Goal: Task Accomplishment & Management: Manage account settings

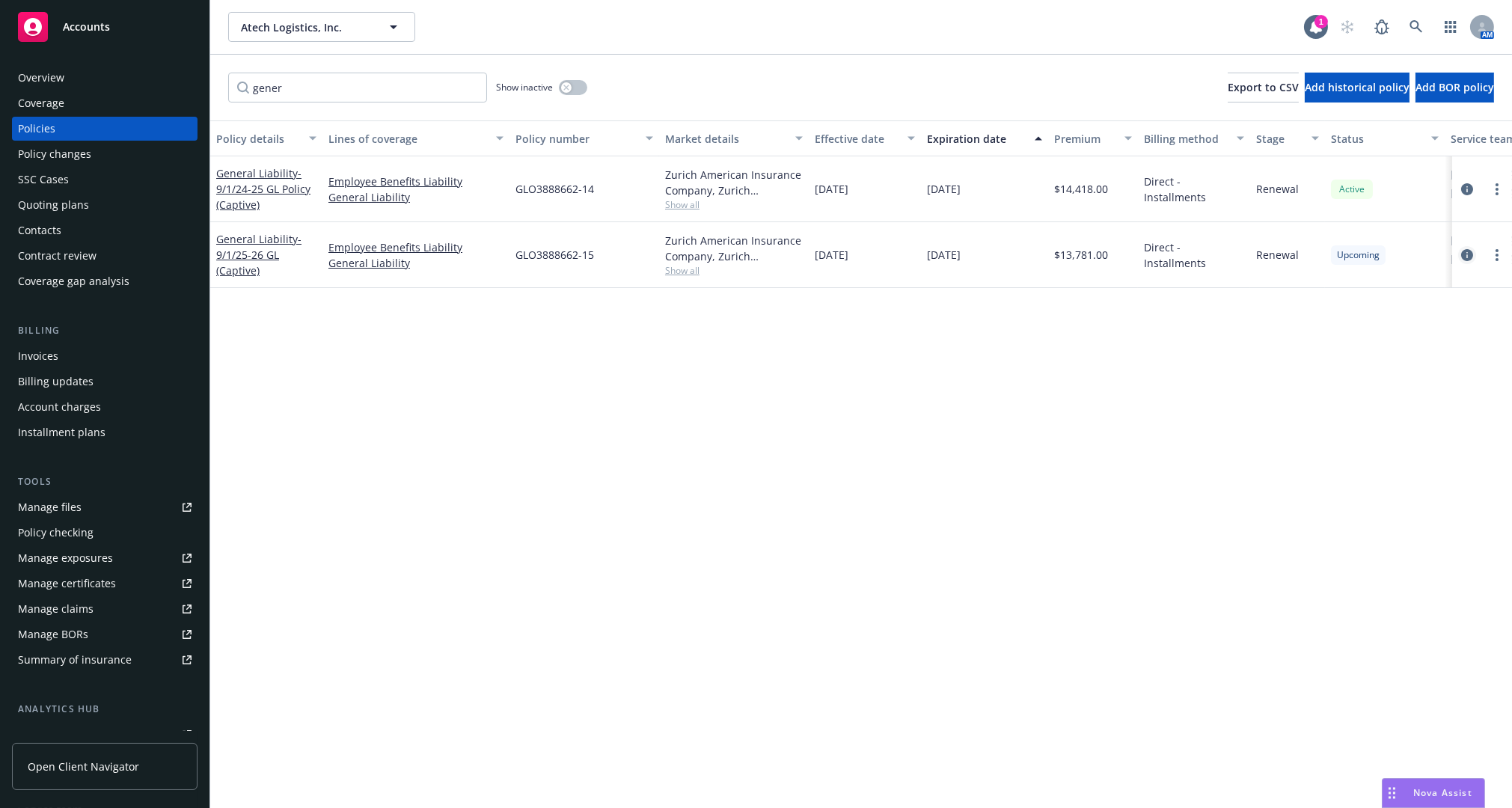
click at [1465, 252] on icon "circleInformation" at bounding box center [1467, 255] width 12 height 12
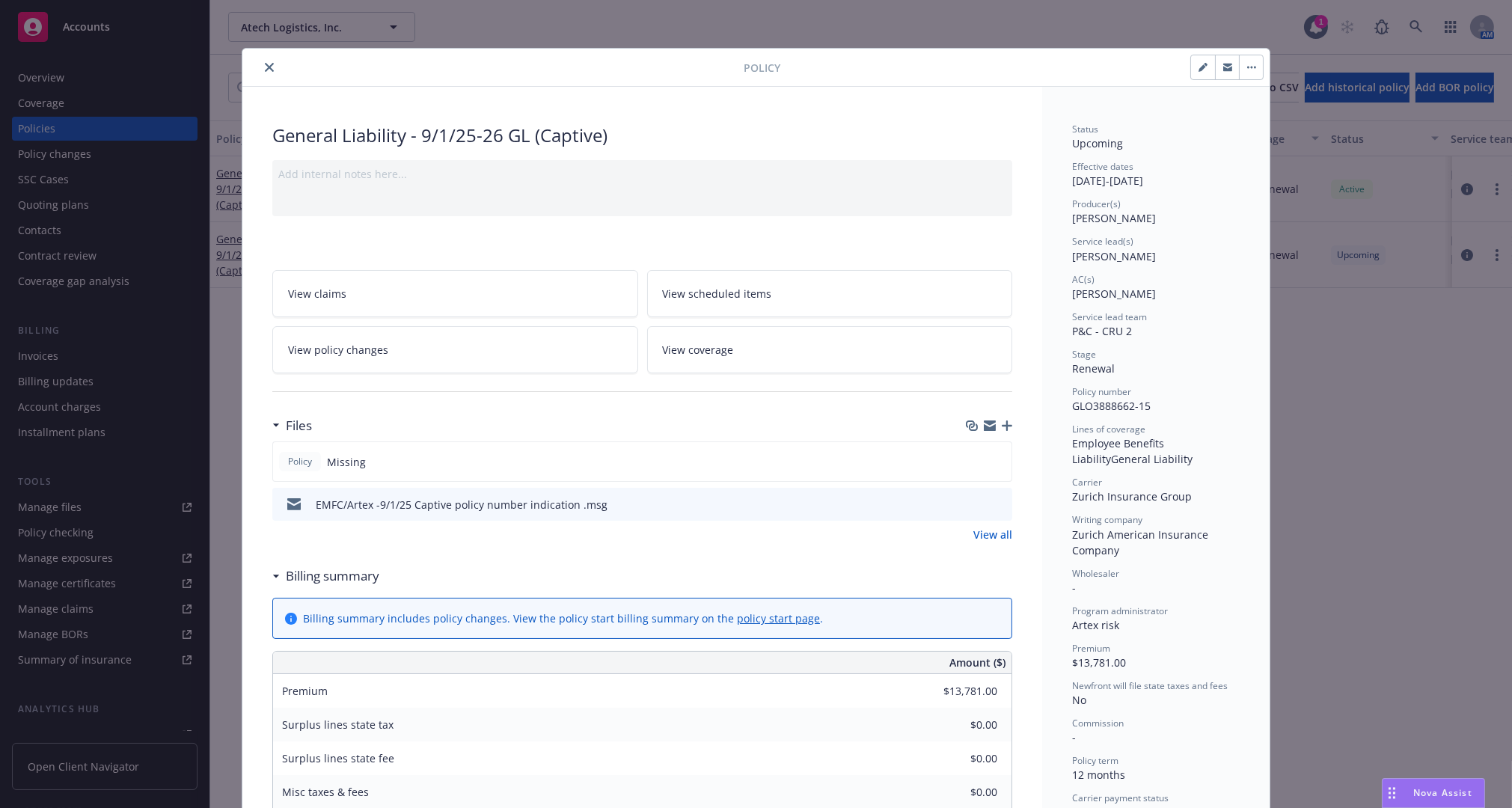
click at [997, 534] on link "View all" at bounding box center [993, 534] width 39 height 16
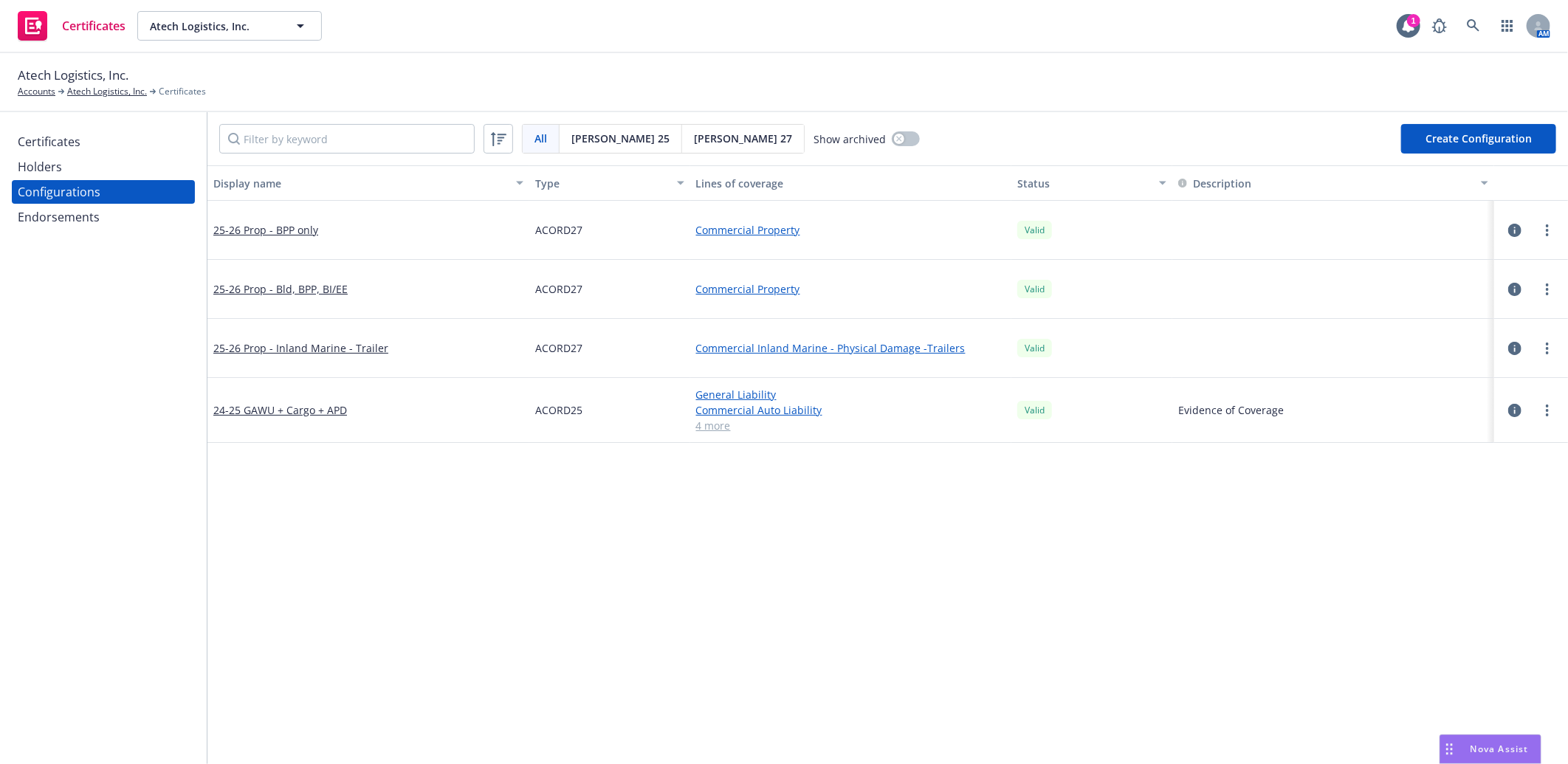
click at [79, 209] on div "Endorsements" at bounding box center [59, 217] width 82 height 24
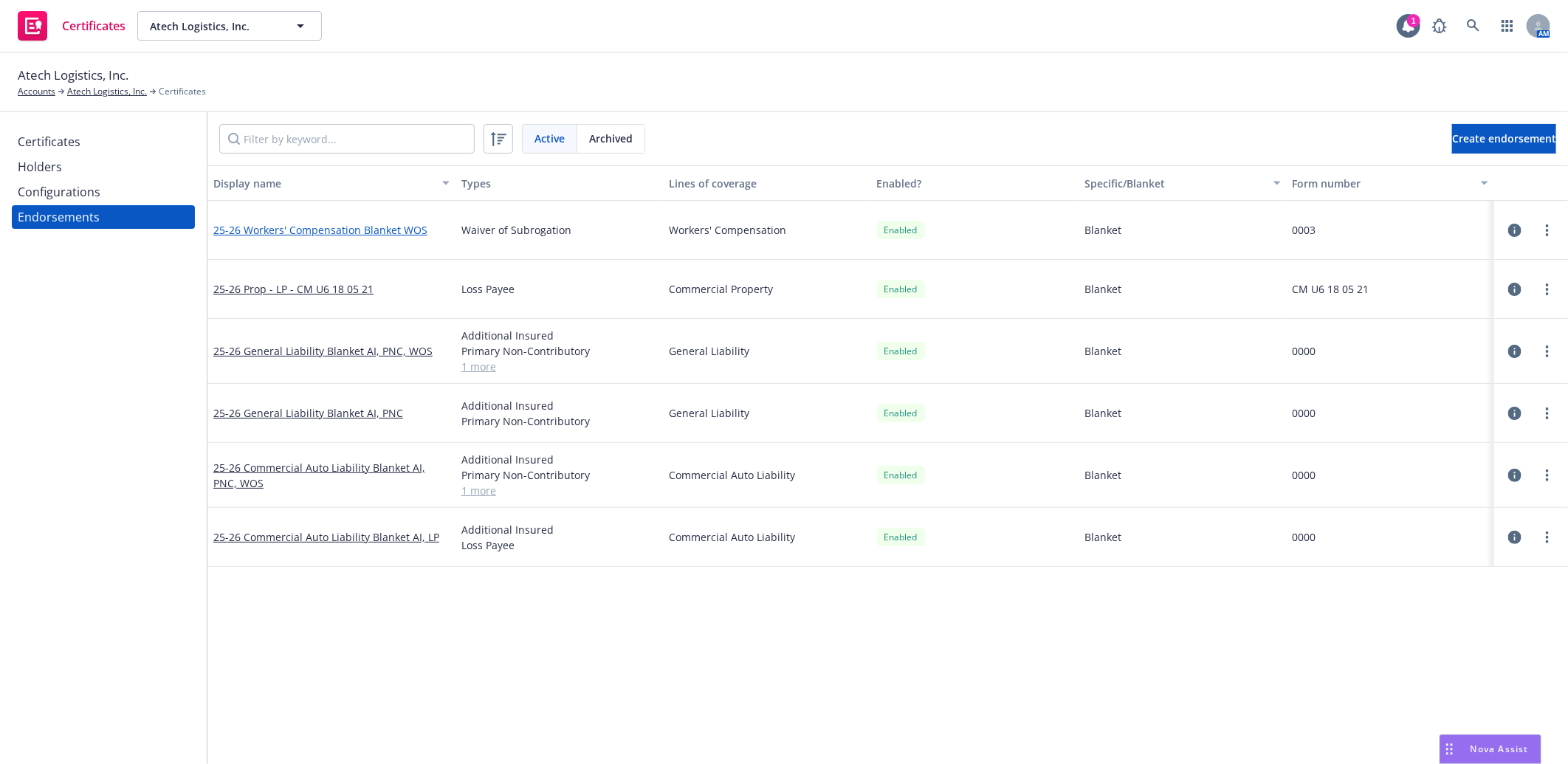
click at [399, 228] on link "25-26 Workers' Compensation Blanket WOS" at bounding box center [320, 229] width 214 height 14
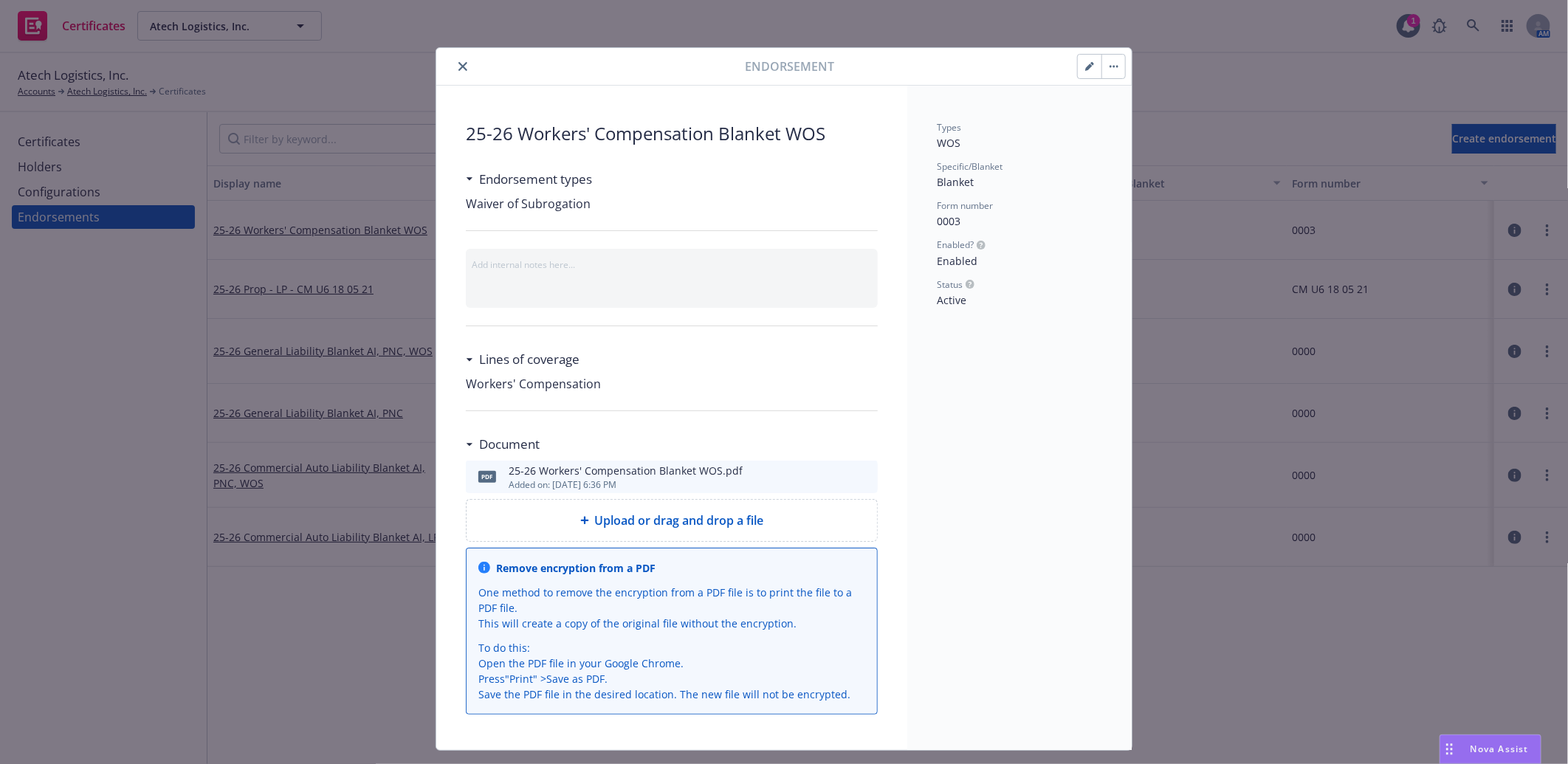
click at [861, 477] on icon "preview file" at bounding box center [864, 476] width 13 height 11
click at [1085, 68] on icon "button" at bounding box center [1088, 67] width 7 height 7
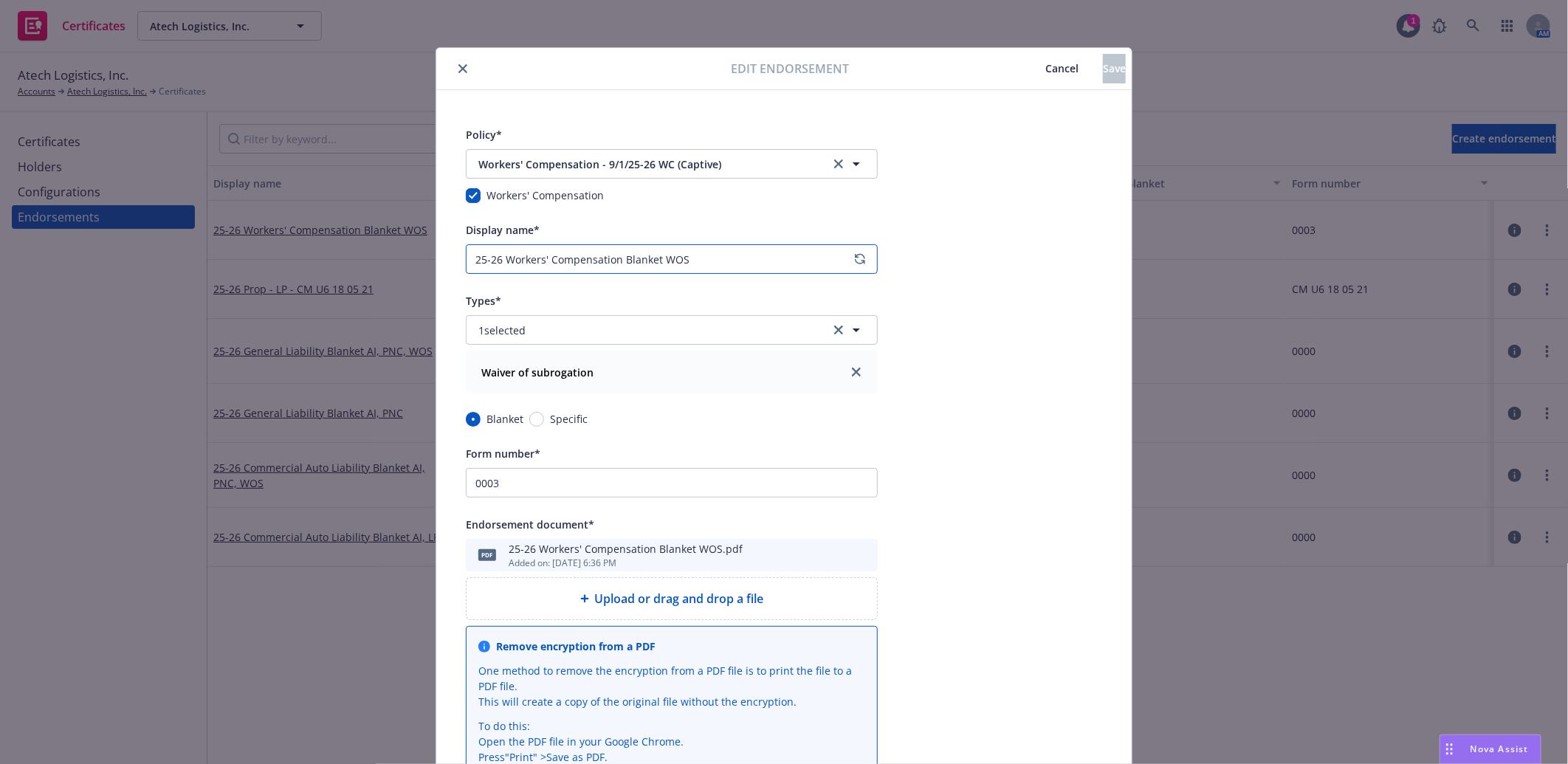
drag, startPoint x: 655, startPoint y: 257, endPoint x: 509, endPoint y: 260, distance: 146.0
click at [509, 260] on input "25-26 Workers' Compensation Blanket WOS" at bounding box center [671, 259] width 412 height 29
type input "25-26 [PERSON_NAME]"
click at [1103, 60] on button "Save" at bounding box center [1114, 69] width 23 height 29
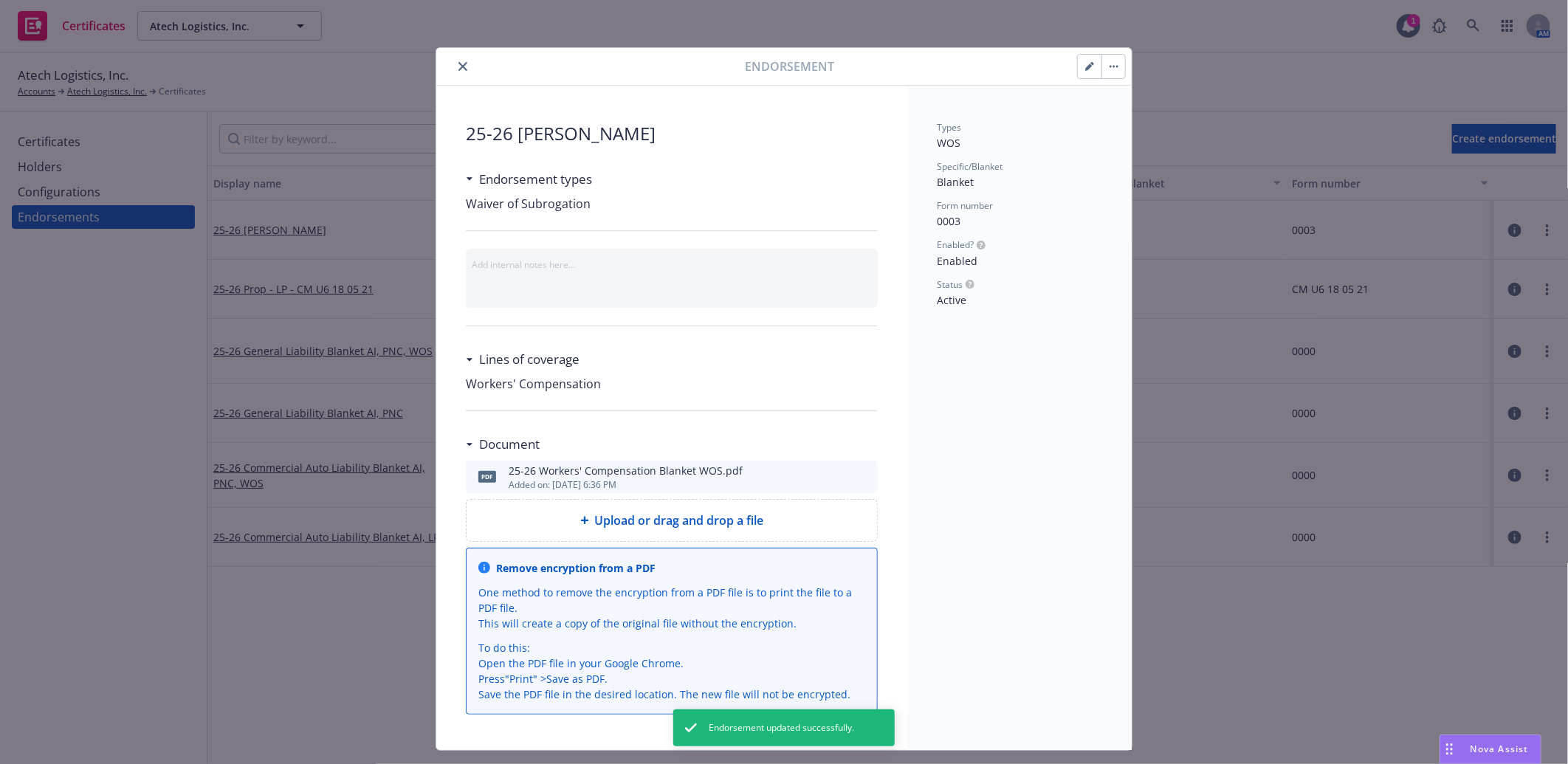
click at [859, 475] on icon "preview file" at bounding box center [864, 476] width 13 height 11
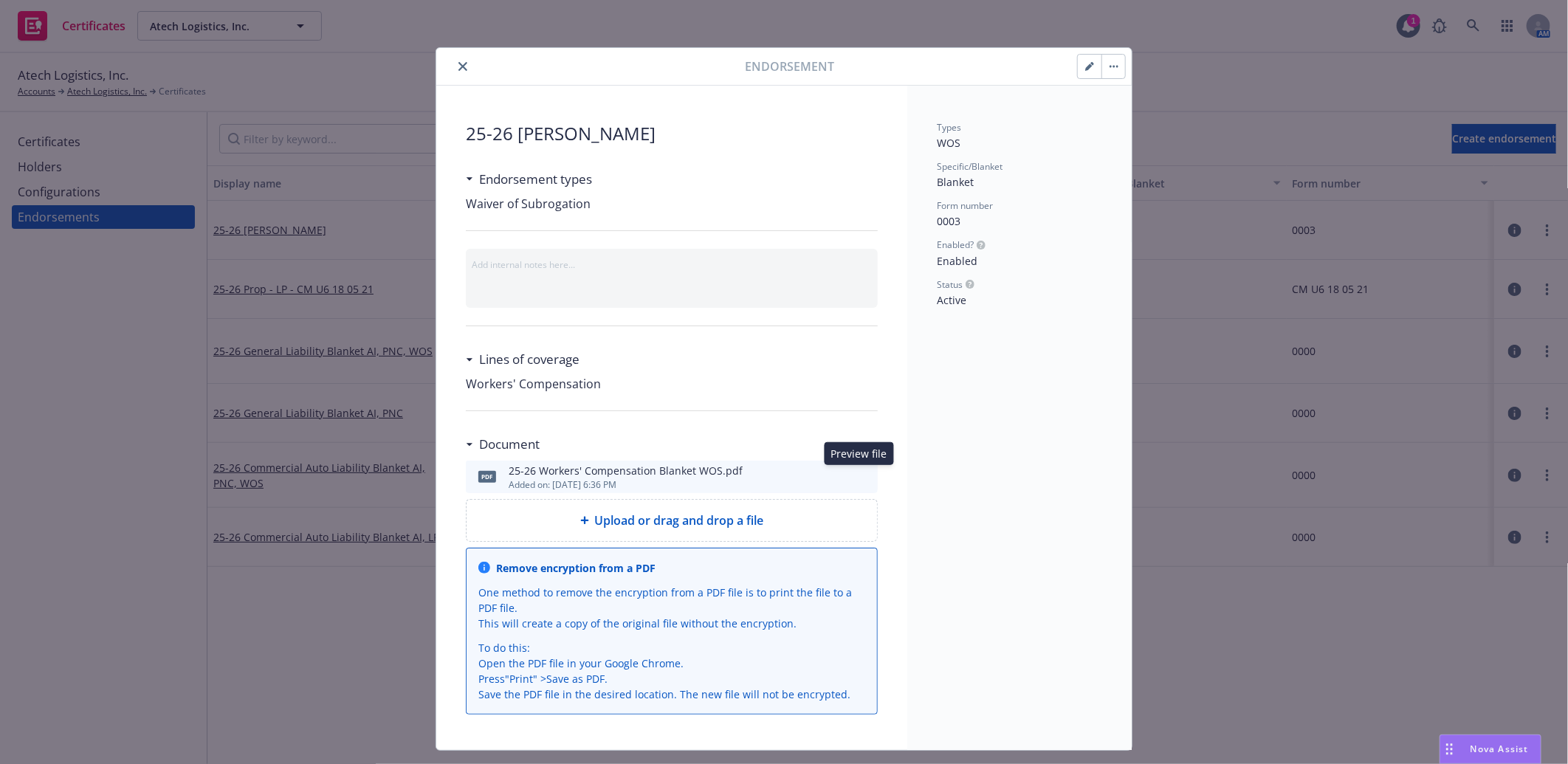
click at [459, 64] on icon "close" at bounding box center [463, 66] width 9 height 9
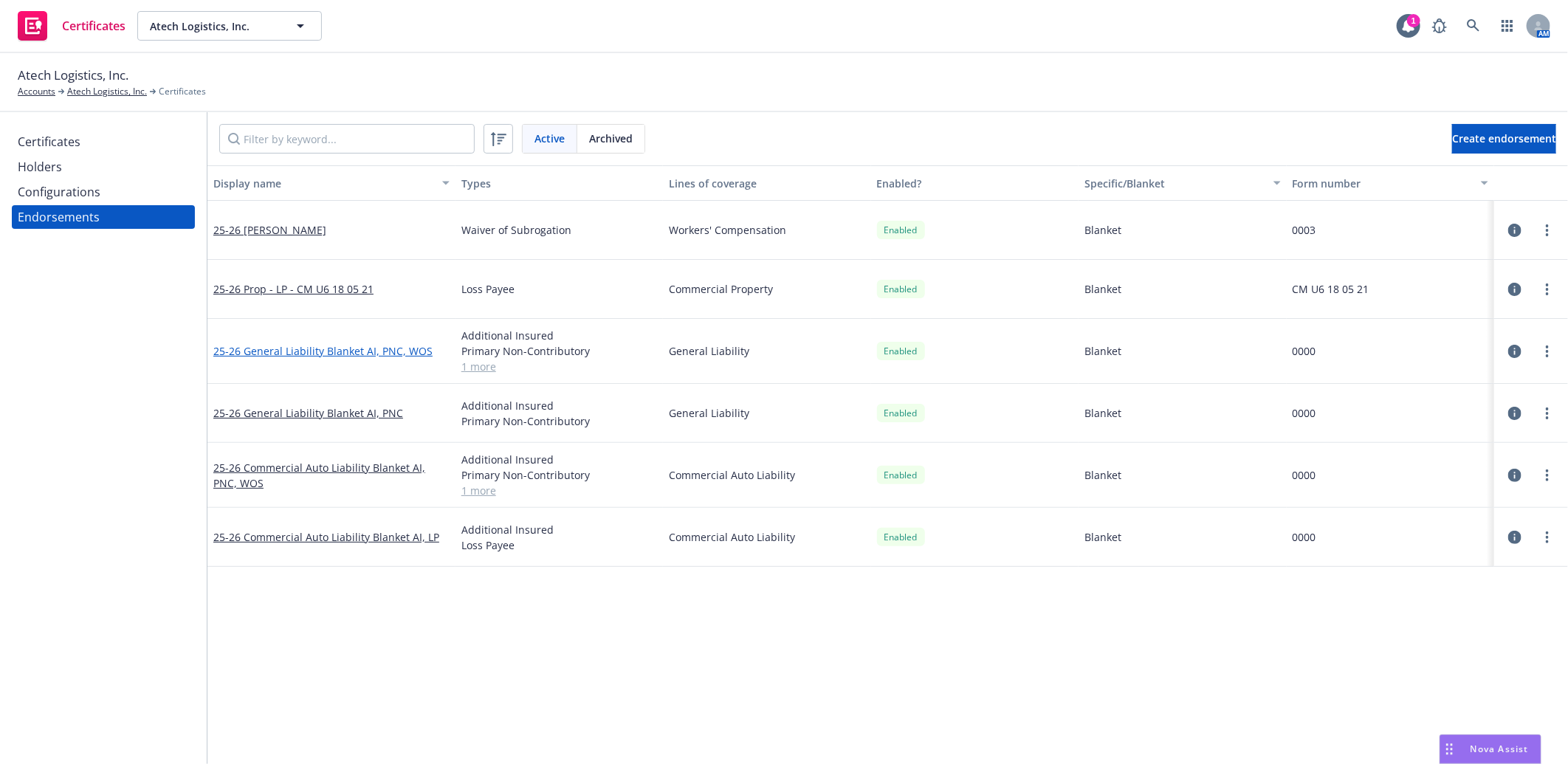
click at [341, 350] on link "25-26 General Liability Blanket AI, PNC, WOS" at bounding box center [323, 350] width 219 height 14
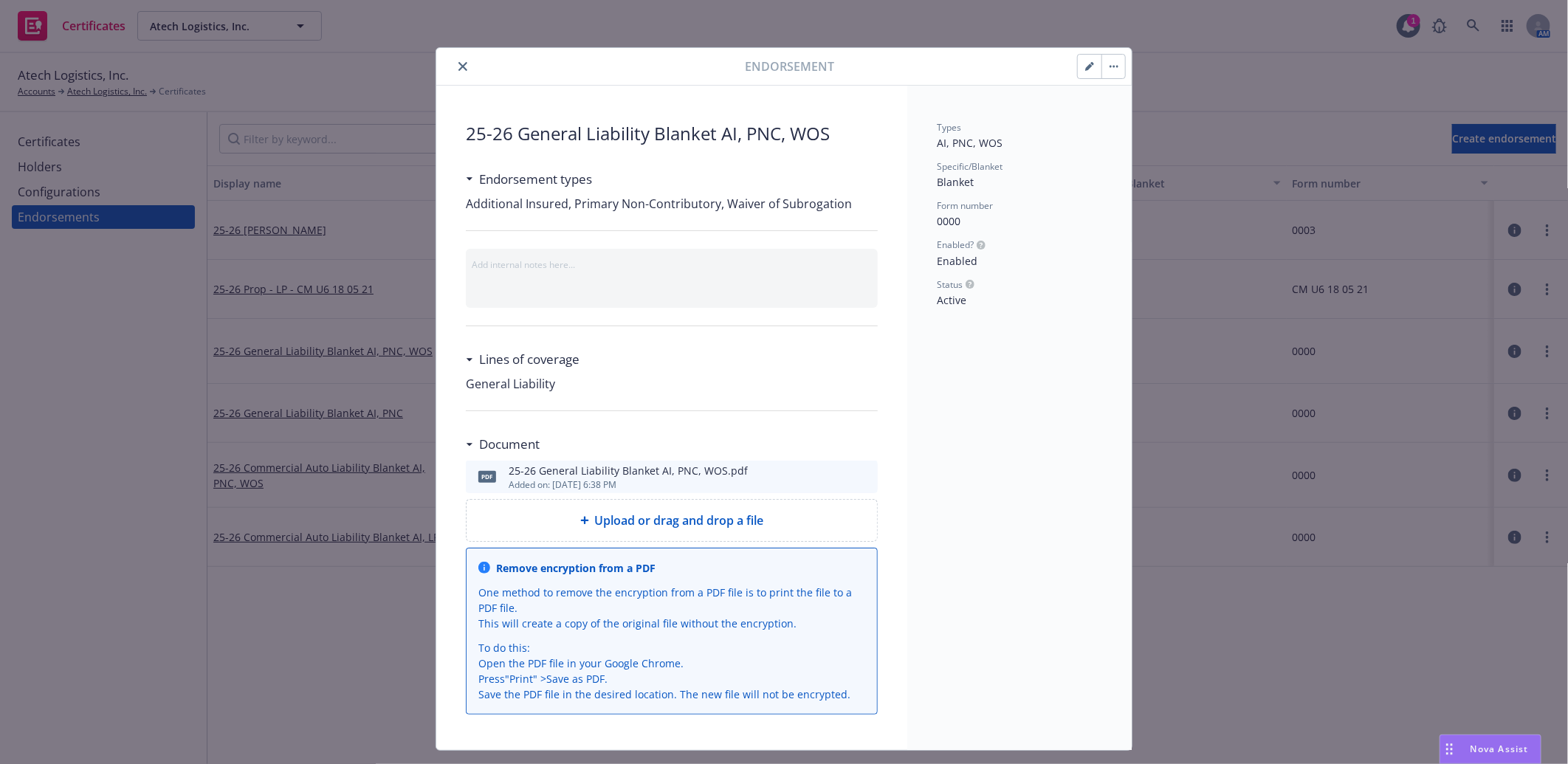
click at [860, 477] on icon "preview file" at bounding box center [864, 476] width 13 height 11
click at [454, 62] on button "close" at bounding box center [463, 66] width 18 height 18
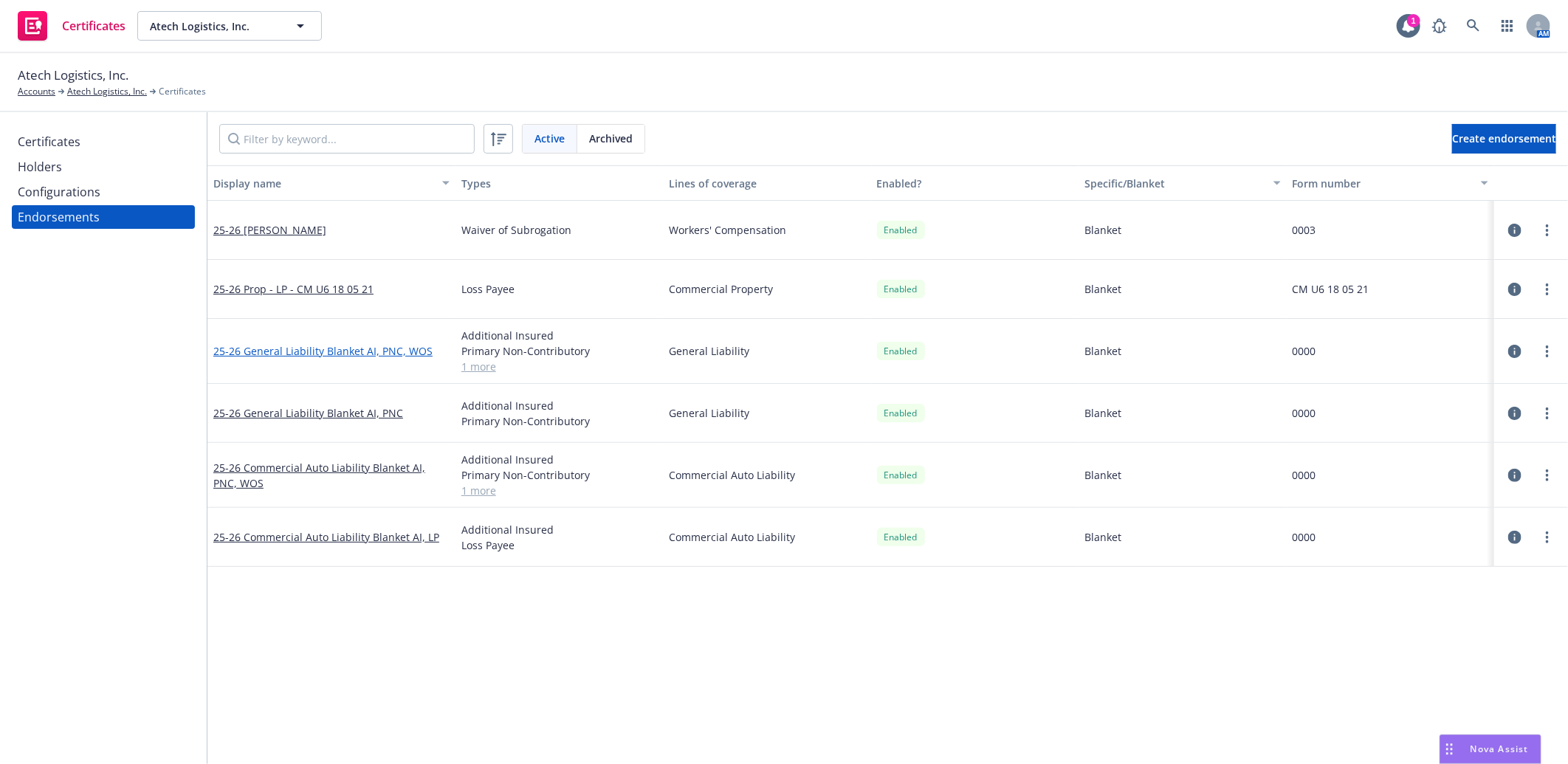
click at [330, 347] on link "25-26 General Liability Blanket AI, PNC, WOS" at bounding box center [323, 350] width 219 height 14
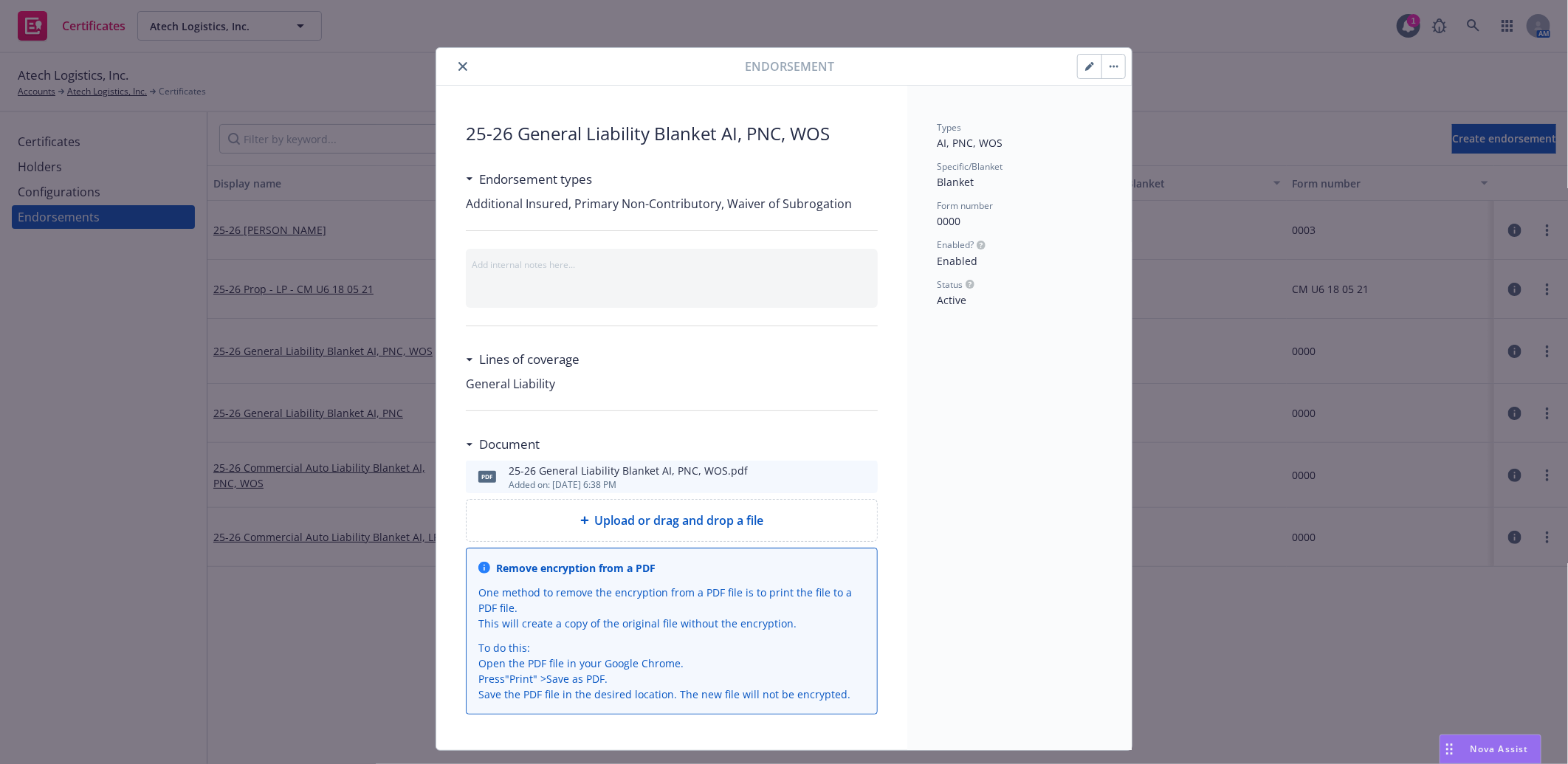
click at [1085, 64] on icon "button" at bounding box center [1089, 66] width 9 height 9
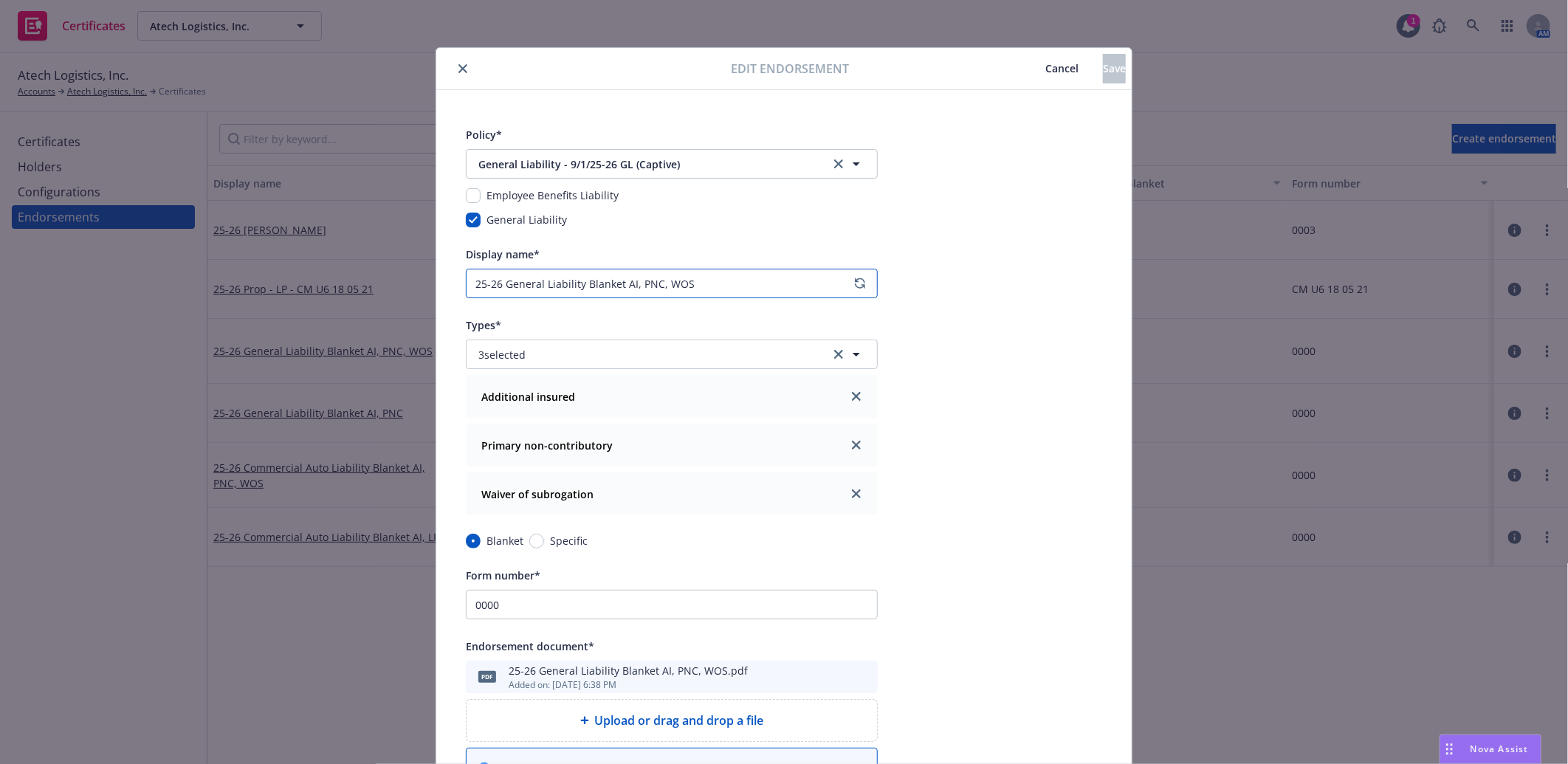
drag, startPoint x: 615, startPoint y: 283, endPoint x: 506, endPoint y: 281, distance: 109.0
click at [506, 281] on input "25-26 General Liability Blanket AI, PNC, WOS" at bounding box center [671, 283] width 412 height 29
type input "25-26 GL AI, PNC, WOS"
click at [1103, 69] on span "Save" at bounding box center [1114, 68] width 23 height 14
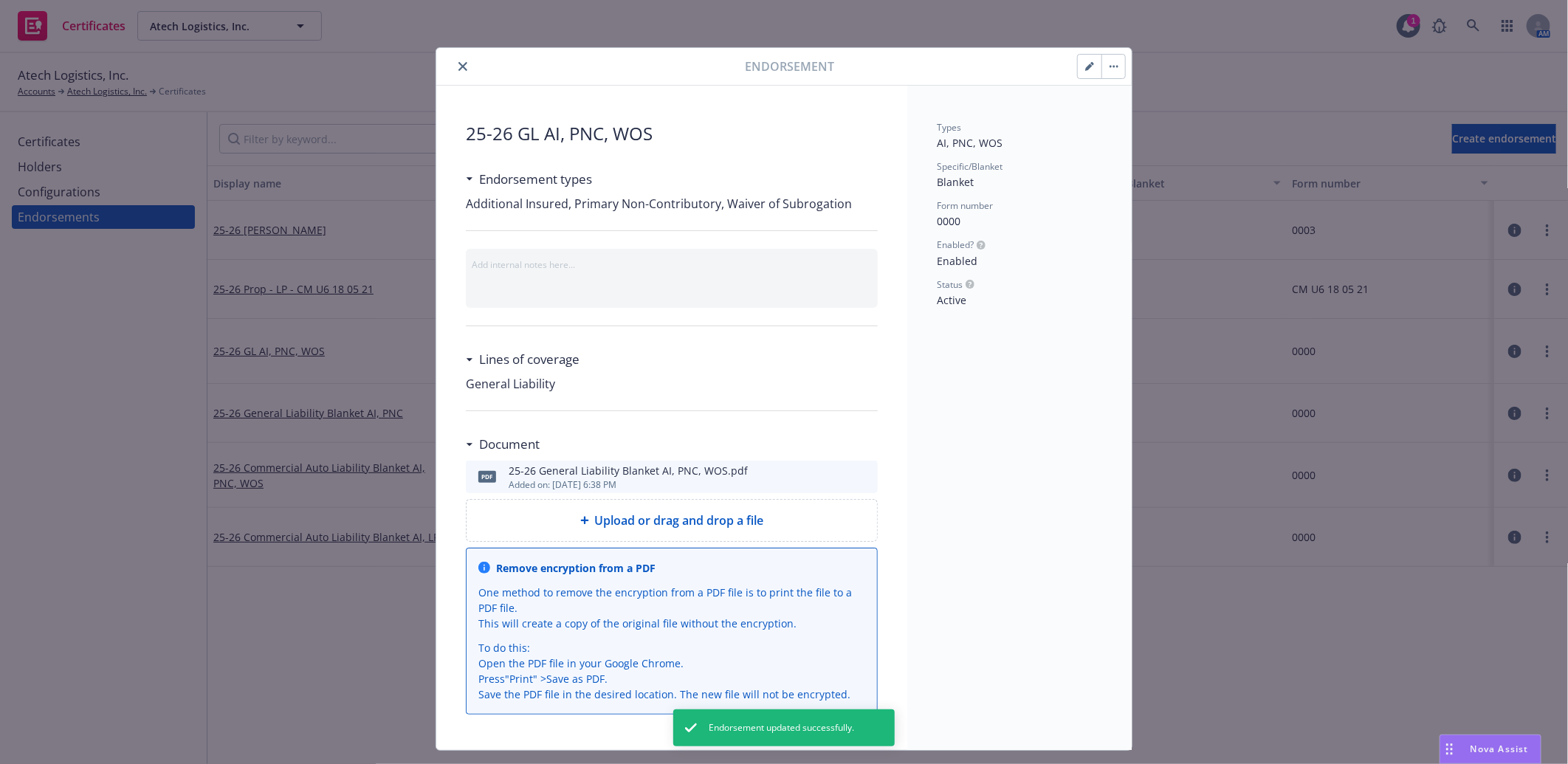
click at [459, 64] on icon "close" at bounding box center [463, 66] width 9 height 9
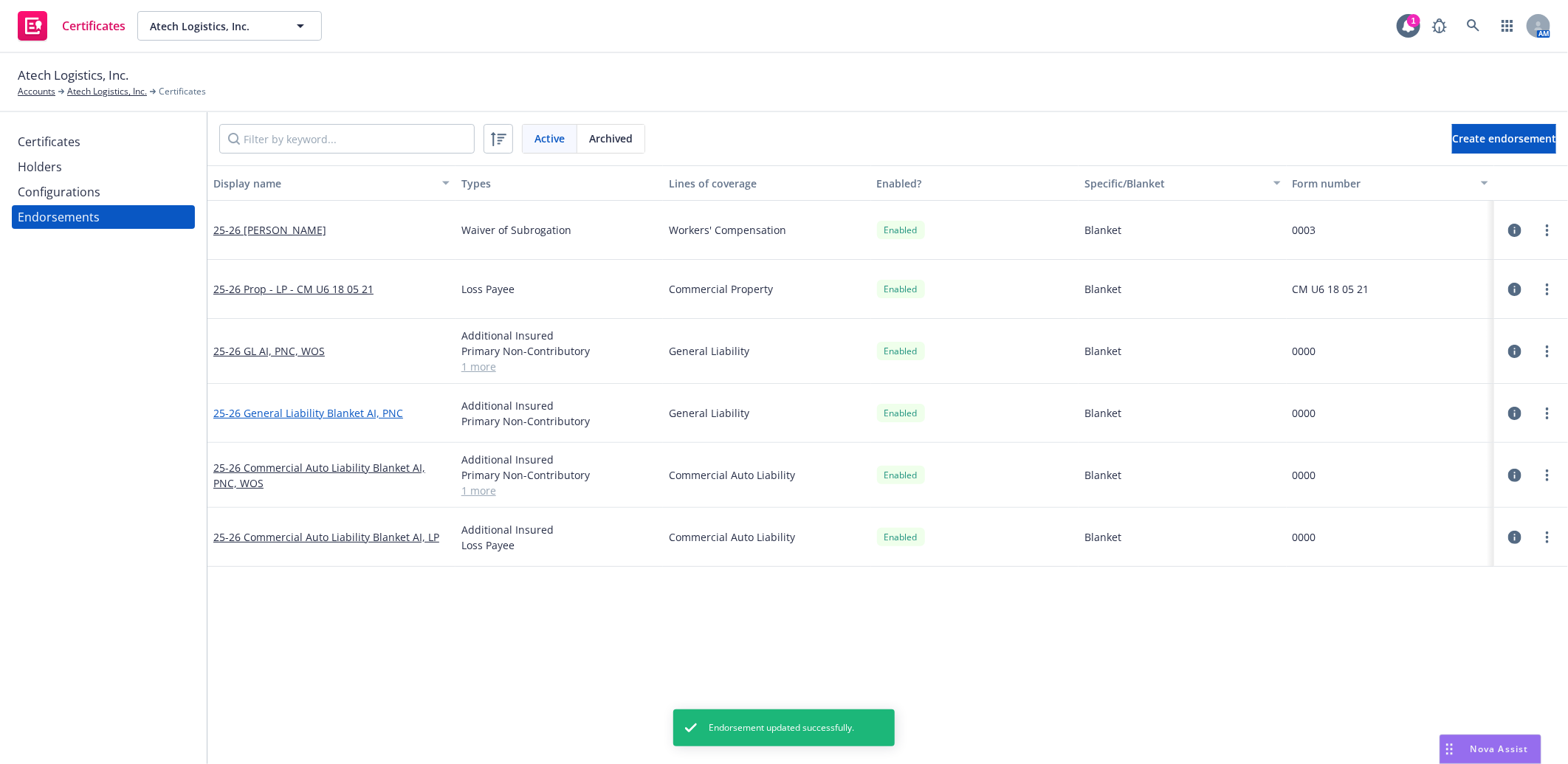
click at [357, 410] on link "25-26 General Liability Blanket AI, PNC" at bounding box center [309, 413] width 190 height 14
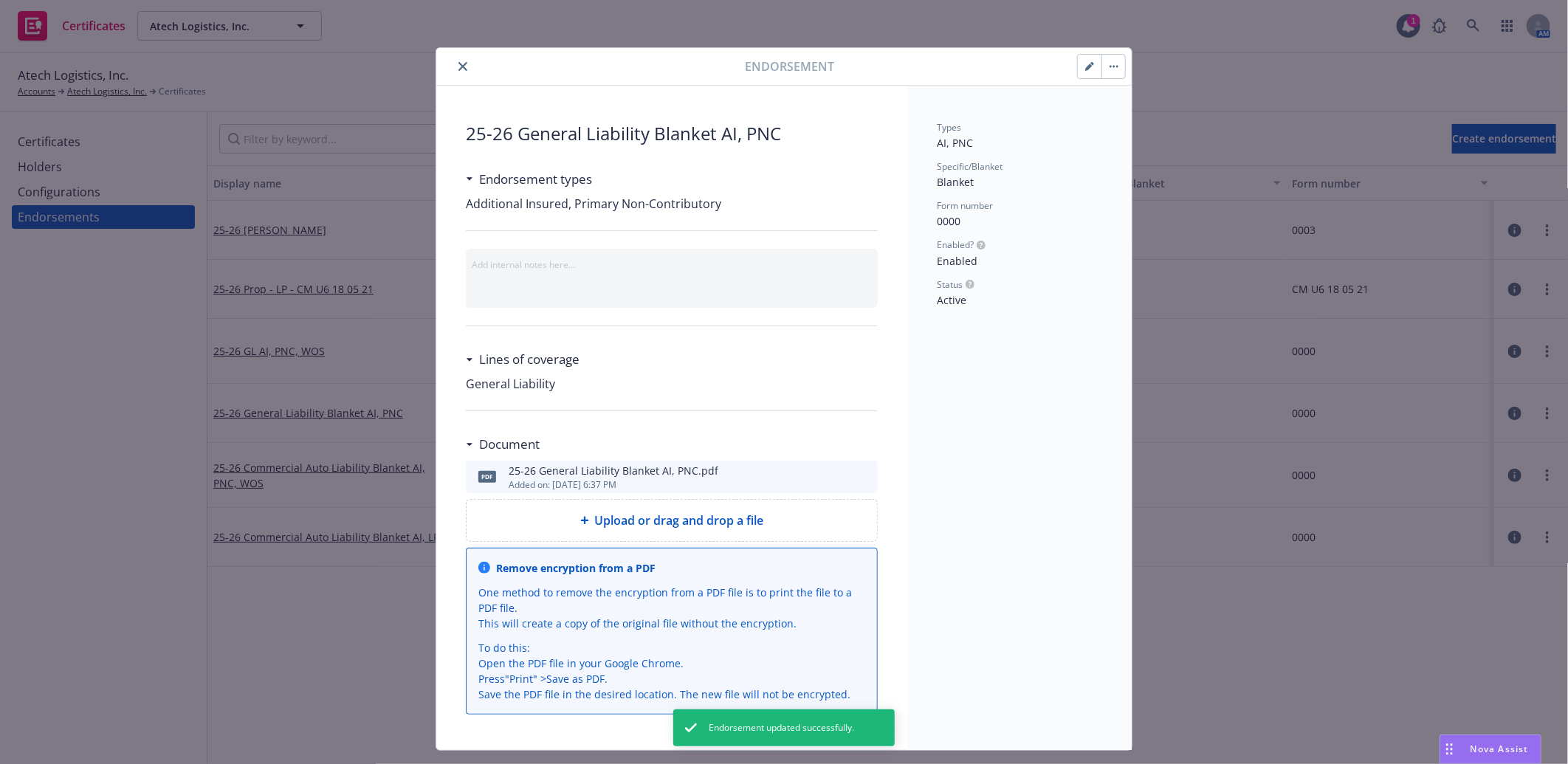
click at [857, 475] on icon "preview file" at bounding box center [864, 476] width 13 height 11
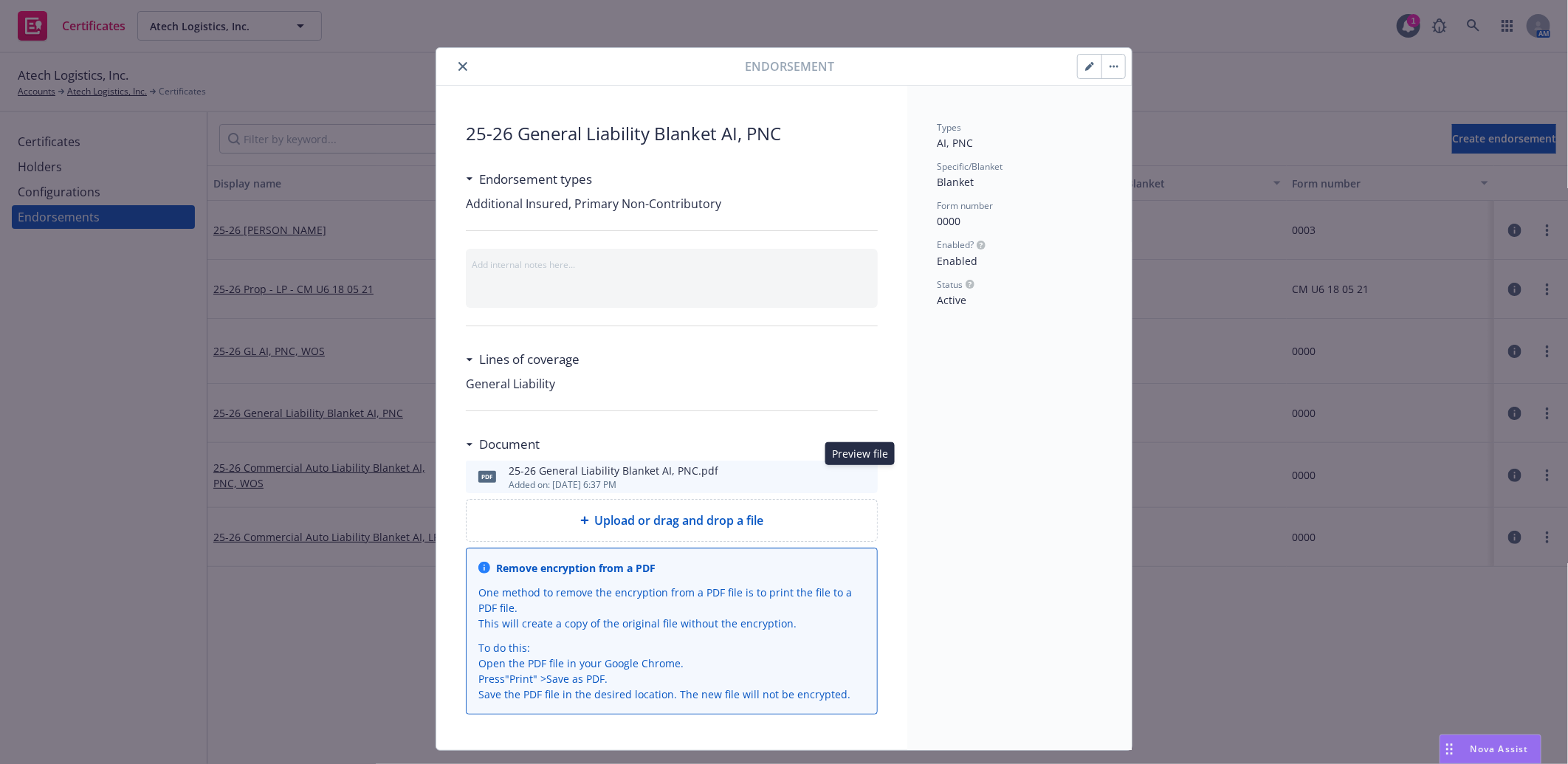
click at [459, 63] on icon "close" at bounding box center [463, 66] width 9 height 9
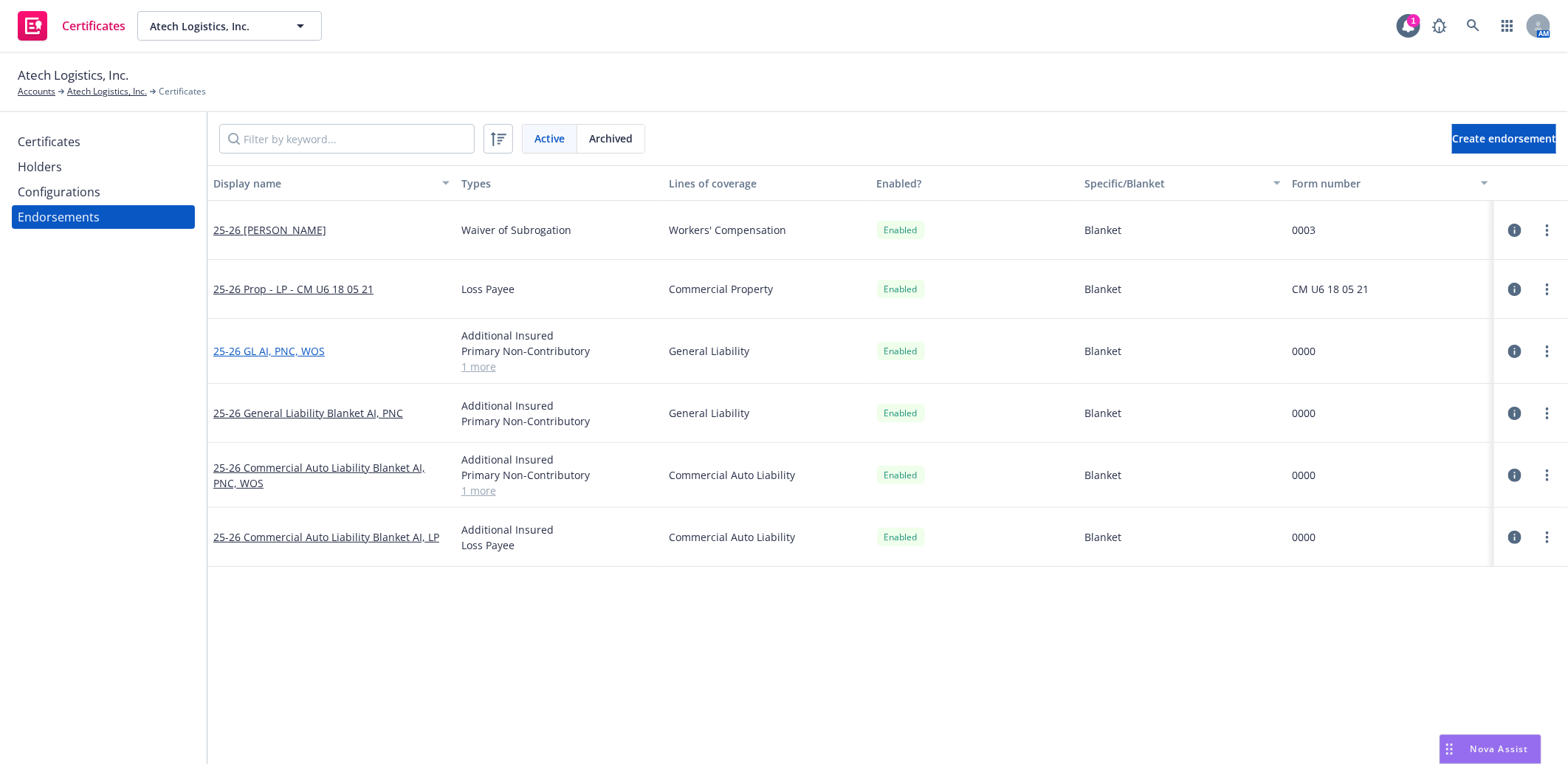
click at [303, 349] on link "25-26 GL AI, PNC, WOS" at bounding box center [269, 350] width 111 height 14
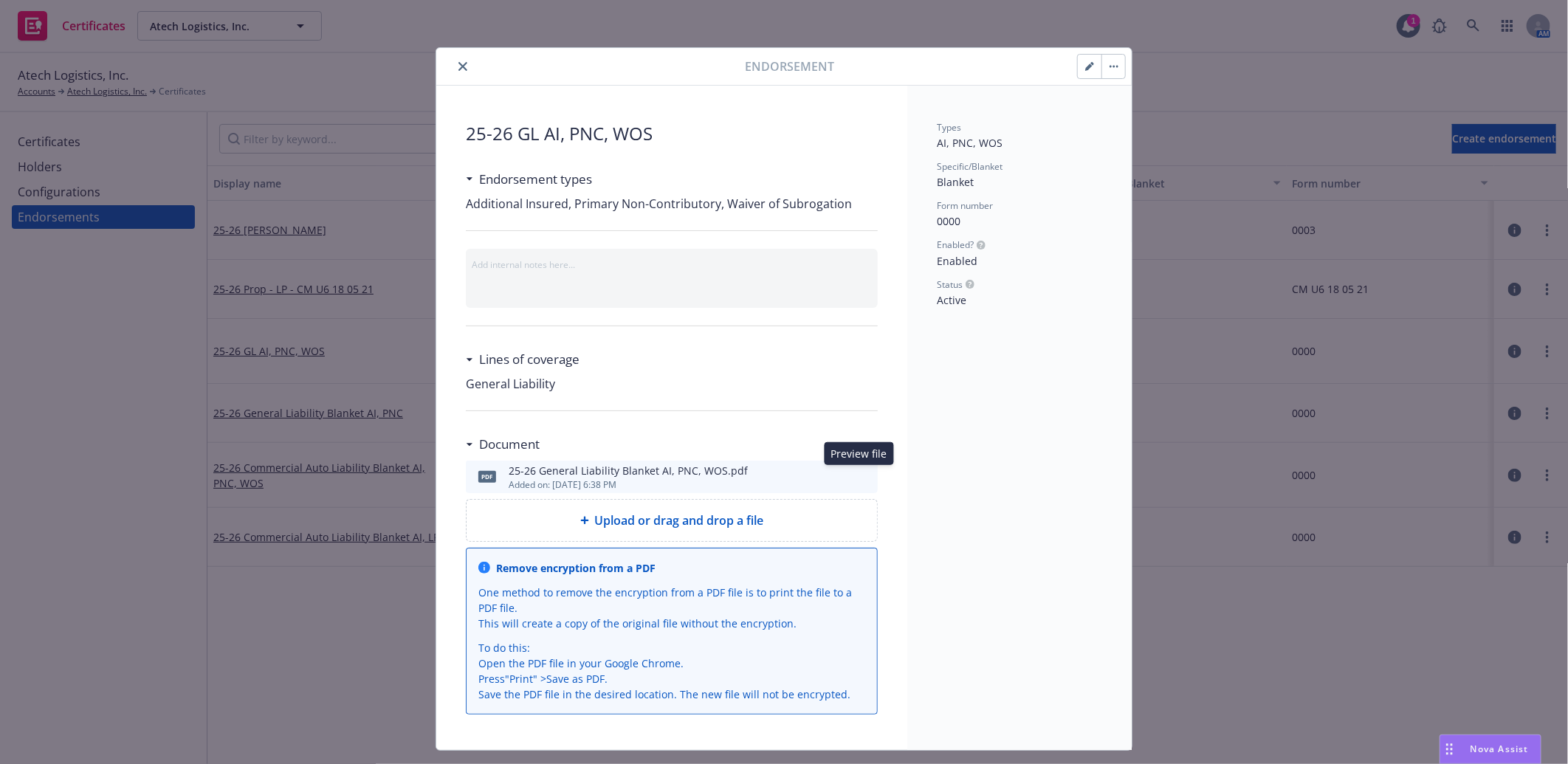
click at [857, 474] on icon "preview file" at bounding box center [864, 476] width 13 height 11
click at [461, 62] on button "close" at bounding box center [463, 66] width 18 height 18
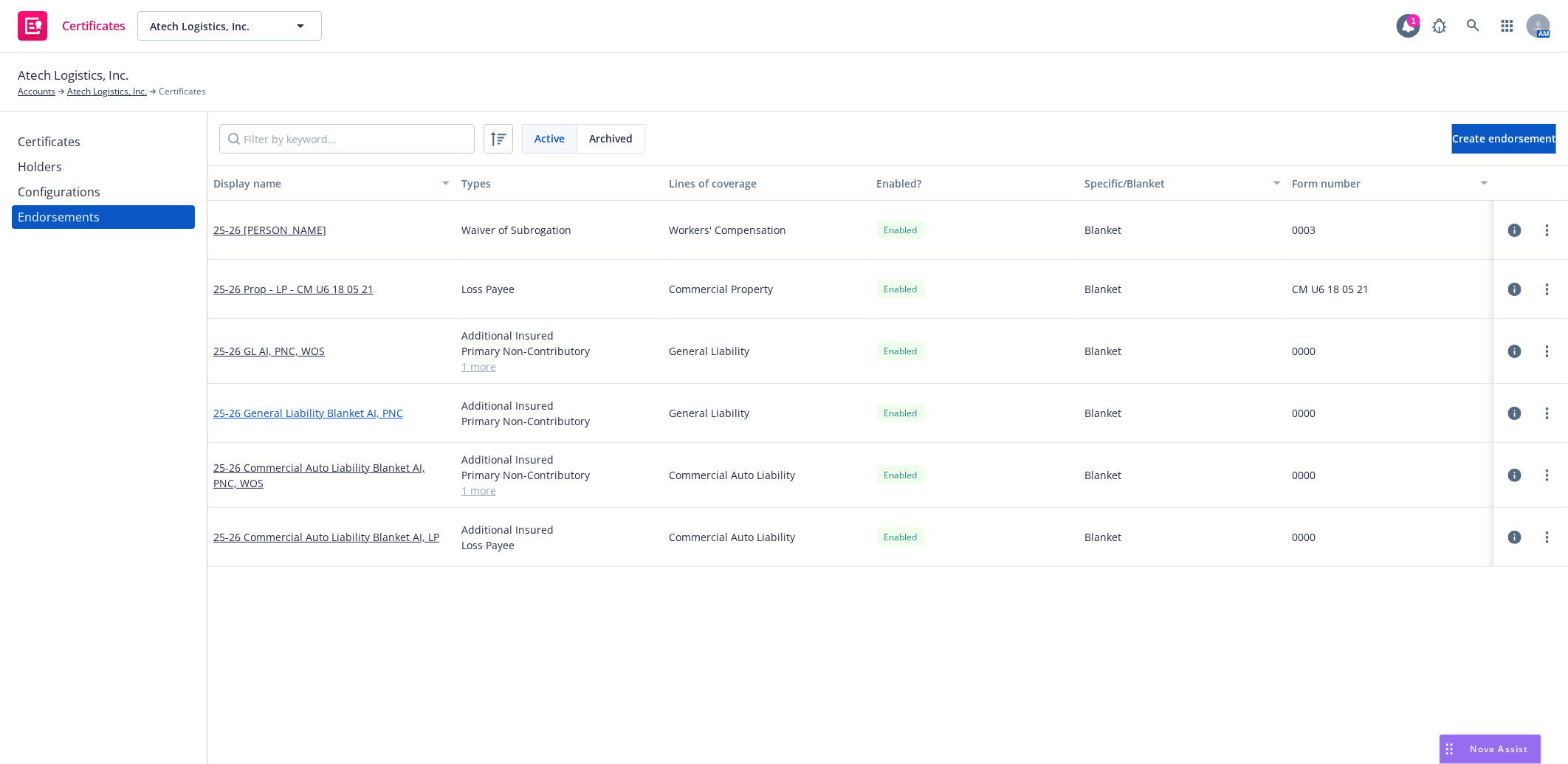
click at [320, 412] on link "25-26 General Liability Blanket AI, PNC" at bounding box center [309, 413] width 190 height 14
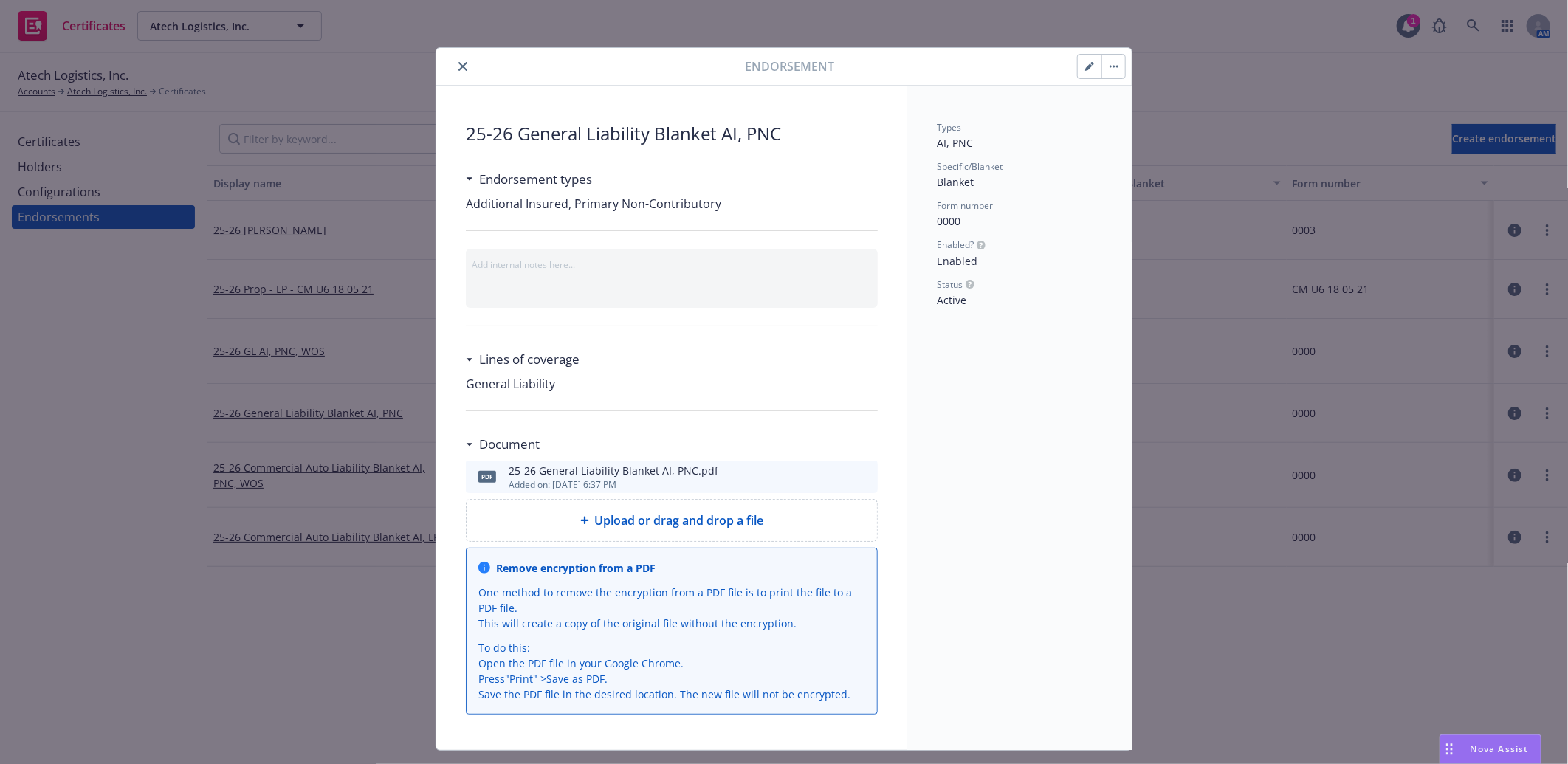
click at [1086, 66] on icon "button" at bounding box center [1089, 66] width 9 height 9
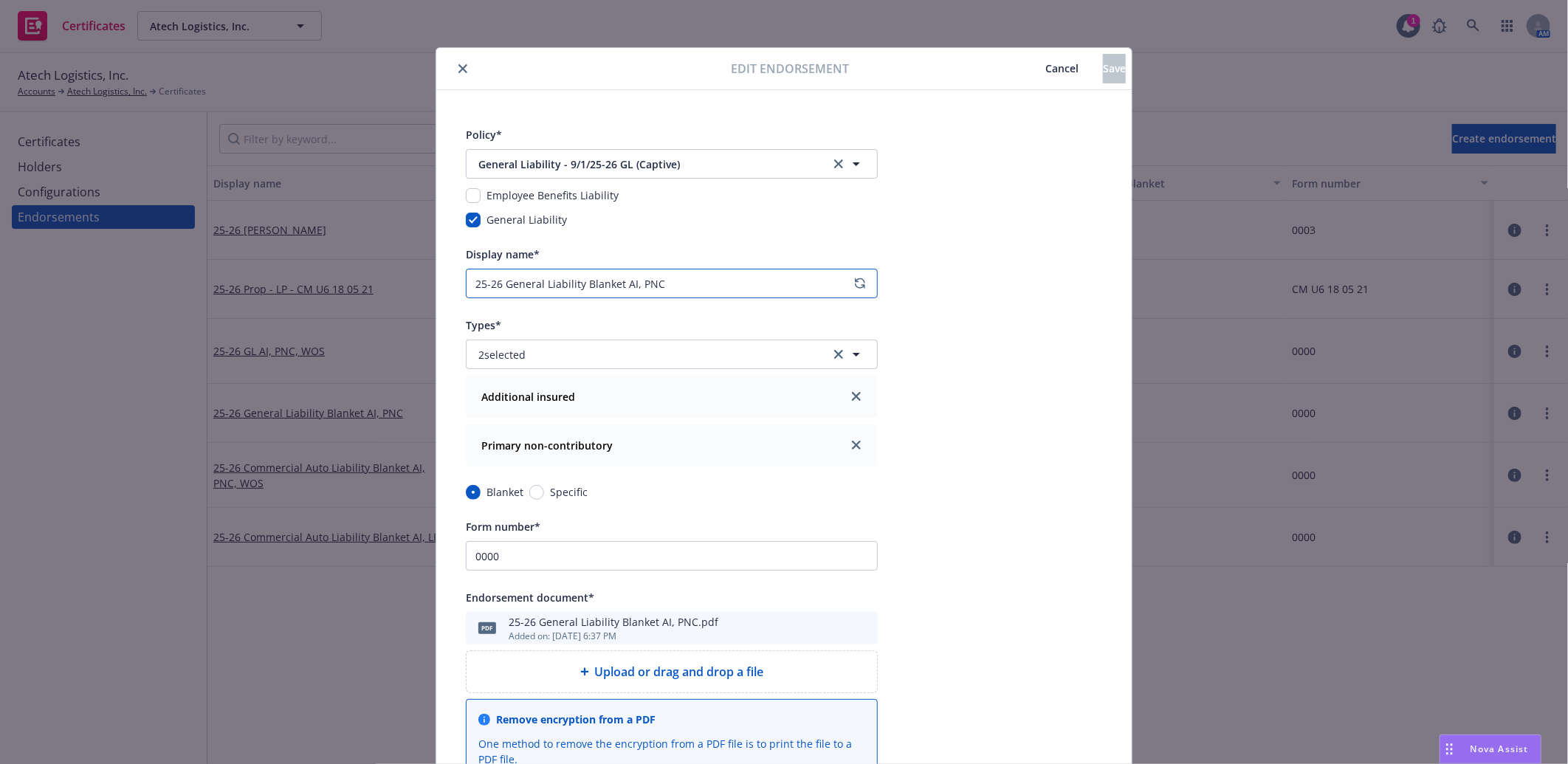
drag, startPoint x: 616, startPoint y: 282, endPoint x: 508, endPoint y: 283, distance: 108.0
click at [508, 283] on input "25-26 General Liability Blanket AI, PNC" at bounding box center [671, 283] width 412 height 29
type input "25-26 GL AI, PNC"
click at [1103, 66] on span "Save" at bounding box center [1114, 68] width 23 height 14
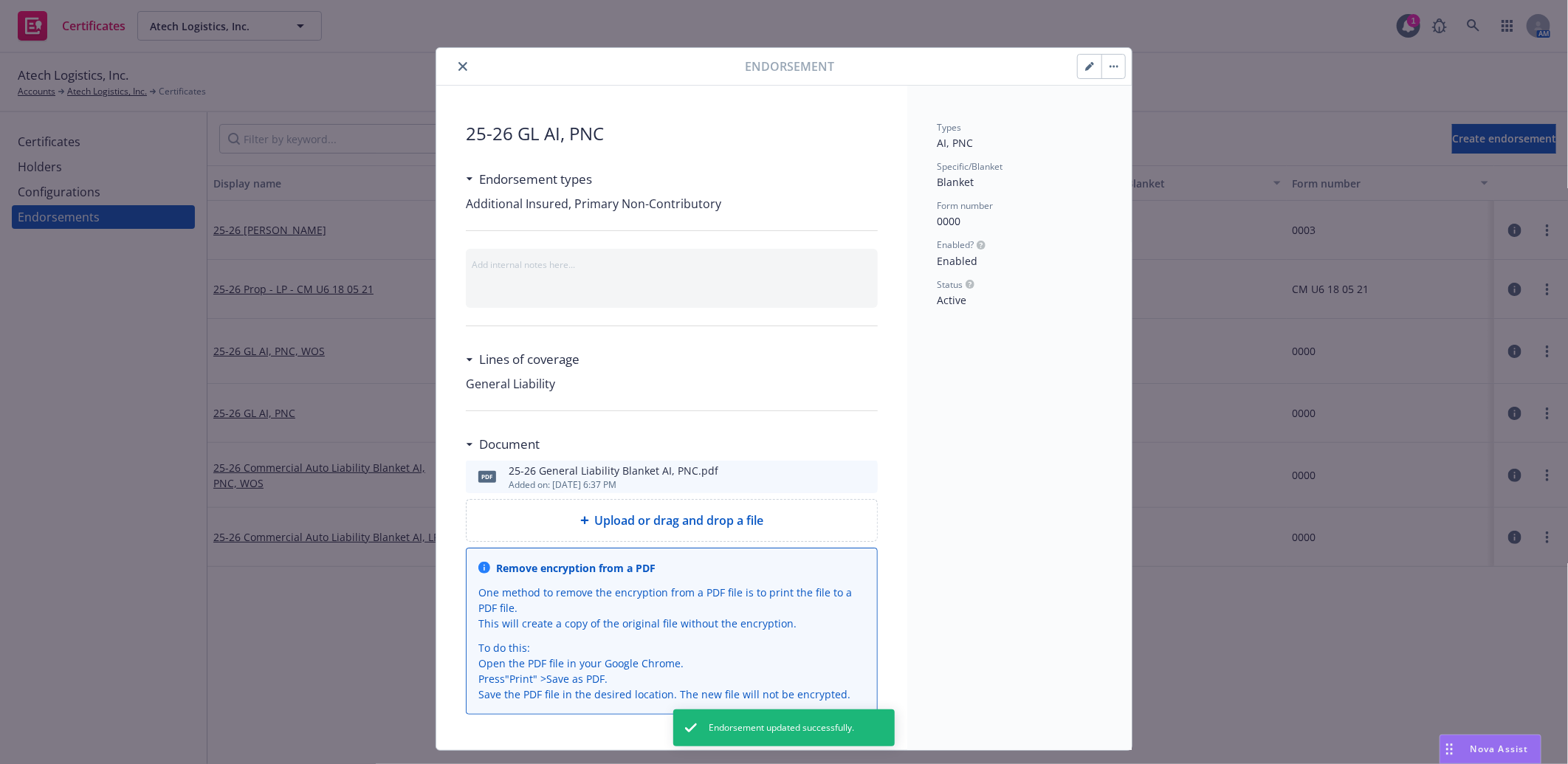
click at [459, 68] on icon "close" at bounding box center [463, 66] width 9 height 9
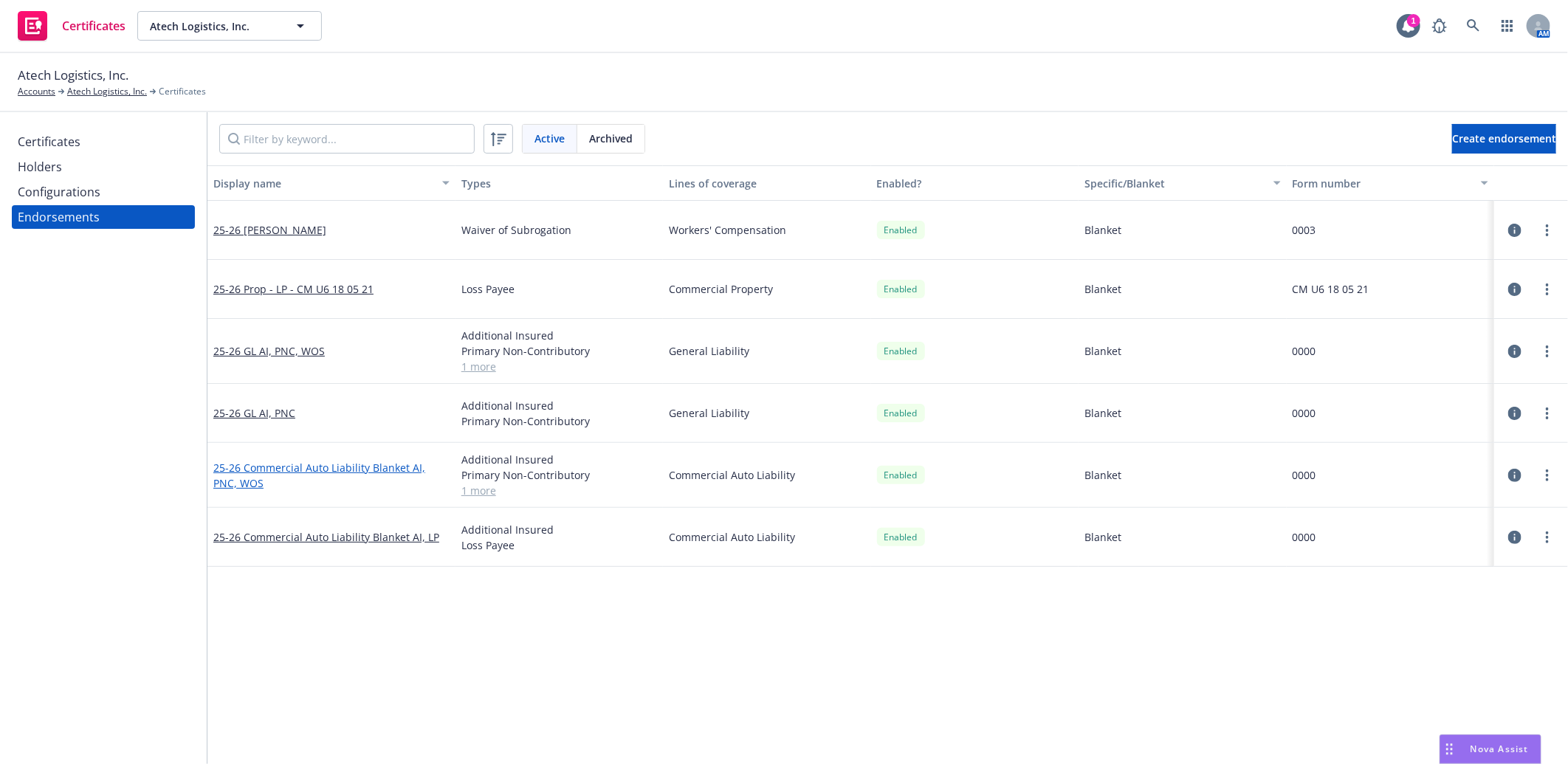
click at [394, 466] on link "25-26 Commercial Auto Liability Blanket AI, PNC, WOS" at bounding box center [319, 476] width 212 height 29
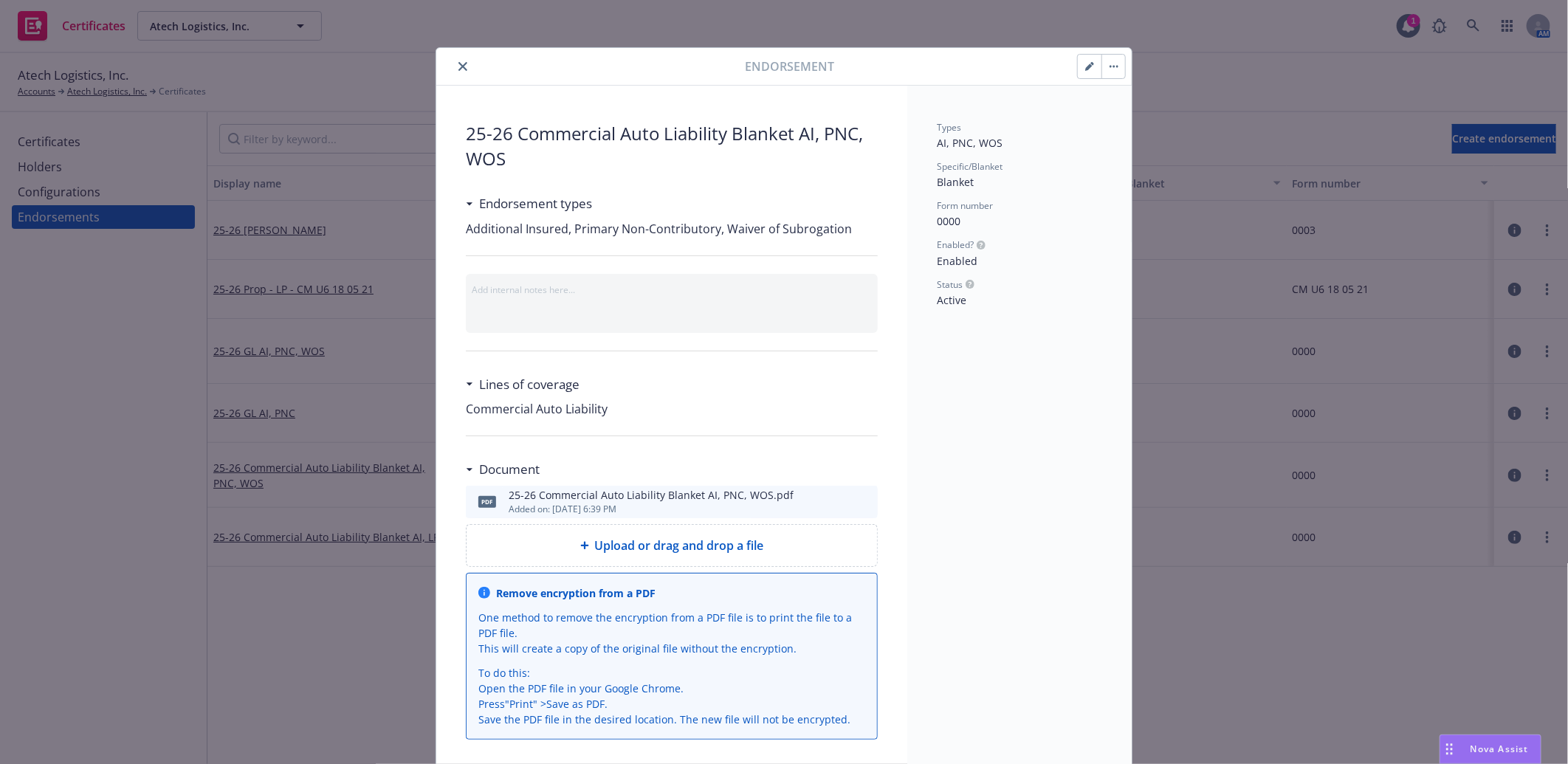
click at [861, 500] on icon "preview file" at bounding box center [864, 501] width 13 height 11
drag, startPoint x: 454, startPoint y: 64, endPoint x: 677, endPoint y: 180, distance: 251.4
click at [677, 180] on div "Endorsement 25-26 Commercial Auto Liability Blanket AI, PNC, WOS Endorsement ty…" at bounding box center [784, 412] width 695 height 727
click at [1085, 64] on icon "button" at bounding box center [1089, 66] width 9 height 9
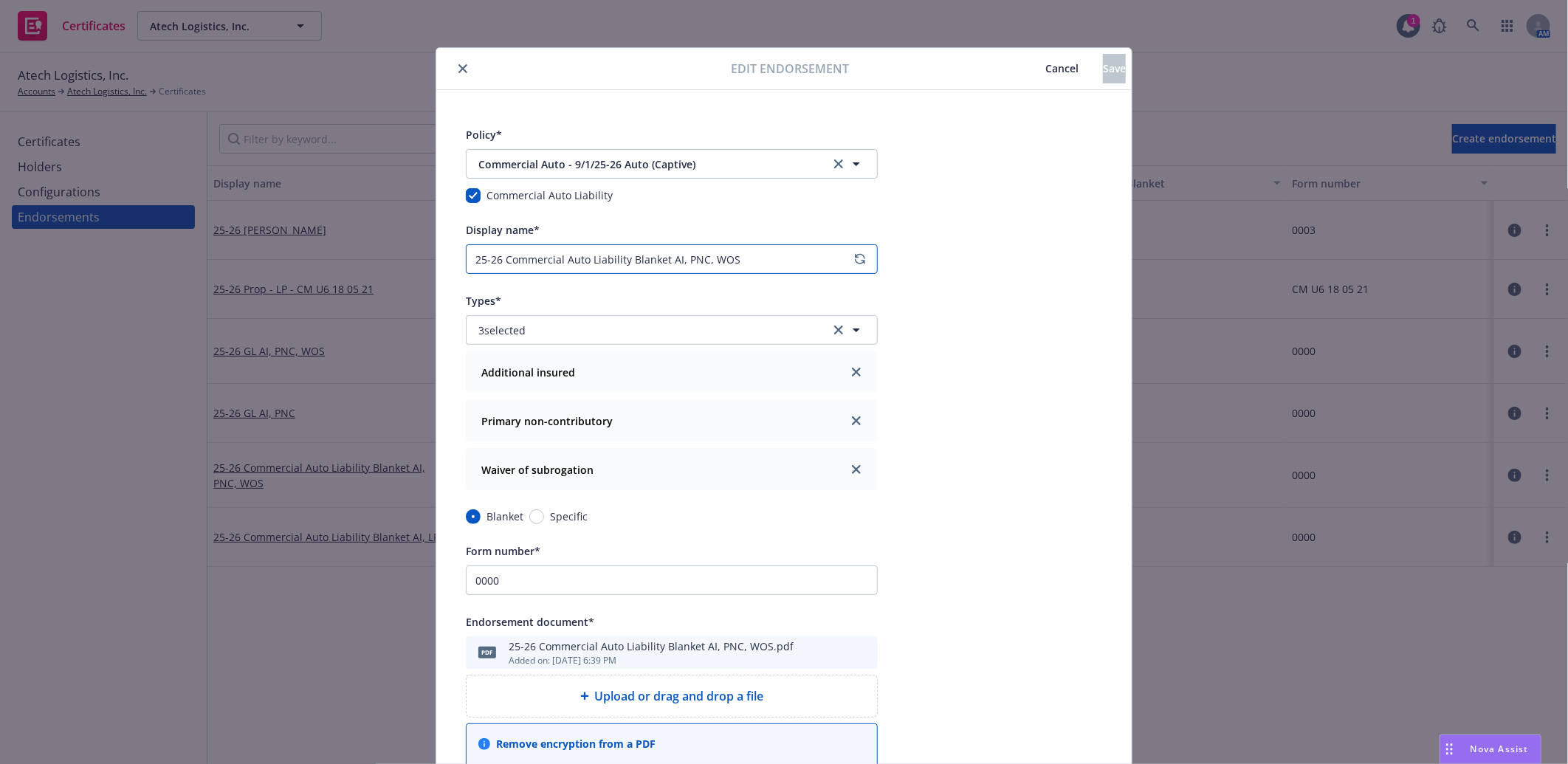
drag, startPoint x: 660, startPoint y: 257, endPoint x: 499, endPoint y: 255, distance: 161.0
click at [499, 255] on input "25-26 Commercial Auto Liability Blanket AI, PNC, WOS" at bounding box center [671, 259] width 412 height 29
type input "25-26 Auto AI, PNC, WOS"
click at [1103, 67] on button "Save" at bounding box center [1114, 69] width 23 height 29
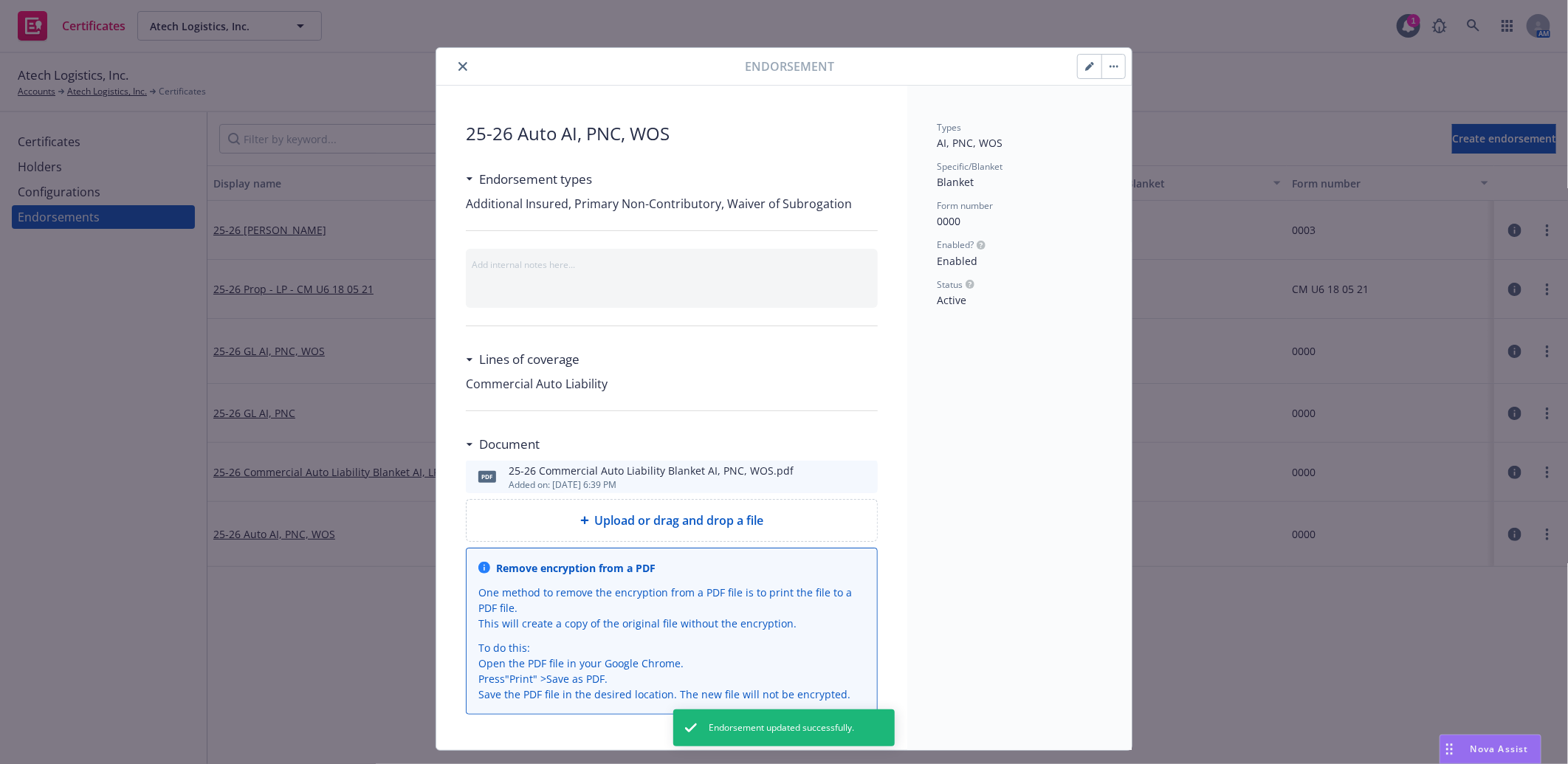
click at [459, 63] on icon "close" at bounding box center [463, 66] width 9 height 9
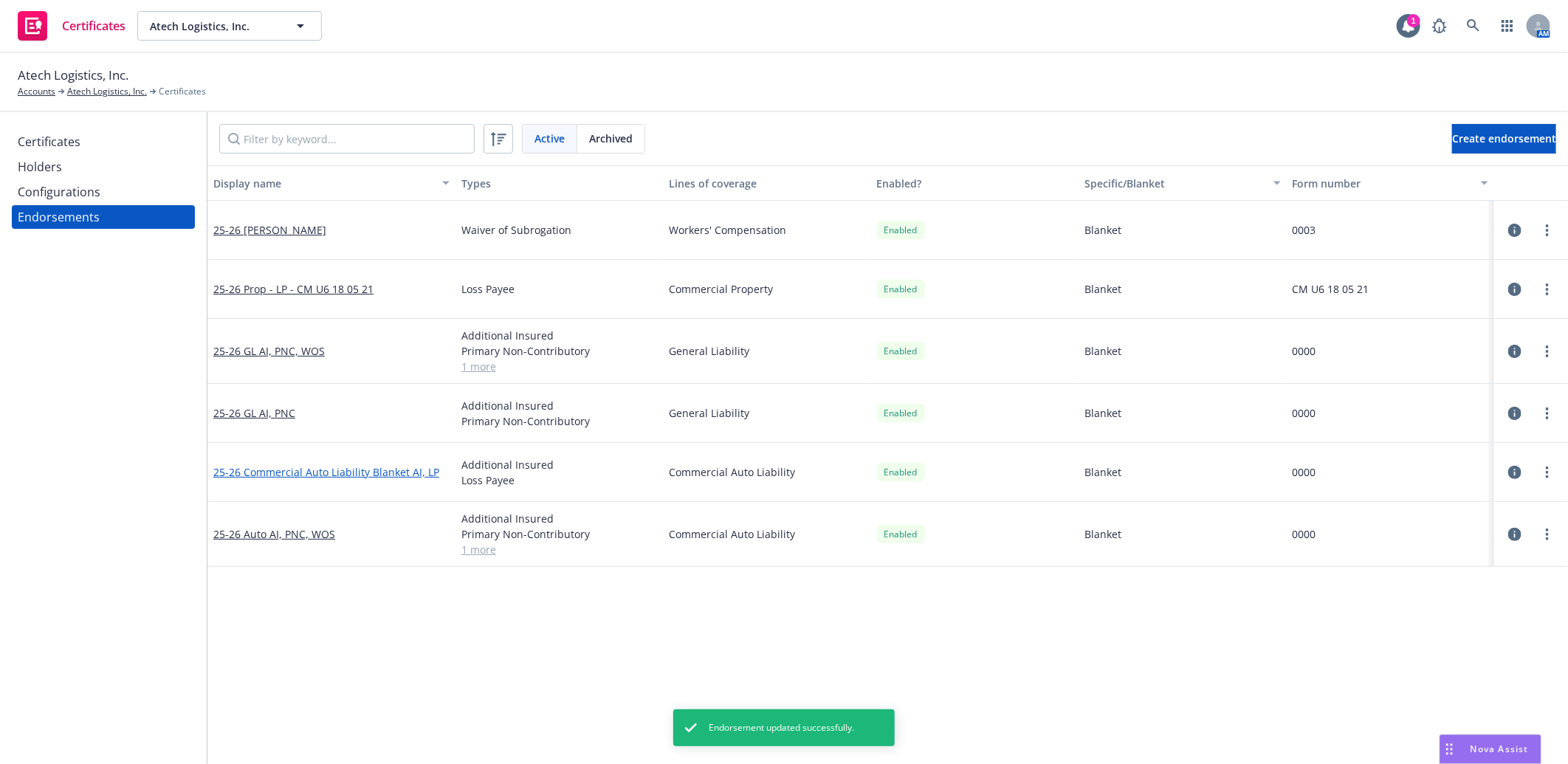
click at [365, 469] on link "25-26 Commercial Auto Liability Blanket AI, LP" at bounding box center [327, 472] width 226 height 14
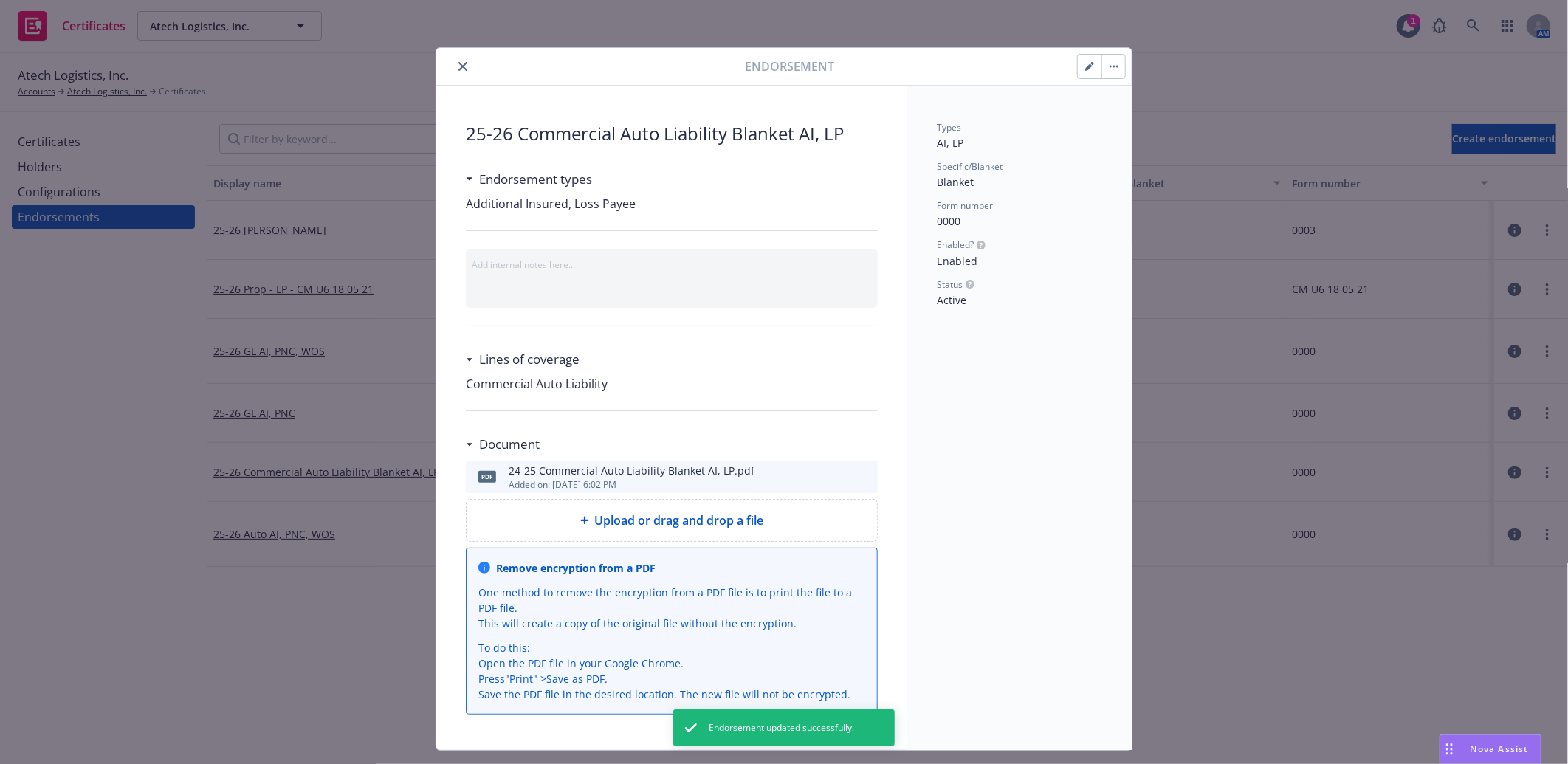
click at [858, 478] on icon "preview file" at bounding box center [864, 476] width 13 height 11
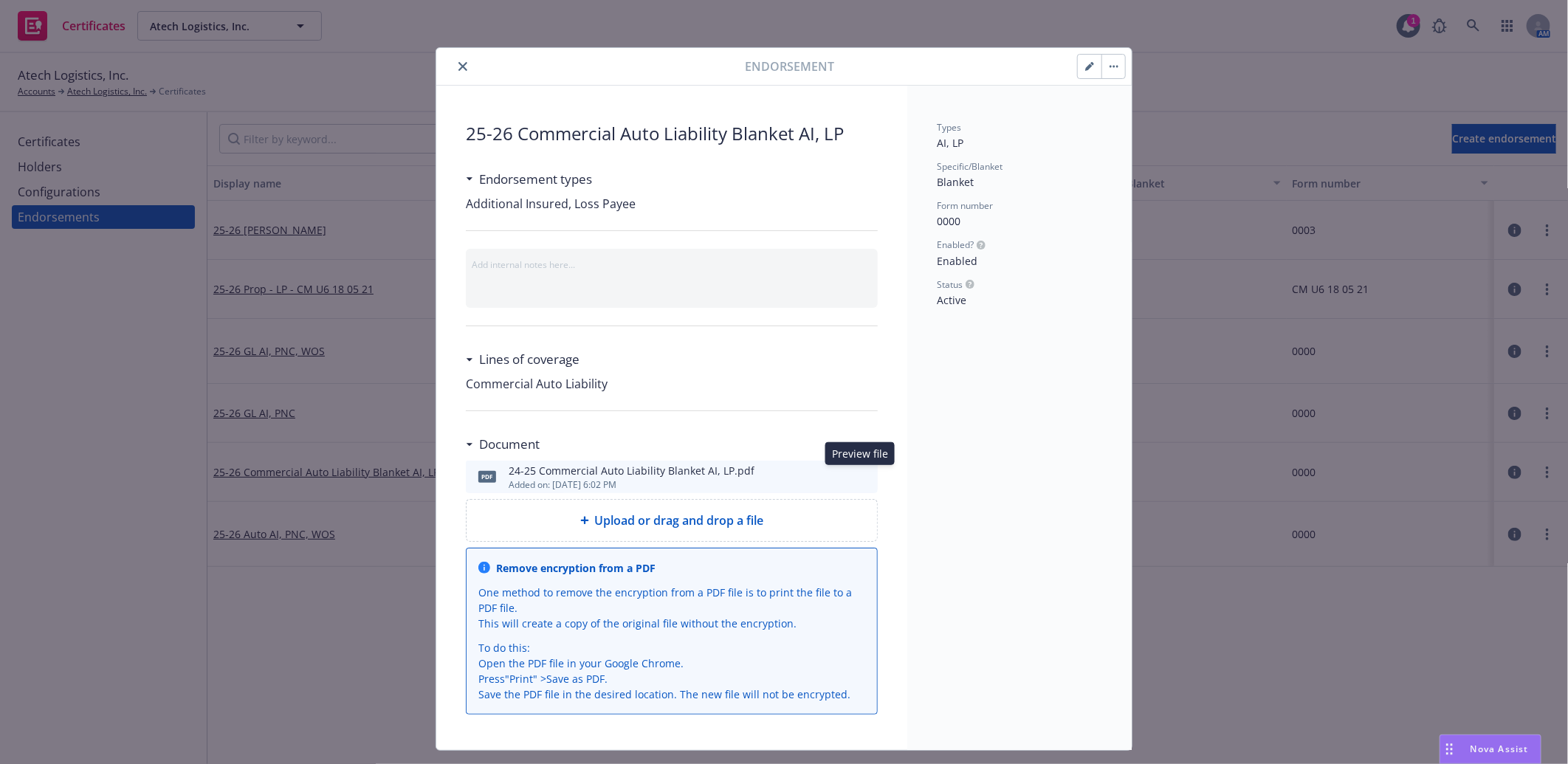
click at [459, 67] on icon "close" at bounding box center [463, 66] width 9 height 9
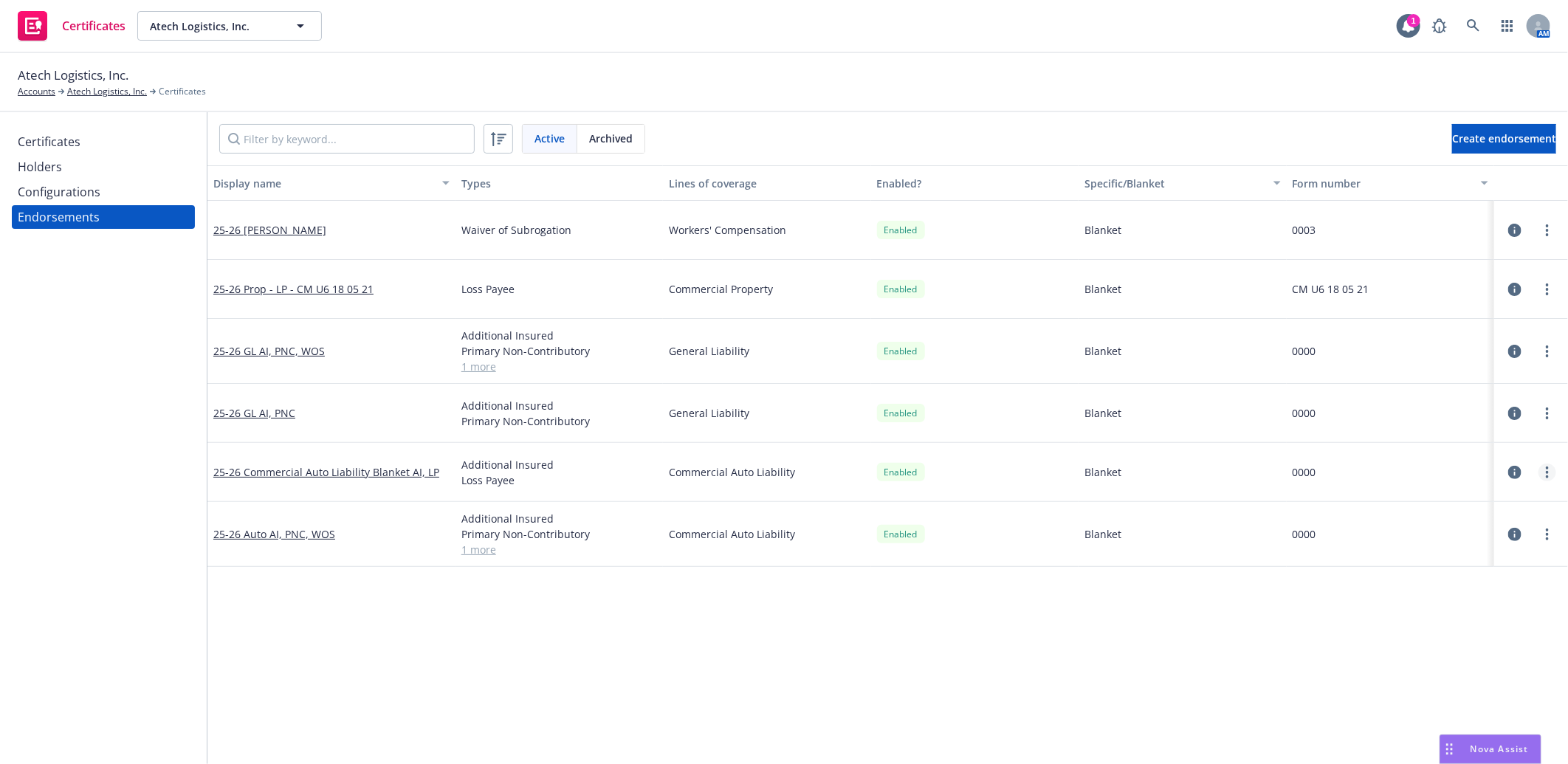
click at [1548, 472] on circle "more" at bounding box center [1548, 472] width 3 height 3
click at [1472, 559] on link "View certificates using this" at bounding box center [1474, 562] width 162 height 29
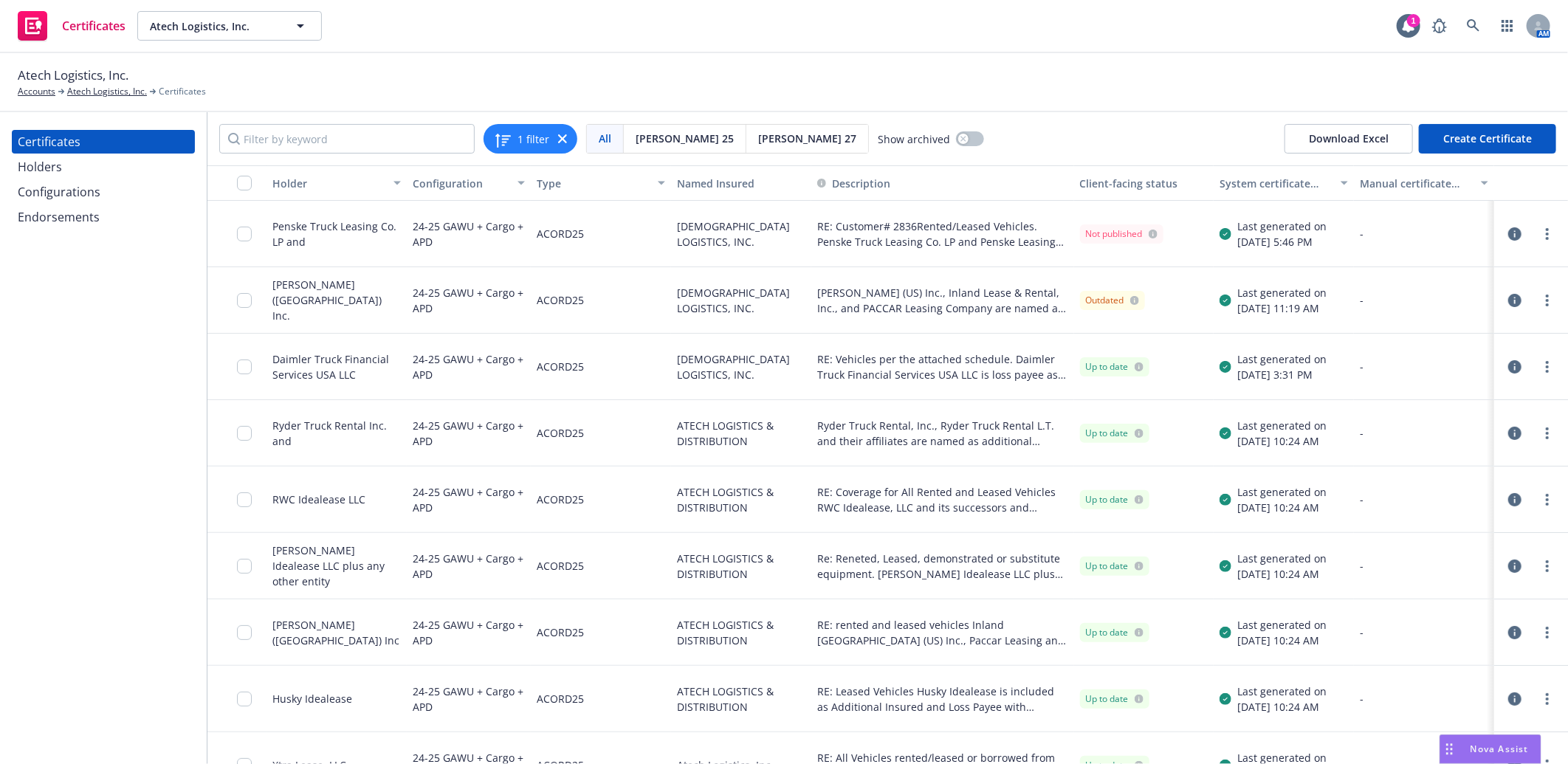
click at [72, 191] on div "Configurations" at bounding box center [59, 192] width 83 height 24
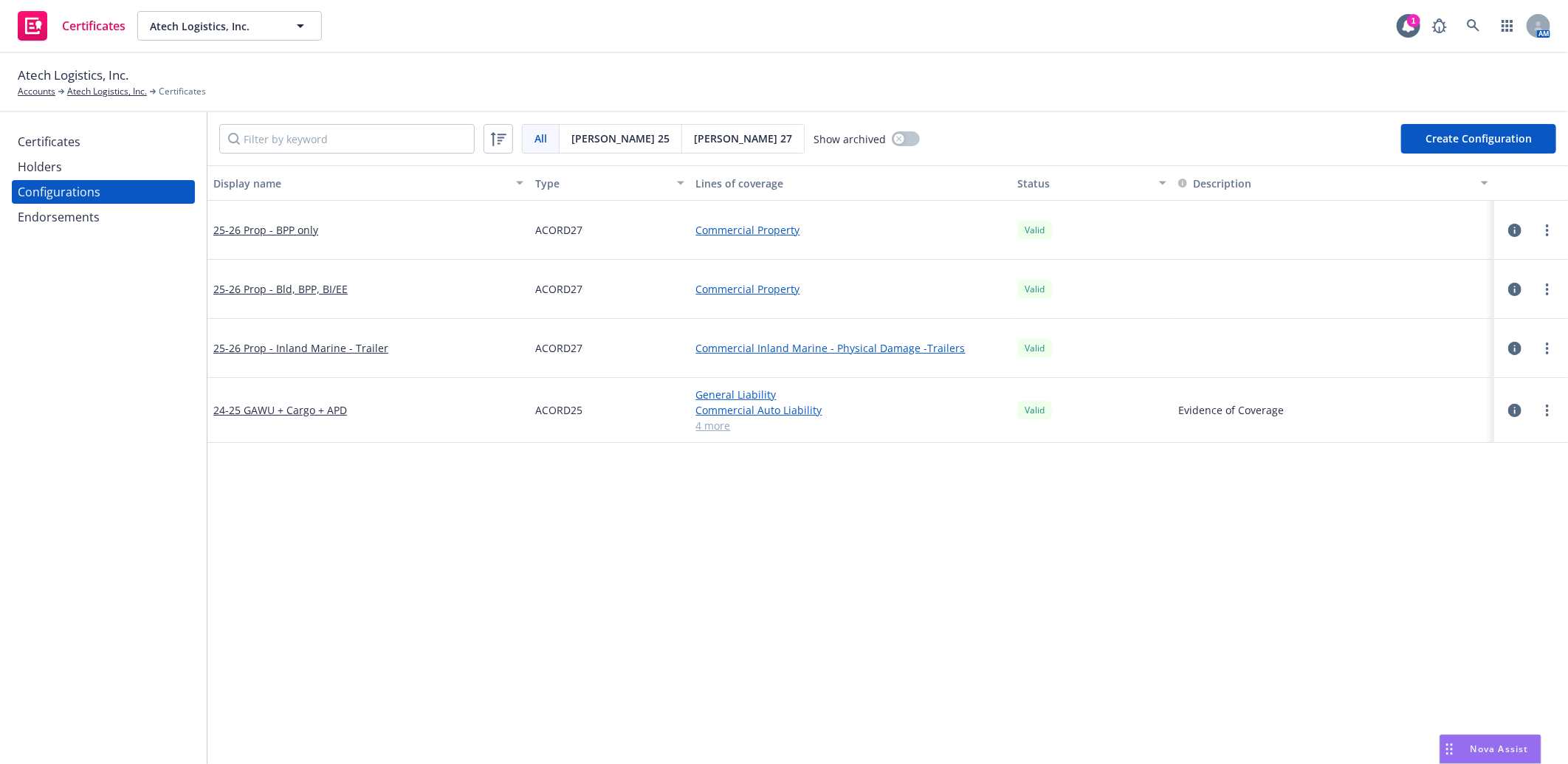
click at [76, 206] on div "Endorsements" at bounding box center [59, 217] width 82 height 24
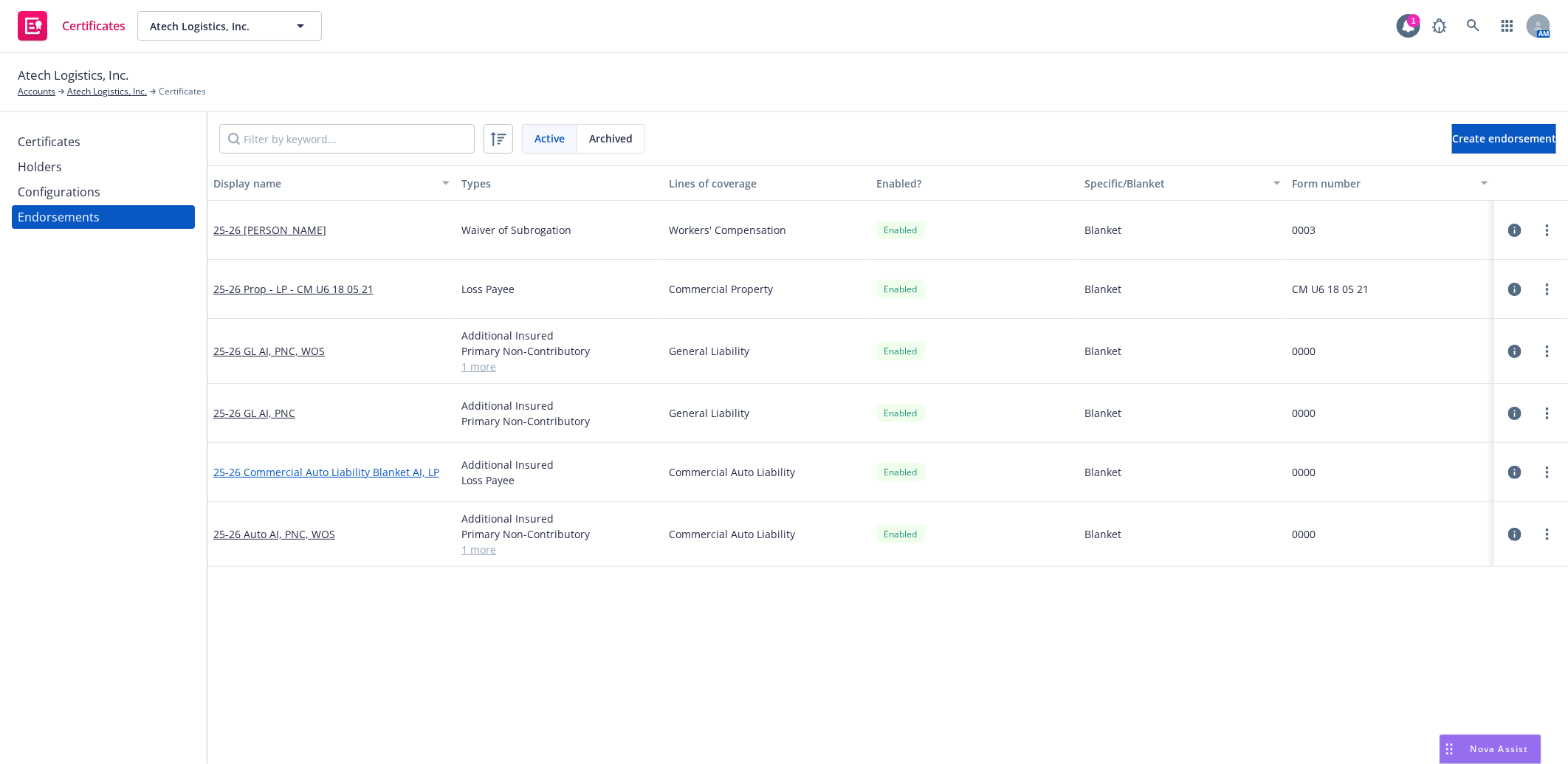
click at [410, 474] on link "25-26 Commercial Auto Liability Blanket AI, LP" at bounding box center [327, 472] width 226 height 14
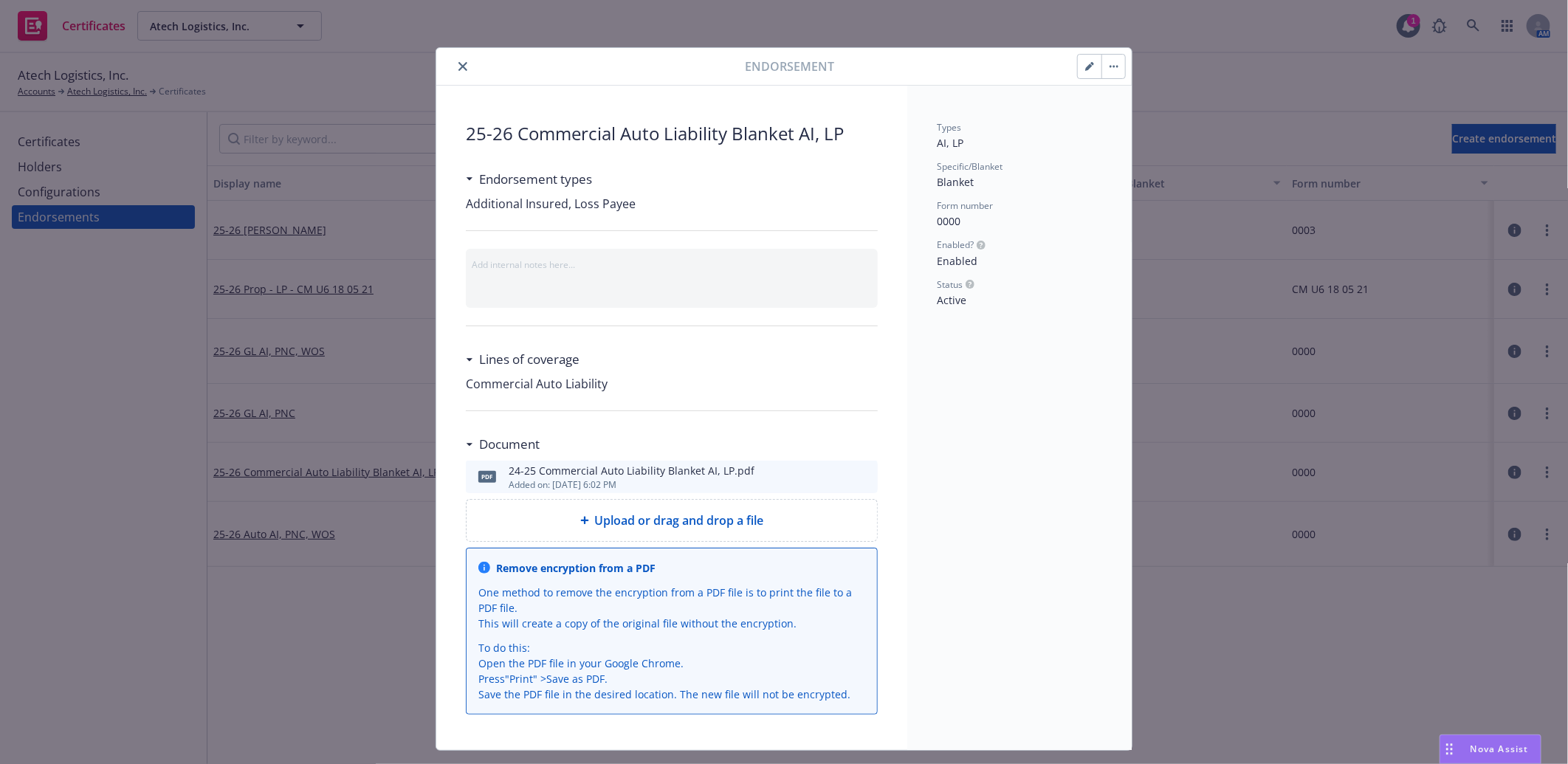
click at [835, 472] on icon "download file" at bounding box center [839, 475] width 11 height 11
click at [676, 522] on span "Upload or drag and drop a file" at bounding box center [680, 521] width 169 height 18
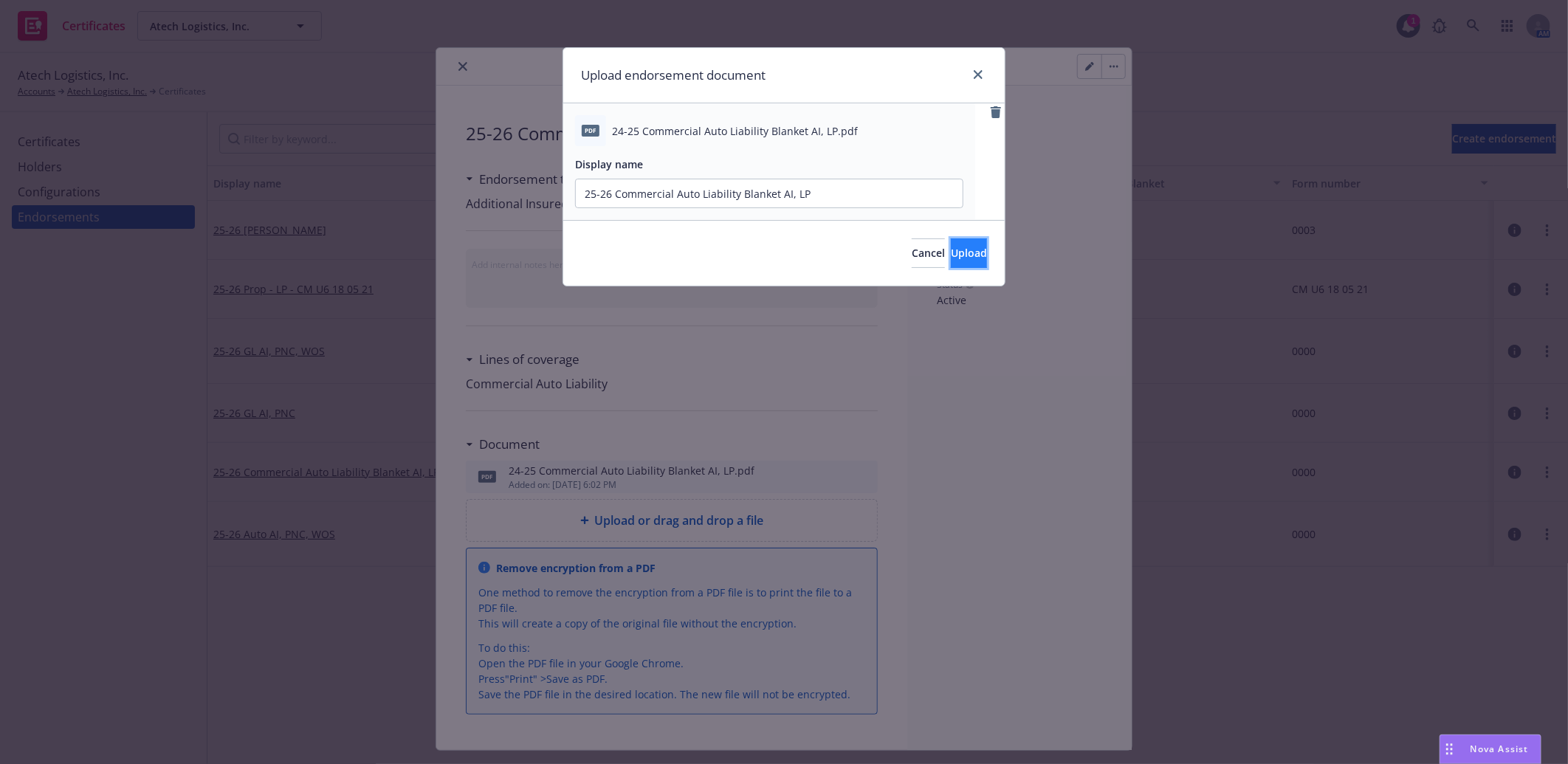
click at [951, 250] on button "Upload" at bounding box center [969, 253] width 36 height 29
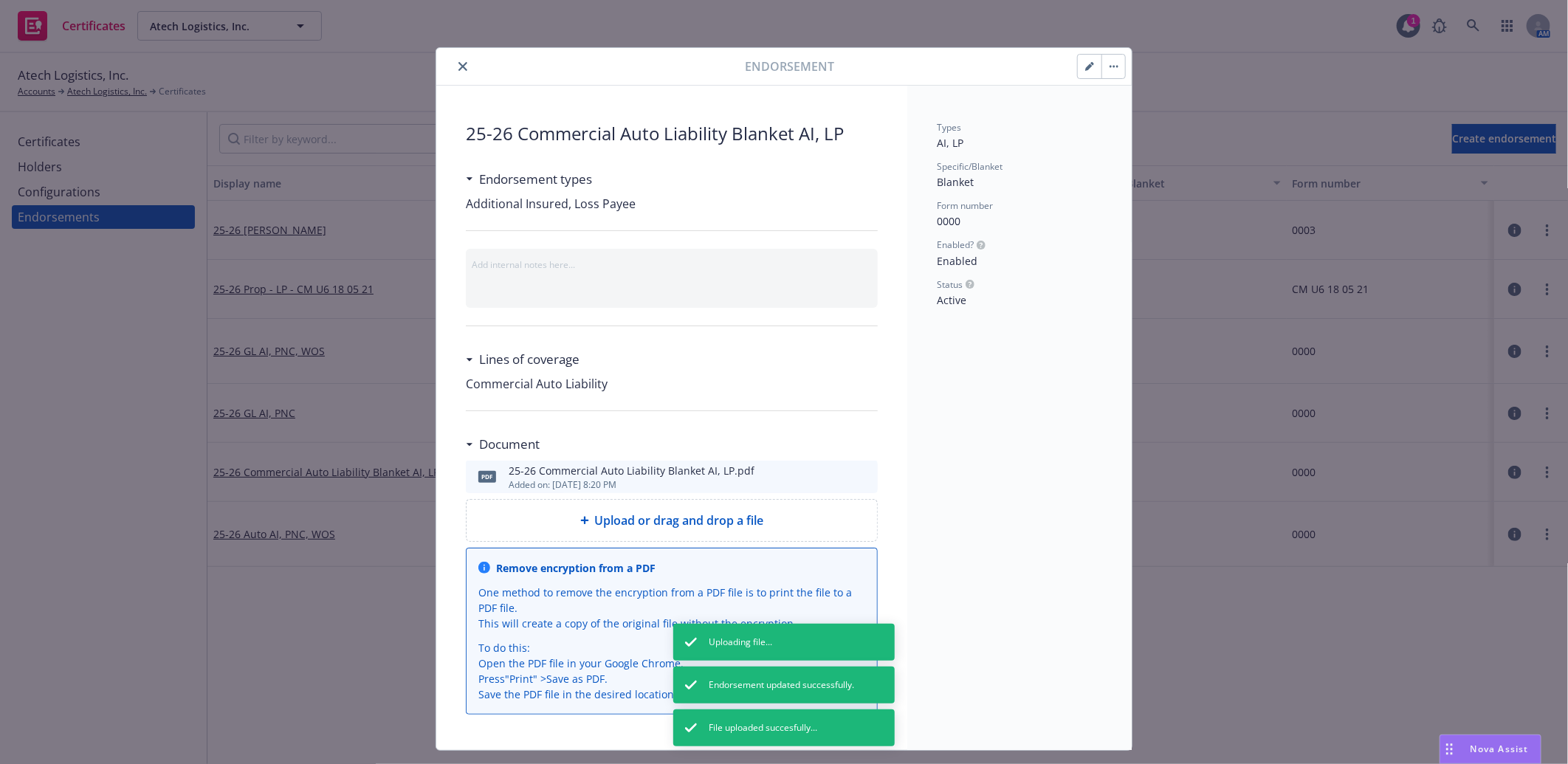
click at [857, 477] on icon "preview file" at bounding box center [864, 476] width 13 height 11
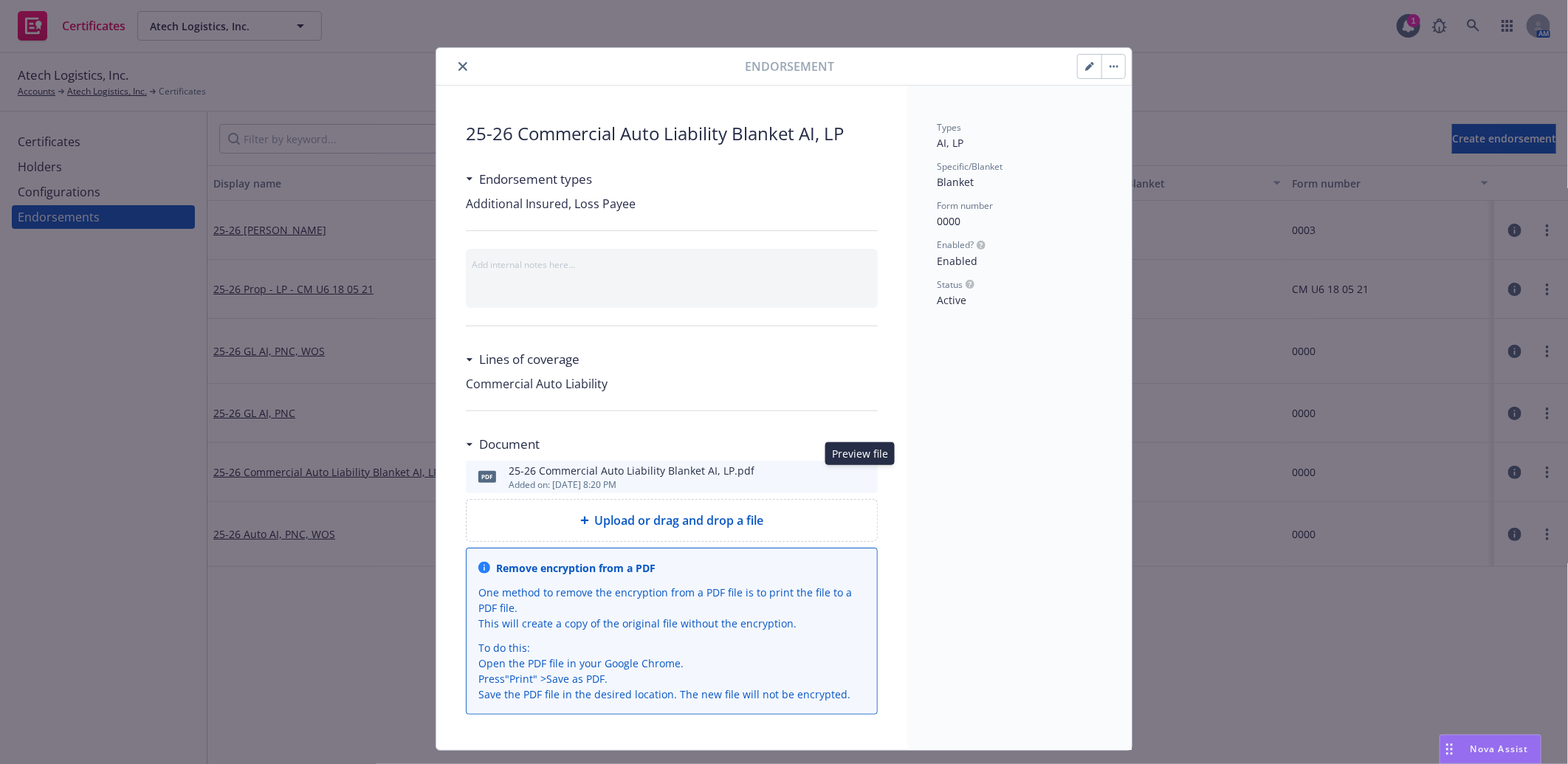
click at [459, 64] on icon "close" at bounding box center [463, 66] width 9 height 9
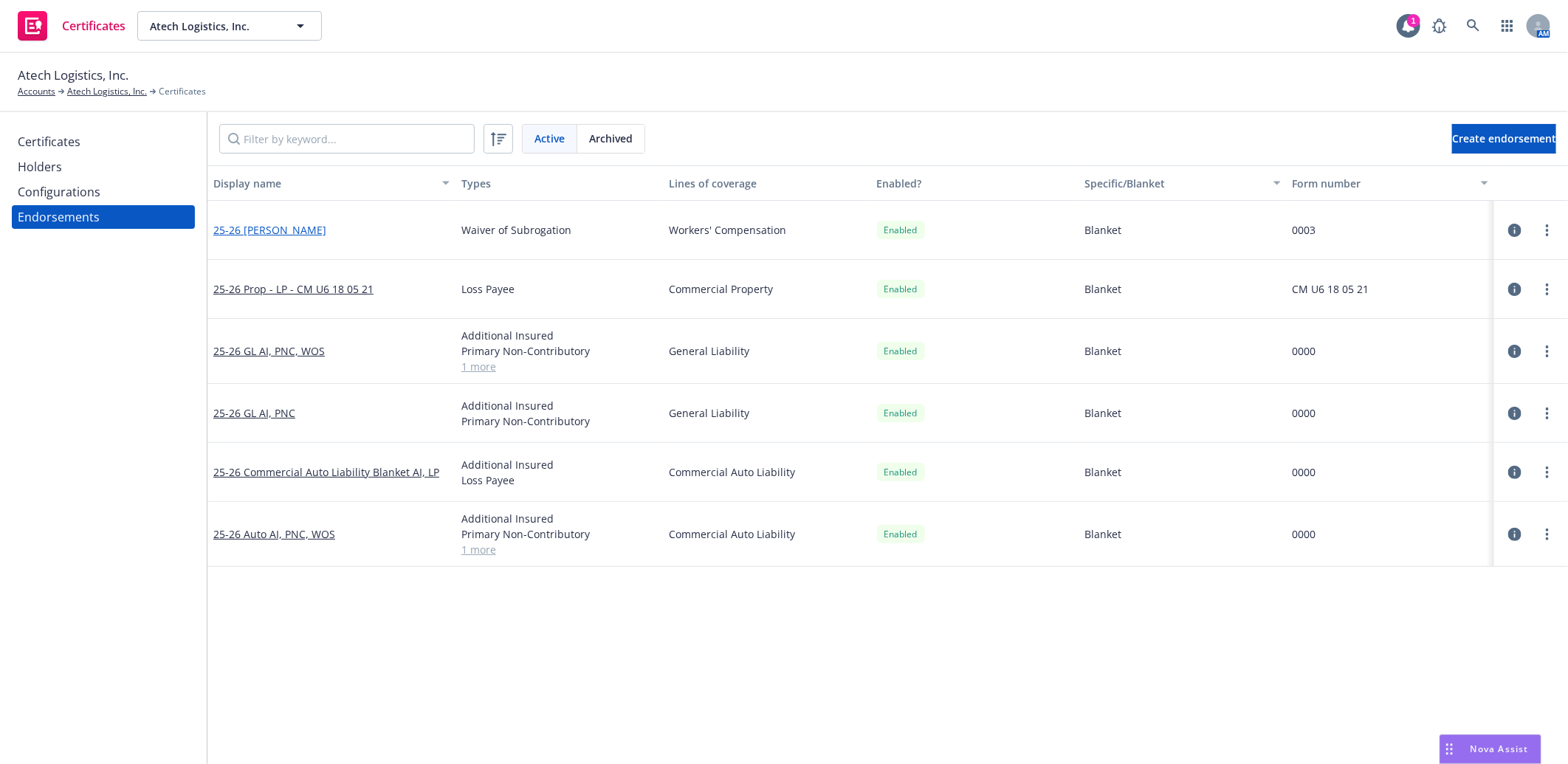
click at [271, 227] on link "25-26 [PERSON_NAME]" at bounding box center [270, 229] width 113 height 14
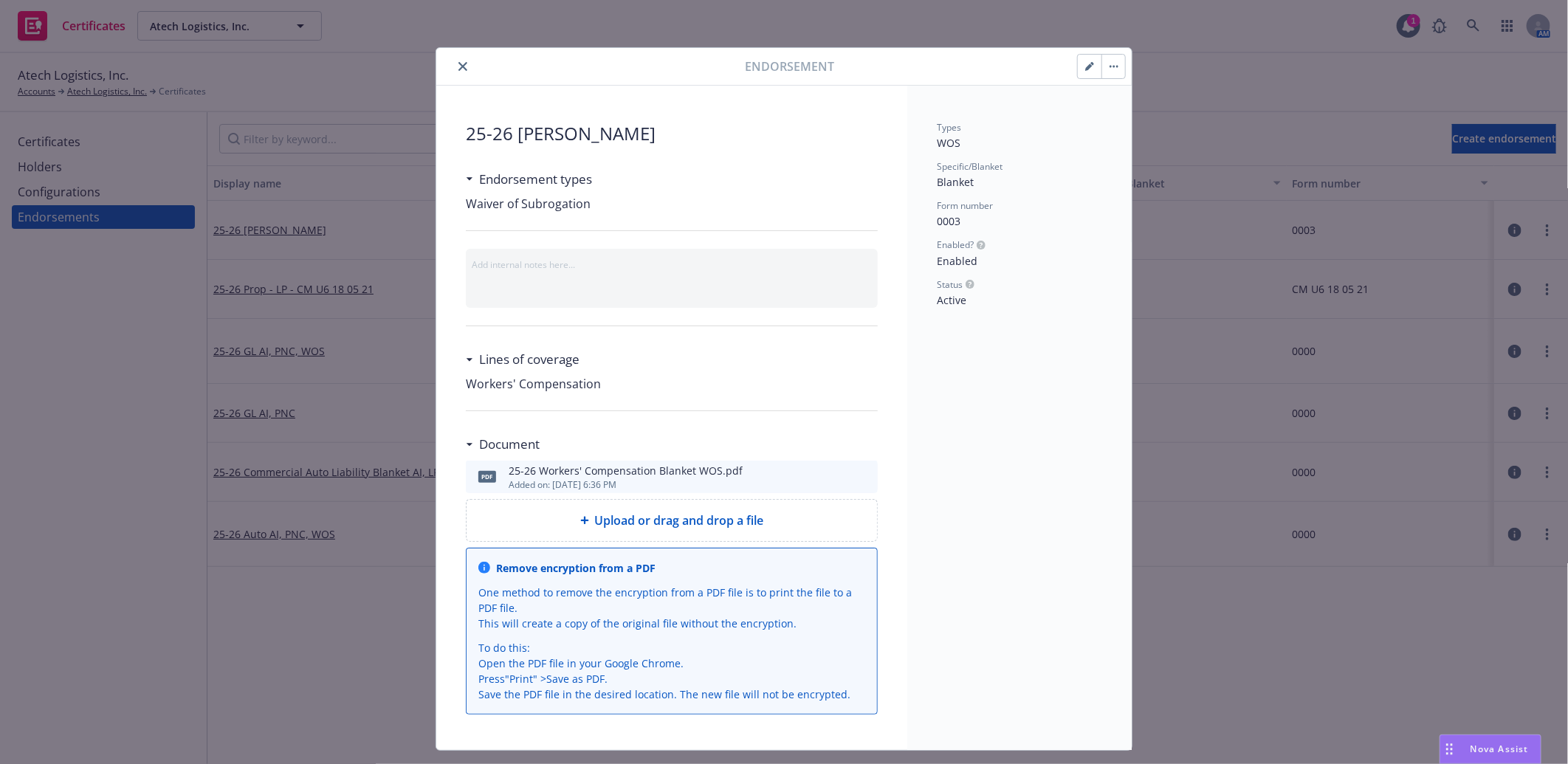
click at [859, 481] on button at bounding box center [865, 477] width 13 height 18
click at [859, 472] on icon "preview file" at bounding box center [864, 476] width 13 height 11
click at [459, 65] on icon "close" at bounding box center [463, 66] width 9 height 9
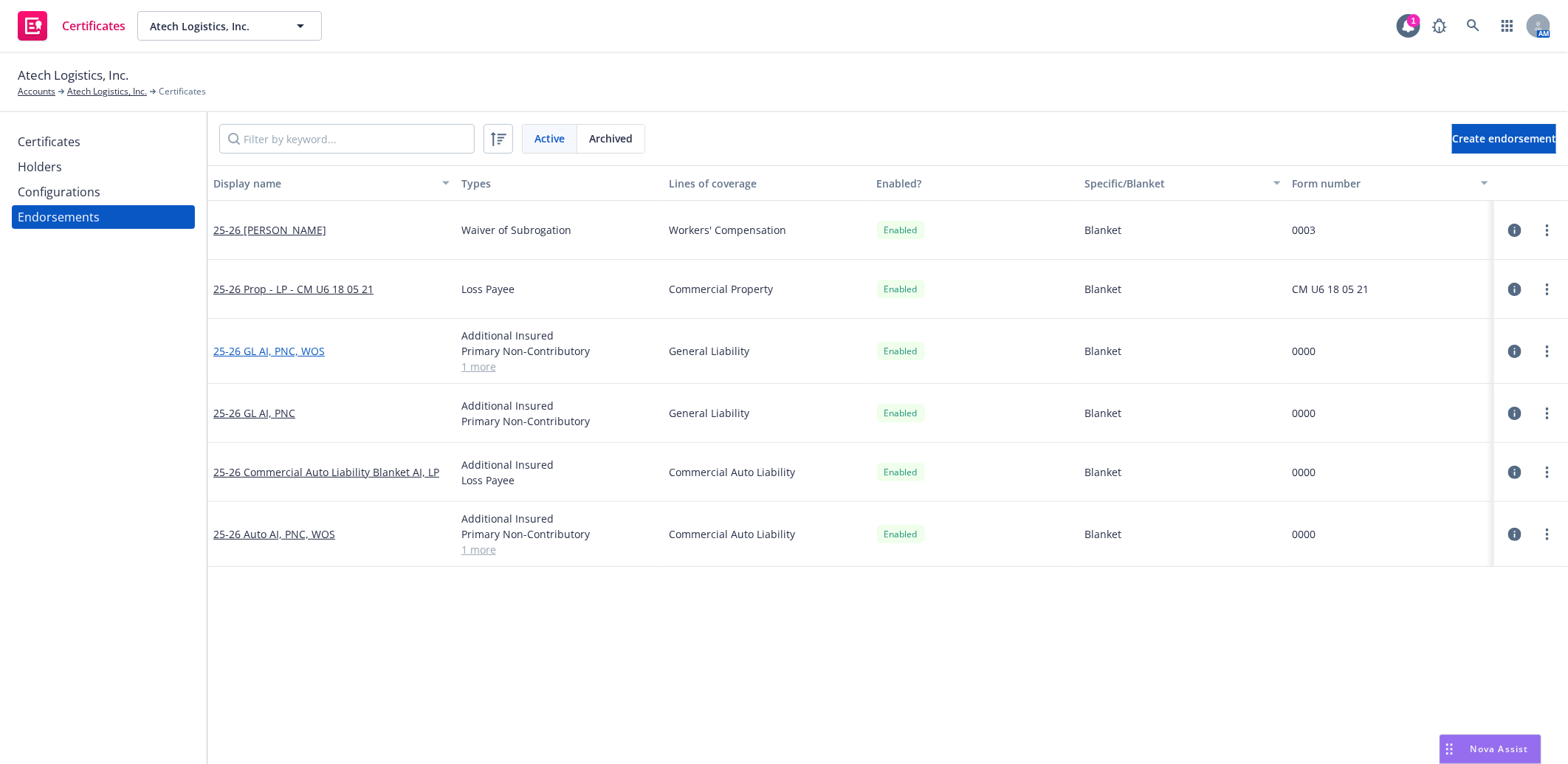
click at [300, 350] on link "25-26 GL AI, PNC, WOS" at bounding box center [269, 350] width 111 height 14
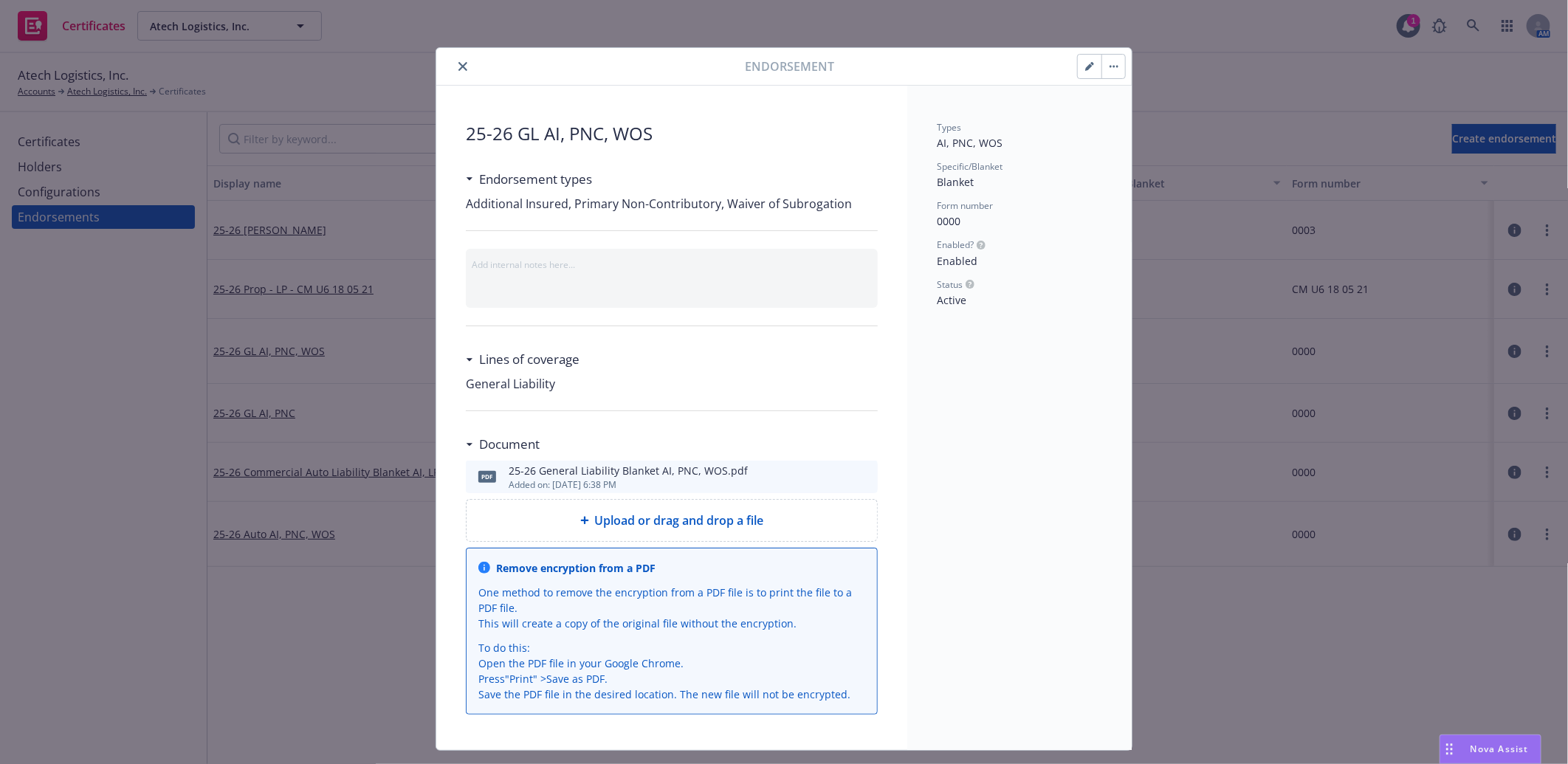
click at [859, 477] on icon "preview file" at bounding box center [864, 476] width 13 height 11
click at [459, 61] on button "close" at bounding box center [463, 66] width 18 height 18
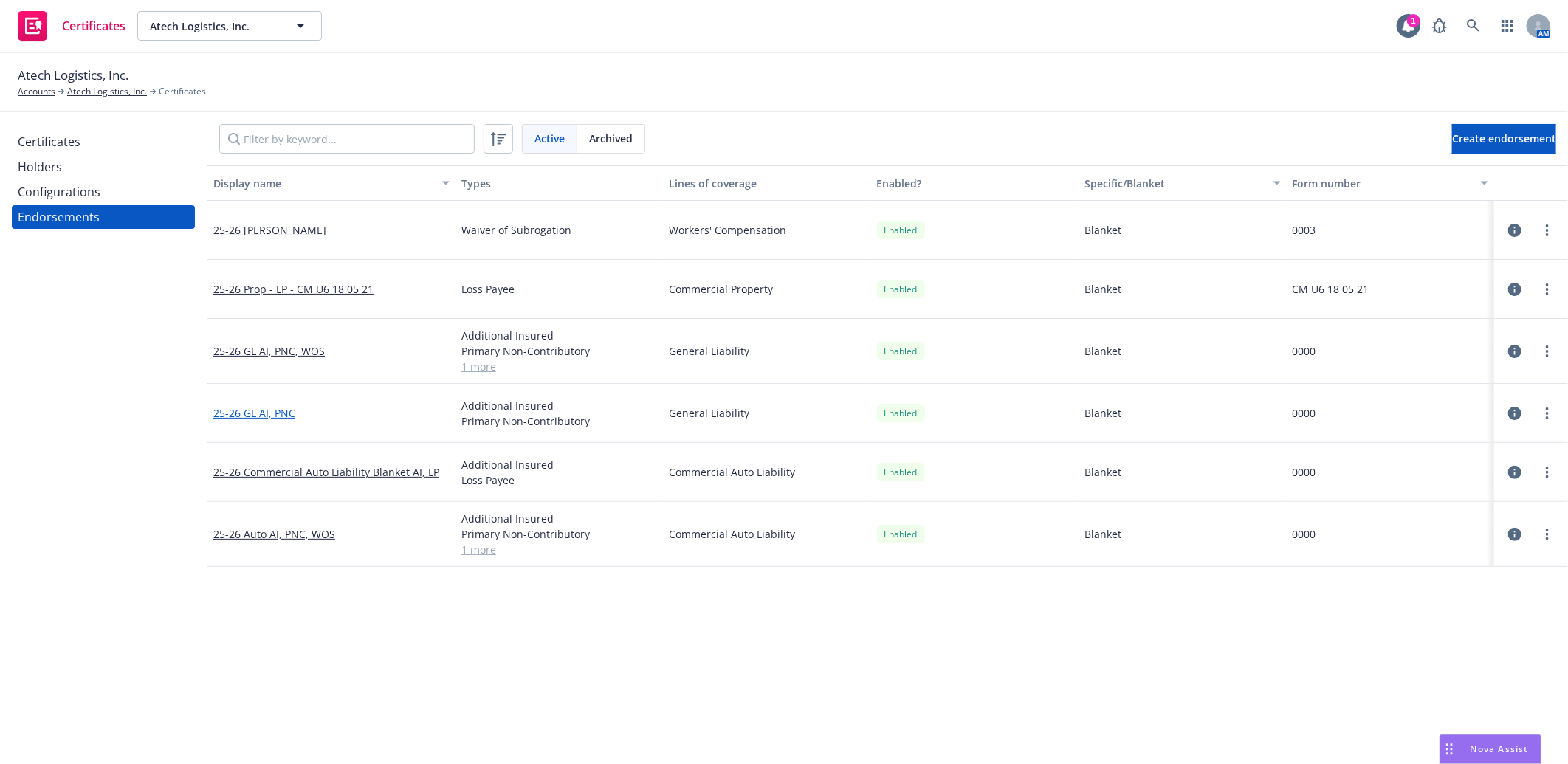
click at [278, 412] on link "25-26 GL AI, PNC" at bounding box center [255, 413] width 82 height 14
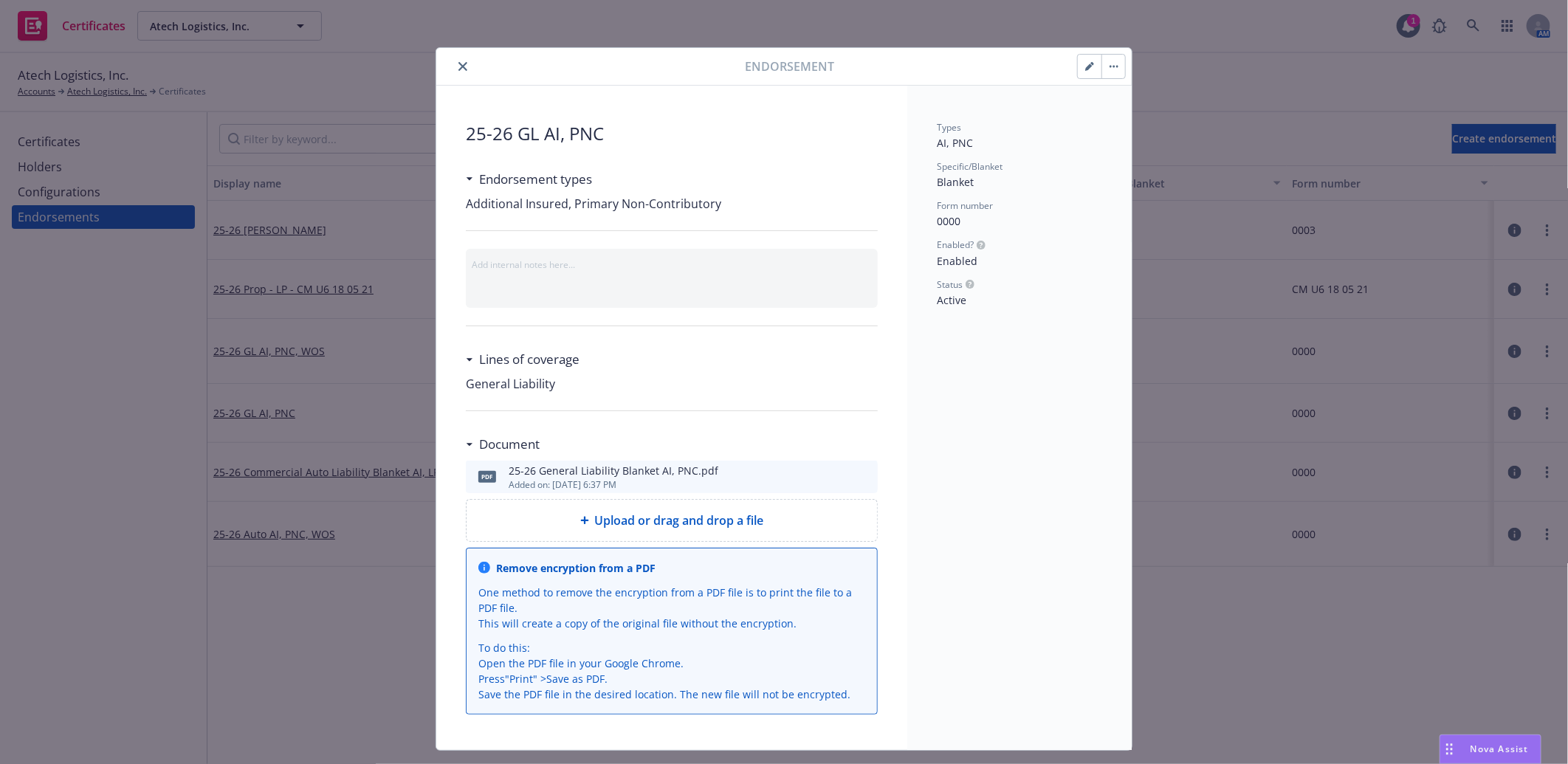
click at [860, 477] on icon "preview file" at bounding box center [864, 476] width 13 height 11
click at [459, 62] on icon "close" at bounding box center [463, 66] width 9 height 9
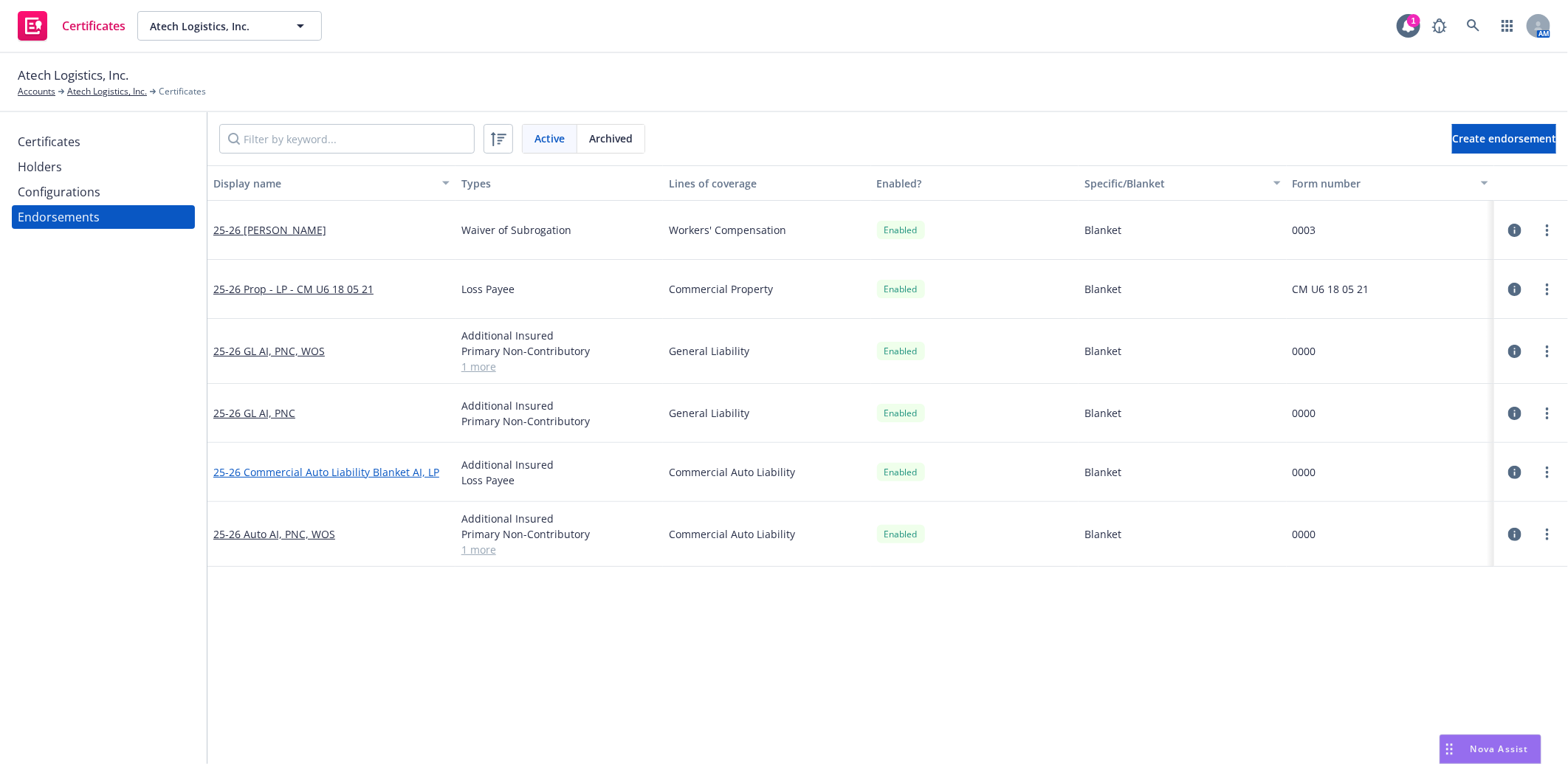
click at [341, 471] on link "25-26 Commercial Auto Liability Blanket AI, LP" at bounding box center [327, 472] width 226 height 14
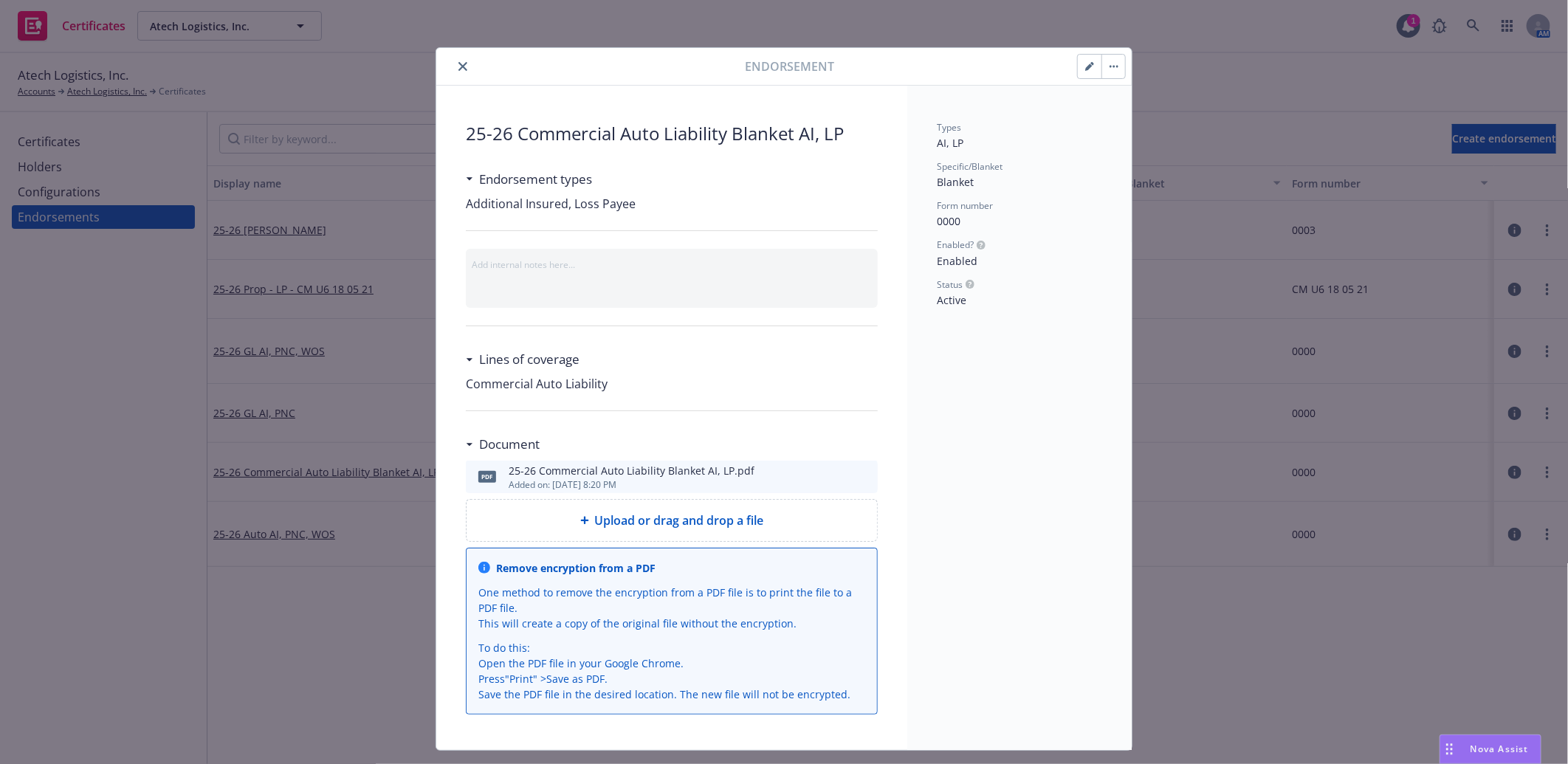
click at [1085, 66] on icon "button" at bounding box center [1089, 66] width 9 height 9
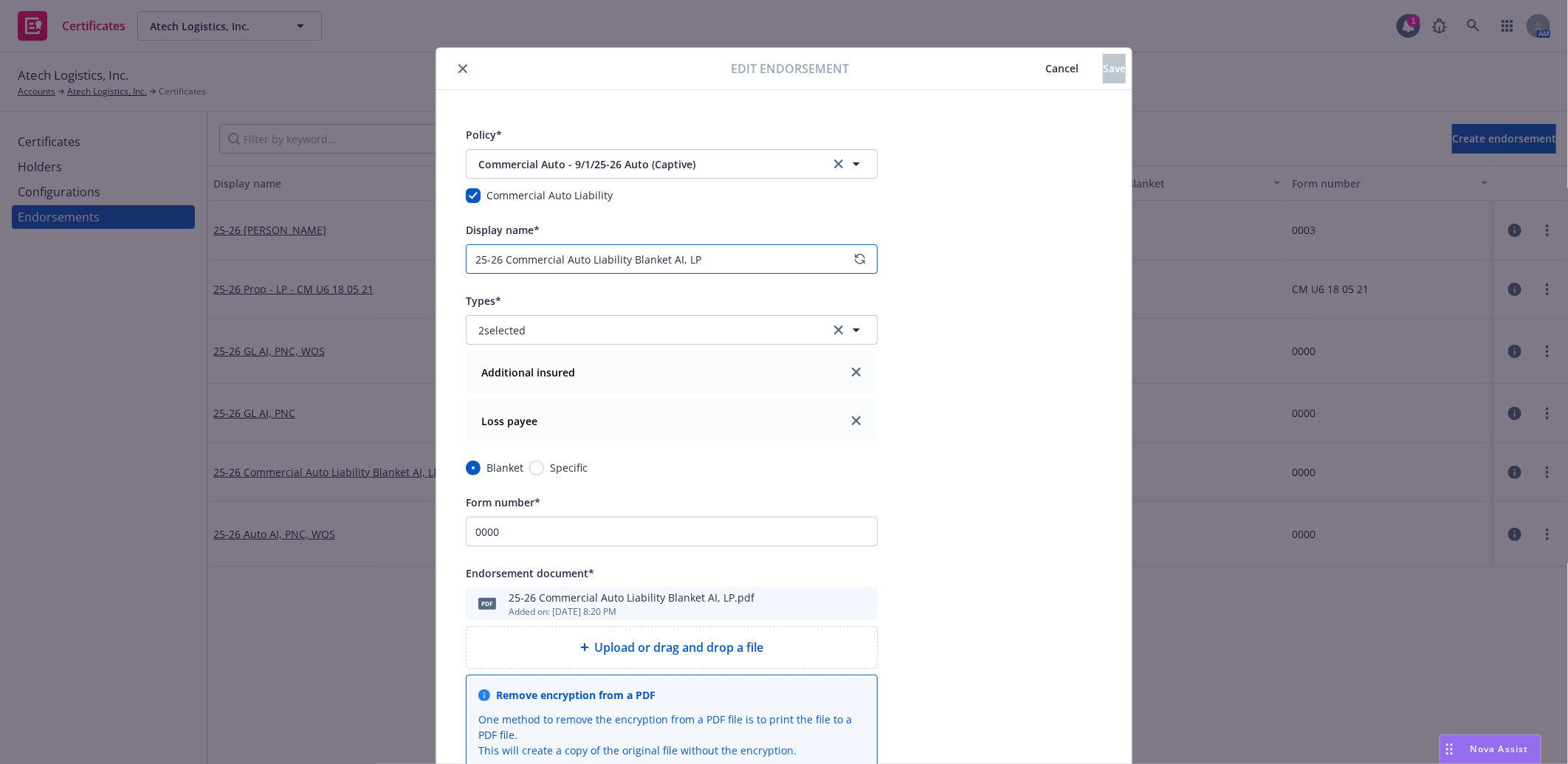
drag, startPoint x: 662, startPoint y: 259, endPoint x: 502, endPoint y: 255, distance: 160.0
click at [502, 255] on input "25-26 Commercial Auto Liability Blanket AI, LP" at bounding box center [671, 259] width 412 height 29
type input "25-26 Auto AI, LP"
click at [1103, 67] on span "Save" at bounding box center [1114, 68] width 23 height 14
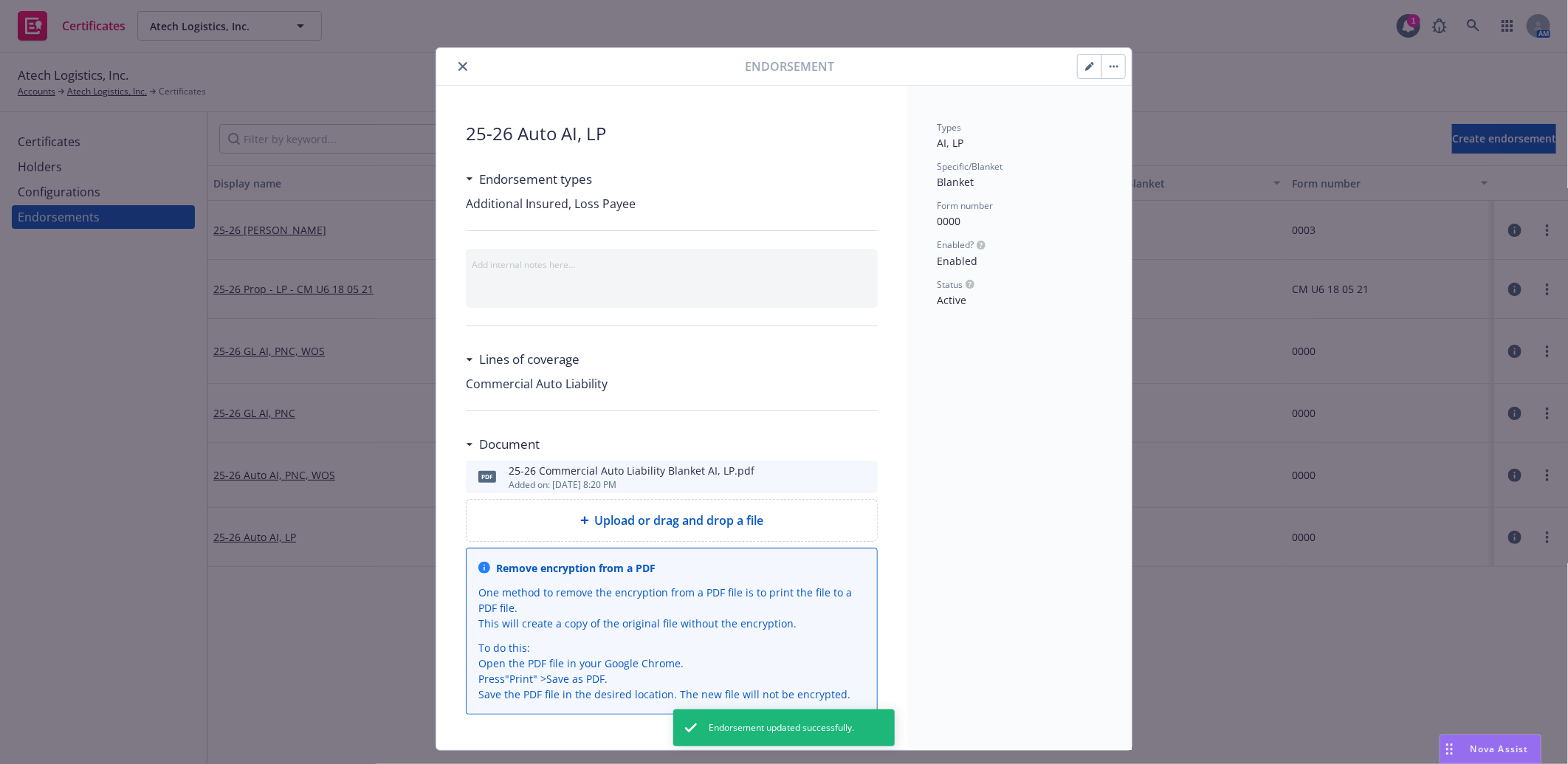
click at [459, 64] on icon "close" at bounding box center [463, 66] width 9 height 9
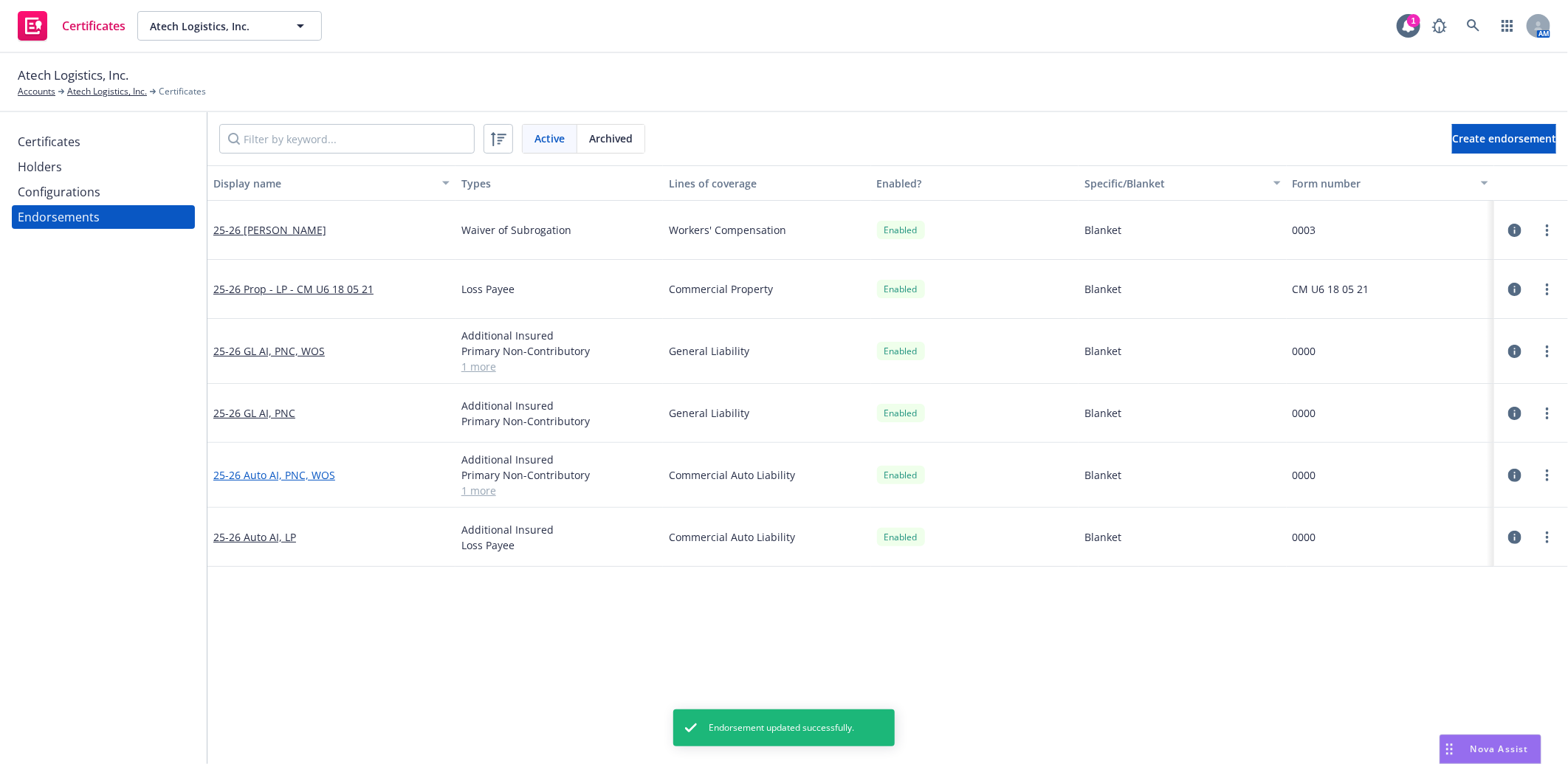
click at [316, 469] on link "25-26 Auto AI, PNC, WOS" at bounding box center [274, 475] width 122 height 14
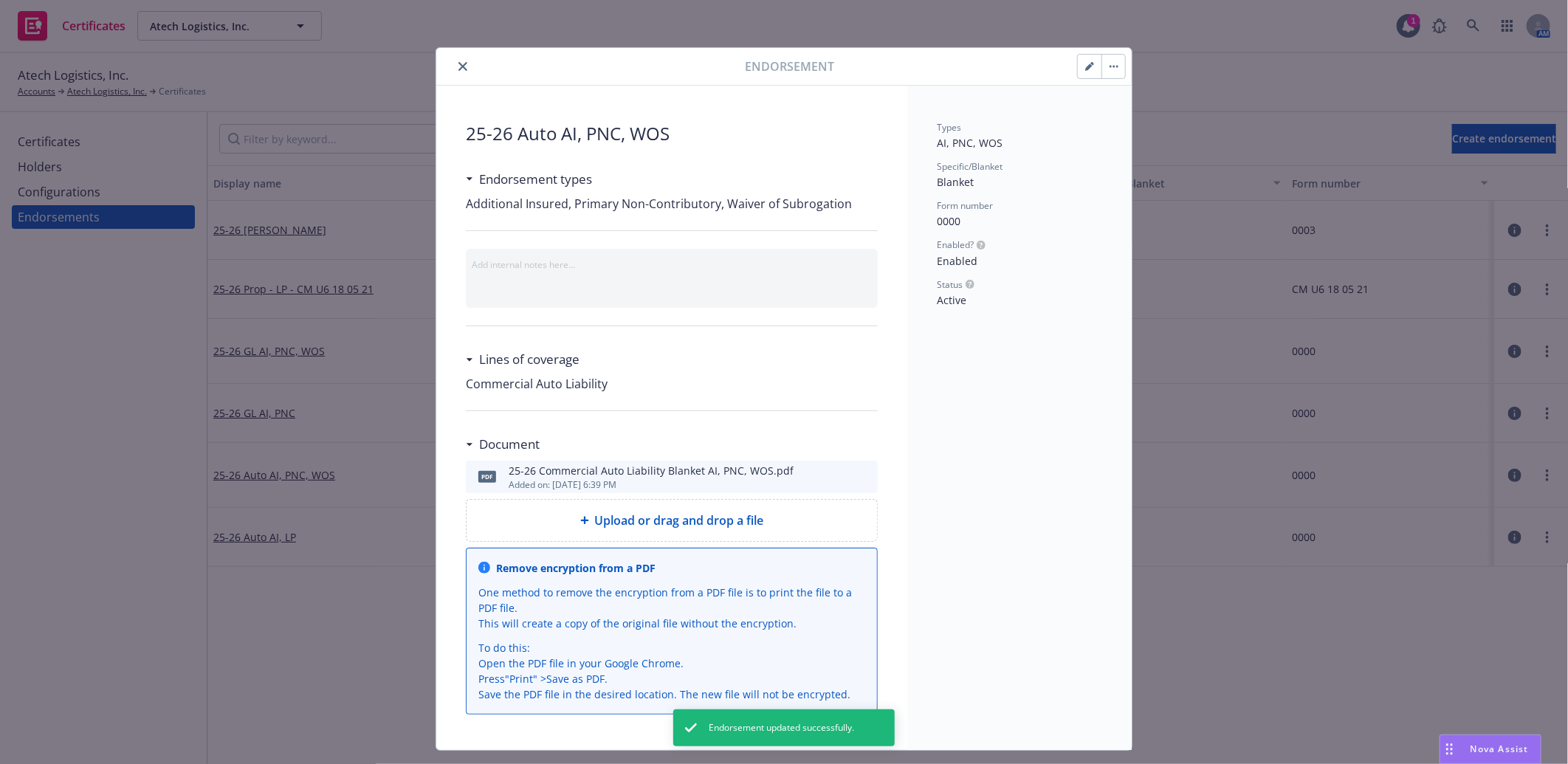
click at [859, 480] on icon "preview file" at bounding box center [864, 476] width 13 height 11
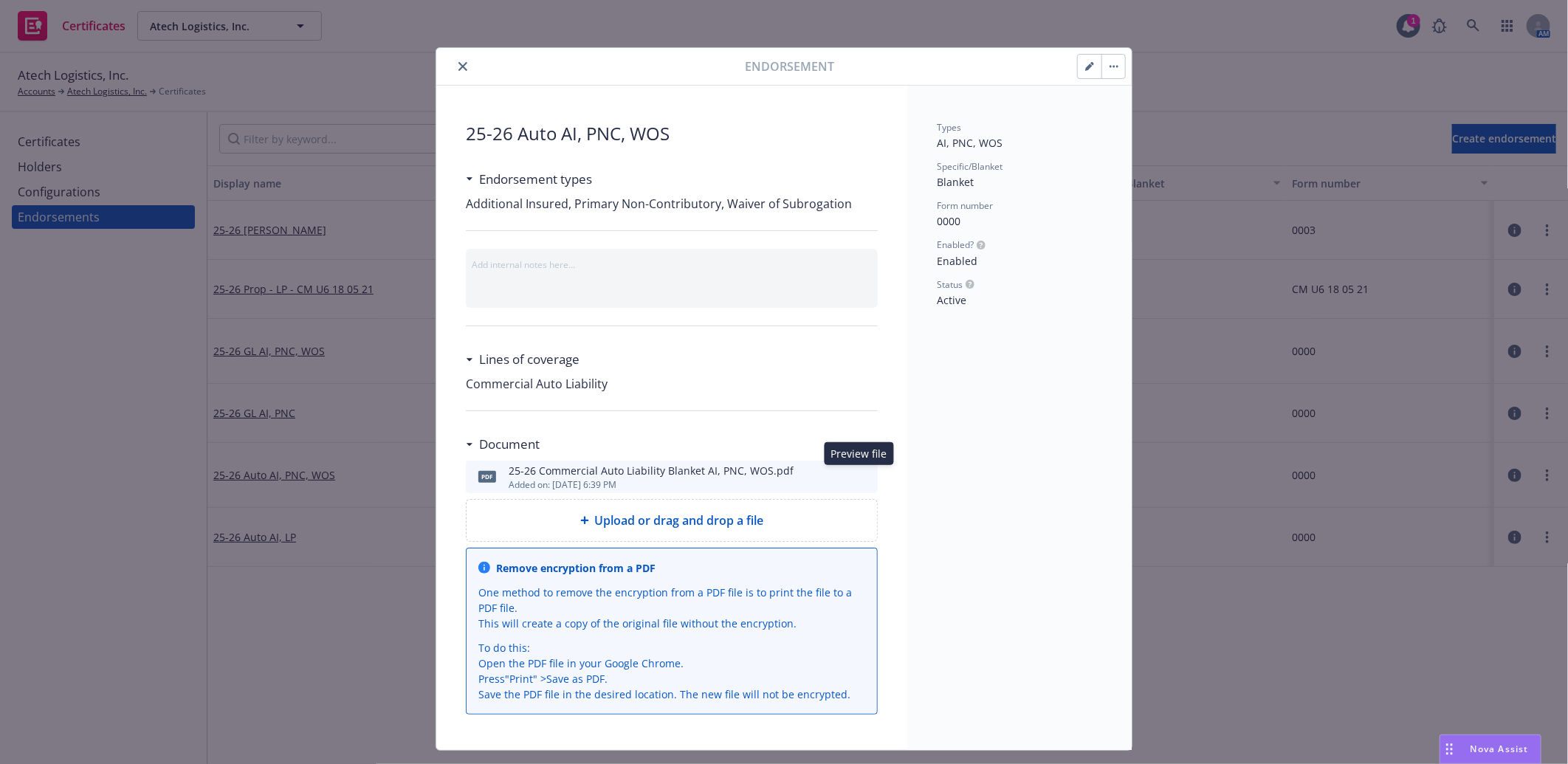
click at [459, 62] on icon "close" at bounding box center [463, 66] width 9 height 9
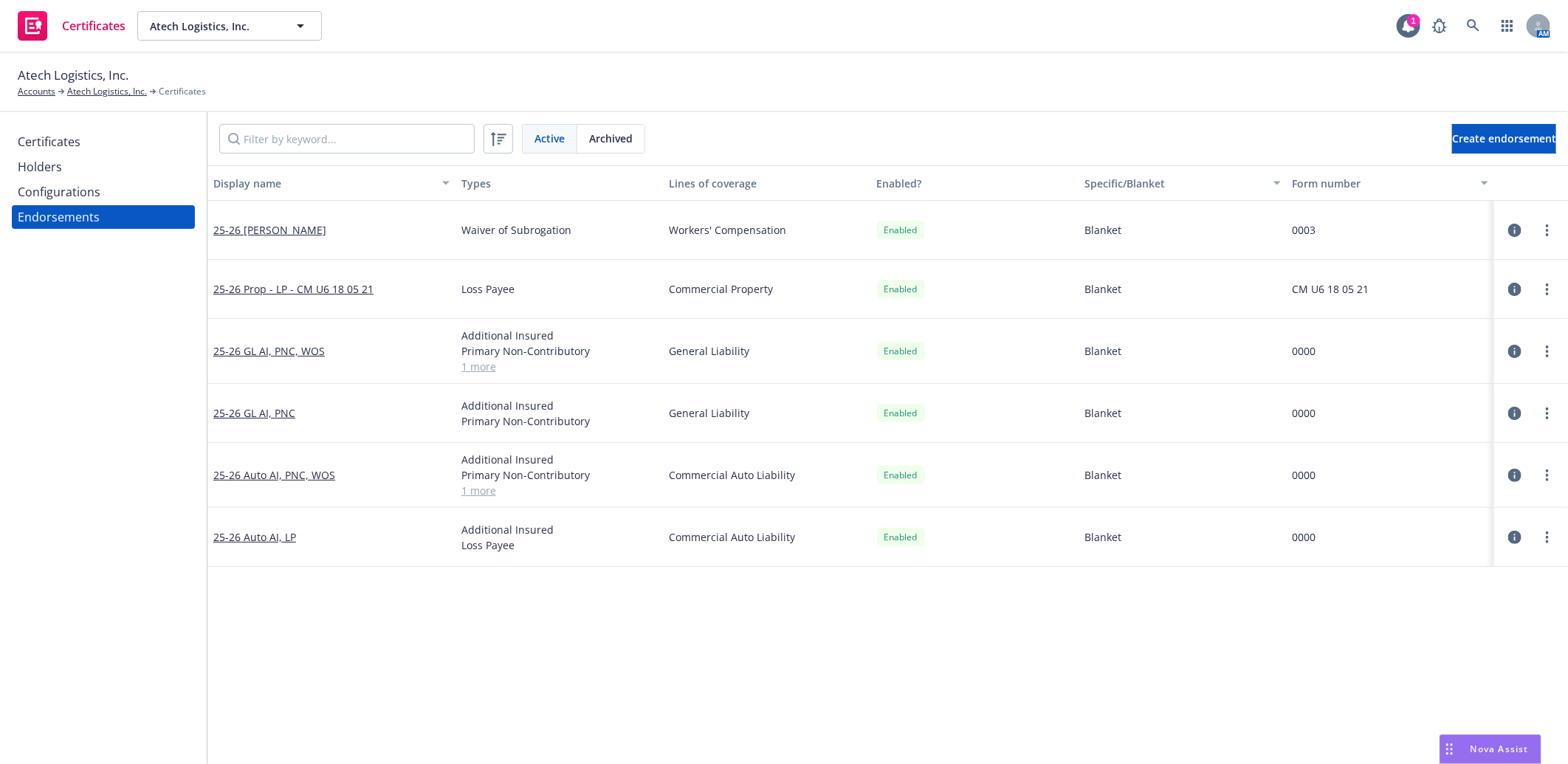
click at [76, 143] on div "Certificates" at bounding box center [49, 142] width 63 height 24
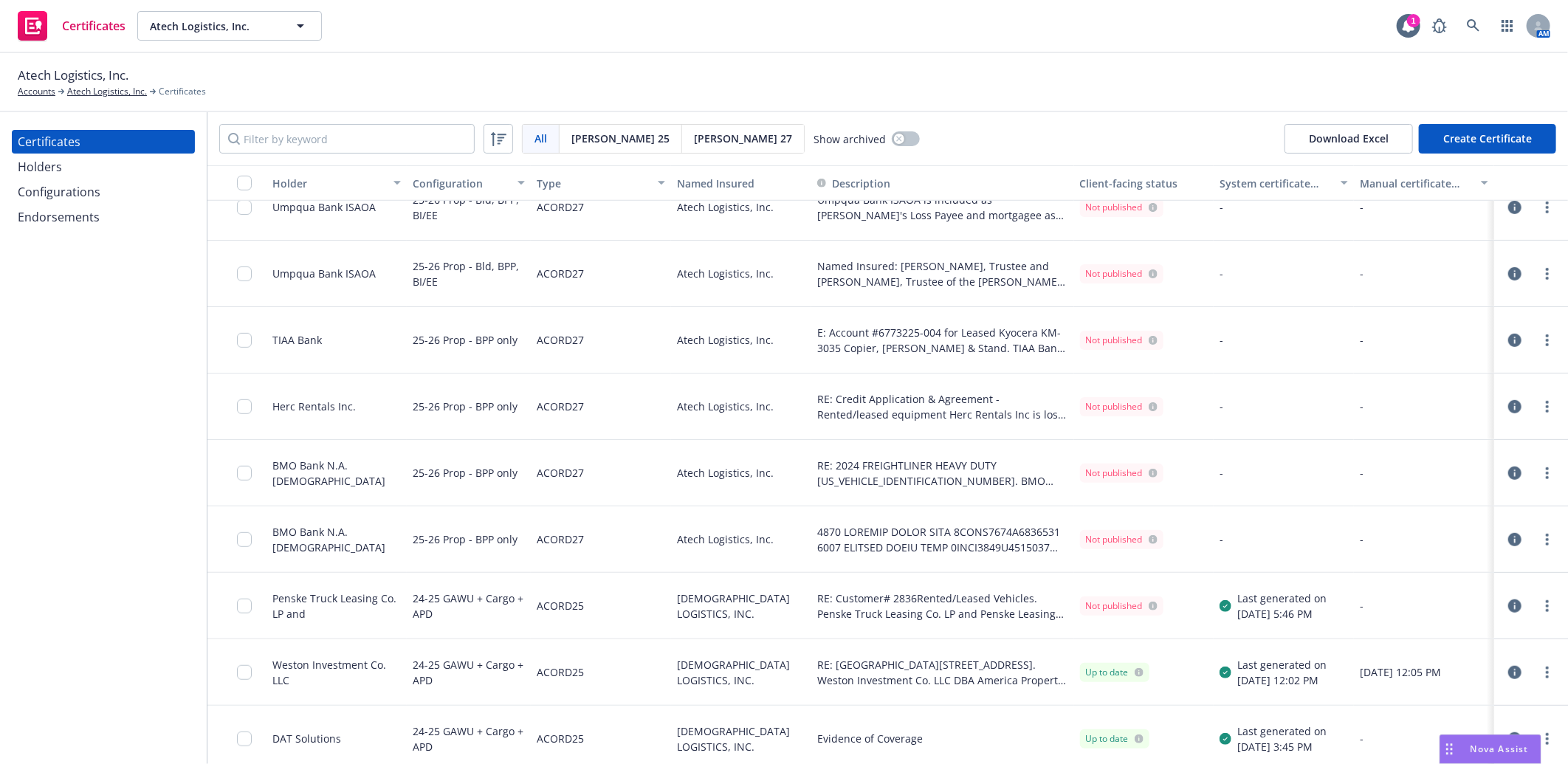
scroll to position [739, 0]
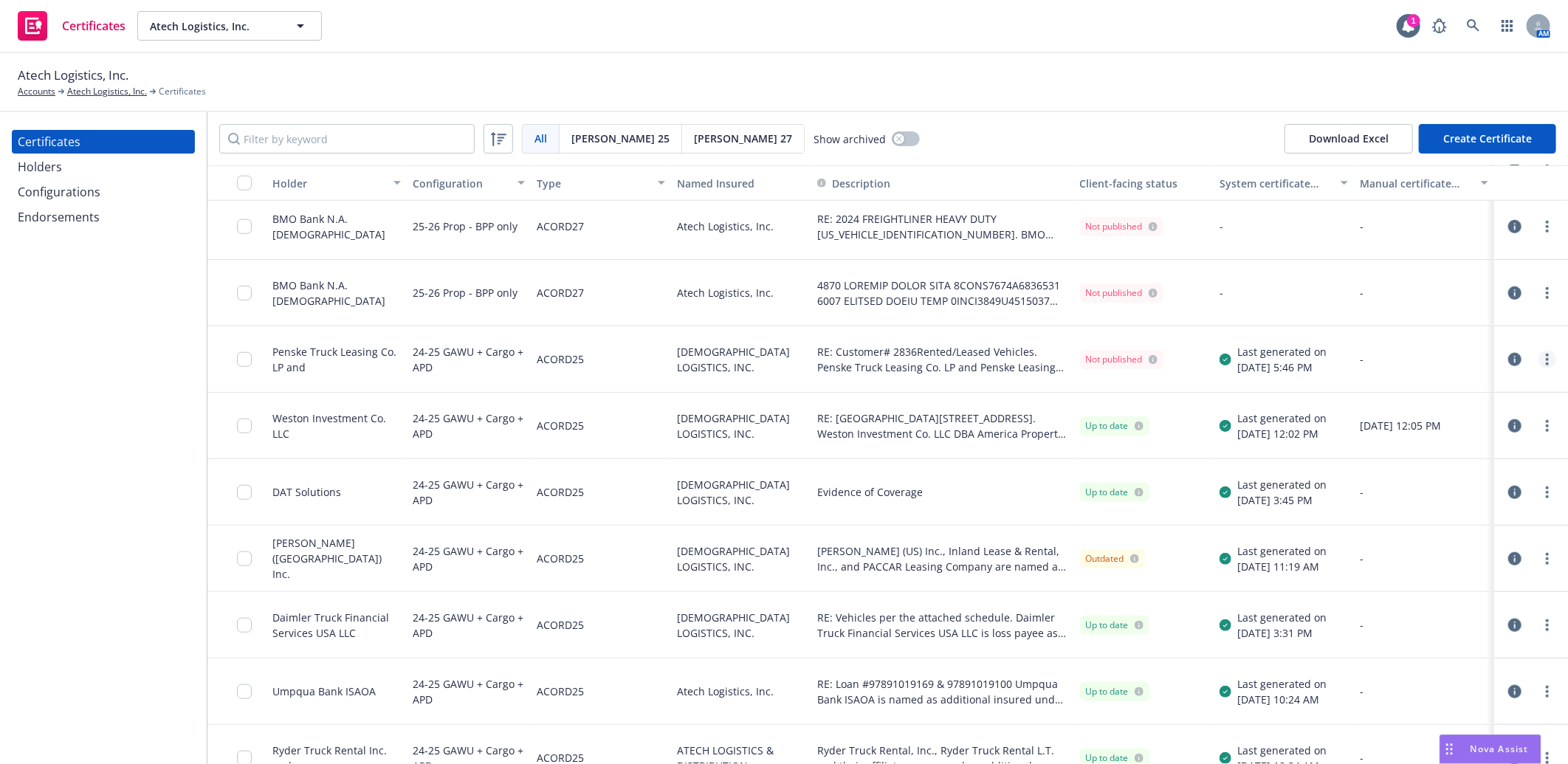
click at [1539, 356] on link "more" at bounding box center [1548, 359] width 18 height 18
click at [1457, 569] on link "Download uneditable generated certificate" at bounding box center [1426, 567] width 237 height 29
click at [1546, 490] on icon "more" at bounding box center [1548, 492] width 3 height 11
drag, startPoint x: 1459, startPoint y: 411, endPoint x: 1417, endPoint y: 408, distance: 42.1
click at [1459, 411] on link "Download uneditable generated certificate" at bounding box center [1437, 416] width 237 height 29
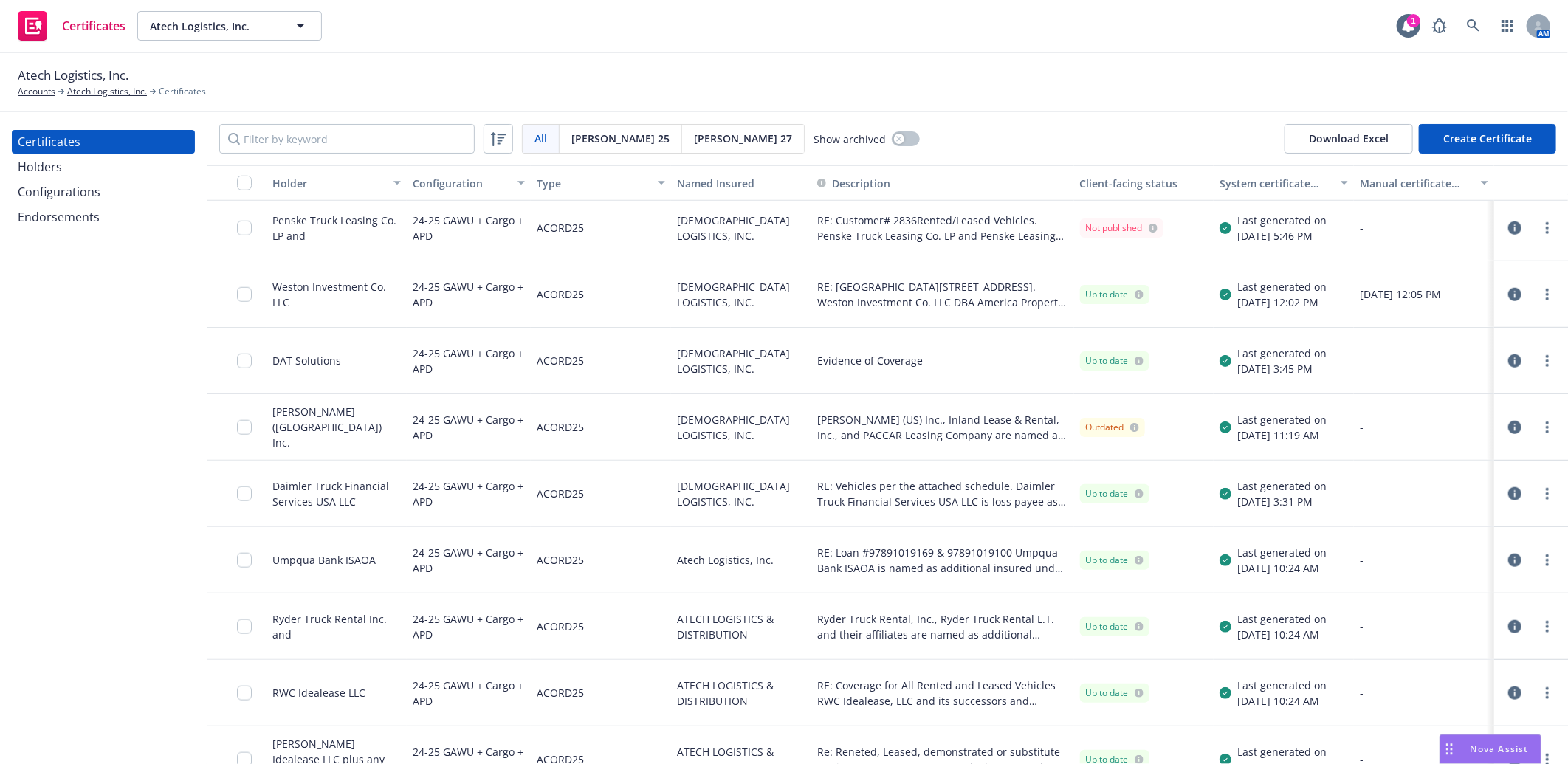
scroll to position [902, 0]
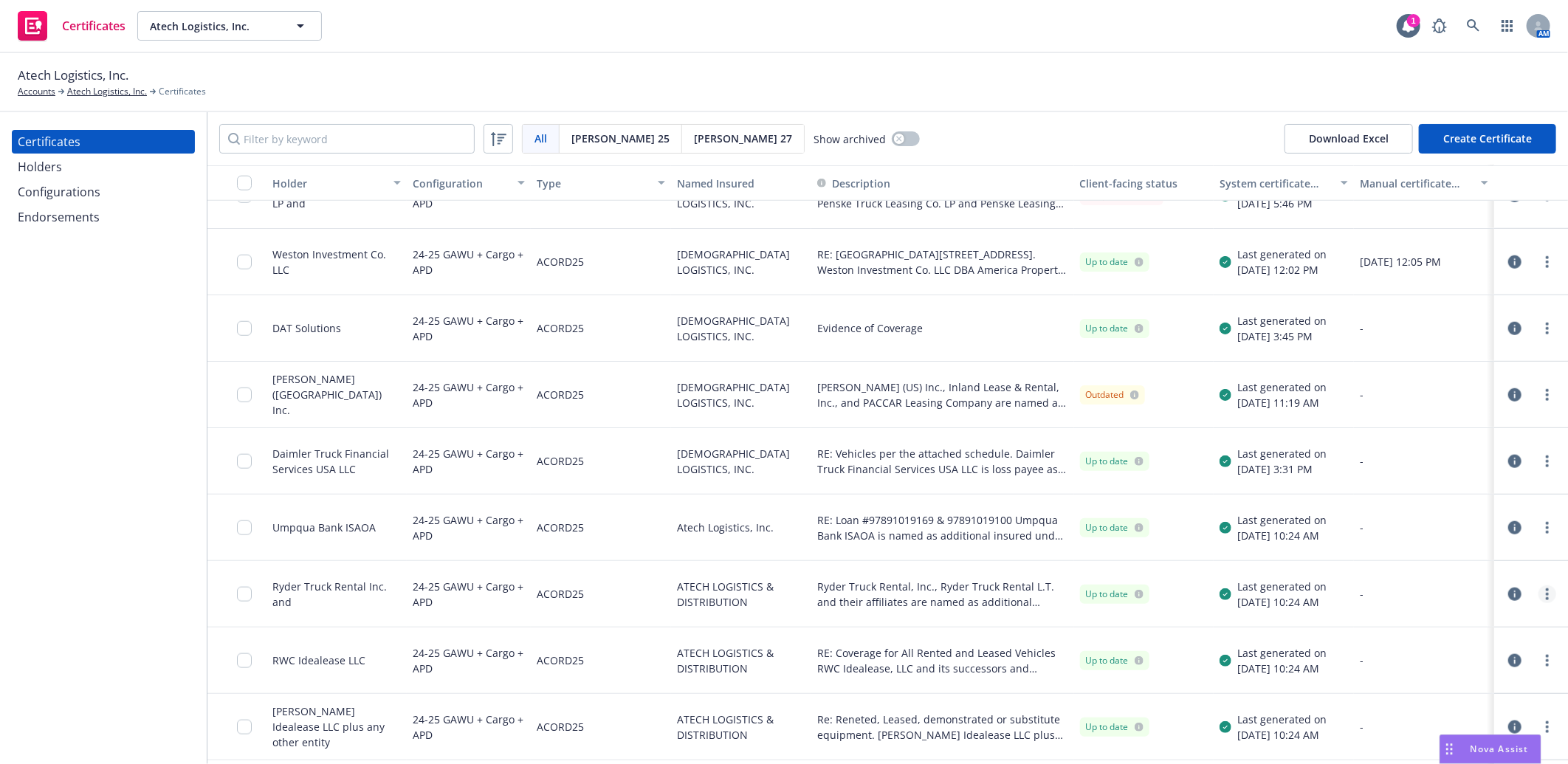
click at [1539, 593] on link "more" at bounding box center [1548, 594] width 18 height 18
click at [1463, 520] on link "Download uneditable generated certificate" at bounding box center [1437, 518] width 237 height 29
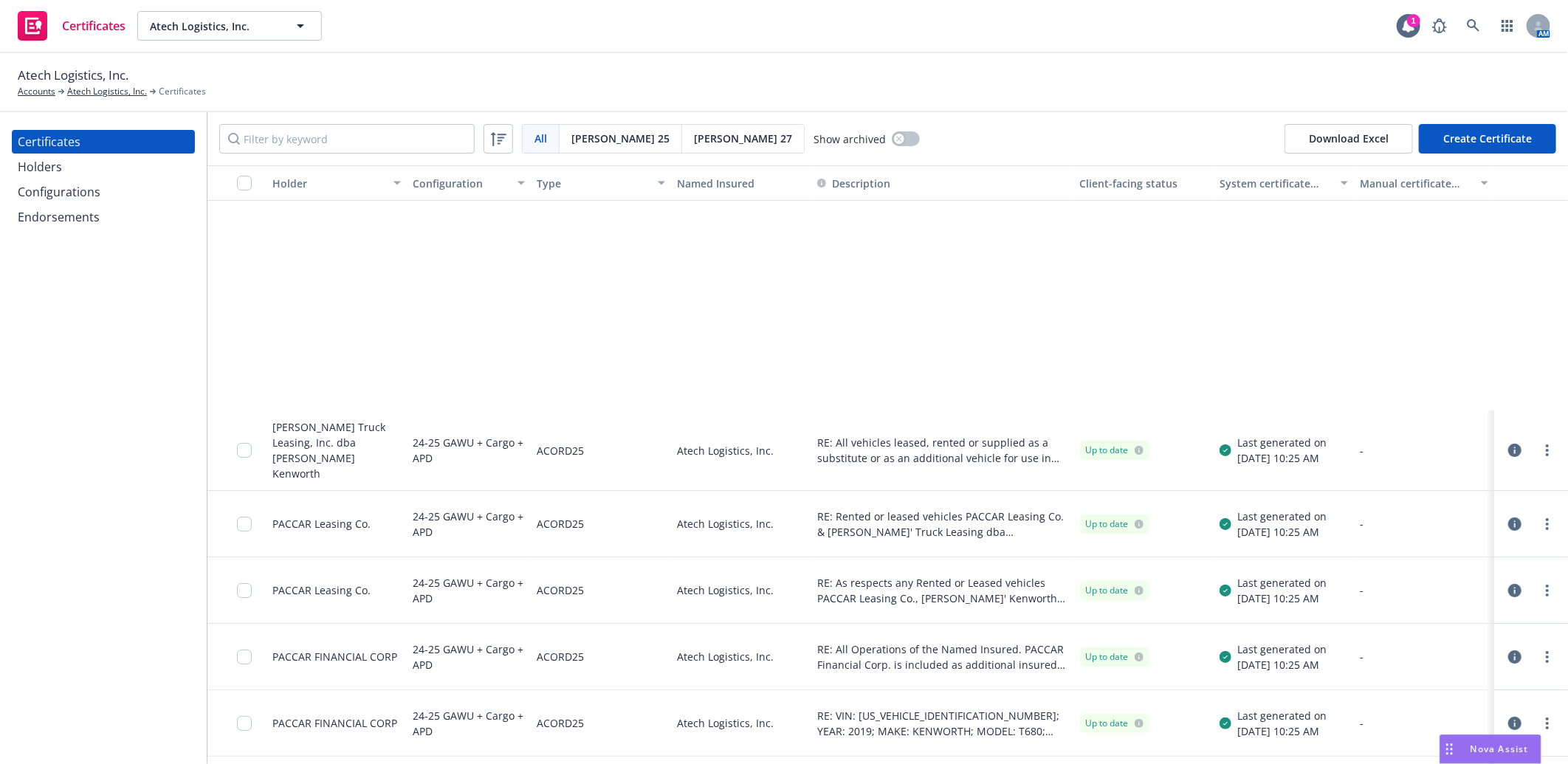
scroll to position [3937, 0]
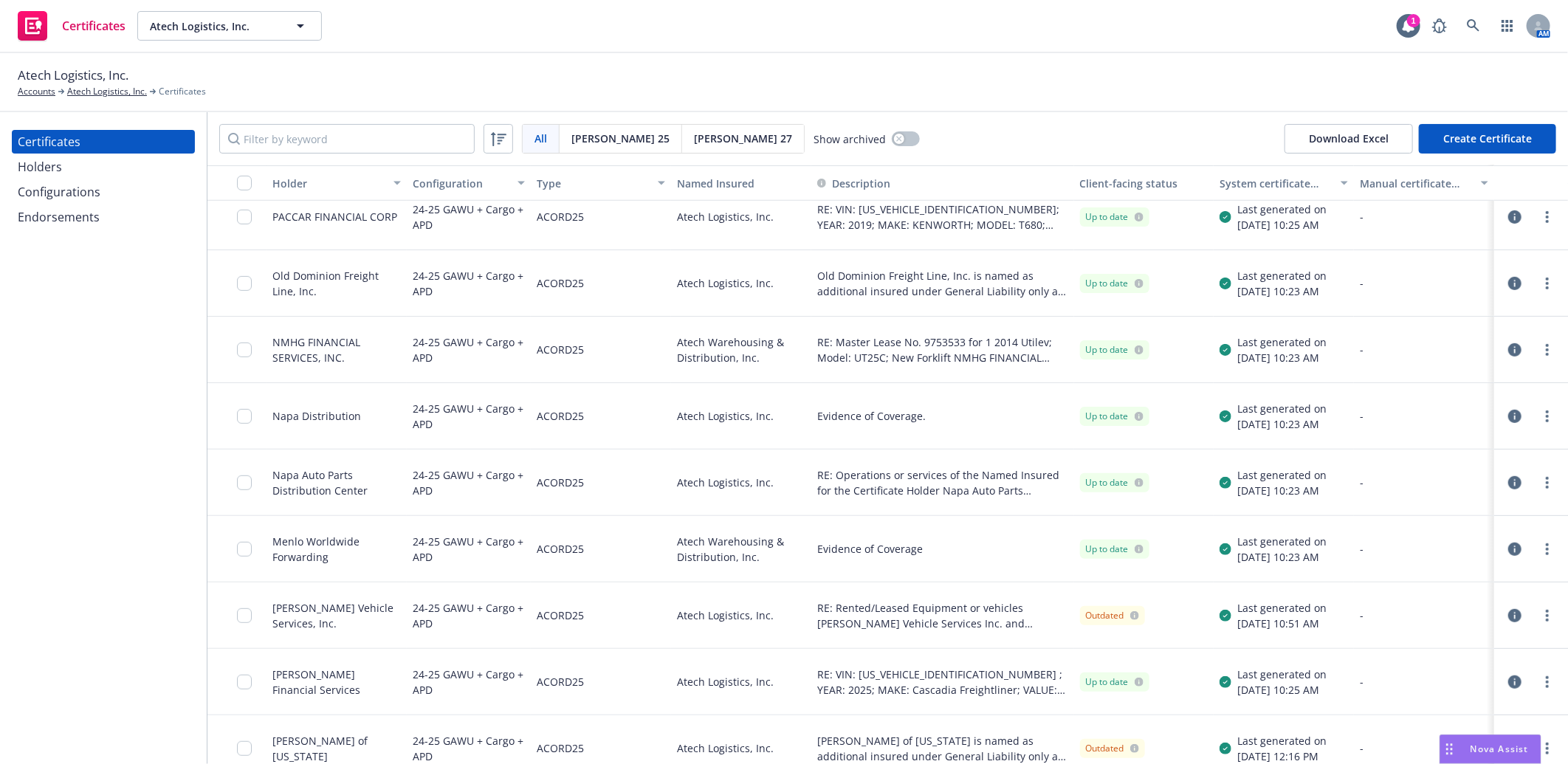
click at [56, 218] on div "Endorsements" at bounding box center [59, 217] width 82 height 24
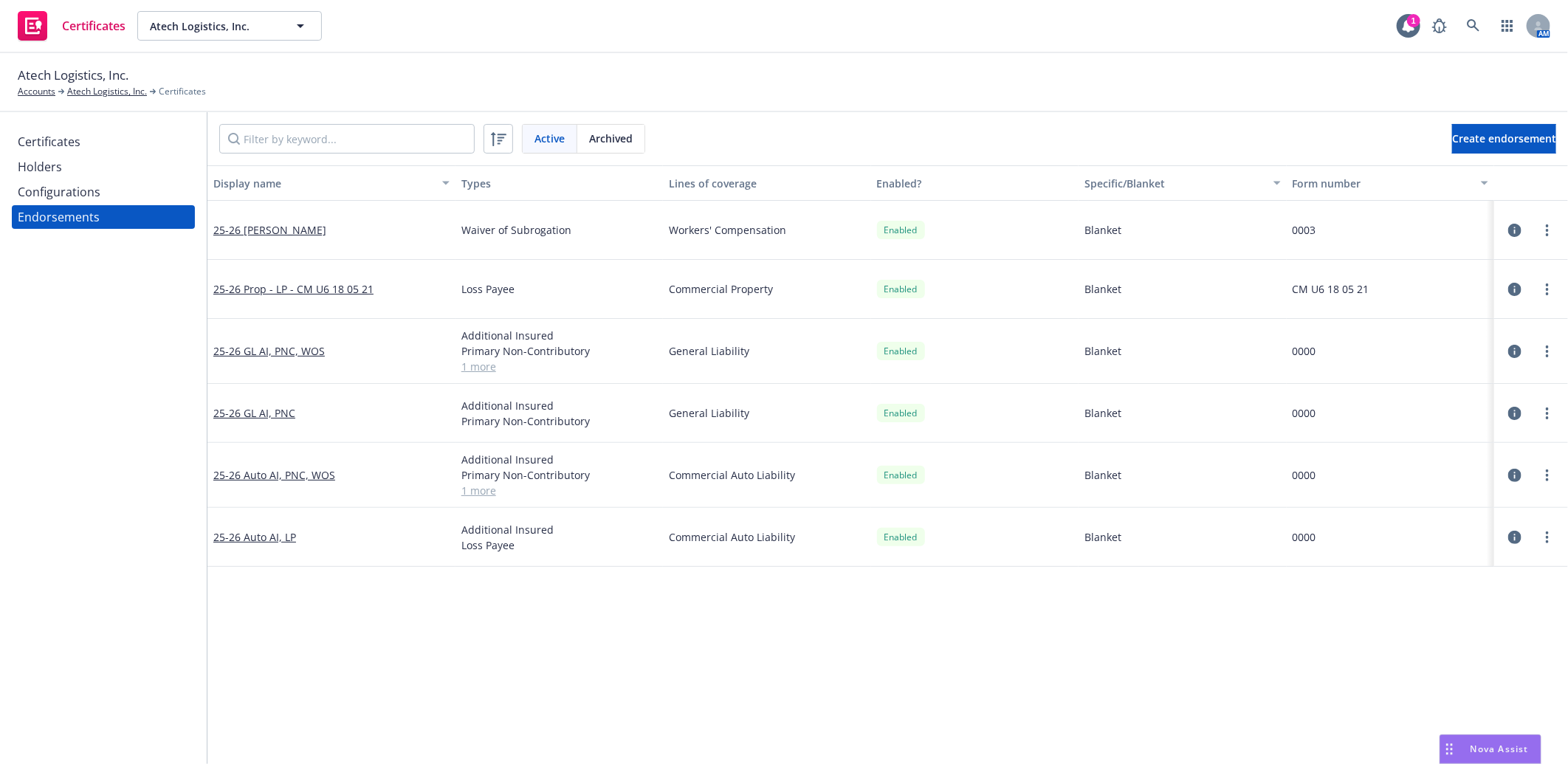
click at [64, 194] on div "Configurations" at bounding box center [59, 192] width 83 height 24
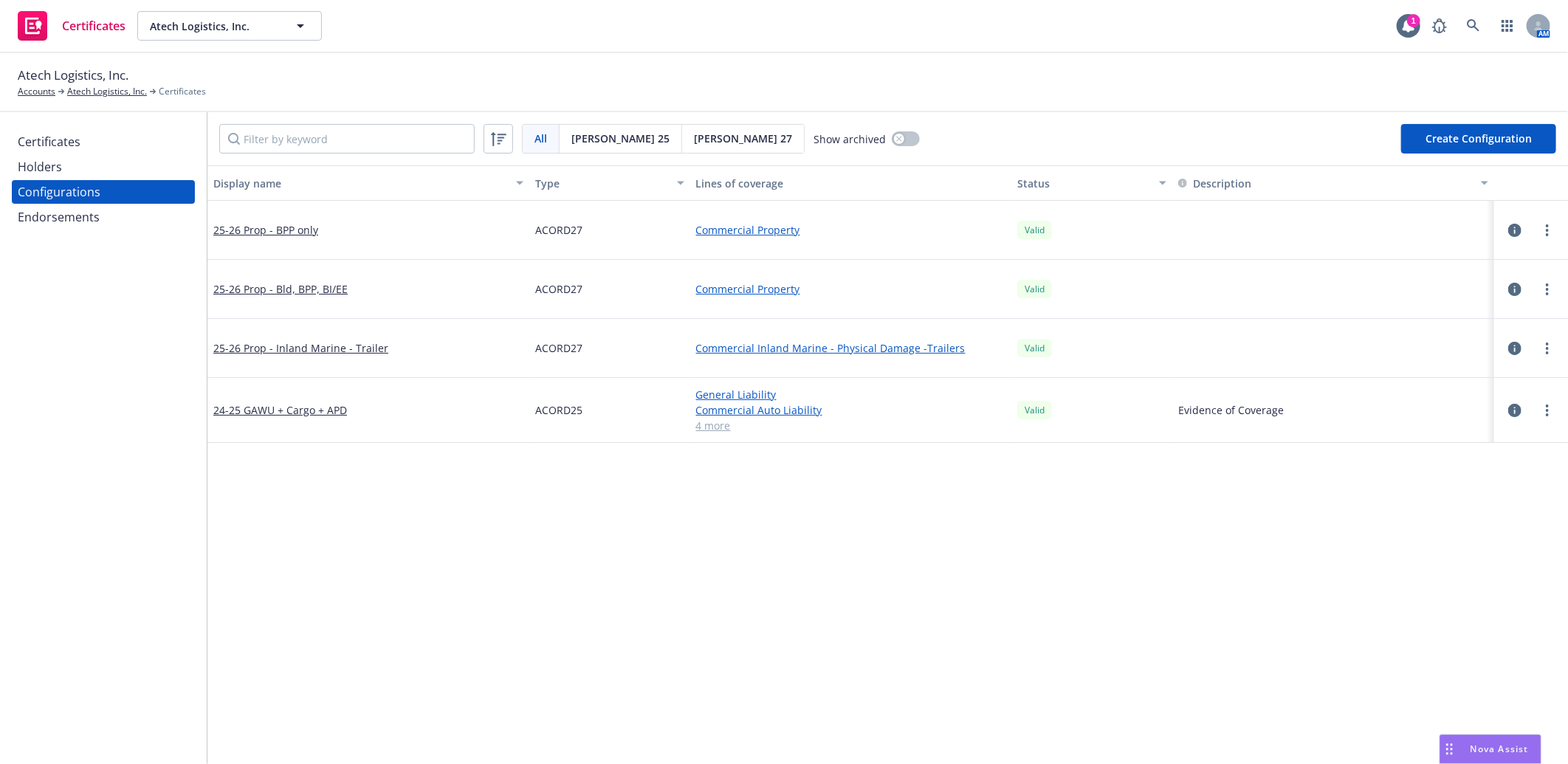
click at [600, 131] on span "[PERSON_NAME] 25" at bounding box center [621, 138] width 98 height 16
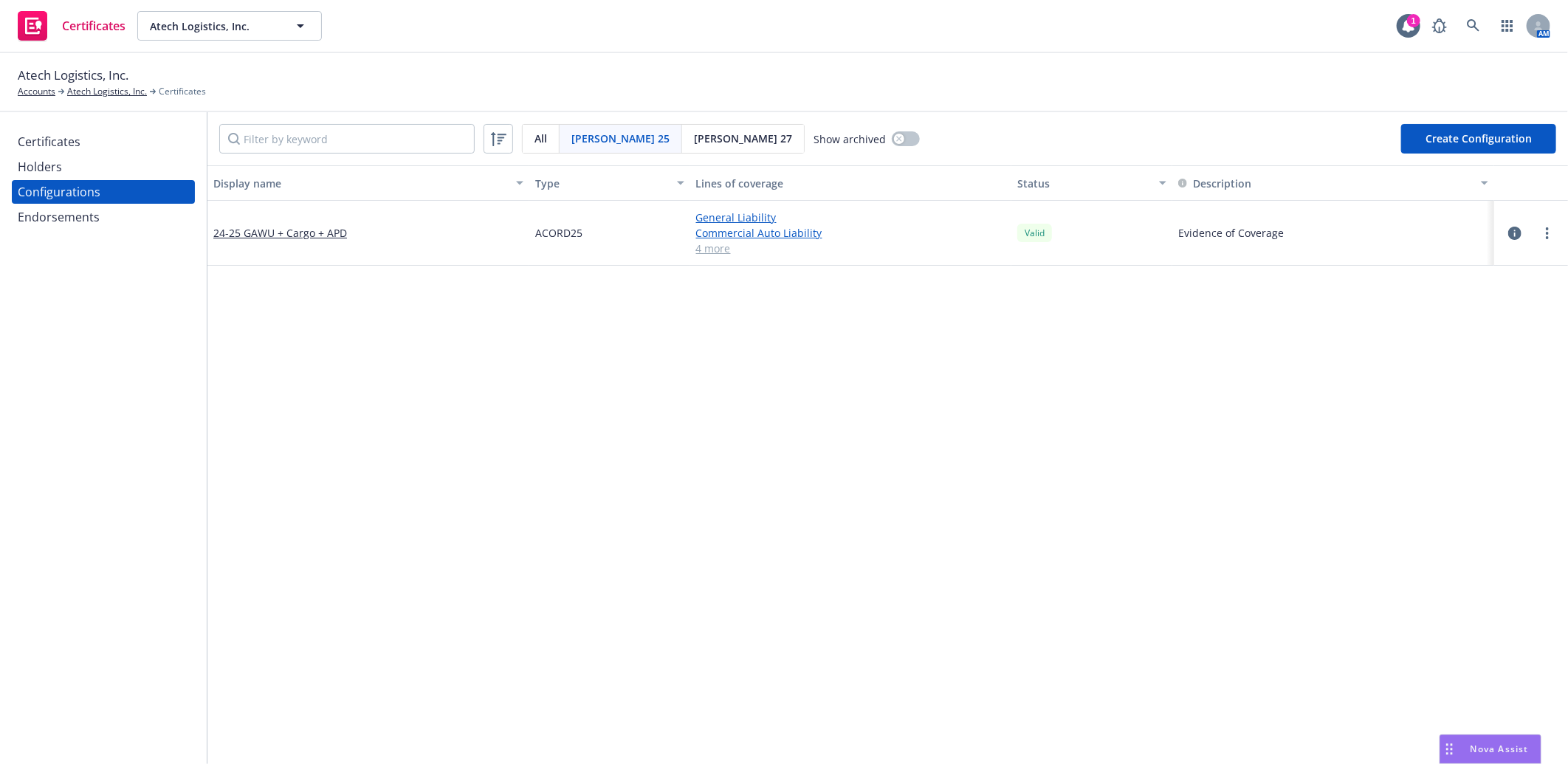
click at [1508, 228] on icon "button" at bounding box center [1515, 233] width 13 height 13
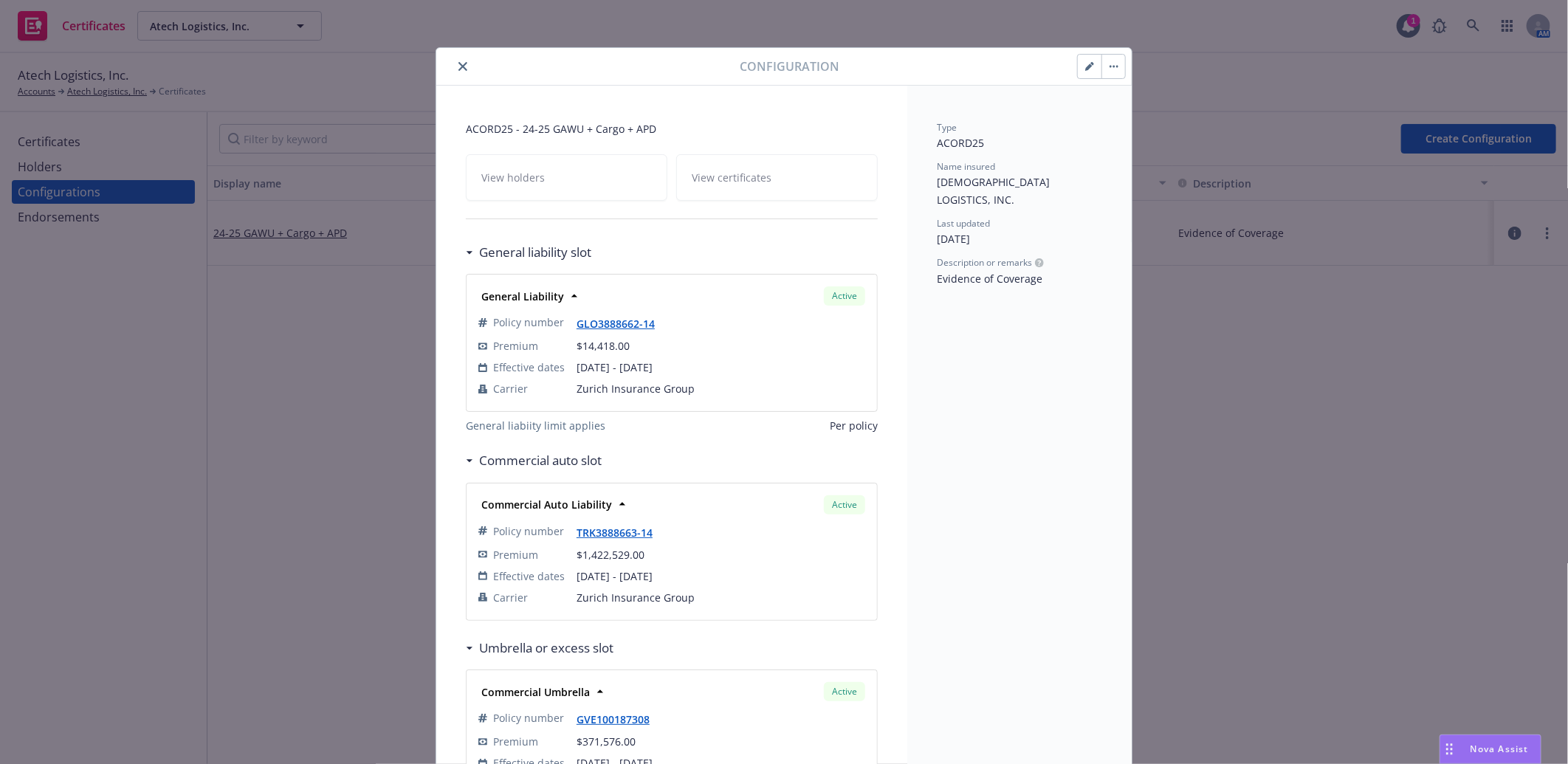
click at [1078, 64] on button "button" at bounding box center [1089, 66] width 24 height 24
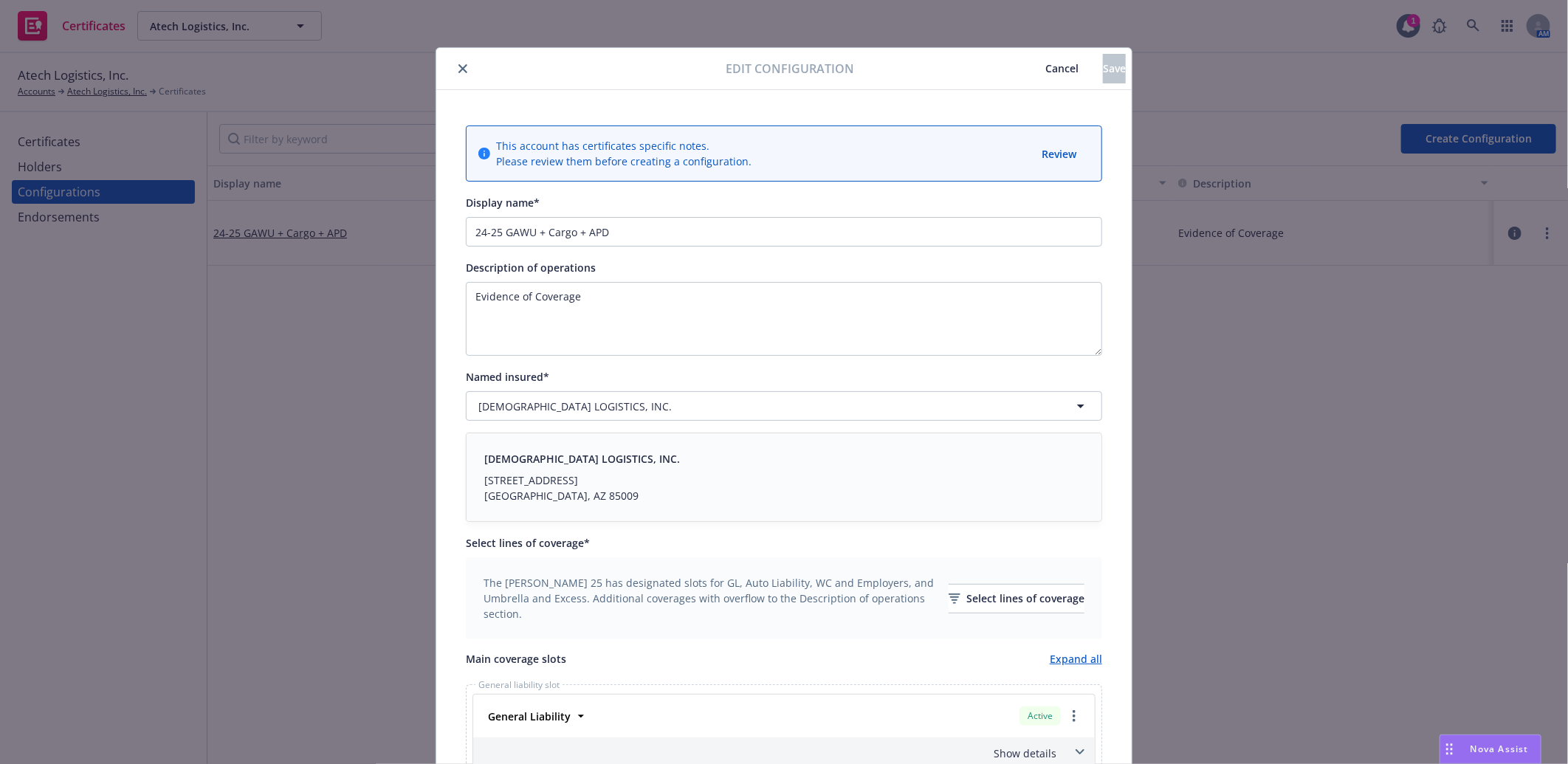
click at [459, 64] on icon "close" at bounding box center [463, 68] width 9 height 9
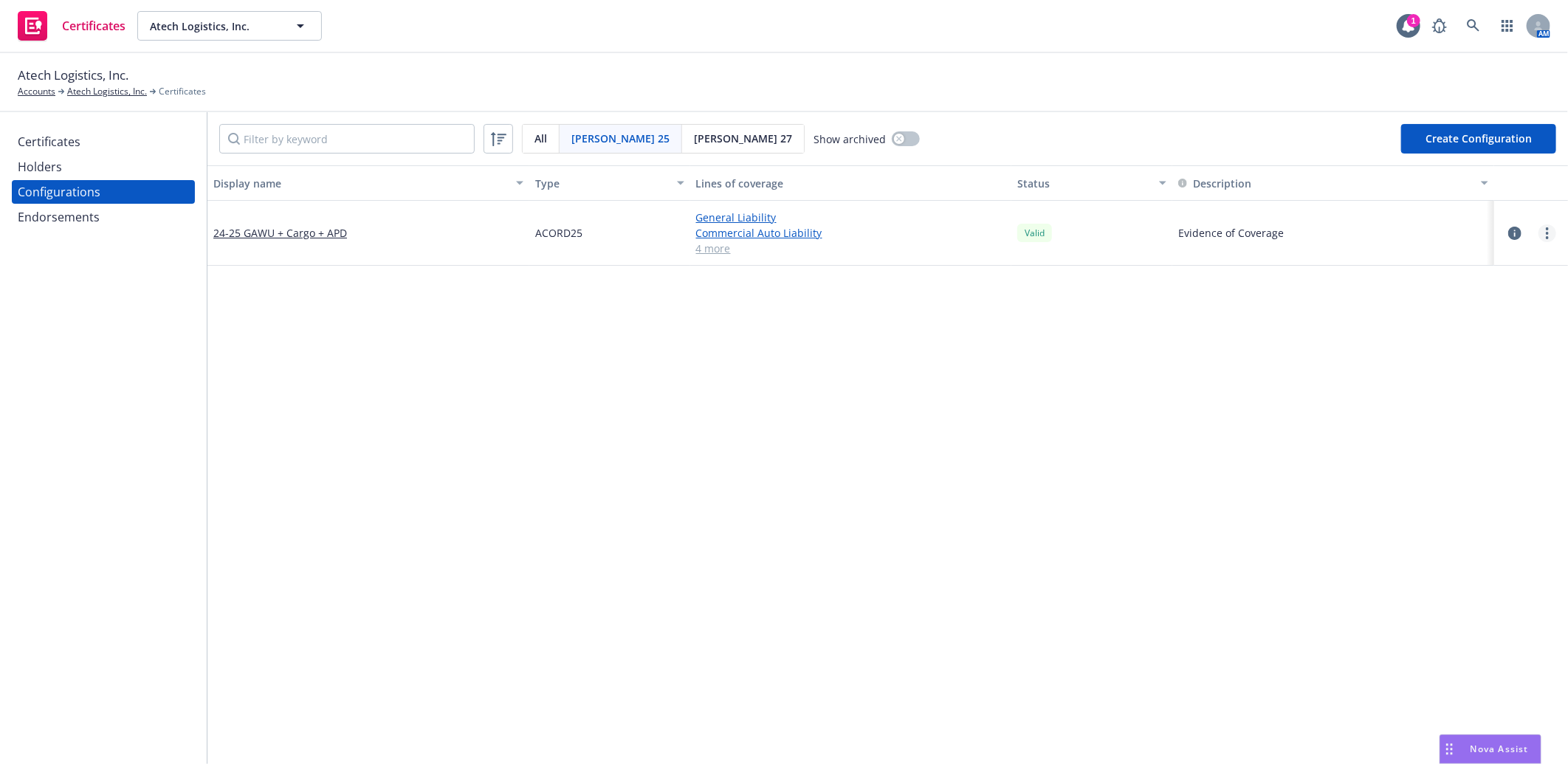
click at [1539, 228] on link "more" at bounding box center [1548, 233] width 18 height 18
click at [1469, 407] on link "Preview an [PERSON_NAME]" at bounding box center [1462, 411] width 162 height 29
click at [1508, 230] on icon "button" at bounding box center [1515, 233] width 13 height 13
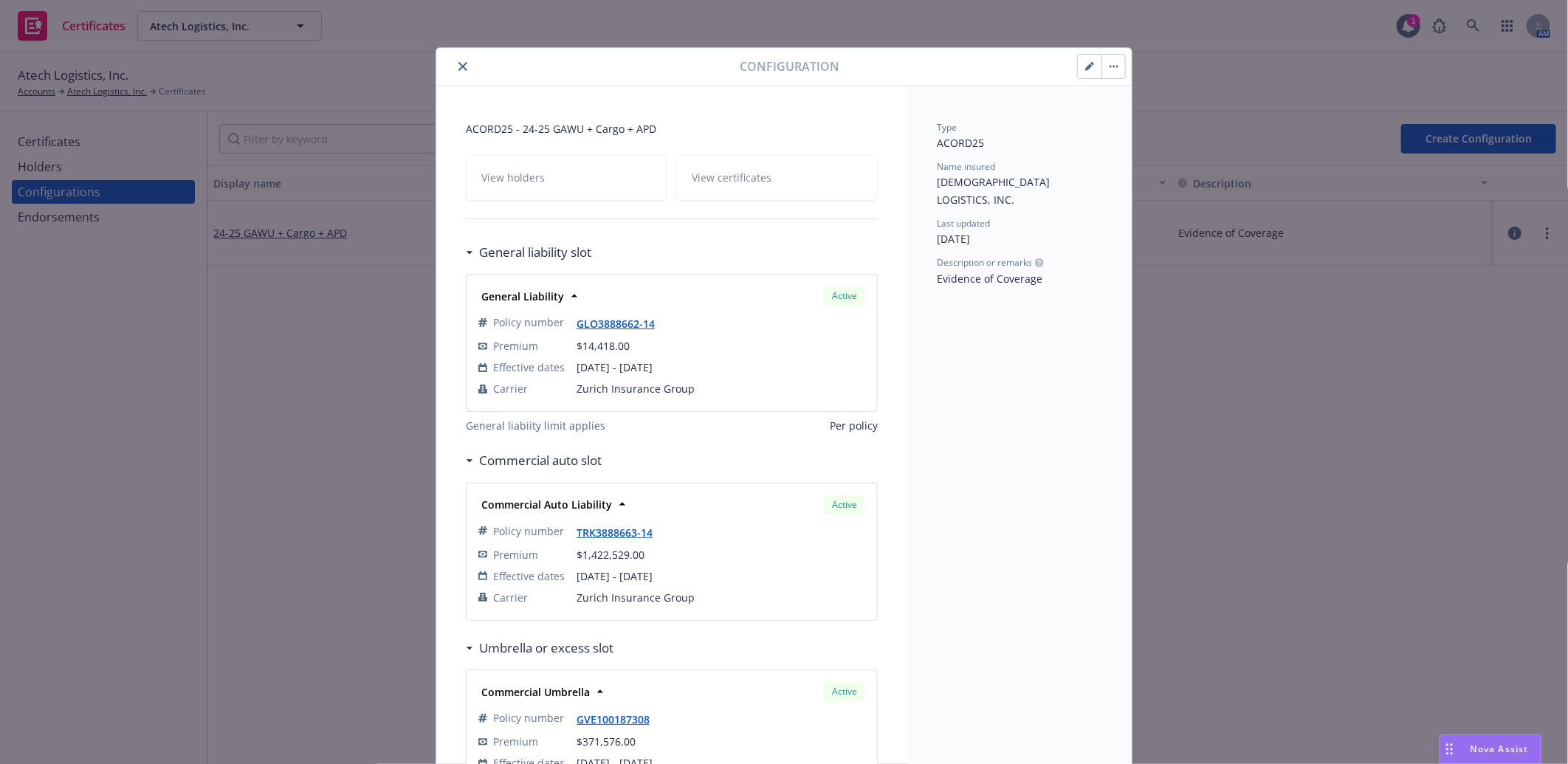
click at [1085, 67] on icon "button" at bounding box center [1089, 66] width 9 height 9
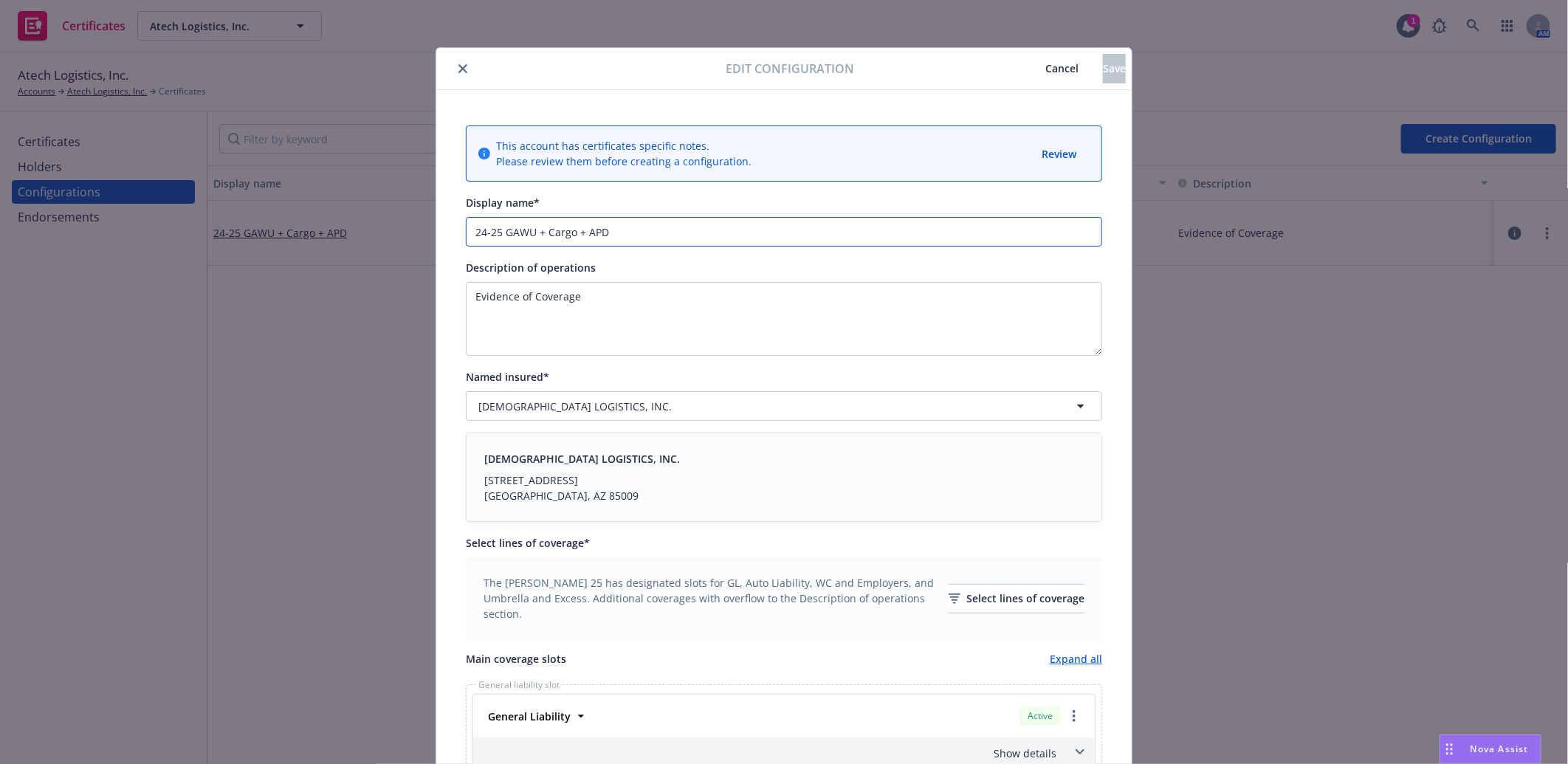
drag, startPoint x: 496, startPoint y: 234, endPoint x: 423, endPoint y: 225, distance: 73.6
click at [423, 225] on div "Edit configuration Cancel Save This account has certificates specific notes. Pl…" at bounding box center [784, 382] width 1568 height 764
type input "25-26 GAWU + Cargo + APD"
click at [459, 65] on icon "close" at bounding box center [463, 68] width 9 height 9
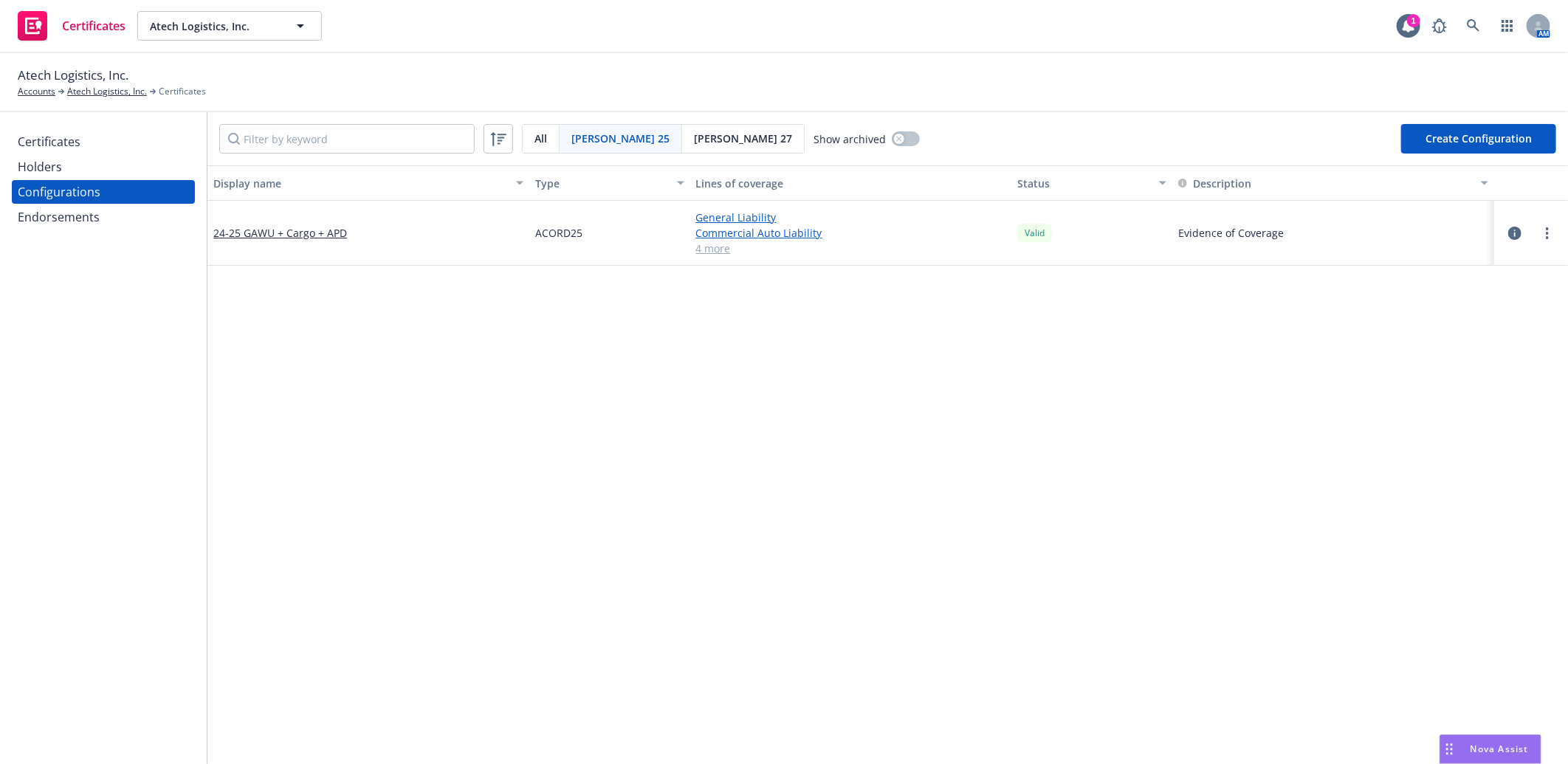
click at [1508, 230] on icon "button" at bounding box center [1515, 233] width 13 height 13
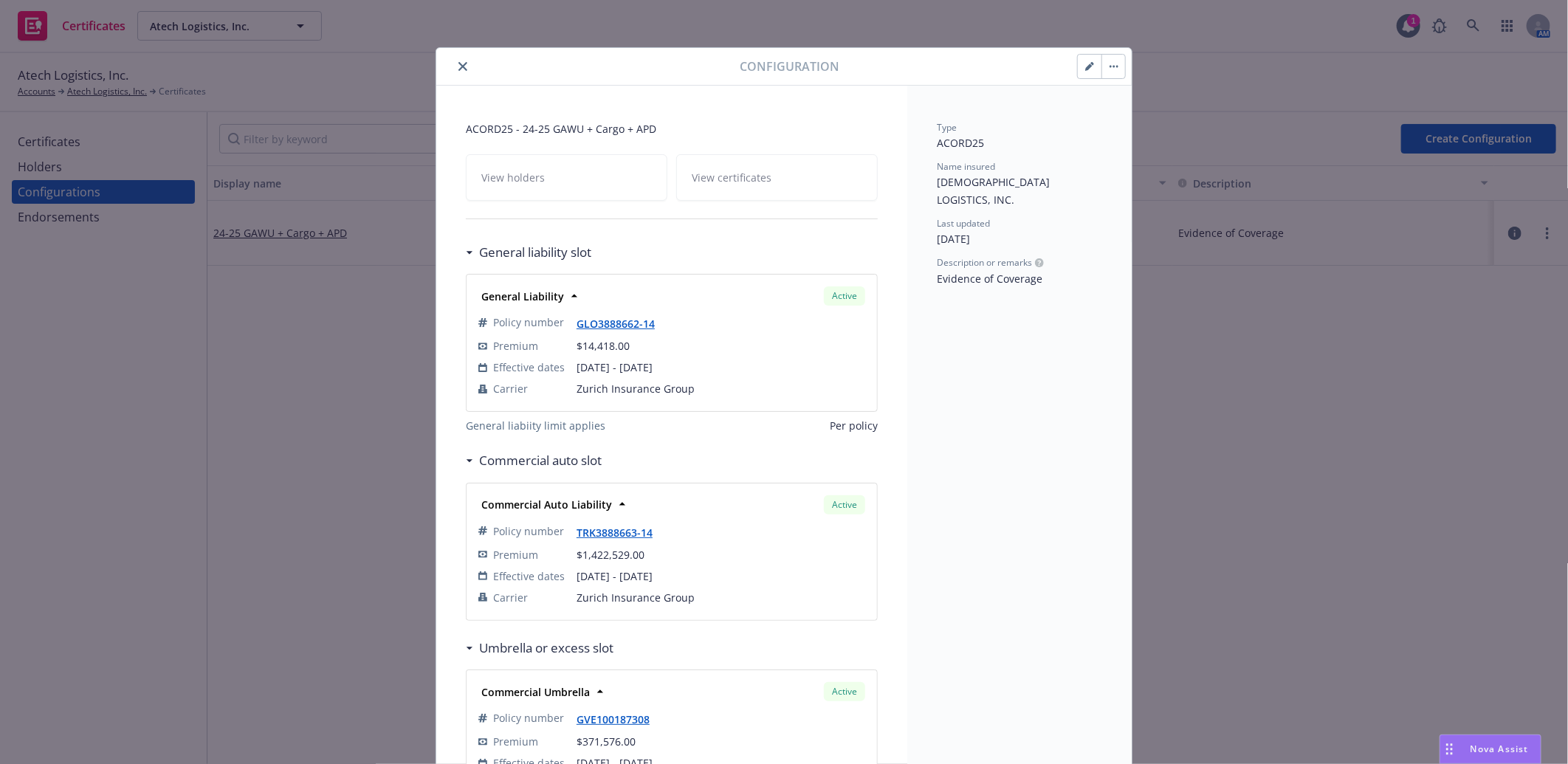
click at [1085, 64] on icon "button" at bounding box center [1089, 66] width 9 height 9
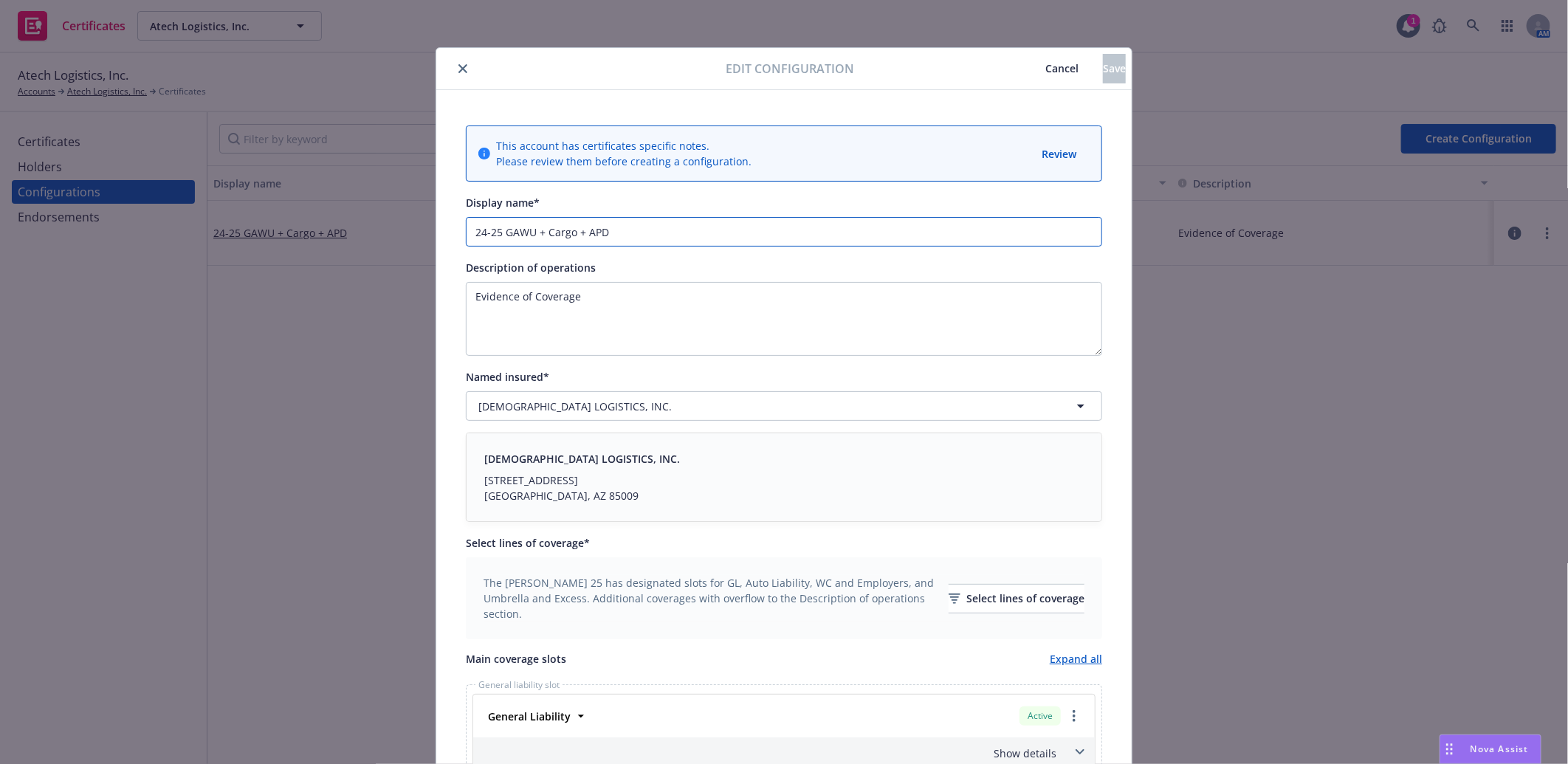
drag, startPoint x: 495, startPoint y: 231, endPoint x: 438, endPoint y: 229, distance: 57.0
click at [530, 231] on input "25-26 GAWU + Cargo + APD" at bounding box center [784, 232] width 636 height 29
drag, startPoint x: 558, startPoint y: 231, endPoint x: 547, endPoint y: 231, distance: 11.0
click at [547, 231] on input "25-26 GAWU, XS + Cargo + APD" at bounding box center [784, 232] width 636 height 29
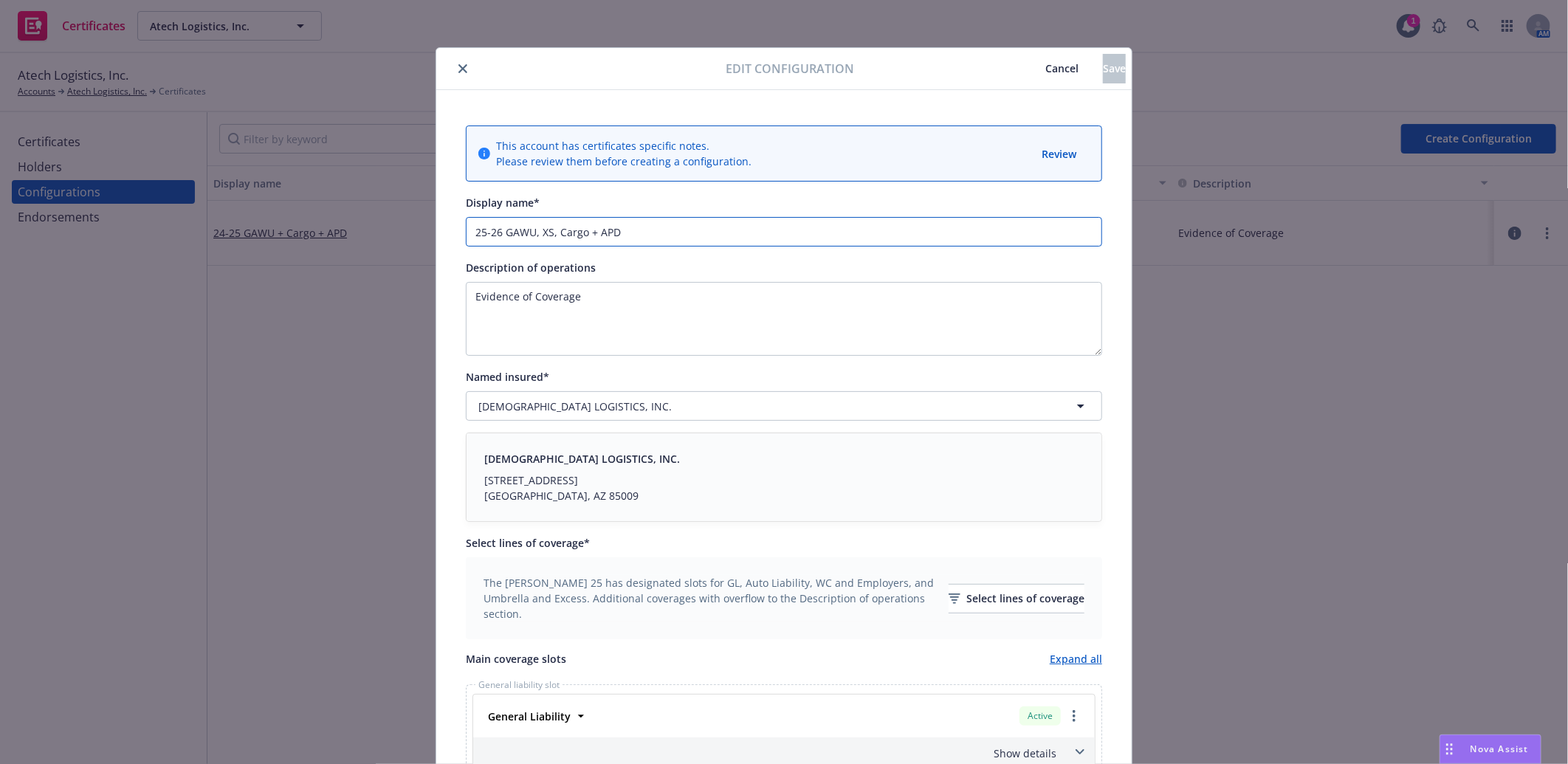
click at [590, 231] on input "25-26 GAWU, XS, Cargo + APD" at bounding box center [784, 232] width 636 height 29
type input "25-26 GAWU, XS, Cargo, APD"
click at [641, 271] on div "Description of operations" at bounding box center [784, 268] width 636 height 18
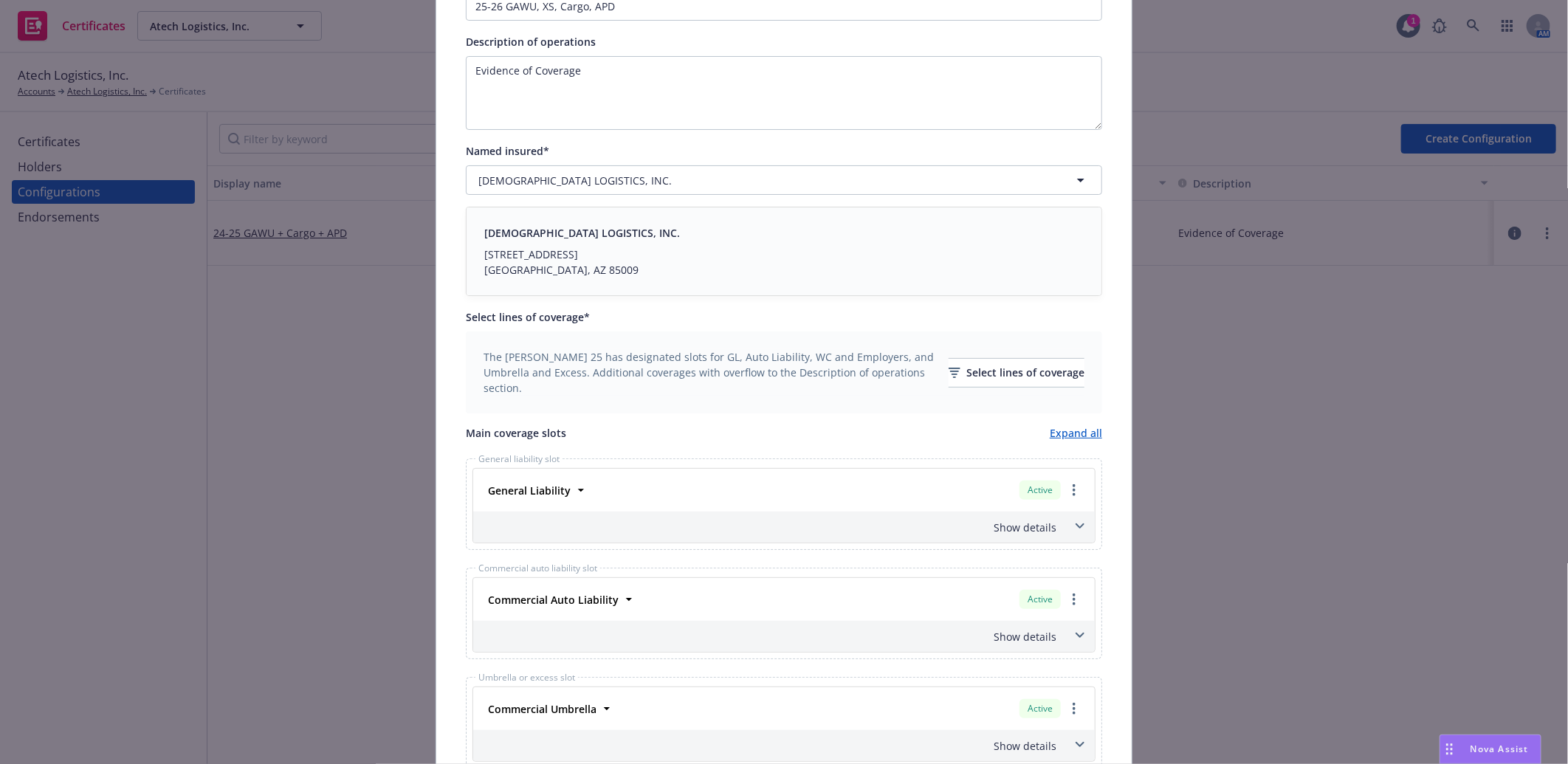
scroll to position [246, 0]
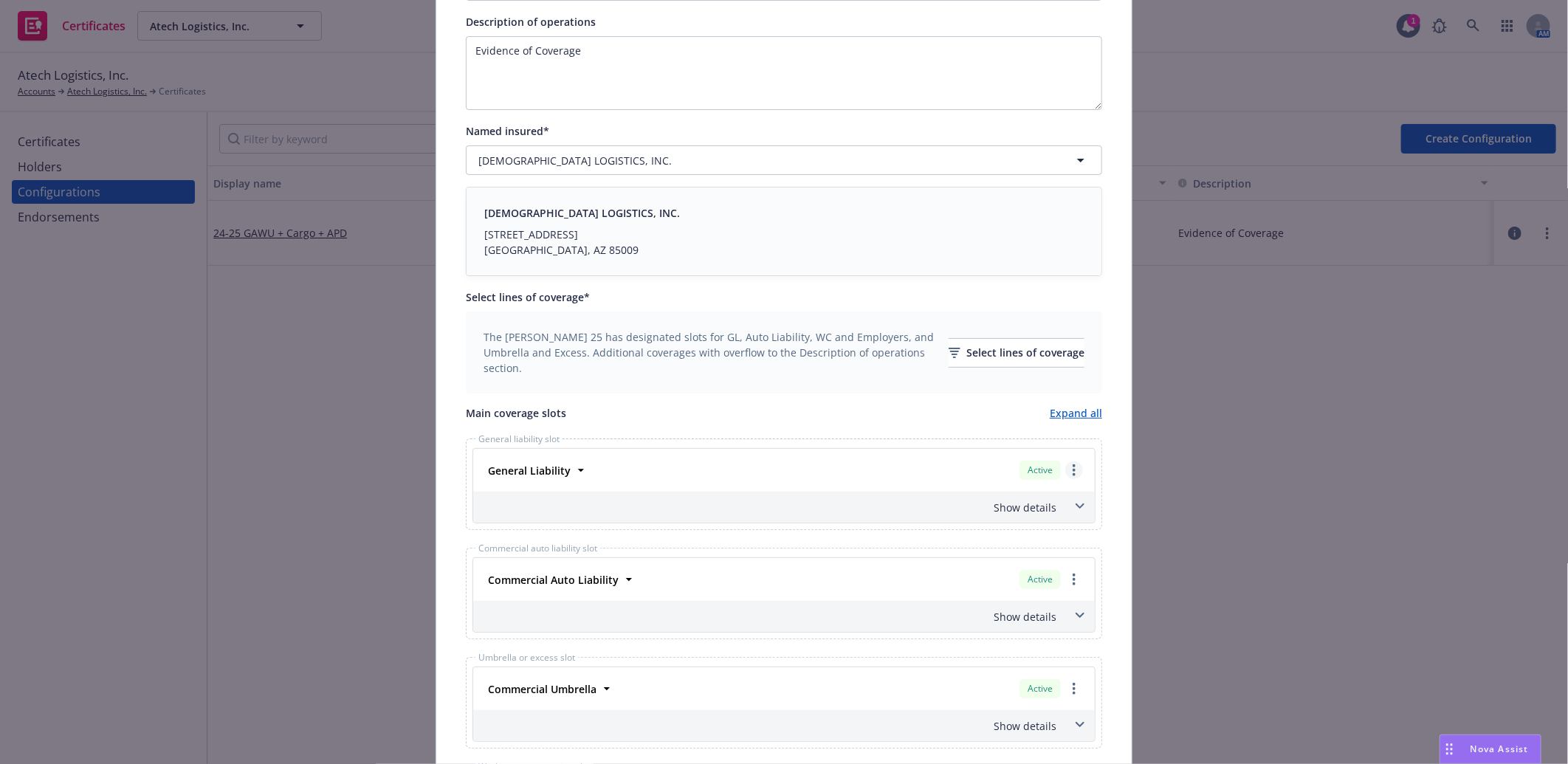
click at [1073, 470] on circle "more" at bounding box center [1074, 470] width 3 height 3
drag, startPoint x: 1017, startPoint y: 503, endPoint x: 1046, endPoint y: 493, distance: 30.7
click at [1017, 503] on link "Remove this LOC" at bounding box center [1013, 500] width 137 height 29
click at [1065, 468] on link "more" at bounding box center [1074, 470] width 18 height 18
click at [1036, 491] on link "Remove this LOC" at bounding box center [1013, 501] width 137 height 29
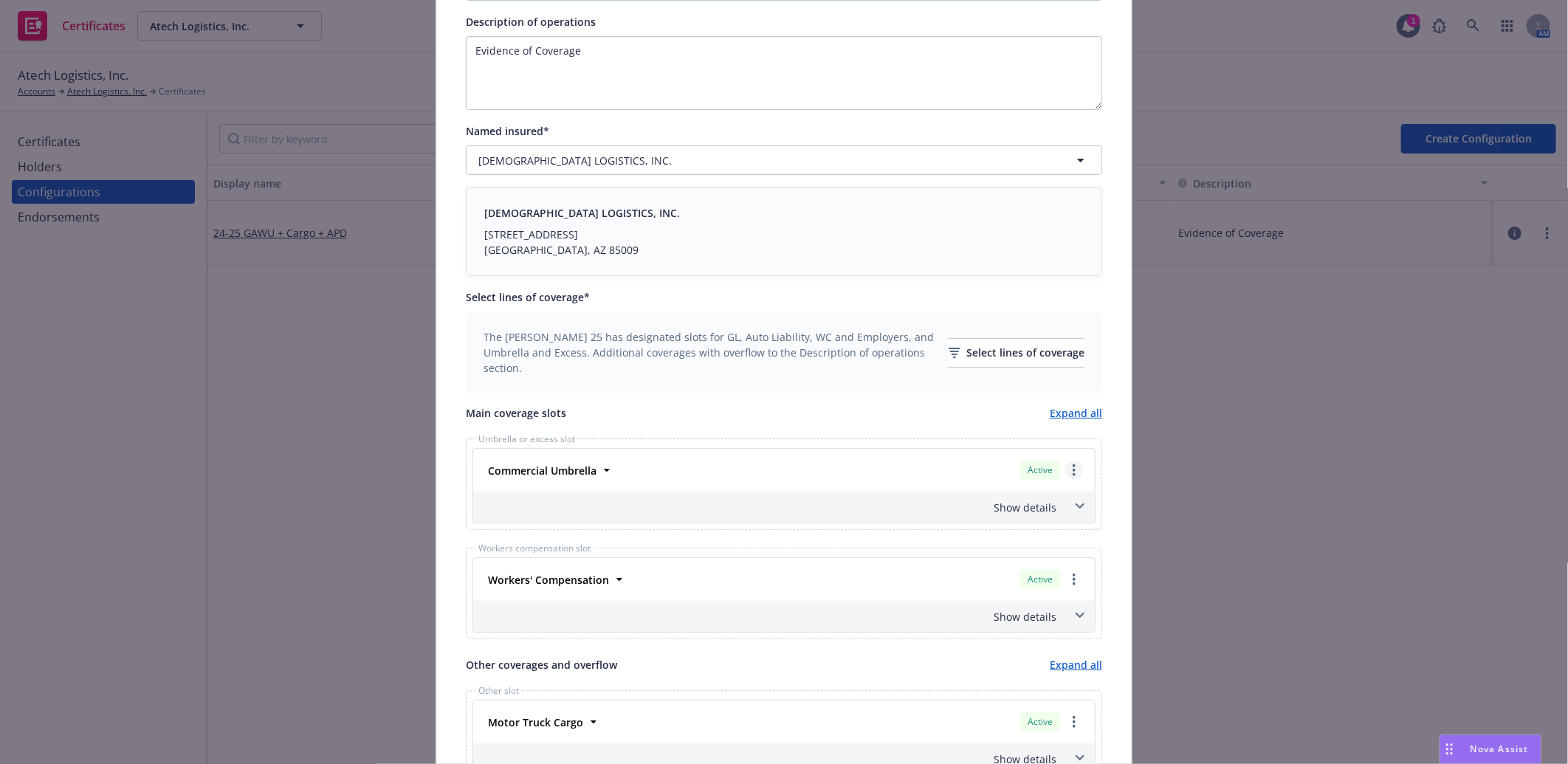
click at [1073, 471] on circle "more" at bounding box center [1074, 470] width 3 height 3
click at [1042, 500] on link "Remove this LOC" at bounding box center [1013, 500] width 137 height 29
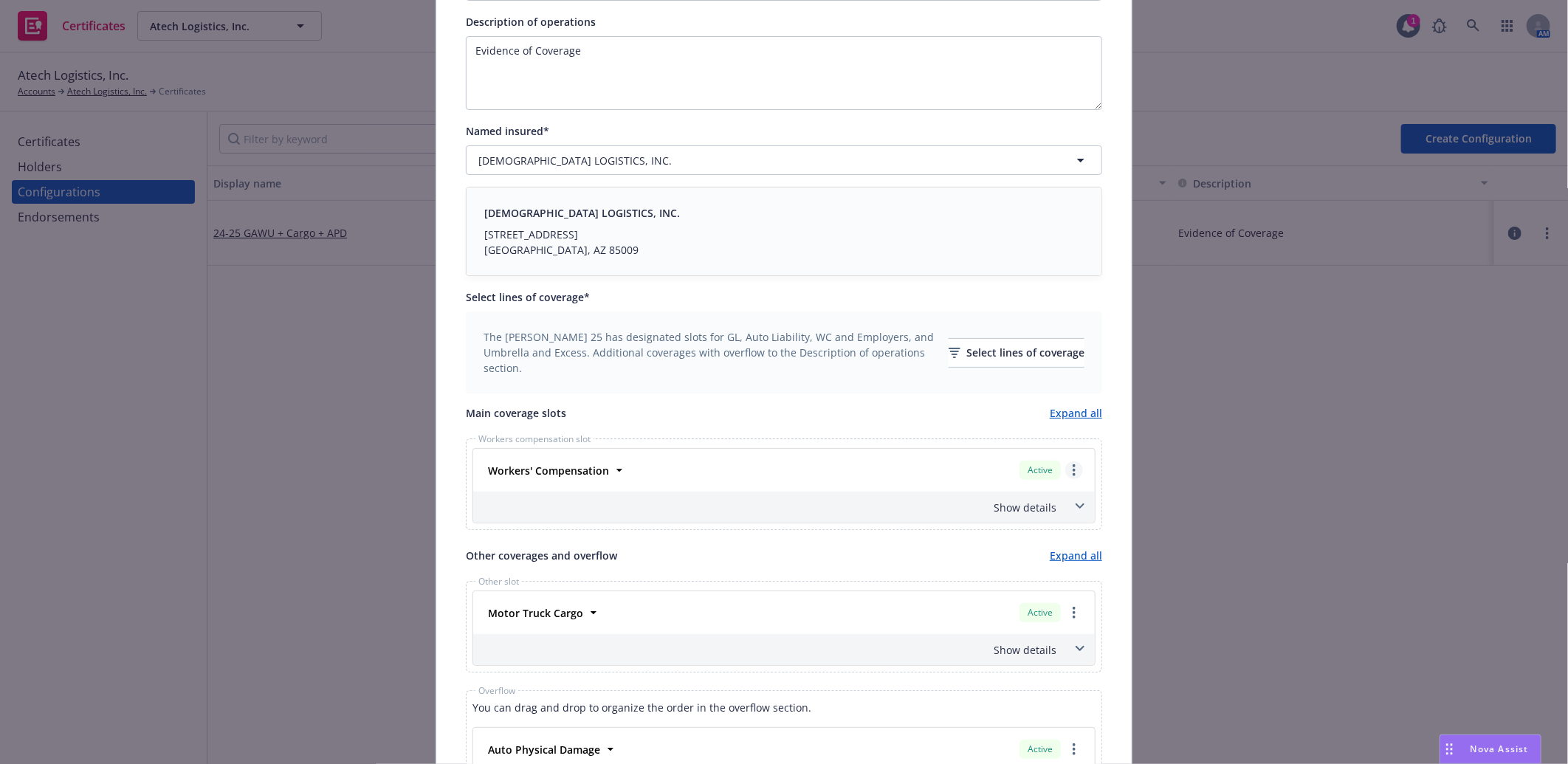
click at [1073, 475] on circle "more" at bounding box center [1074, 475] width 3 height 3
click at [1046, 500] on link "Remove this LOC" at bounding box center [1013, 500] width 137 height 29
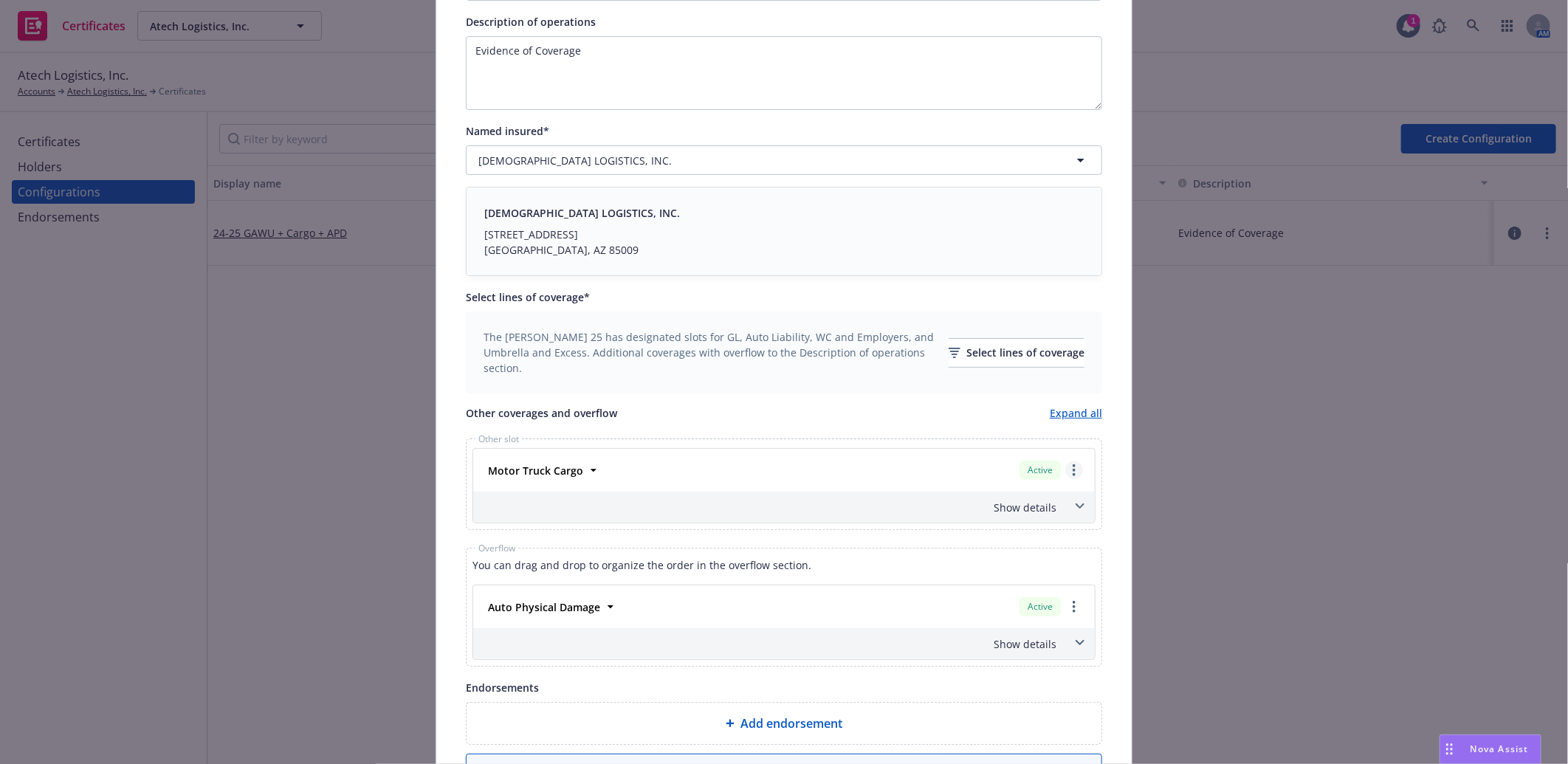
click at [1073, 471] on circle "more" at bounding box center [1074, 470] width 3 height 3
click at [1046, 499] on link "Remove this LOC" at bounding box center [1001, 500] width 160 height 29
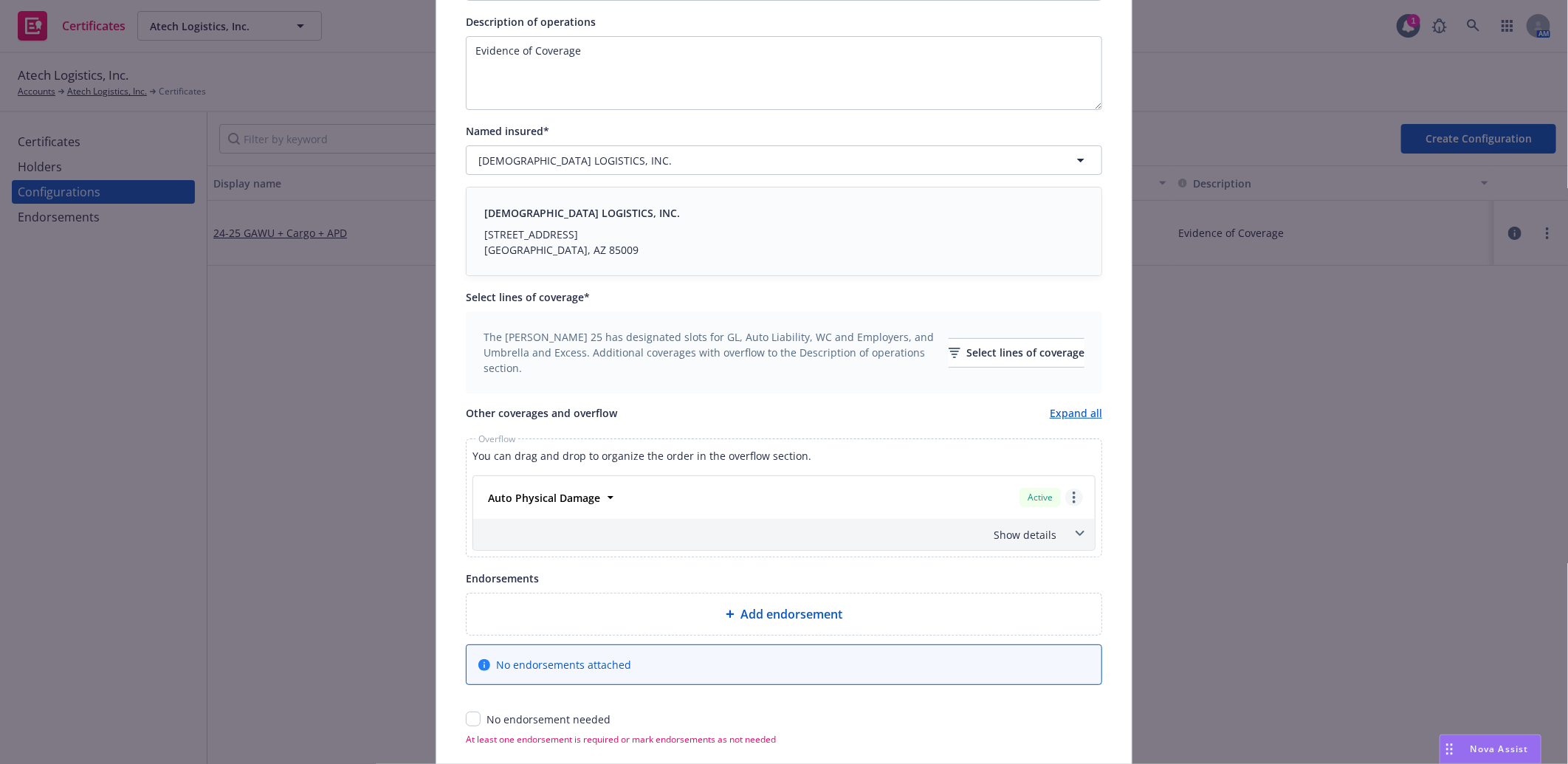
click at [1070, 502] on link "more" at bounding box center [1074, 498] width 18 height 18
click at [1002, 535] on link "Remove this LOC" at bounding box center [1001, 528] width 160 height 29
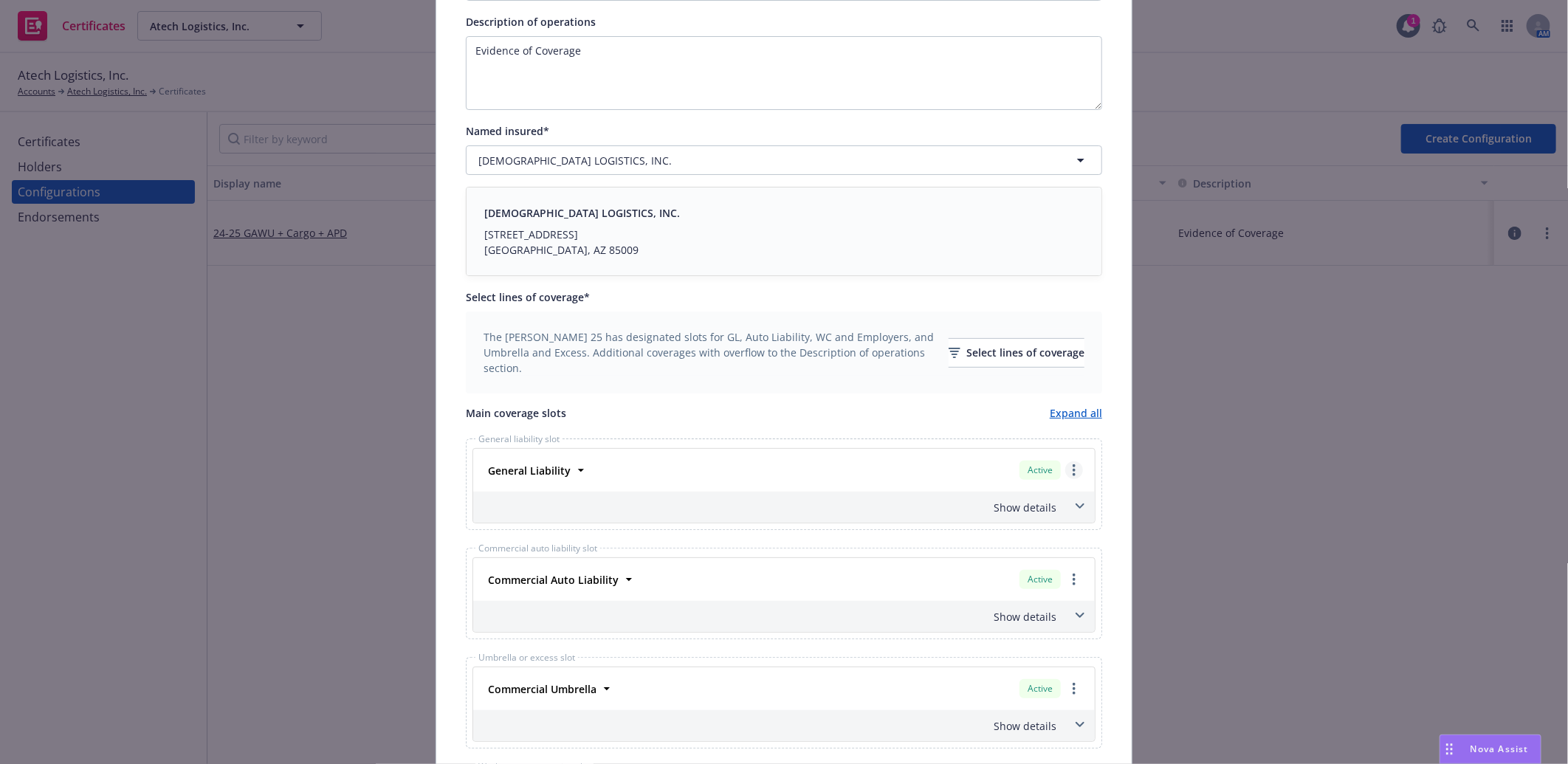
click at [1073, 473] on icon "more" at bounding box center [1074, 470] width 3 height 11
click at [1046, 491] on link "Remove this LOC" at bounding box center [1013, 500] width 137 height 29
click at [1065, 471] on link "more" at bounding box center [1074, 470] width 18 height 18
click at [1061, 492] on link "Remove this LOC" at bounding box center [1013, 501] width 137 height 29
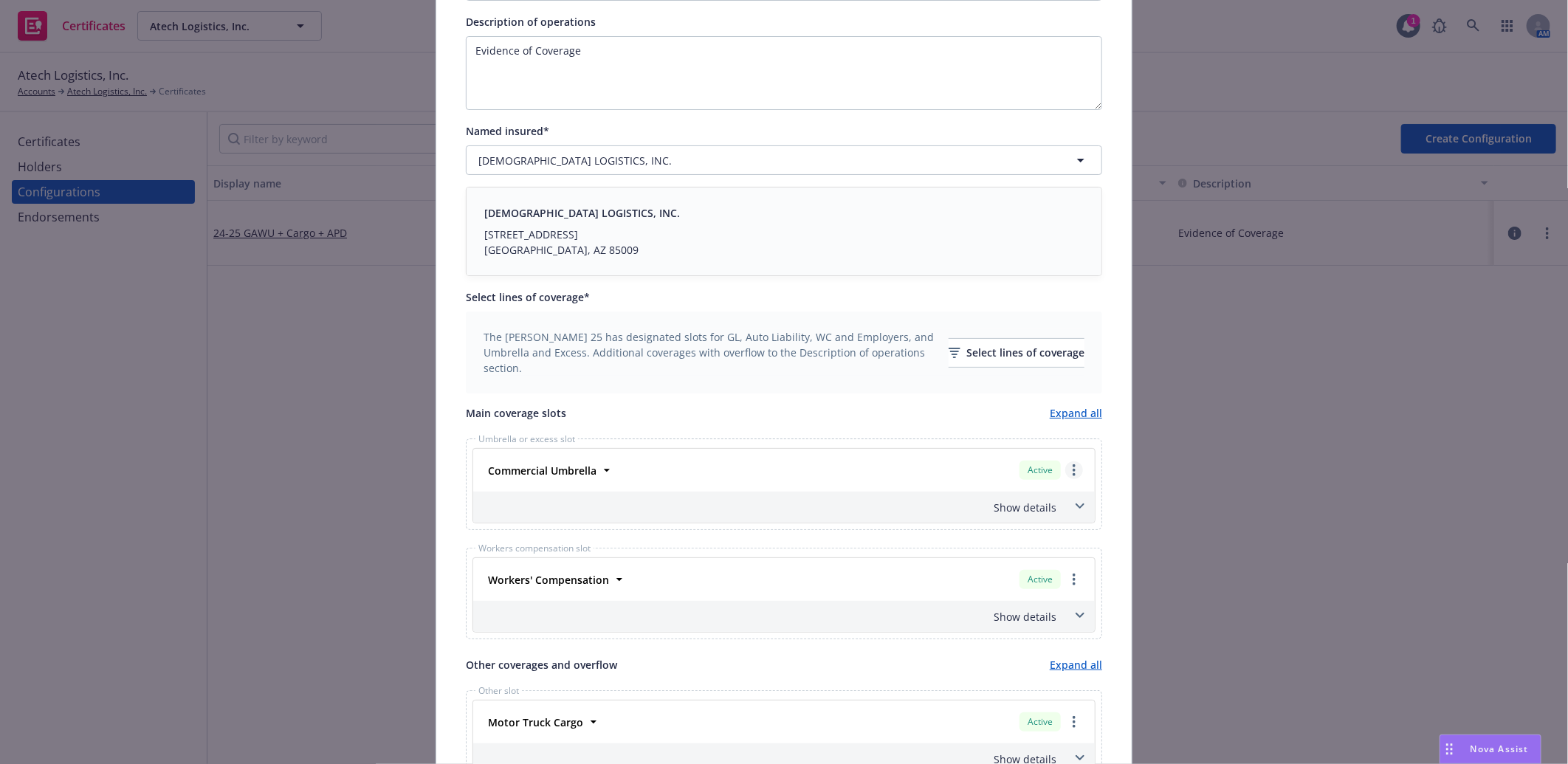
click at [1073, 471] on circle "more" at bounding box center [1074, 470] width 3 height 3
click at [1069, 496] on link "Remove this LOC" at bounding box center [1013, 500] width 137 height 29
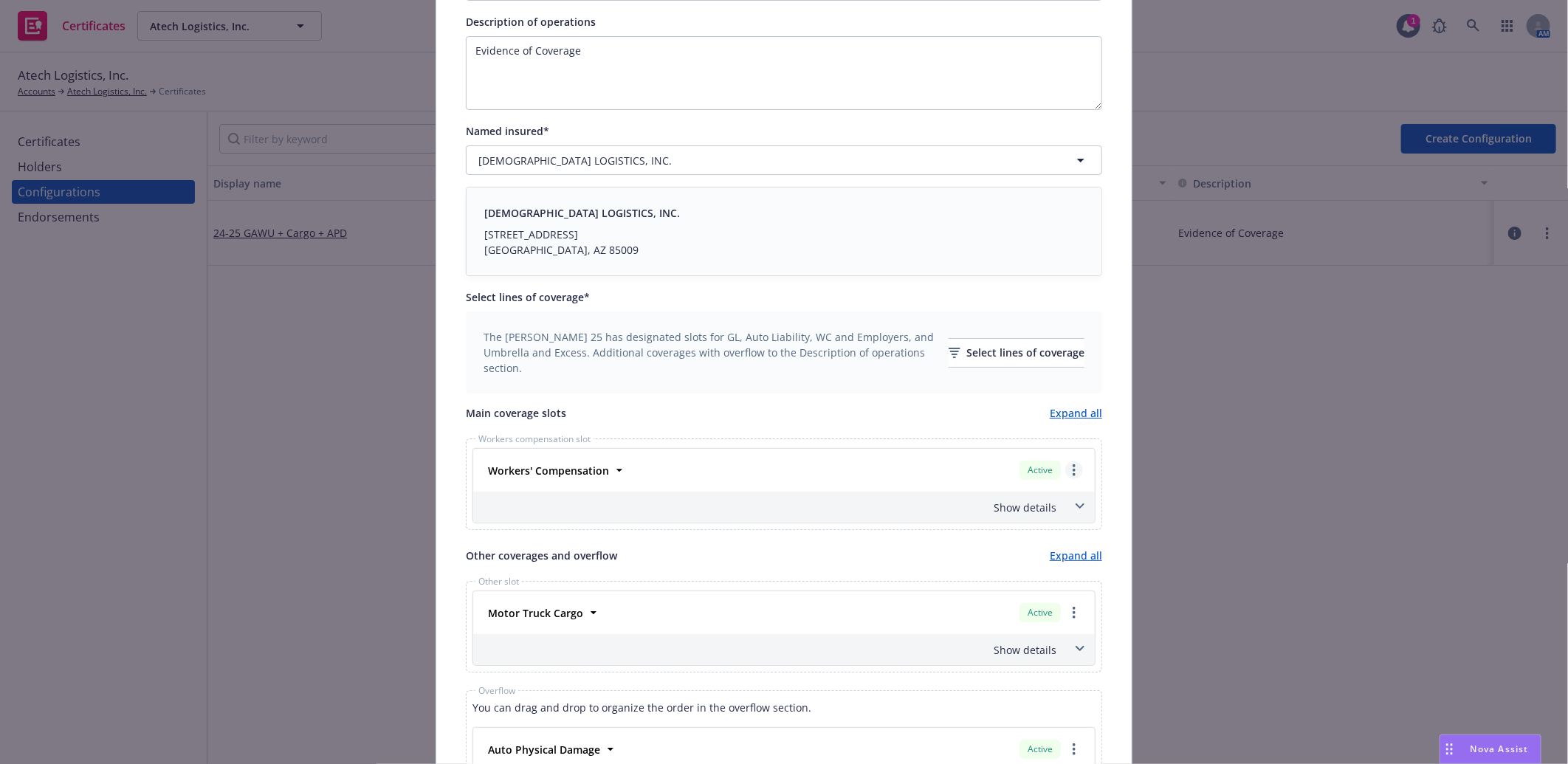
click at [1073, 470] on circle "more" at bounding box center [1074, 470] width 3 height 3
click at [1060, 500] on link "Remove this LOC" at bounding box center [1013, 500] width 137 height 29
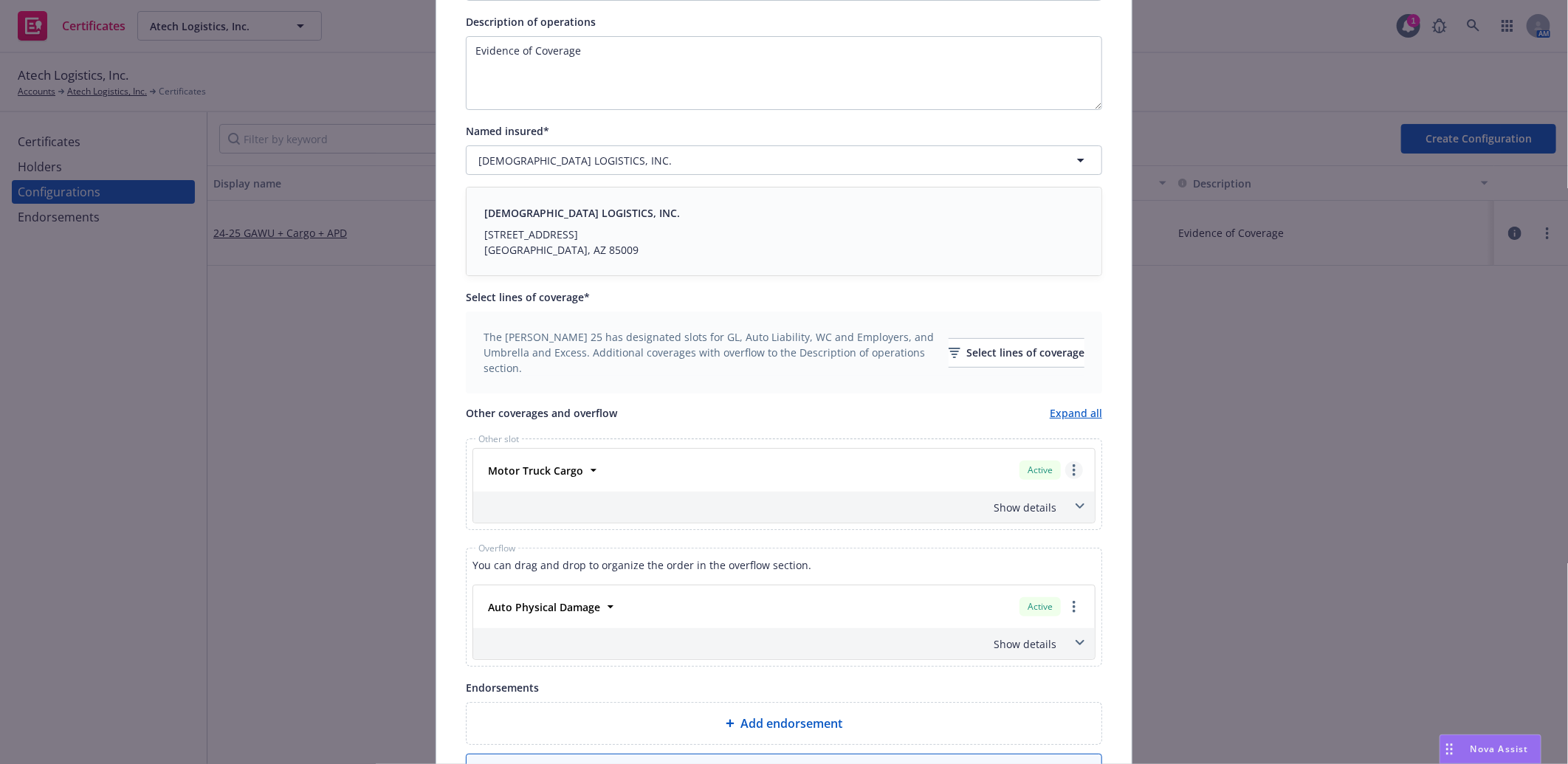
click at [1070, 473] on link "more" at bounding box center [1074, 470] width 18 height 18
click at [1057, 498] on link "Remove this LOC" at bounding box center [1001, 501] width 160 height 29
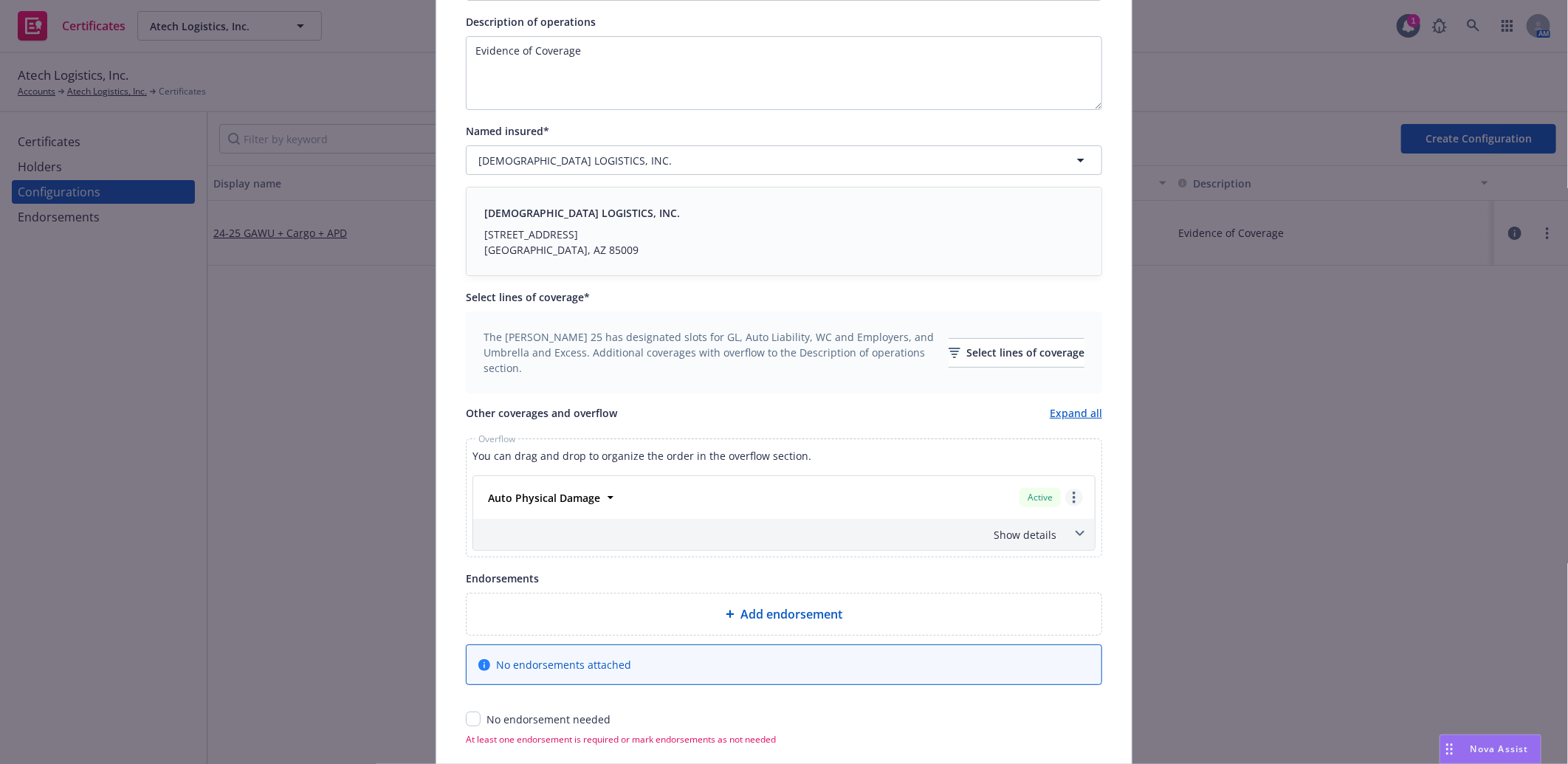
click at [1072, 504] on link "more" at bounding box center [1074, 498] width 18 height 18
click at [1038, 519] on link "Remove this LOC" at bounding box center [1001, 528] width 160 height 29
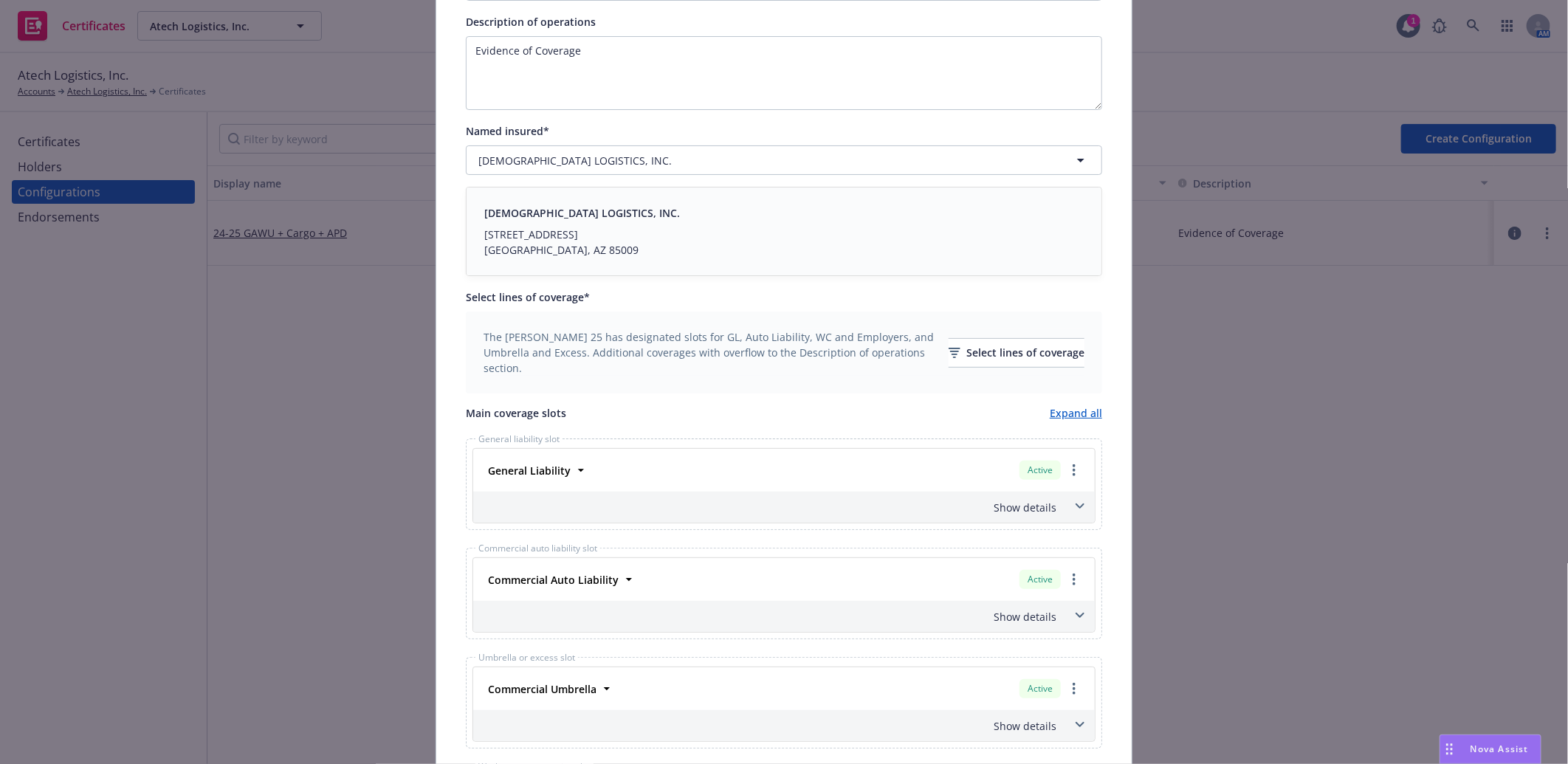
scroll to position [491, 0]
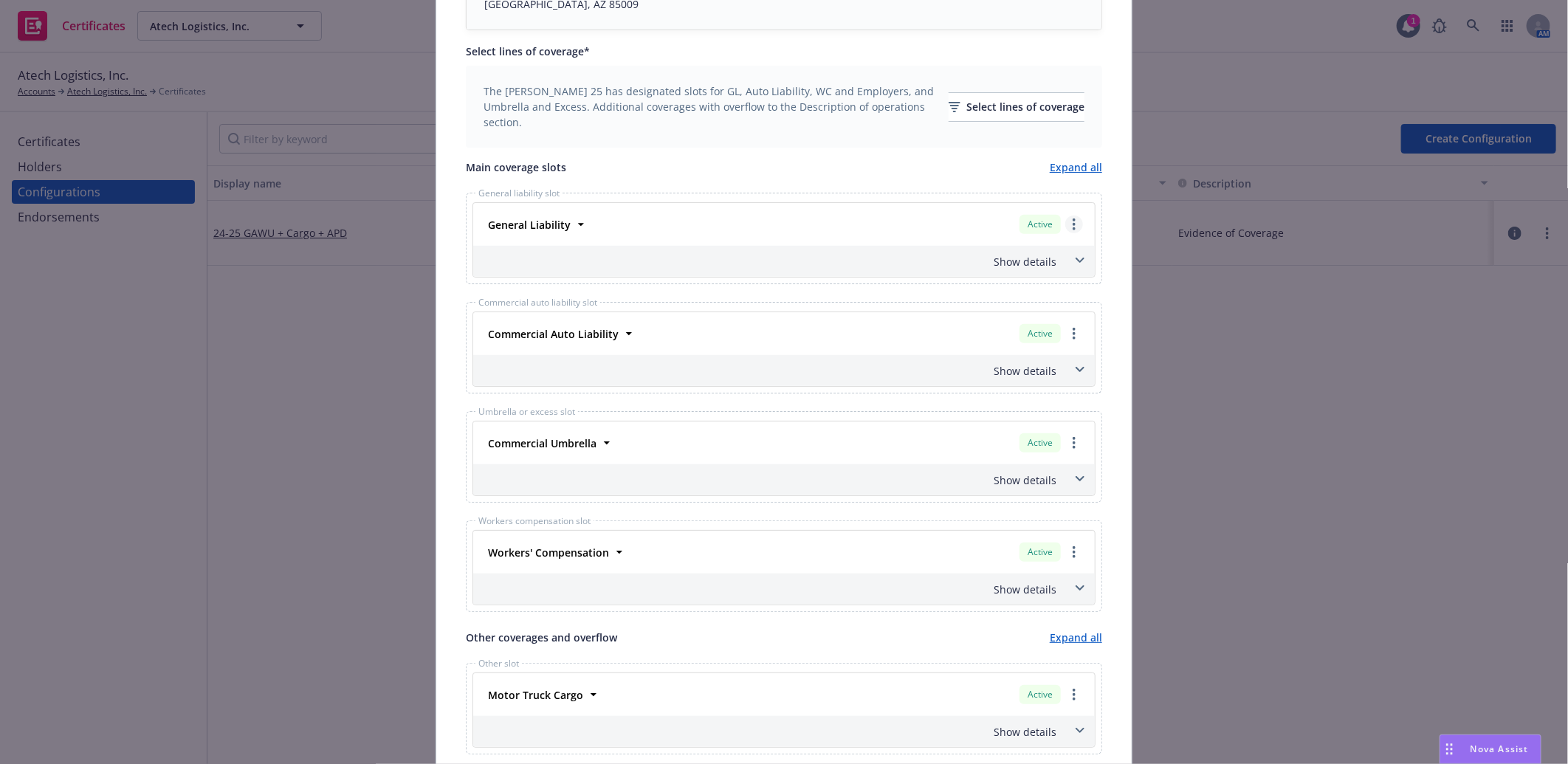
click at [1065, 226] on link "more" at bounding box center [1074, 224] width 18 height 18
click at [1024, 255] on link "Remove this LOC" at bounding box center [1013, 255] width 137 height 29
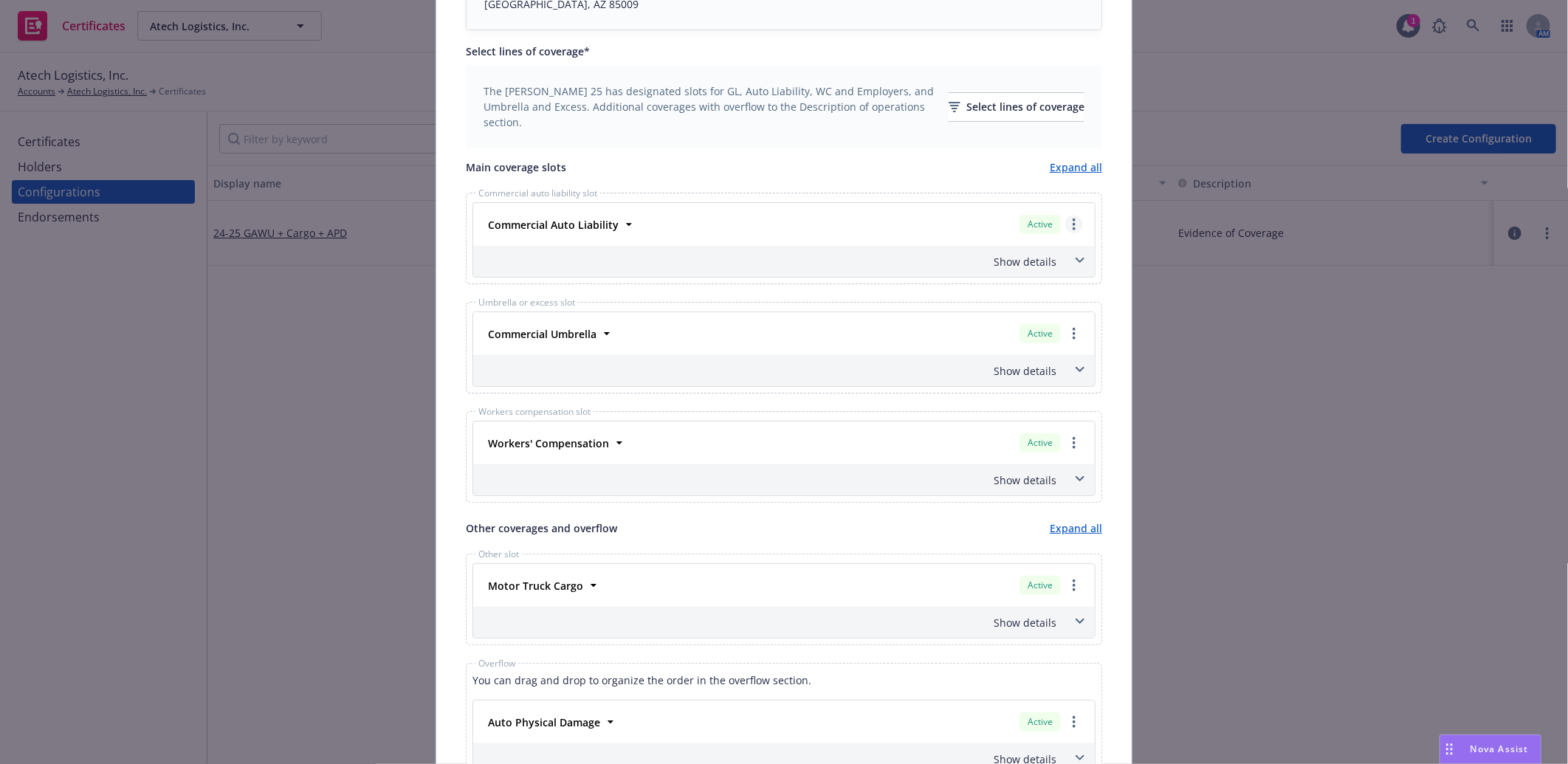
click at [1065, 216] on link "more" at bounding box center [1074, 224] width 18 height 18
click at [1050, 254] on link "Remove this LOC" at bounding box center [1013, 255] width 137 height 29
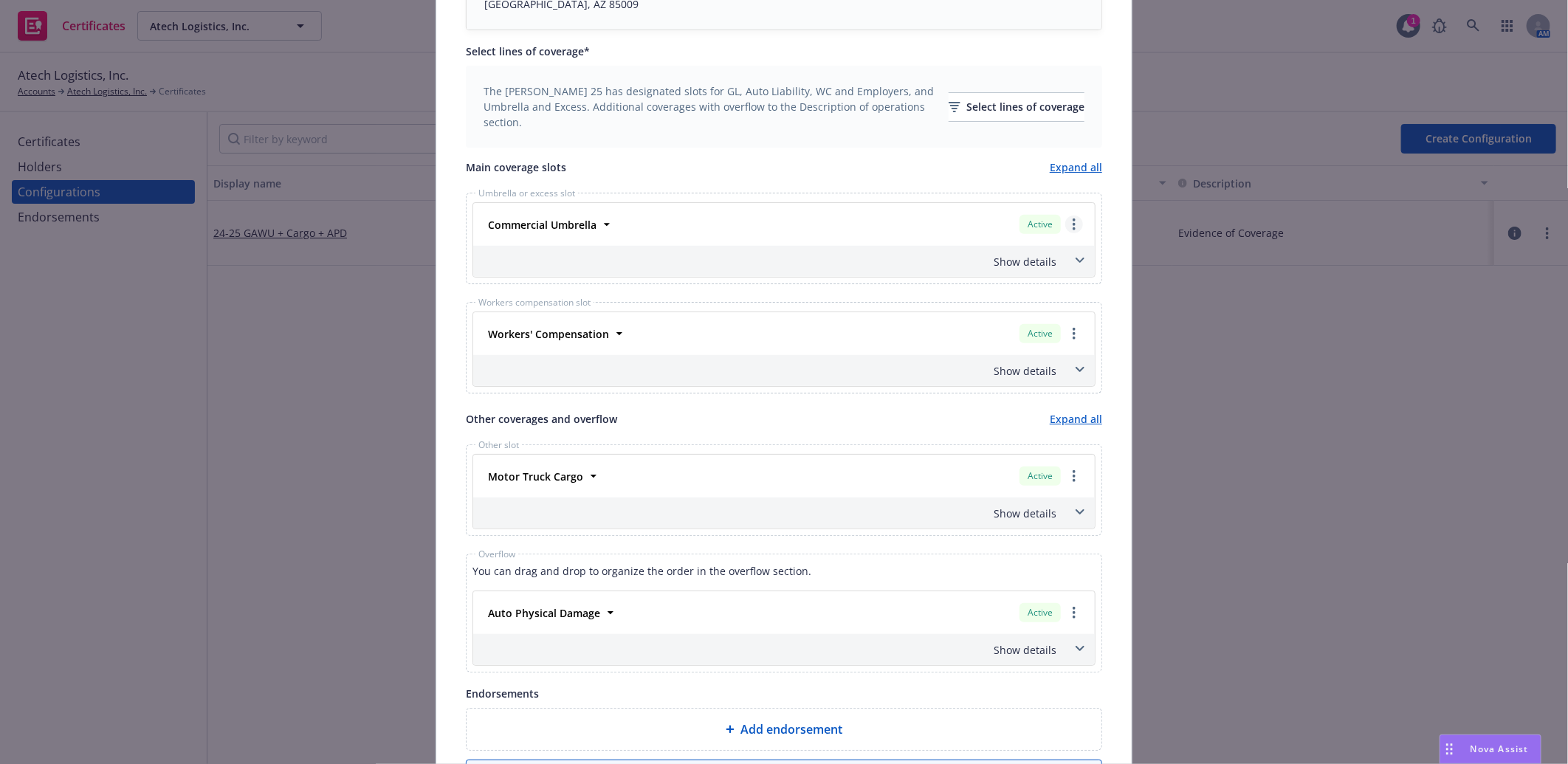
click at [1065, 221] on link "more" at bounding box center [1074, 224] width 18 height 18
click at [1042, 253] on link "Remove this LOC" at bounding box center [1013, 255] width 137 height 29
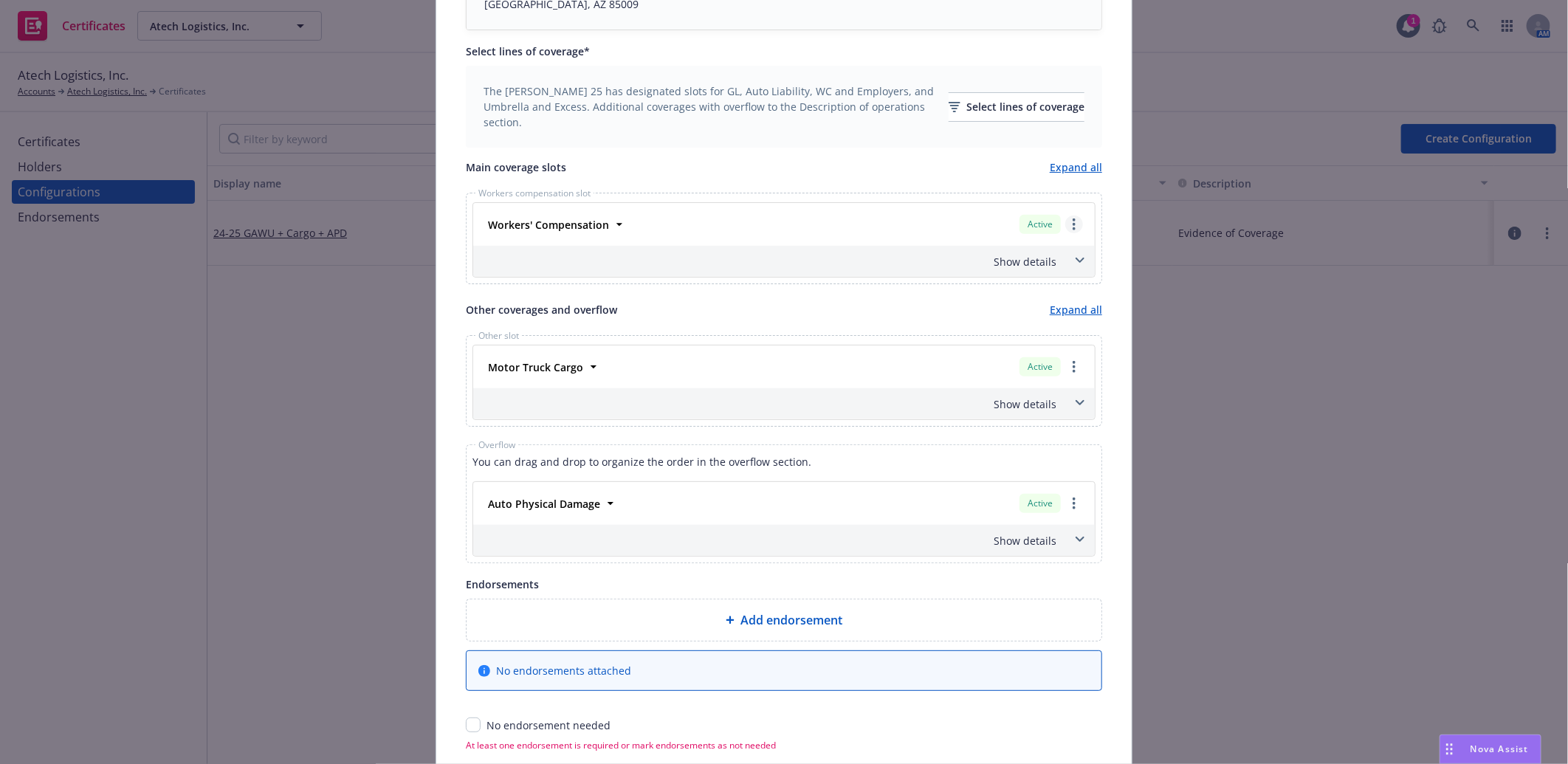
click at [1065, 224] on link "more" at bounding box center [1074, 224] width 18 height 18
click at [1014, 259] on link "Remove this LOC" at bounding box center [1013, 255] width 137 height 29
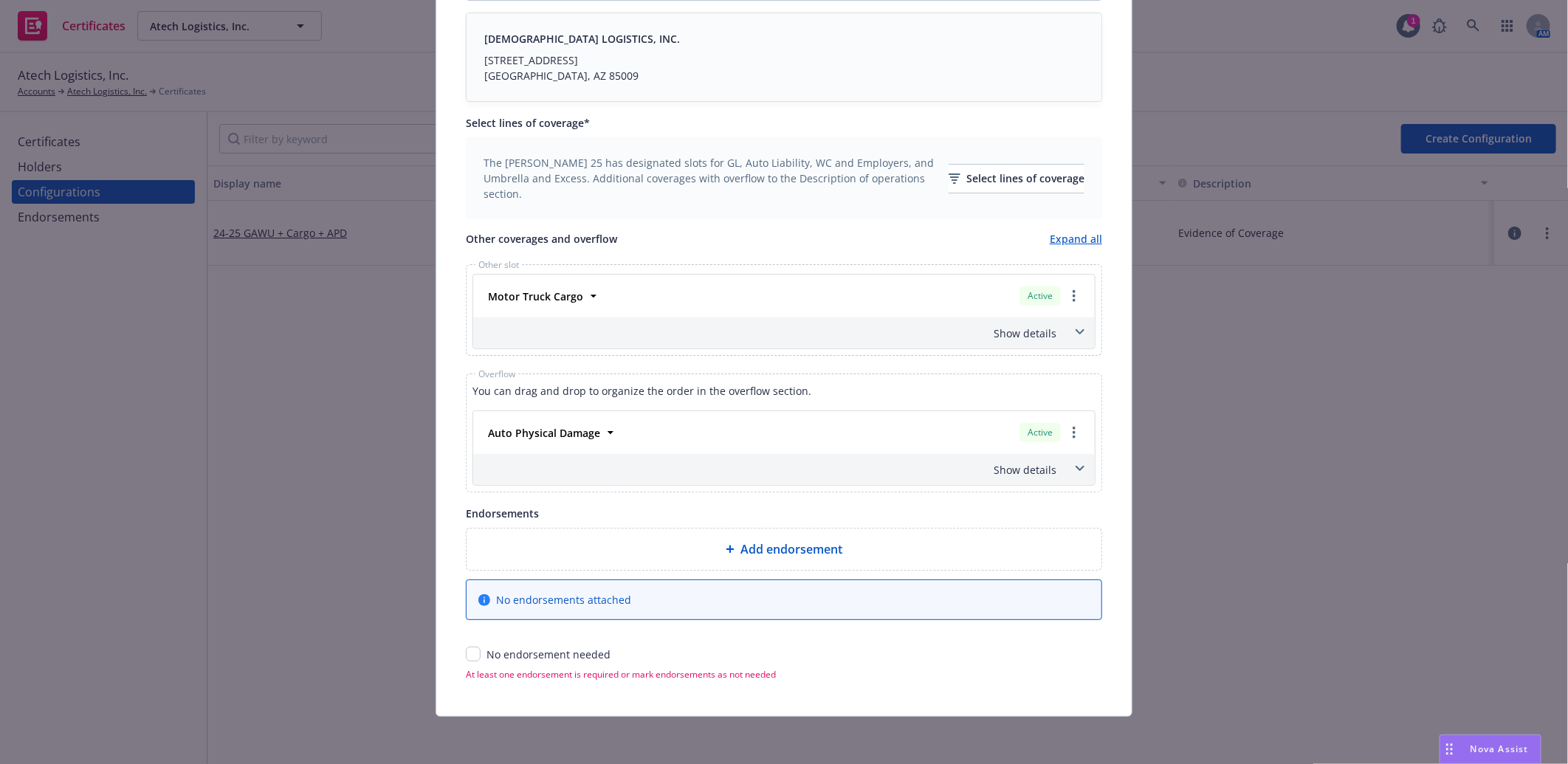
scroll to position [423, 0]
click at [1065, 296] on link "more" at bounding box center [1074, 296] width 18 height 18
click at [983, 322] on link "Remove this LOC" at bounding box center [1001, 326] width 160 height 29
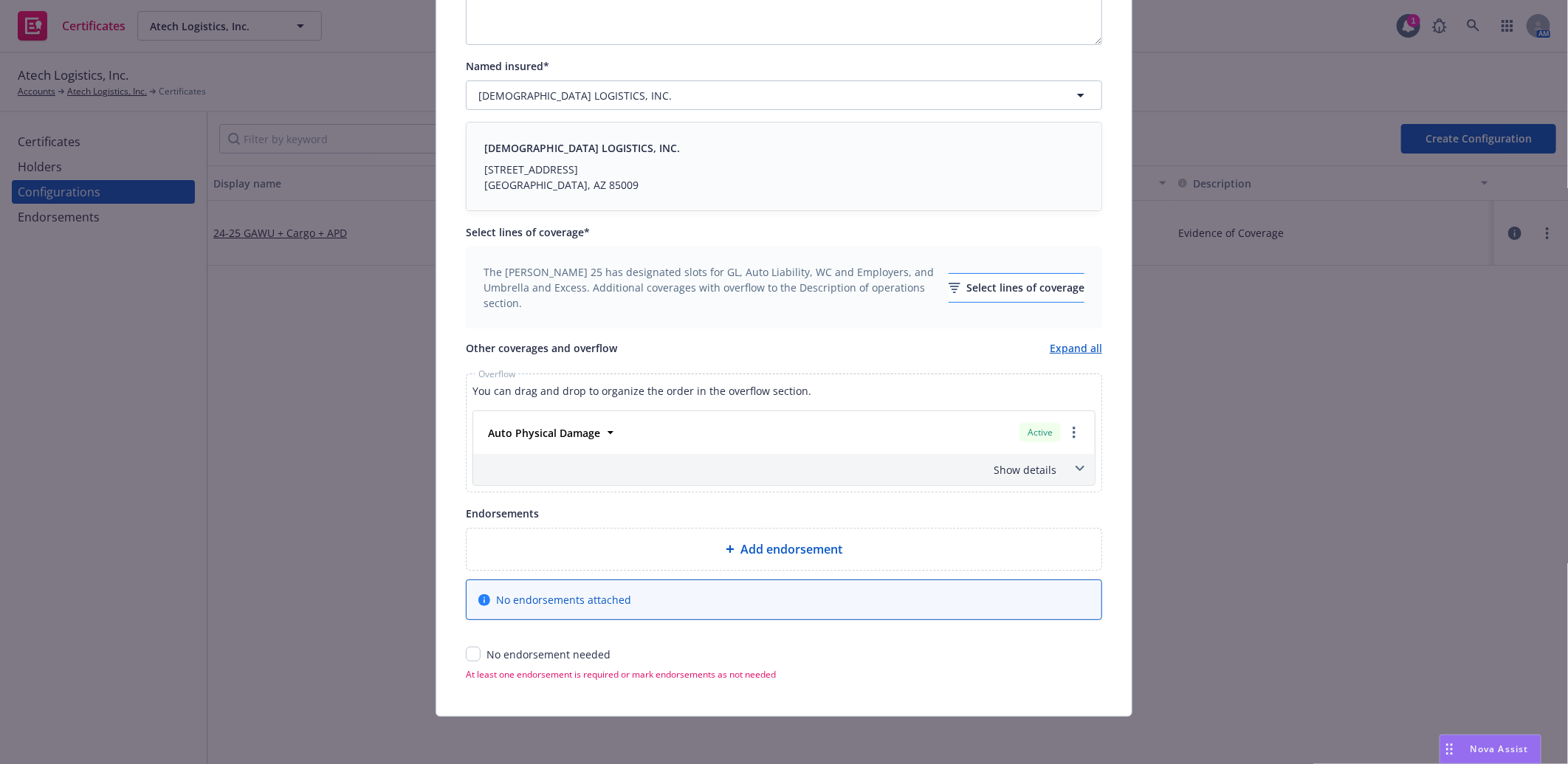
scroll to position [312, 0]
click at [949, 284] on icon "button" at bounding box center [955, 287] width 11 height 11
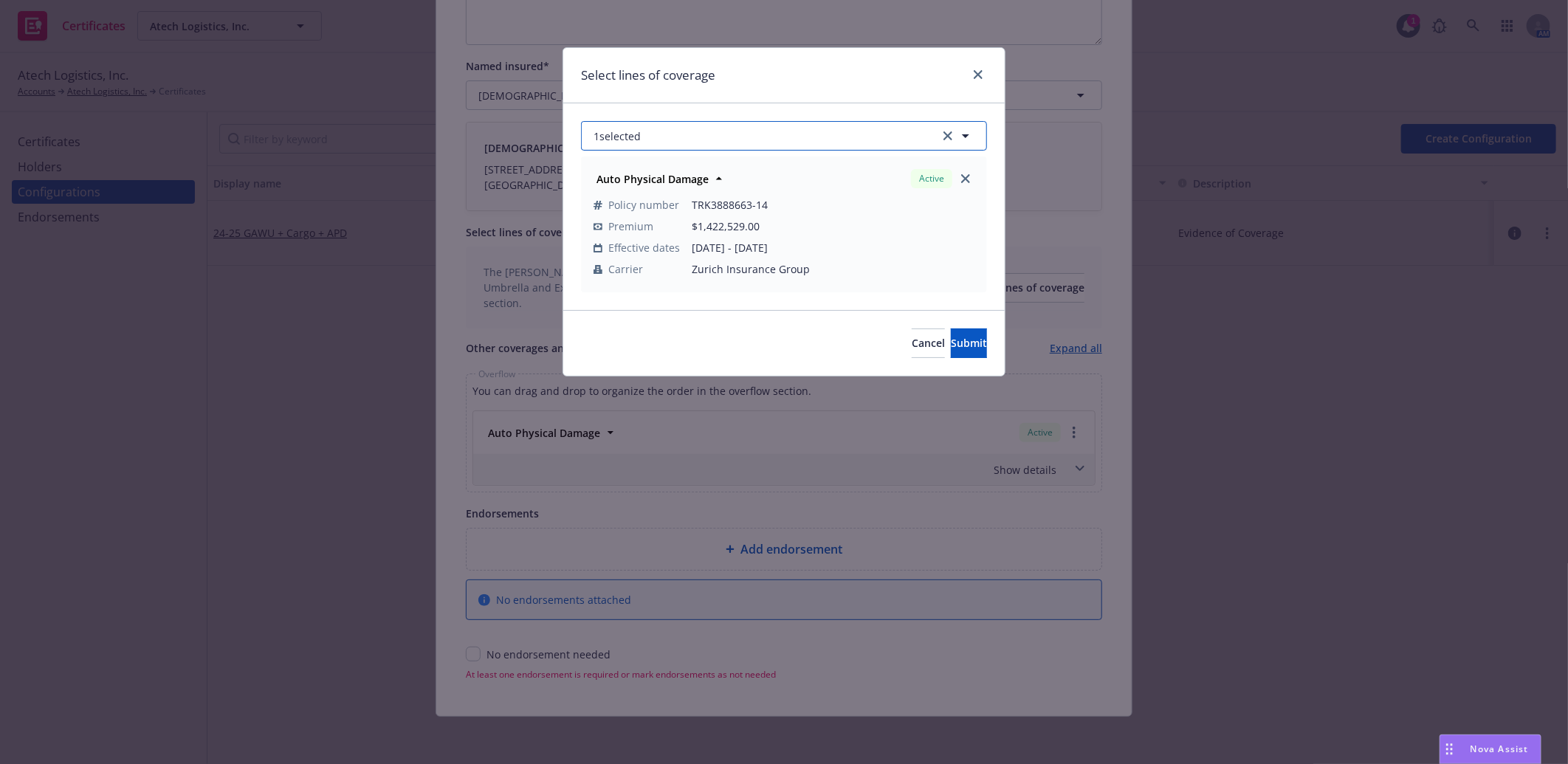
click at [861, 133] on button "1 selected" at bounding box center [784, 136] width 406 height 29
click at [773, 172] on span "Upcoming" at bounding box center [782, 171] width 51 height 16
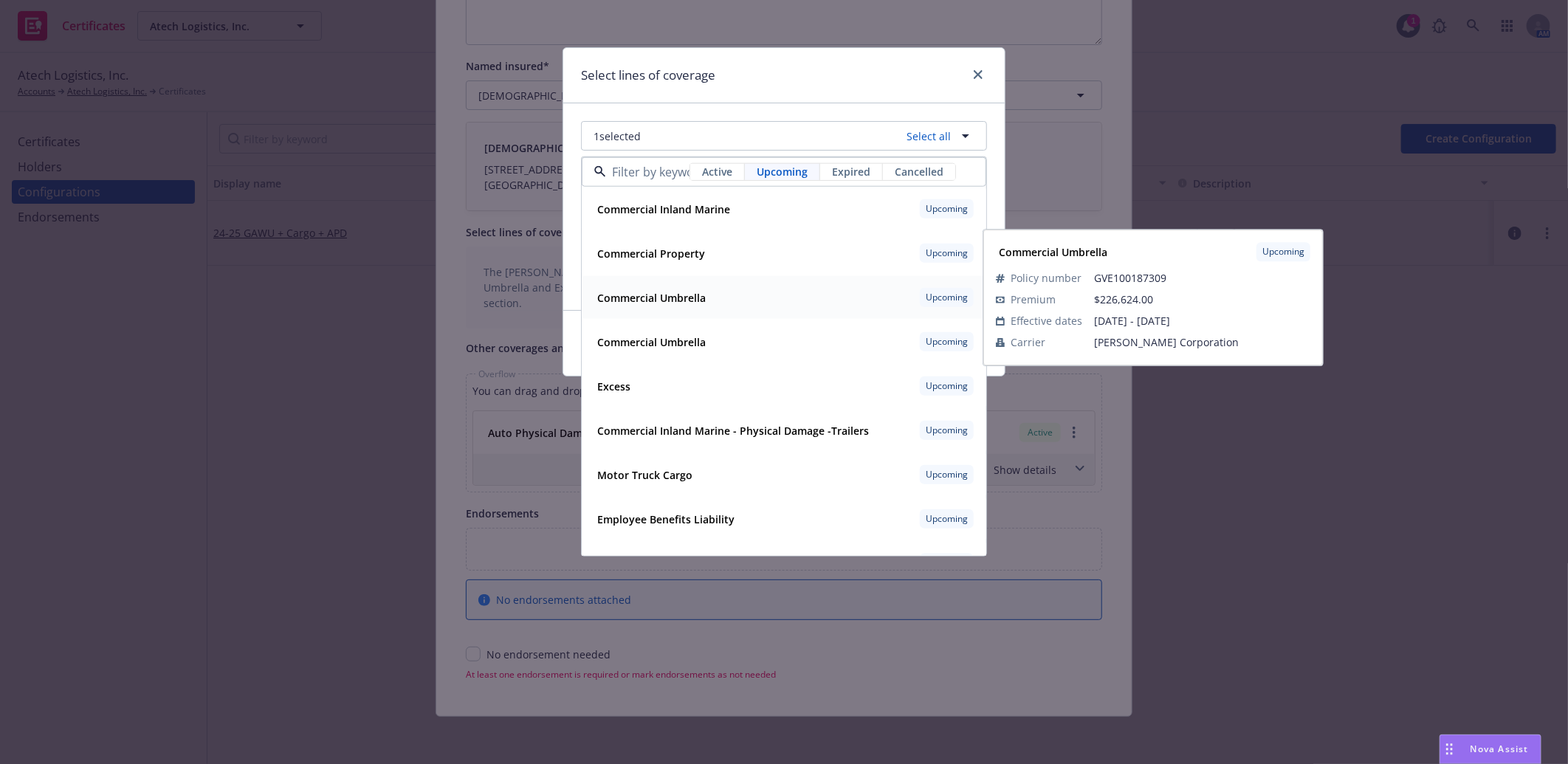
click at [674, 292] on strong "Commercial Umbrella" at bounding box center [651, 297] width 109 height 14
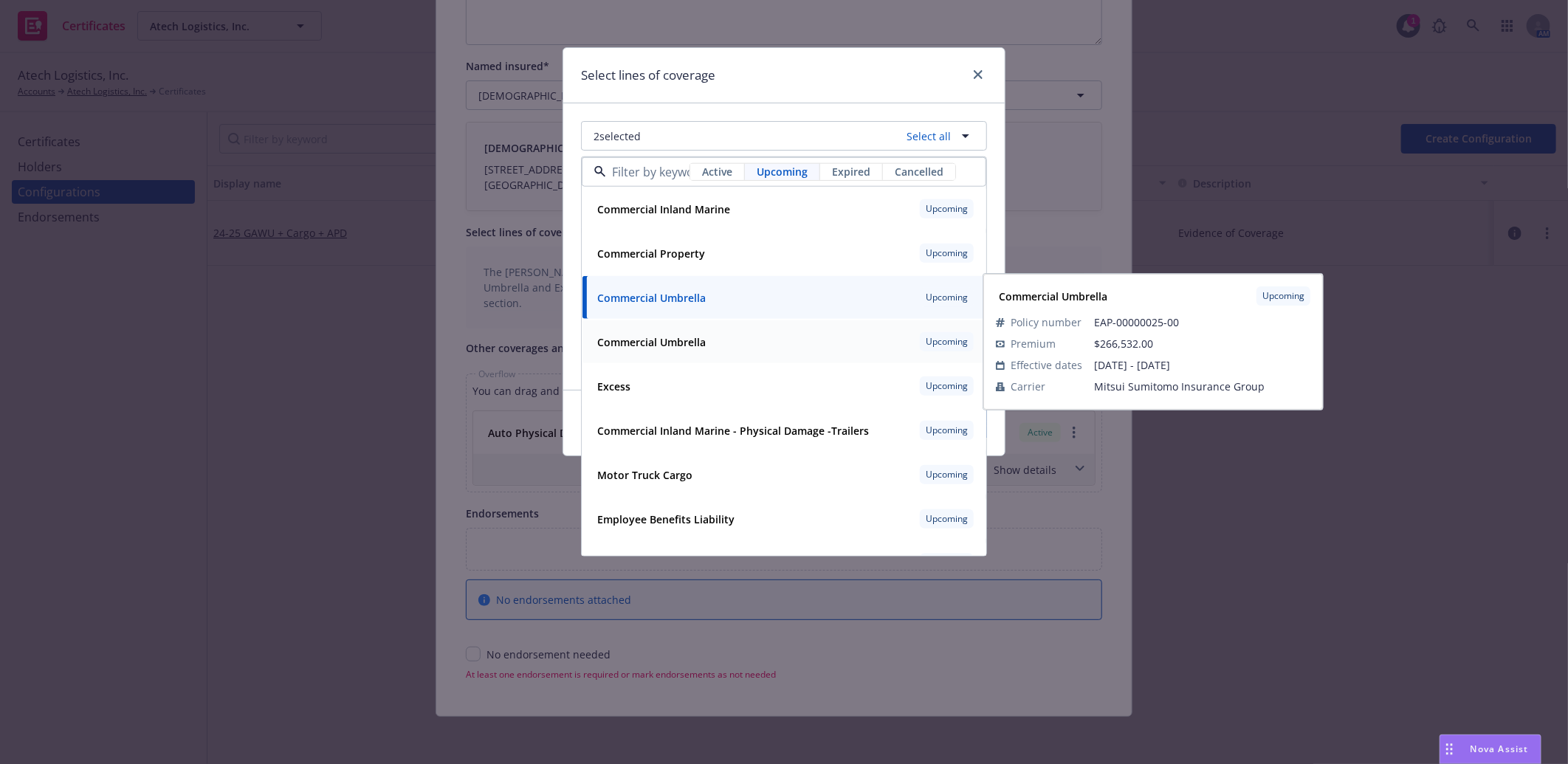
click at [669, 344] on strong "Commercial Umbrella" at bounding box center [651, 341] width 109 height 14
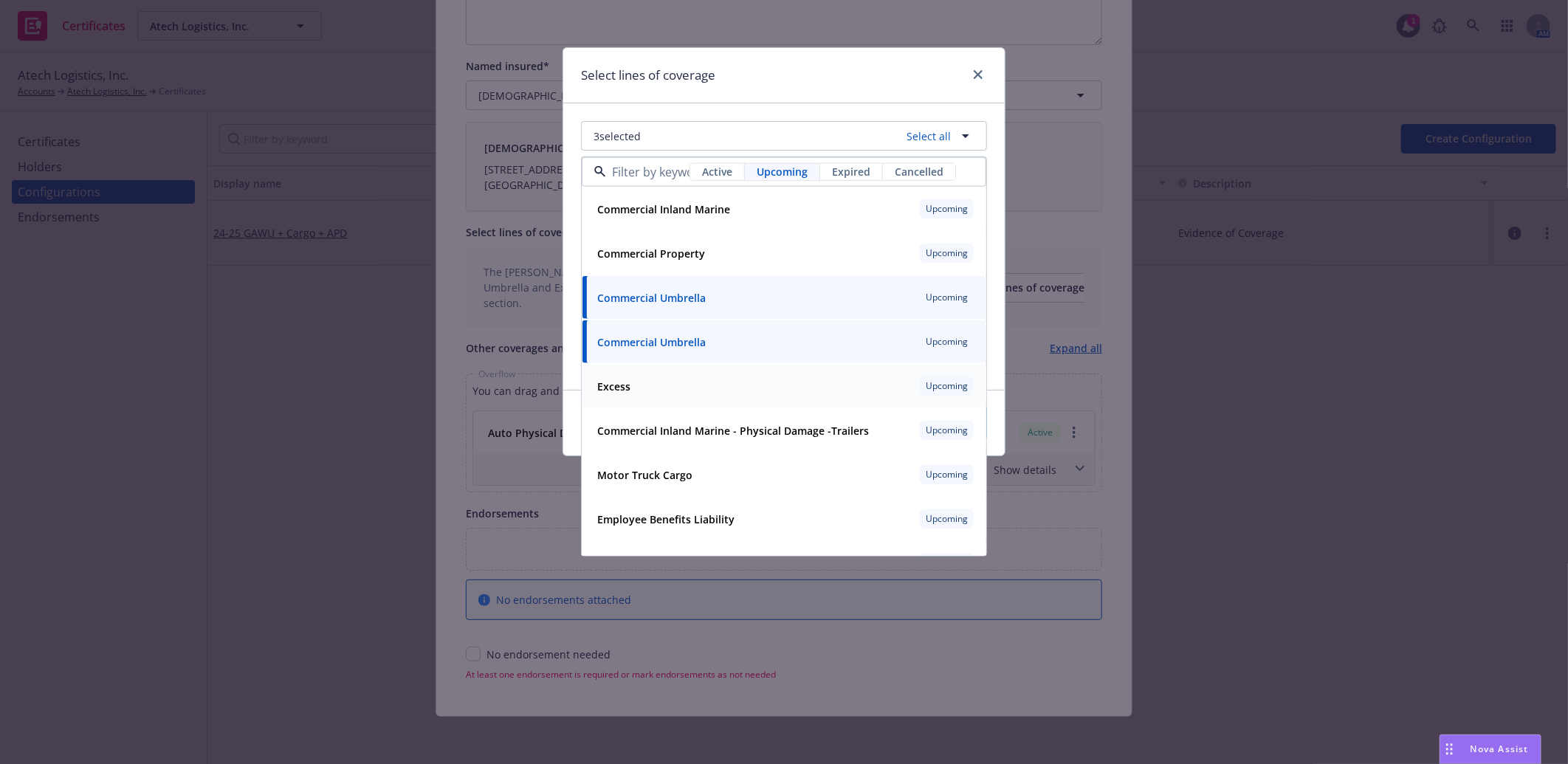
click at [620, 387] on strong "Excess" at bounding box center [613, 386] width 34 height 14
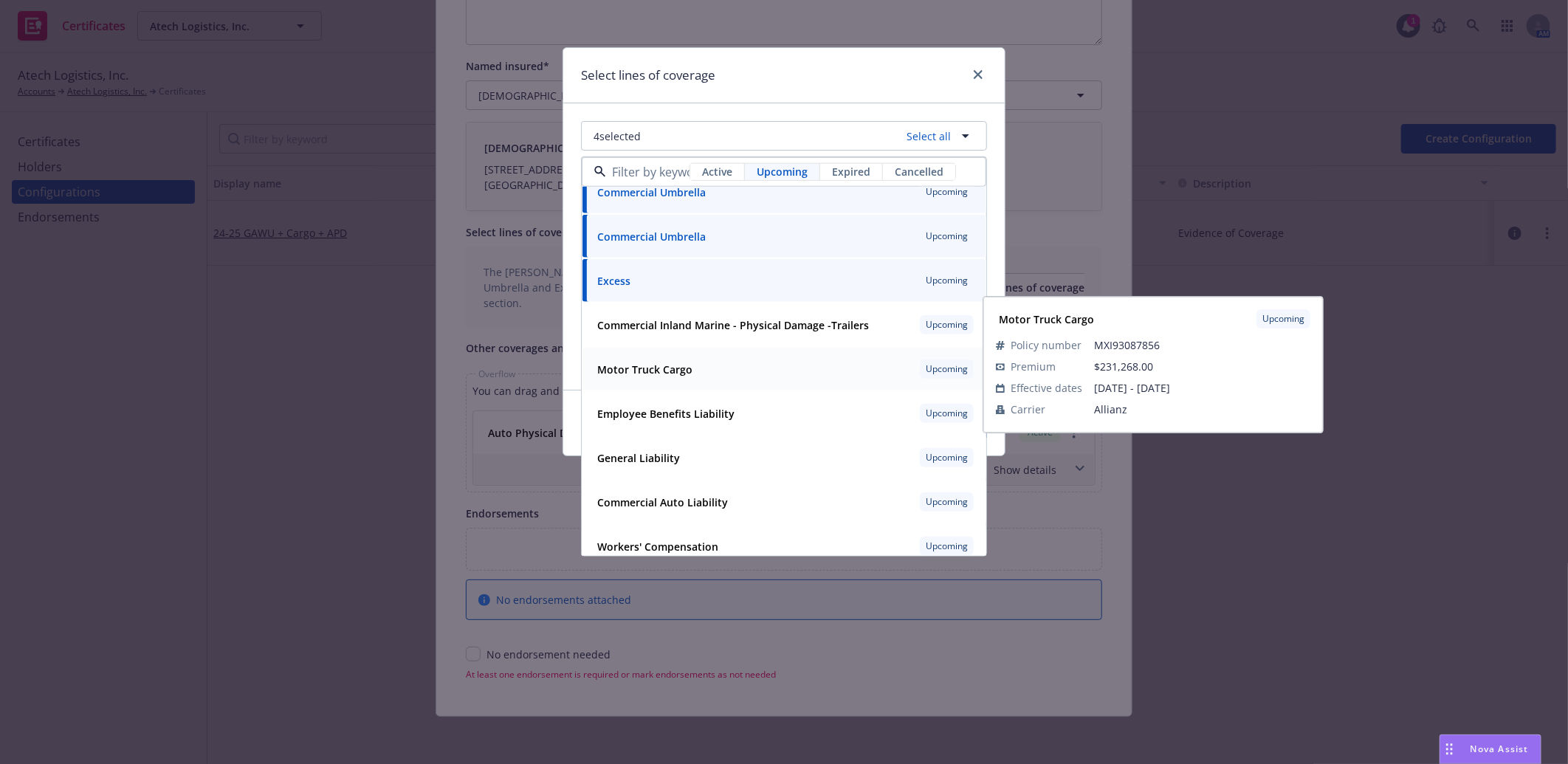
scroll to position [118, 0]
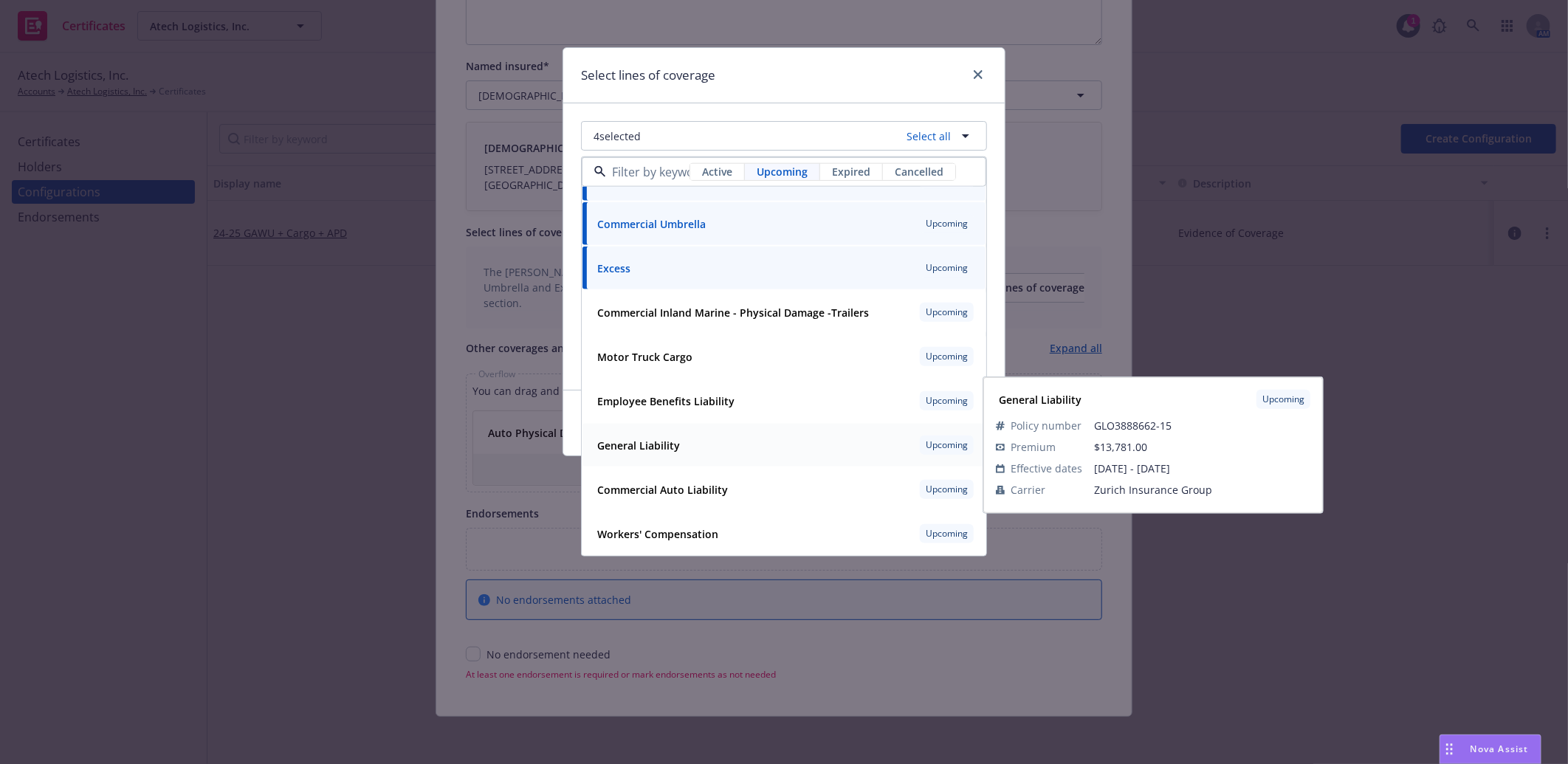
click at [647, 446] on strong "General Liability" at bounding box center [638, 445] width 83 height 14
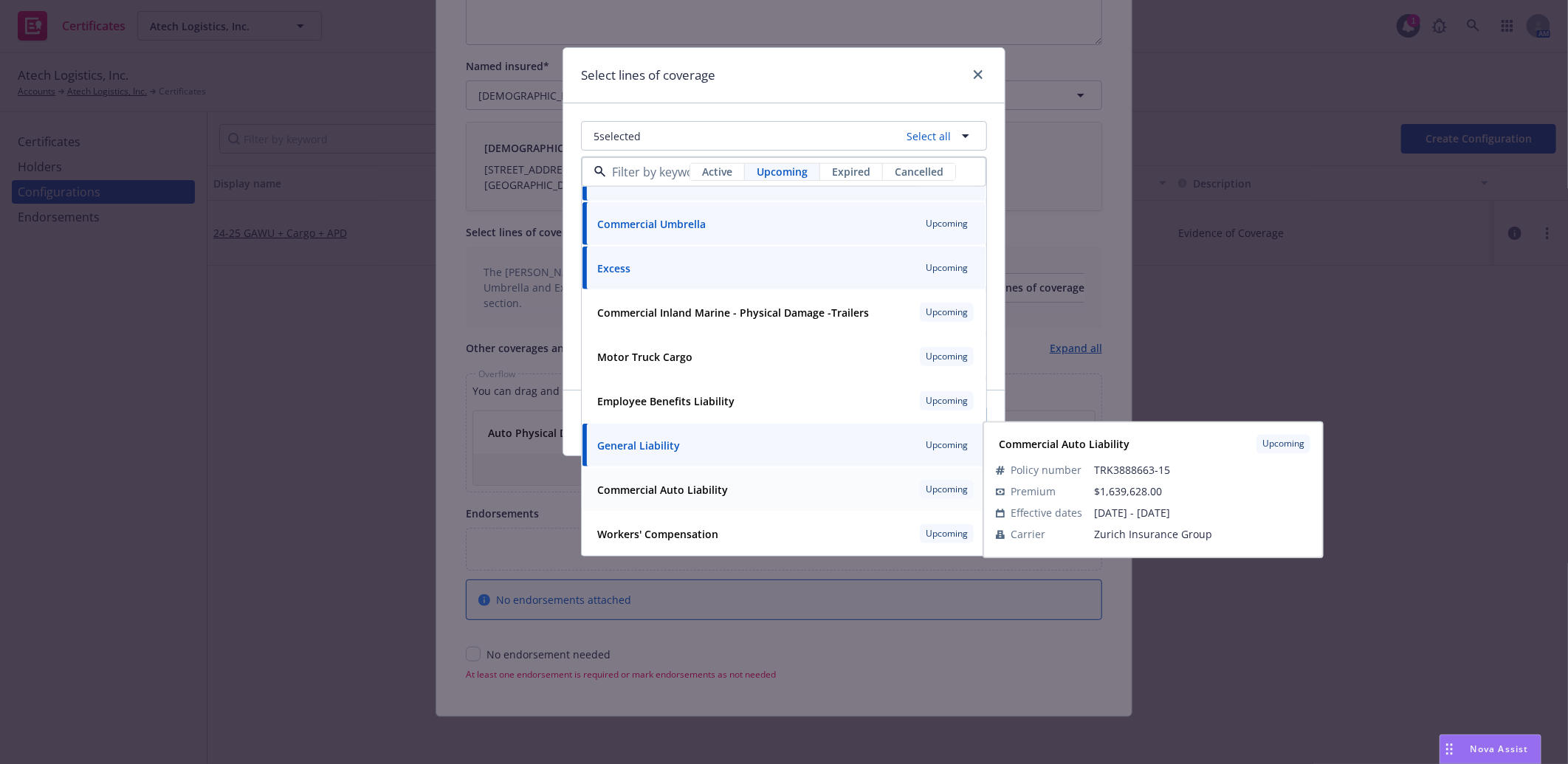
click at [669, 490] on strong "Commercial Auto Liability" at bounding box center [662, 490] width 131 height 14
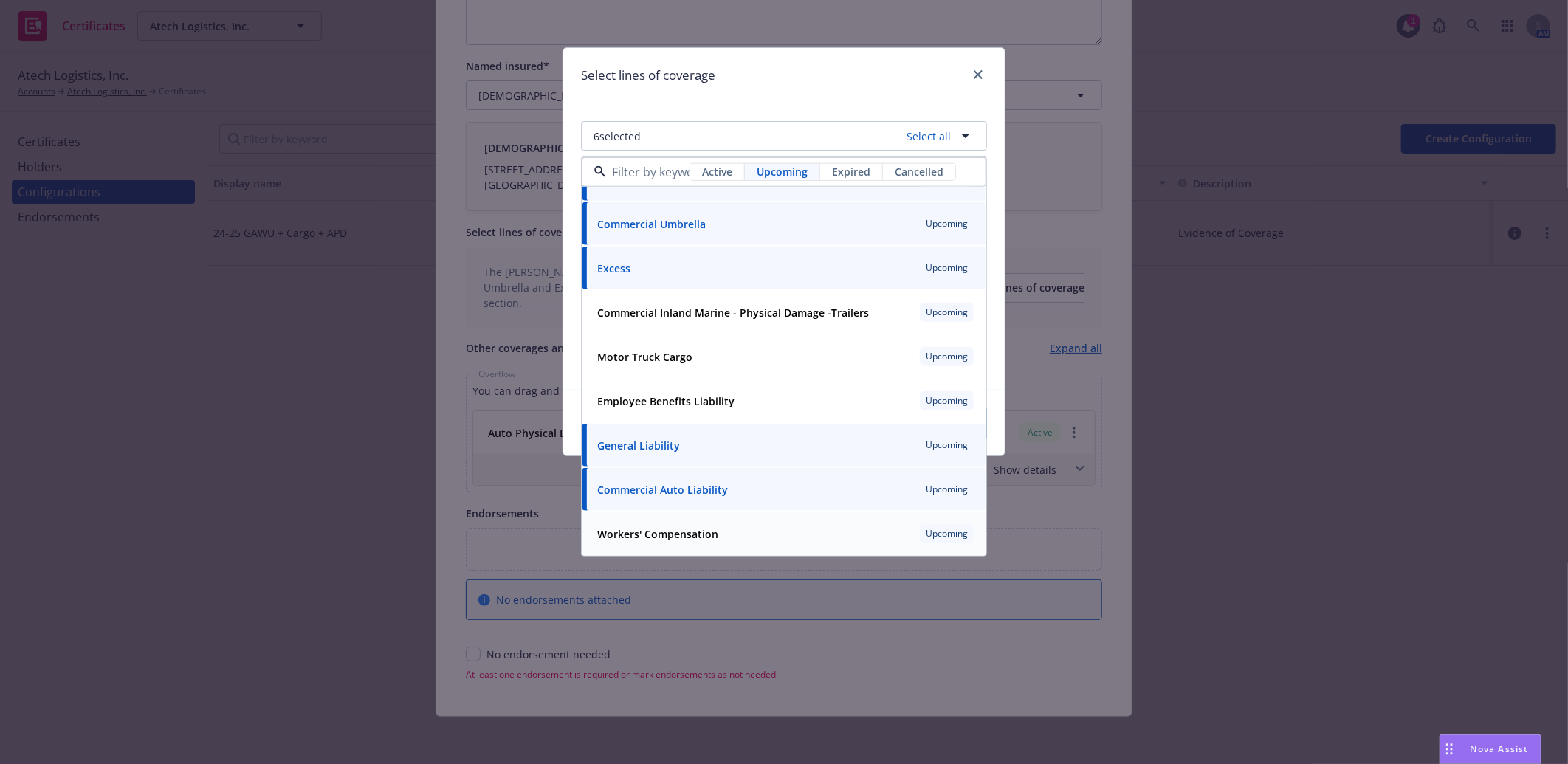
click at [671, 531] on strong "Workers' Compensation" at bounding box center [657, 534] width 121 height 14
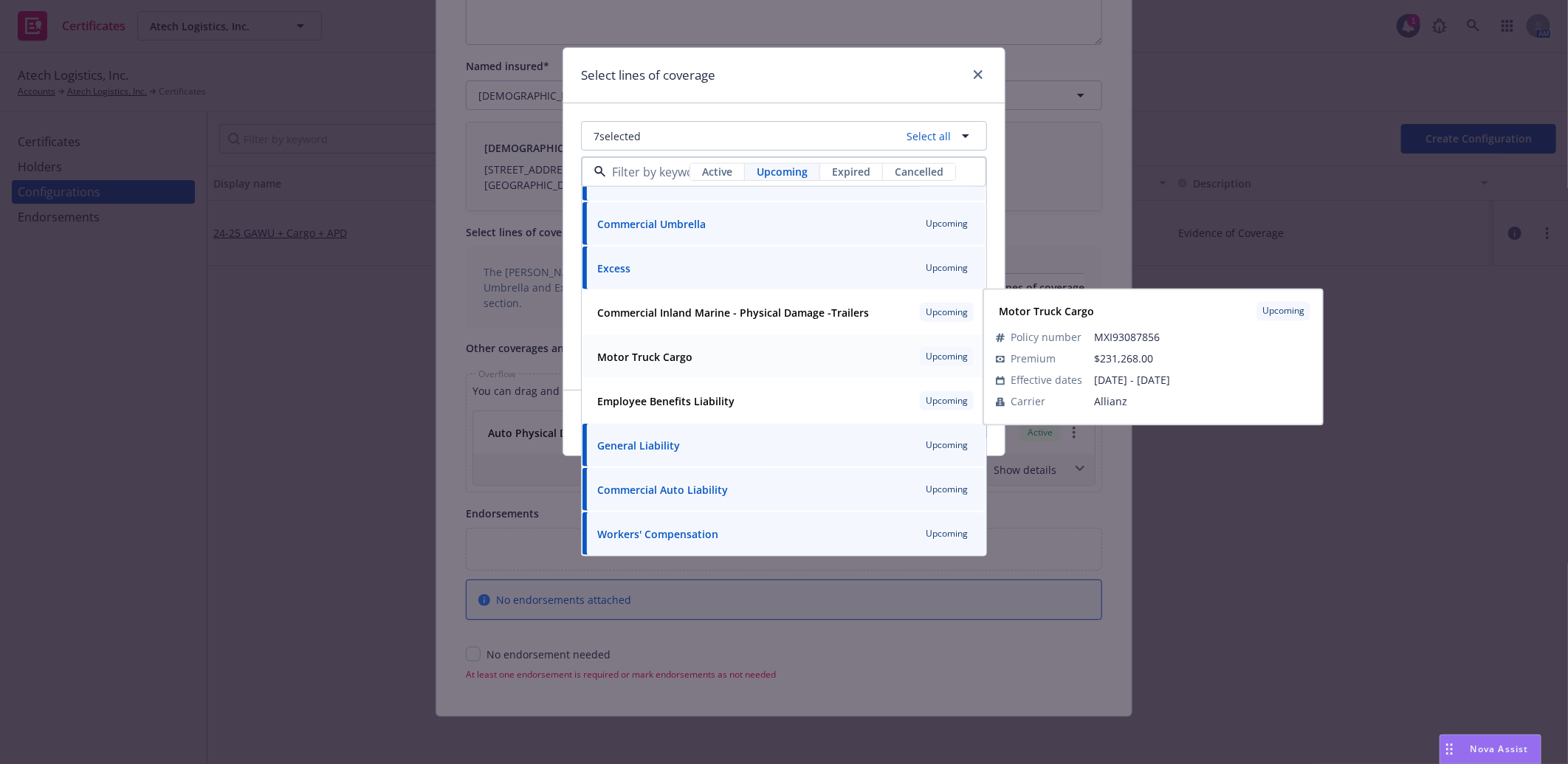
click at [661, 351] on strong "Motor Truck Cargo" at bounding box center [644, 356] width 95 height 14
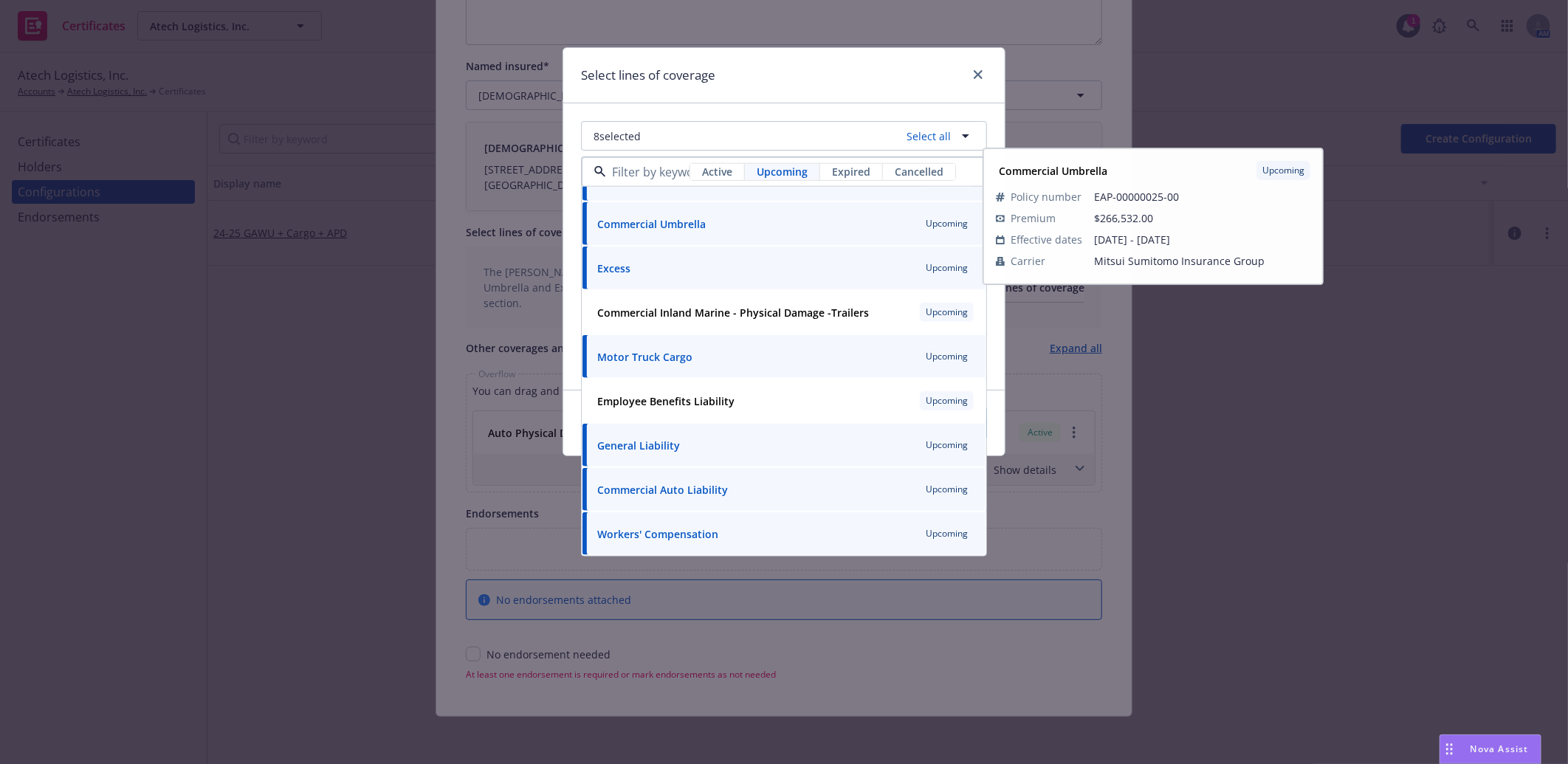
click at [1105, 122] on div "Select lines of coverage 8 selected Select all Active Upcoming Expired Cancelle…" at bounding box center [784, 382] width 1568 height 764
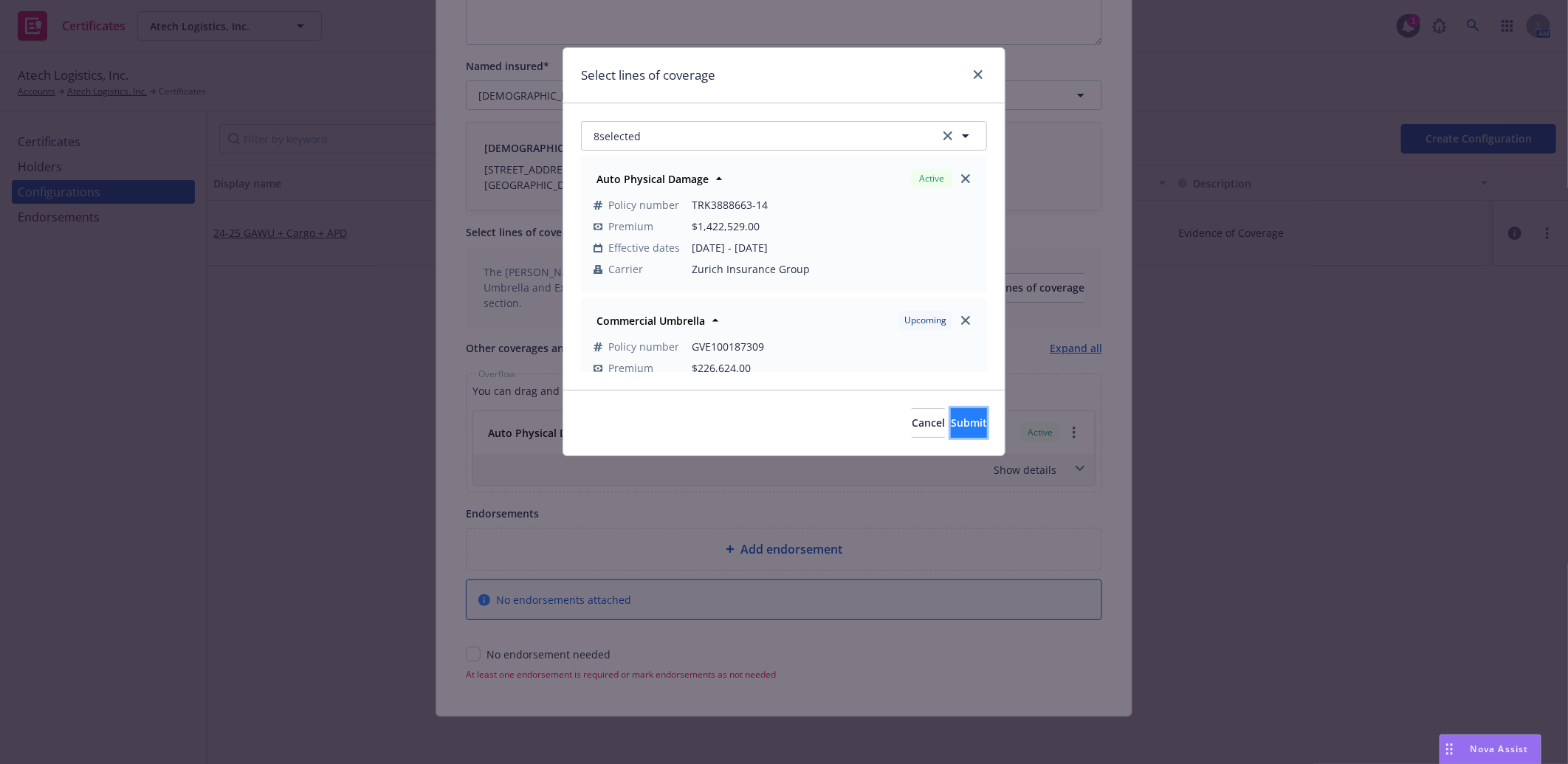
click at [968, 419] on button "Submit" at bounding box center [969, 423] width 36 height 29
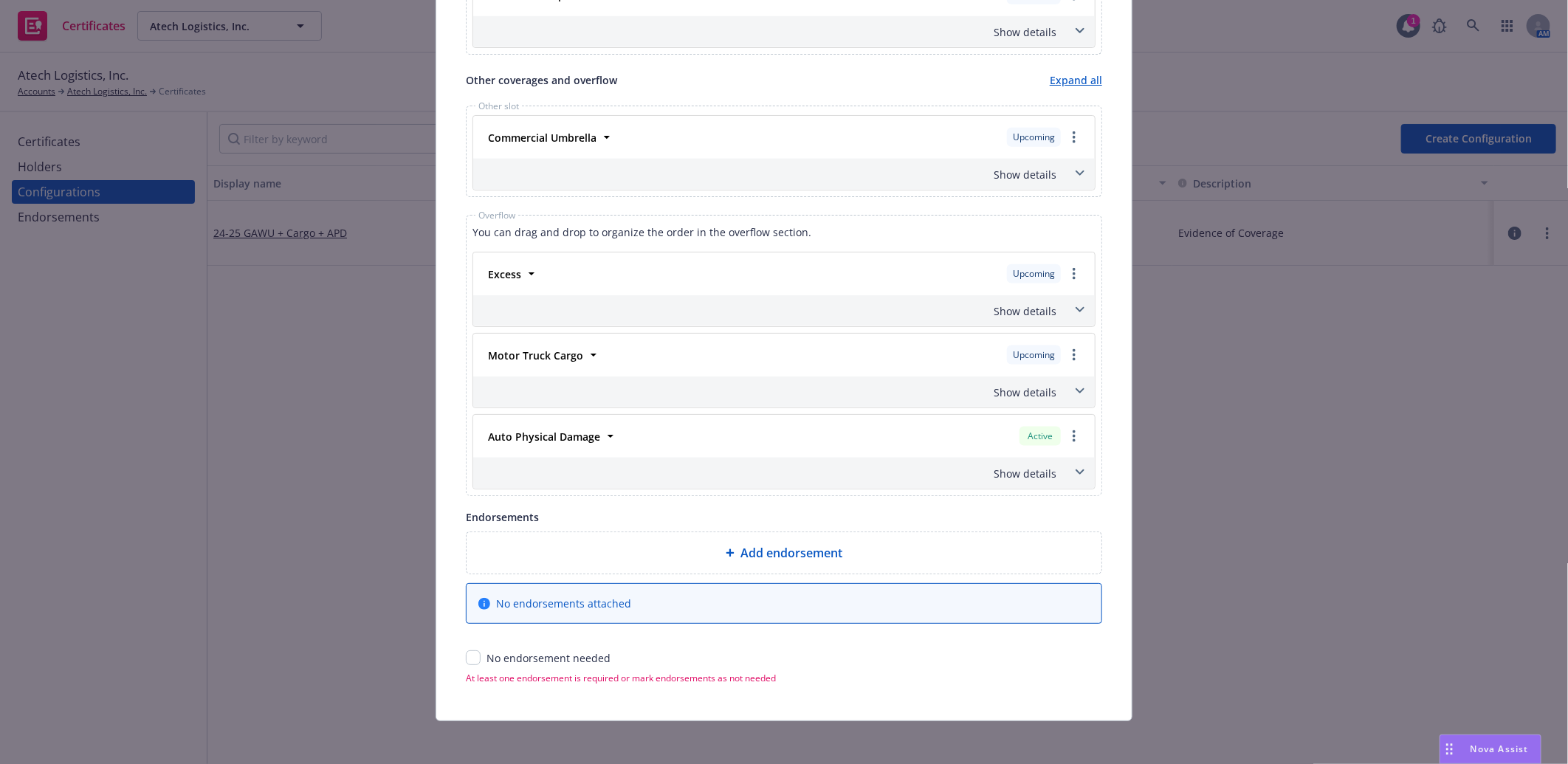
scroll to position [1056, 0]
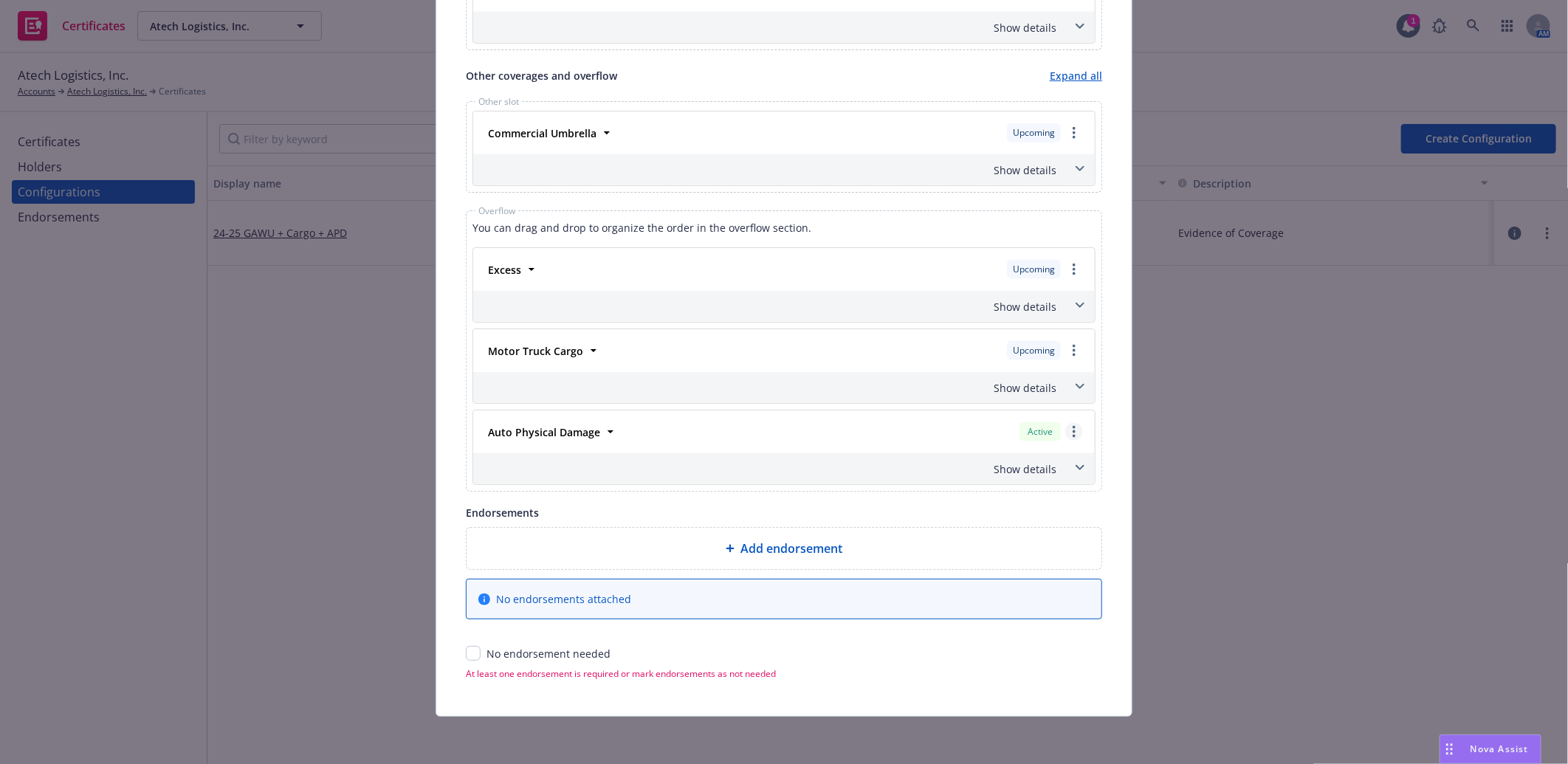
click at [1069, 432] on link "more" at bounding box center [1074, 432] width 18 height 18
drag, startPoint x: 1006, startPoint y: 466, endPoint x: 1055, endPoint y: 463, distance: 49.1
click at [1006, 466] on link "Remove this LOC" at bounding box center [1001, 463] width 160 height 29
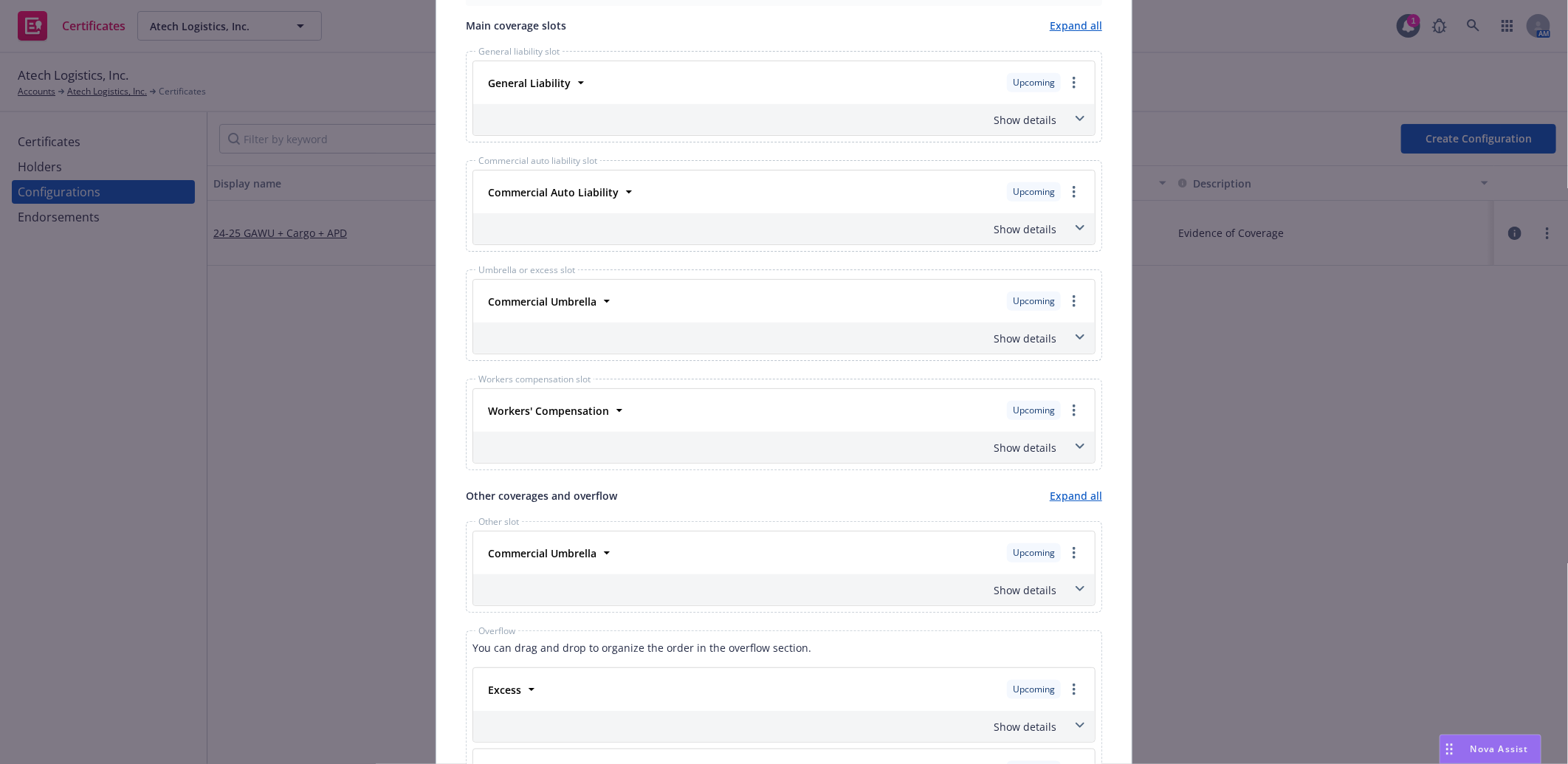
scroll to position [400, 0]
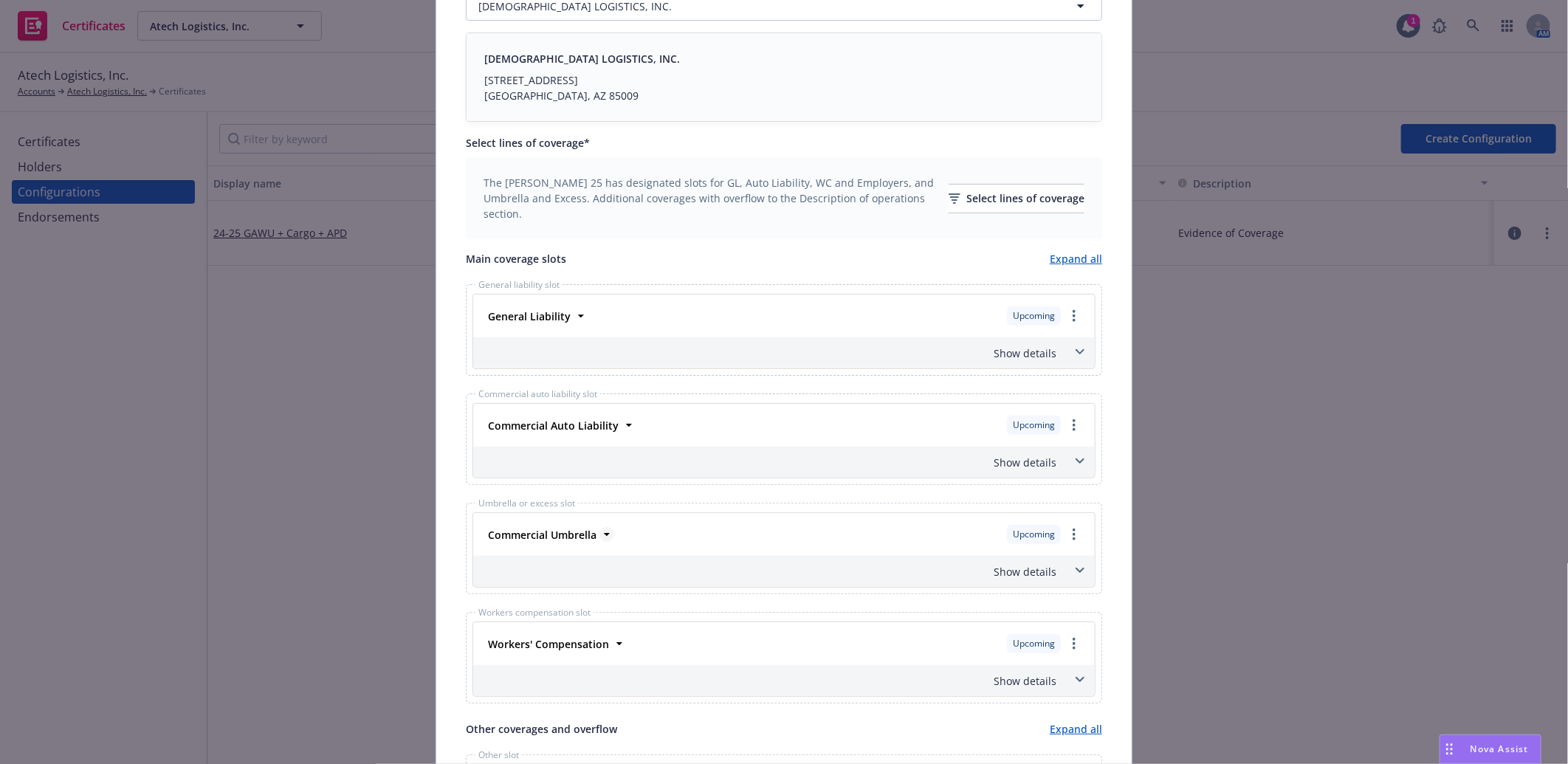
click at [571, 532] on strong "Commercial Umbrella" at bounding box center [542, 535] width 109 height 14
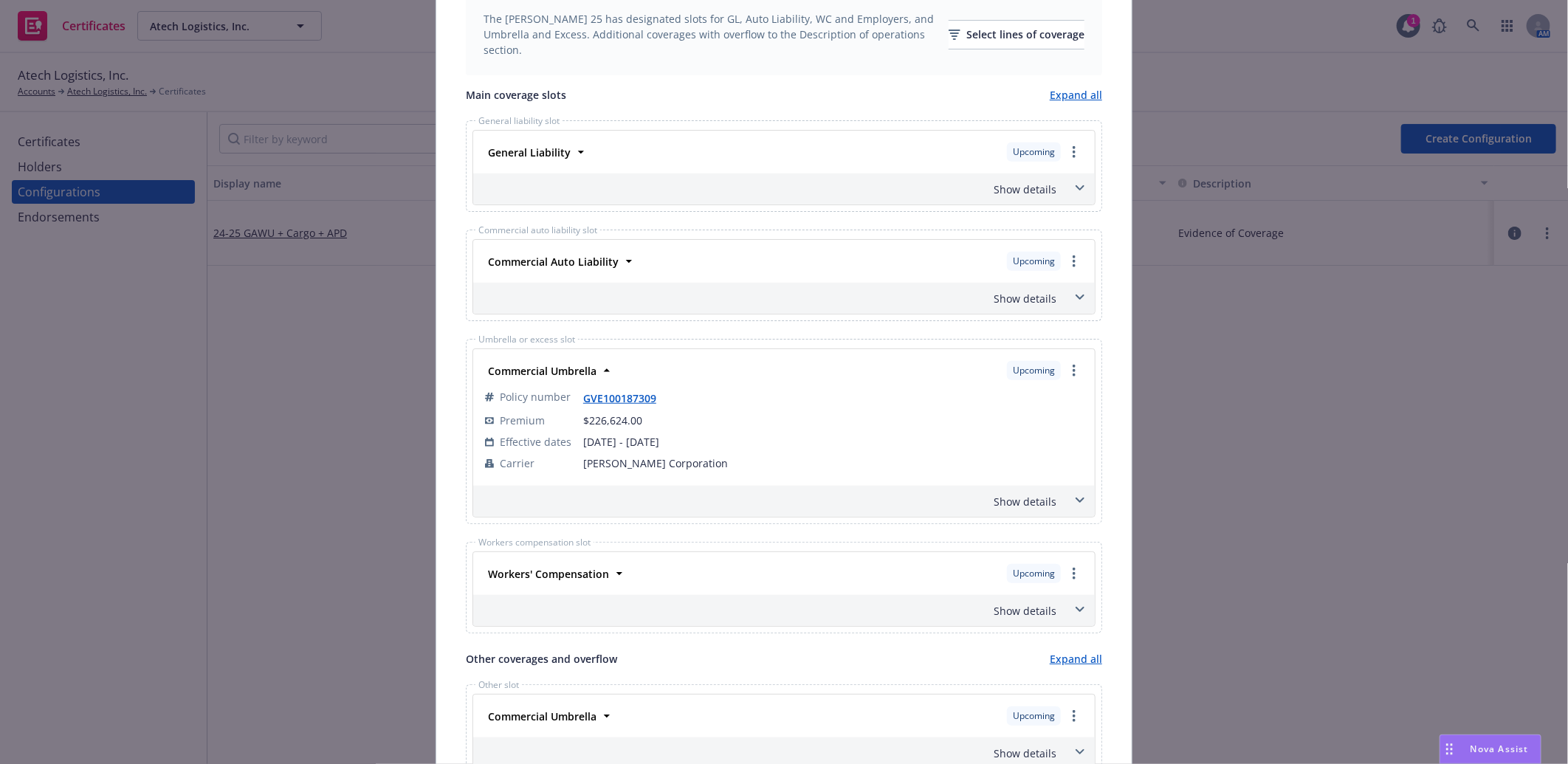
scroll to position [646, 0]
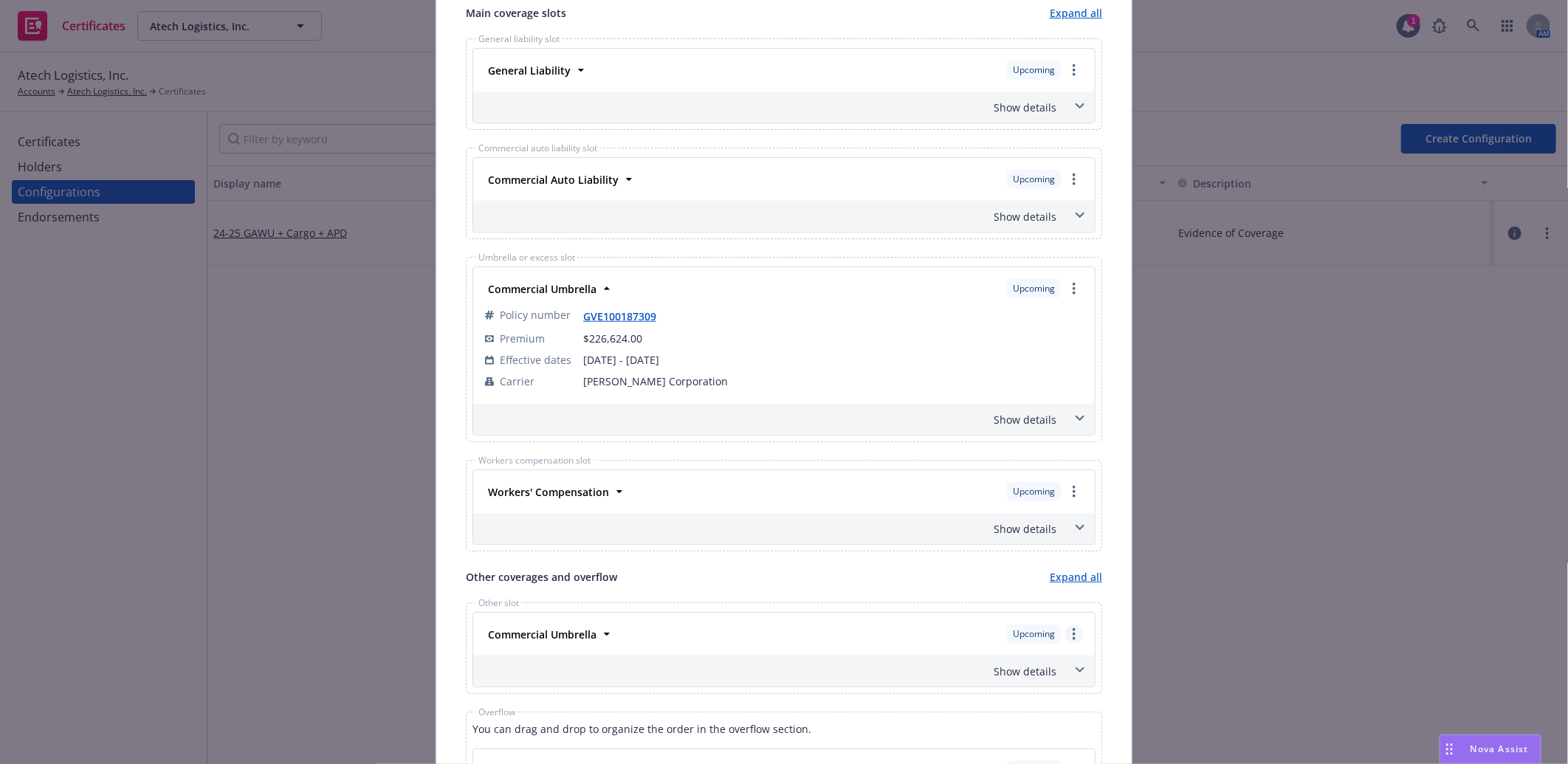
click at [1073, 631] on circle "more" at bounding box center [1074, 630] width 3 height 3
click at [1013, 693] on link "Move to dedicated slot" at bounding box center [1001, 694] width 160 height 29
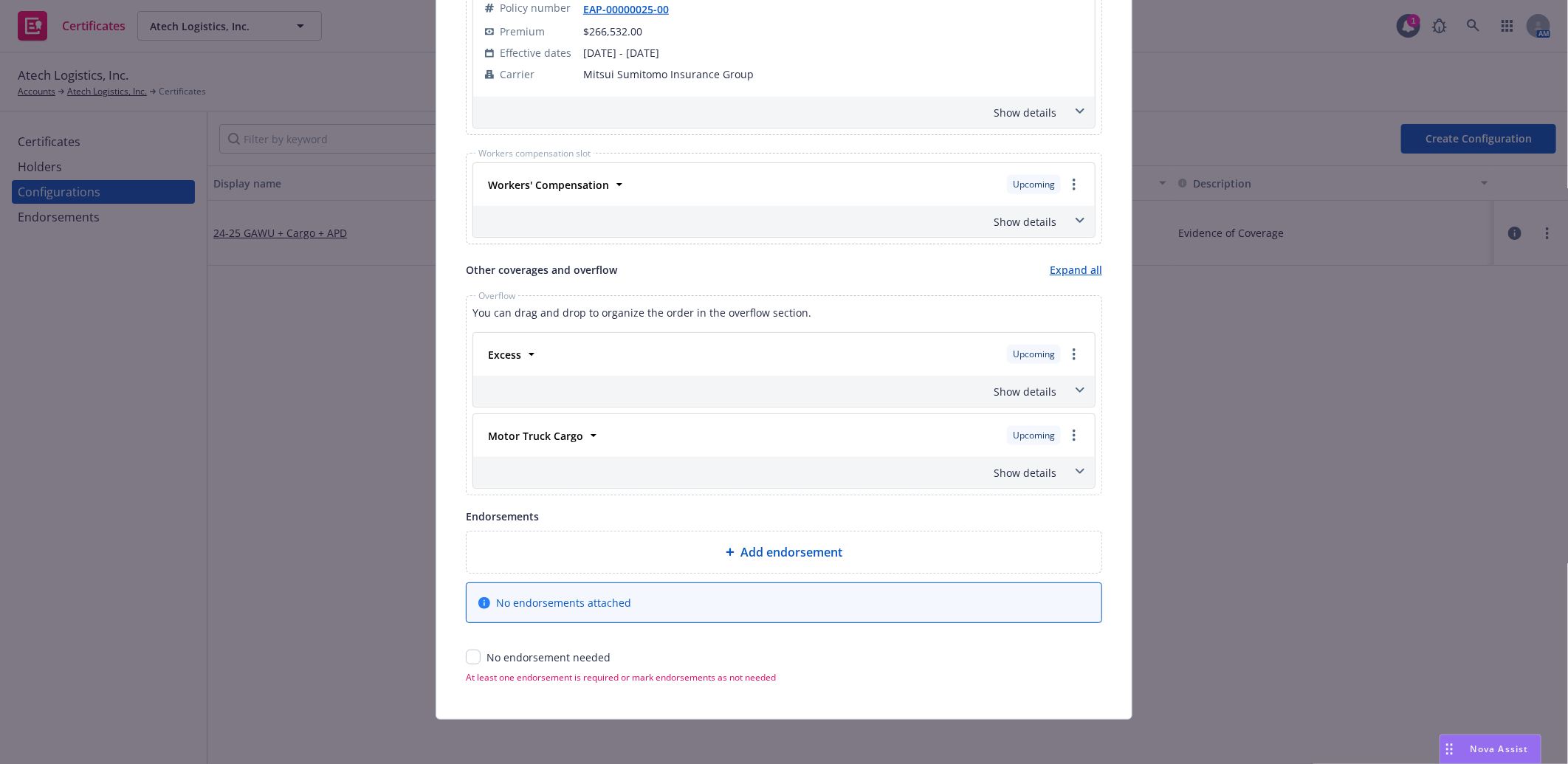
scroll to position [958, 0]
click at [504, 355] on strong "Excess" at bounding box center [504, 351] width 34 height 14
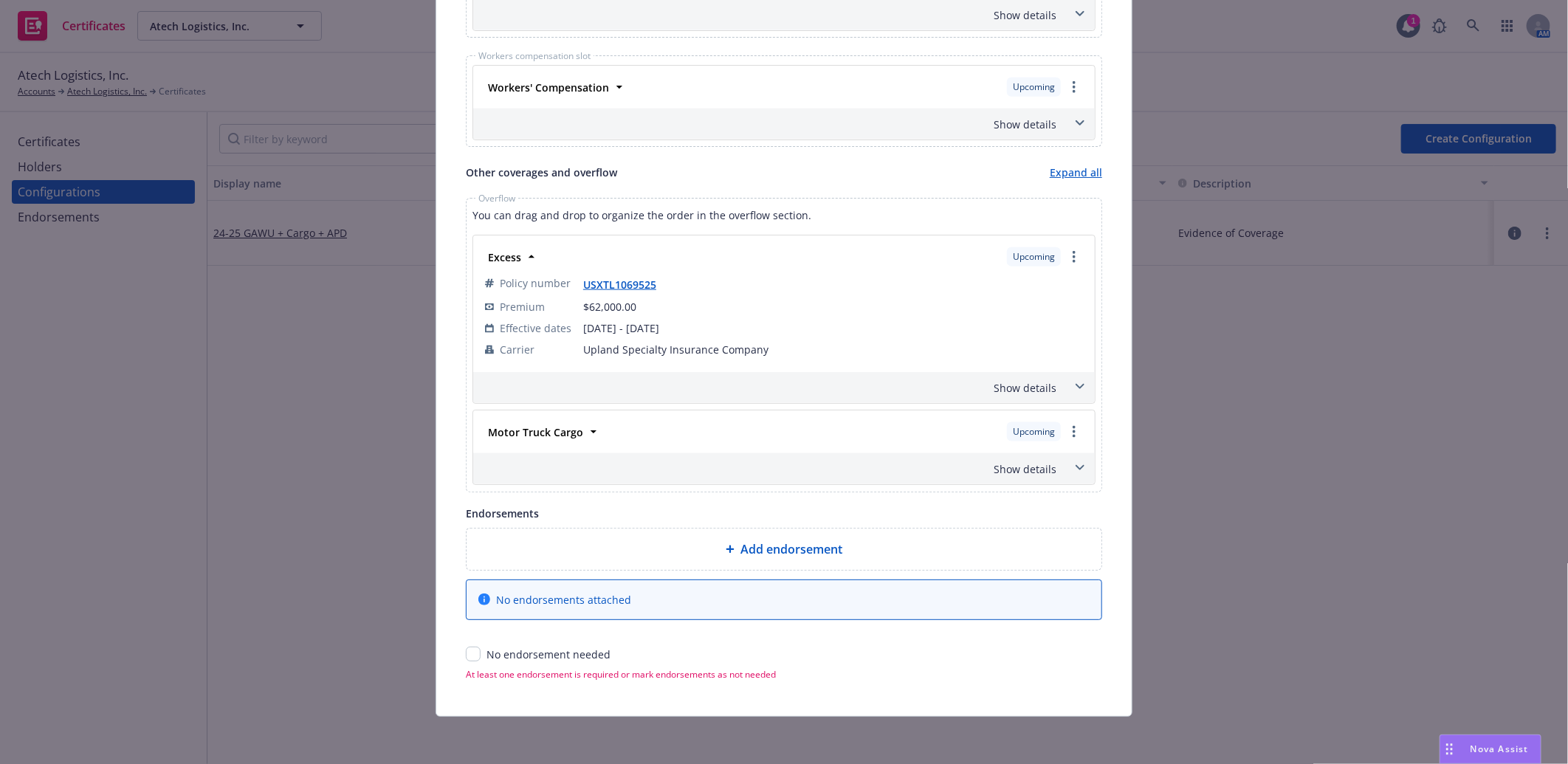
scroll to position [1053, 0]
drag, startPoint x: 467, startPoint y: 656, endPoint x: 718, endPoint y: 510, distance: 290.4
click at [468, 654] on input "checkbox" at bounding box center [473, 654] width 15 height 15
checkbox input "true"
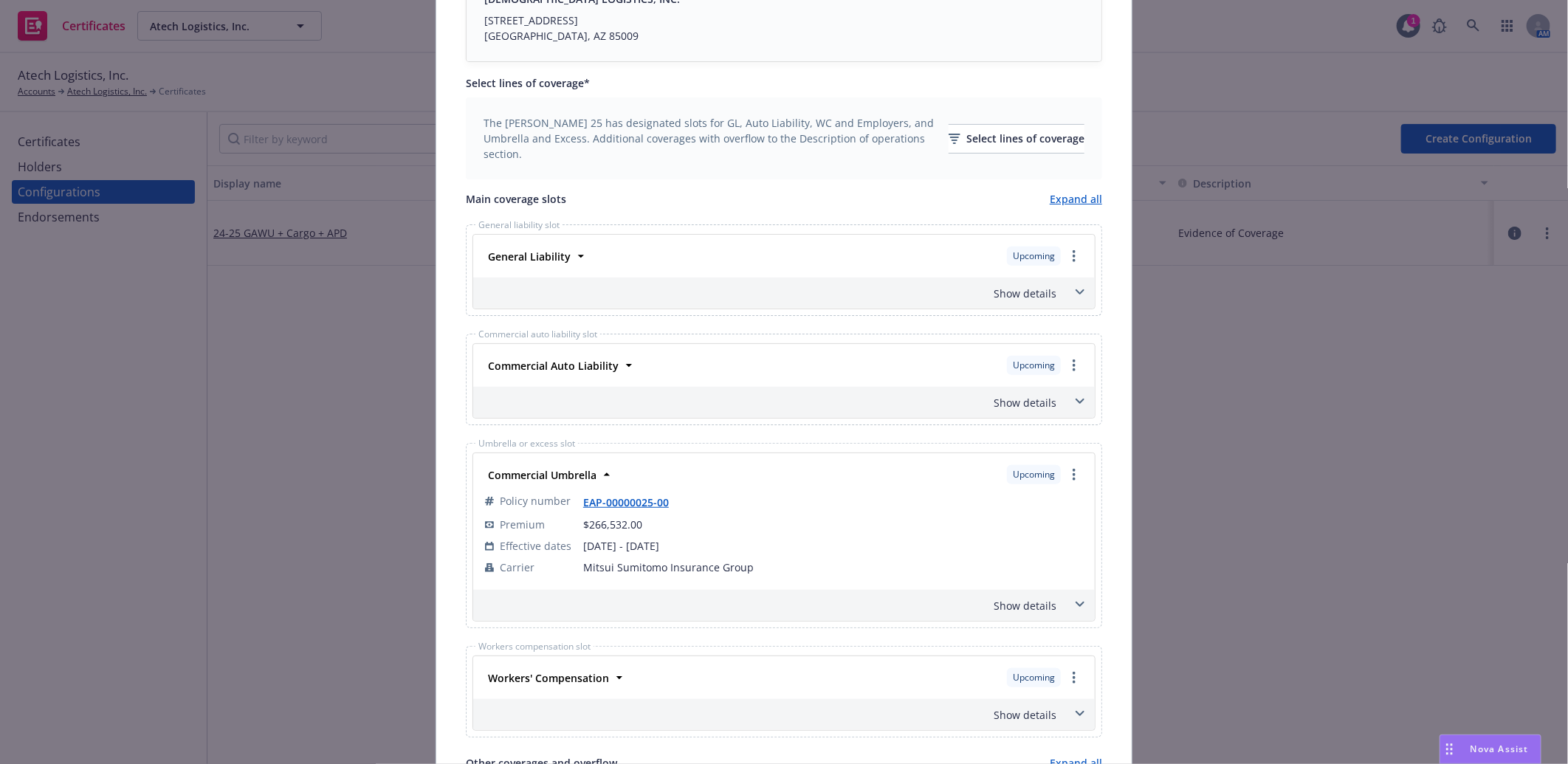
scroll to position [0, 0]
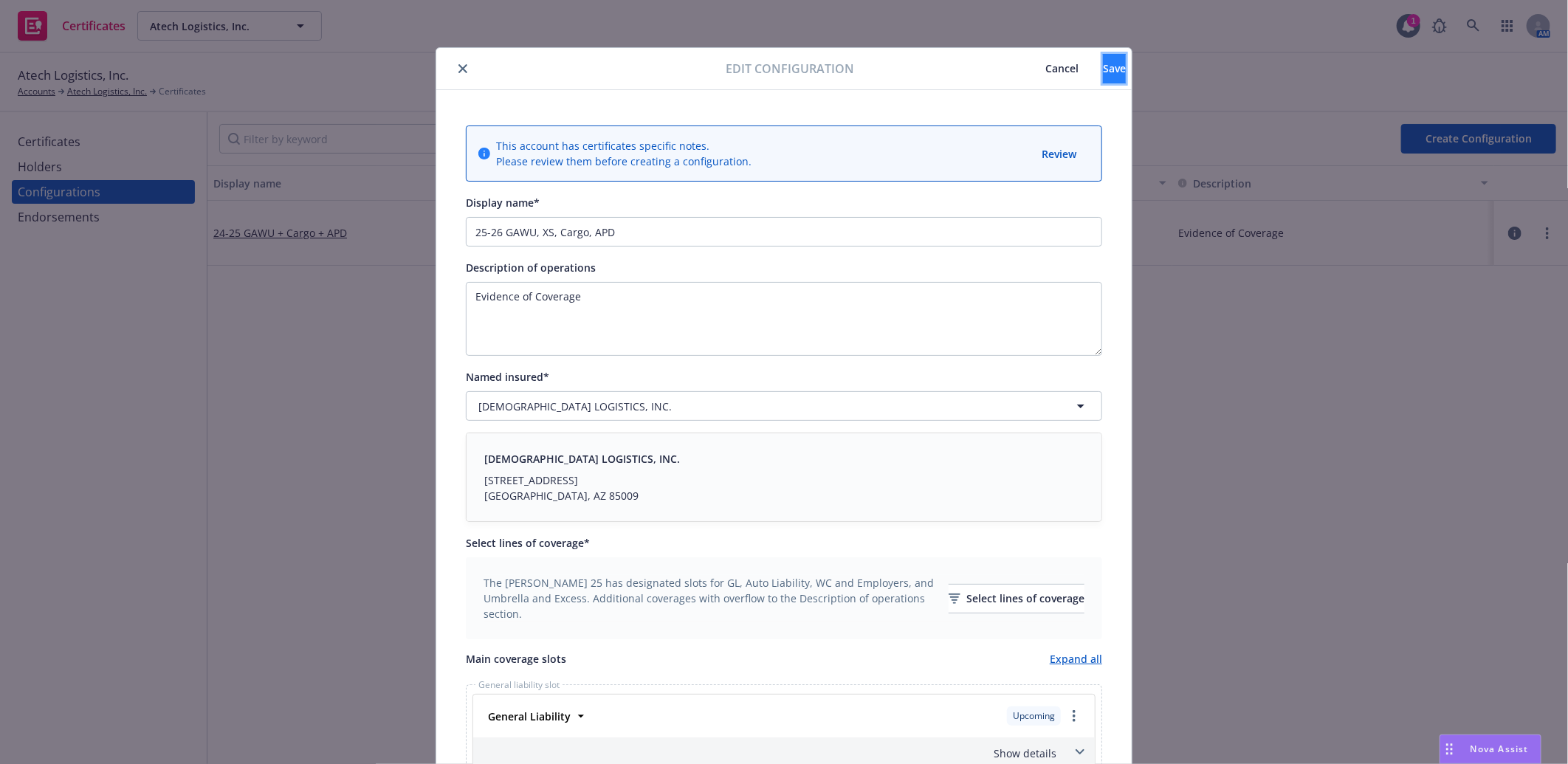
click at [1103, 74] on span "Save" at bounding box center [1114, 68] width 23 height 14
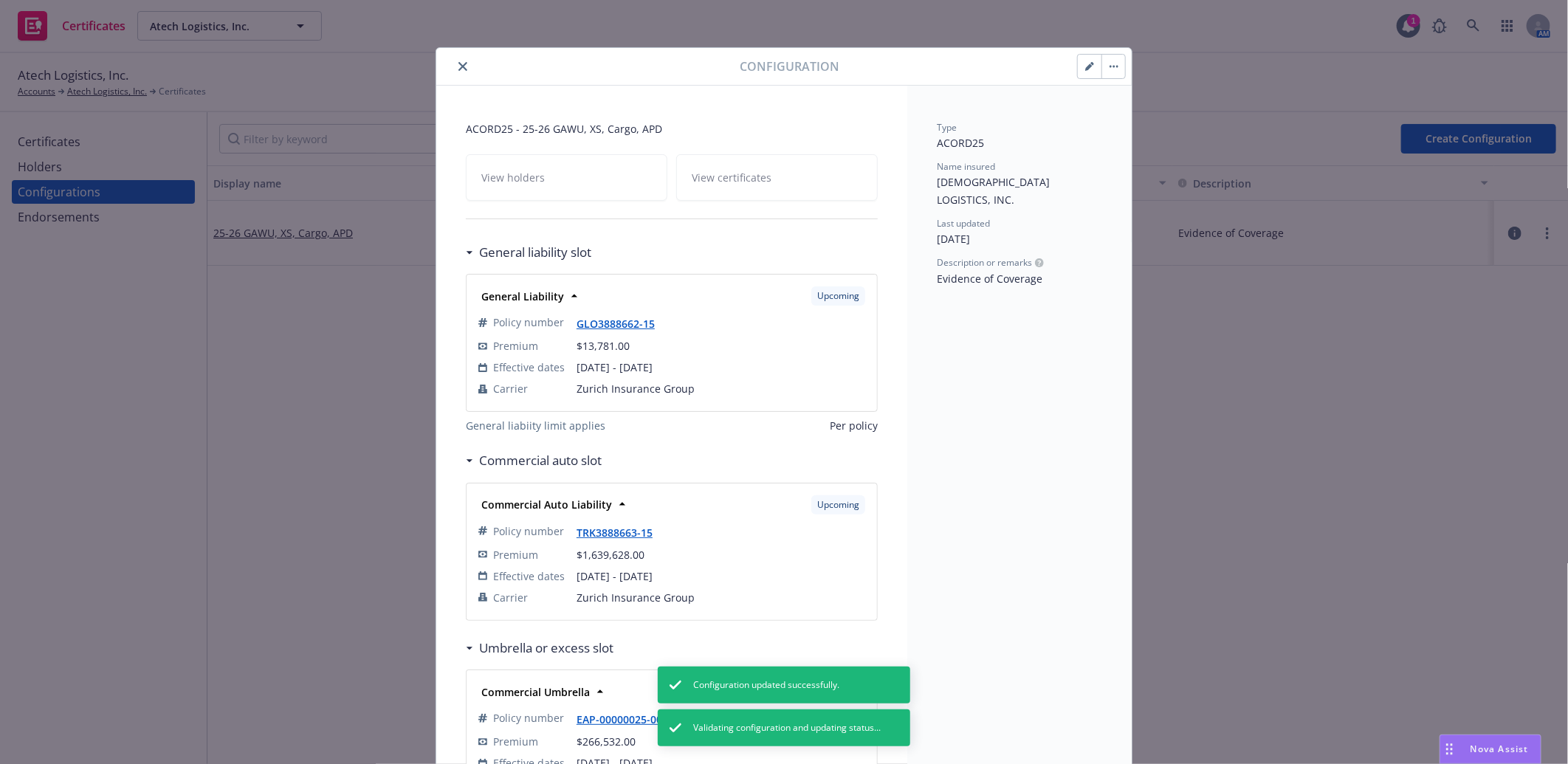
click at [1085, 63] on icon "button" at bounding box center [1089, 66] width 9 height 9
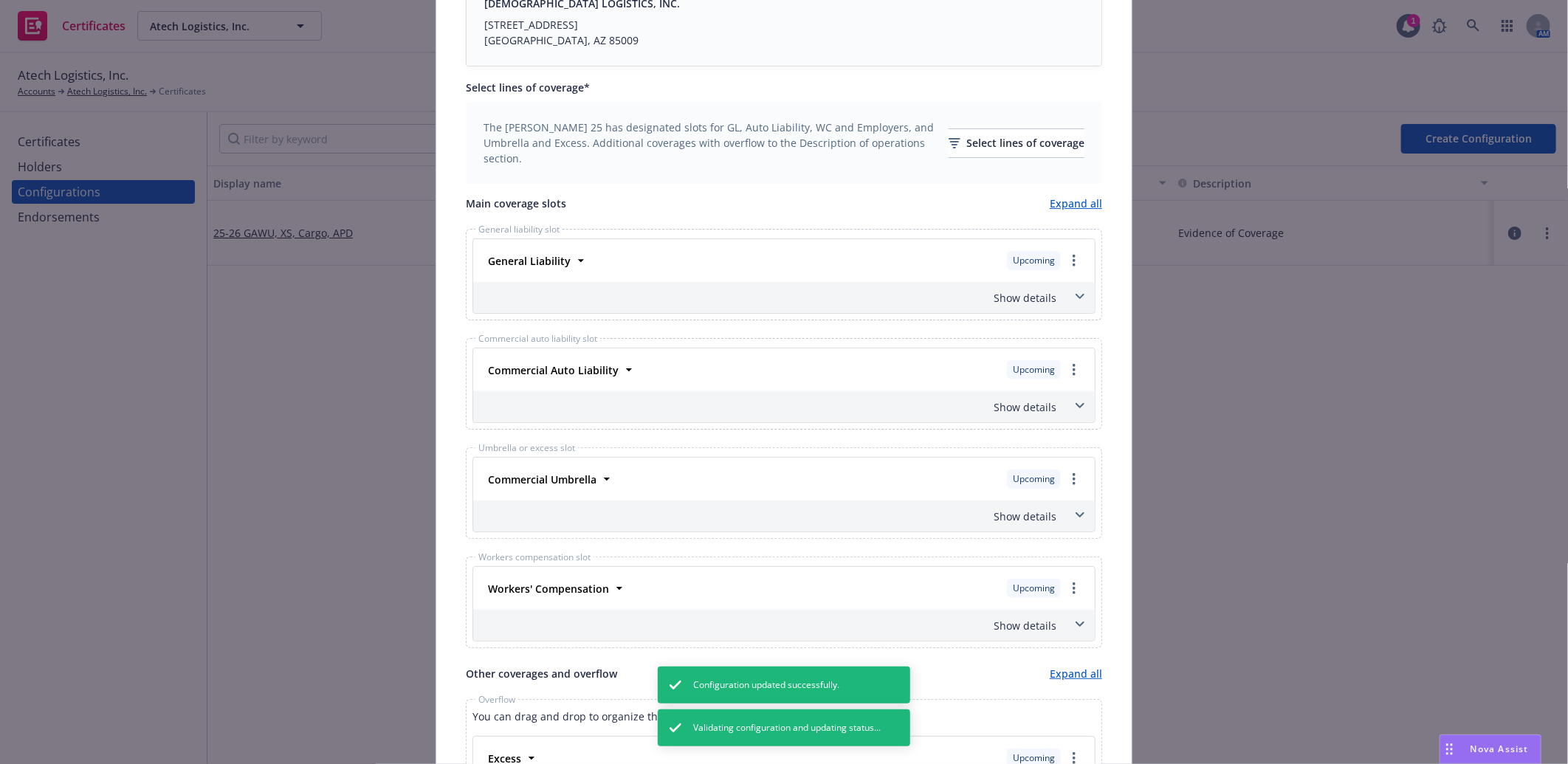
scroll to position [328, 0]
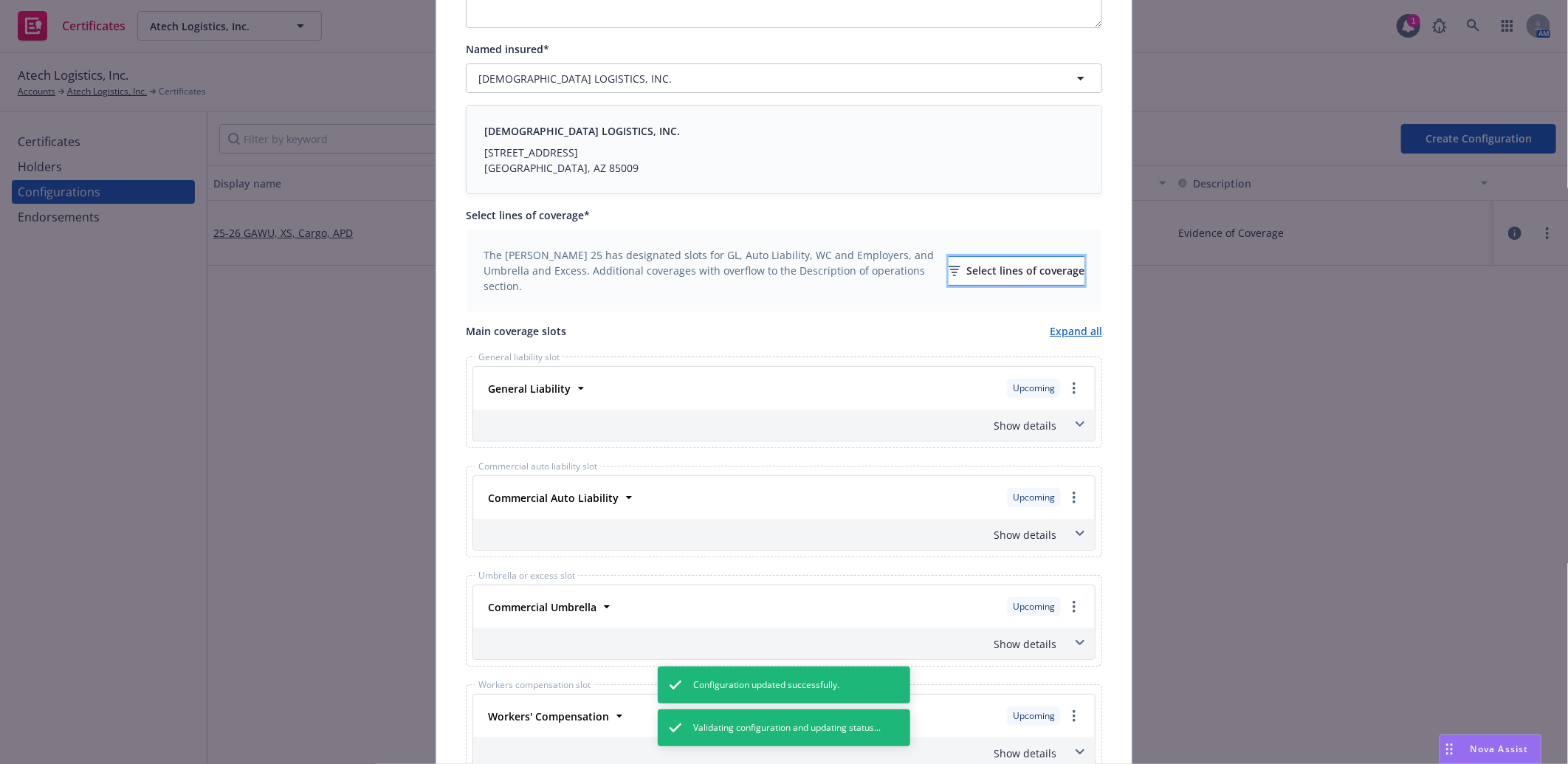
click at [949, 266] on icon "button" at bounding box center [955, 271] width 11 height 11
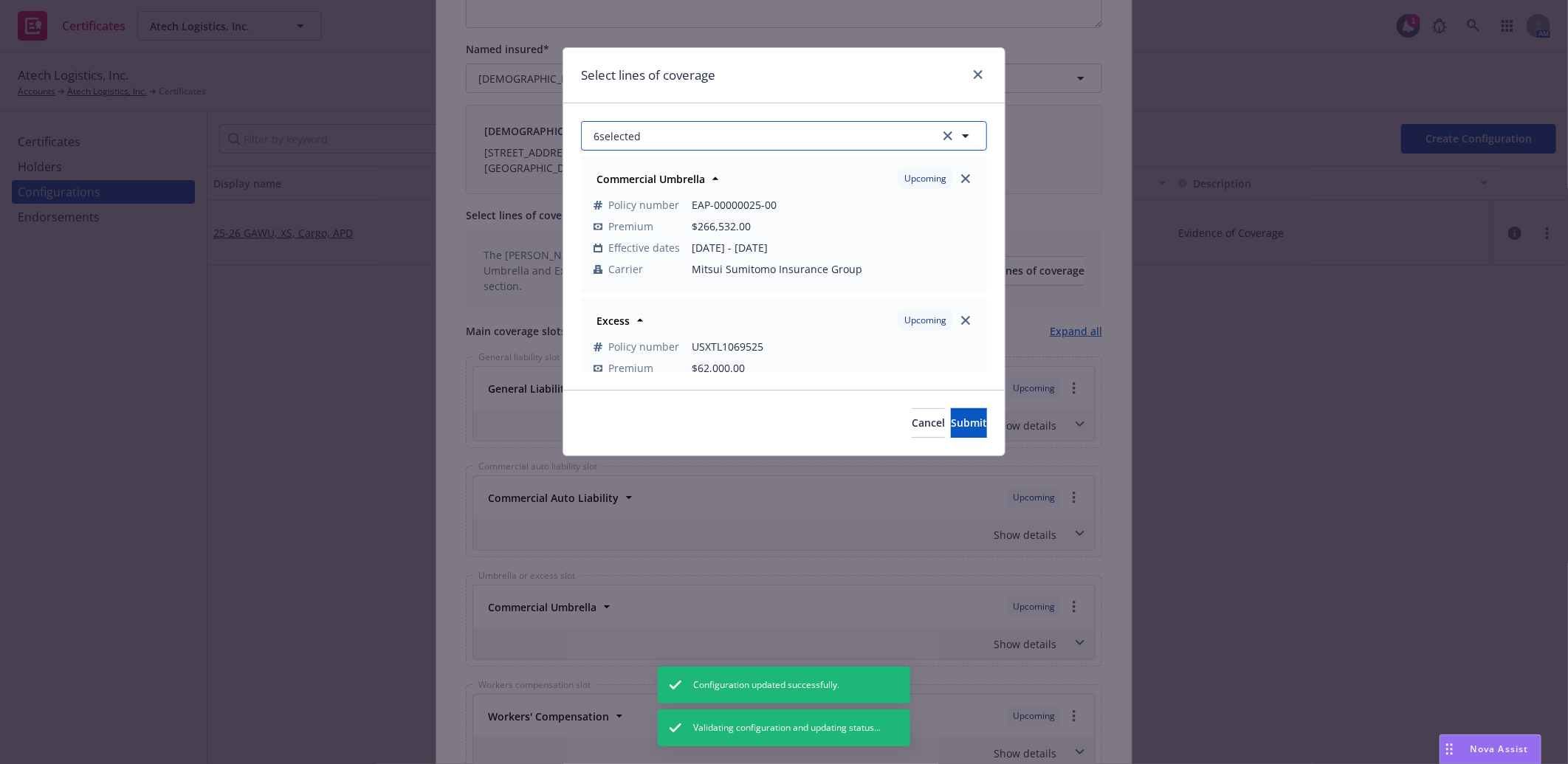
click at [810, 137] on button "6 selected" at bounding box center [784, 136] width 406 height 29
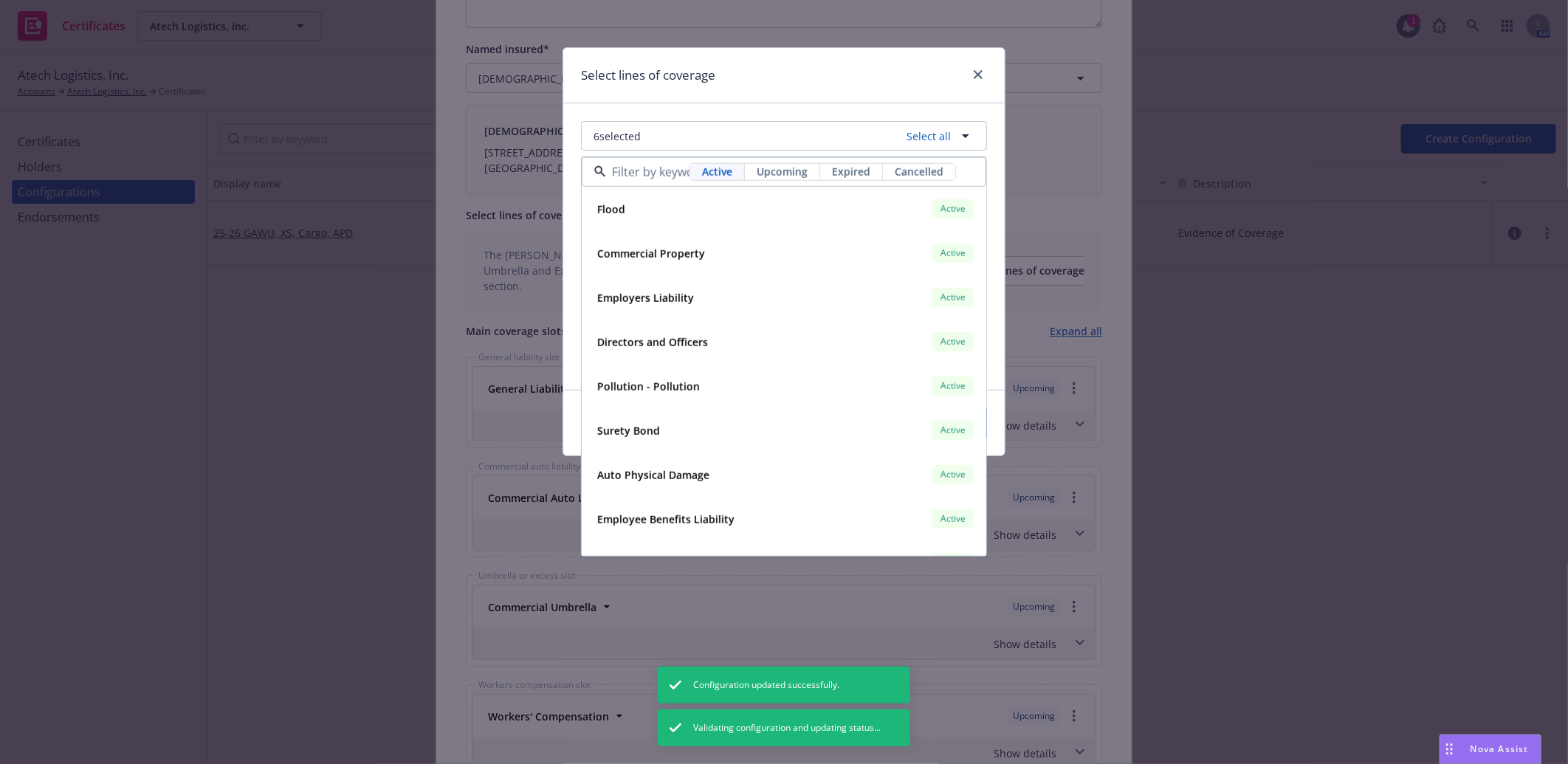
click at [789, 167] on span "Upcoming" at bounding box center [782, 171] width 51 height 16
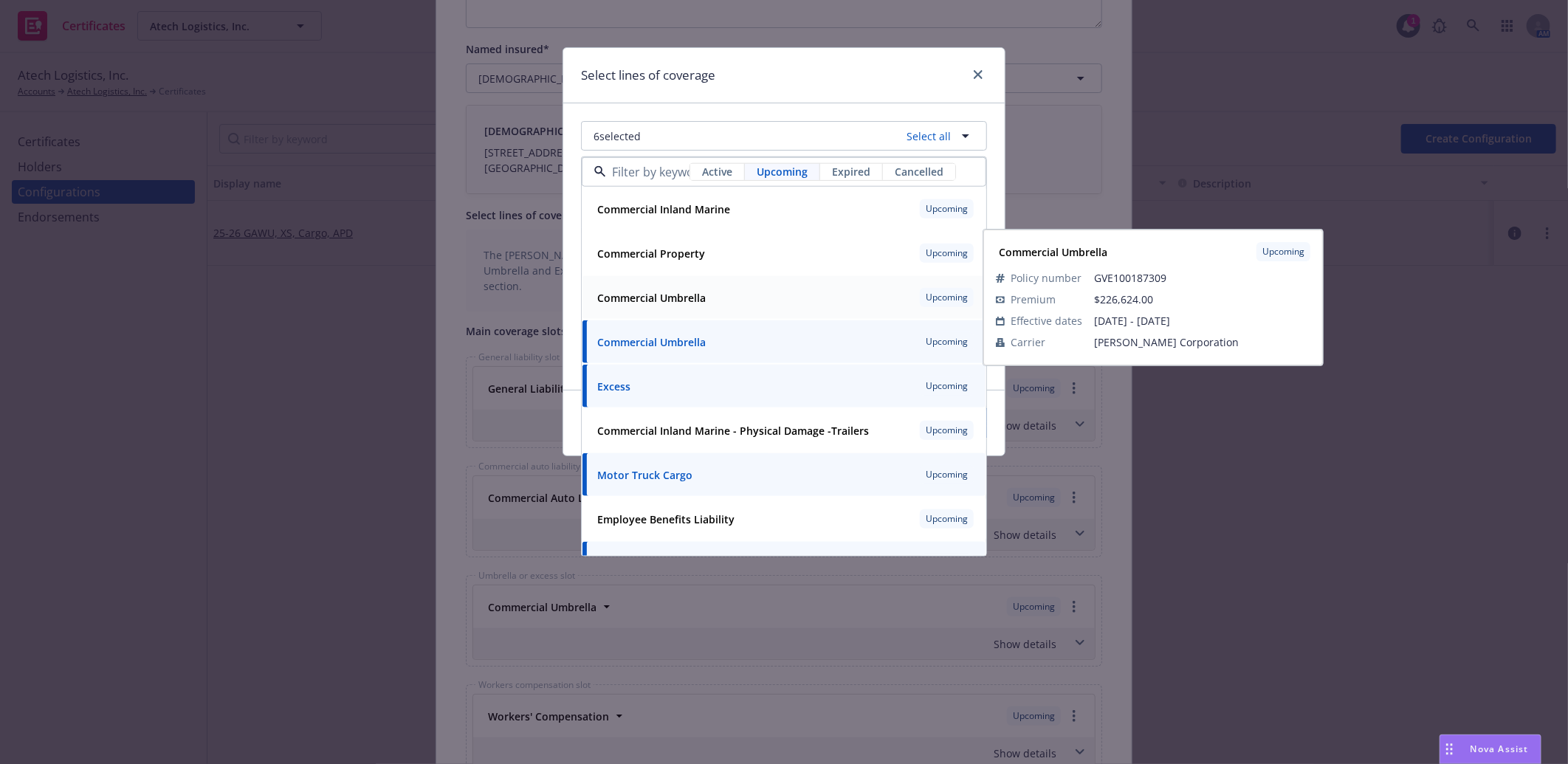
click at [676, 296] on strong "Commercial Umbrella" at bounding box center [651, 297] width 109 height 14
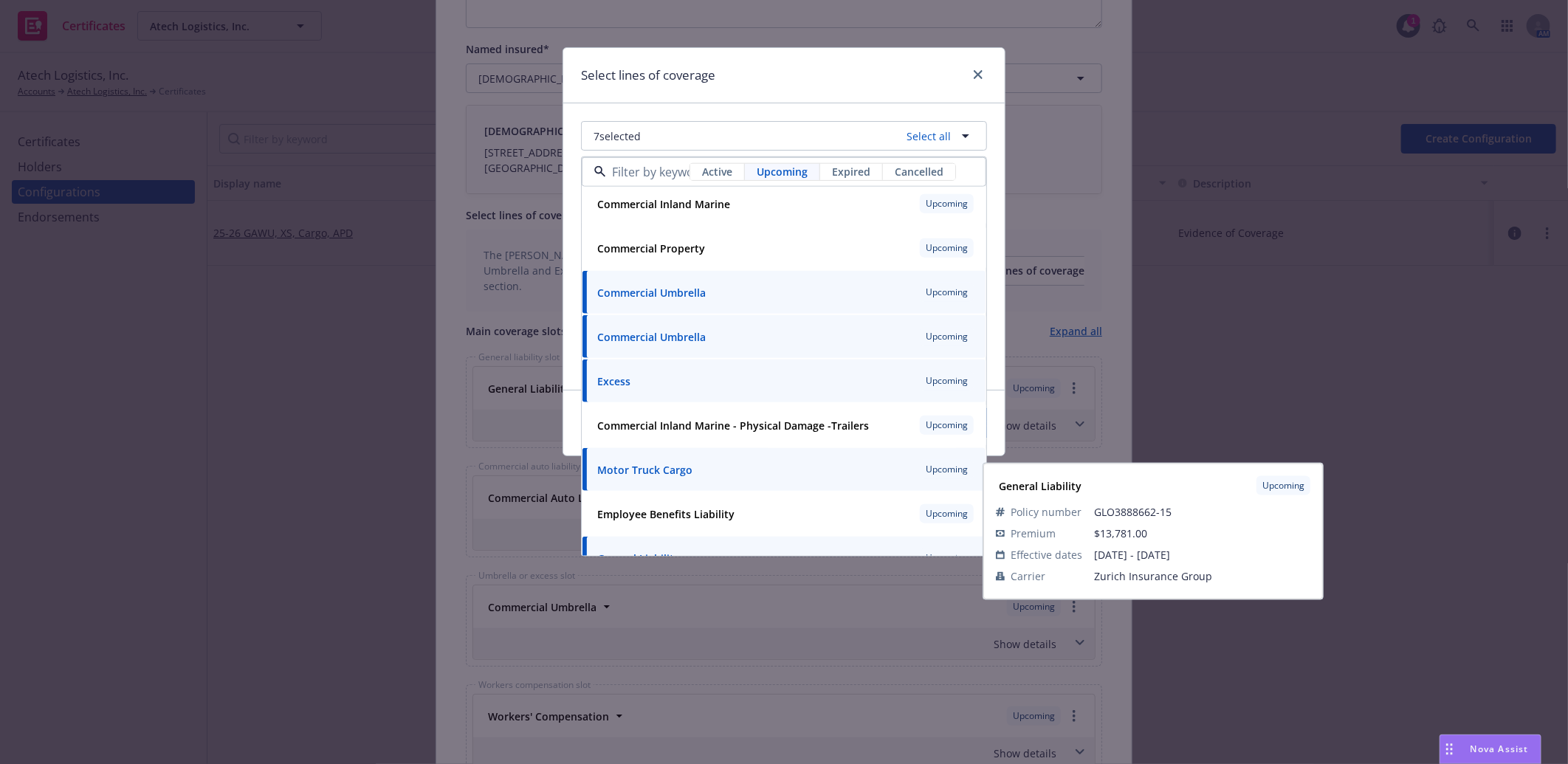
scroll to position [0, 0]
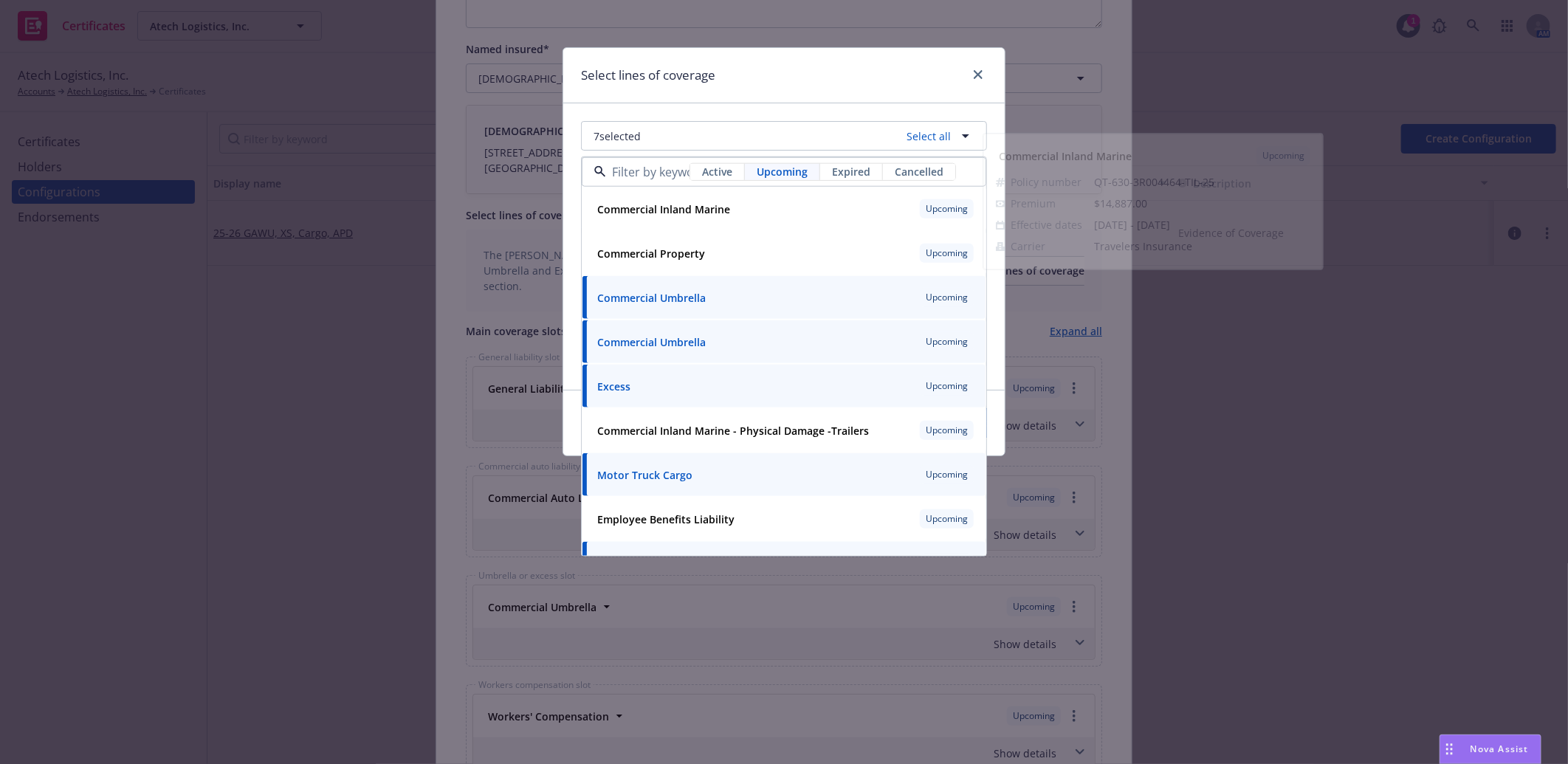
click at [784, 64] on div "Select lines of coverage" at bounding box center [784, 76] width 441 height 56
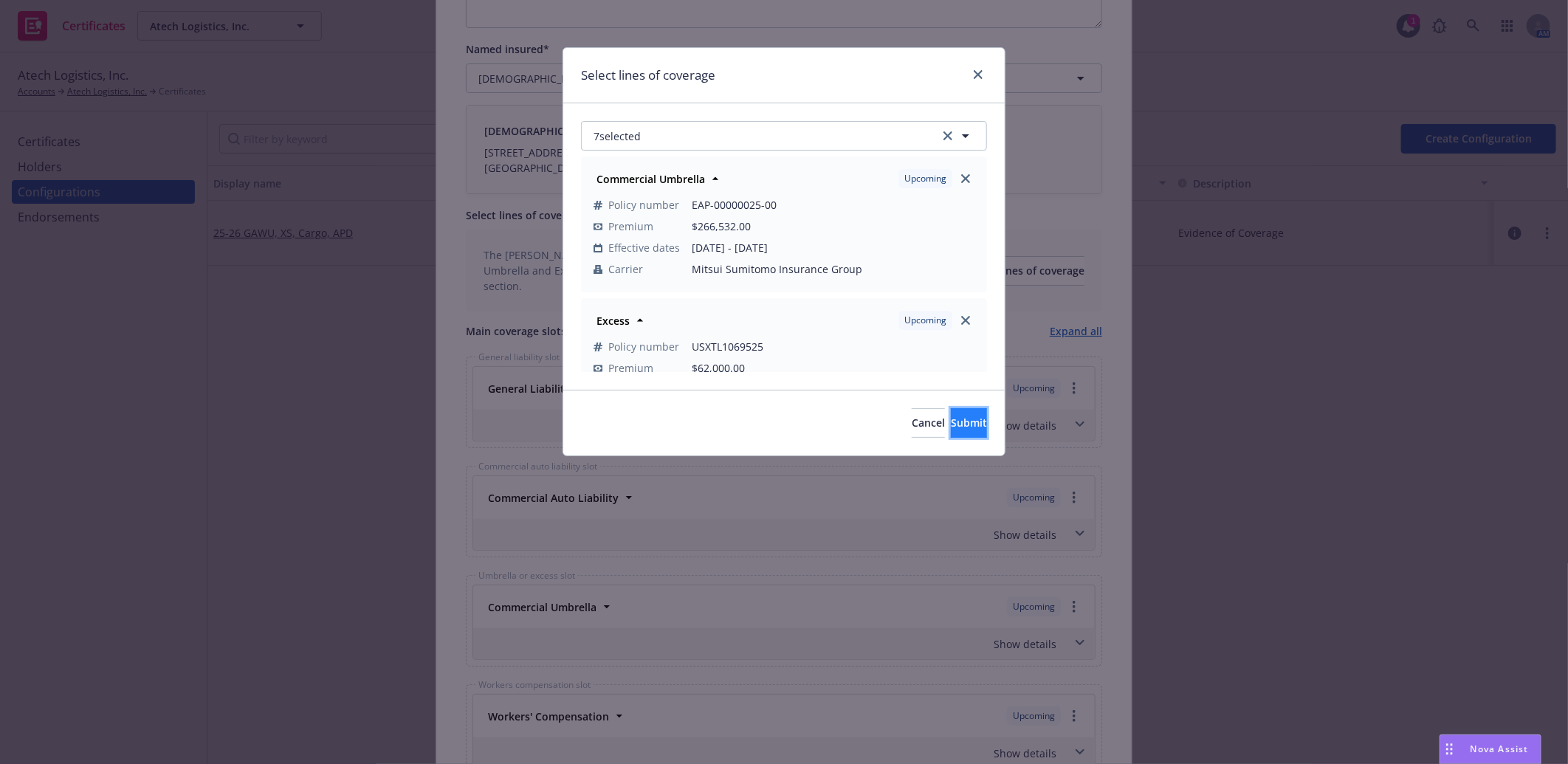
click at [951, 412] on button "Submit" at bounding box center [969, 423] width 36 height 29
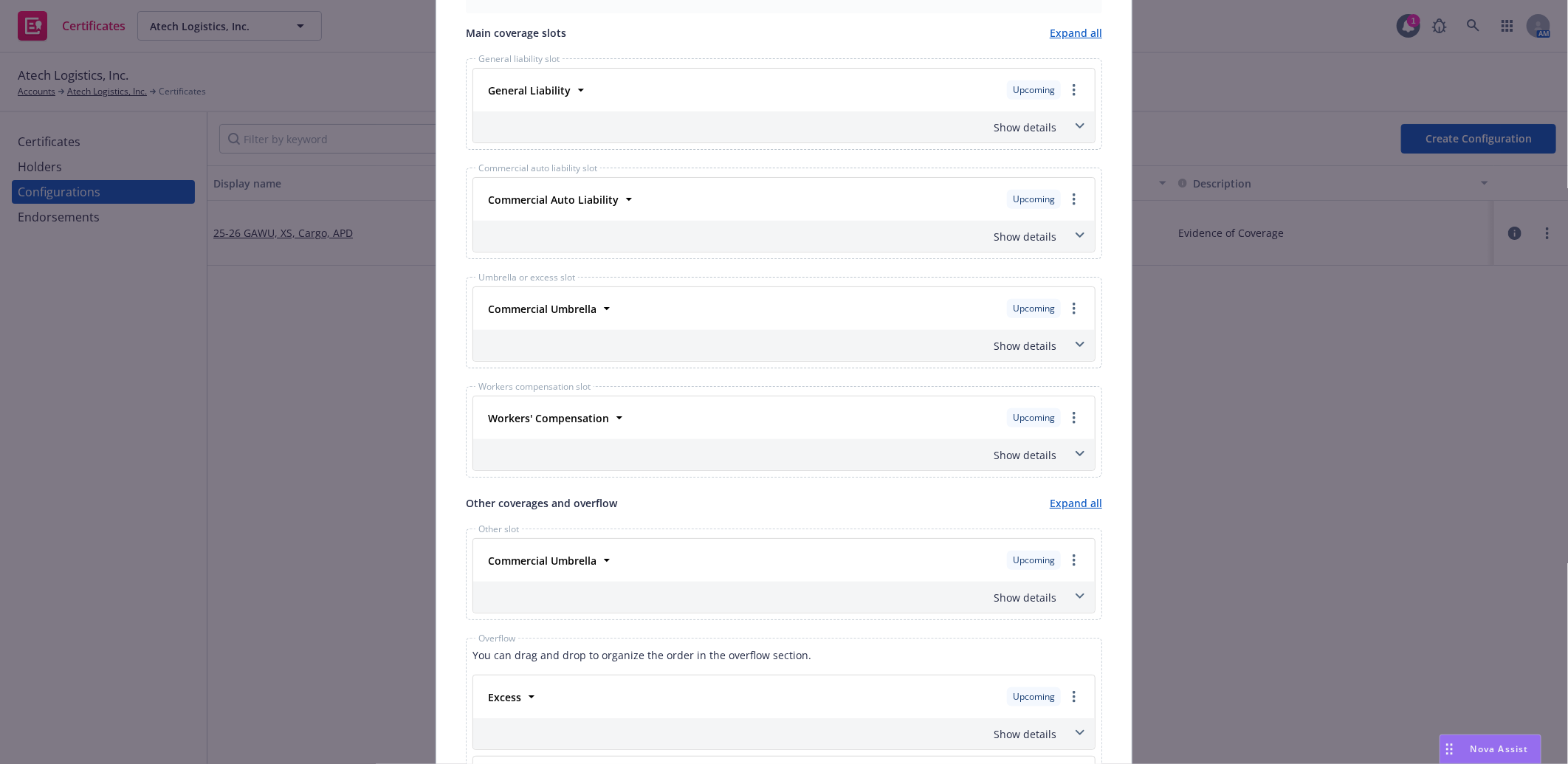
scroll to position [739, 0]
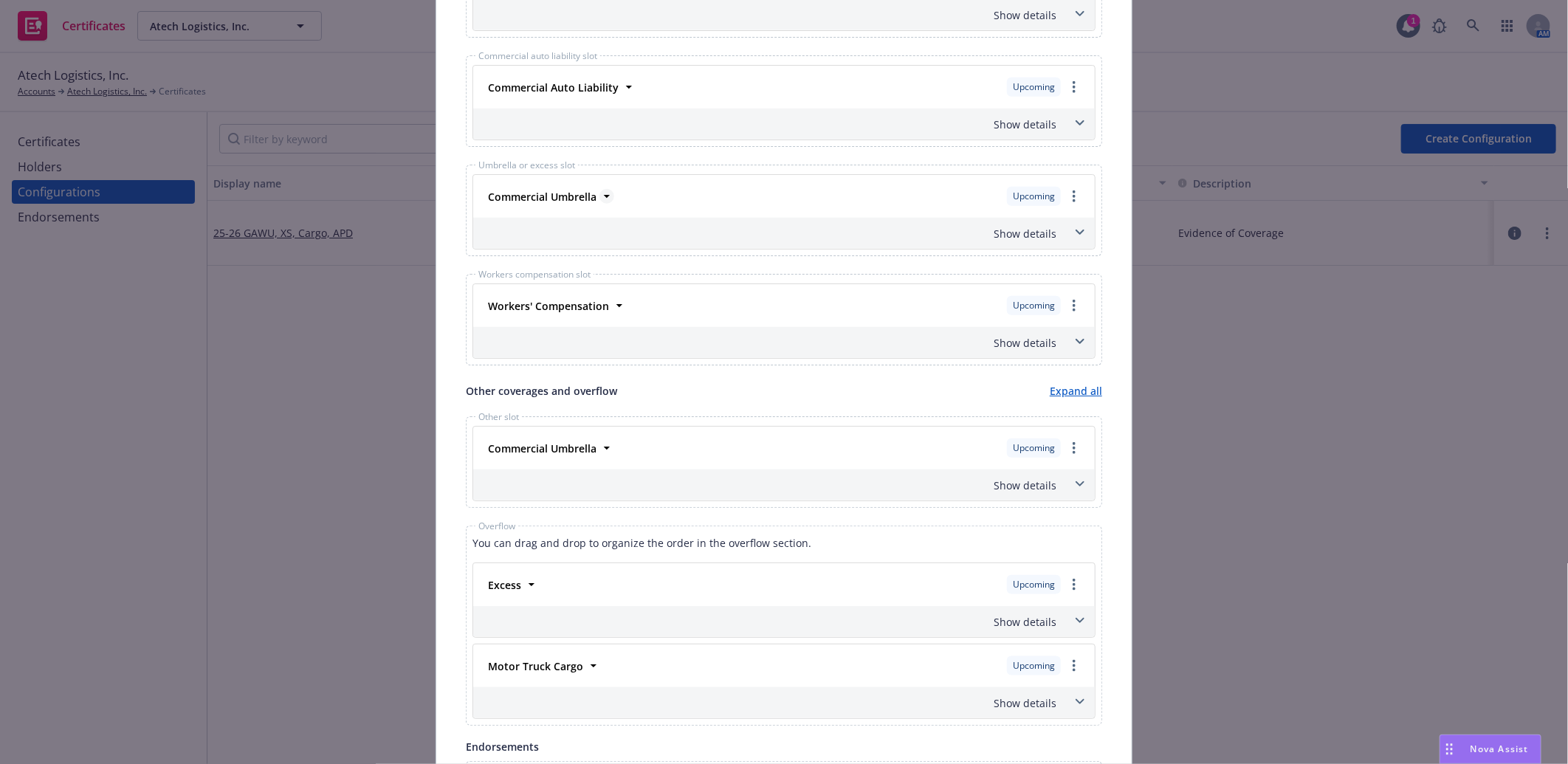
click at [552, 194] on strong "Commercial Umbrella" at bounding box center [542, 197] width 109 height 14
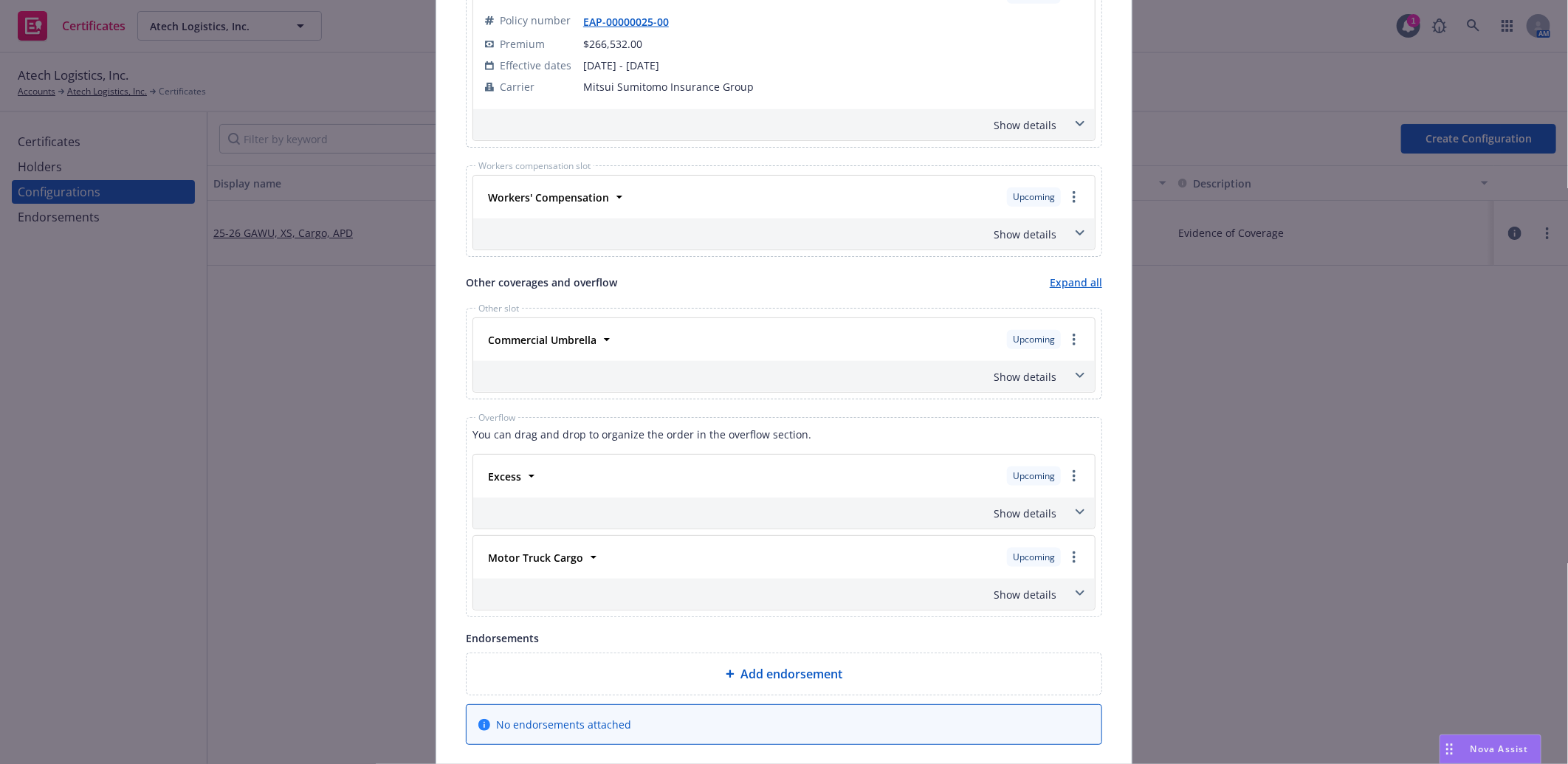
scroll to position [984, 0]
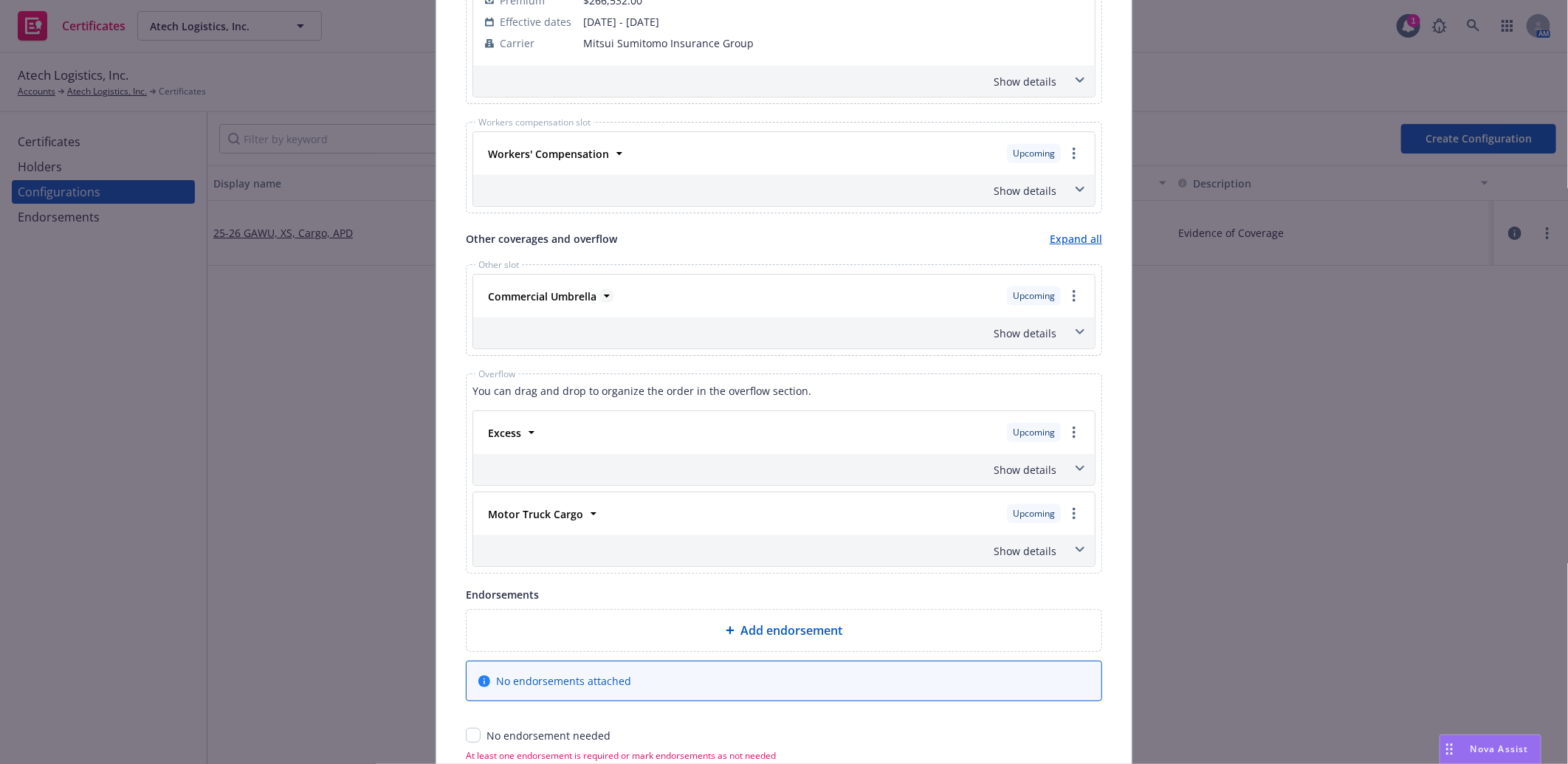
click at [551, 294] on strong "Commercial Umbrella" at bounding box center [542, 296] width 109 height 14
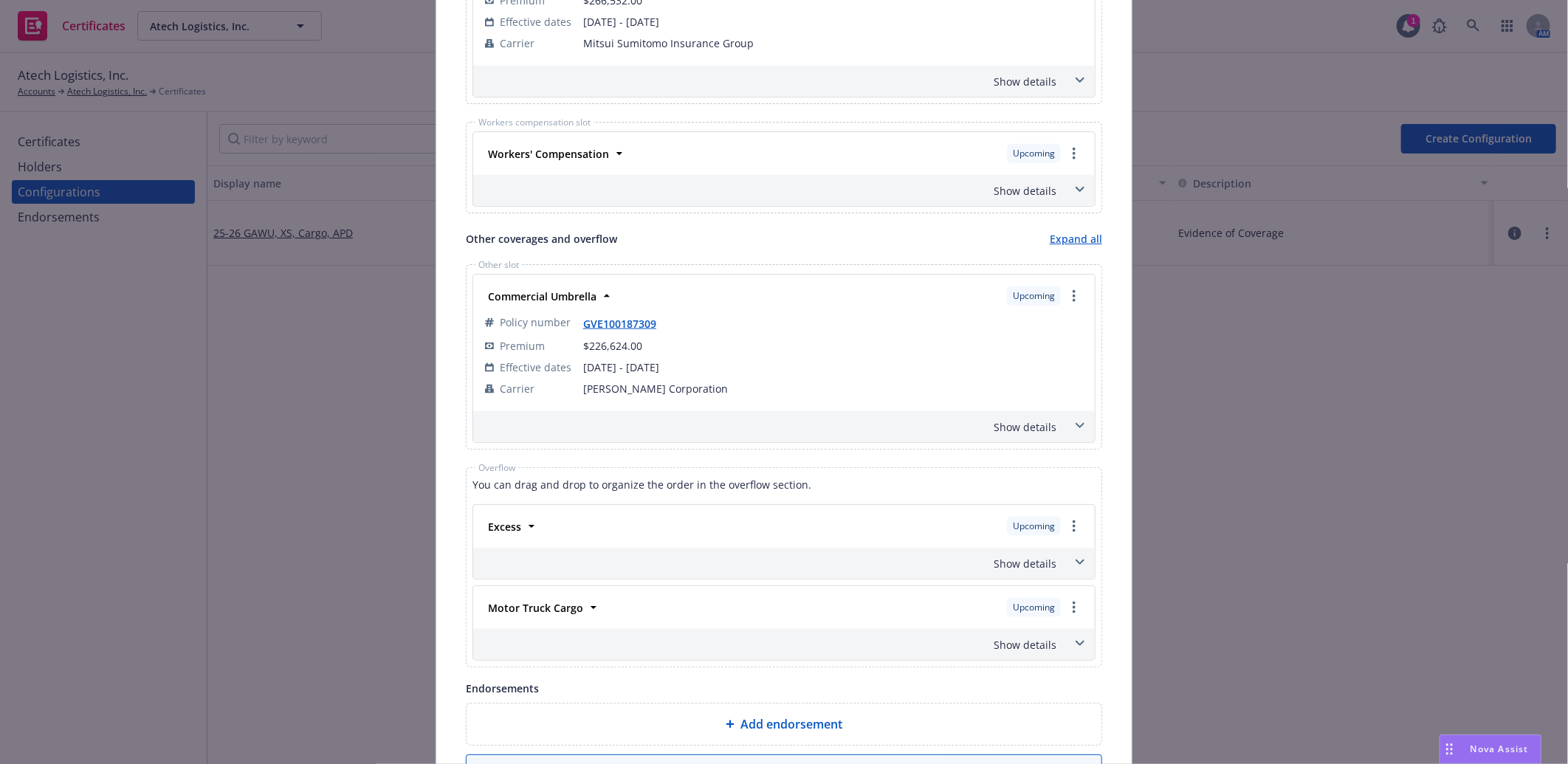
click at [1031, 424] on div "Show details" at bounding box center [766, 427] width 581 height 16
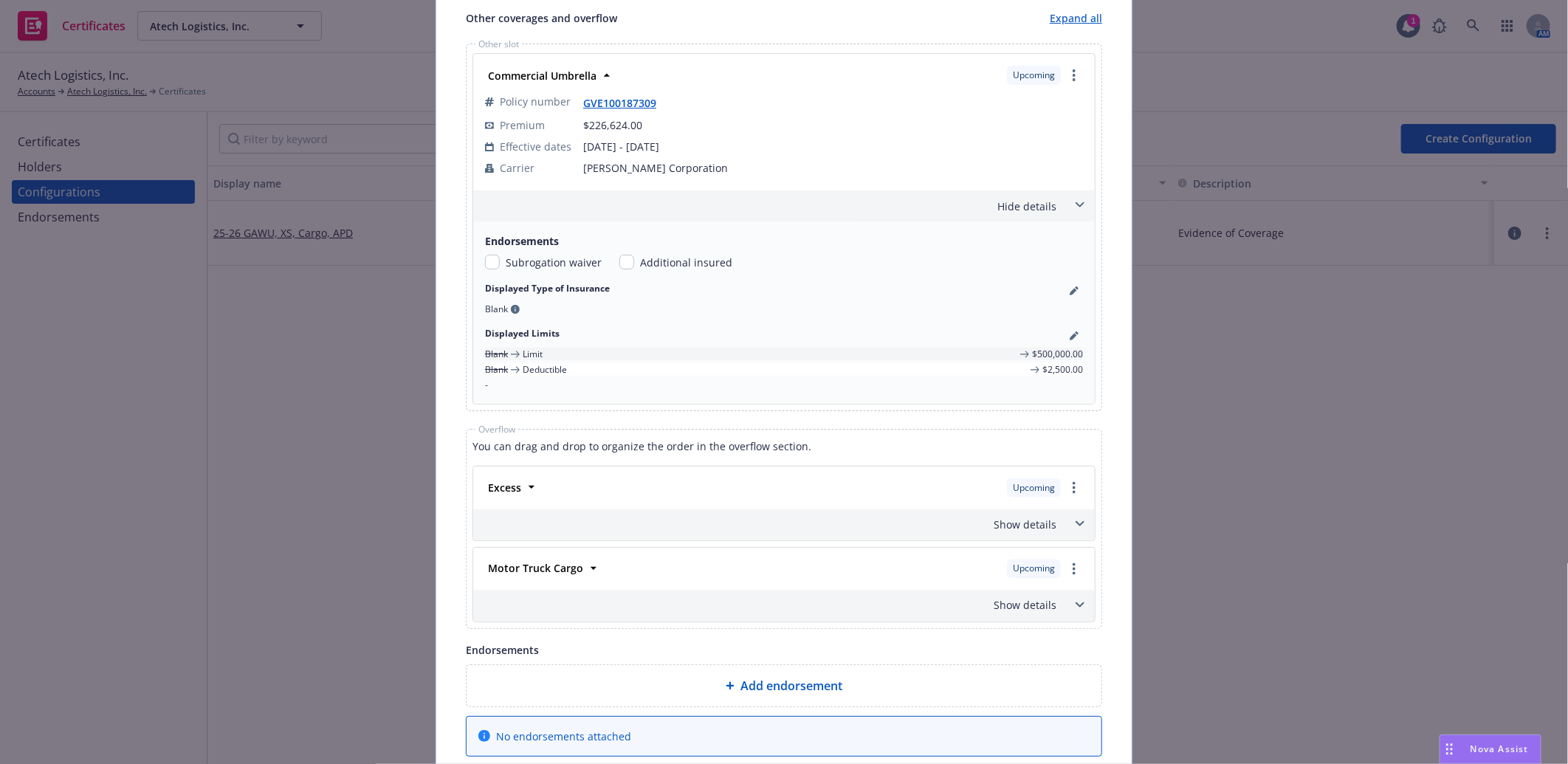
scroll to position [1230, 0]
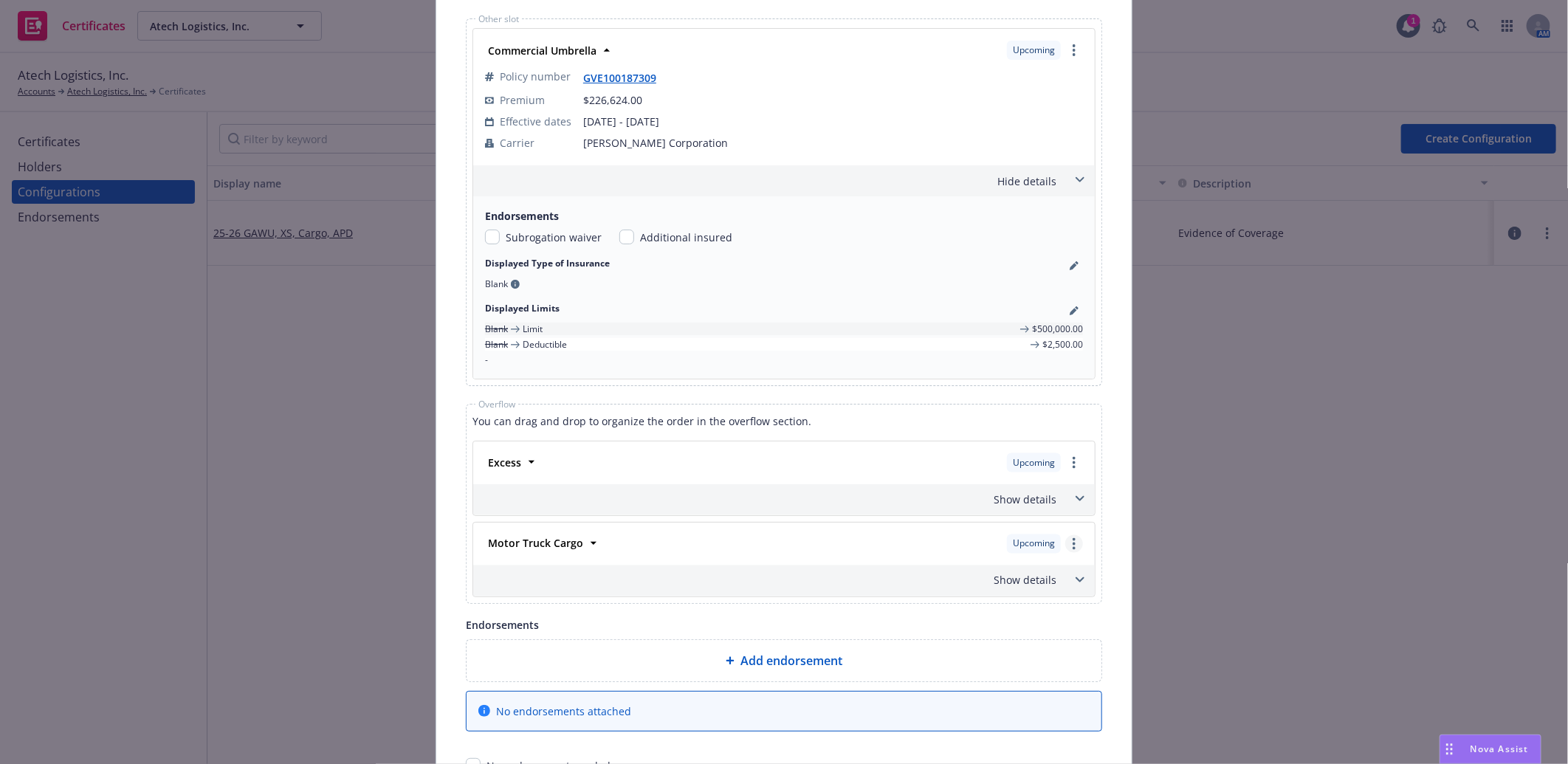
click at [1073, 541] on circle "more" at bounding box center [1074, 540] width 3 height 3
click at [1001, 605] on link "Move to other slot" at bounding box center [1001, 604] width 160 height 29
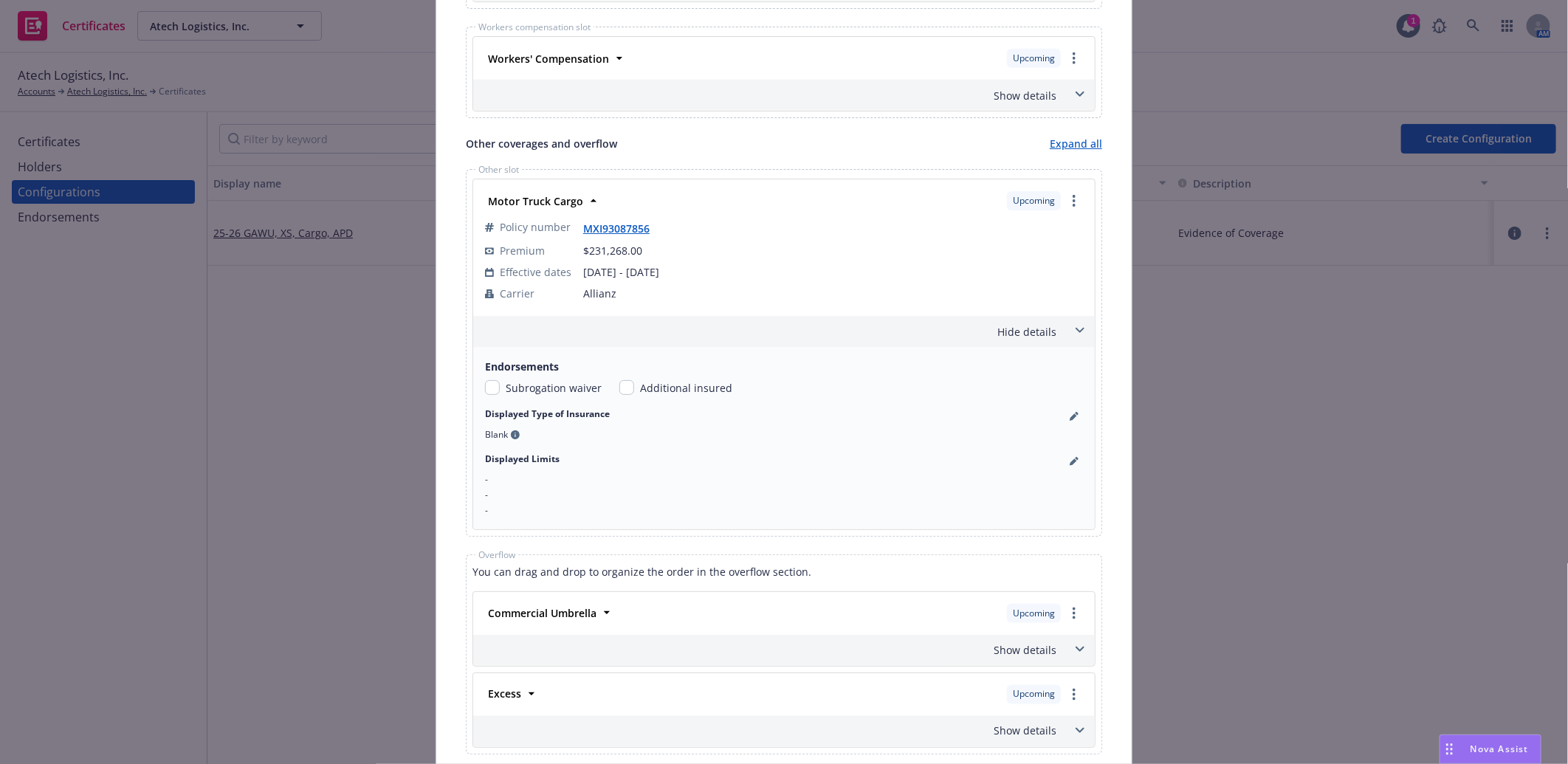
scroll to position [1066, 0]
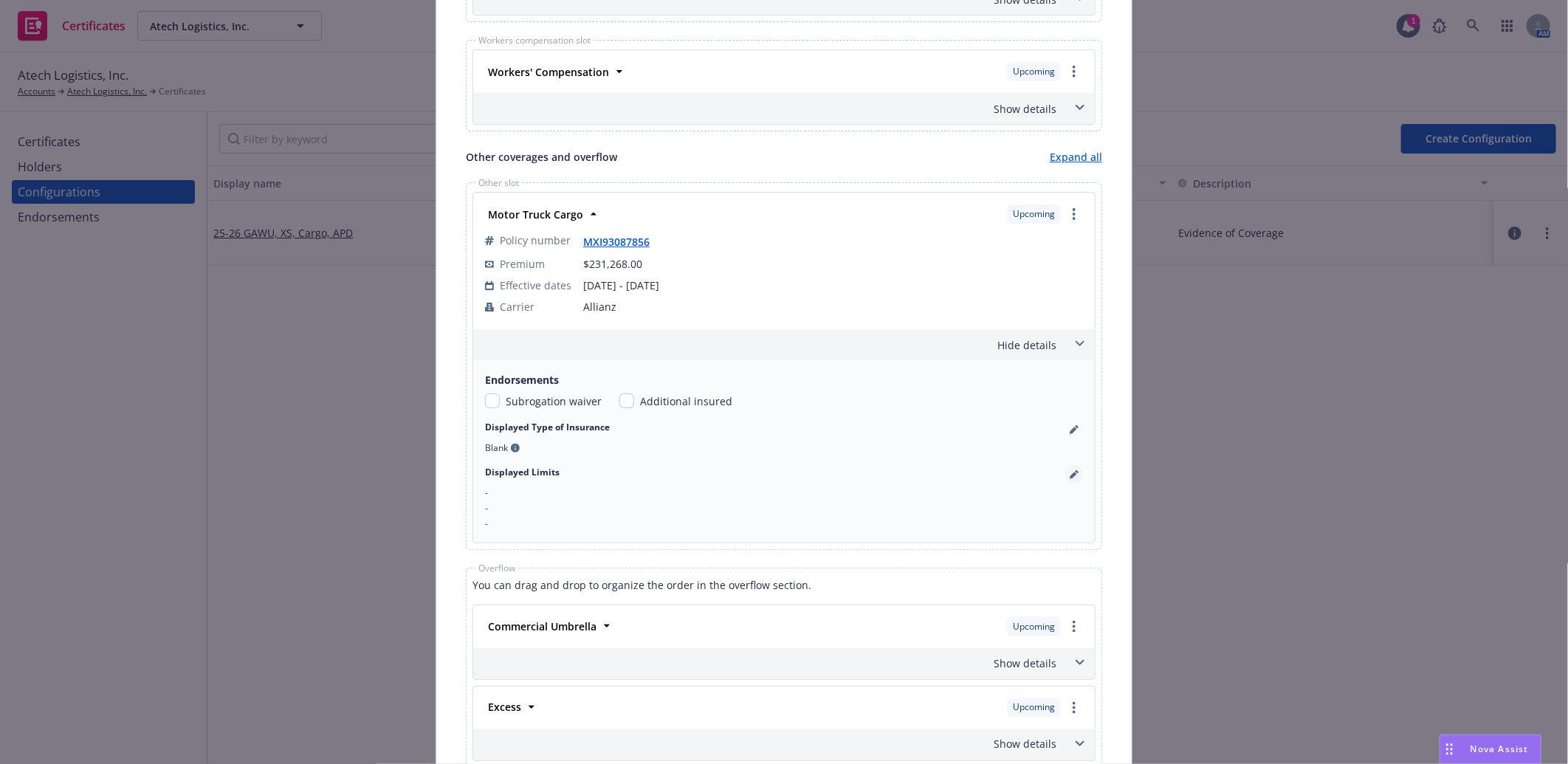
click at [1069, 476] on icon "pencil" at bounding box center [1073, 474] width 9 height 9
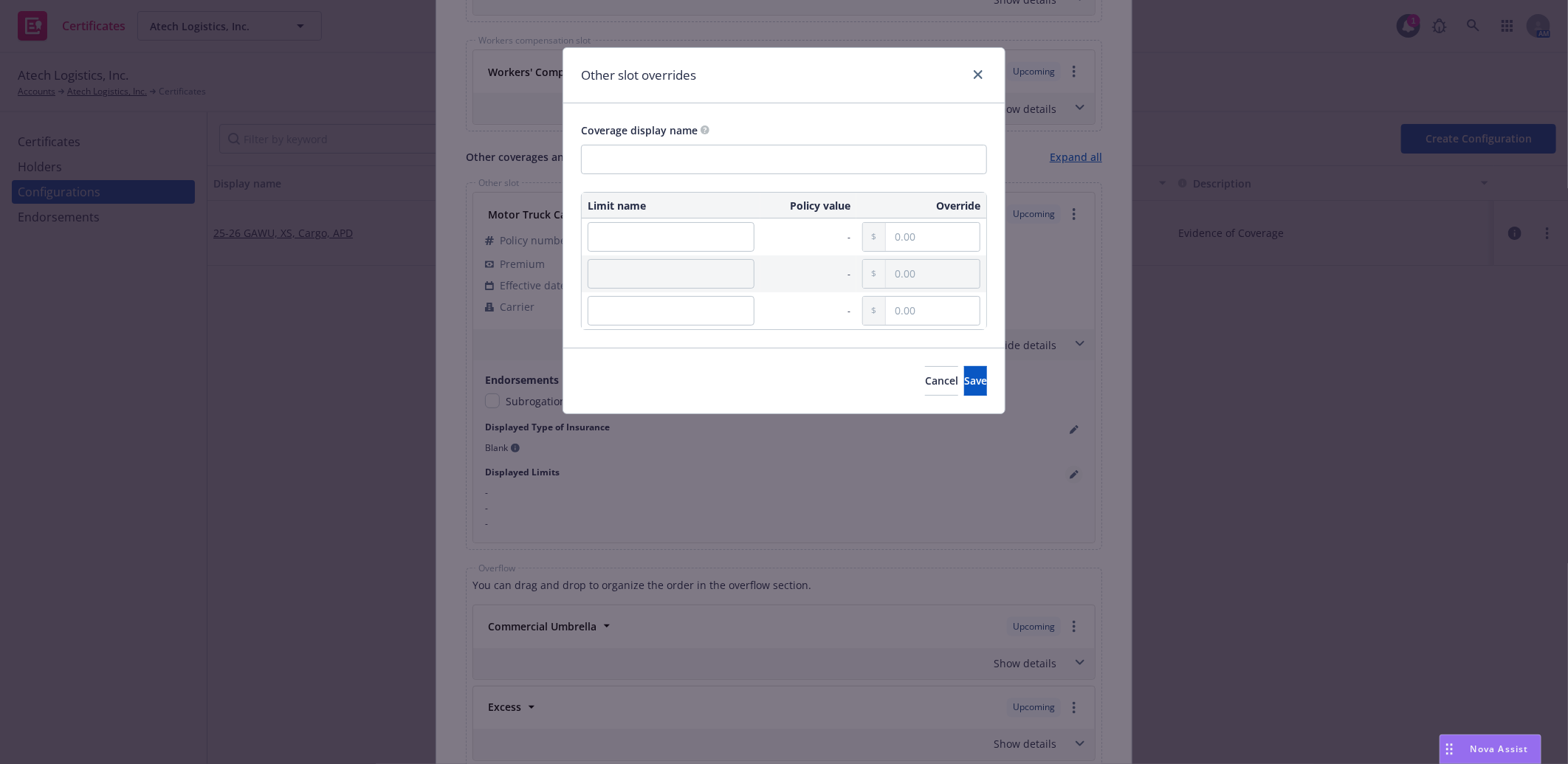
click at [1069, 476] on div "Other slot overrides Coverage display name Limit name Policy value Override - -…" at bounding box center [784, 382] width 1568 height 764
click at [975, 71] on icon "close" at bounding box center [978, 75] width 9 height 9
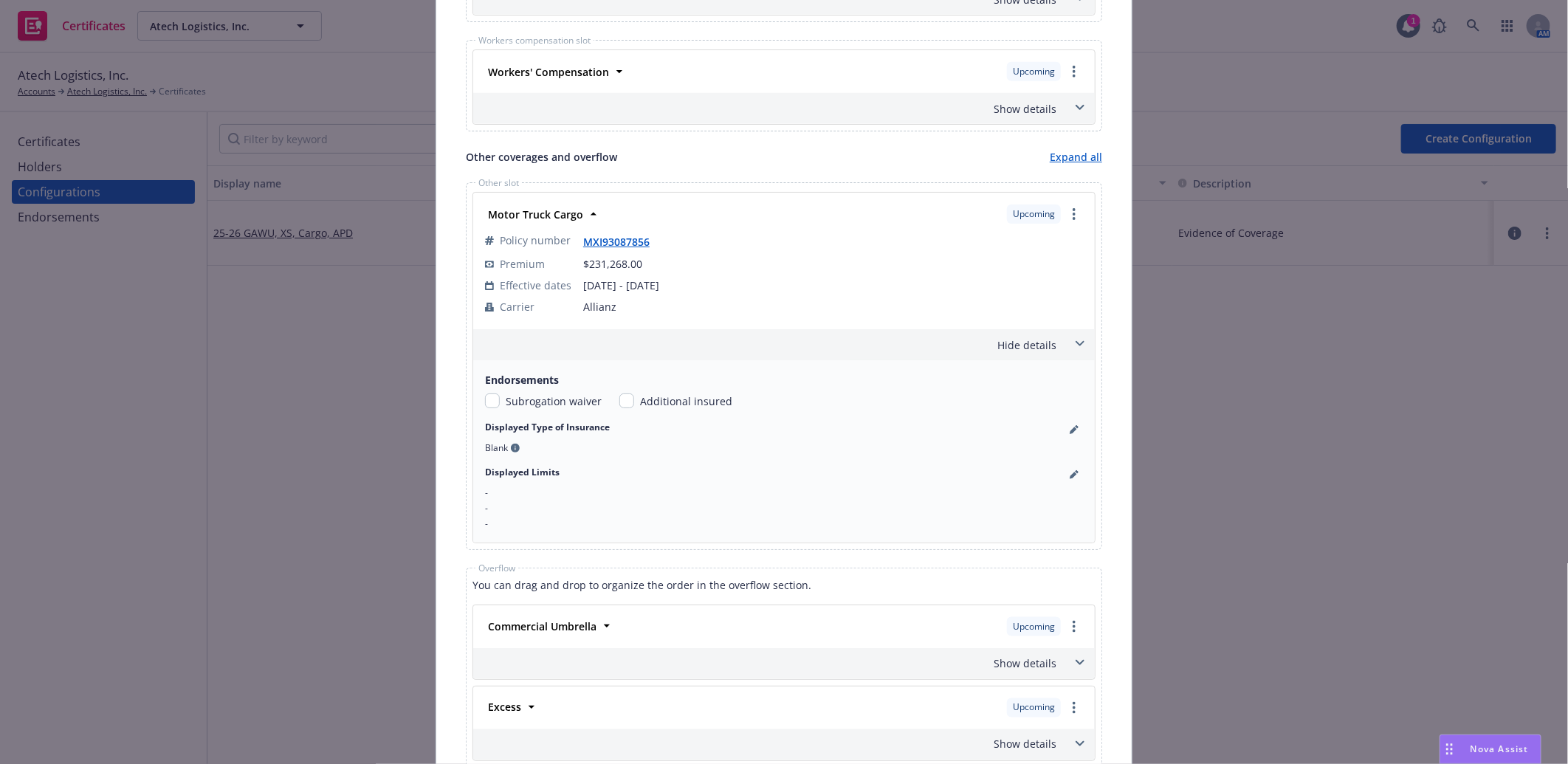
scroll to position [1312, 0]
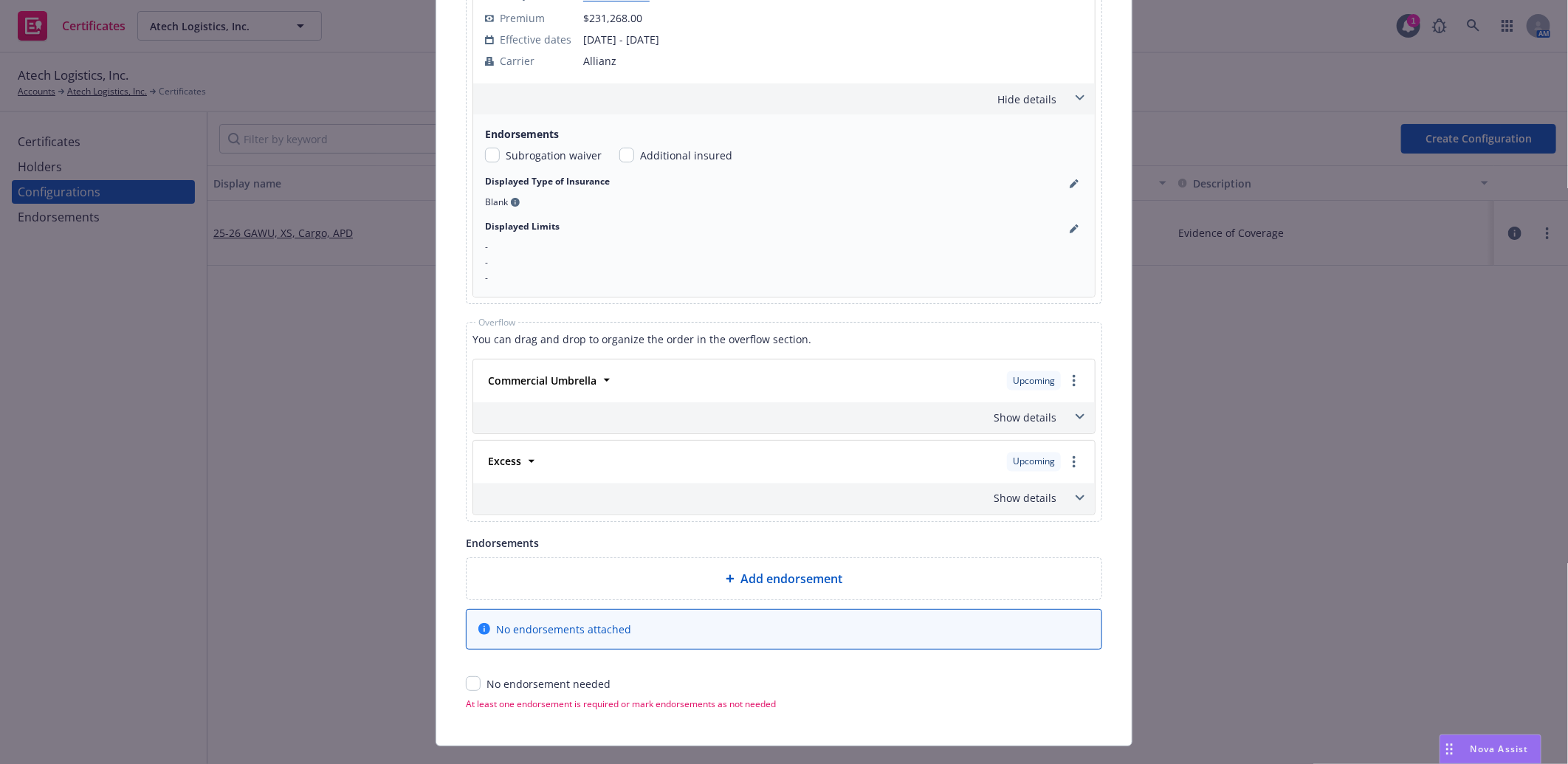
click at [1031, 417] on div "Show details" at bounding box center [766, 417] width 581 height 16
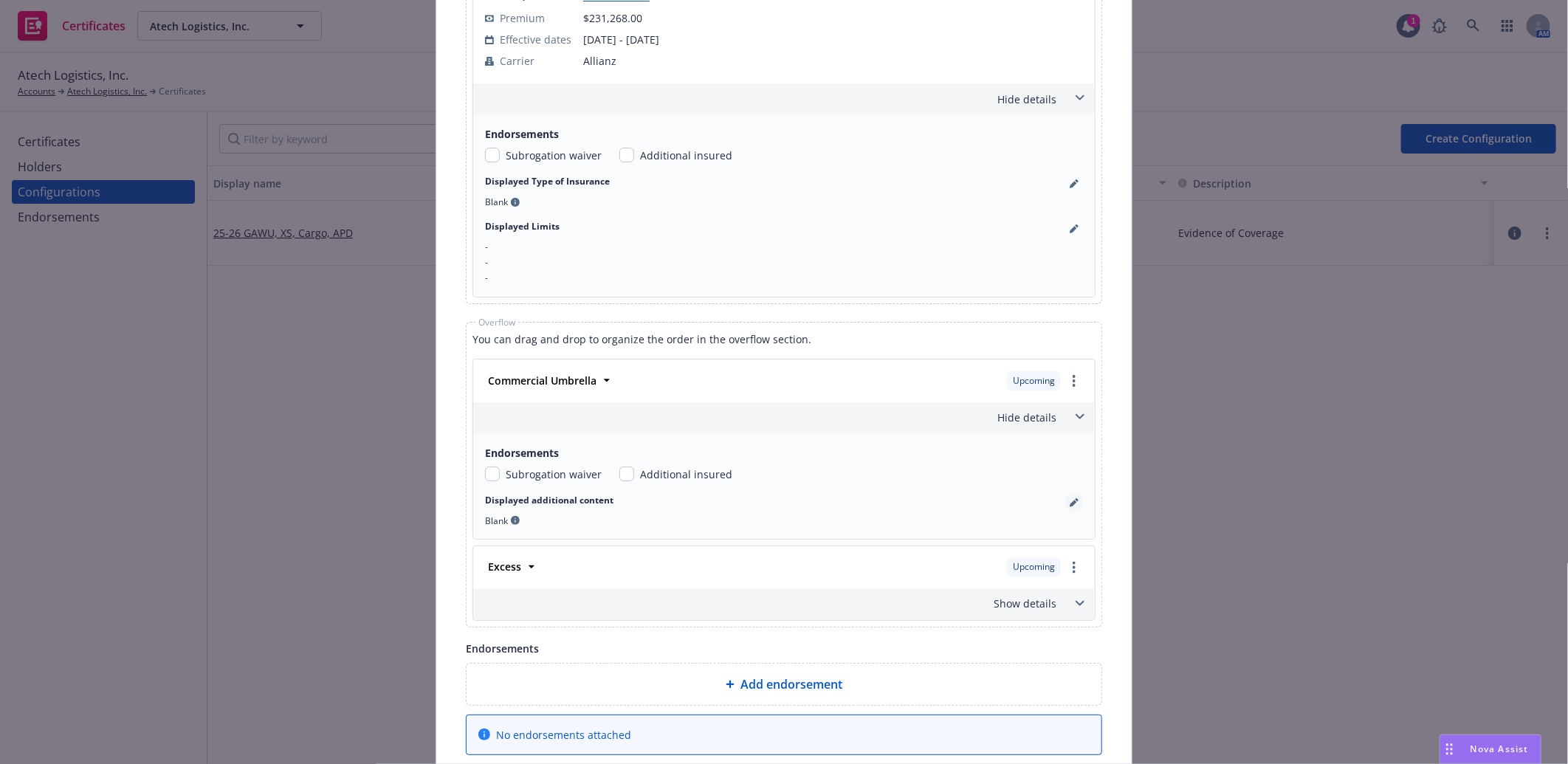
click at [1066, 512] on link "pencil" at bounding box center [1074, 503] width 18 height 18
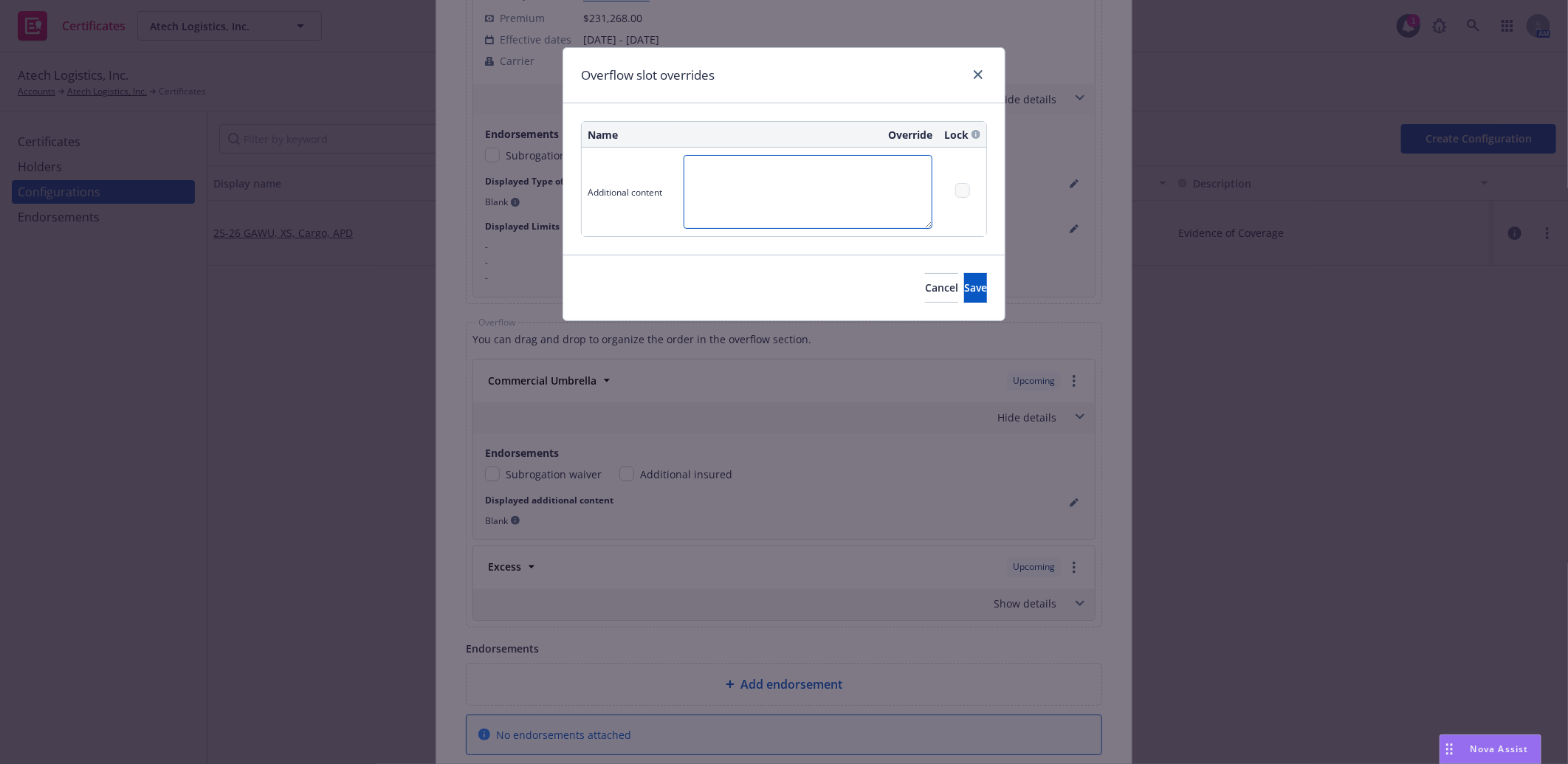
click at [740, 170] on textarea at bounding box center [808, 192] width 249 height 74
click at [887, 187] on textarea "$3m000m000 xs $2,000,000" at bounding box center [808, 192] width 249 height 74
drag, startPoint x: 759, startPoint y: 171, endPoint x: 707, endPoint y: 169, distance: 52.0
click at [707, 169] on textarea "$3m000m000 xs $2,000,000" at bounding box center [808, 192] width 249 height 74
click at [858, 197] on textarea "$3000,000 xs $2,000,000" at bounding box center [808, 192] width 249 height 74
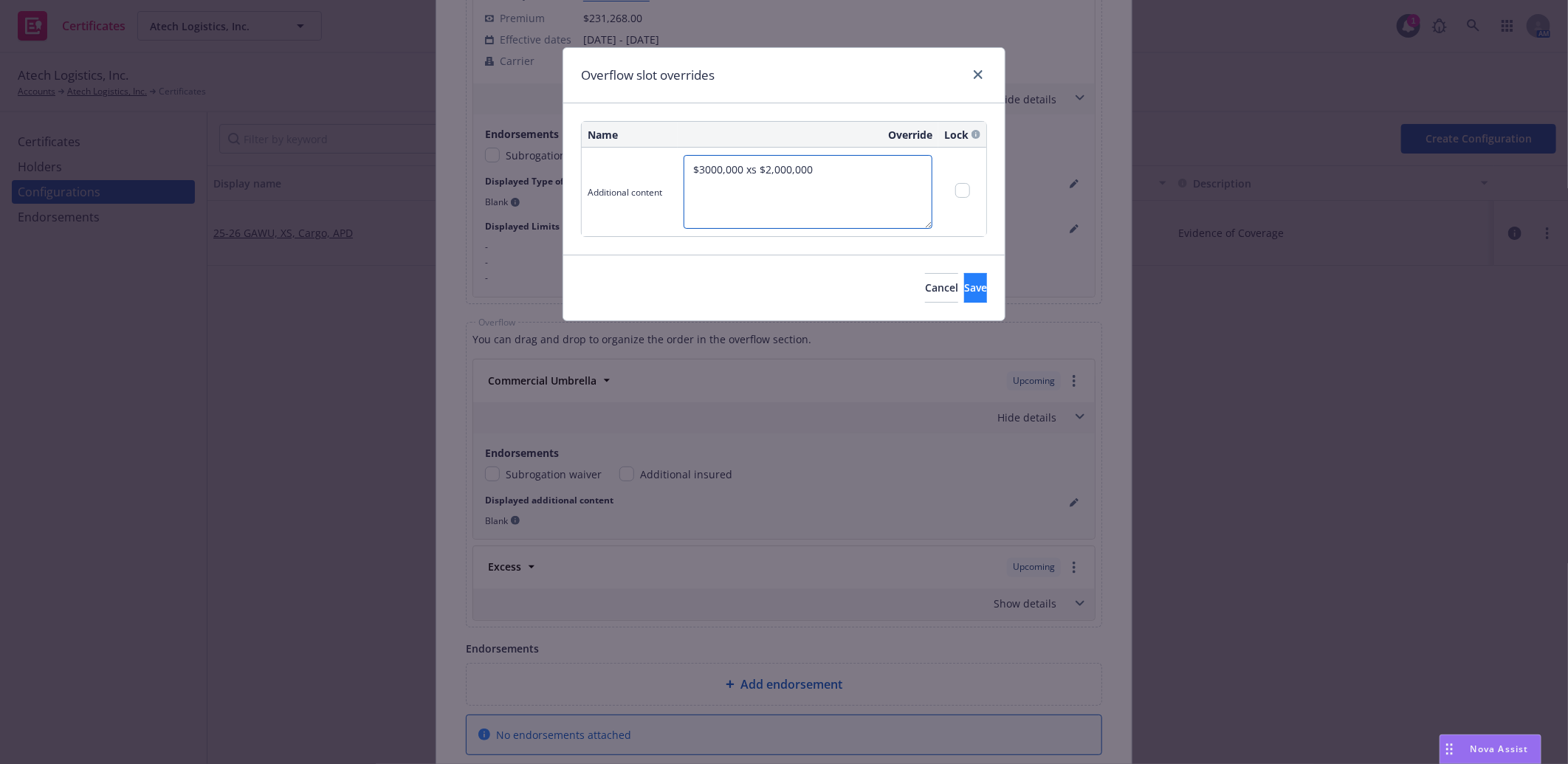
type textarea "$3000,000 xs $2,000,000"
click at [964, 287] on span "Save" at bounding box center [975, 287] width 23 height 14
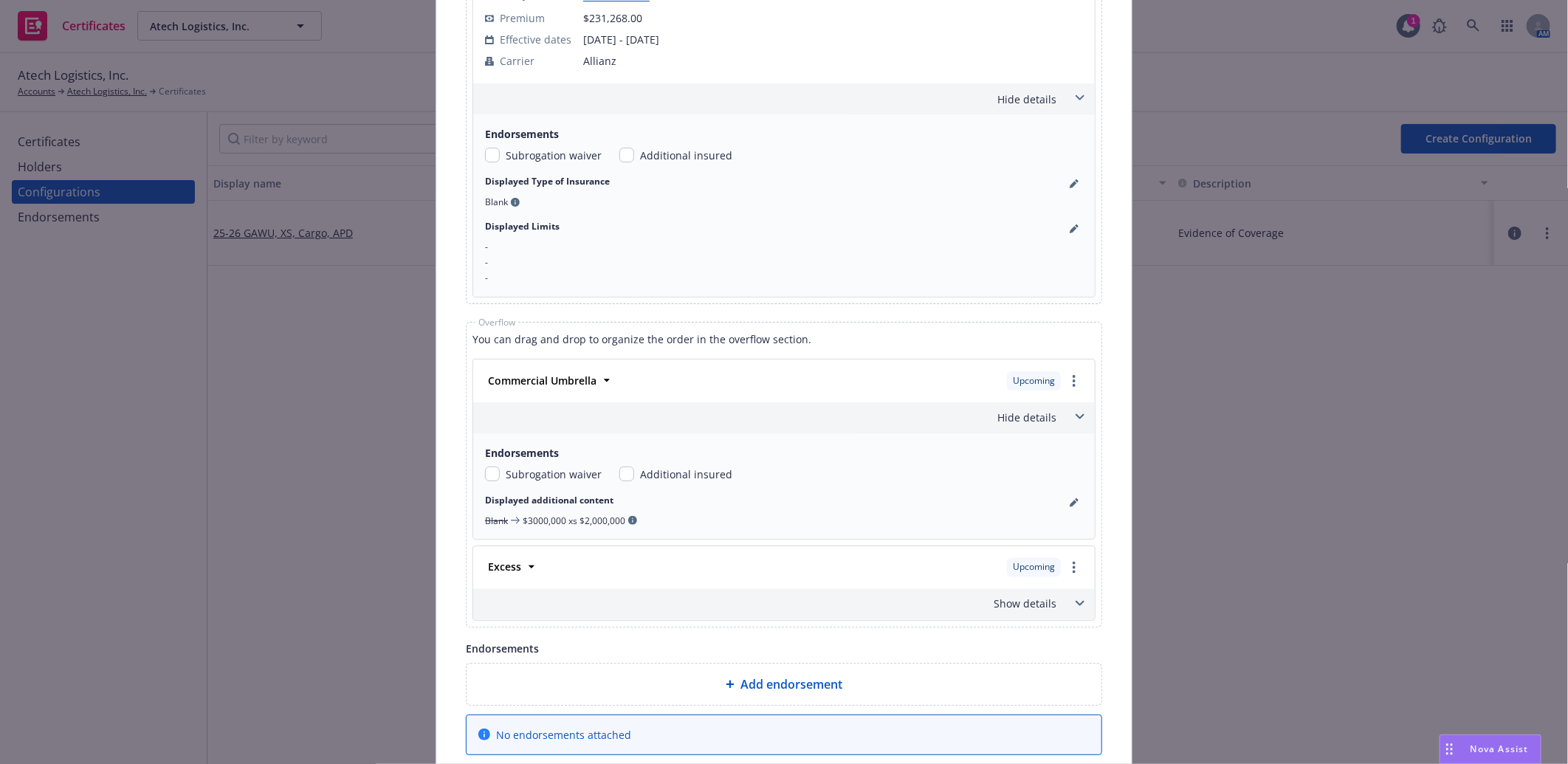
scroll to position [1450, 0]
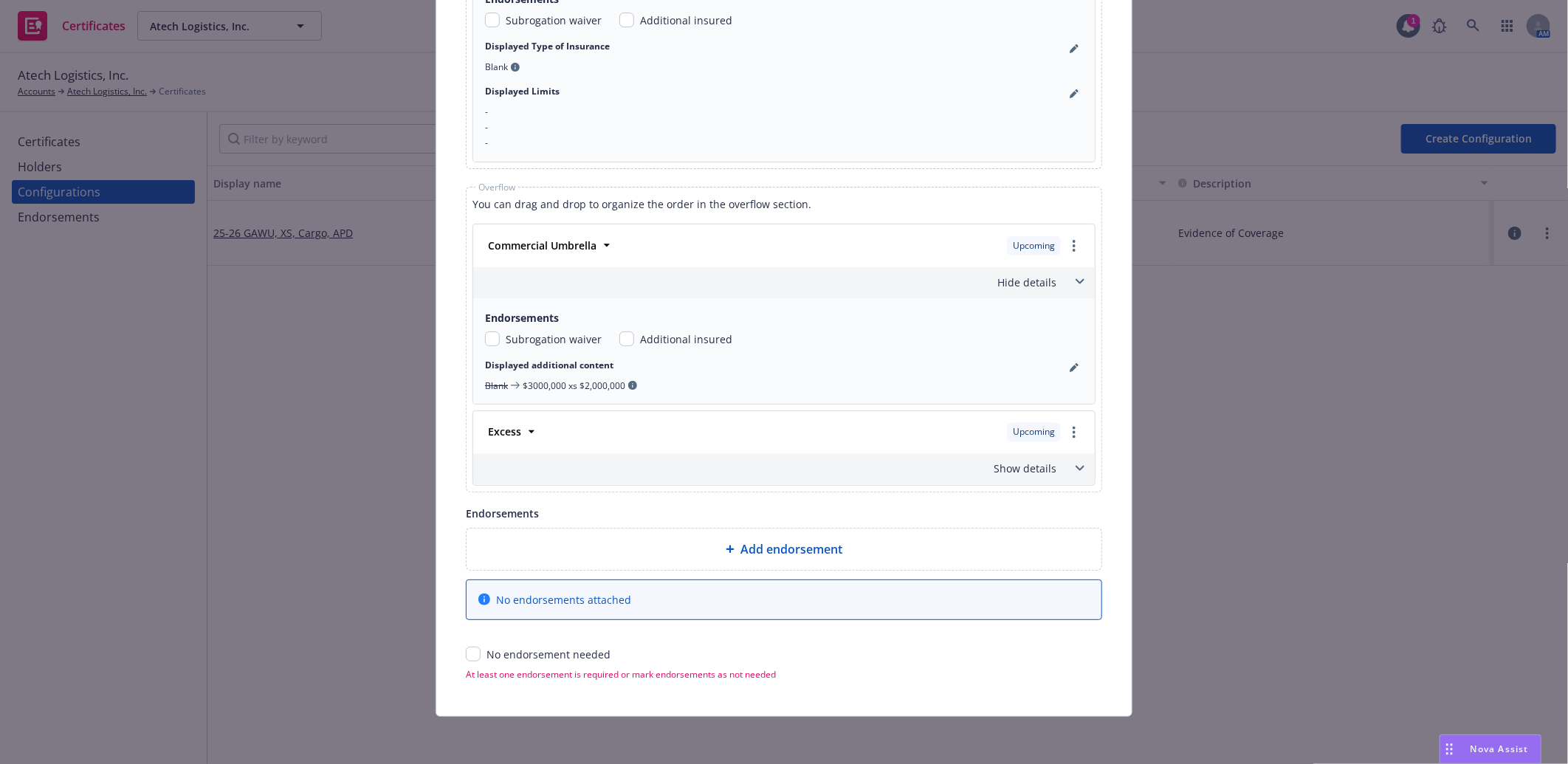
click at [1023, 465] on div "Show details" at bounding box center [766, 468] width 581 height 16
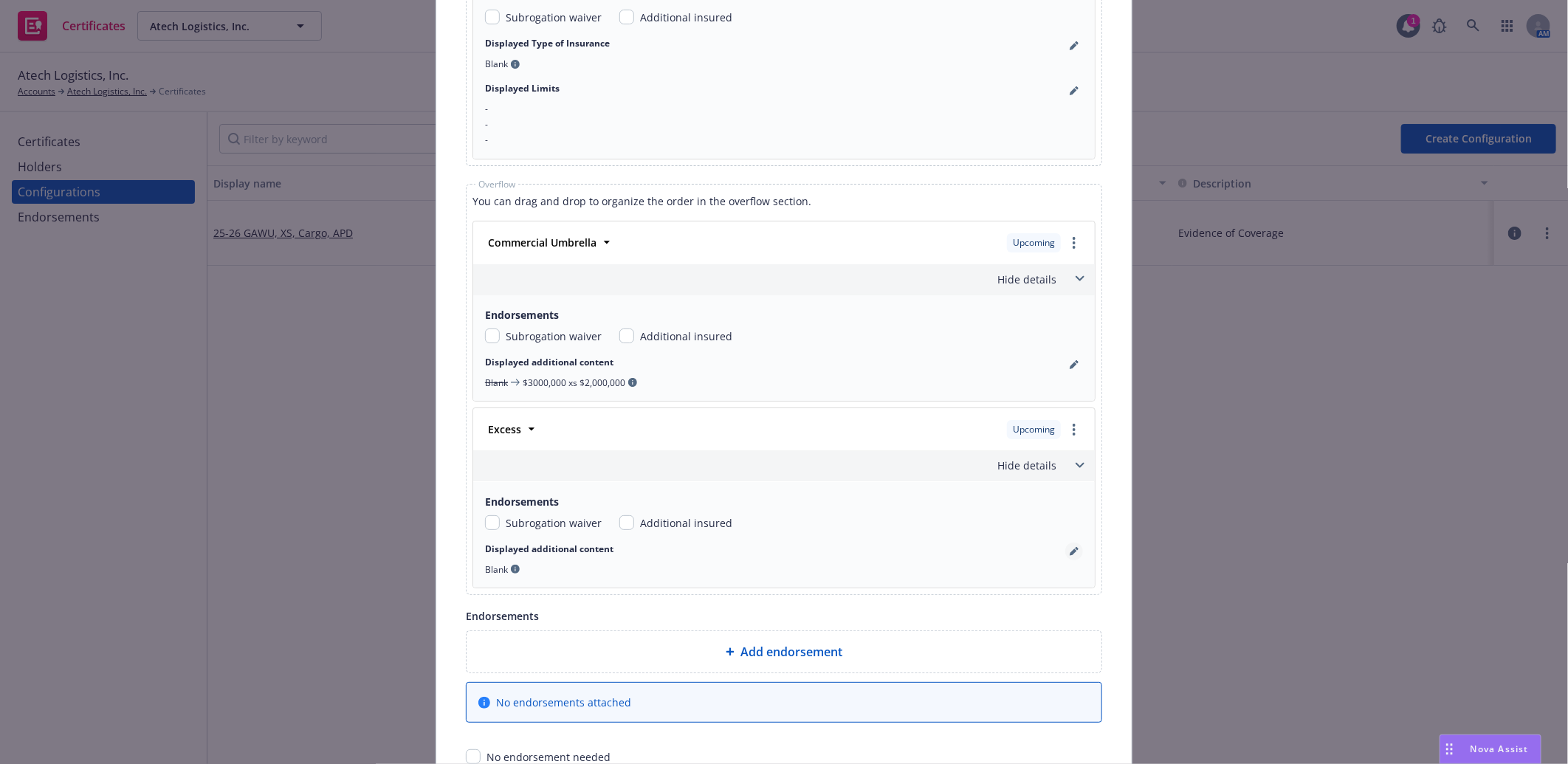
click at [1071, 555] on icon "pencil" at bounding box center [1073, 551] width 9 height 9
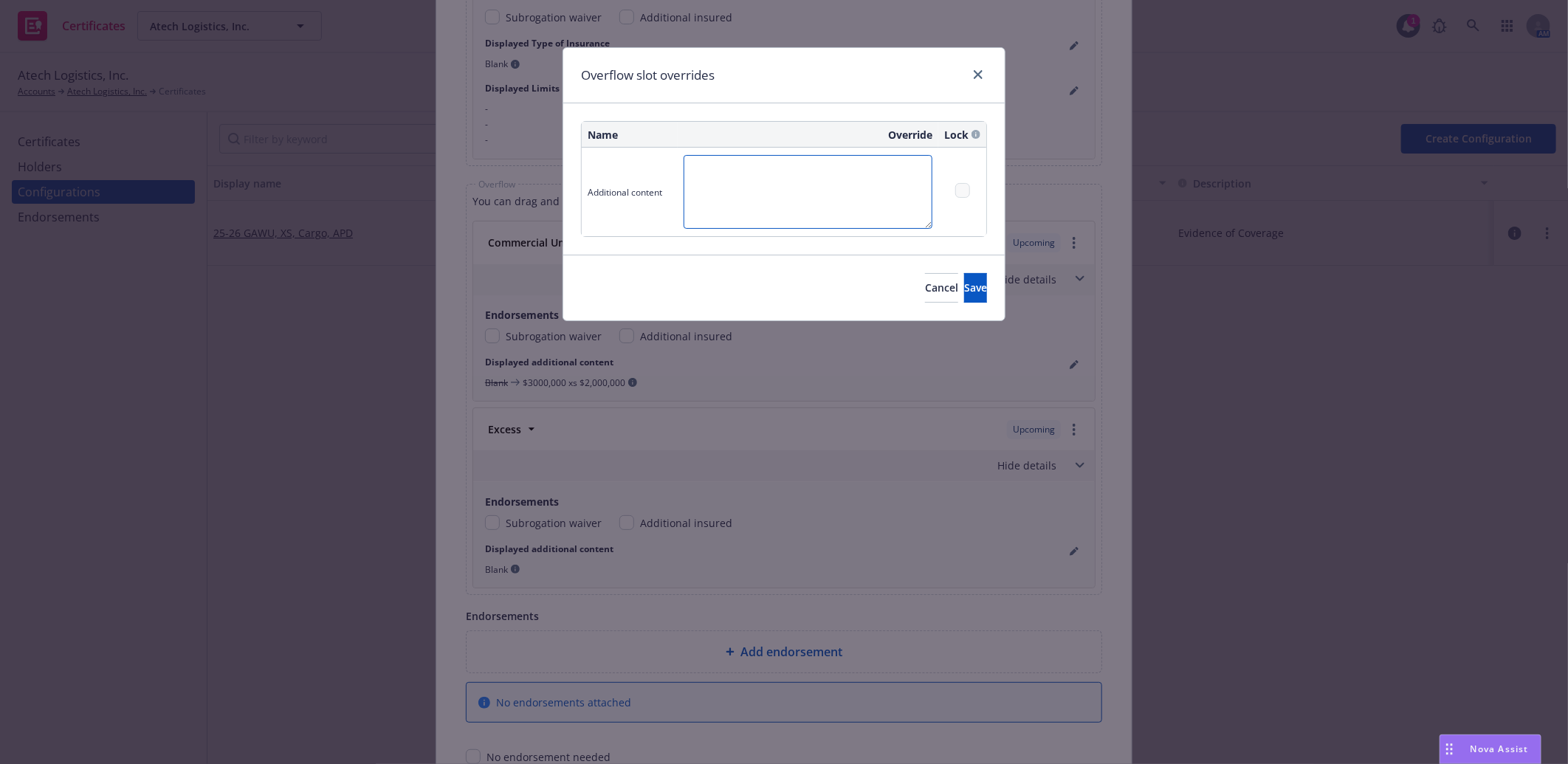
click at [785, 169] on textarea at bounding box center [808, 192] width 249 height 74
click at [769, 168] on textarea "$1,000,000 xs %5,000,000" at bounding box center [808, 192] width 249 height 74
drag, startPoint x: 847, startPoint y: 171, endPoint x: 410, endPoint y: 176, distance: 437.0
click at [410, 176] on div "Overflow slot overrides Name Override Lock Additional content $1,000,000 xs $5,…" at bounding box center [784, 382] width 1568 height 764
paste textarea "of"
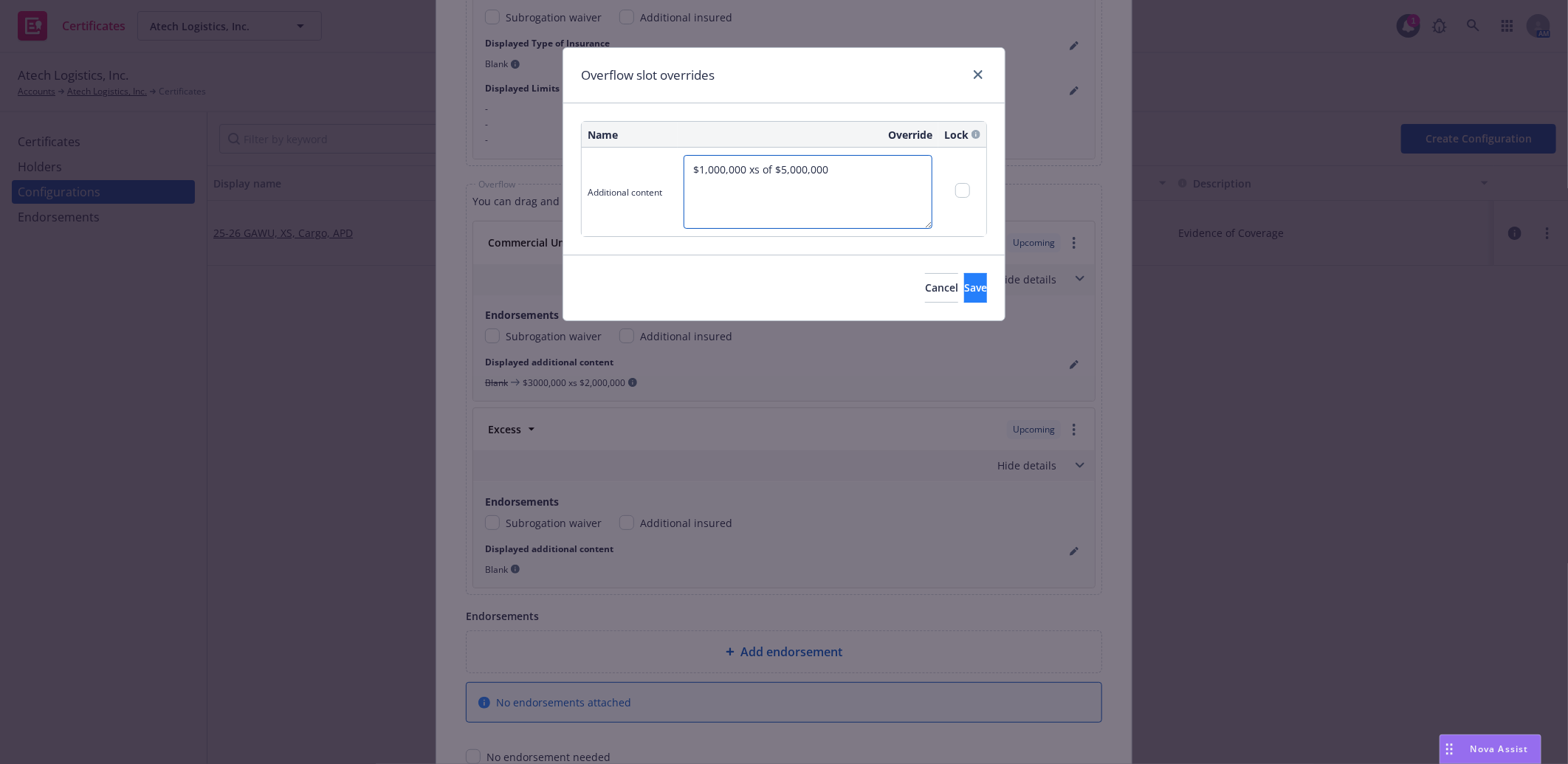
type textarea "$1,000,000 xs of $5,000,000"
click at [964, 285] on span "Save" at bounding box center [975, 287] width 23 height 14
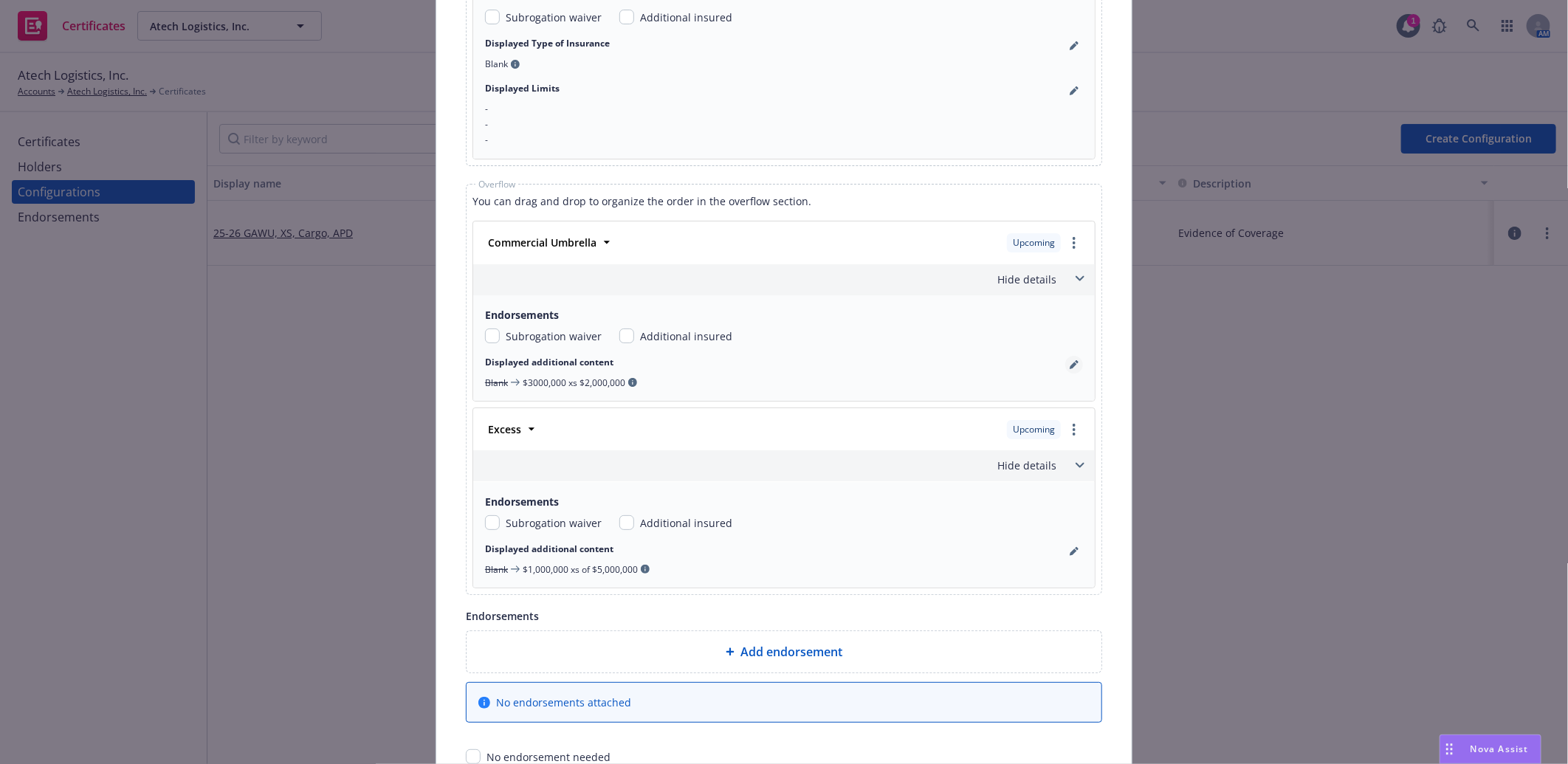
click at [1069, 369] on icon "pencil" at bounding box center [1073, 364] width 9 height 9
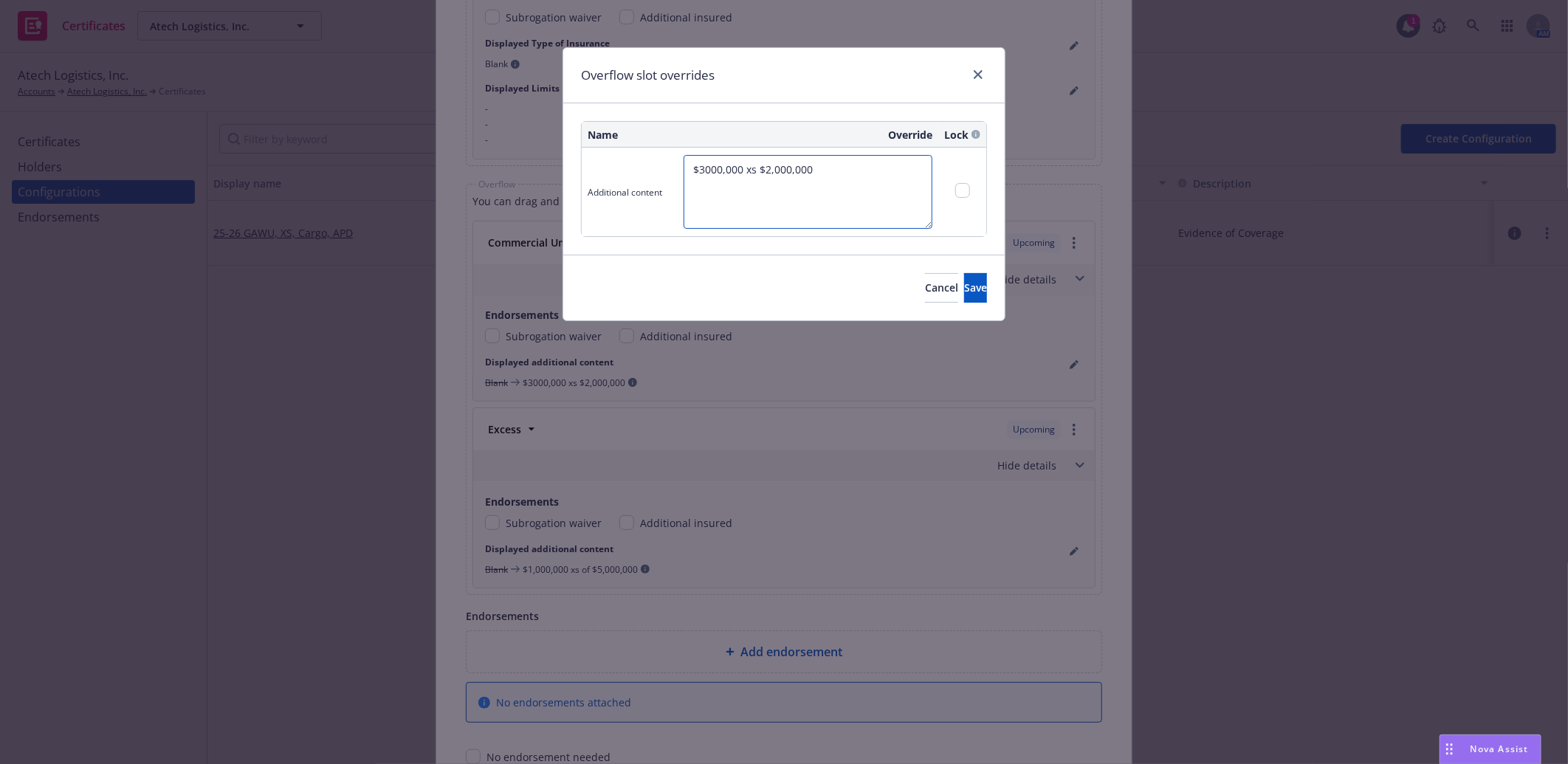
drag, startPoint x: 837, startPoint y: 162, endPoint x: 370, endPoint y: 185, distance: 467.6
click at [370, 185] on div "Overflow slot overrides Name Override Lock Additional content $3000,000 xs $2,0…" at bounding box center [784, 382] width 1568 height 764
paste textarea ",000,000 xs of"
type textarea "$3,000,000 xs of $2,000,000"
click at [964, 281] on span "Save" at bounding box center [975, 287] width 23 height 14
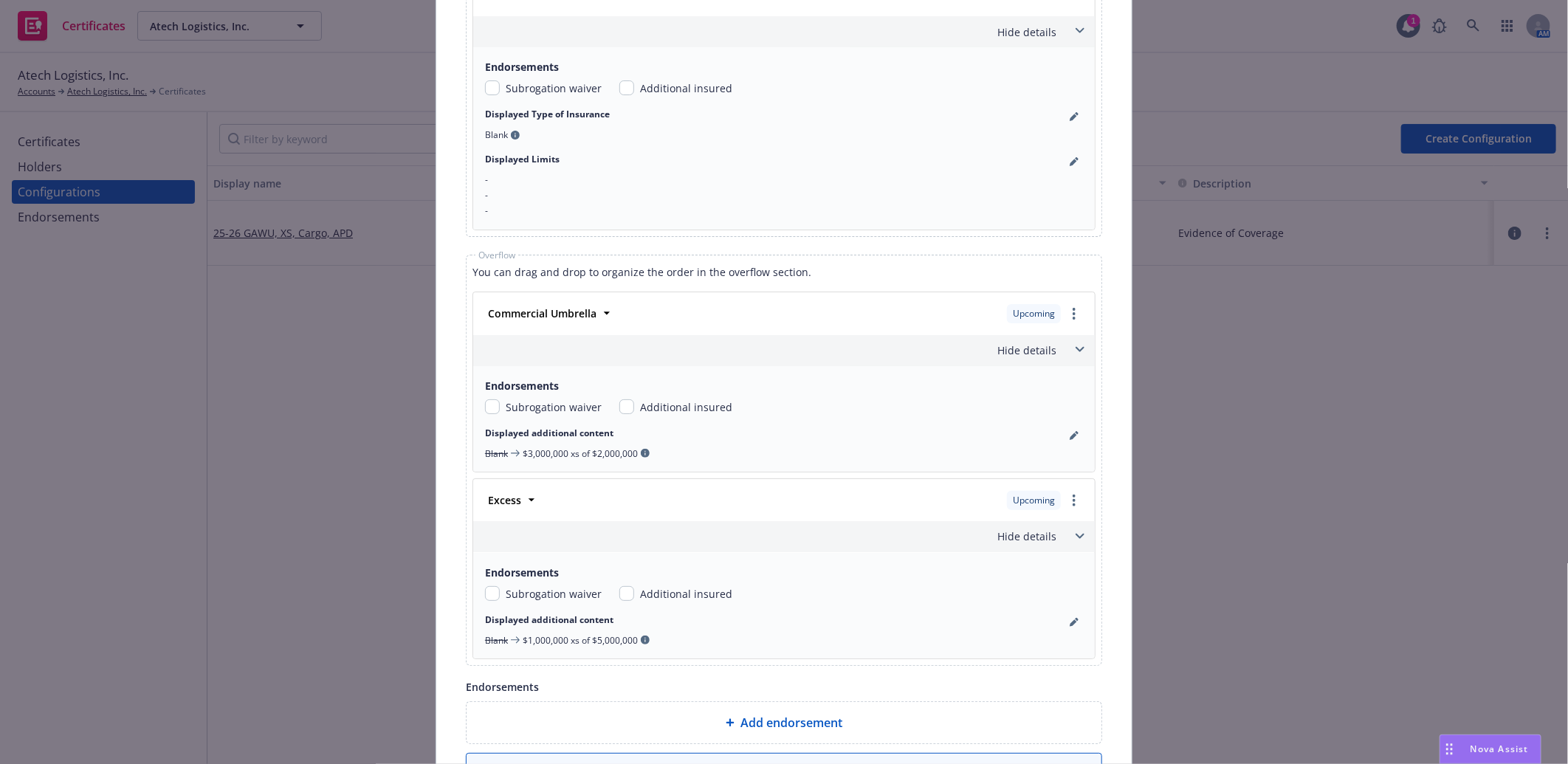
scroll to position [1556, 0]
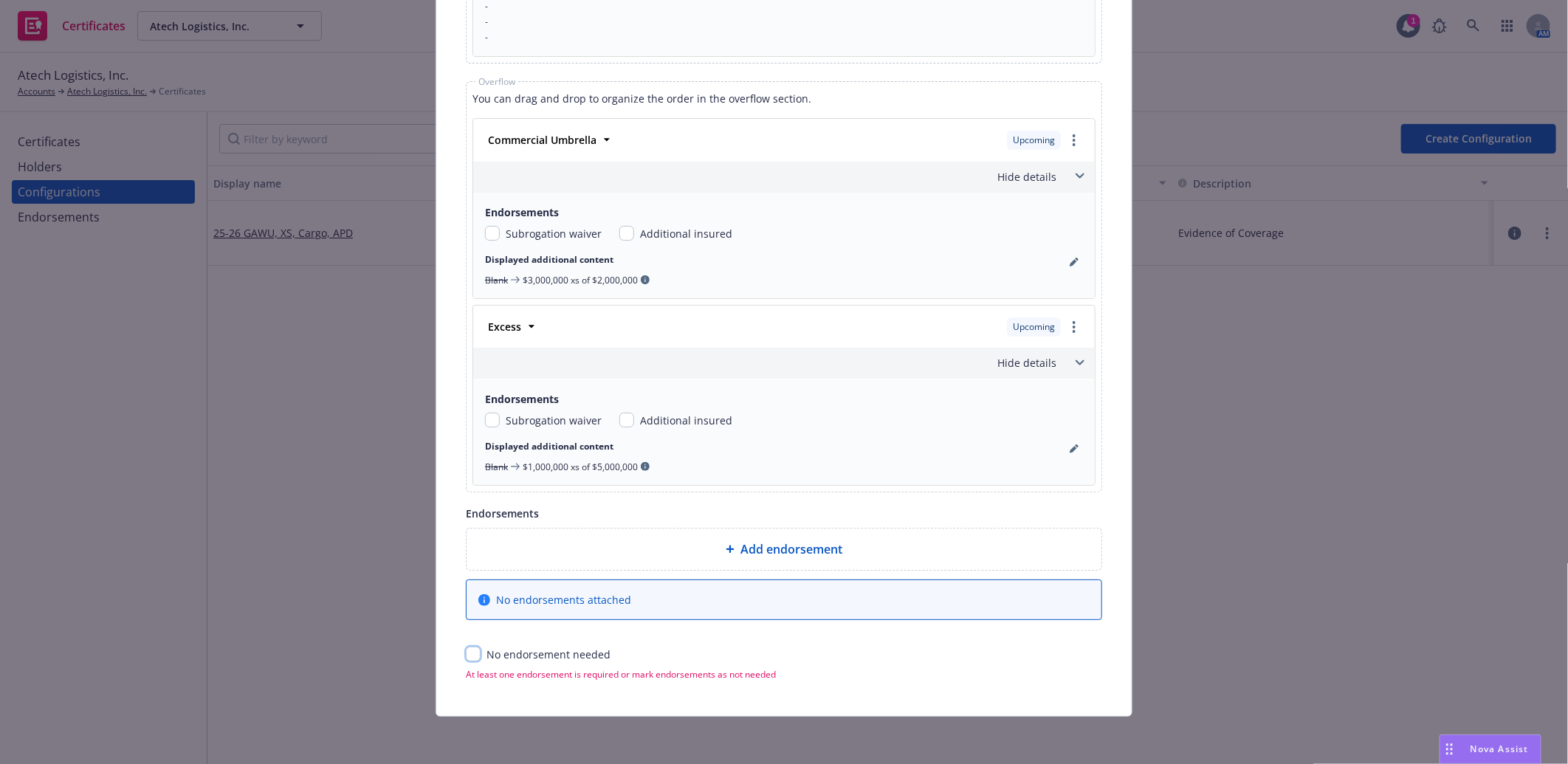
click at [466, 658] on input "checkbox" at bounding box center [473, 654] width 15 height 15
checkbox input "true"
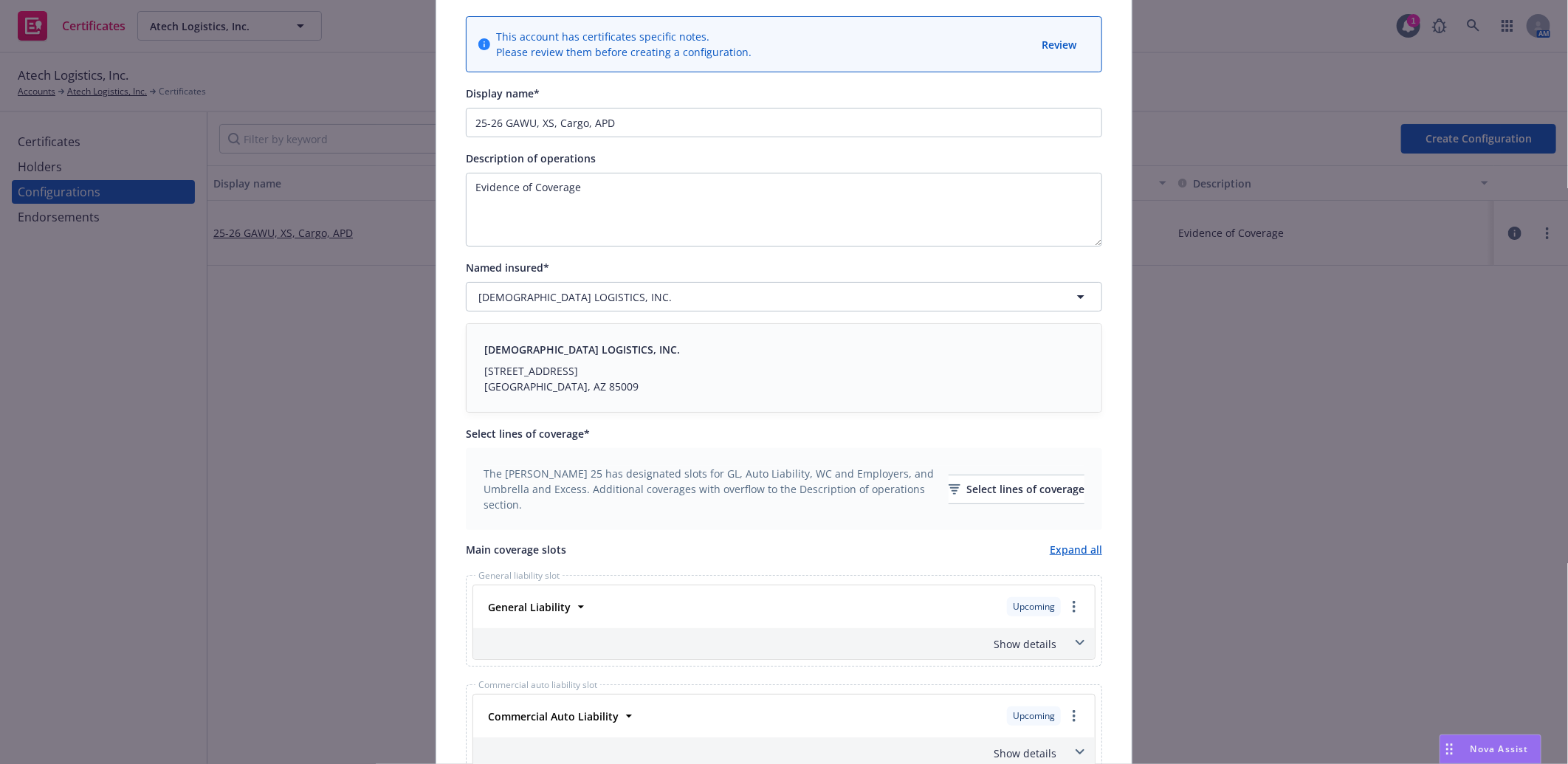
scroll to position [0, 0]
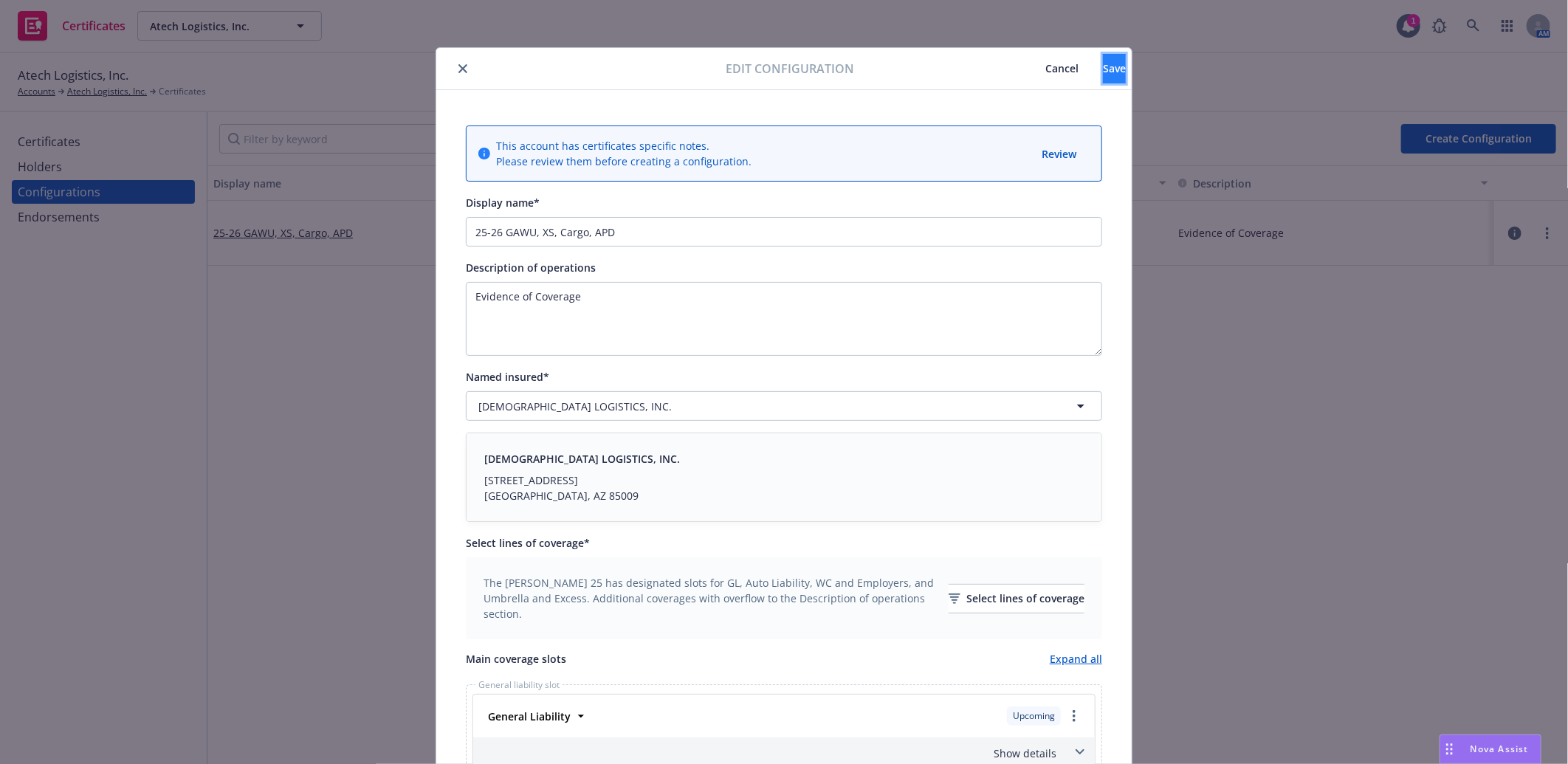
click at [1103, 71] on button "Save" at bounding box center [1114, 69] width 23 height 29
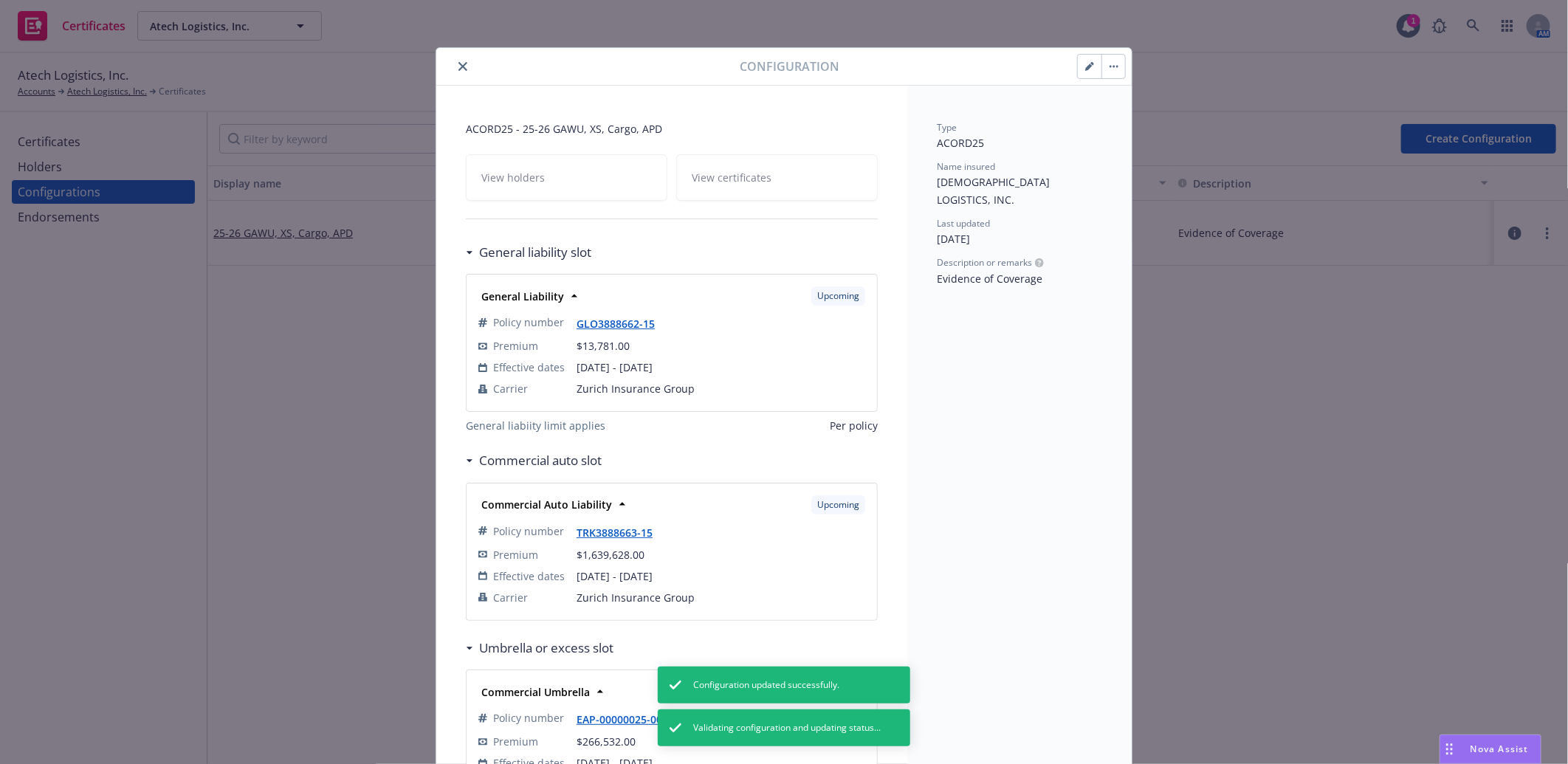
click at [1085, 64] on icon "button" at bounding box center [1089, 66] width 9 height 9
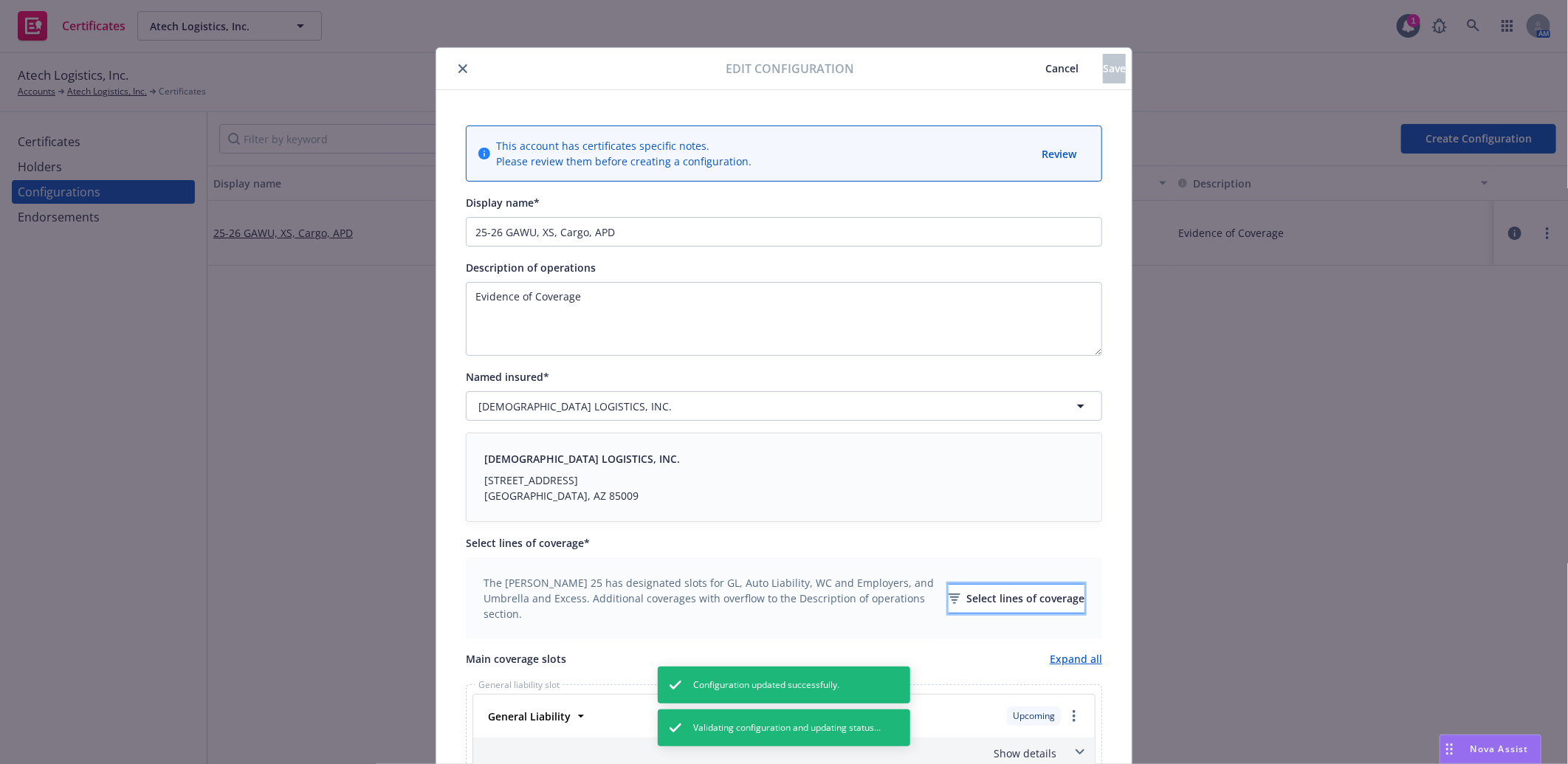
click at [949, 599] on icon "button" at bounding box center [955, 599] width 11 height 11
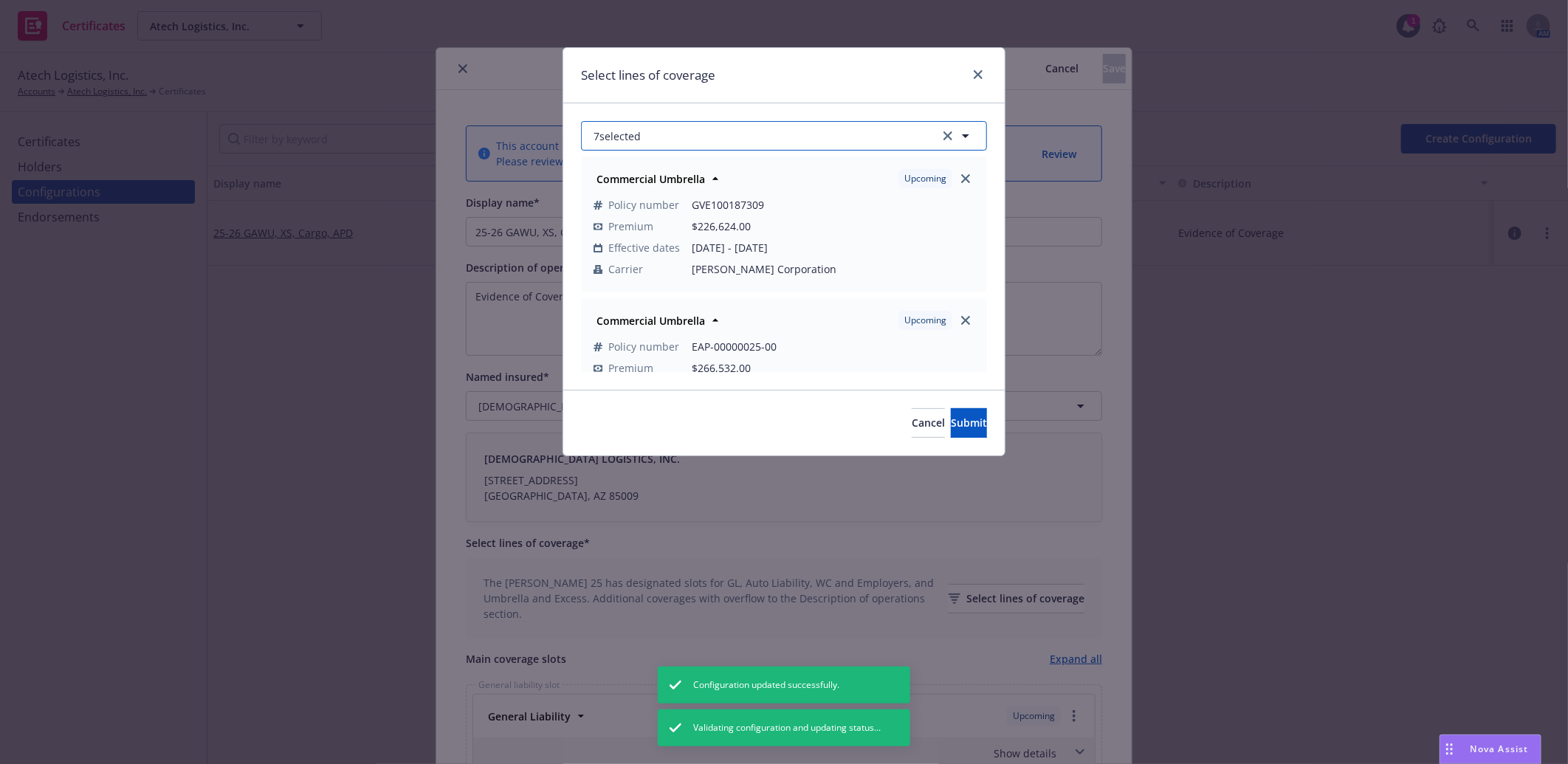
click at [799, 134] on button "7 selected" at bounding box center [784, 136] width 406 height 29
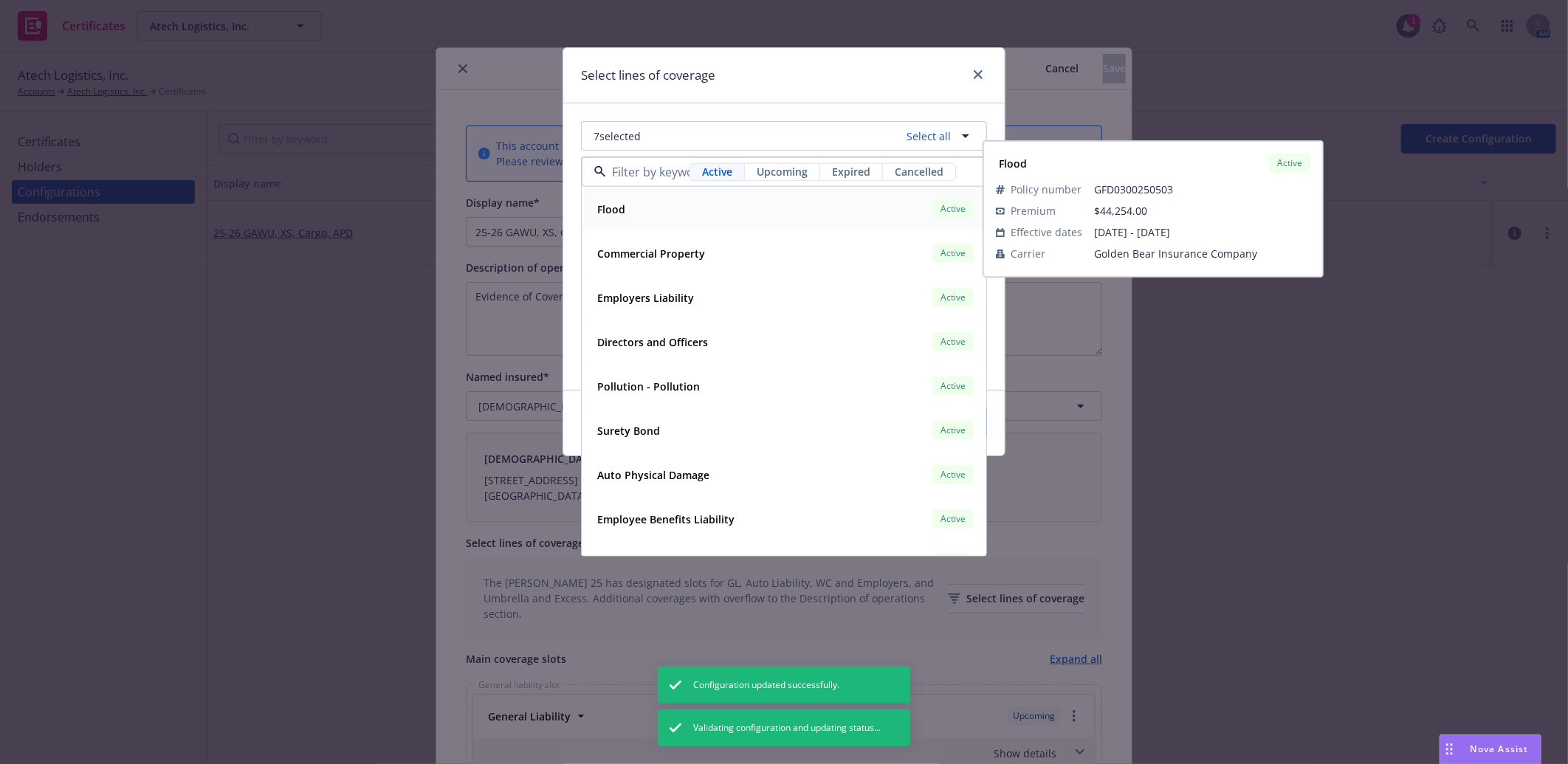
click at [789, 174] on span "Upcoming" at bounding box center [782, 171] width 51 height 16
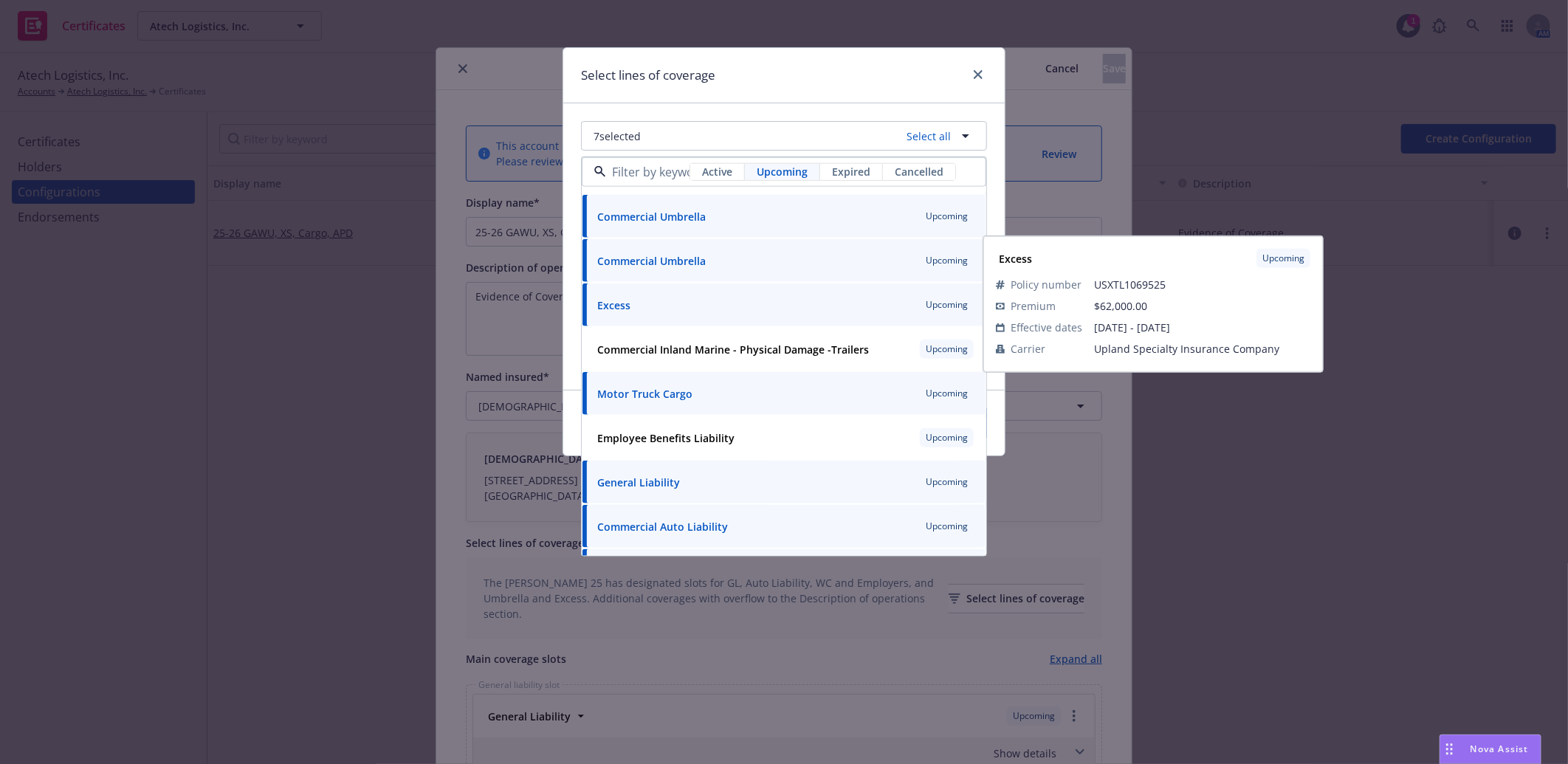
scroll to position [118, 0]
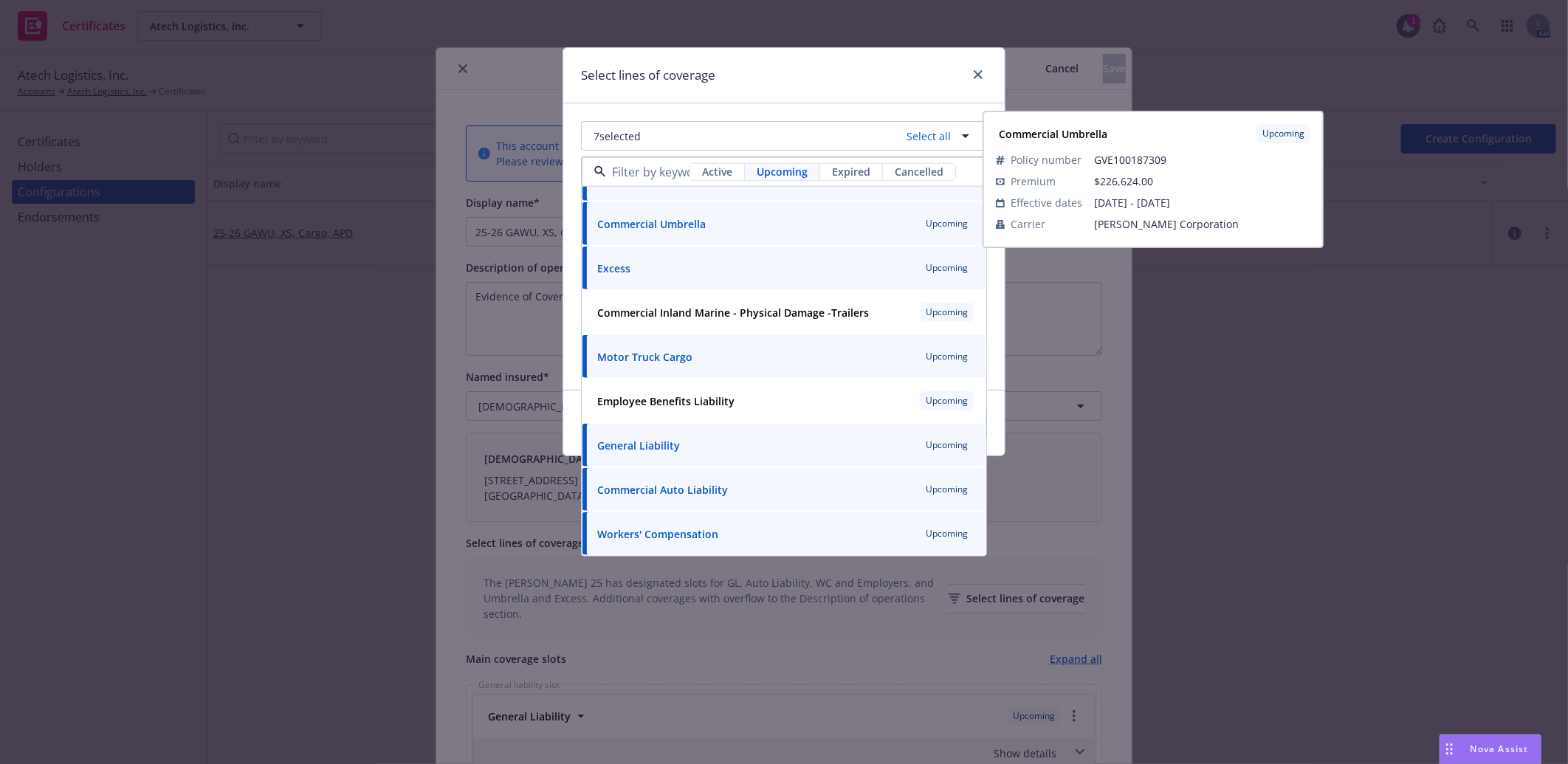
click at [712, 172] on span "Active" at bounding box center [716, 171] width 30 height 16
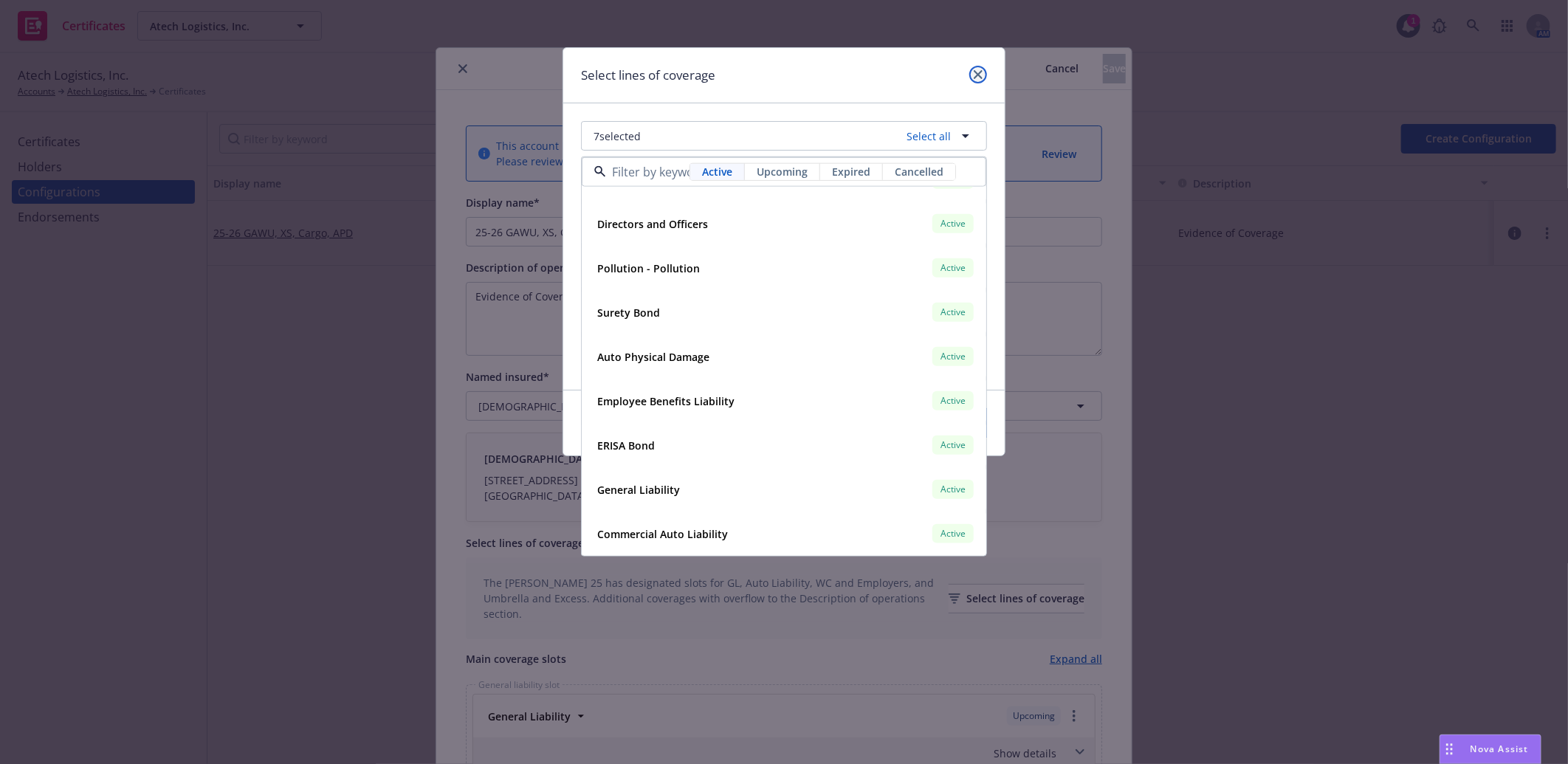
click at [974, 74] on icon "close" at bounding box center [978, 75] width 9 height 9
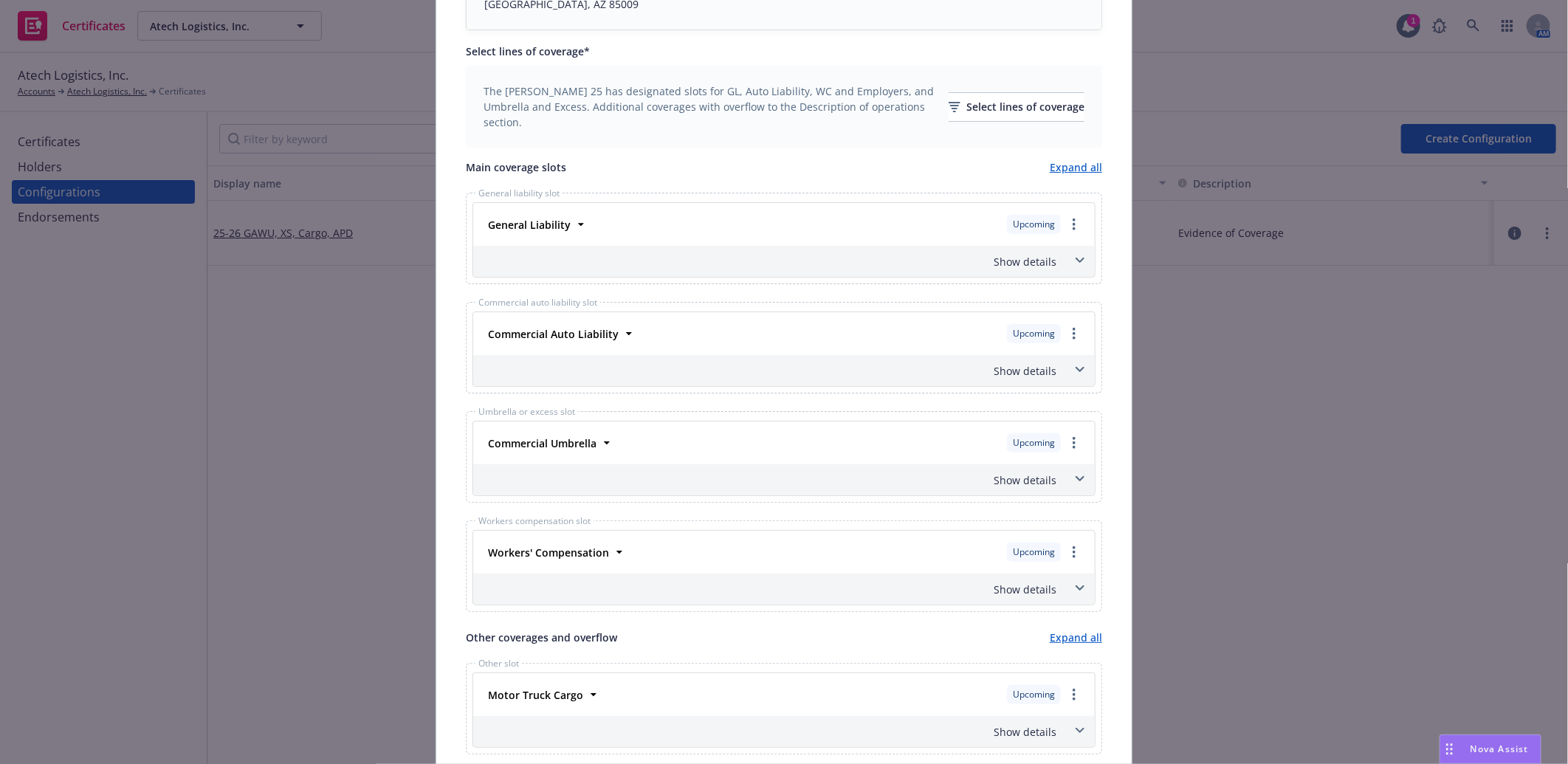
scroll to position [974, 0]
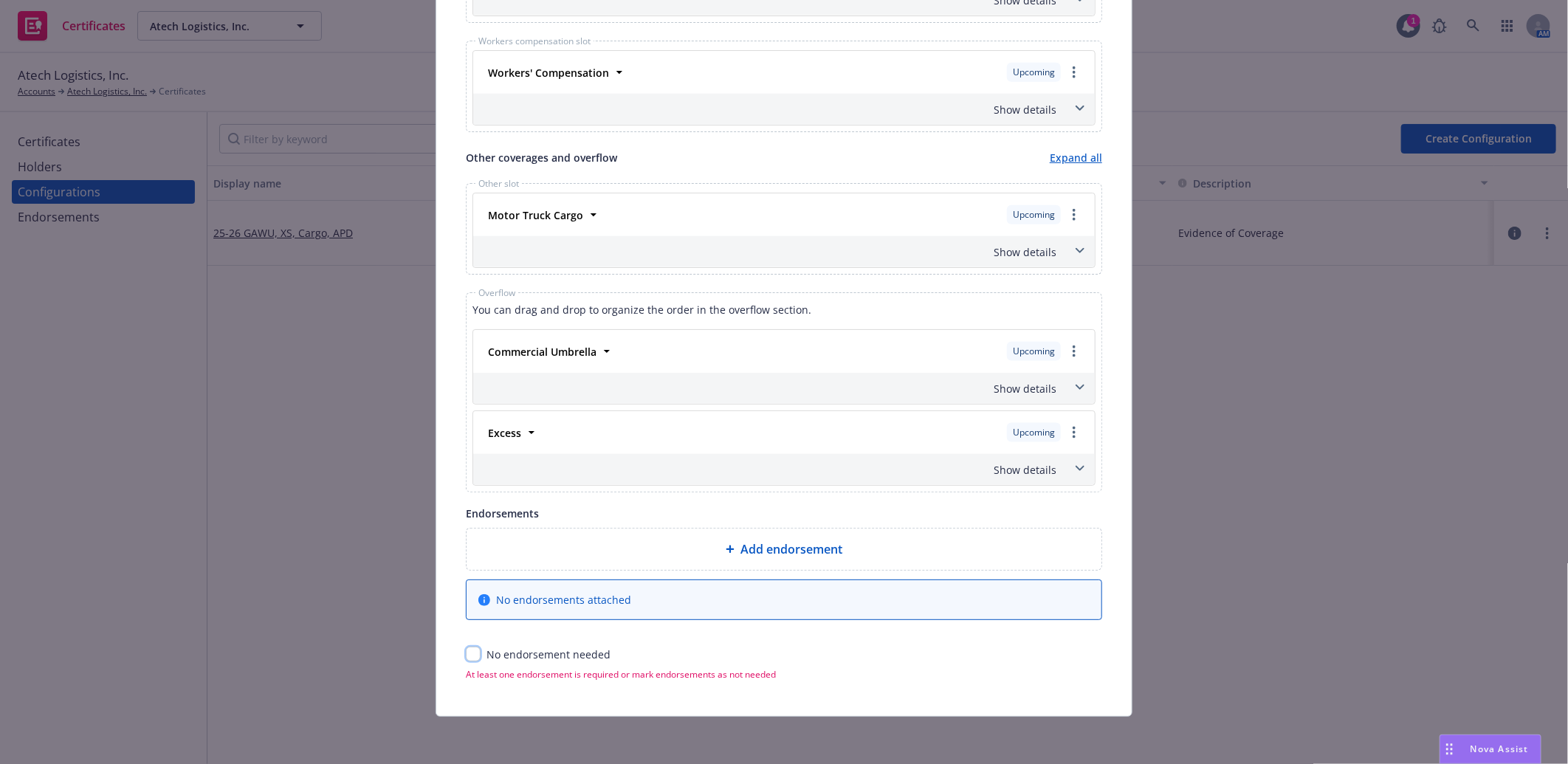
click at [472, 654] on input "checkbox" at bounding box center [473, 654] width 15 height 15
checkbox input "true"
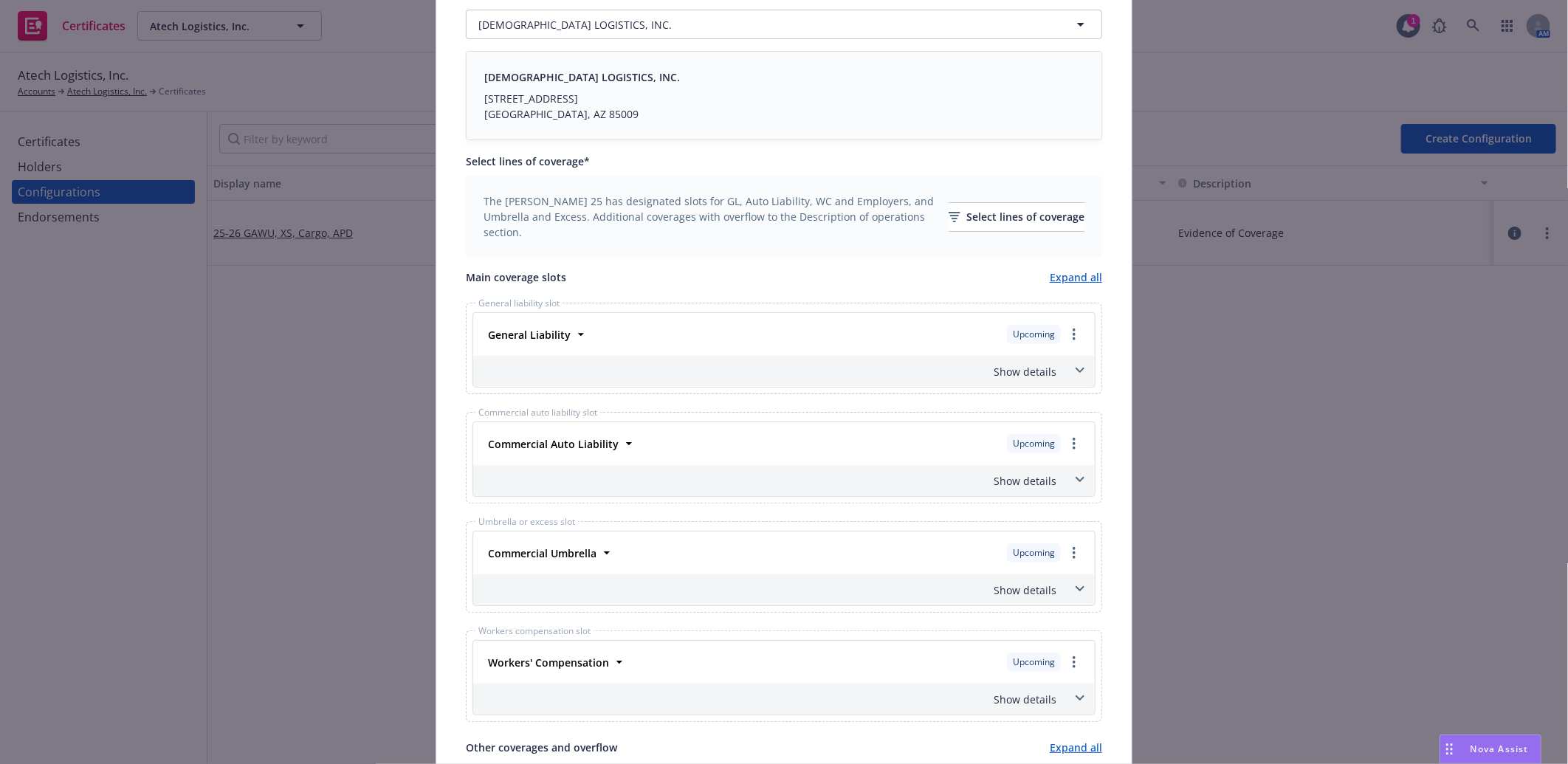
scroll to position [0, 0]
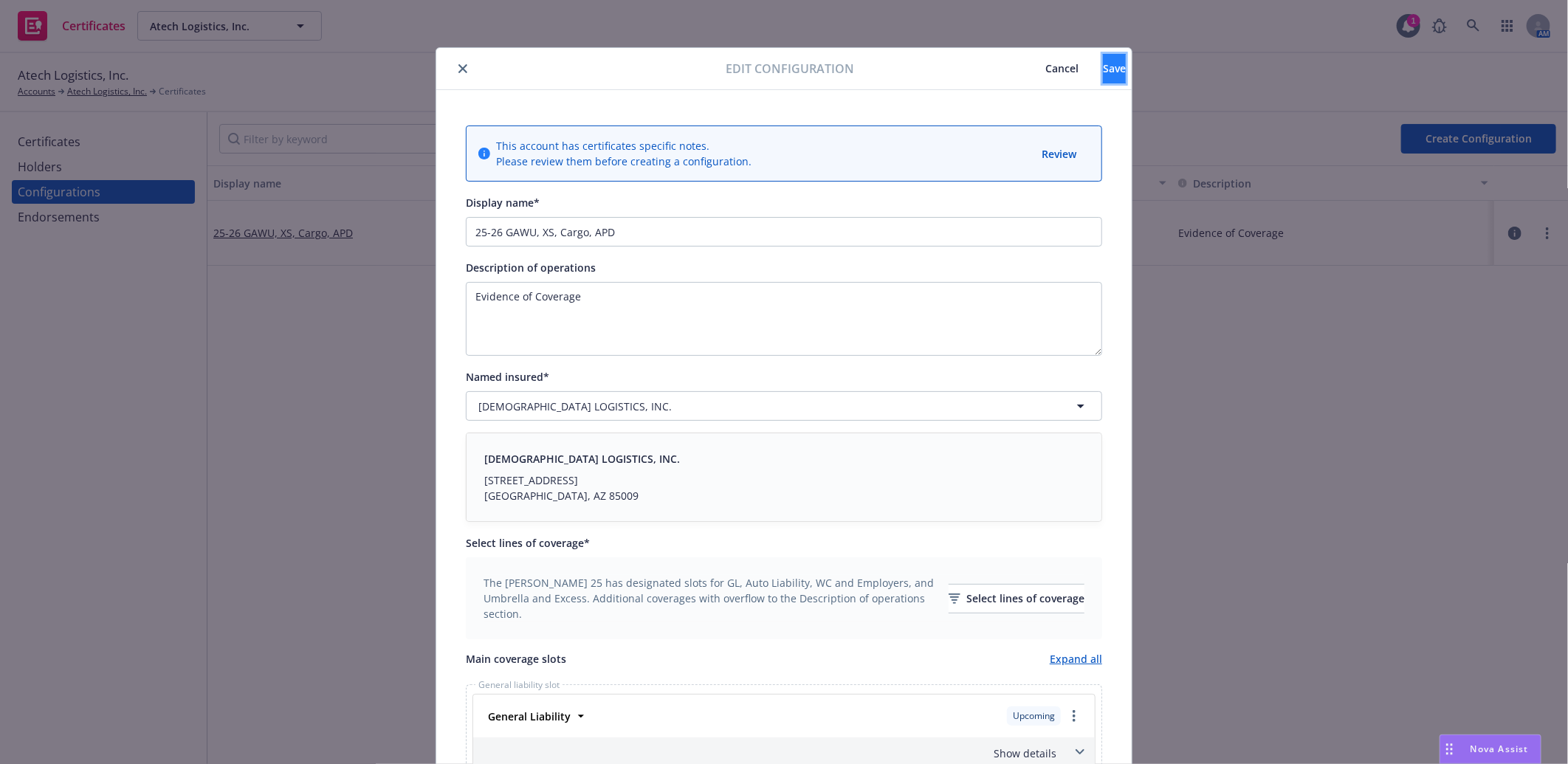
click at [1103, 68] on span "Save" at bounding box center [1114, 68] width 23 height 14
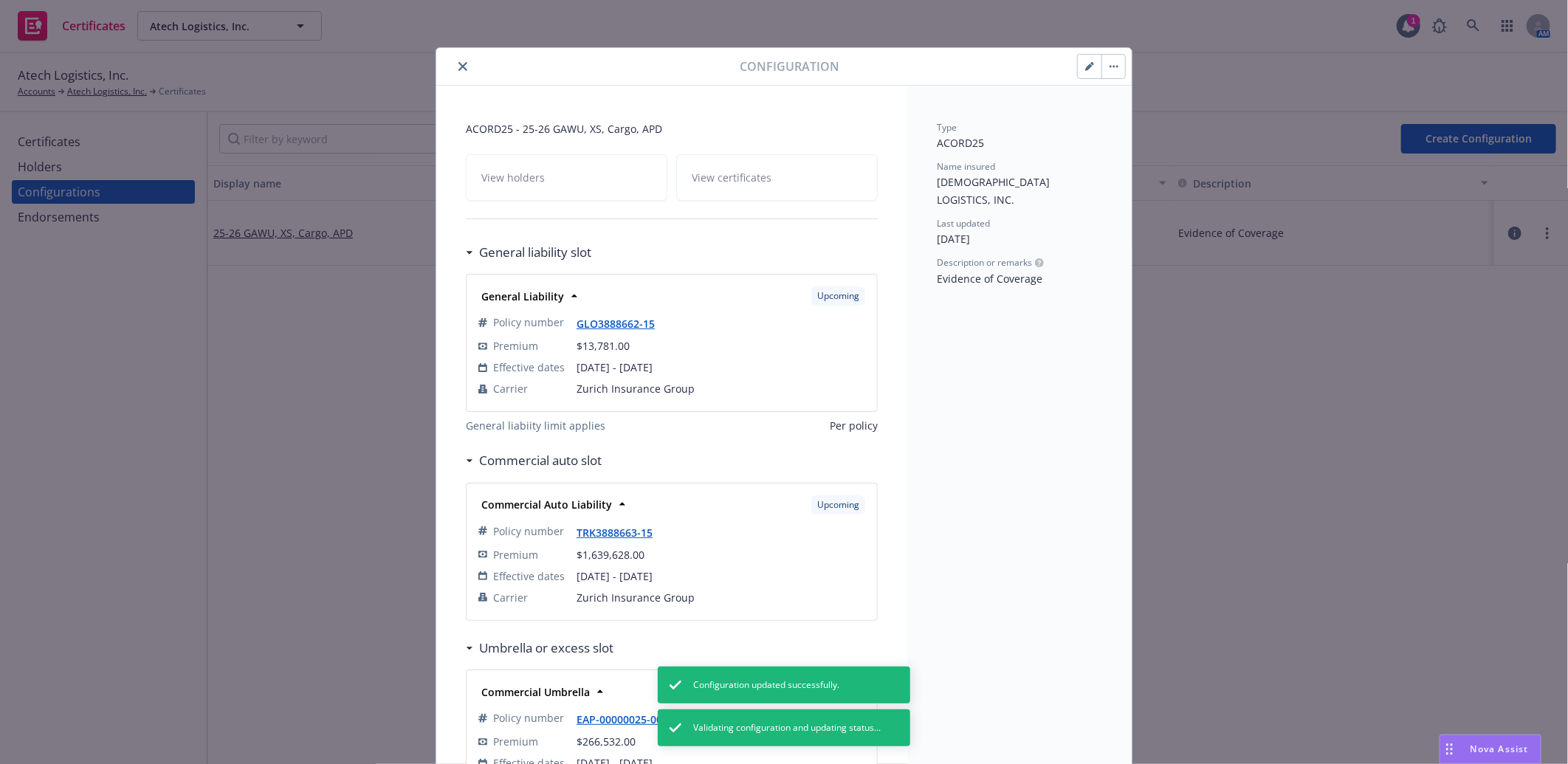
click at [461, 64] on icon "close" at bounding box center [463, 66] width 9 height 9
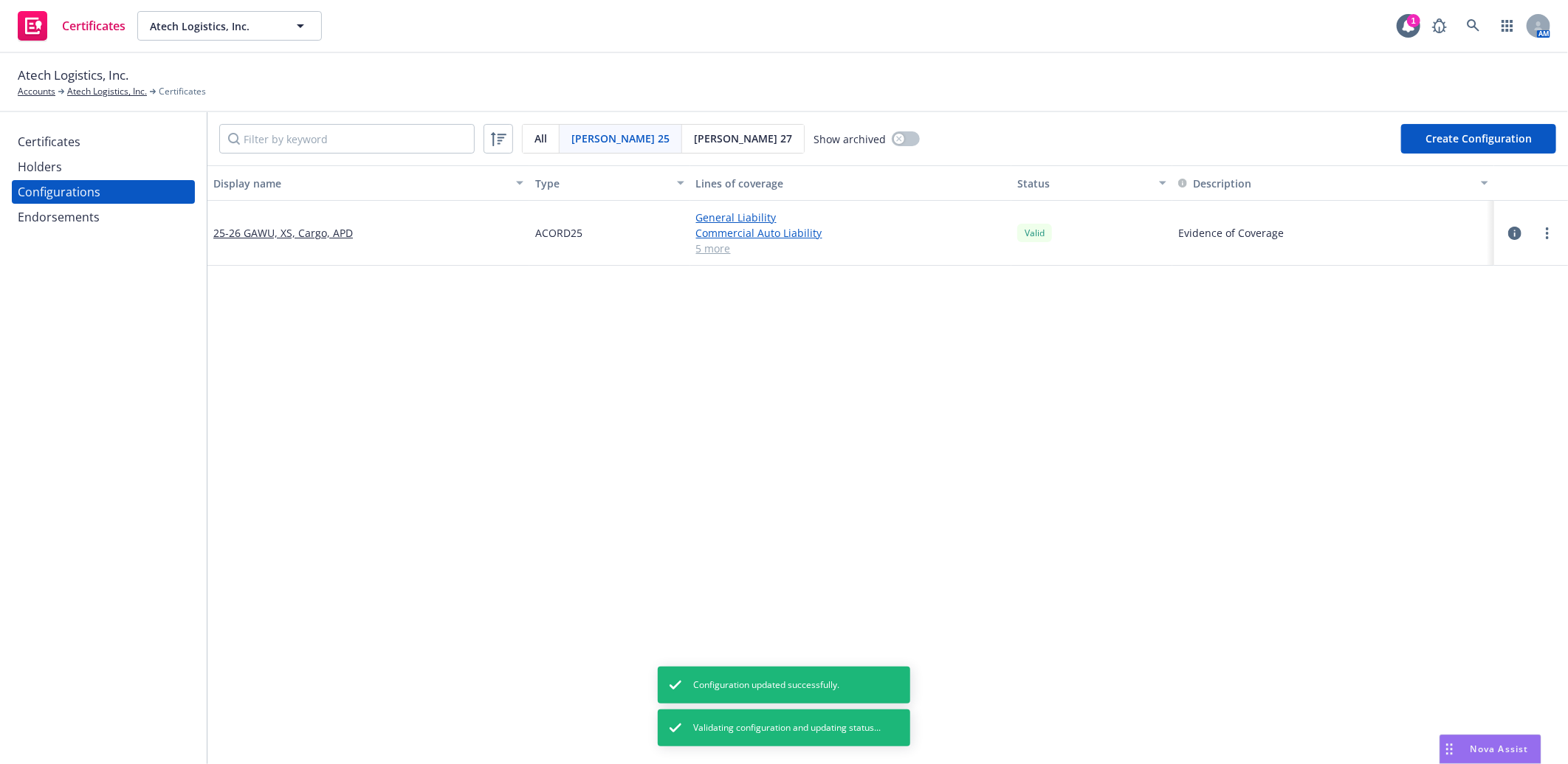
drag, startPoint x: 319, startPoint y: 381, endPoint x: 1547, endPoint y: 319, distance: 1229.6
click at [1539, 234] on link "more" at bounding box center [1548, 233] width 18 height 18
click at [1449, 410] on link "Preview an [PERSON_NAME]" at bounding box center [1462, 411] width 162 height 29
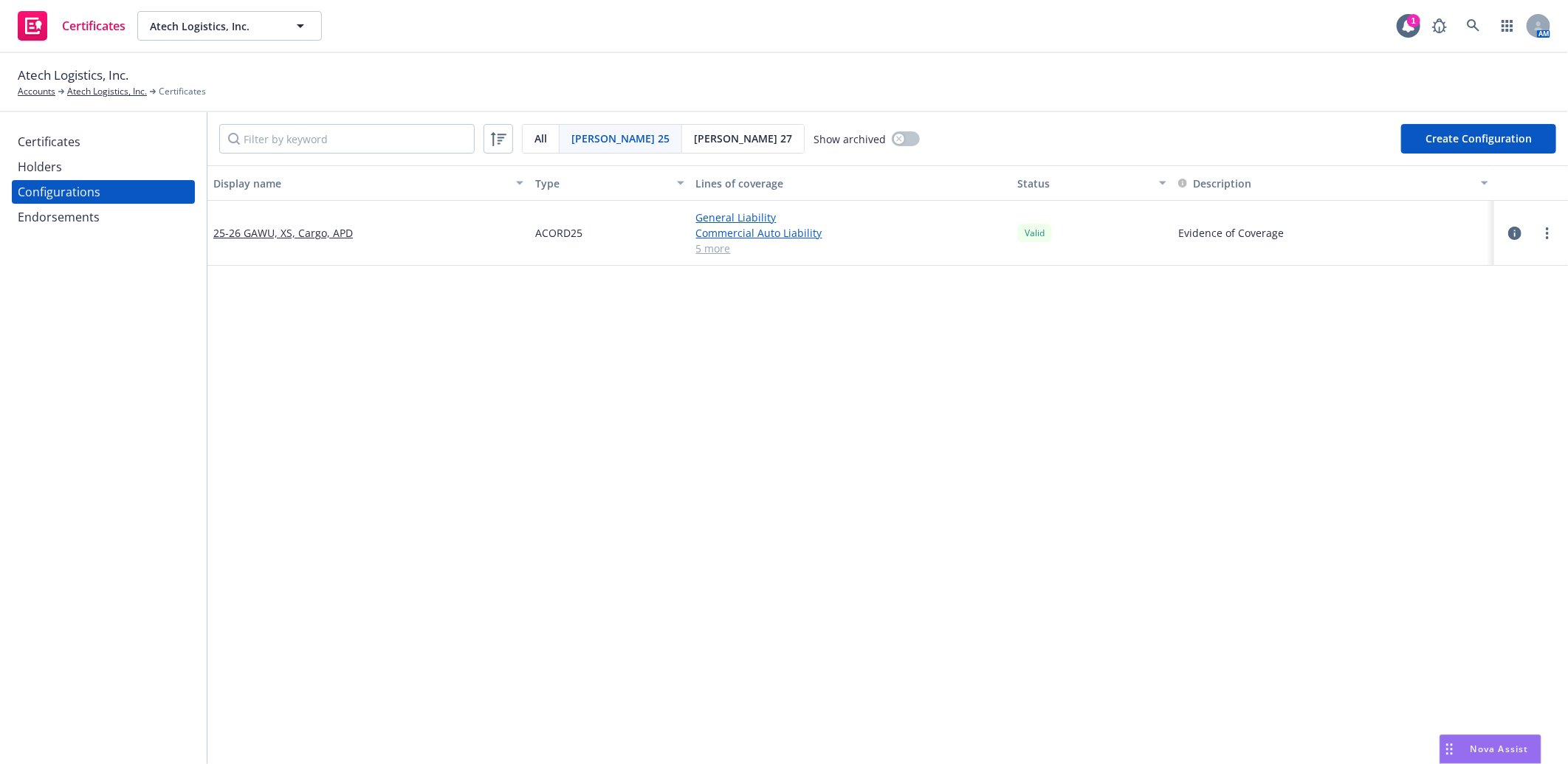
click at [1508, 228] on icon "button" at bounding box center [1515, 233] width 13 height 13
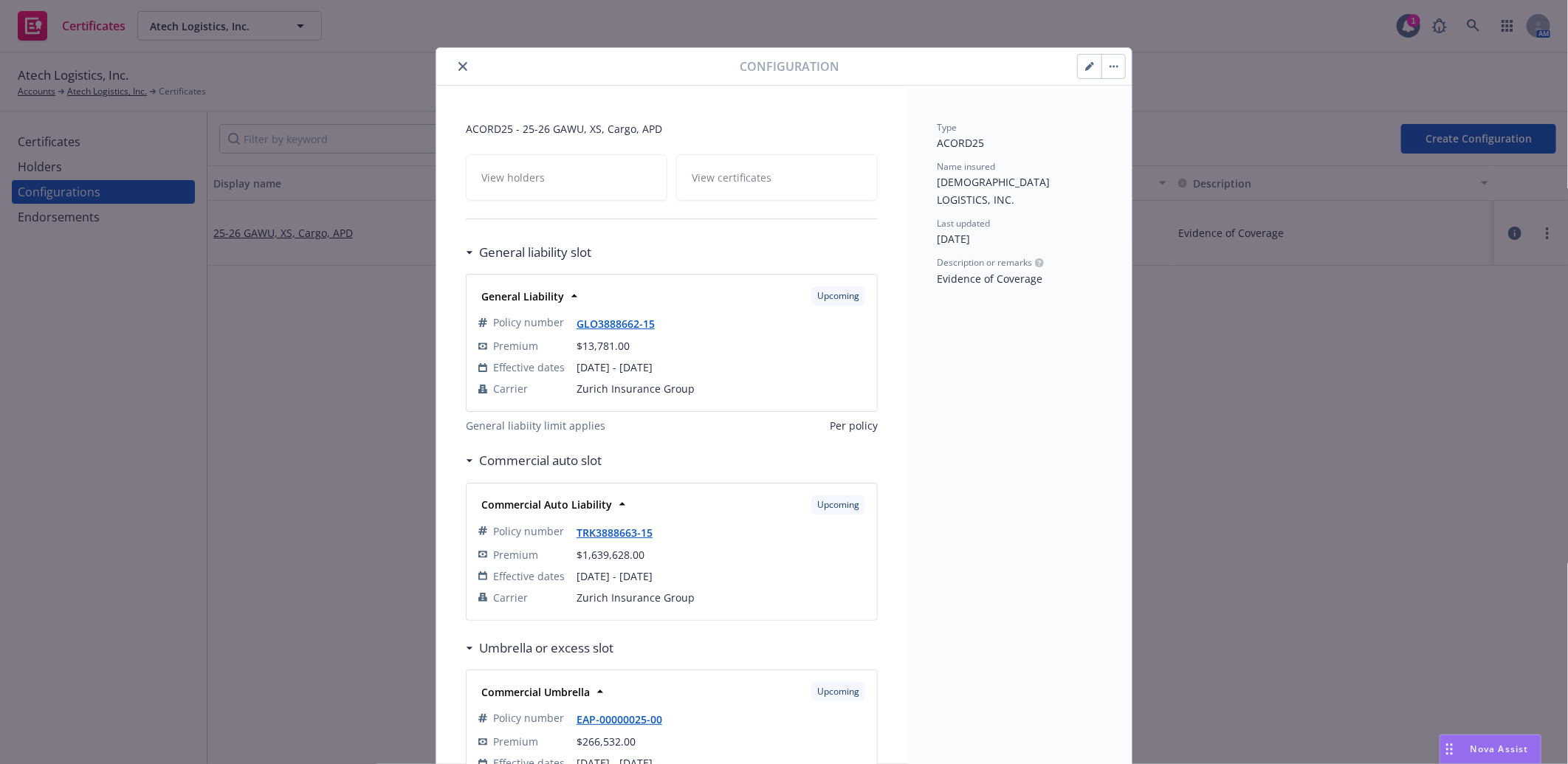
click at [1078, 61] on button "button" at bounding box center [1089, 66] width 24 height 24
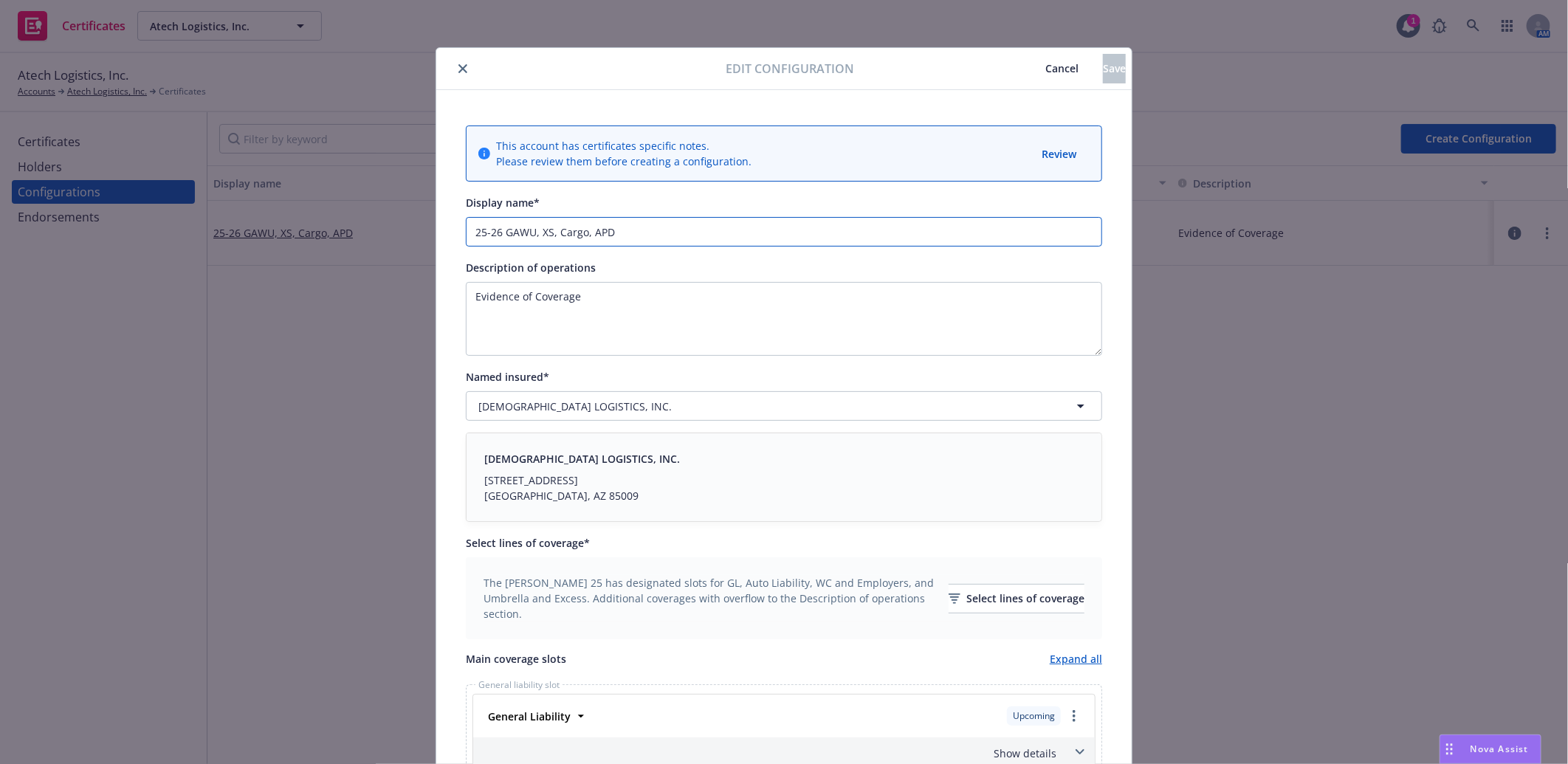
click at [626, 226] on input "25-26 GAWU, XS, Cargo, APD" at bounding box center [784, 232] width 636 height 29
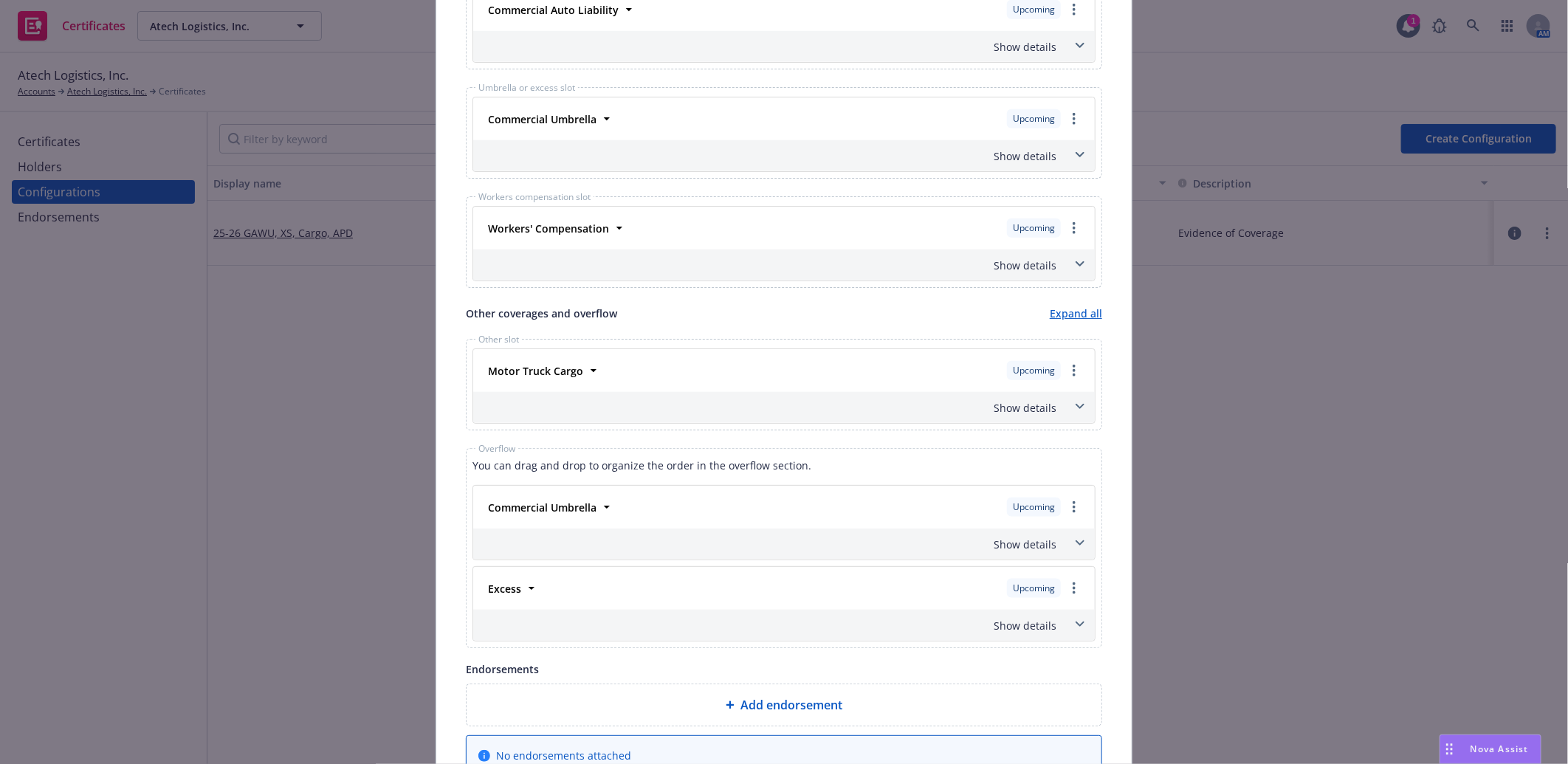
scroll to position [810, 0]
type input "25-26 GAWU, XS, Cargo, APD - missing apd"
click at [1023, 411] on div "Show details" at bounding box center [766, 414] width 581 height 16
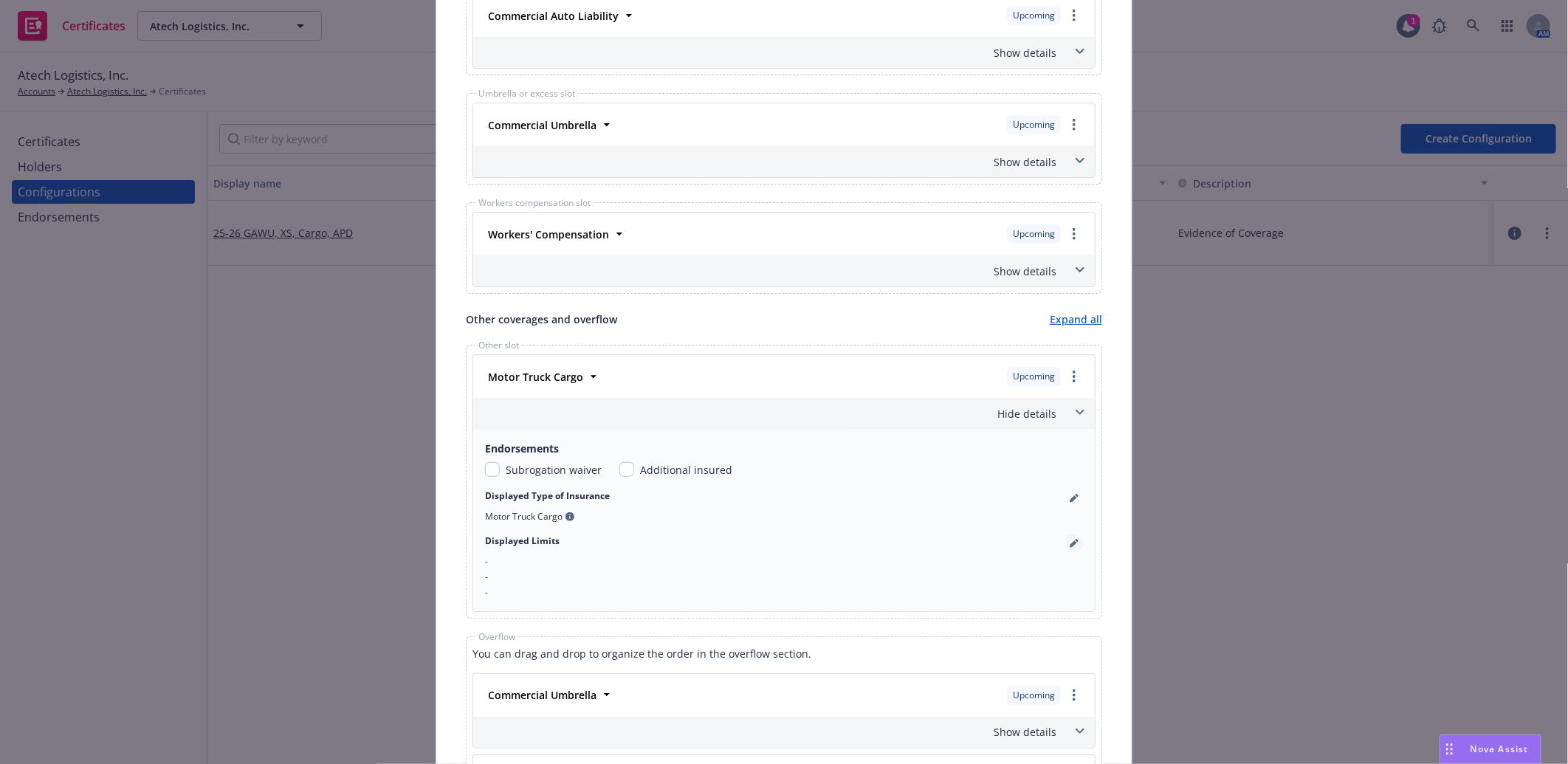
click at [1069, 544] on icon "pencil" at bounding box center [1073, 544] width 7 height 7
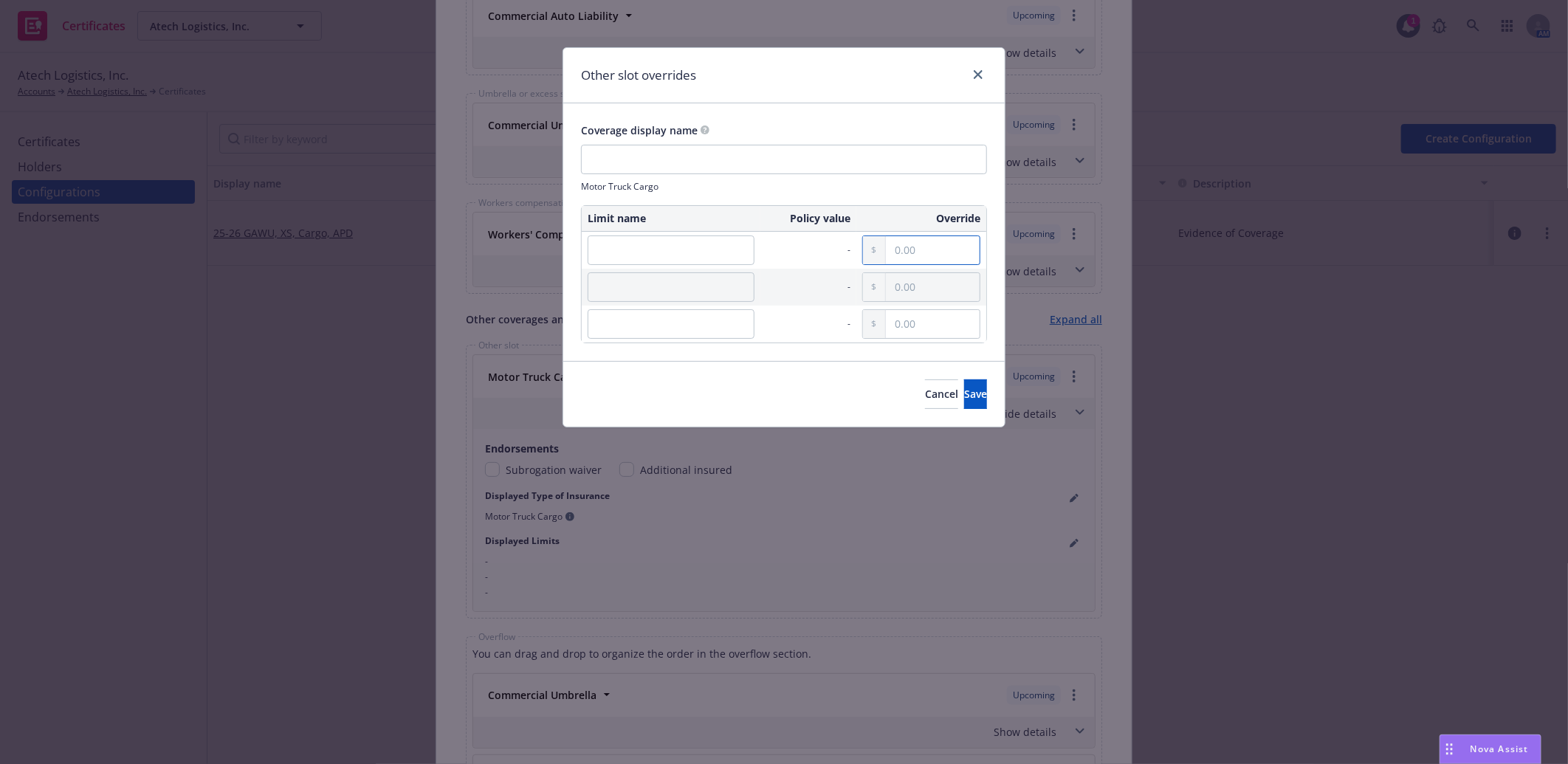
click at [925, 255] on input "text" at bounding box center [933, 251] width 93 height 28
paste input "500,000.00"
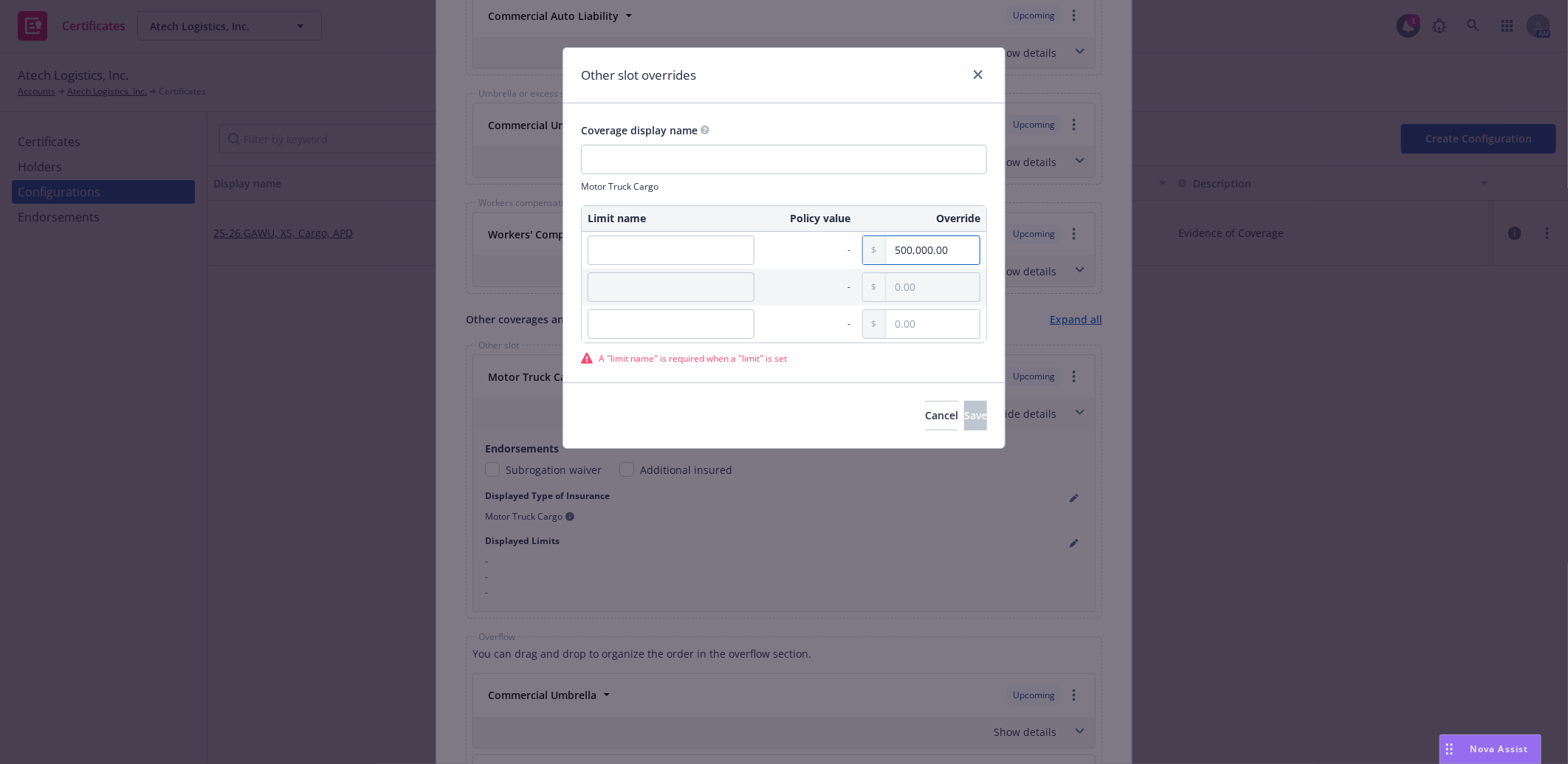
type input "500,000.00"
click at [956, 282] on input "text" at bounding box center [933, 287] width 93 height 28
paste input "2,500.00"
type input "2,500.00"
click at [716, 251] on input "text" at bounding box center [671, 251] width 167 height 29
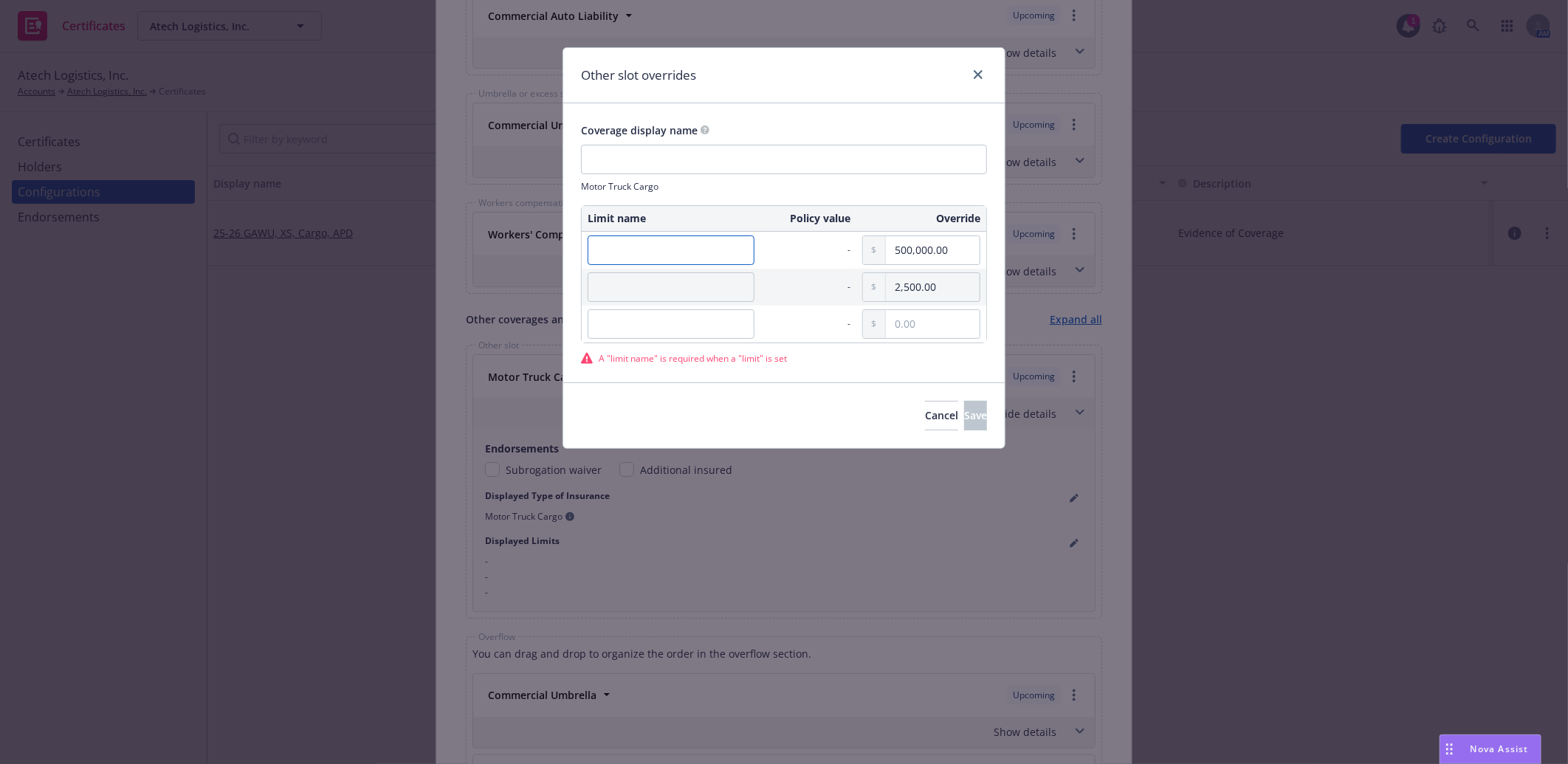
paste input "Limit"
type input "Limit"
click at [672, 282] on input "text" at bounding box center [671, 287] width 167 height 29
click at [724, 286] on input "text" at bounding box center [671, 287] width 167 height 29
paste input "Deductible"
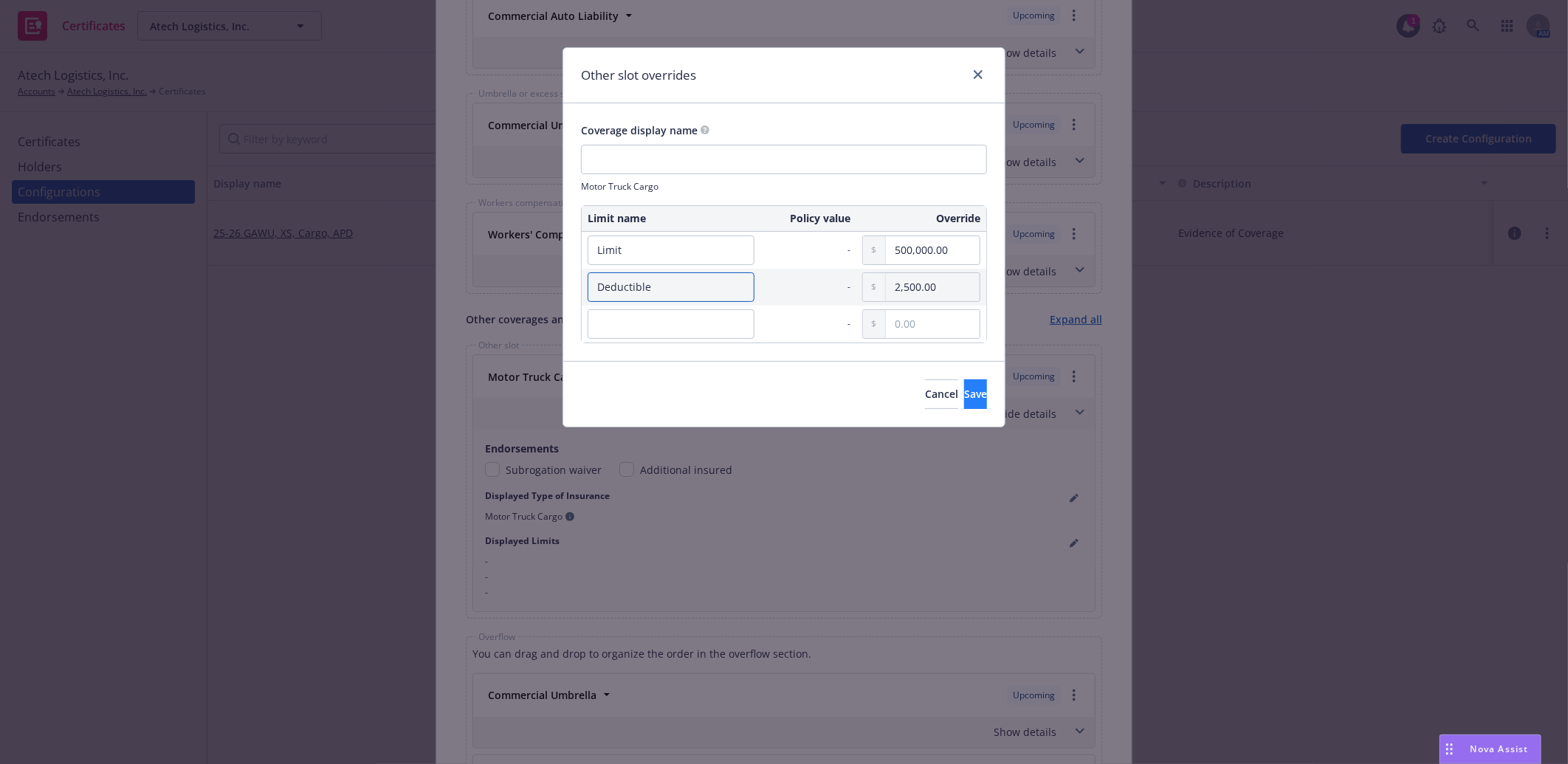
type input "Deductible"
click at [964, 400] on span "Save" at bounding box center [975, 393] width 23 height 14
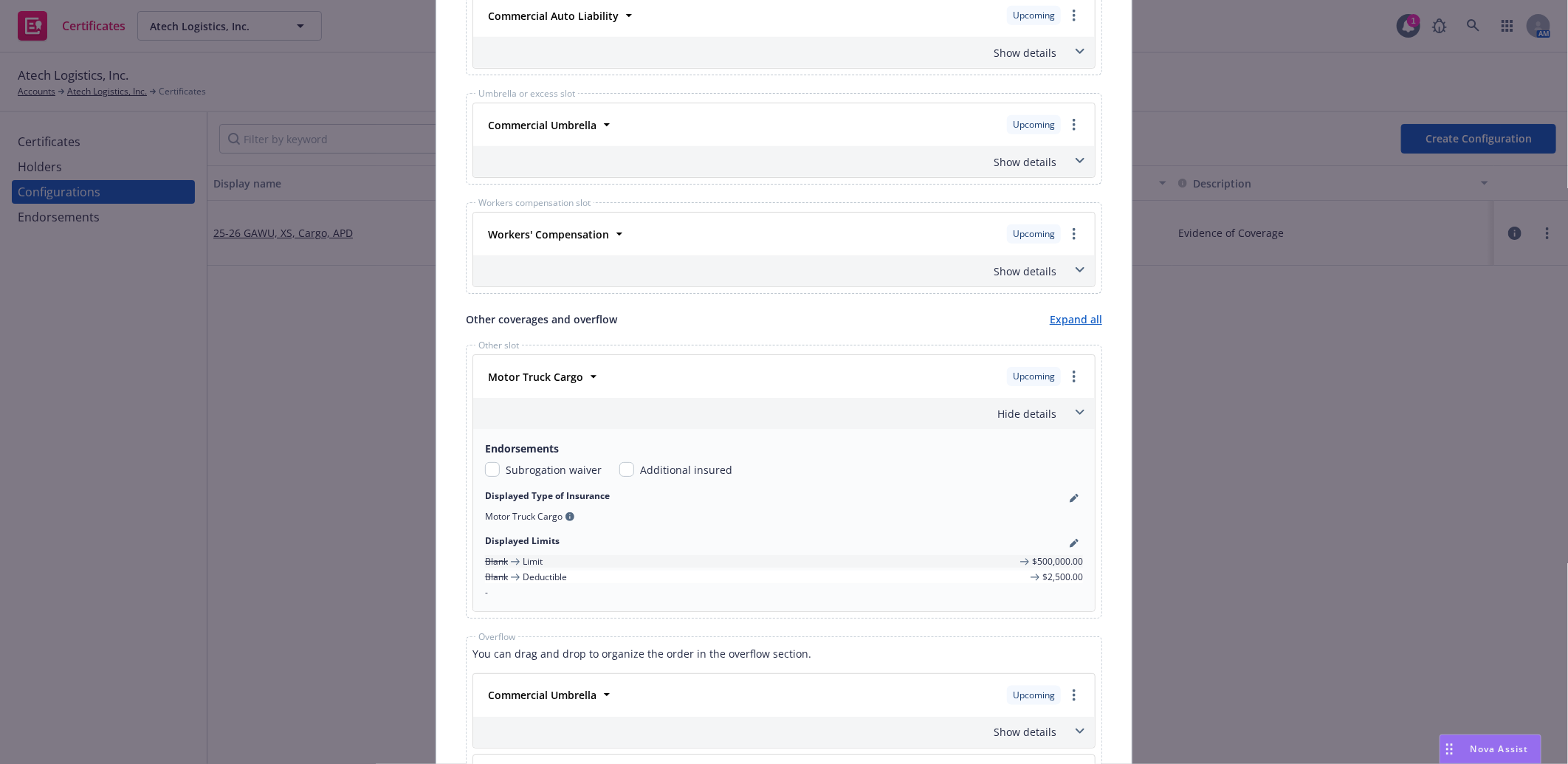
scroll to position [1156, 0]
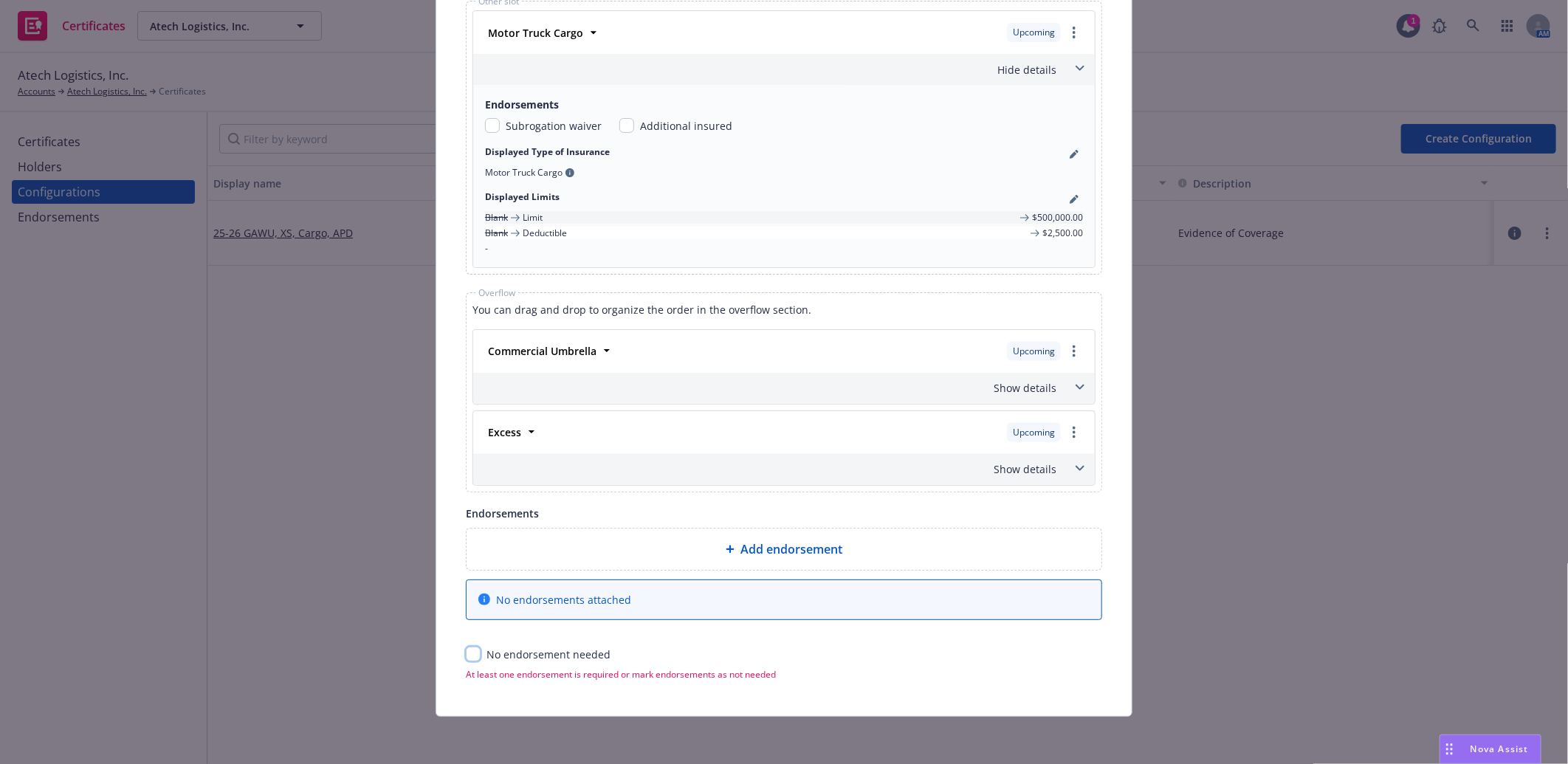
click at [468, 655] on input "checkbox" at bounding box center [473, 654] width 15 height 15
checkbox input "true"
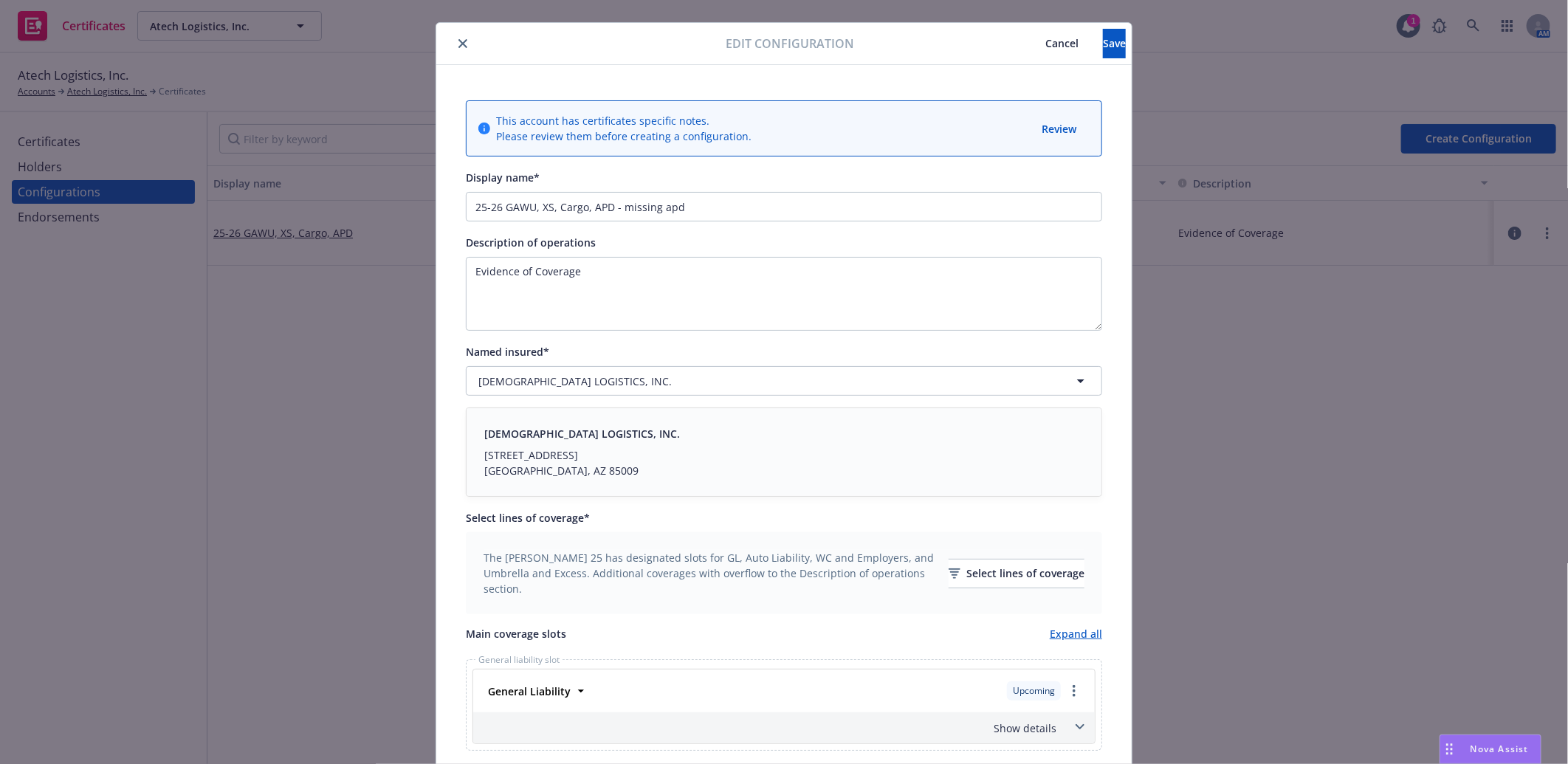
scroll to position [0, 0]
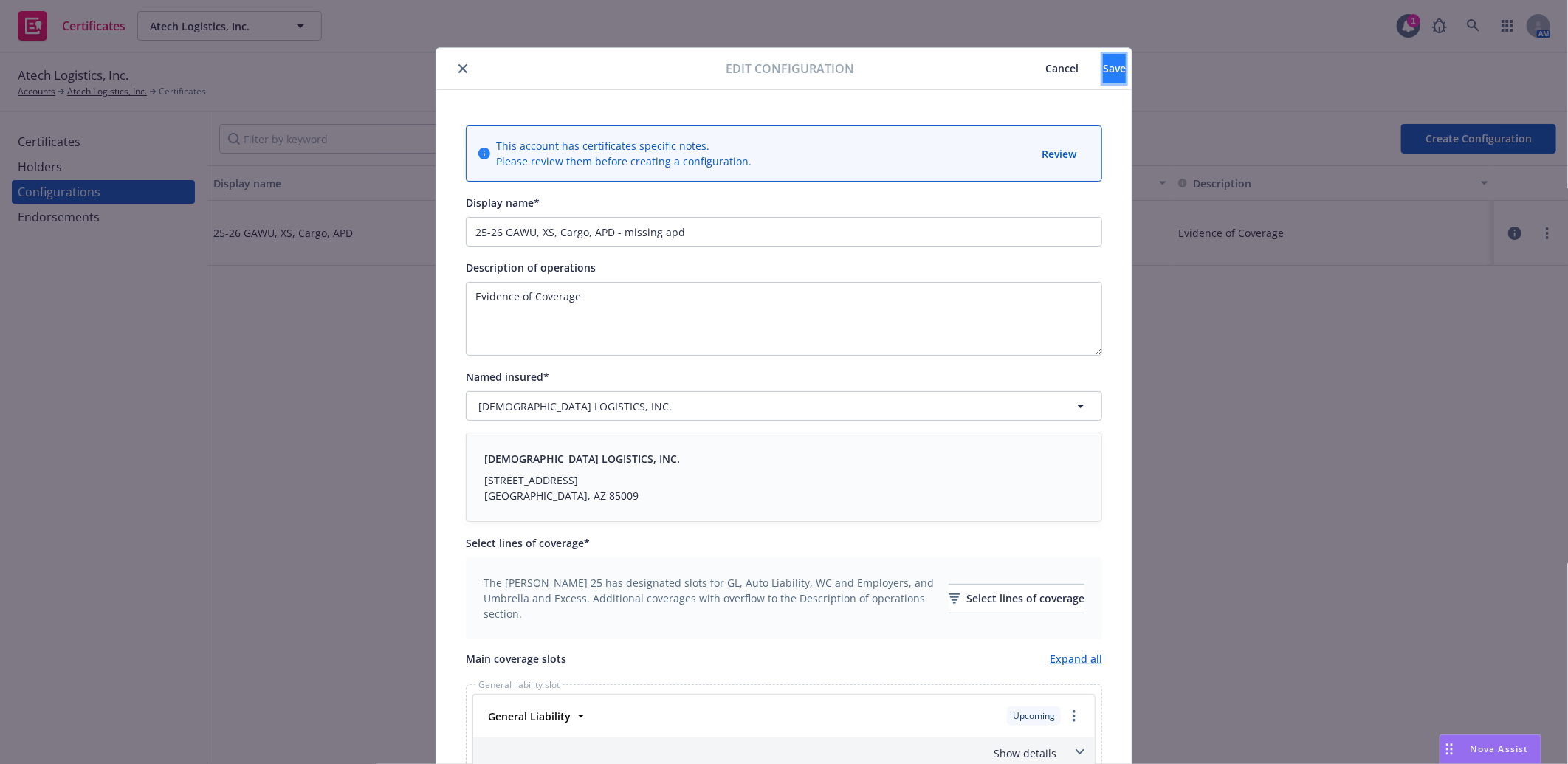
click at [1103, 65] on span "Save" at bounding box center [1114, 68] width 23 height 14
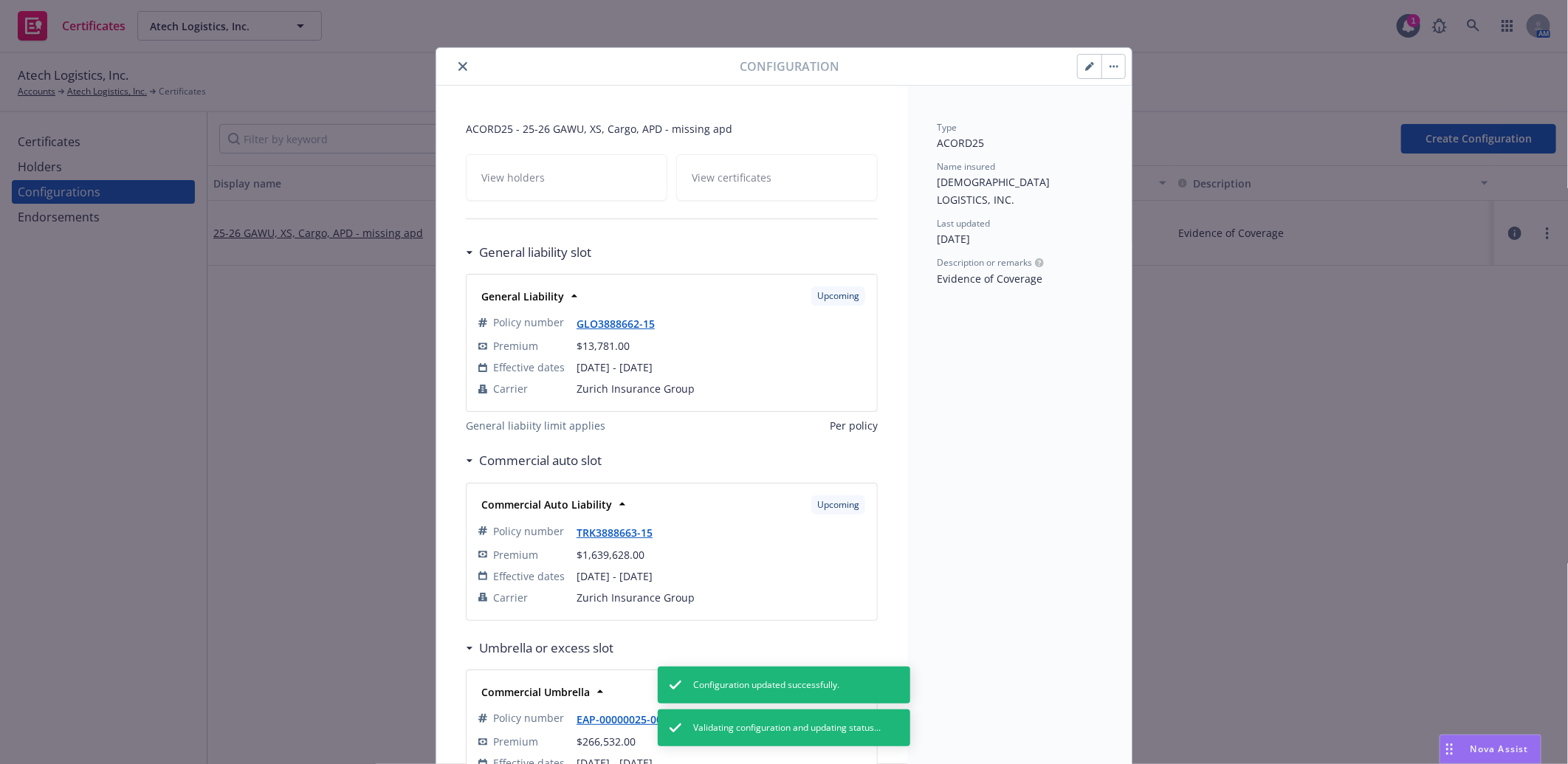
click at [459, 63] on icon "close" at bounding box center [463, 66] width 9 height 9
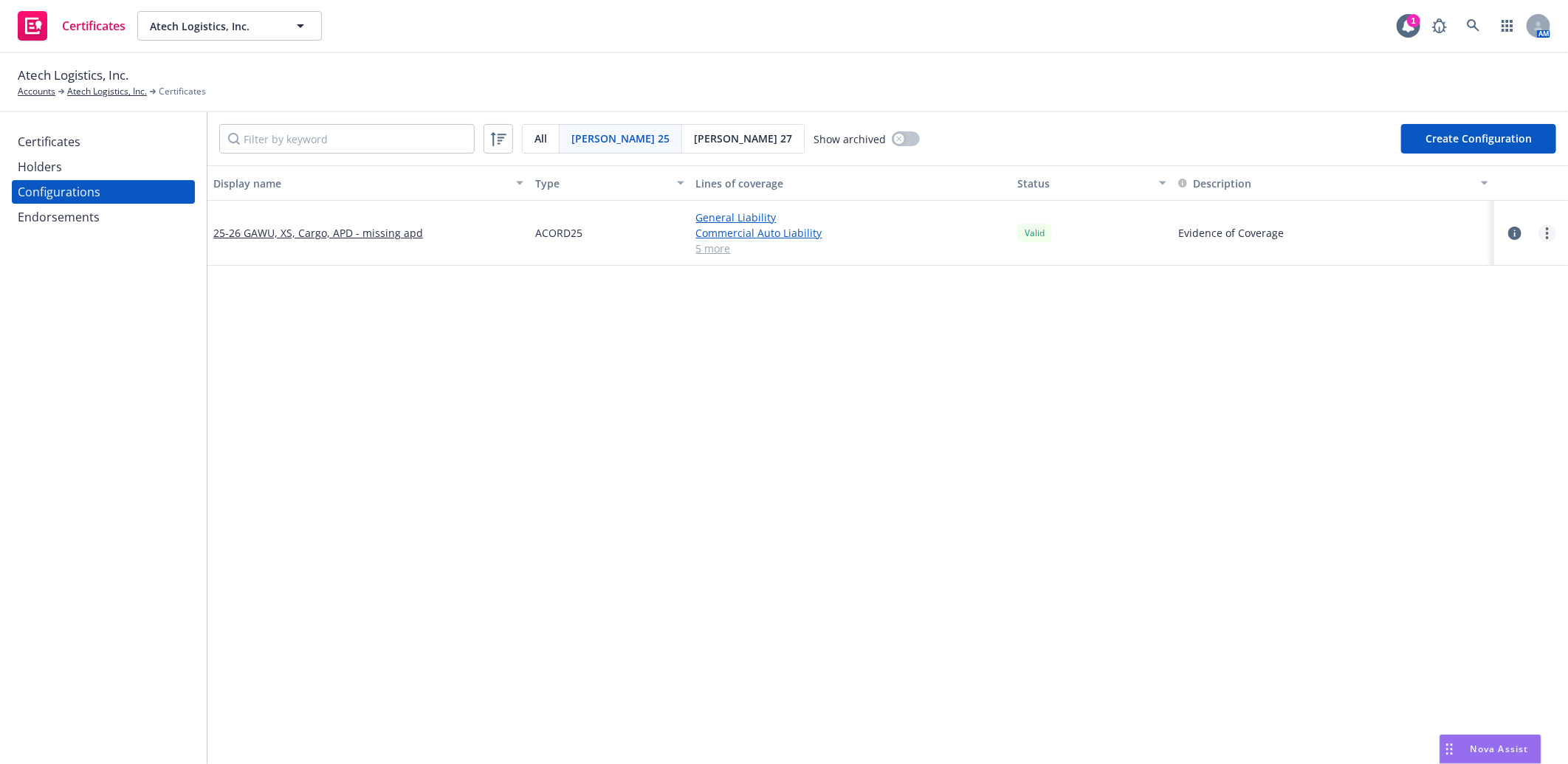
click at [1539, 230] on link "more" at bounding box center [1548, 233] width 18 height 18
click at [1539, 227] on link "more" at bounding box center [1548, 233] width 18 height 18
click at [1445, 406] on link "Preview an [PERSON_NAME]" at bounding box center [1462, 411] width 162 height 29
click at [67, 138] on div "Certificates" at bounding box center [49, 142] width 63 height 24
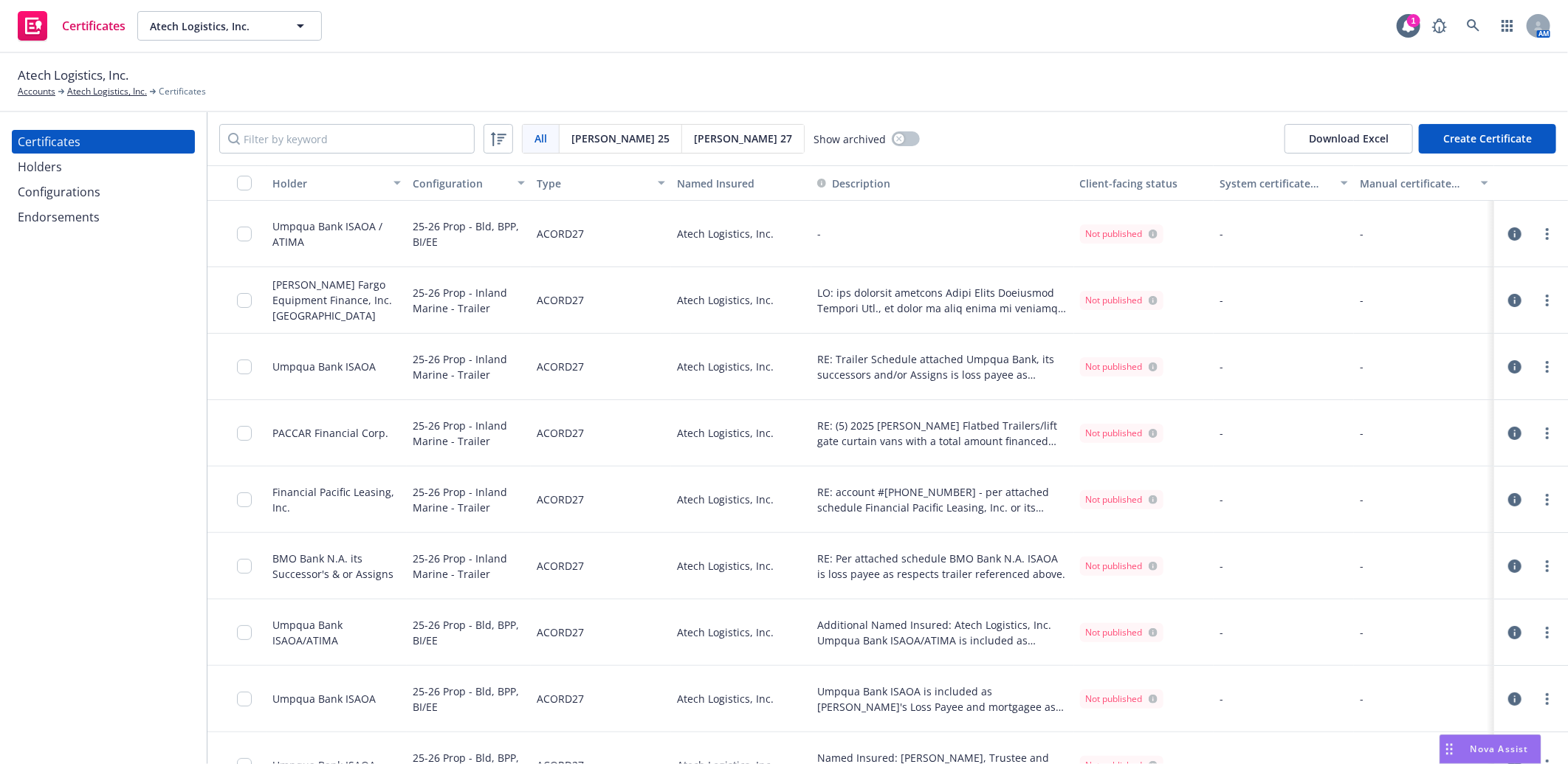
click at [286, 178] on div "Holder" at bounding box center [328, 183] width 112 height 16
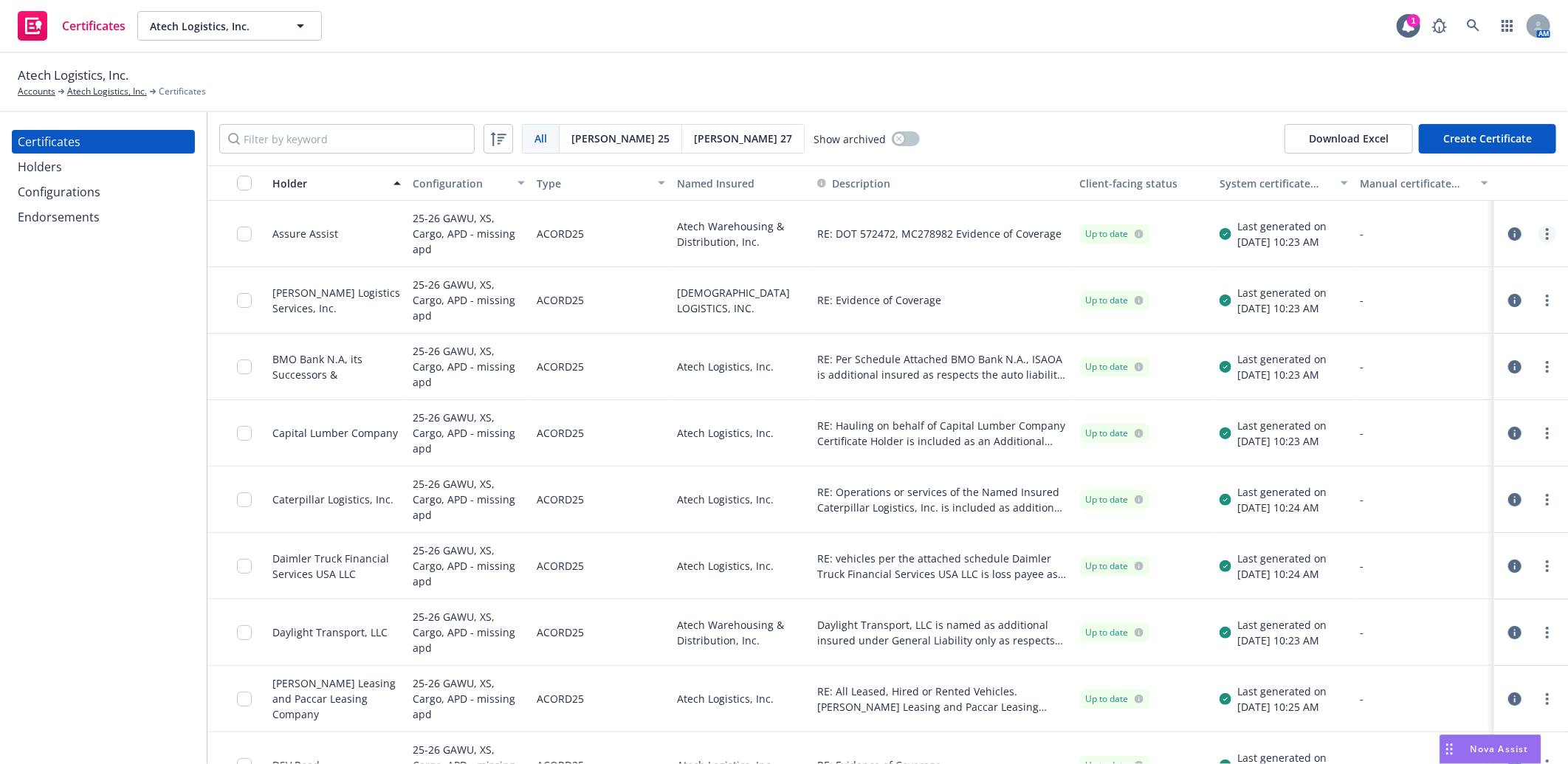
click at [1546, 231] on icon "more" at bounding box center [1548, 234] width 3 height 11
click at [1456, 439] on link "Download uneditable generated certificate" at bounding box center [1426, 441] width 237 height 29
click at [585, 138] on span "[PERSON_NAME] 25" at bounding box center [621, 138] width 98 height 16
click at [1546, 235] on icon "more" at bounding box center [1548, 234] width 3 height 11
click at [1432, 445] on link "Download uneditable generated certificate" at bounding box center [1426, 441] width 237 height 29
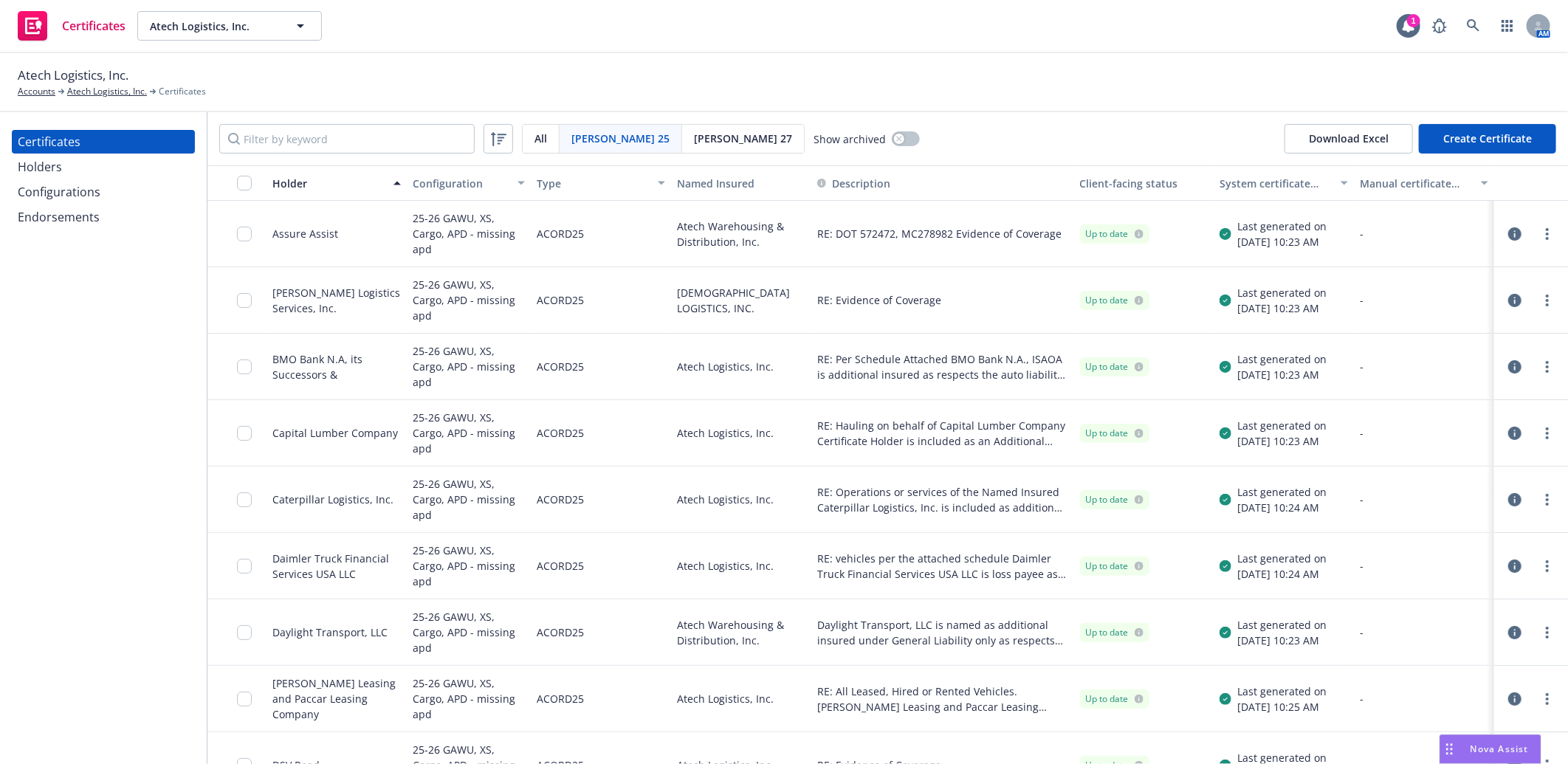
click at [66, 191] on div "Configurations" at bounding box center [59, 192] width 83 height 24
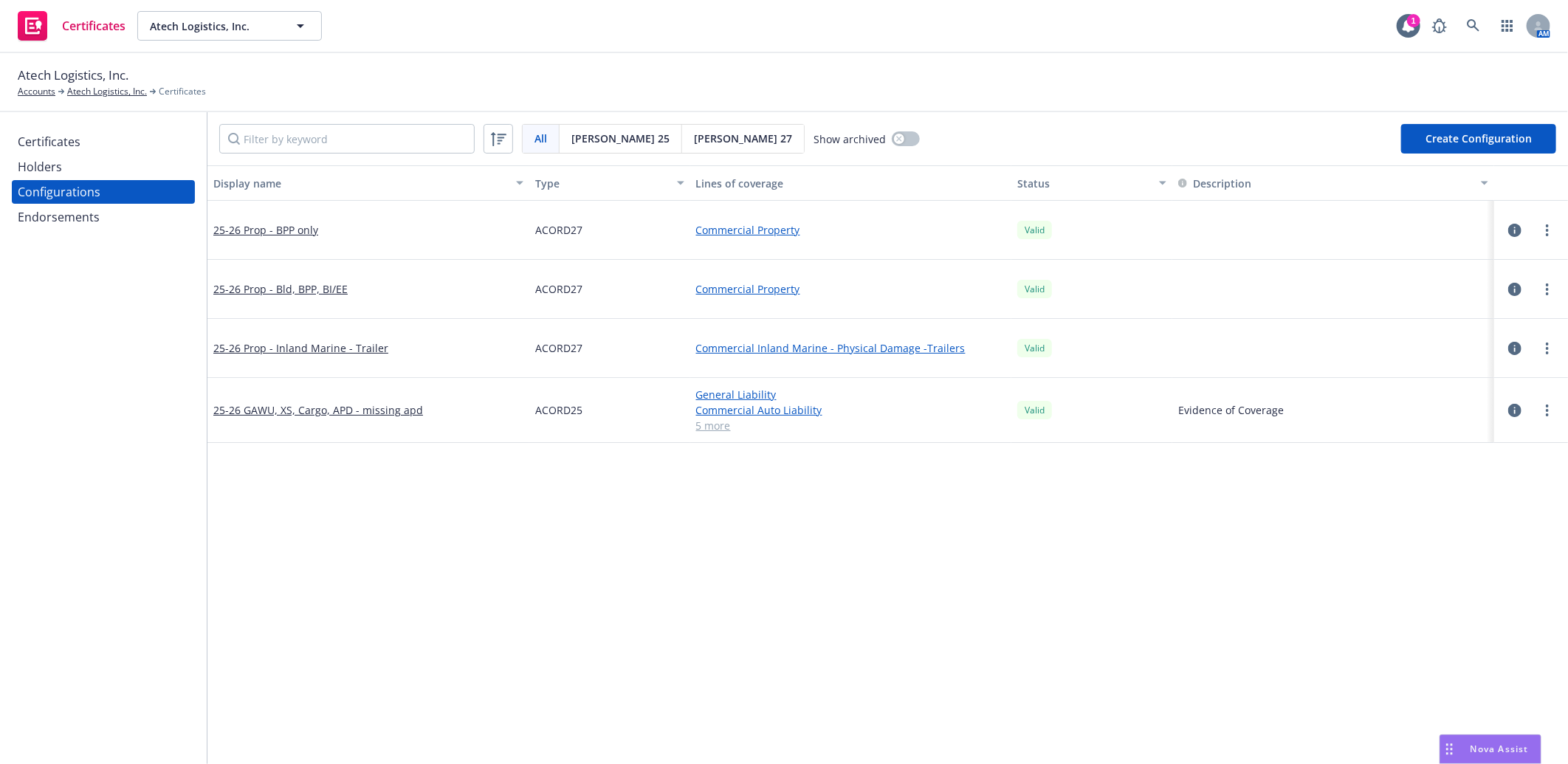
click at [608, 133] on span "[PERSON_NAME] 25" at bounding box center [621, 138] width 98 height 16
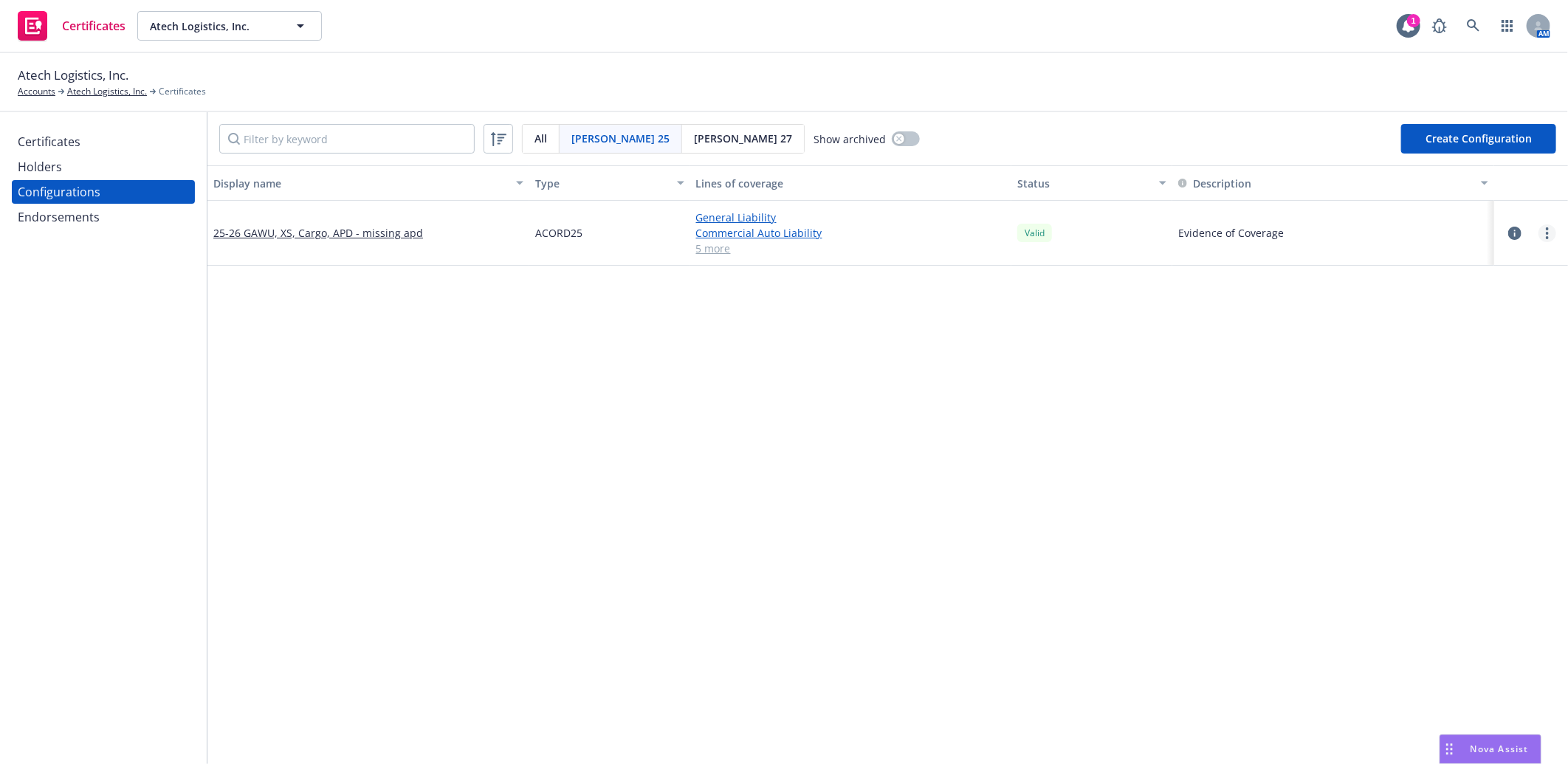
click at [1546, 228] on circle "more" at bounding box center [1548, 229] width 3 height 3
click at [1432, 377] on link "Regenerate all certificates" at bounding box center [1462, 382] width 162 height 29
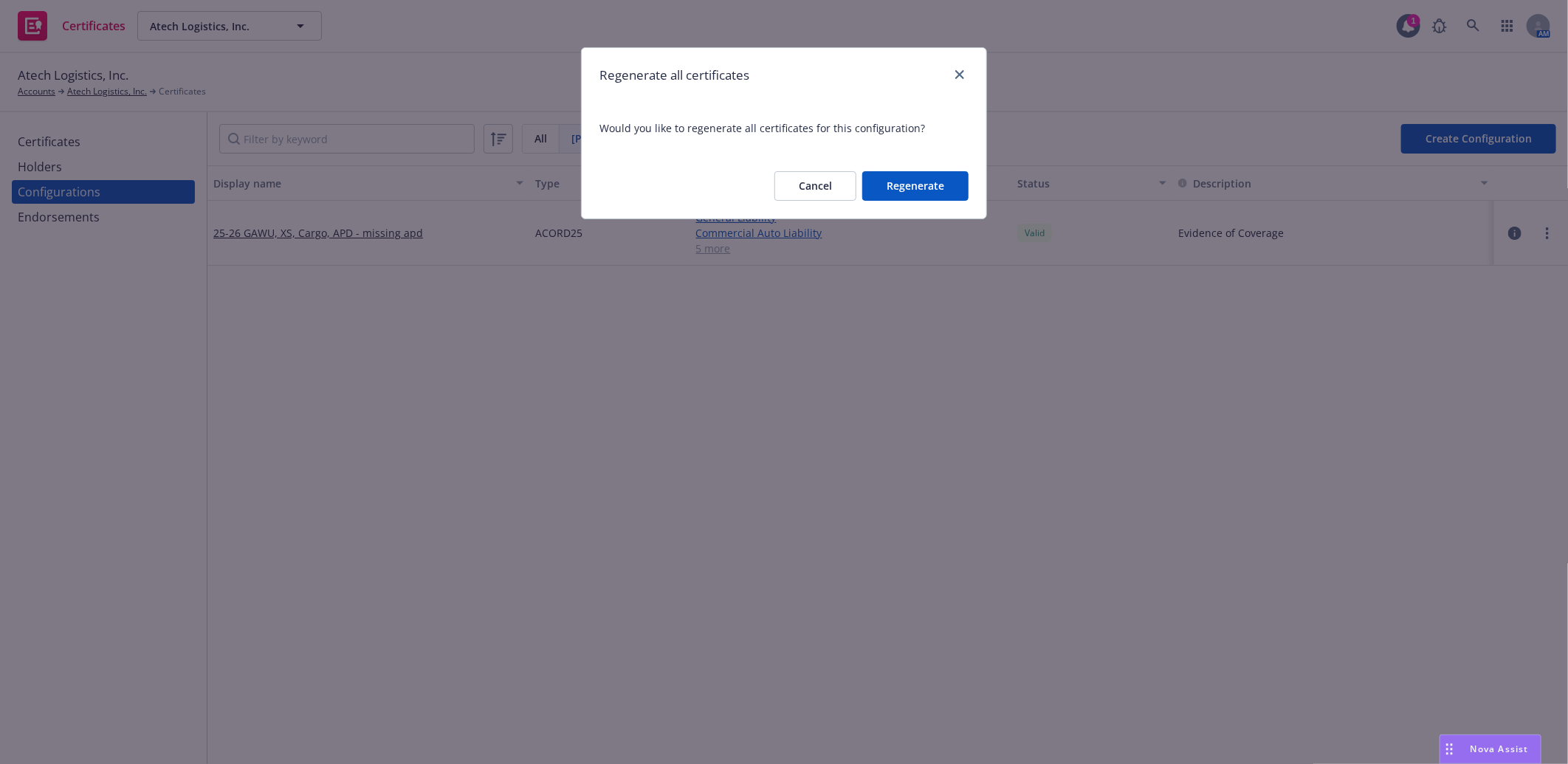
click at [917, 186] on button "Regenerate" at bounding box center [915, 186] width 106 height 29
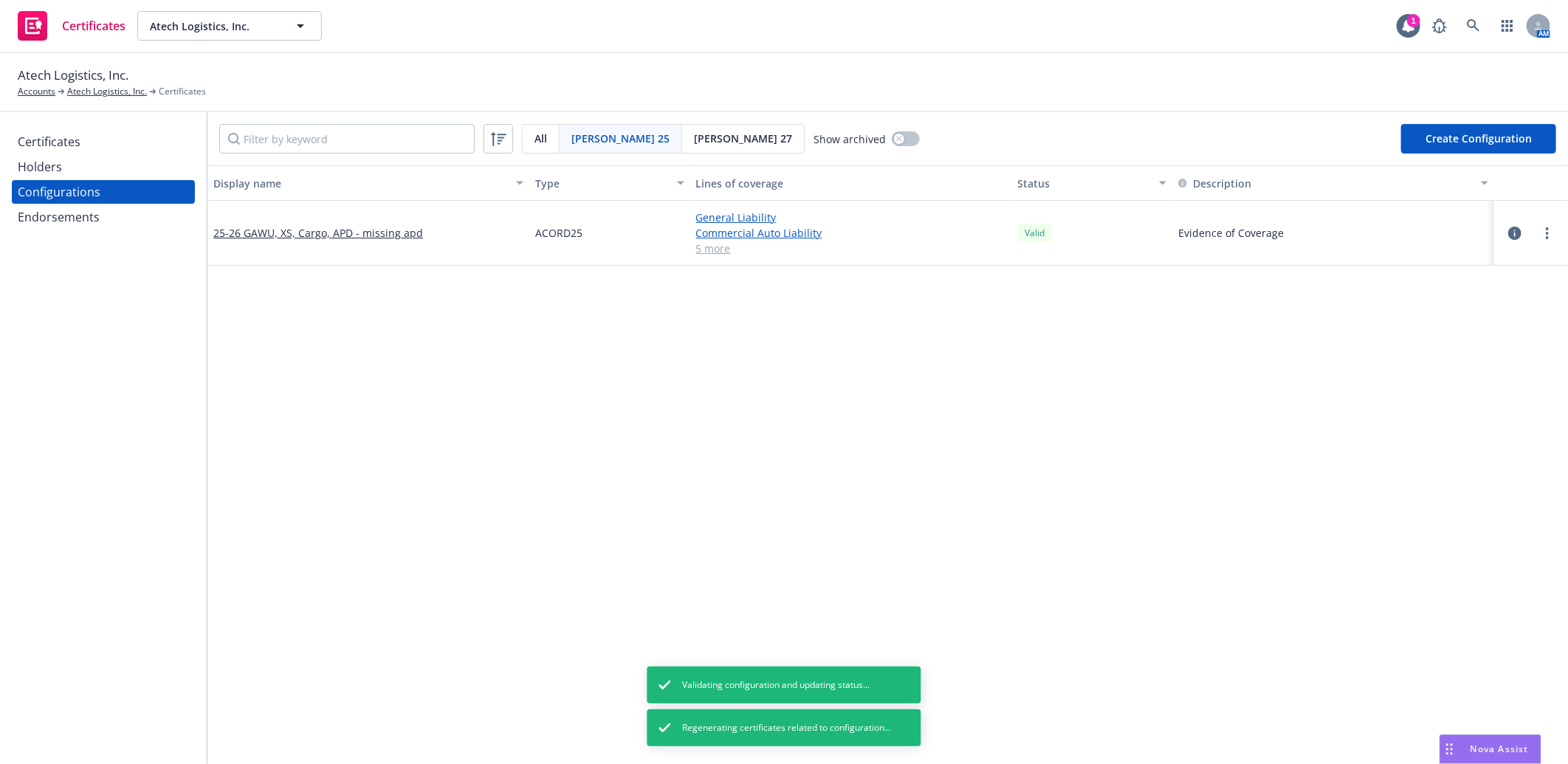
click at [39, 159] on div "Holders" at bounding box center [40, 166] width 44 height 24
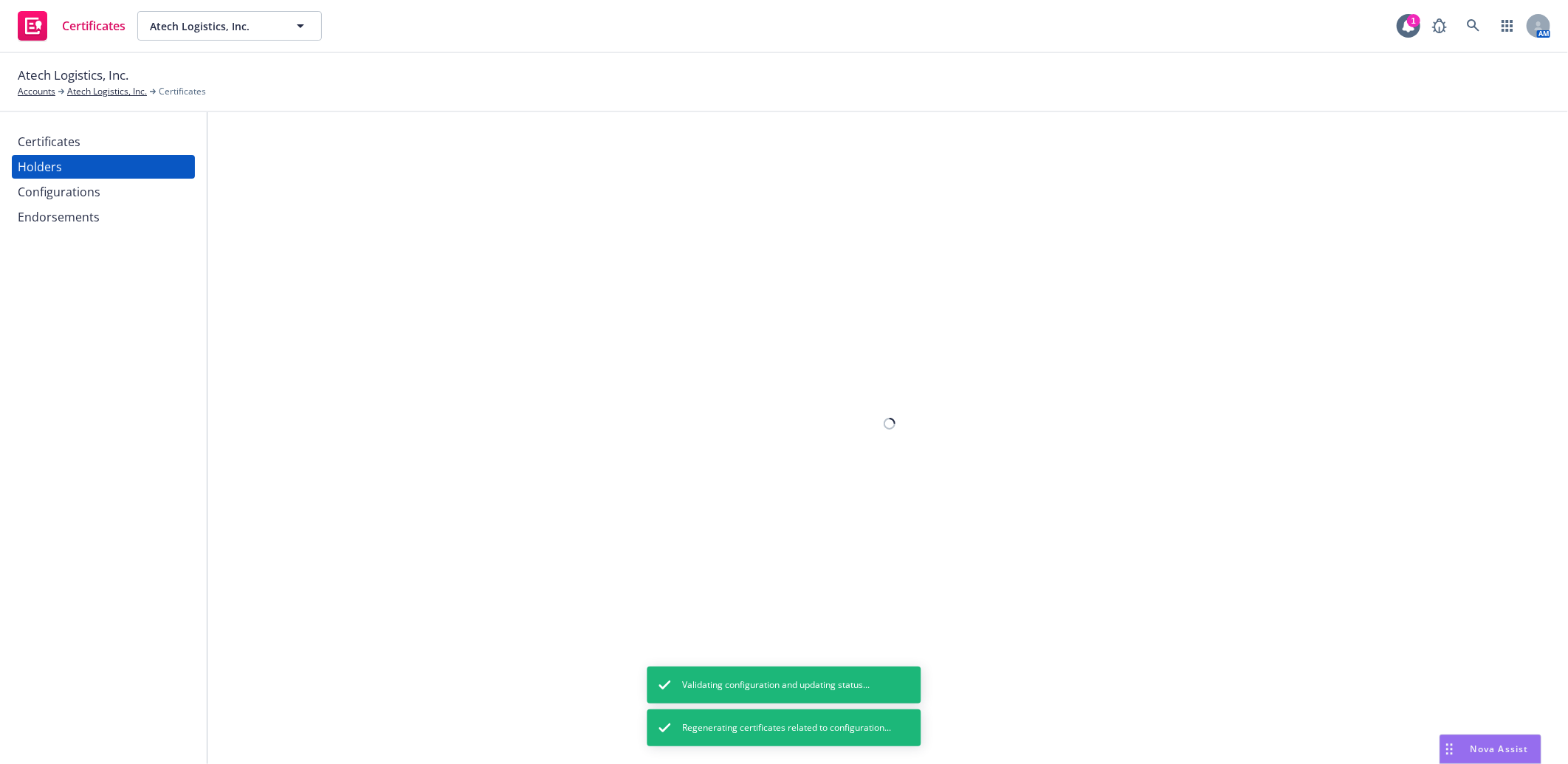
click at [40, 141] on div "Certificates" at bounding box center [49, 142] width 63 height 24
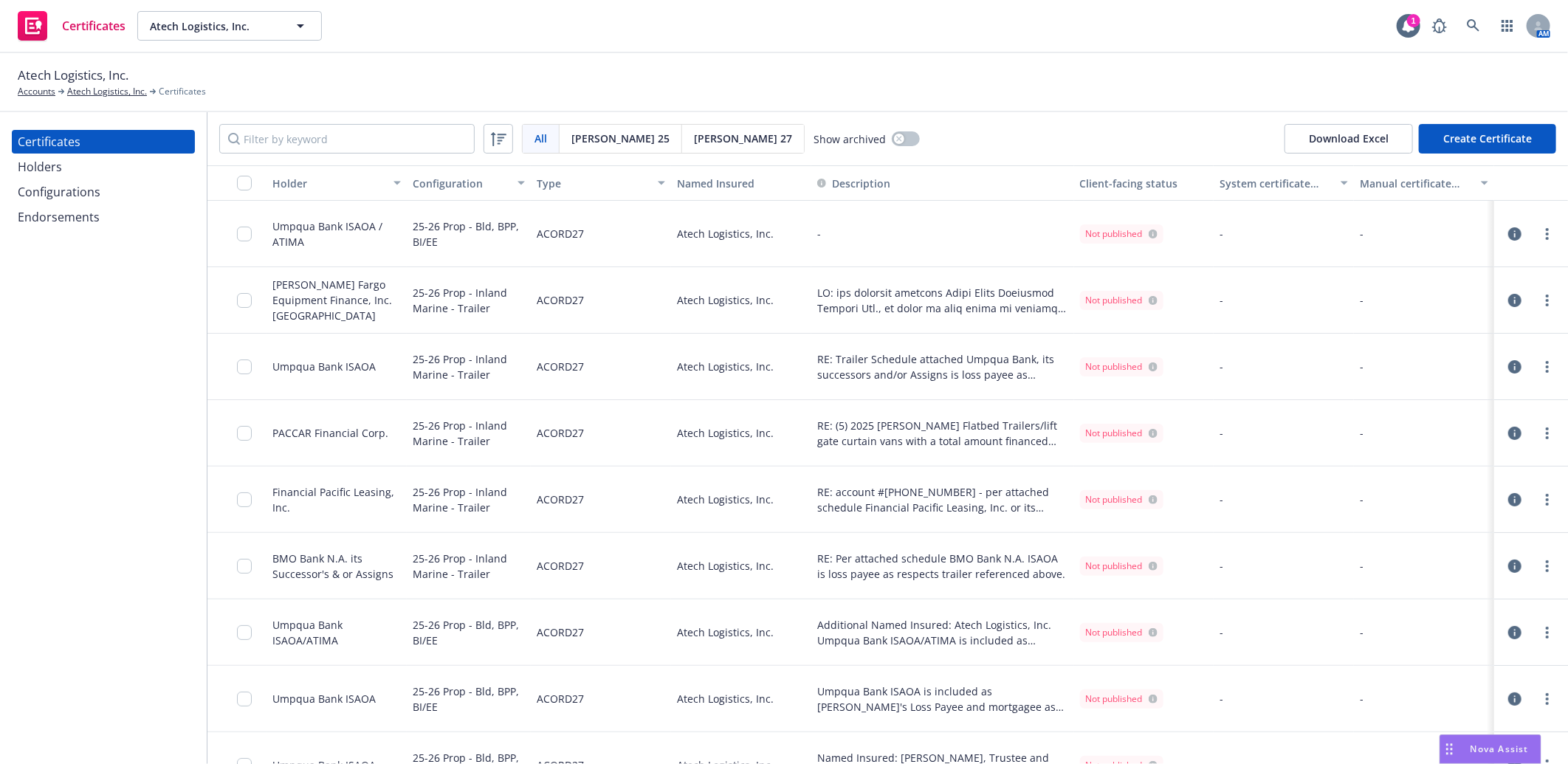
click at [593, 133] on span "[PERSON_NAME] 25" at bounding box center [621, 138] width 98 height 16
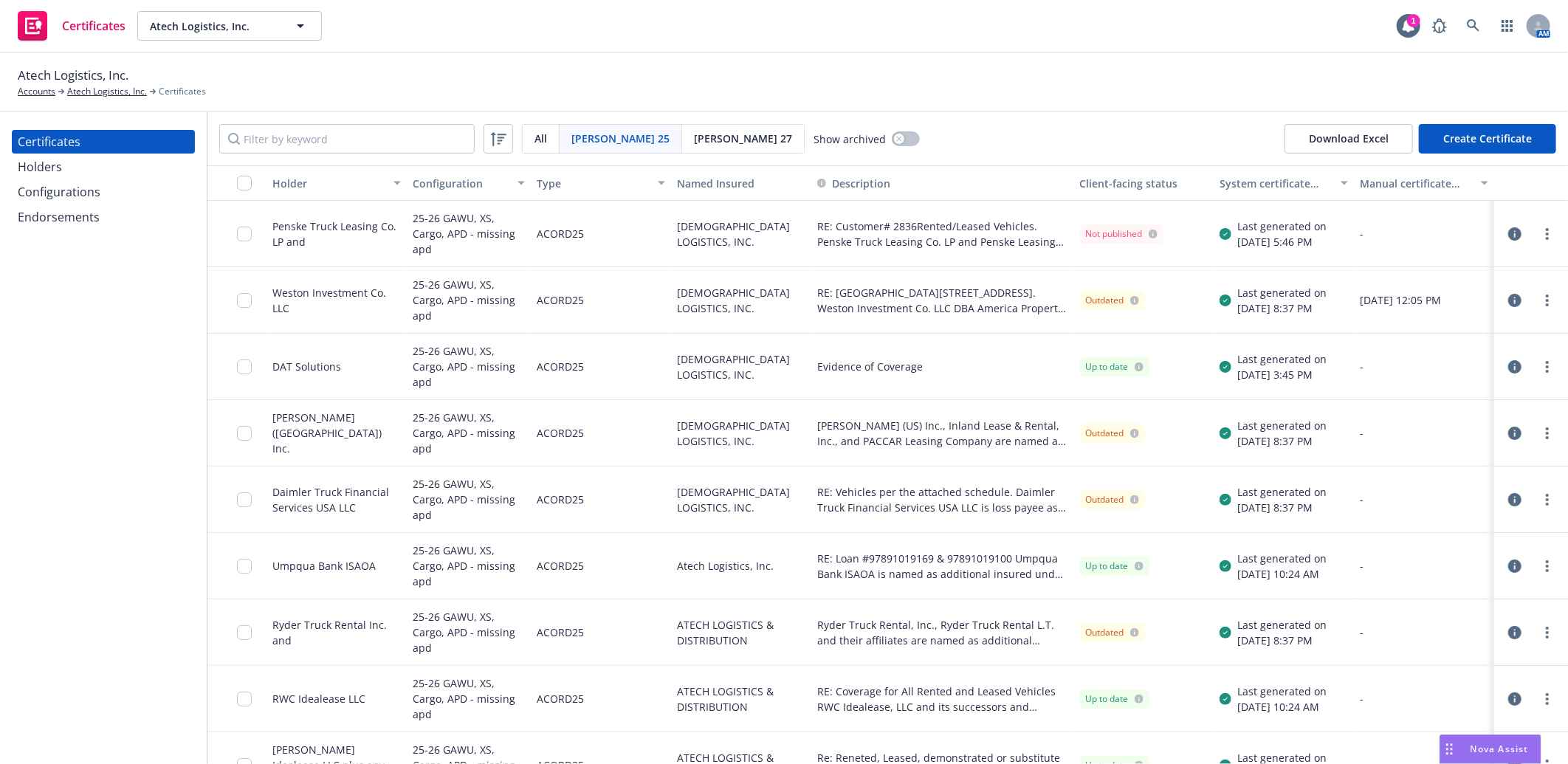
click at [287, 180] on div "Holder" at bounding box center [328, 183] width 112 height 16
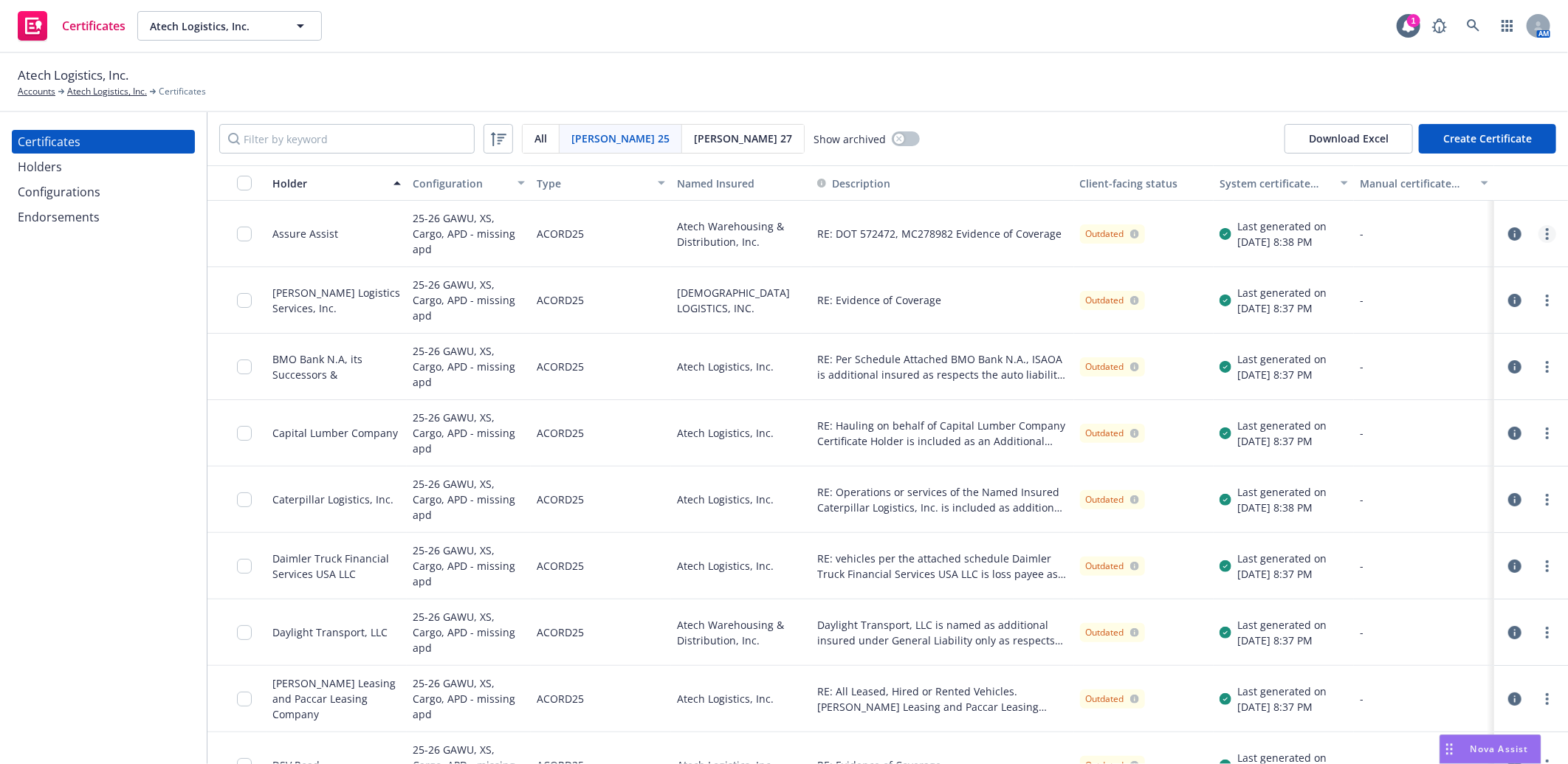
click at [1546, 228] on circle "more" at bounding box center [1548, 230] width 3 height 3
click at [1473, 440] on link "Download uneditable generated certificate" at bounding box center [1426, 441] width 237 height 29
click at [241, 179] on input "checkbox" at bounding box center [244, 183] width 15 height 15
click at [896, 79] on div "Atech Logistics, Inc. Accounts Atech Logistics, Inc. Certificates" at bounding box center [784, 82] width 1533 height 33
click at [1546, 299] on icon "more" at bounding box center [1548, 301] width 3 height 11
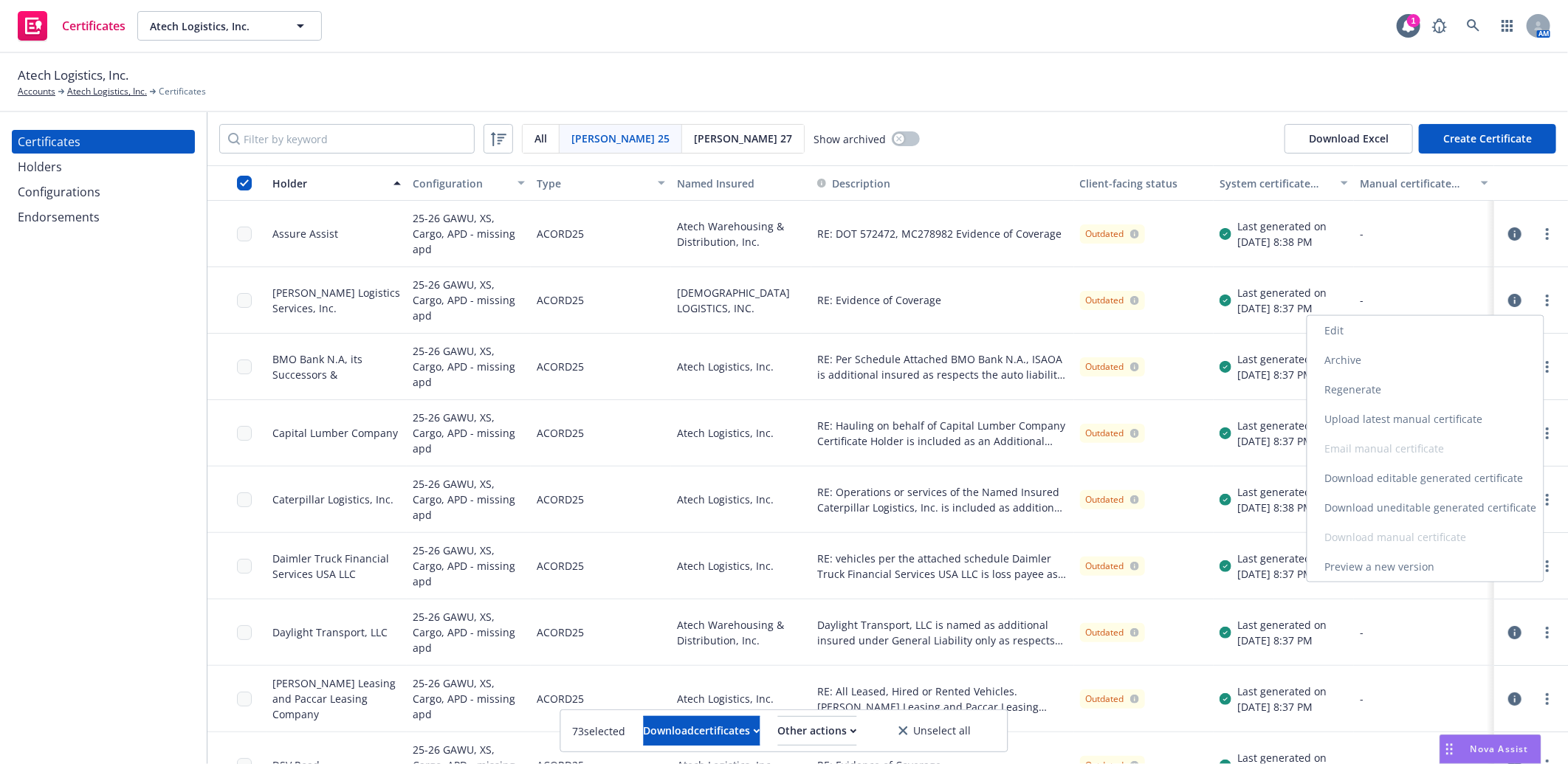
click at [1464, 506] on link "Download uneditable generated certificate" at bounding box center [1426, 508] width 237 height 29
click at [1508, 298] on icon "button" at bounding box center [1515, 301] width 13 height 13
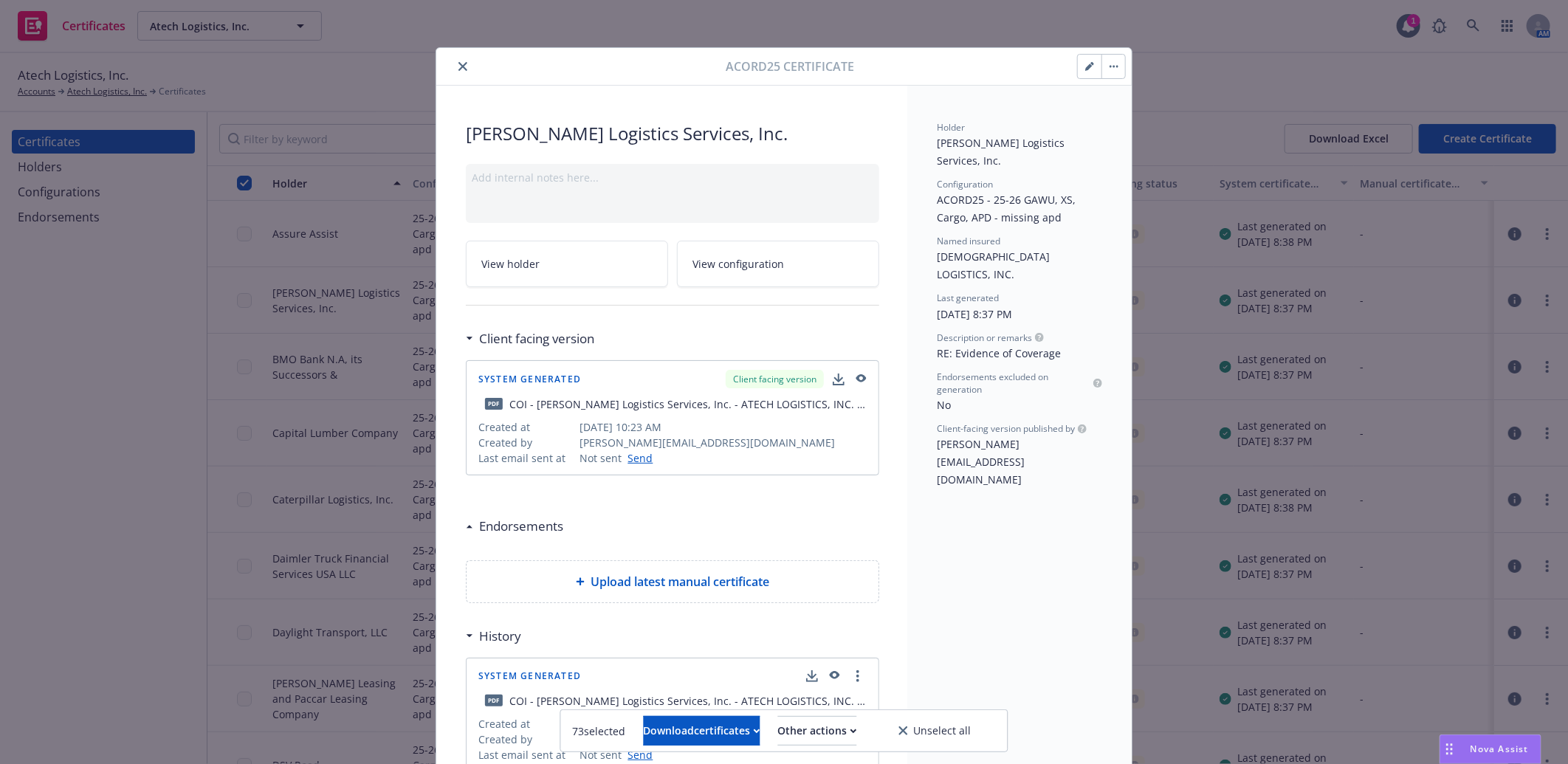
click at [1085, 67] on icon "button" at bounding box center [1088, 67] width 7 height 7
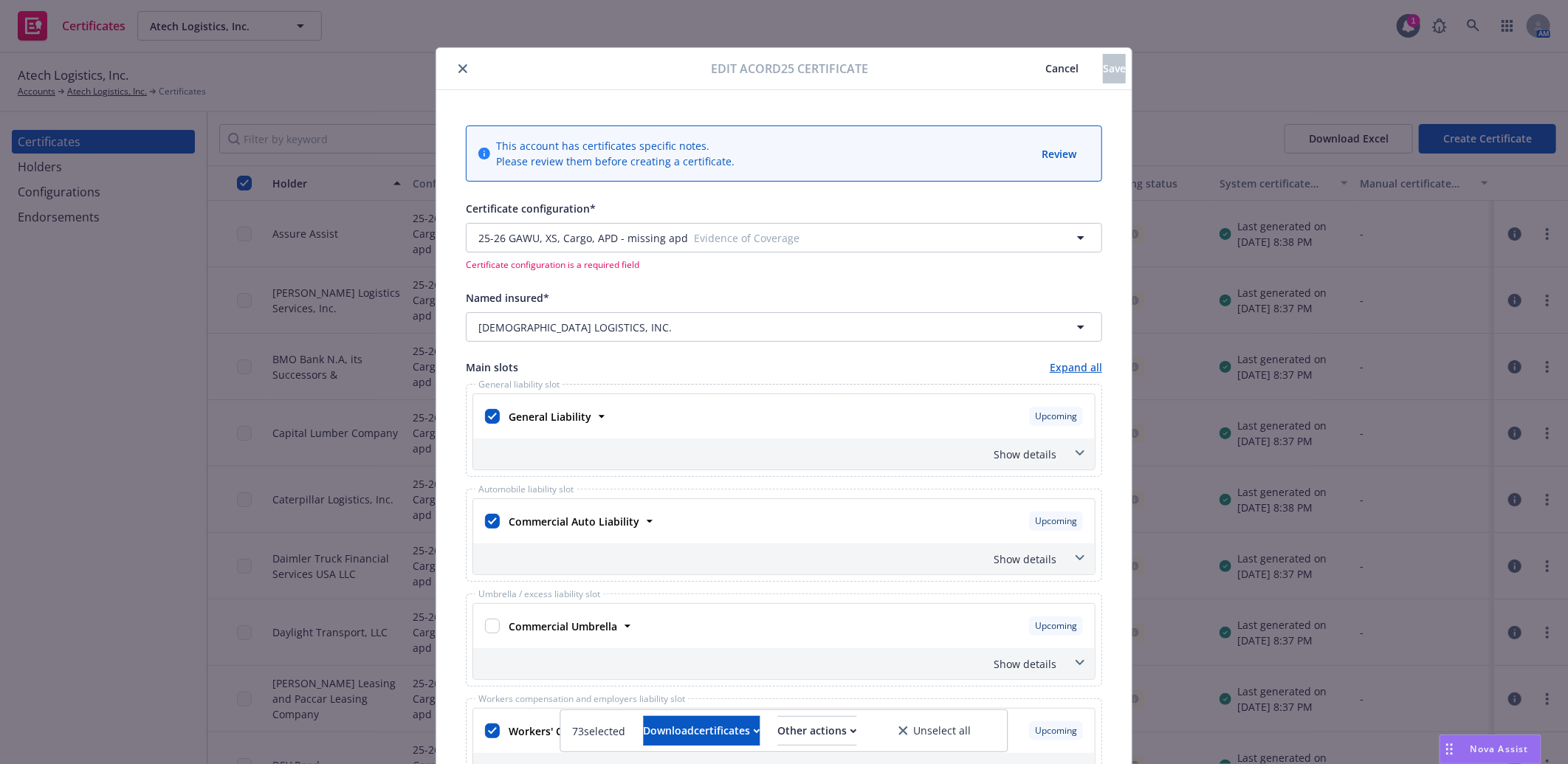
scroll to position [574, 0]
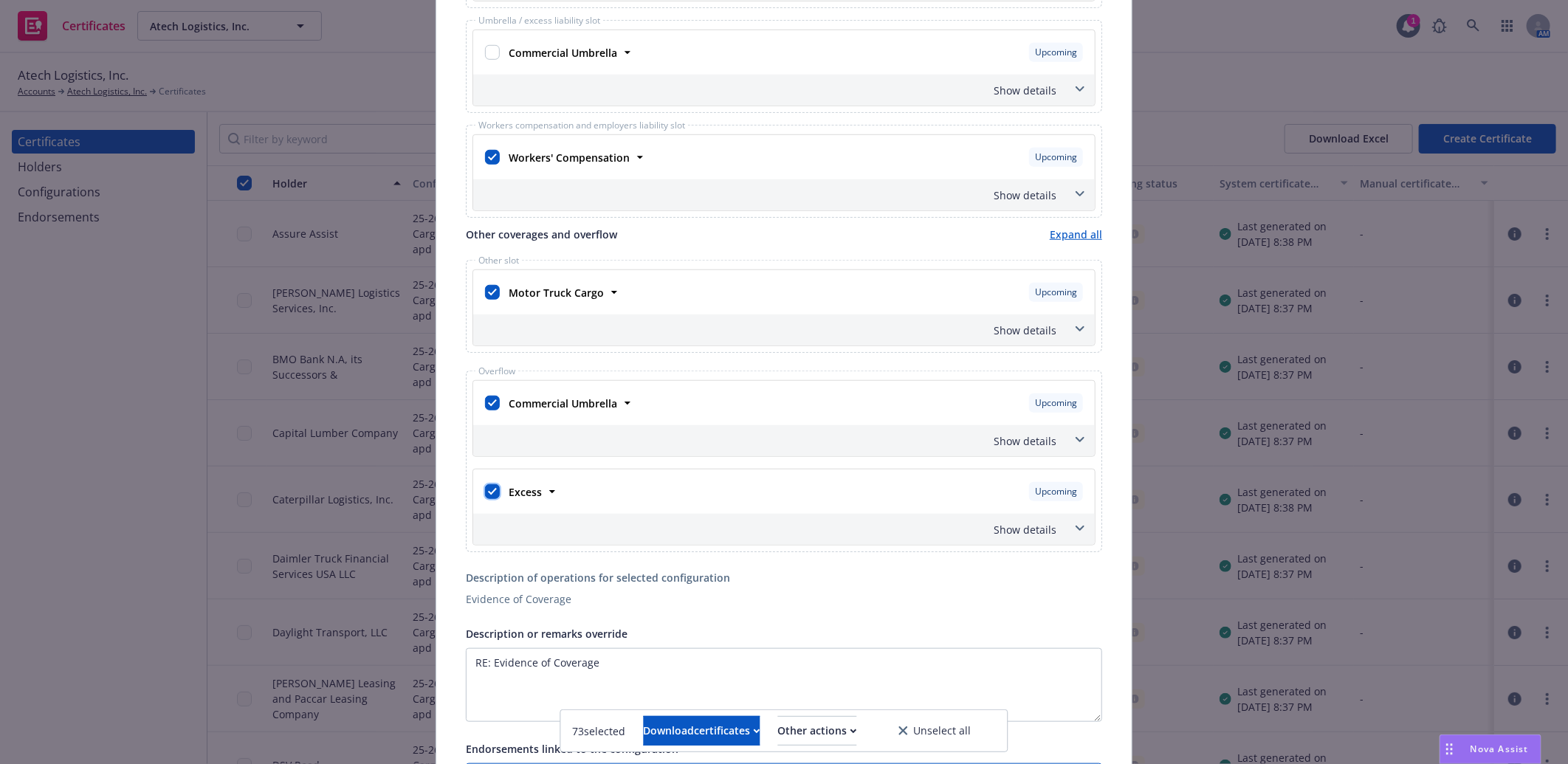
click at [485, 490] on input "checkbox" at bounding box center [492, 491] width 15 height 15
checkbox input "false"
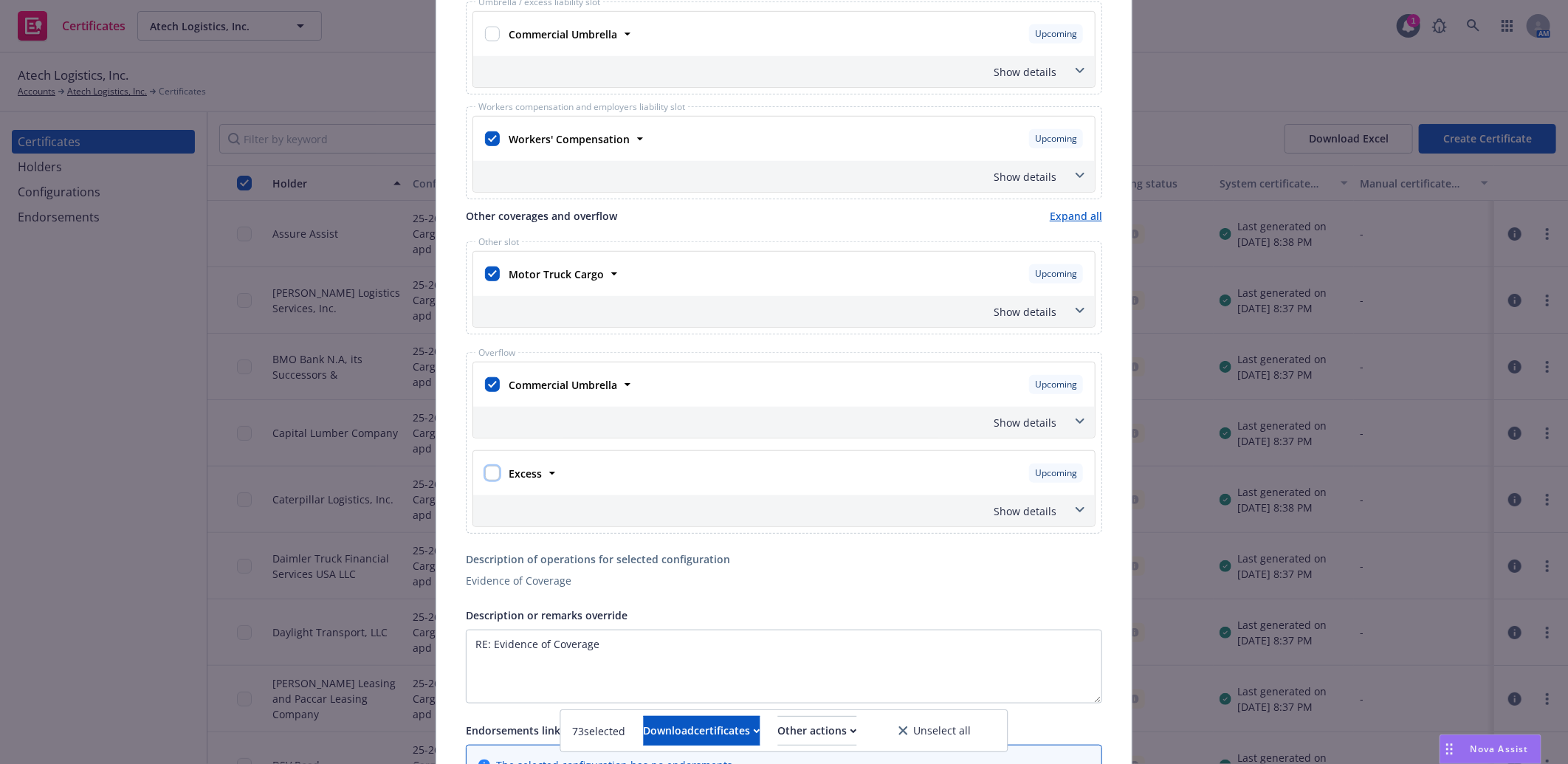
scroll to position [555, 0]
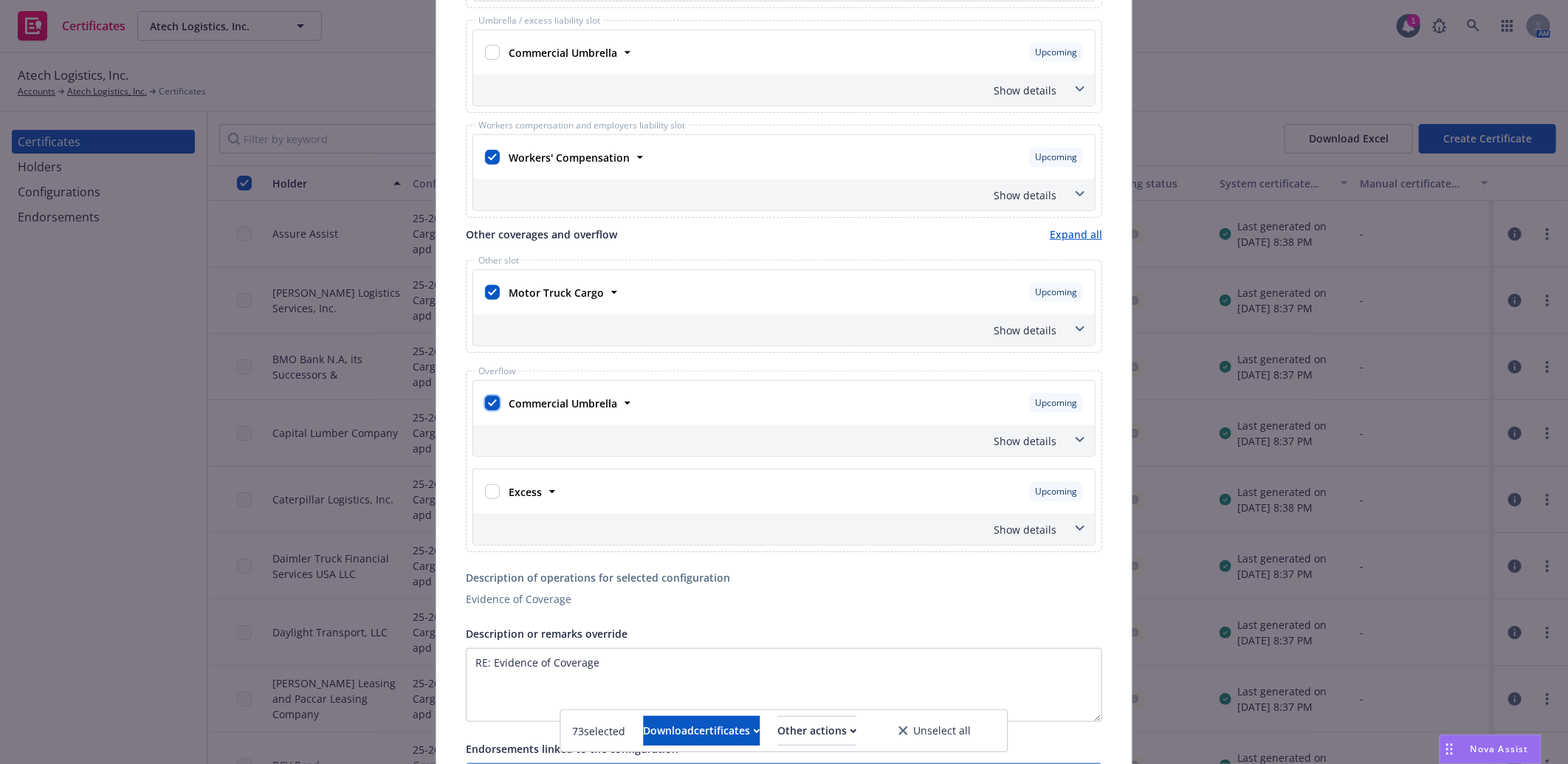
click at [485, 401] on input "checkbox" at bounding box center [492, 403] width 15 height 15
checkbox input "false"
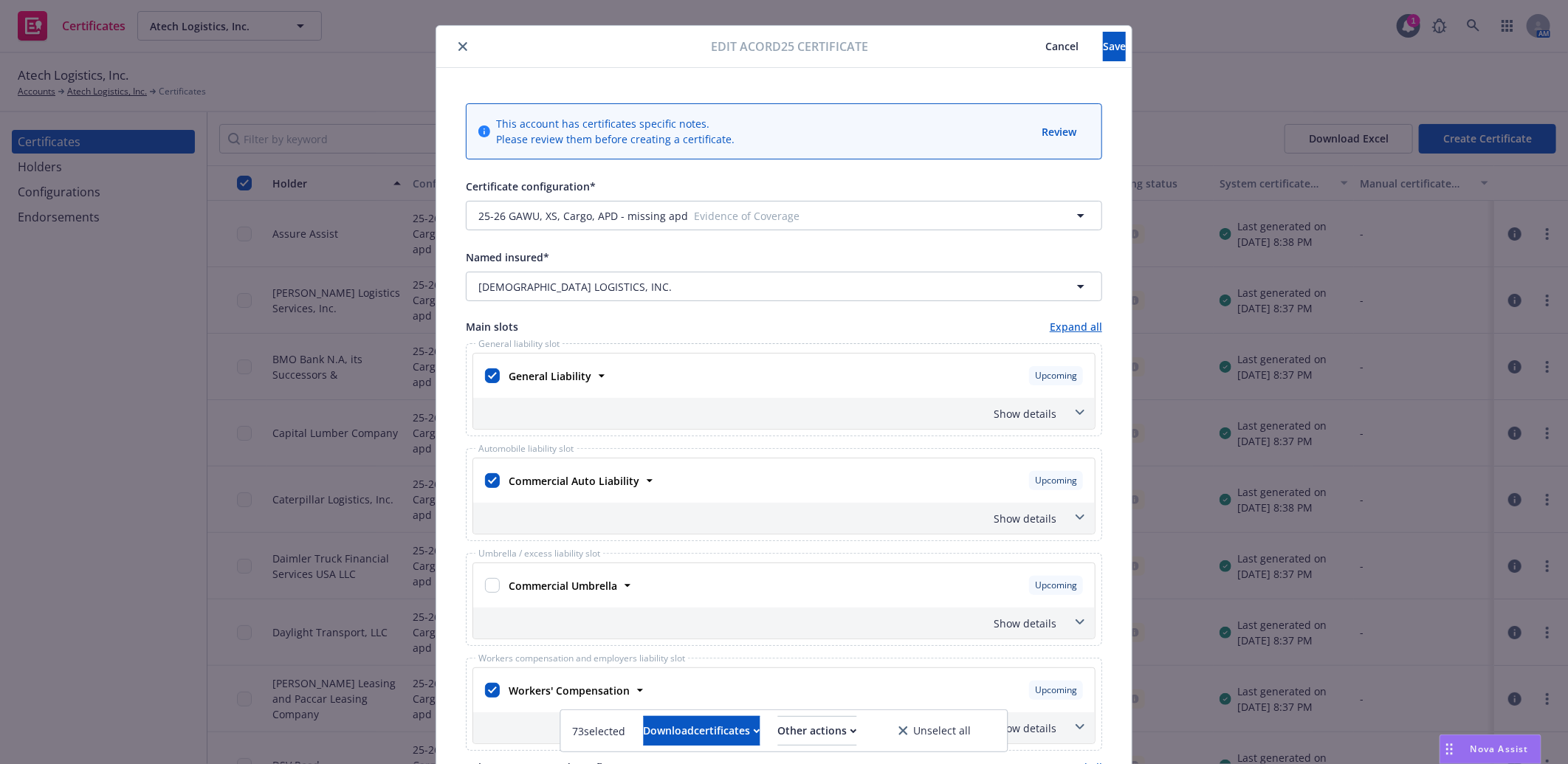
scroll to position [0, 0]
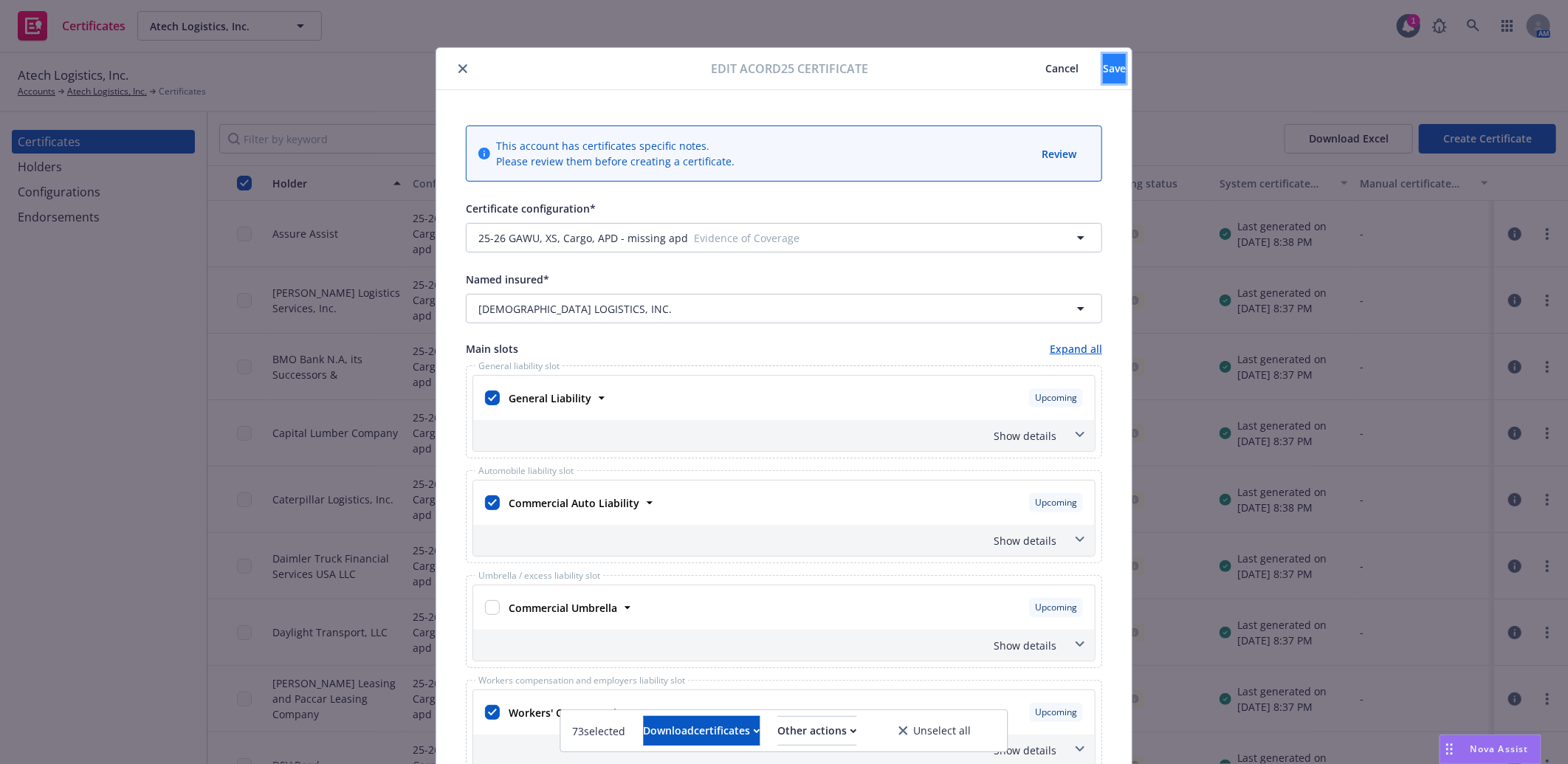
click at [1103, 71] on span "Save" at bounding box center [1114, 68] width 23 height 14
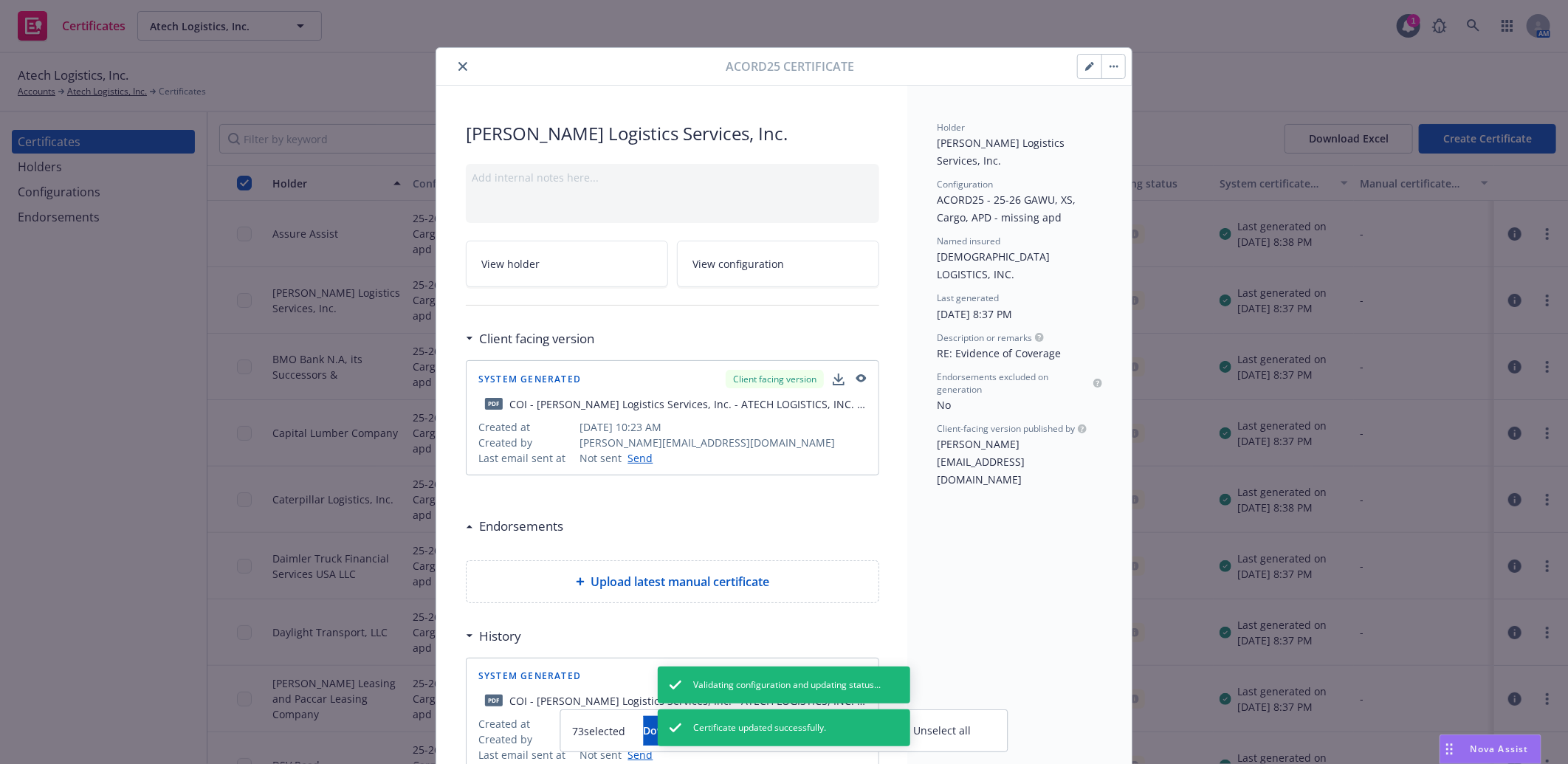
click at [459, 64] on icon "close" at bounding box center [463, 66] width 9 height 9
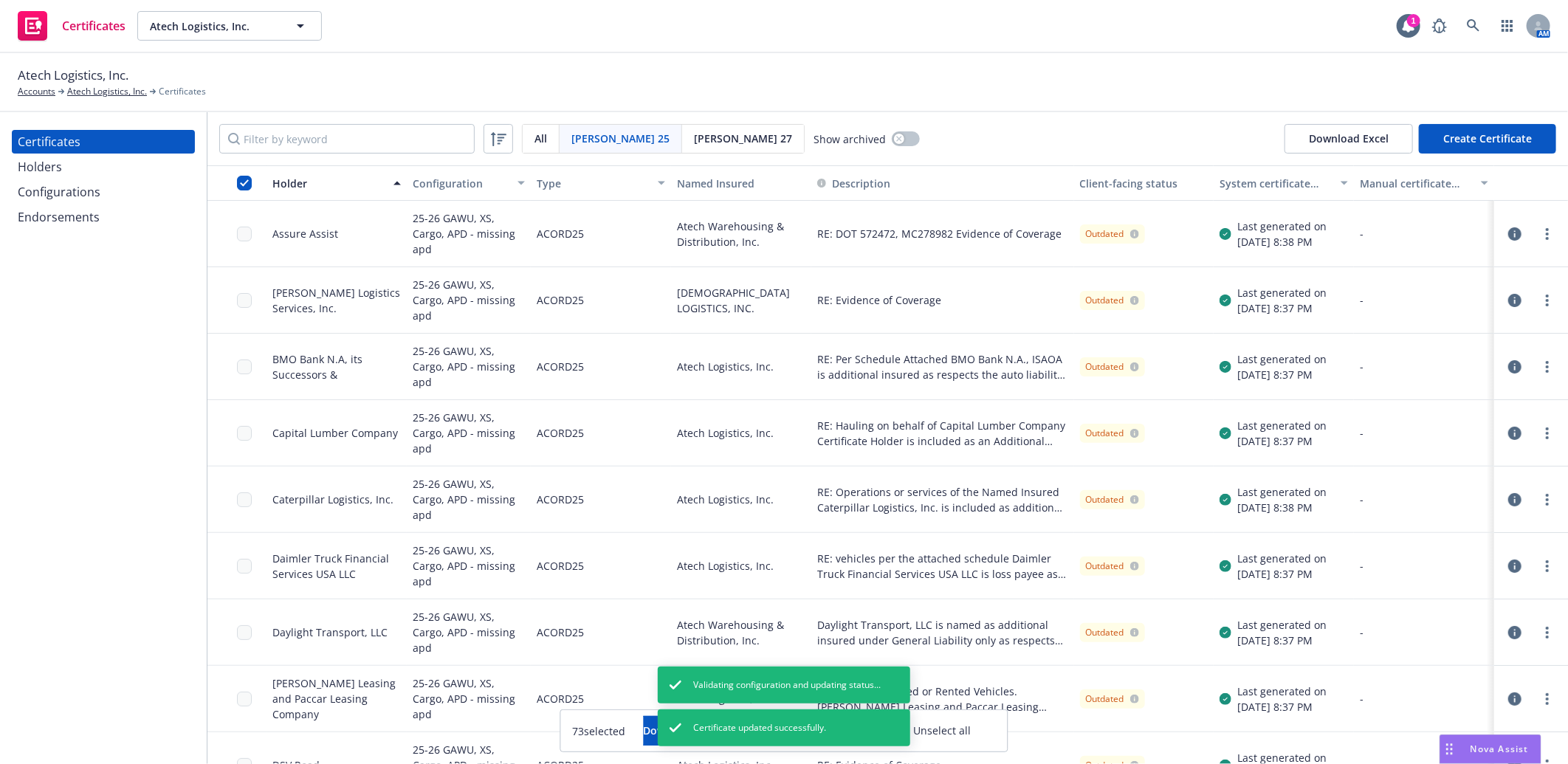
click at [1508, 364] on icon "button" at bounding box center [1515, 367] width 13 height 13
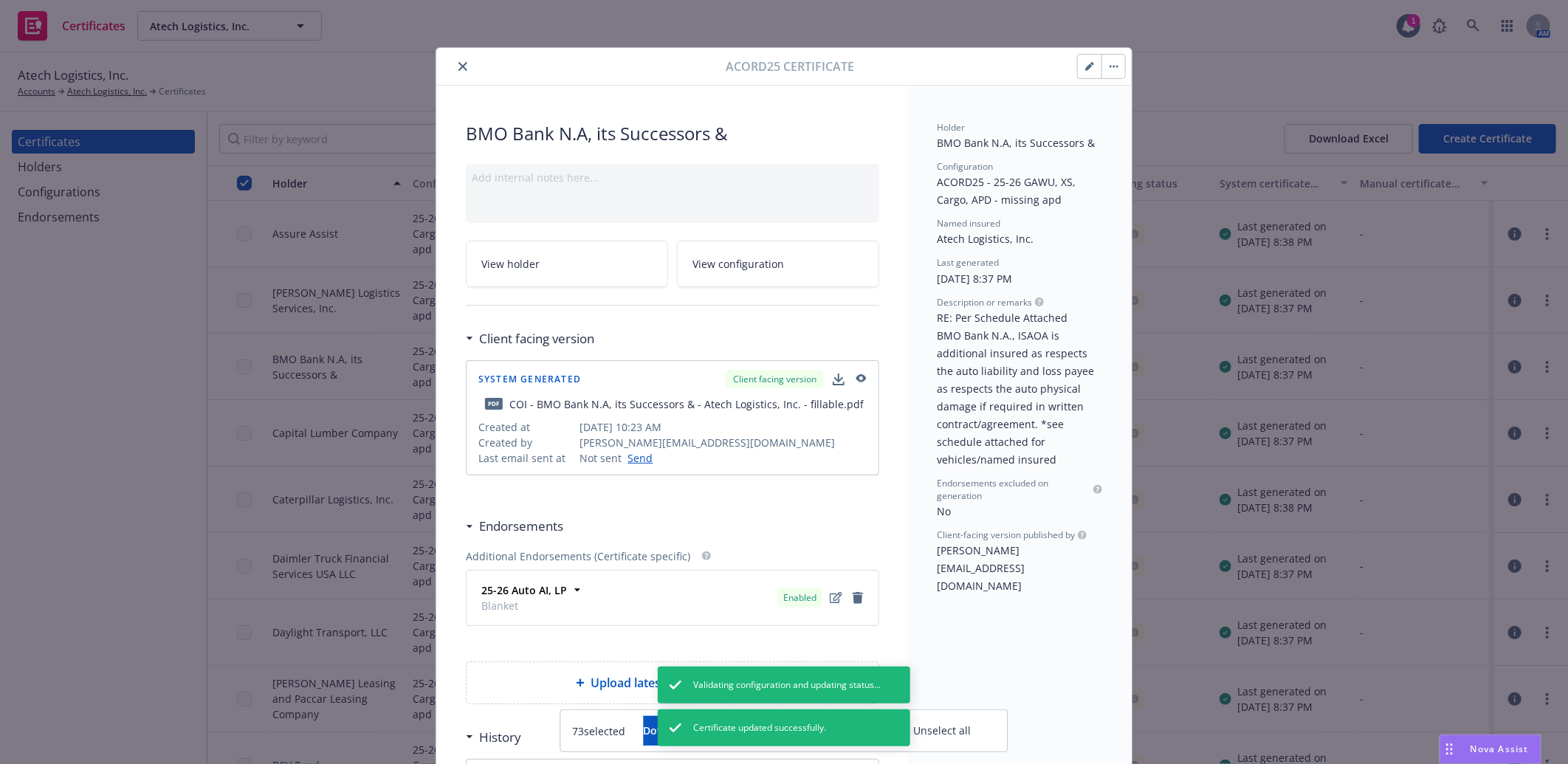
click at [1085, 62] on icon "button" at bounding box center [1089, 66] width 9 height 9
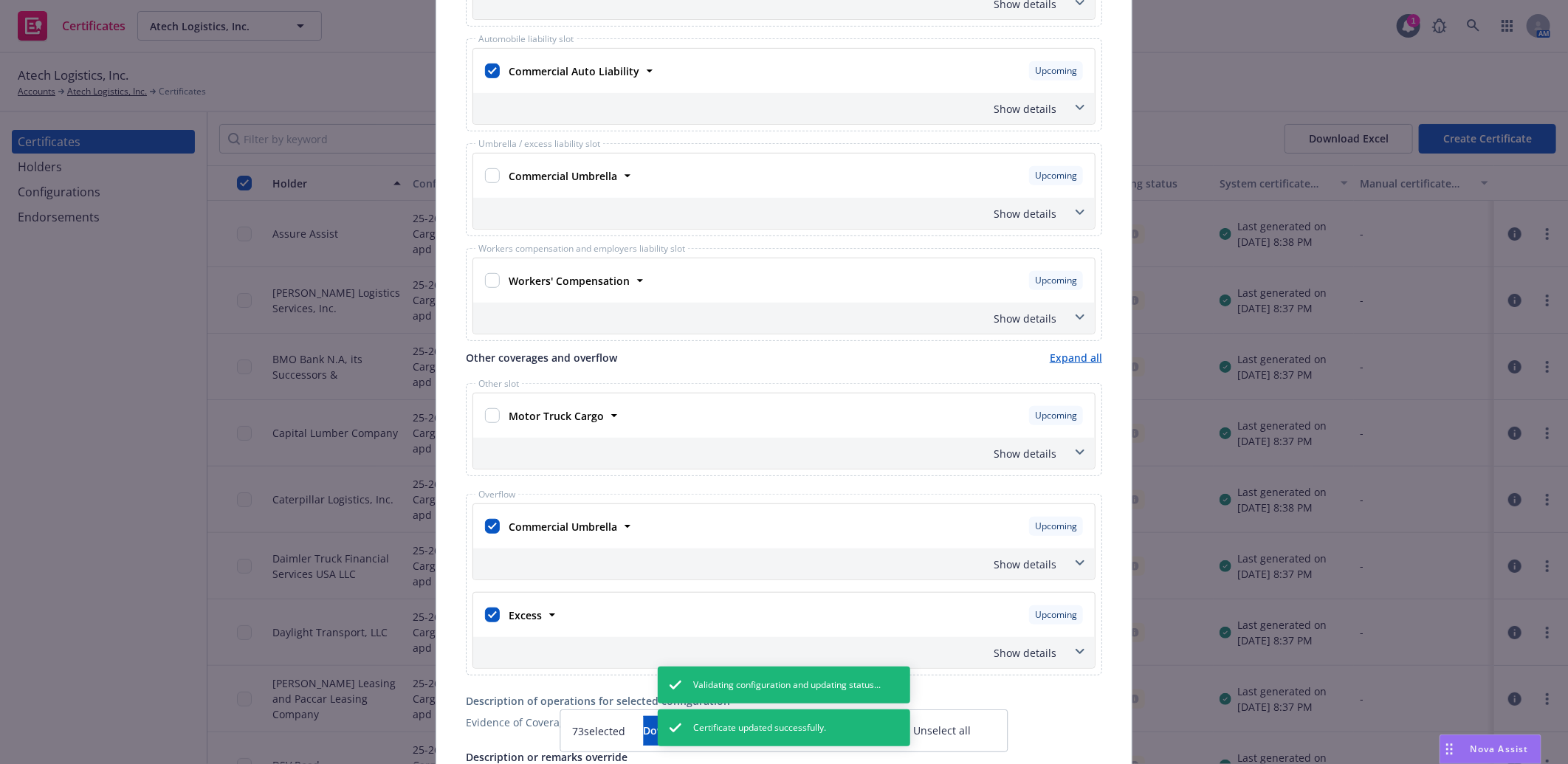
scroll to position [491, 0]
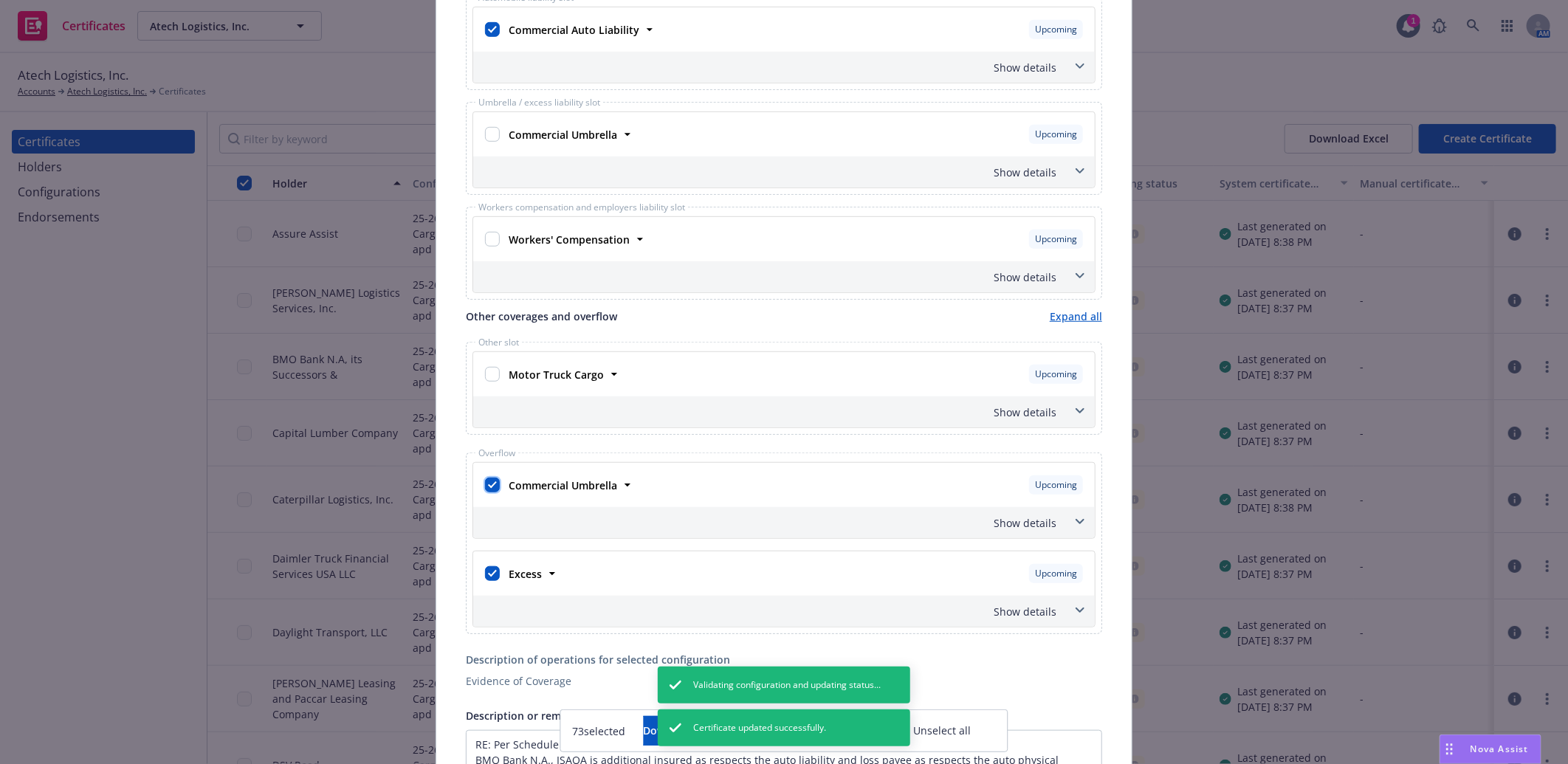
click at [485, 487] on input "checkbox" at bounding box center [492, 485] width 15 height 15
checkbox input "false"
click at [488, 579] on input "checkbox" at bounding box center [492, 573] width 15 height 15
checkbox input "false"
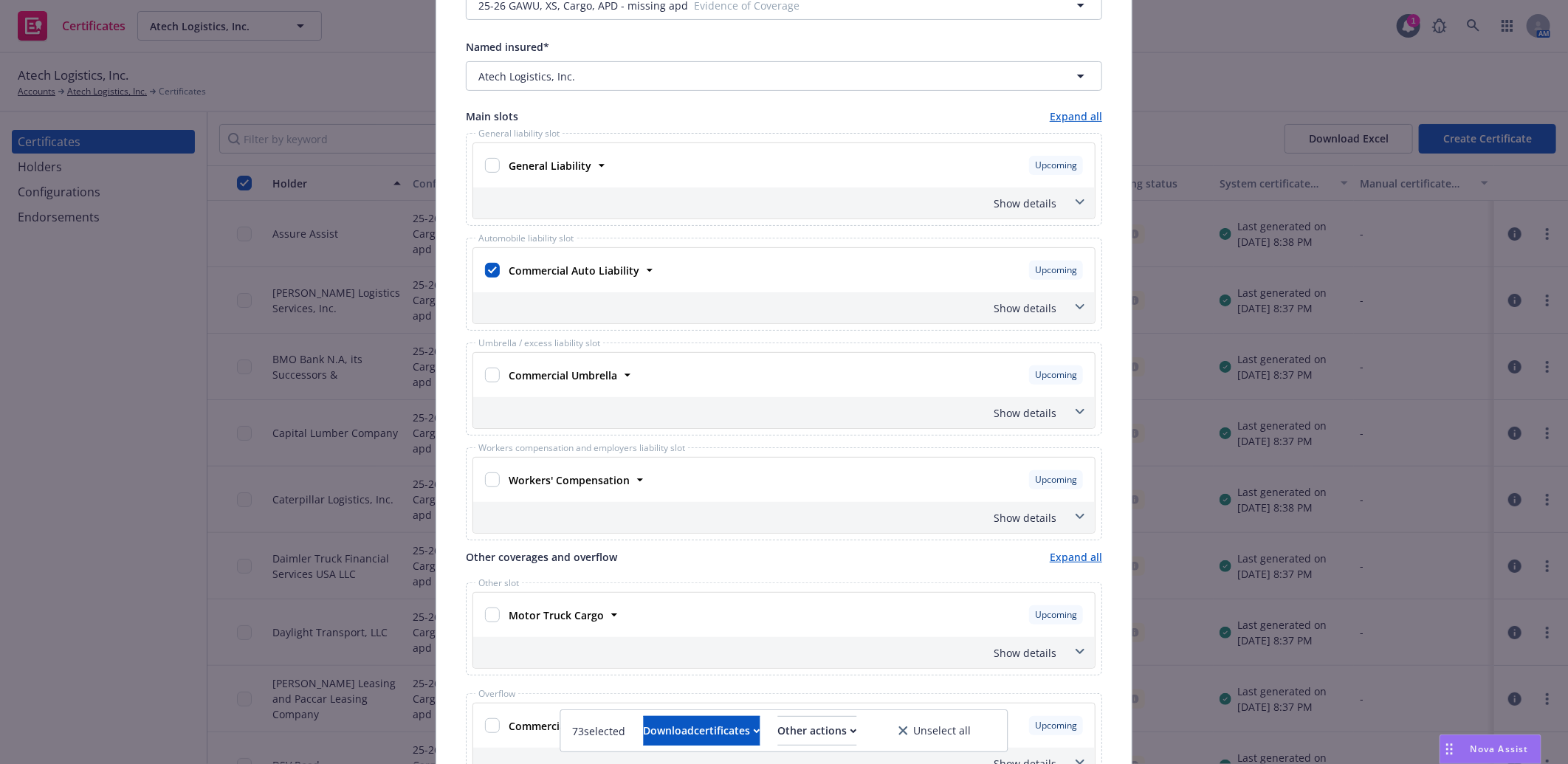
scroll to position [0, 0]
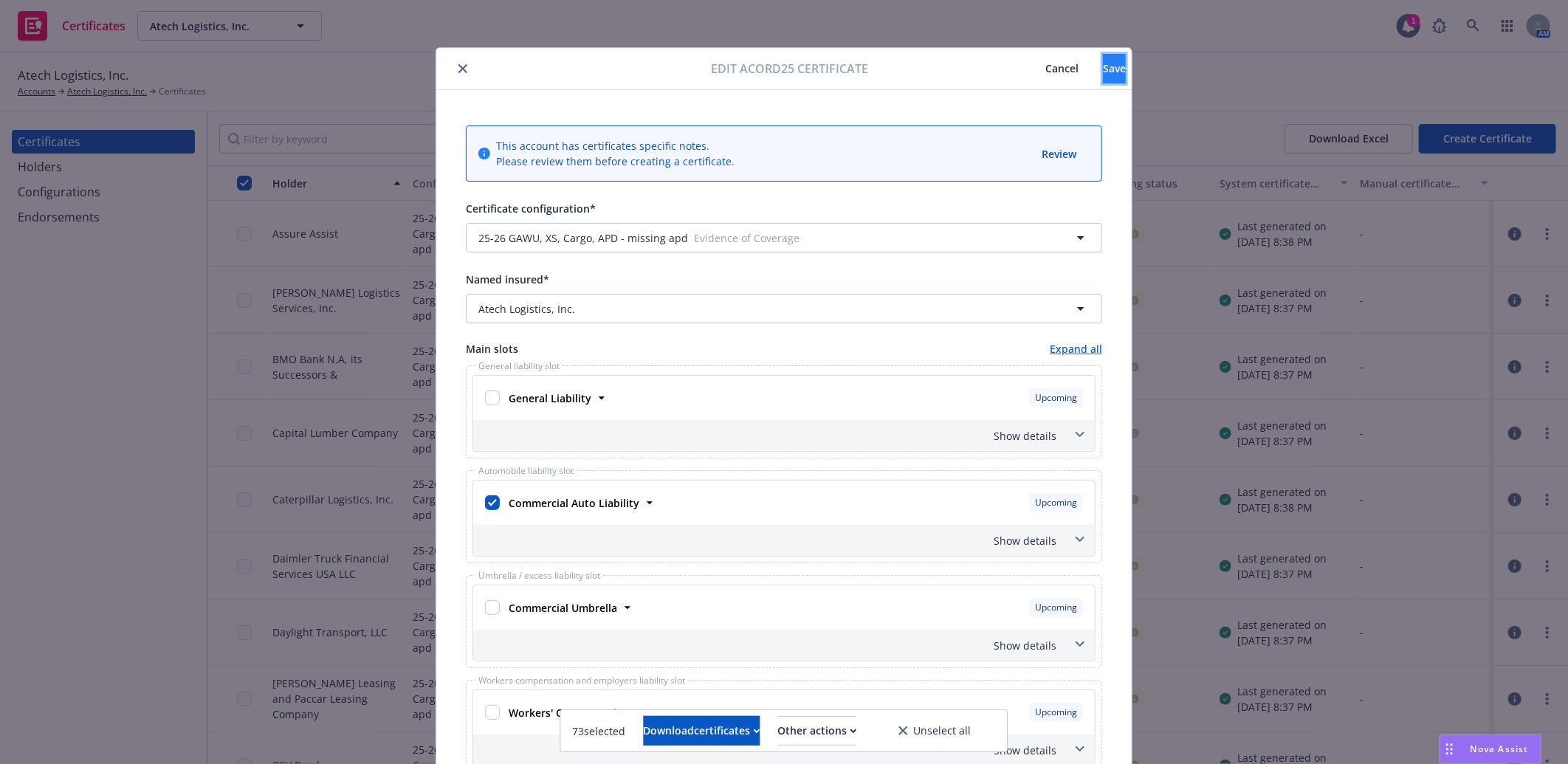
click at [1103, 71] on span "Save" at bounding box center [1114, 68] width 23 height 14
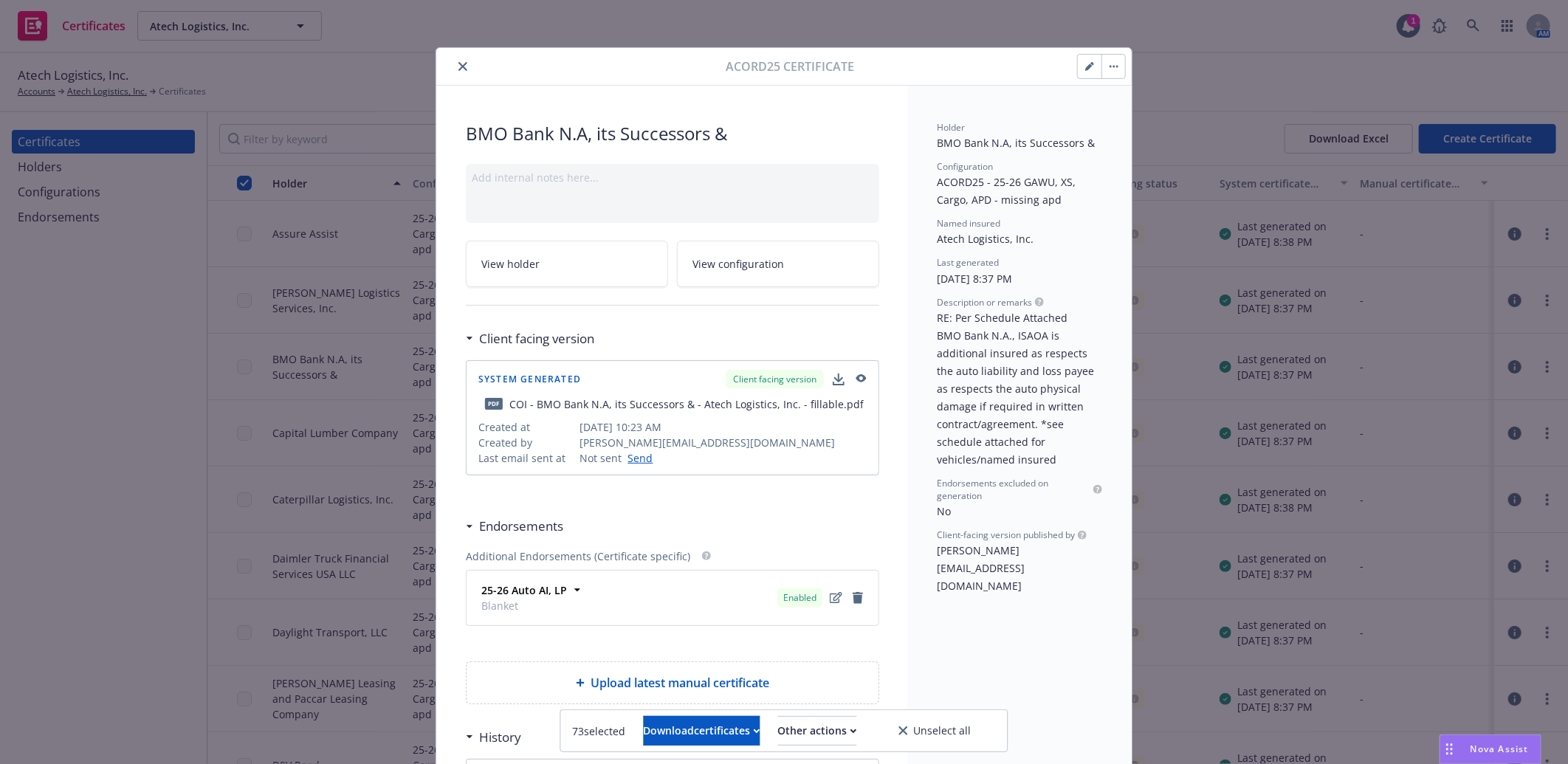
click at [459, 64] on icon "close" at bounding box center [463, 66] width 9 height 9
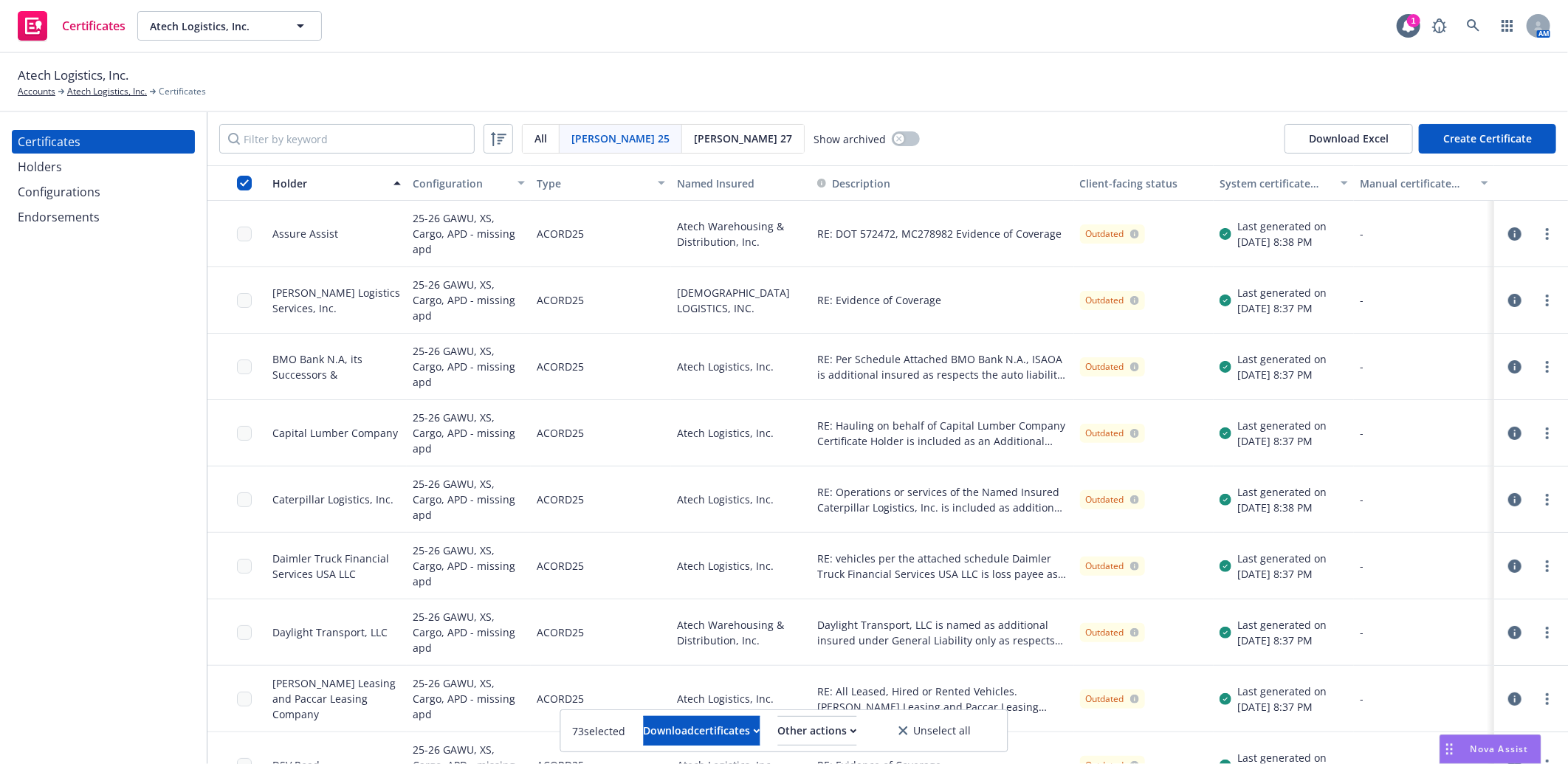
click at [1508, 432] on icon "button" at bounding box center [1515, 433] width 13 height 13
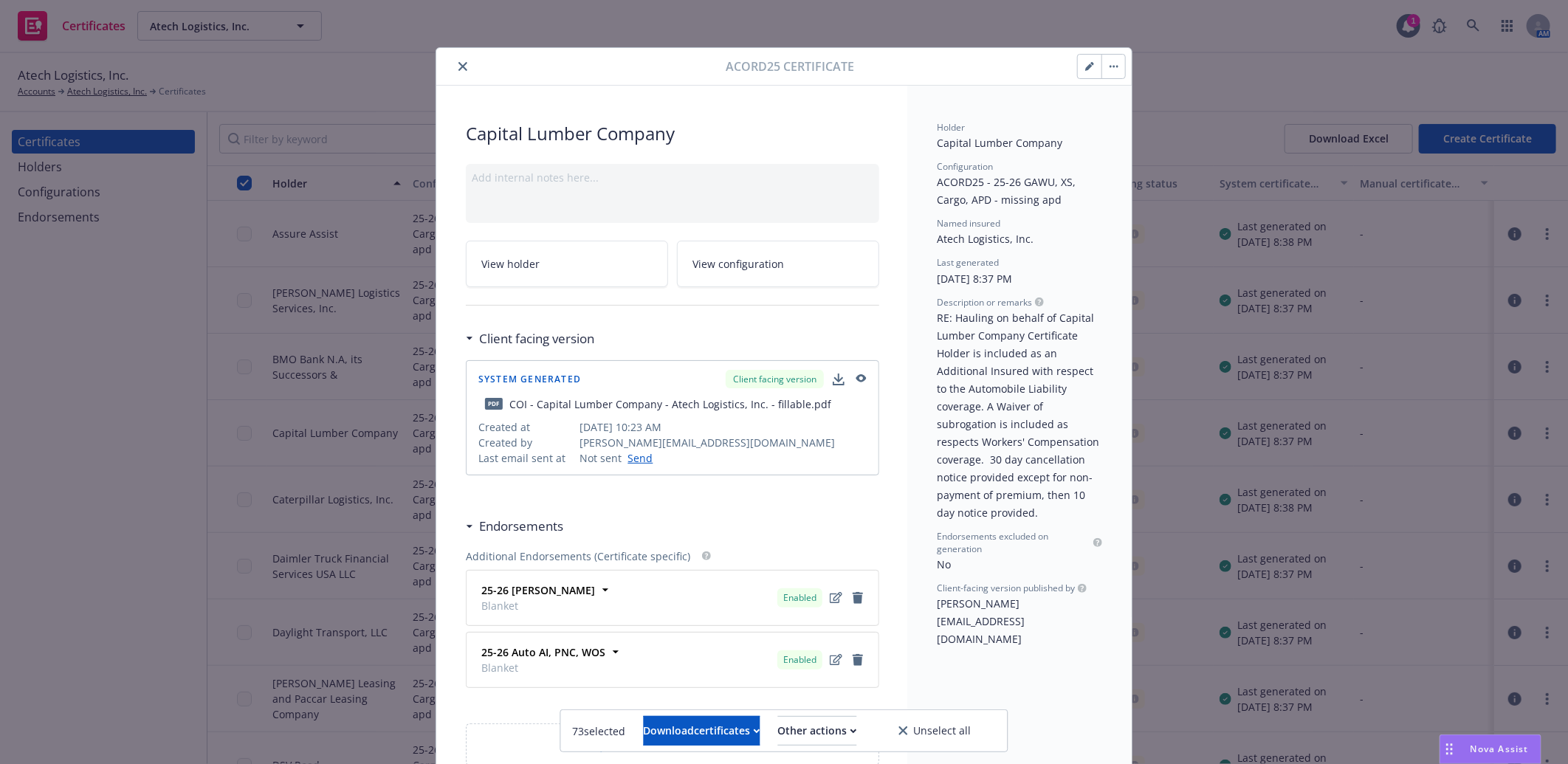
click at [1085, 64] on icon "button" at bounding box center [1089, 66] width 9 height 9
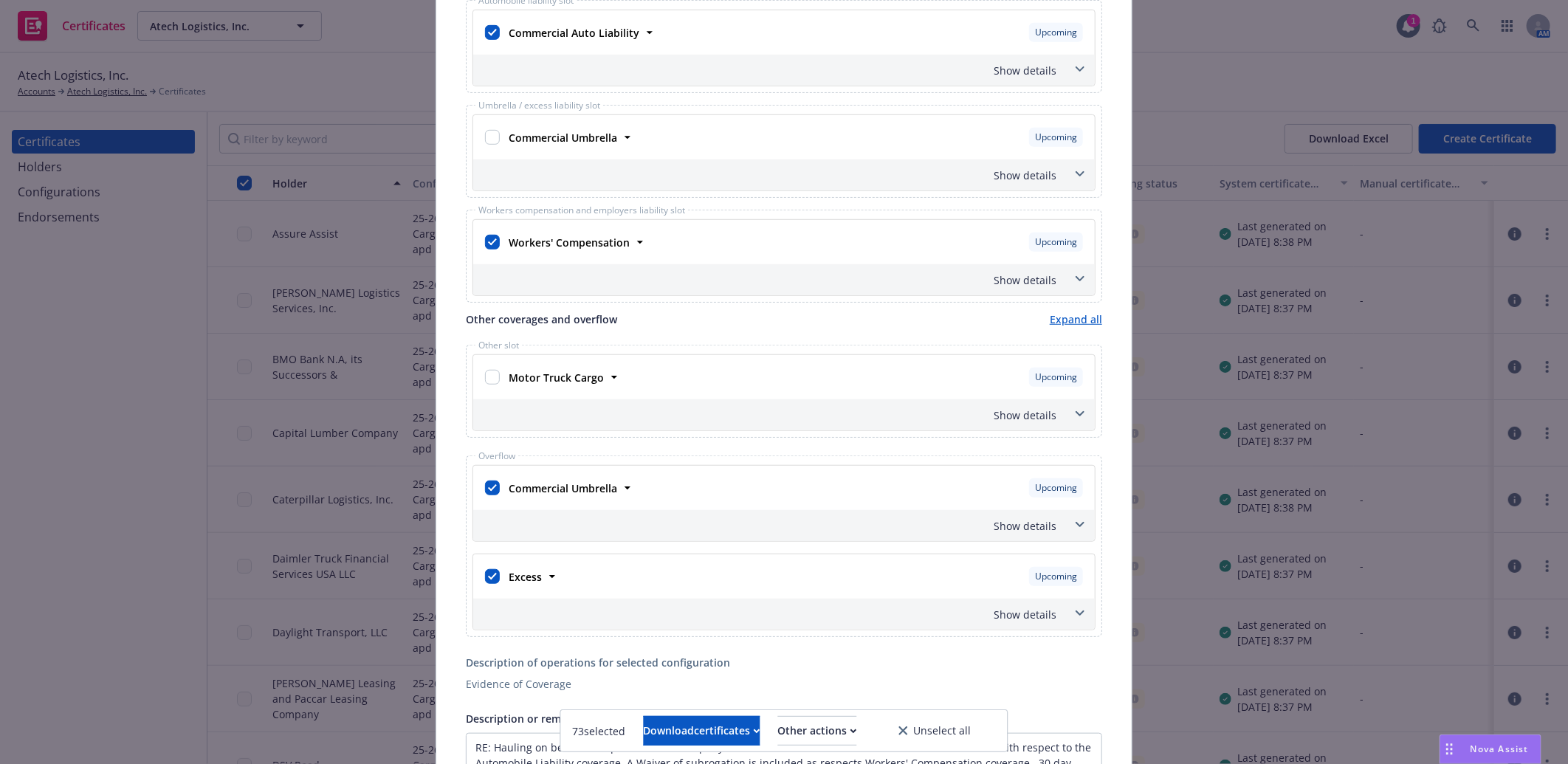
scroll to position [491, 0]
click at [485, 485] on input "checkbox" at bounding box center [492, 485] width 15 height 15
checkbox input "false"
click at [485, 572] on input "checkbox" at bounding box center [492, 573] width 15 height 15
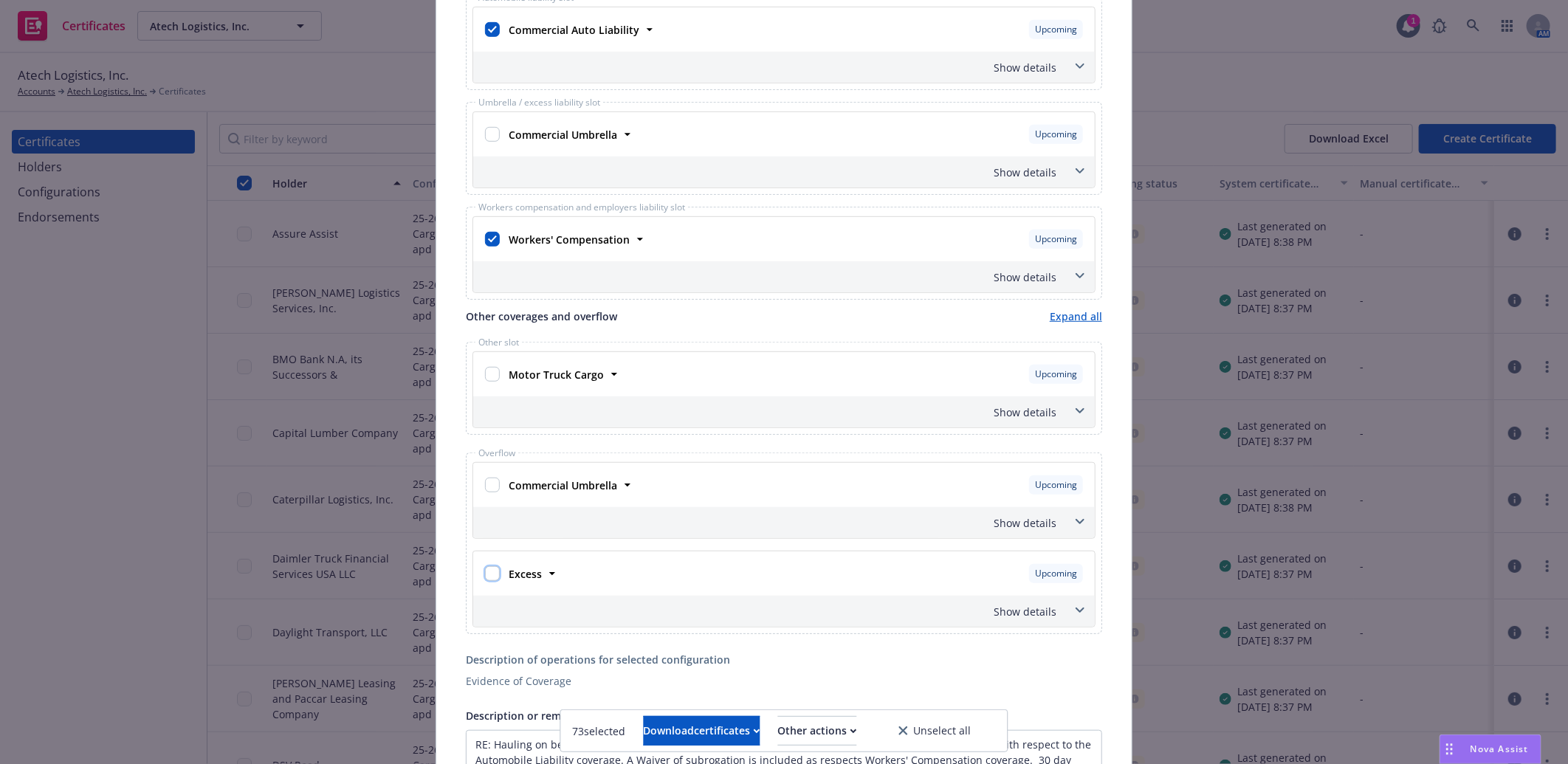
checkbox input "false"
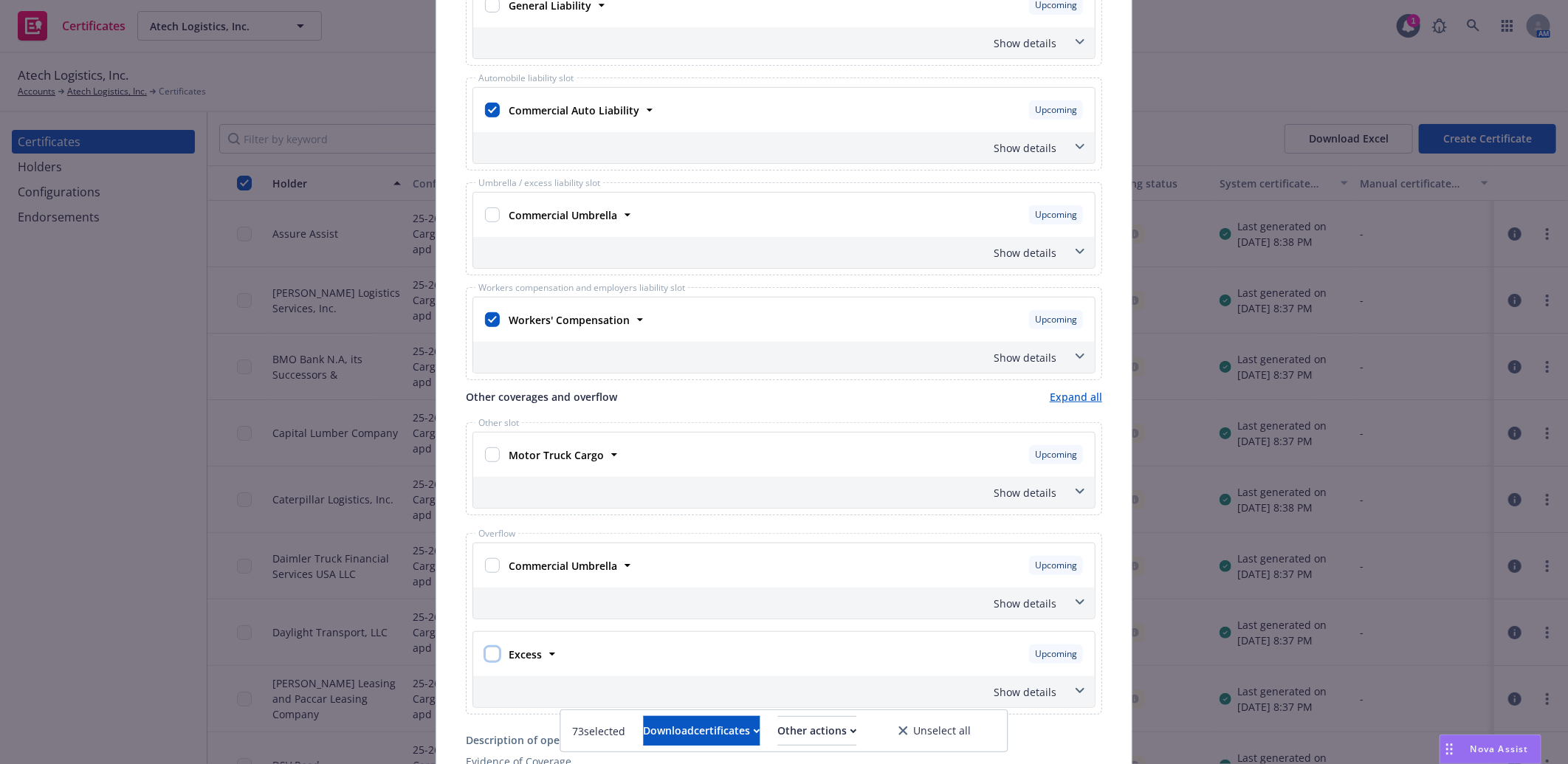
scroll to position [391, 0]
click at [1026, 355] on div "Show details" at bounding box center [766, 359] width 581 height 16
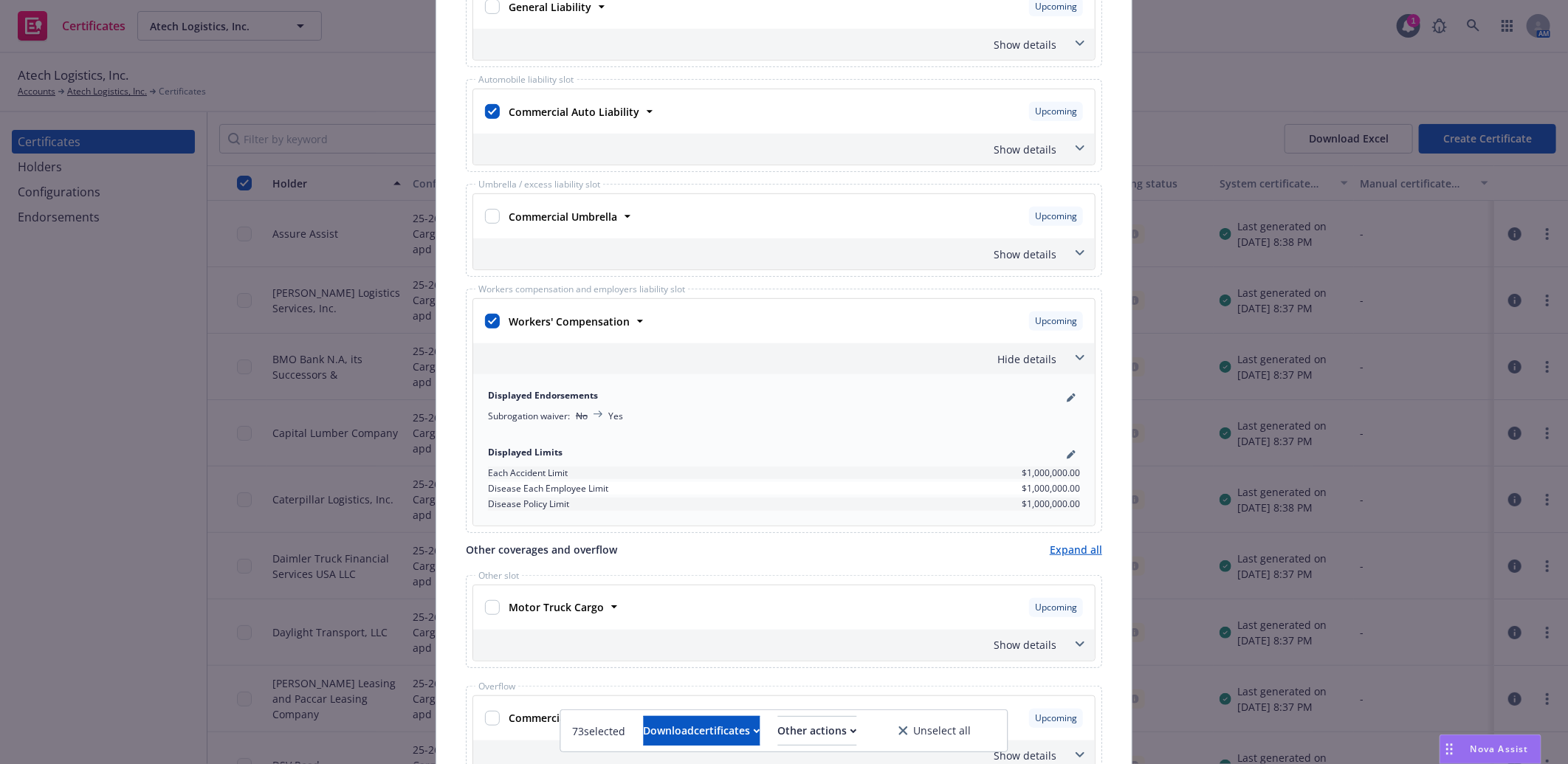
scroll to position [0, 0]
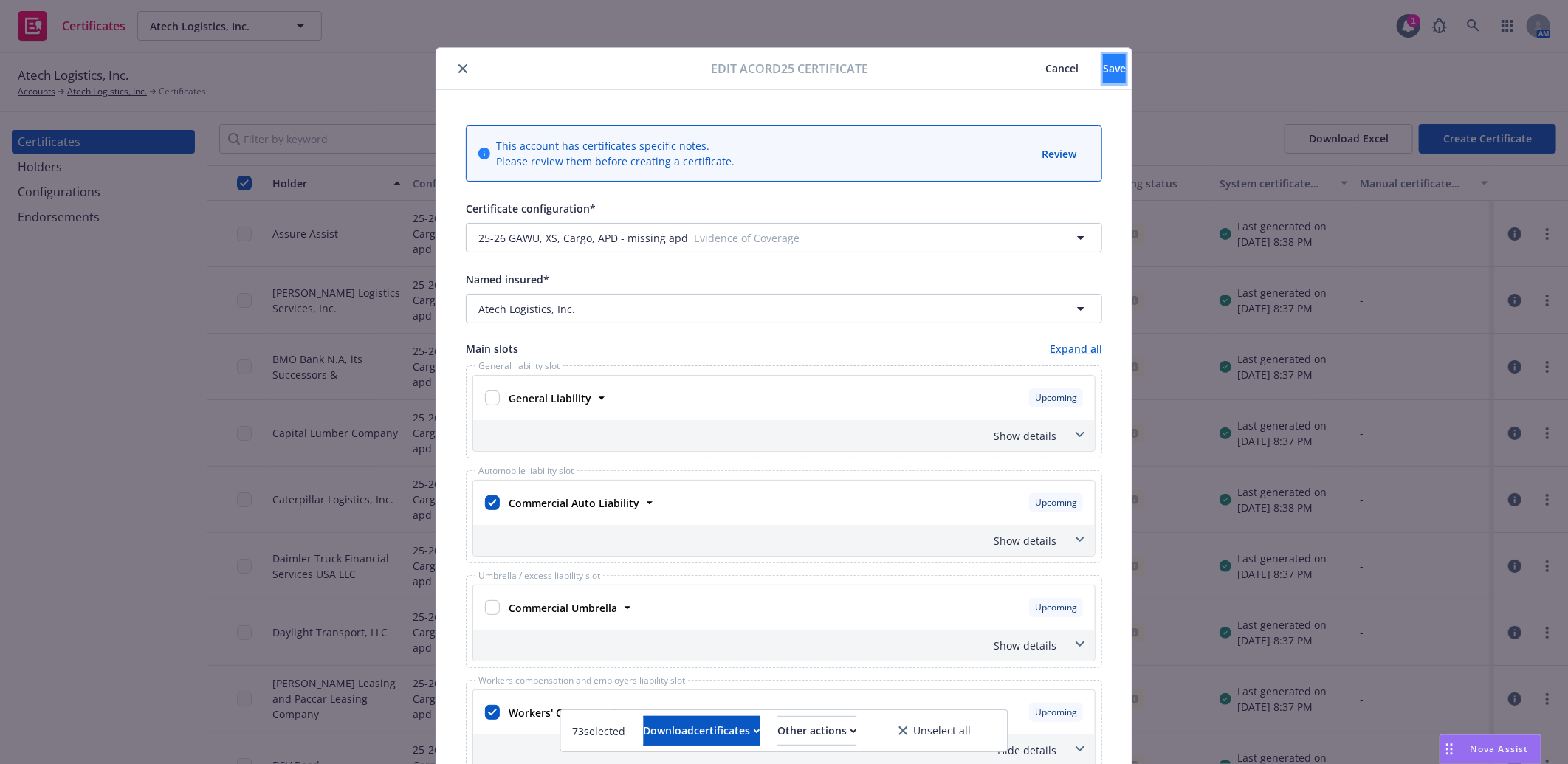
click at [1103, 67] on span "Save" at bounding box center [1114, 68] width 23 height 14
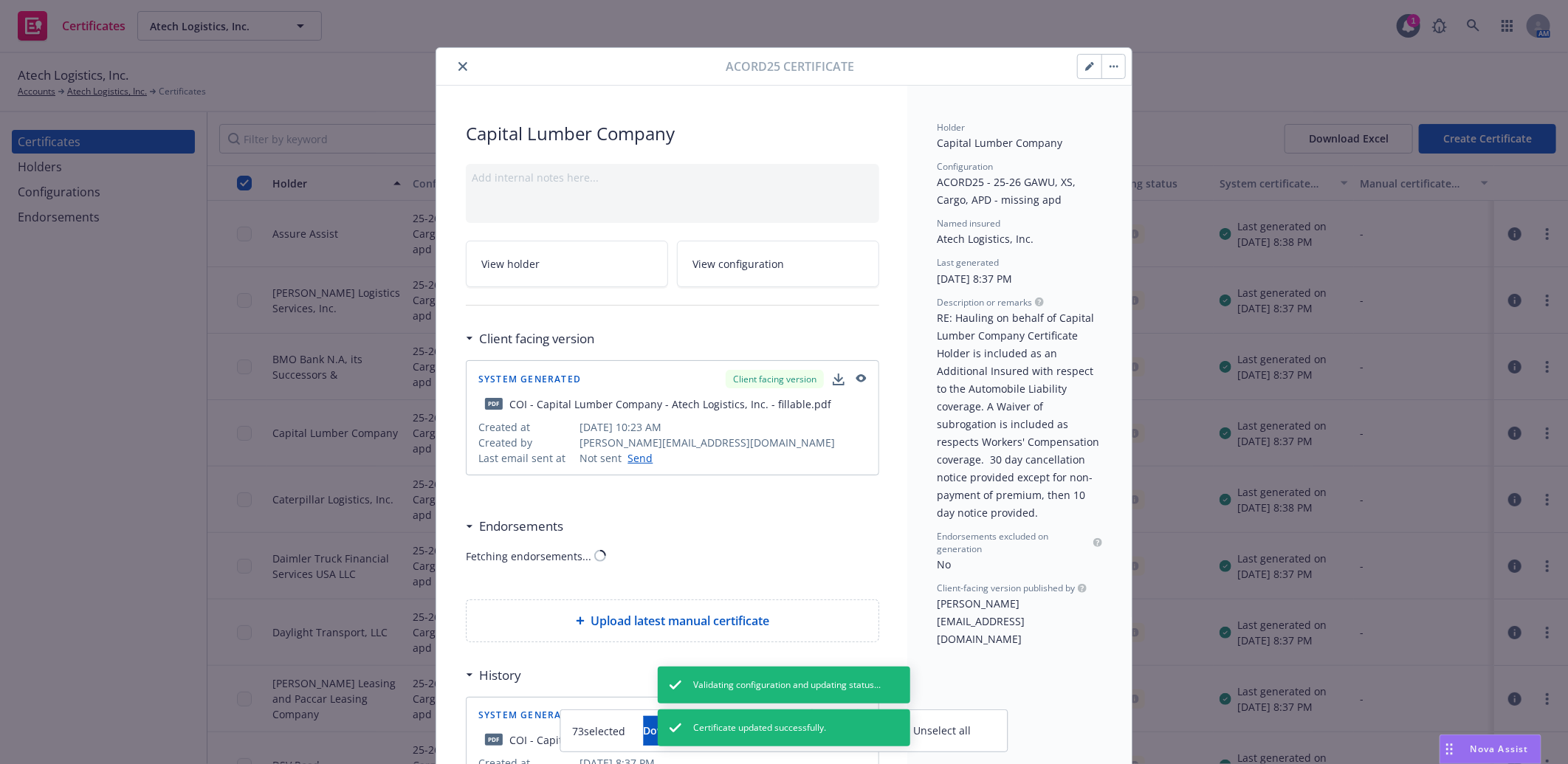
click at [459, 66] on icon "close" at bounding box center [463, 66] width 9 height 9
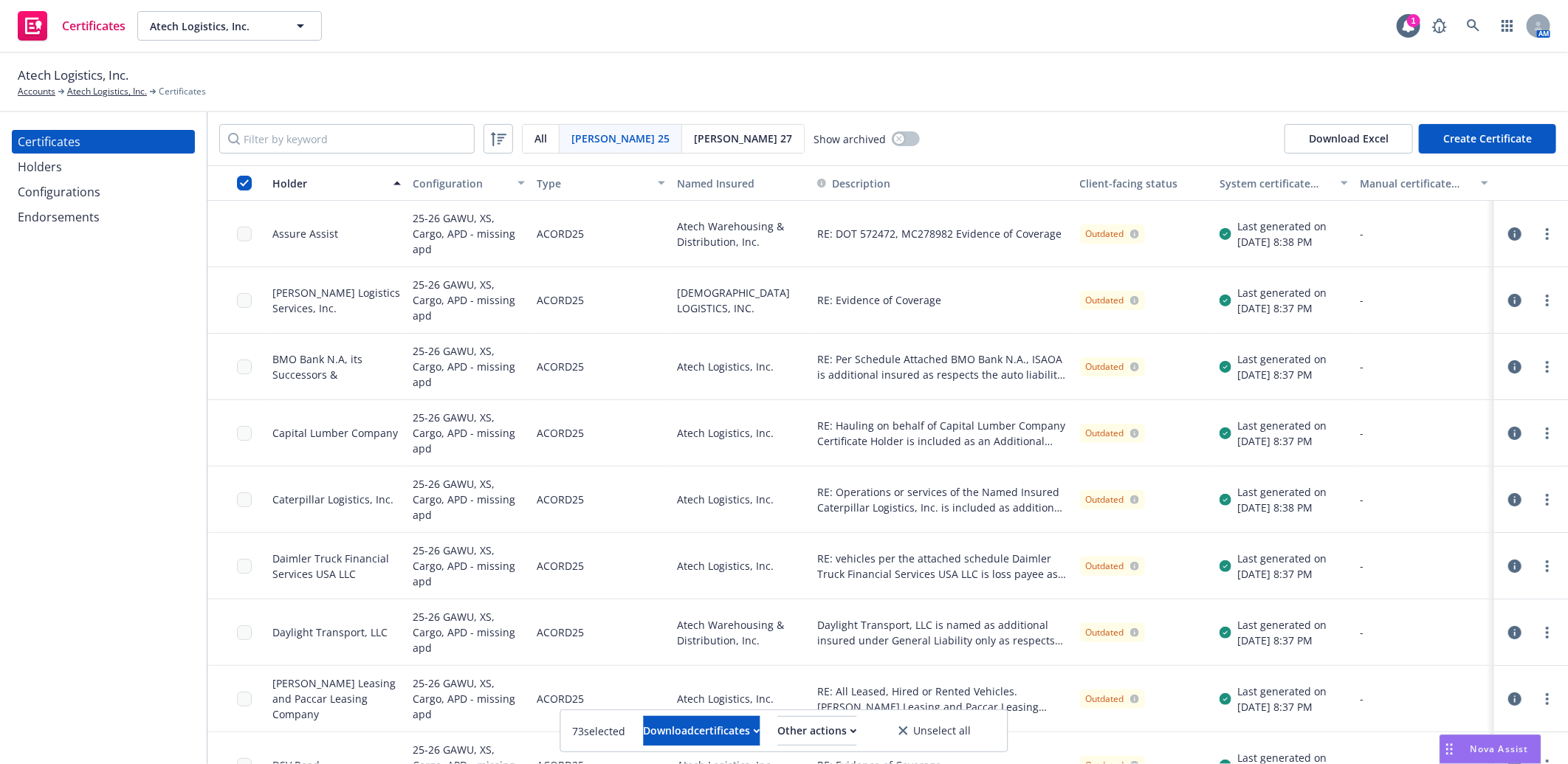
click at [1508, 569] on icon "button" at bounding box center [1515, 566] width 13 height 13
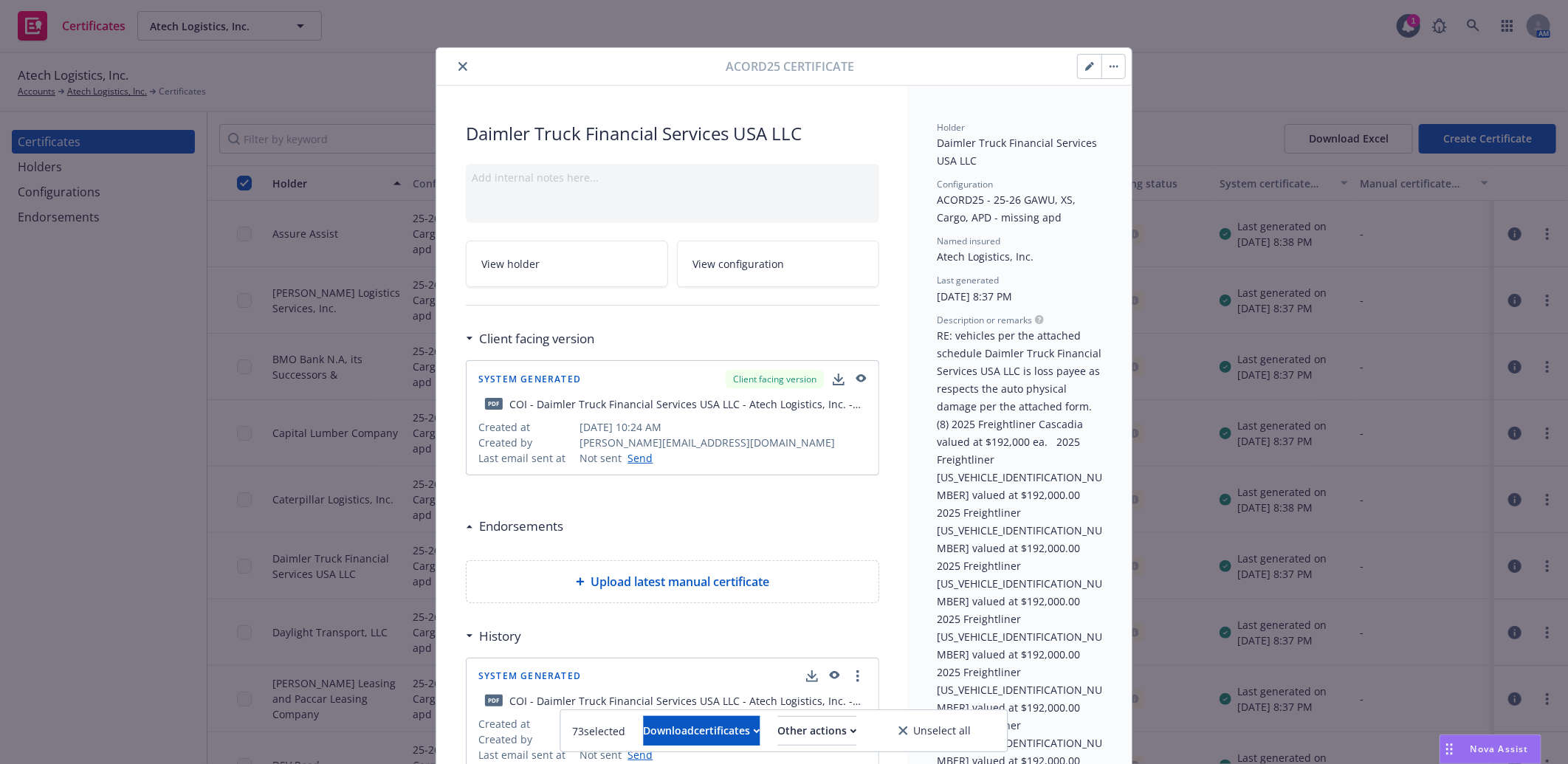
click at [1085, 62] on icon "button" at bounding box center [1089, 66] width 9 height 9
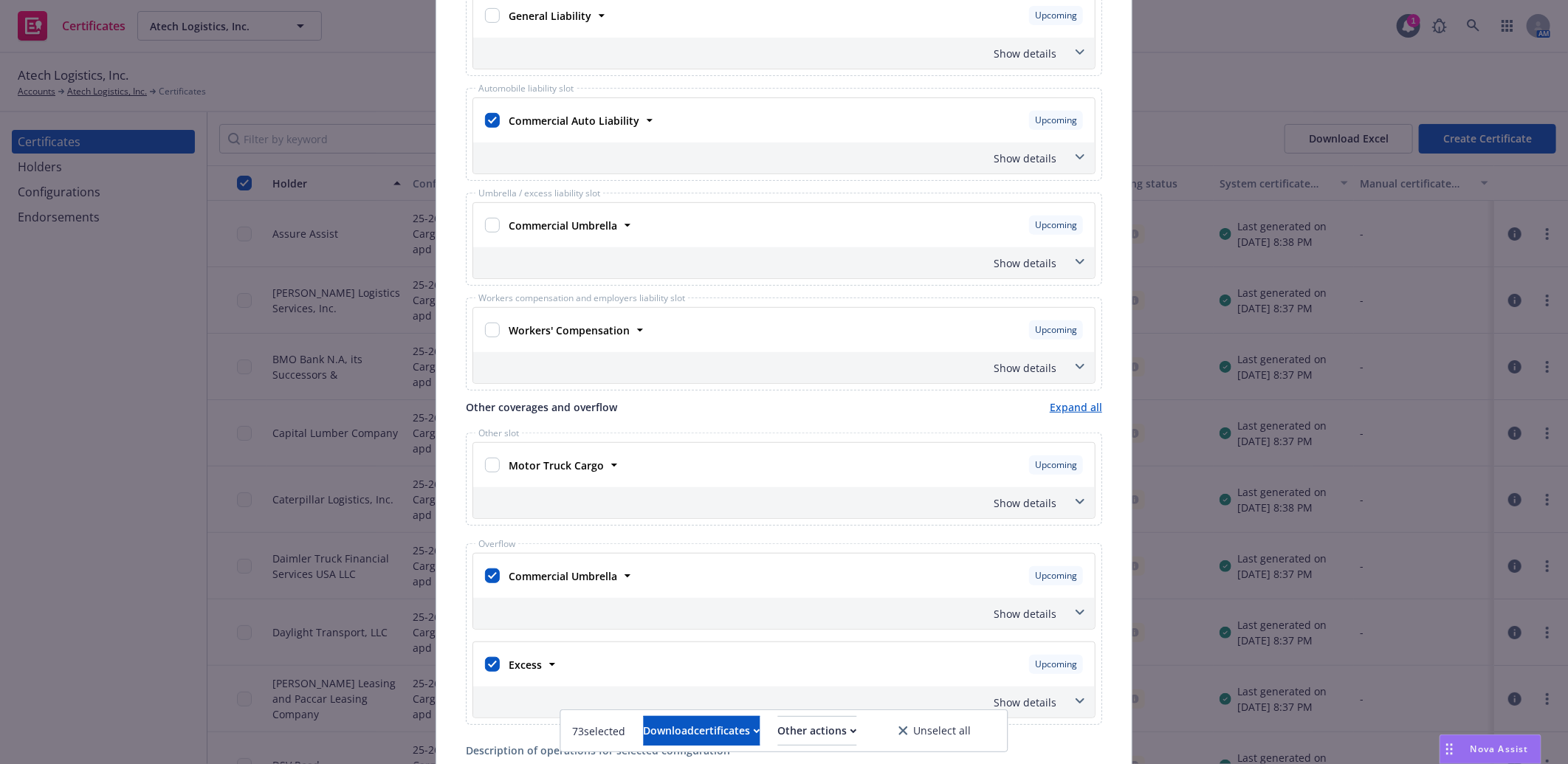
scroll to position [491, 0]
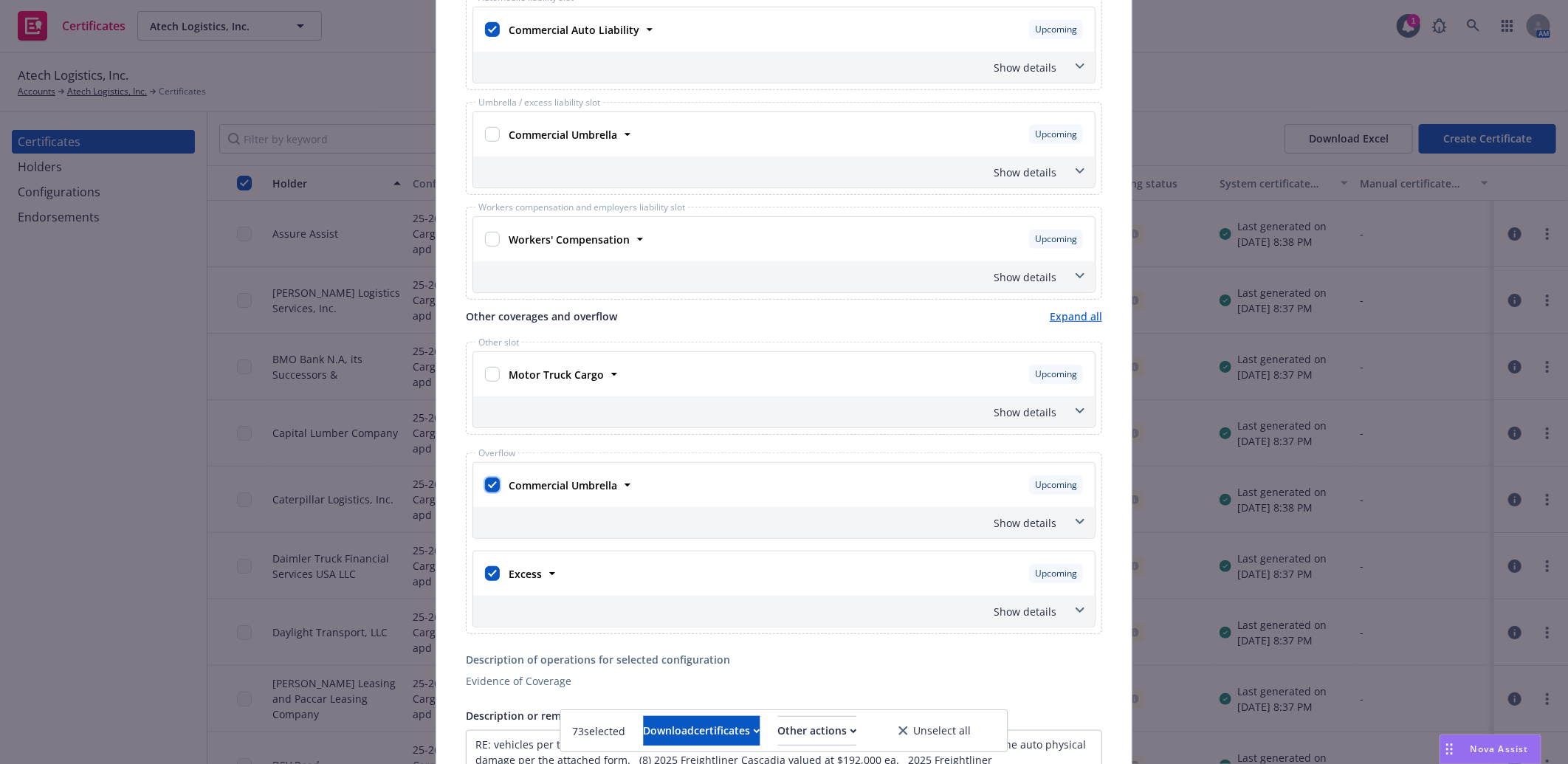
click at [487, 486] on input "checkbox" at bounding box center [492, 485] width 15 height 15
checkbox input "false"
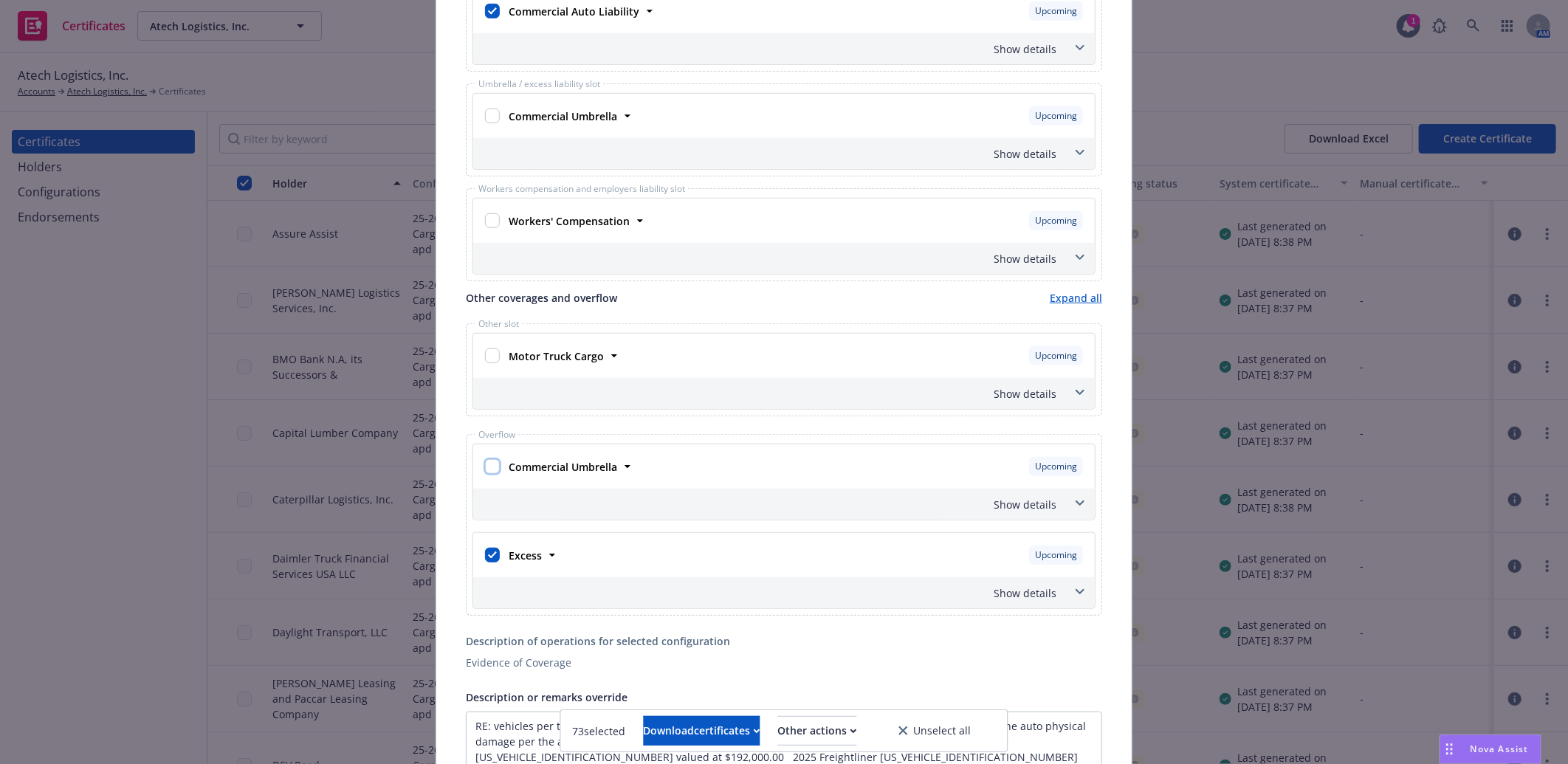
scroll to position [473, 0]
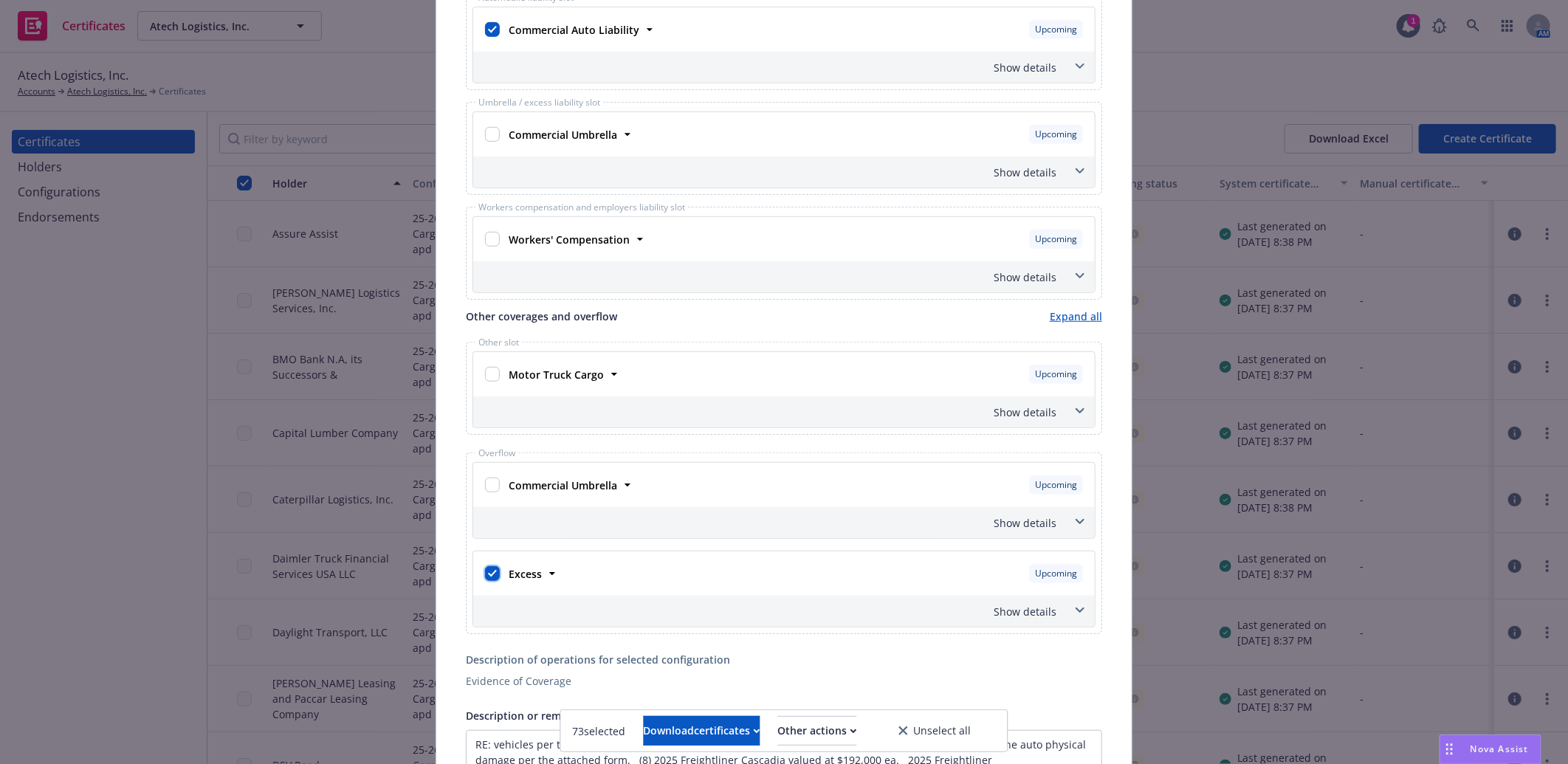
click at [488, 572] on input "checkbox" at bounding box center [492, 573] width 15 height 15
checkbox input "false"
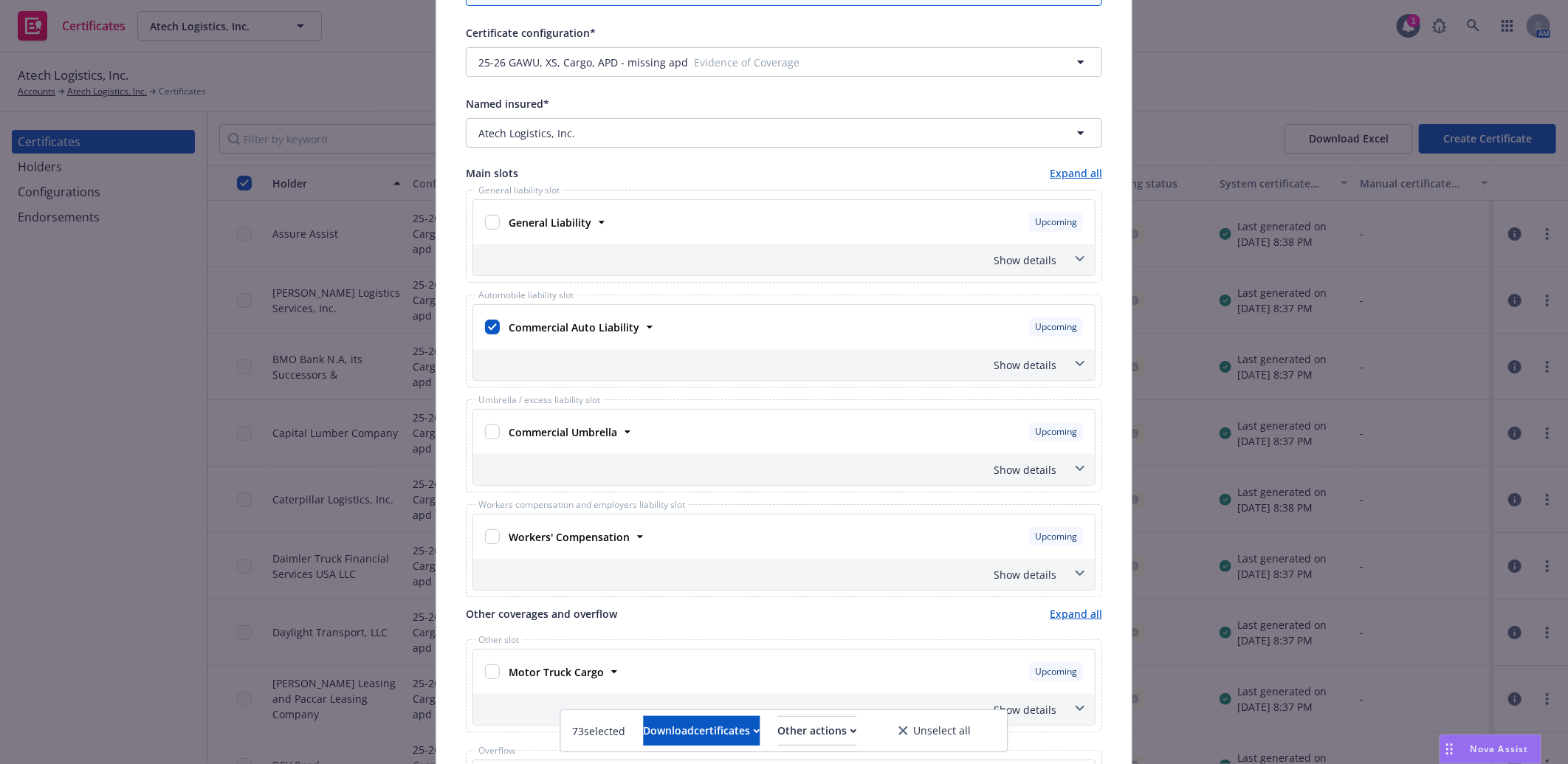
scroll to position [0, 0]
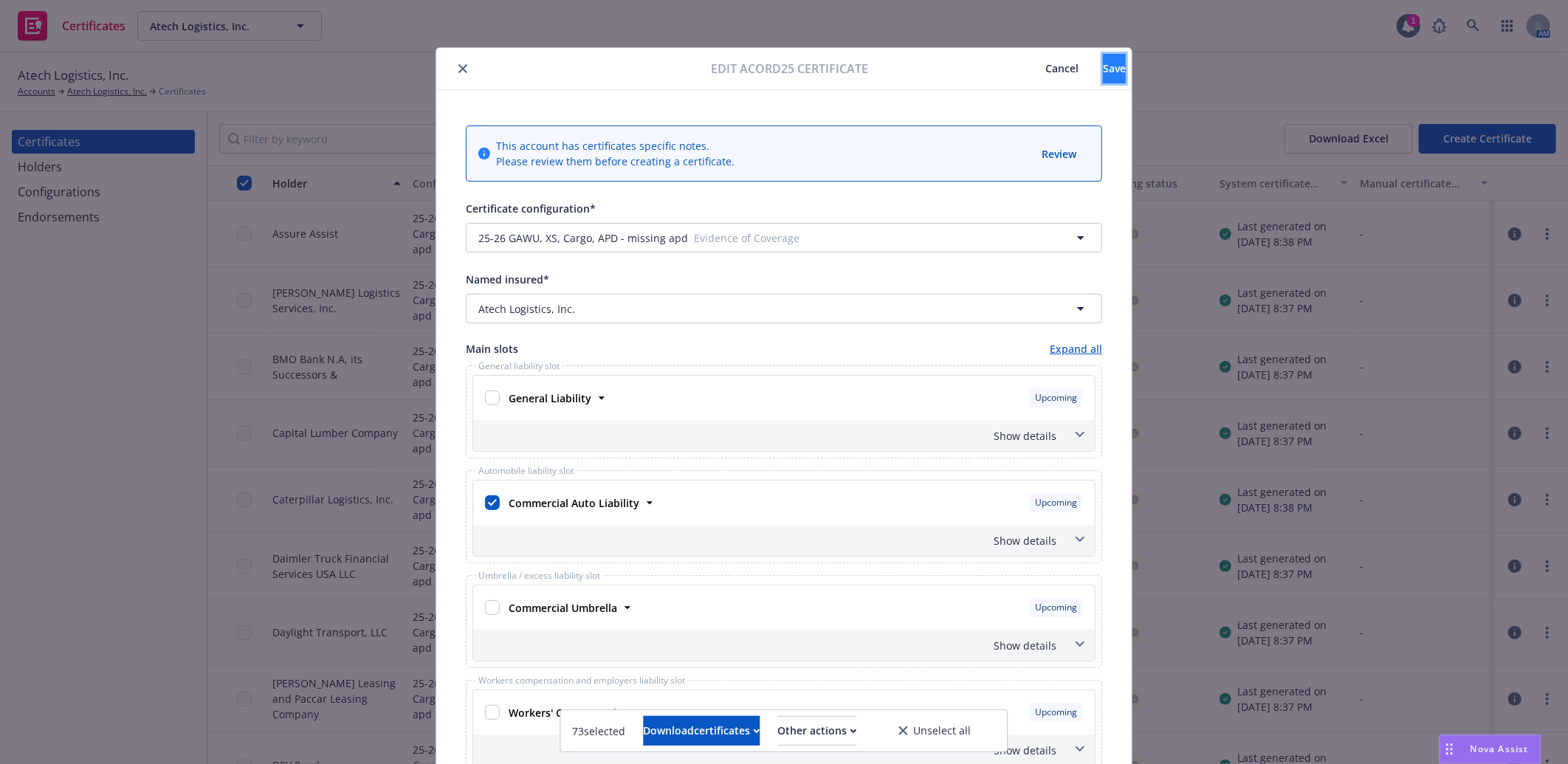
click at [1103, 68] on span "Save" at bounding box center [1114, 68] width 23 height 14
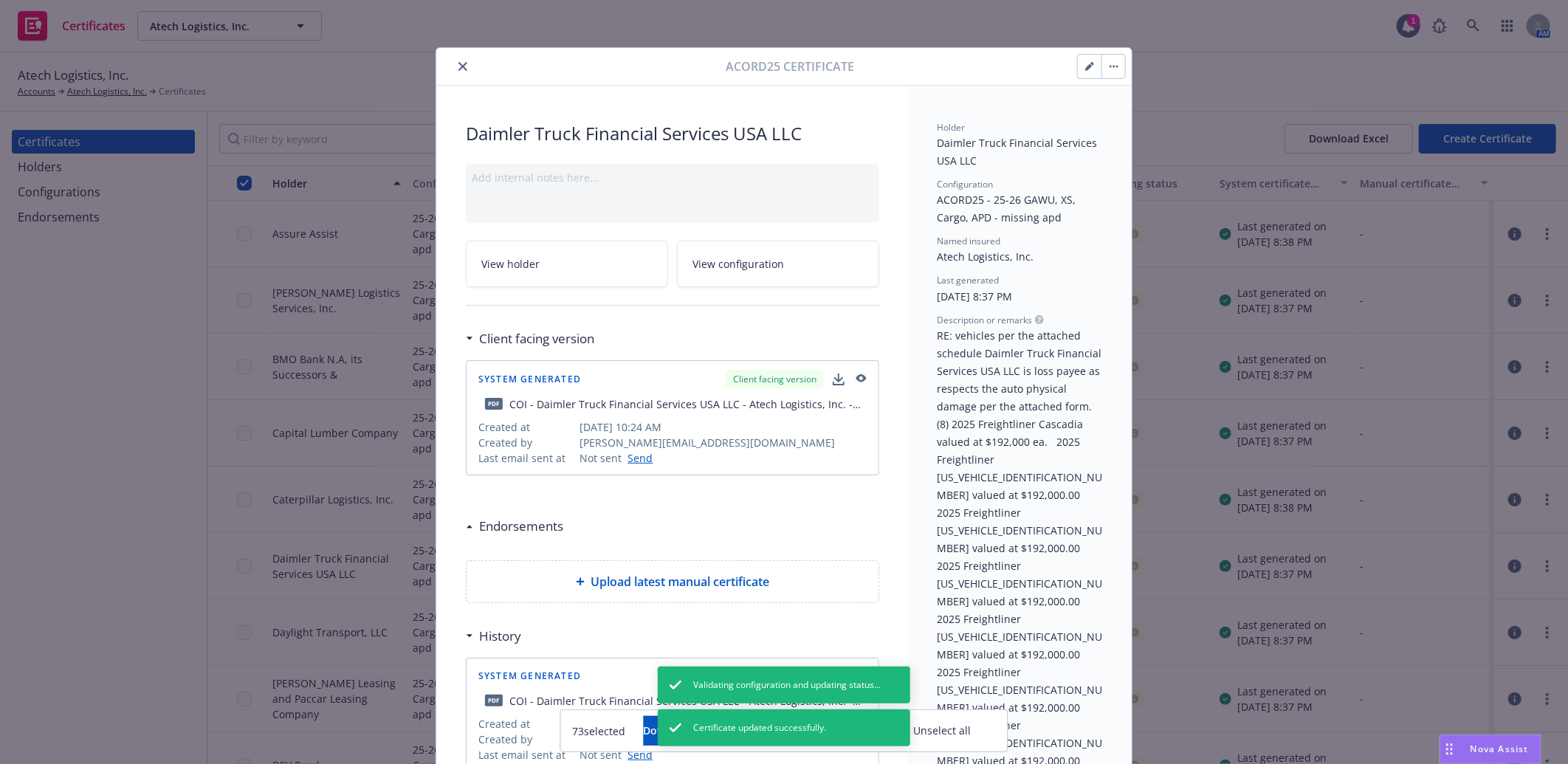
click at [459, 64] on icon "close" at bounding box center [463, 66] width 9 height 9
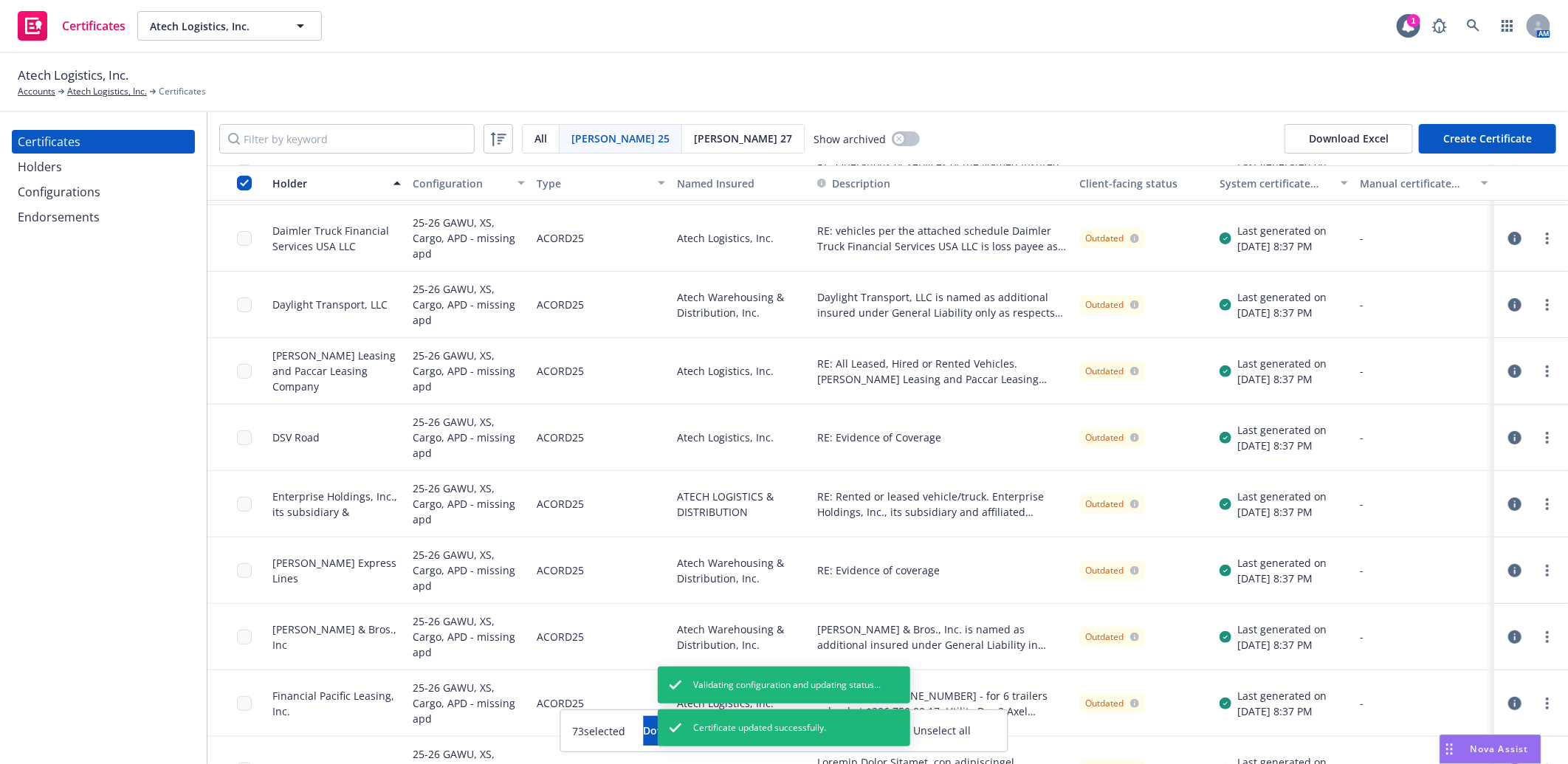
scroll to position [409, 0]
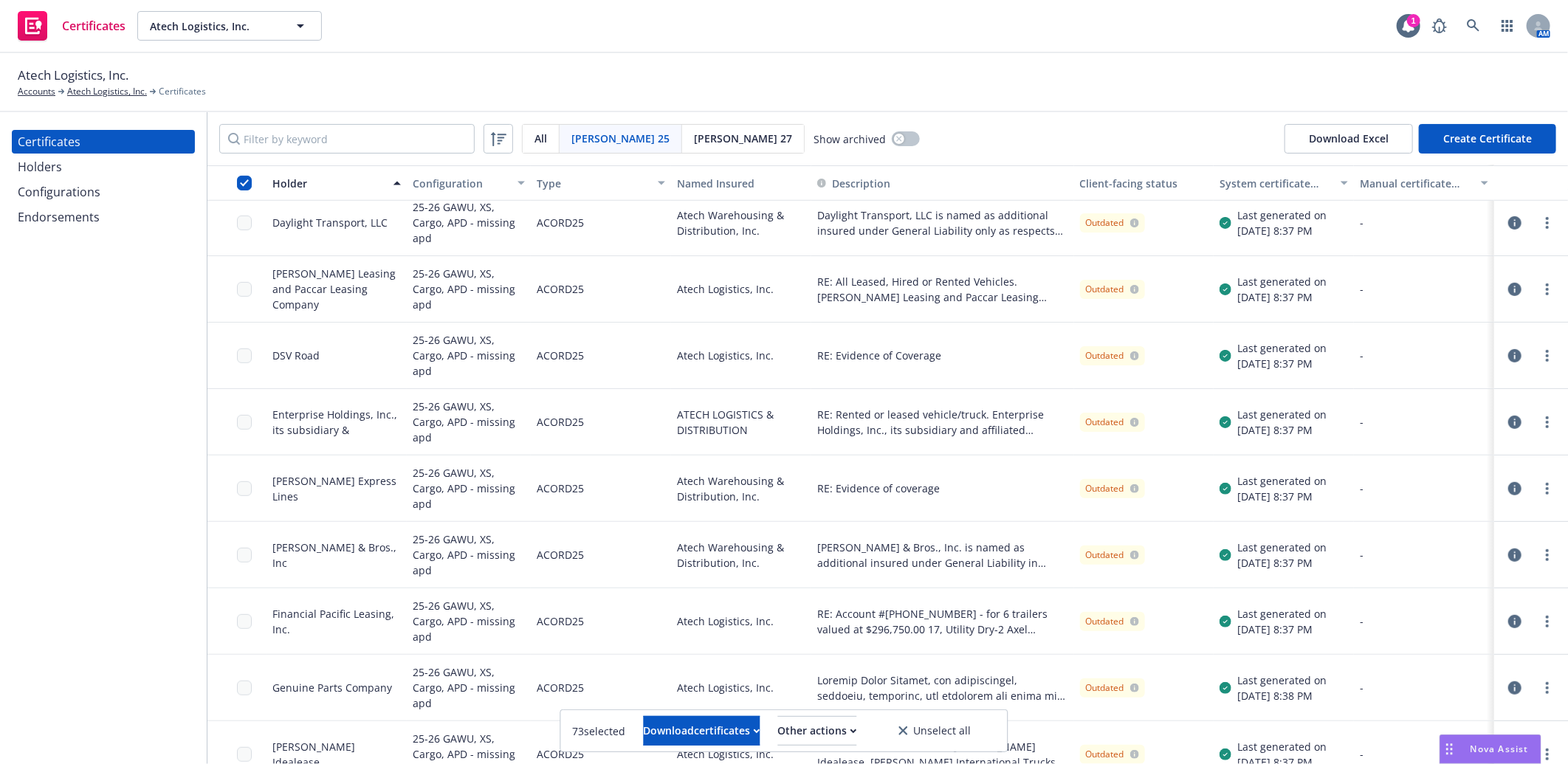
click at [1508, 220] on icon "button" at bounding box center [1515, 223] width 13 height 13
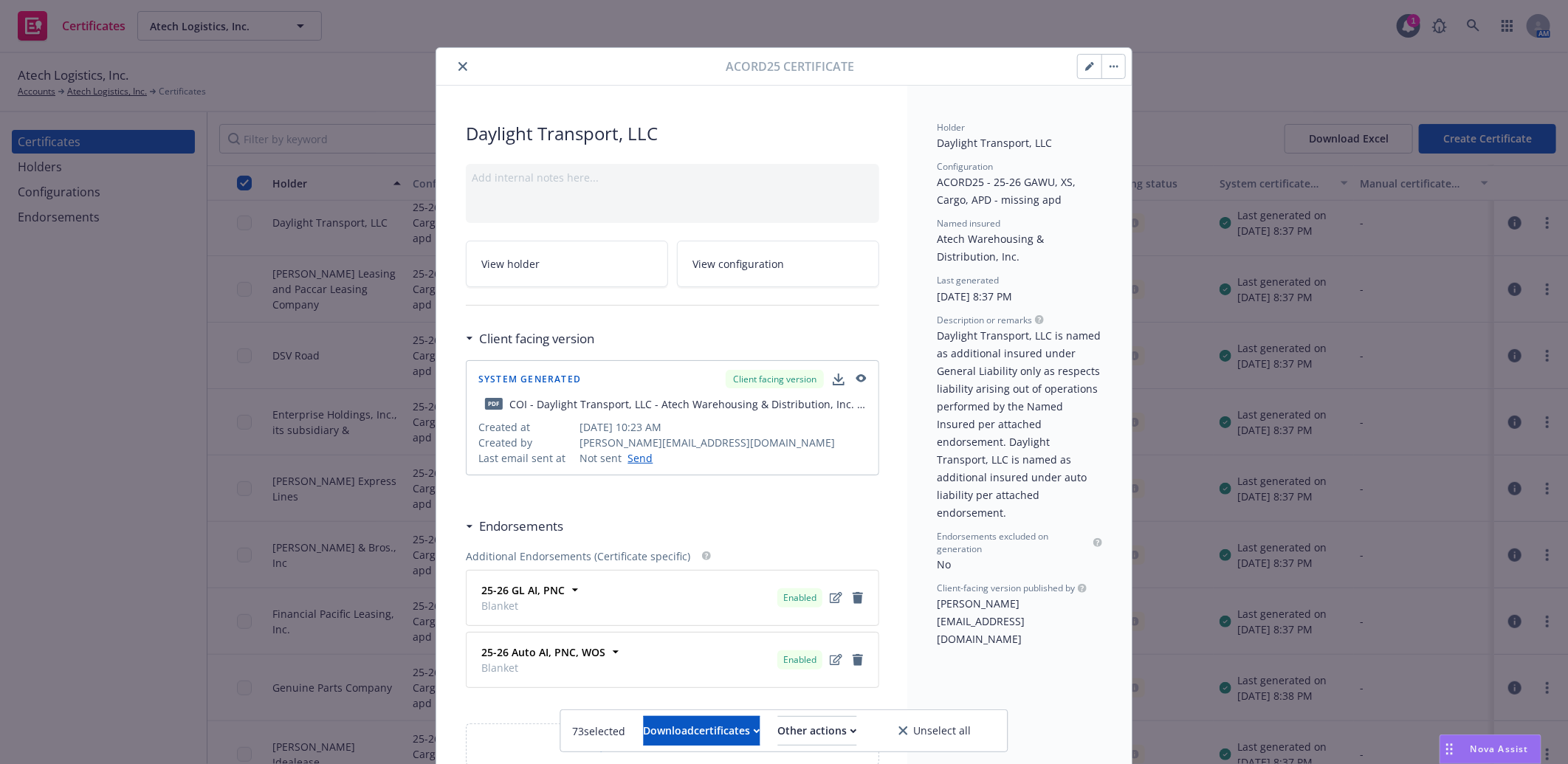
click at [1085, 69] on icon "button" at bounding box center [1089, 66] width 9 height 9
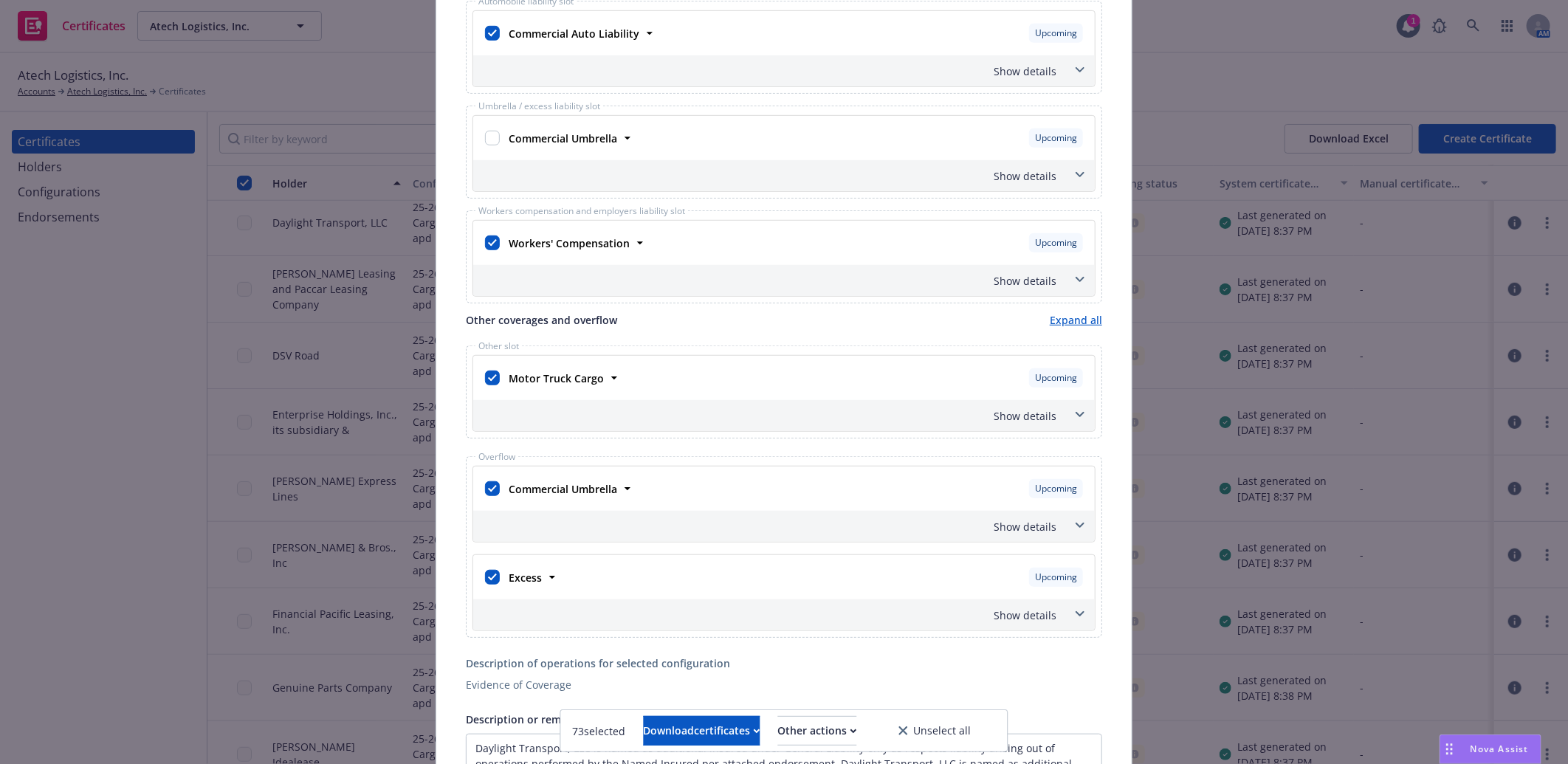
scroll to position [491, 0]
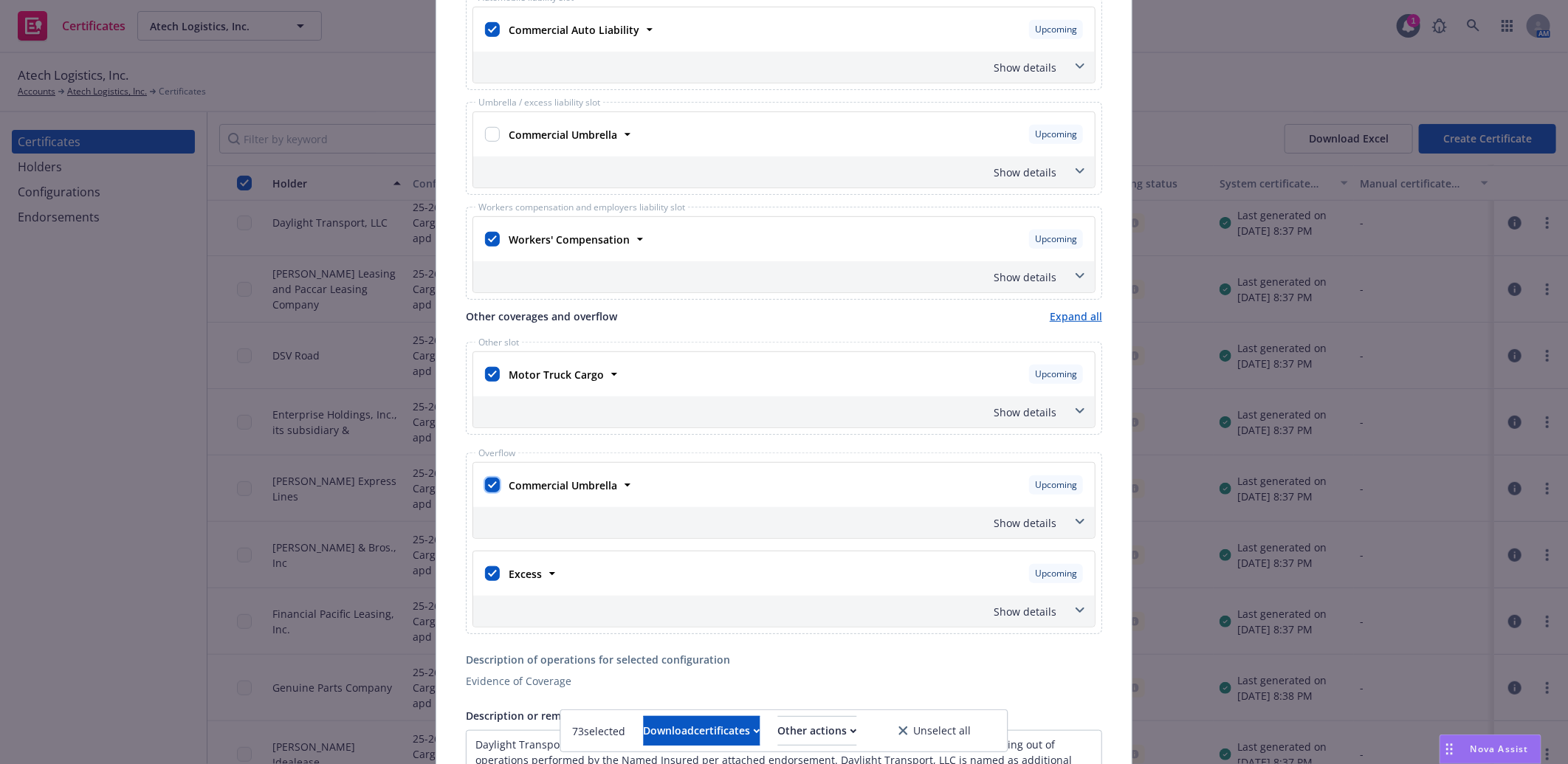
click at [489, 485] on input "checkbox" at bounding box center [492, 485] width 15 height 15
checkbox input "false"
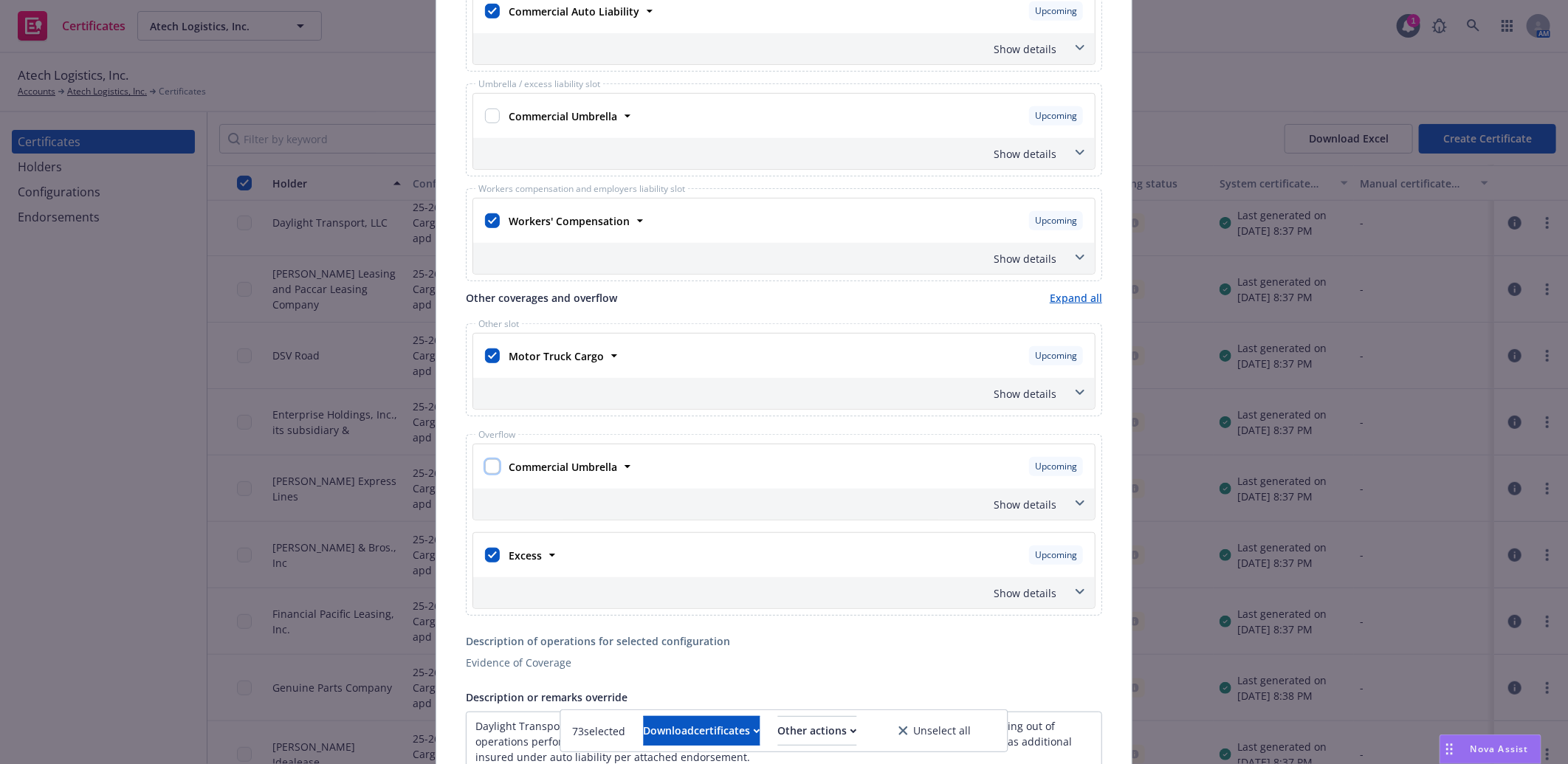
scroll to position [473, 0]
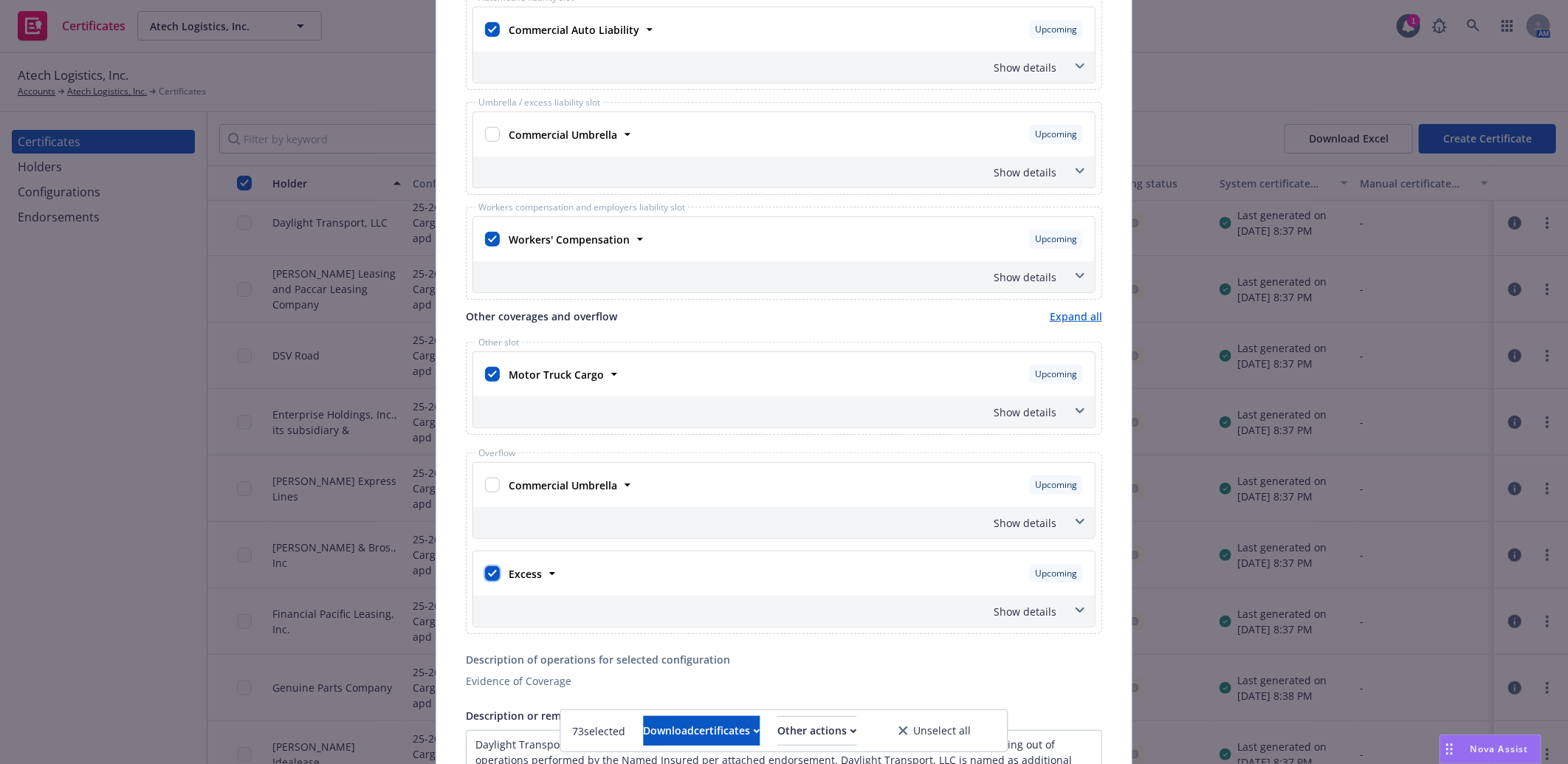
click at [485, 572] on input "checkbox" at bounding box center [492, 573] width 15 height 15
checkbox input "false"
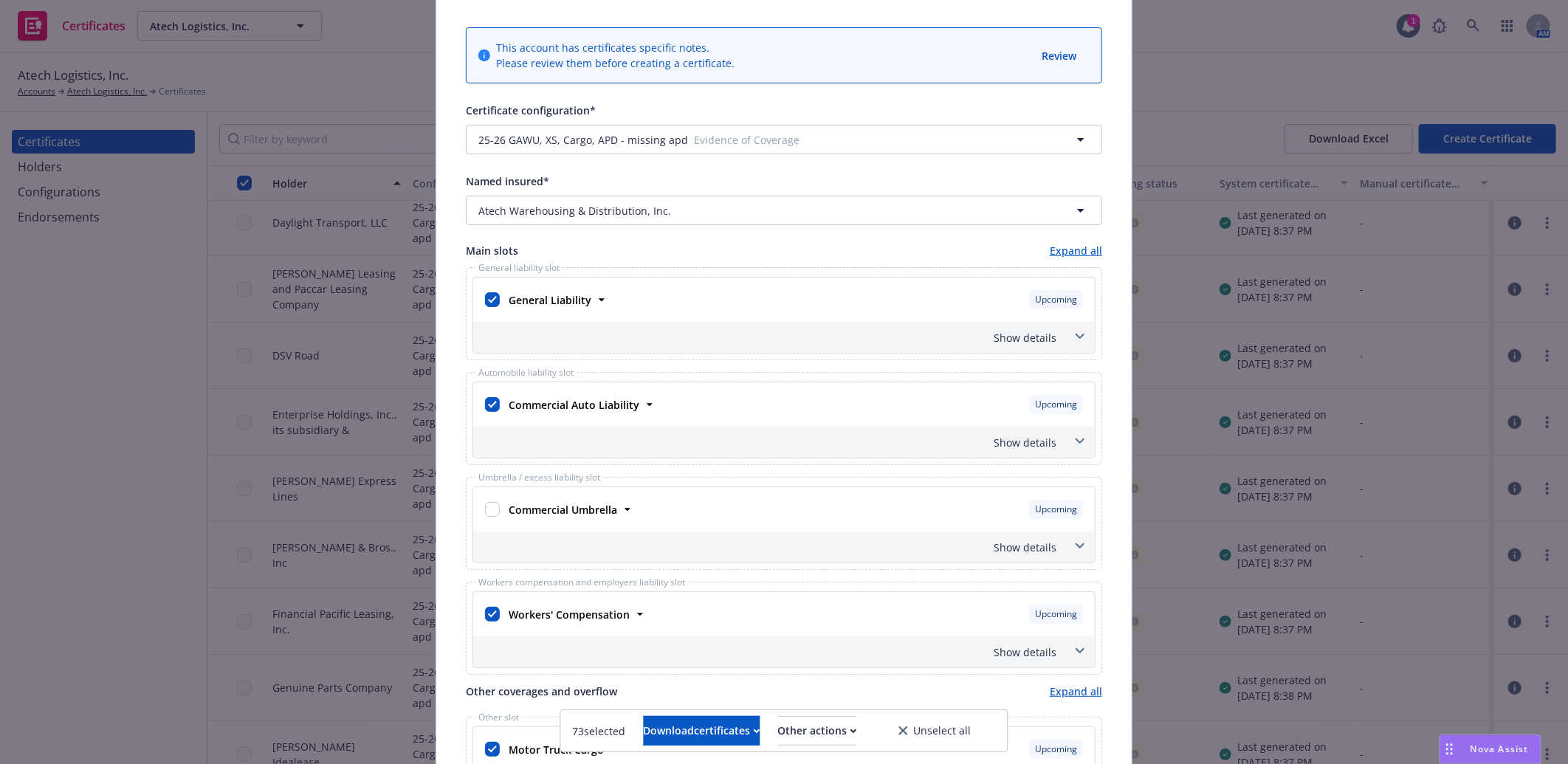
scroll to position [0, 0]
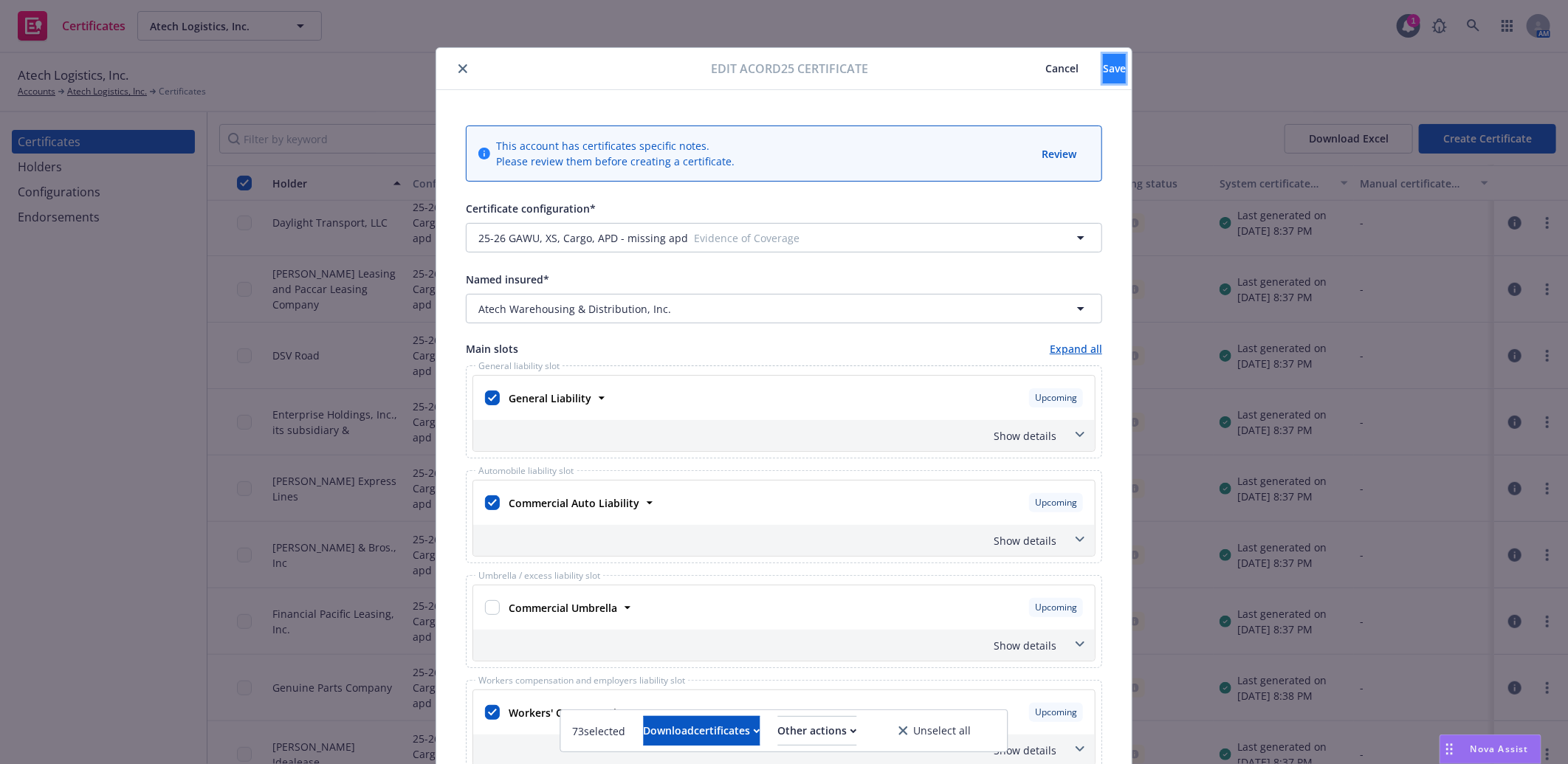
click at [1103, 61] on span "Save" at bounding box center [1114, 68] width 23 height 14
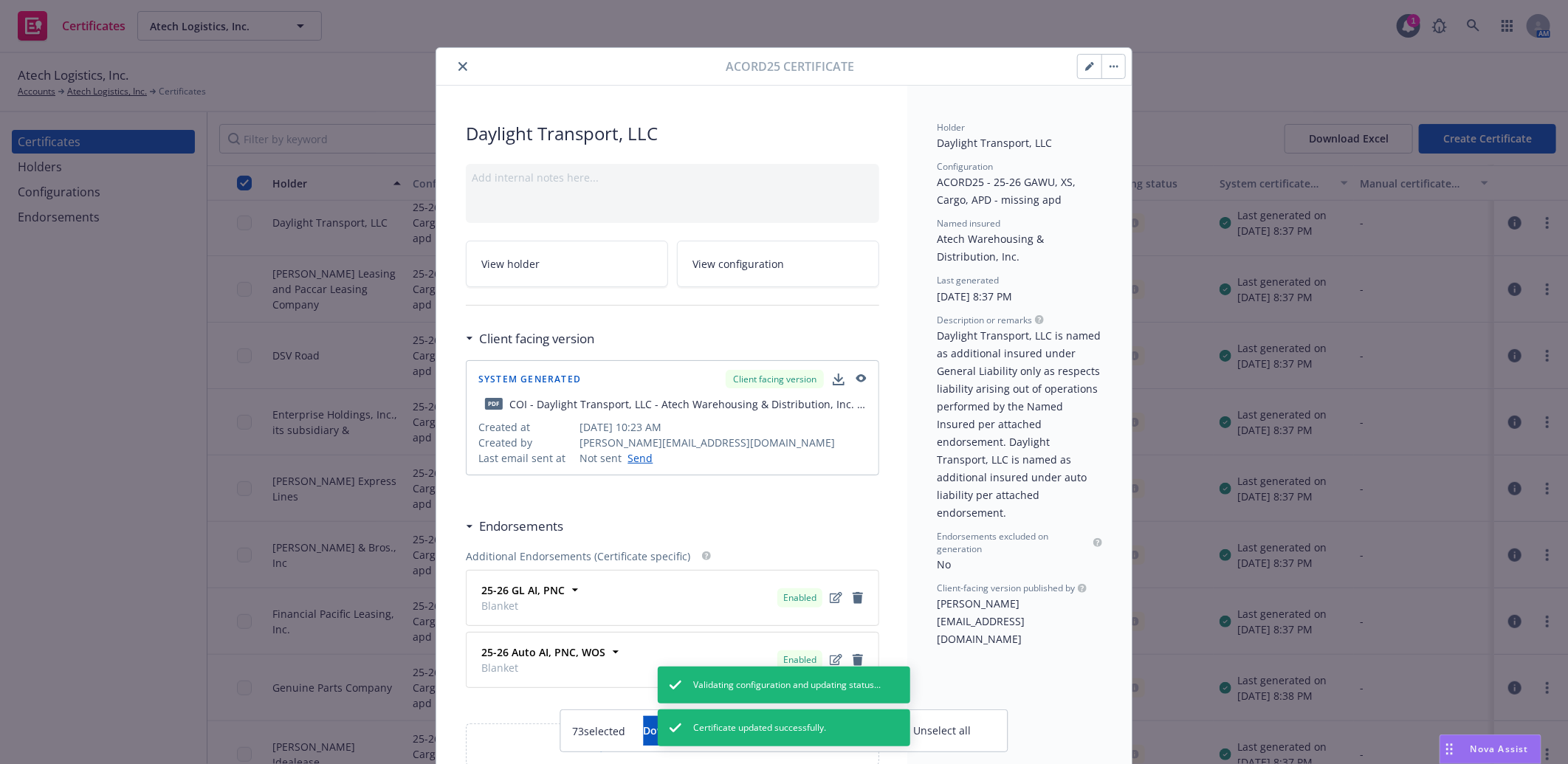
click at [459, 64] on icon "close" at bounding box center [463, 66] width 9 height 9
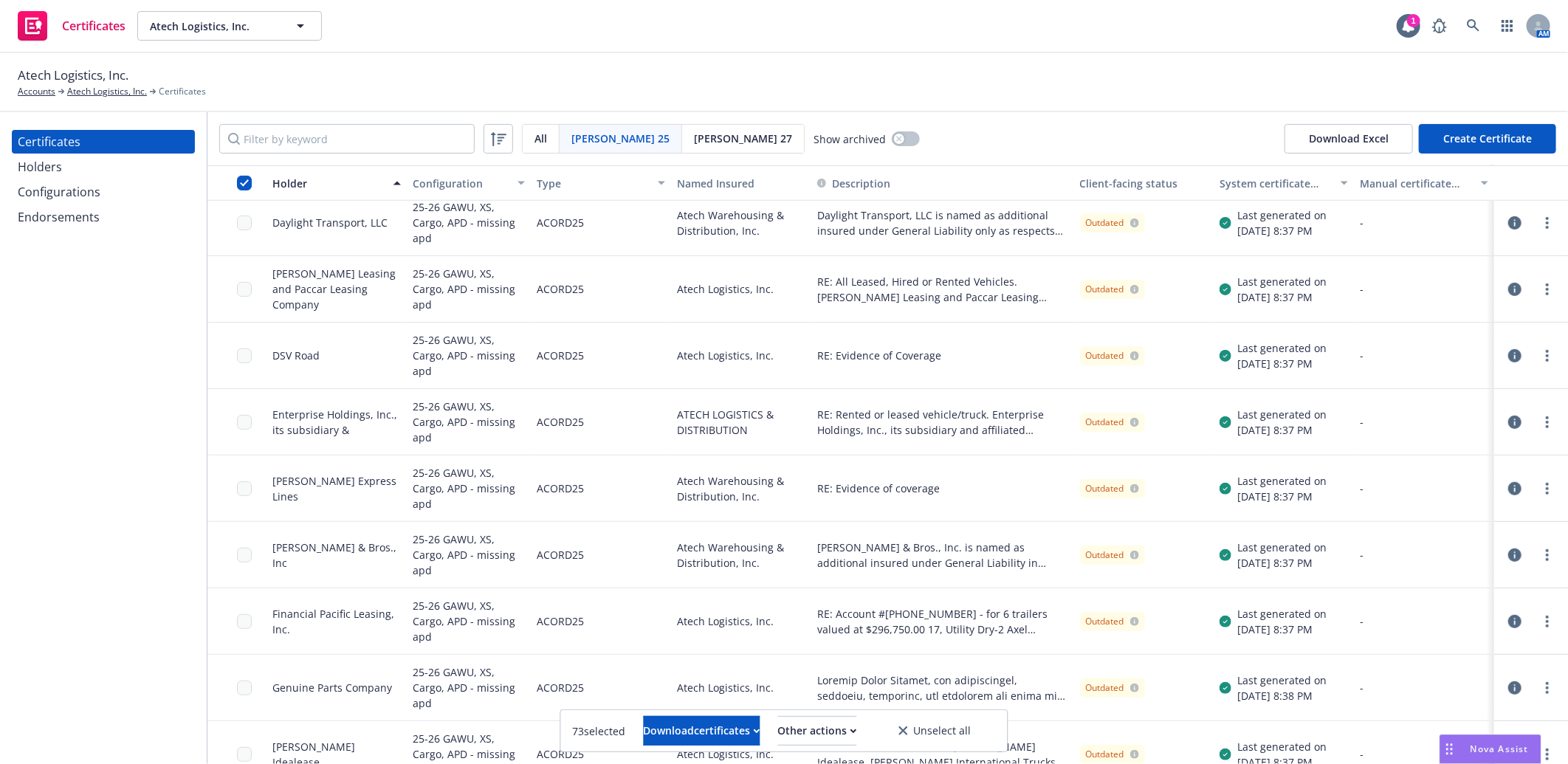
click at [1508, 287] on icon "button" at bounding box center [1515, 289] width 13 height 13
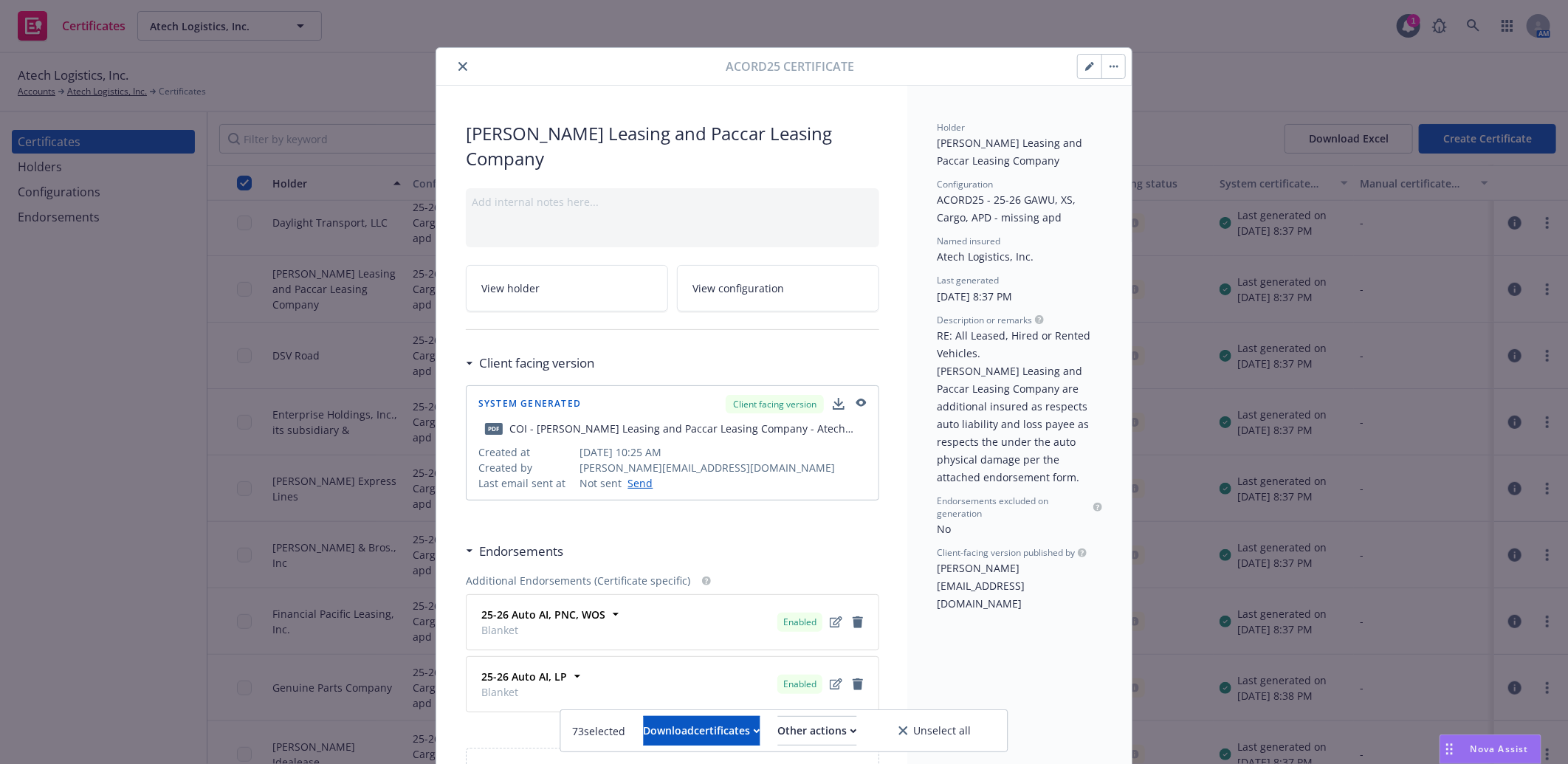
click at [1085, 64] on icon "button" at bounding box center [1089, 66] width 9 height 9
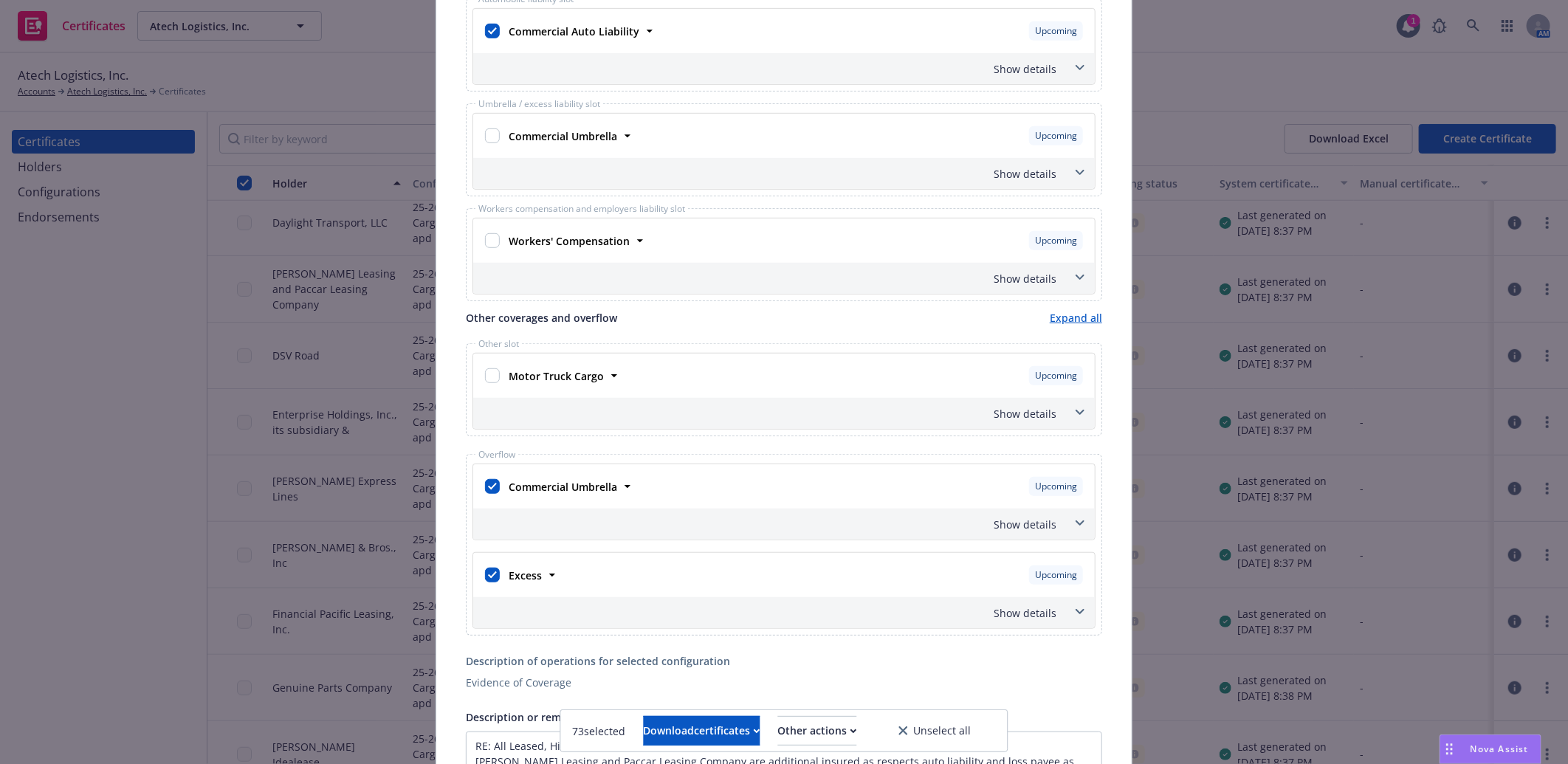
scroll to position [491, 0]
click at [485, 481] on input "checkbox" at bounding box center [492, 485] width 15 height 15
checkbox input "false"
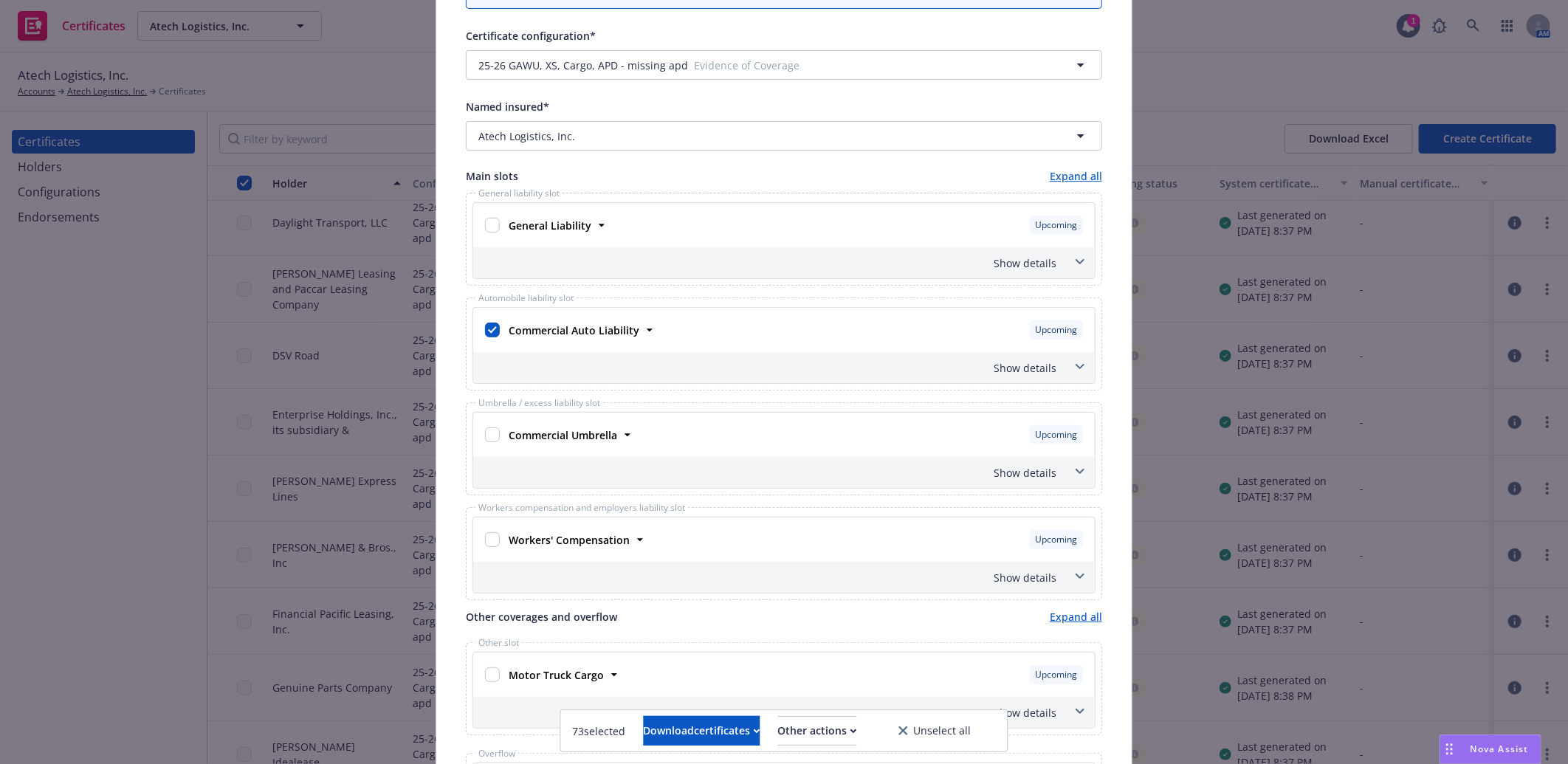
scroll to position [0, 0]
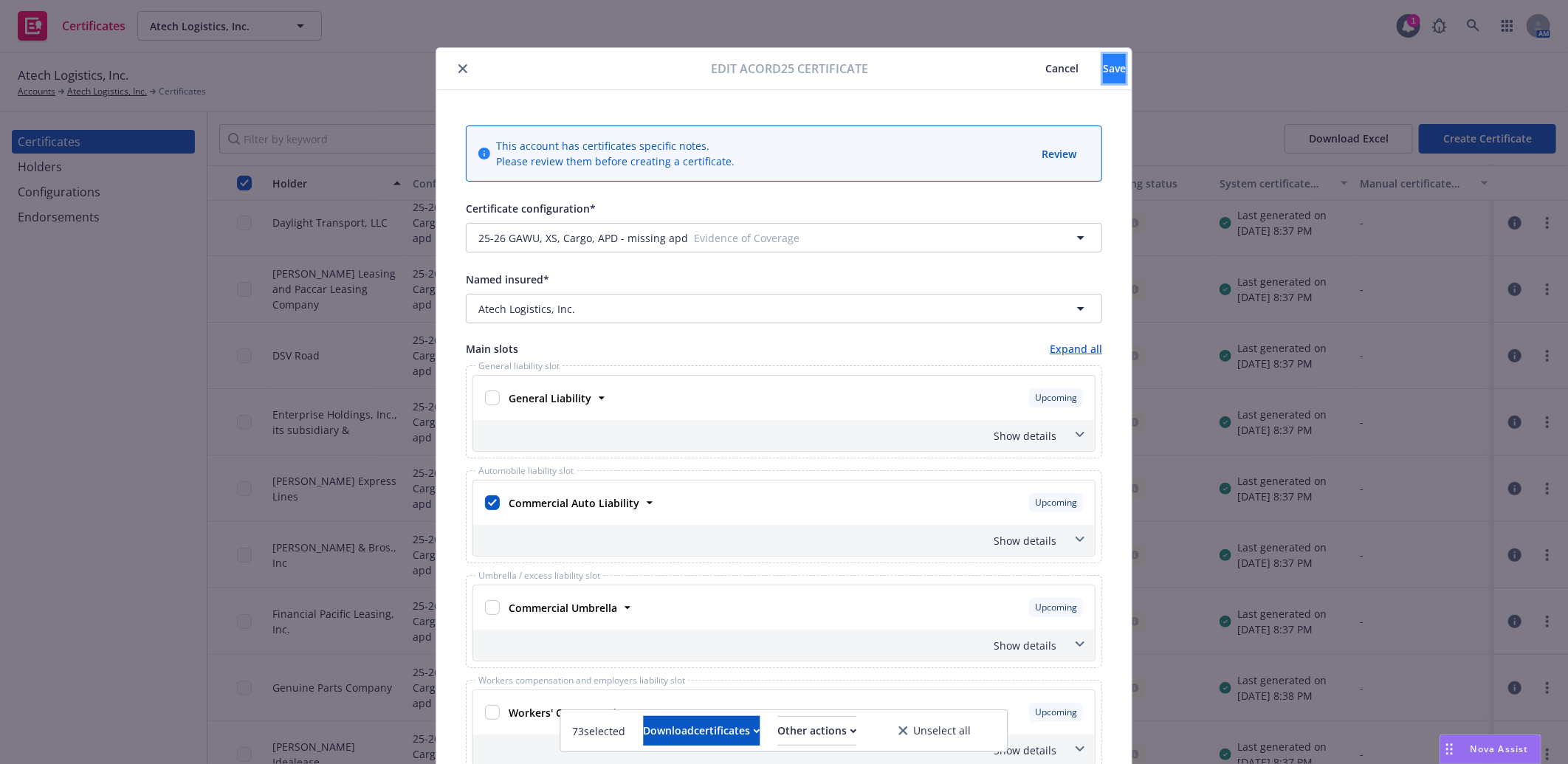
click at [1103, 70] on span "Save" at bounding box center [1114, 68] width 23 height 14
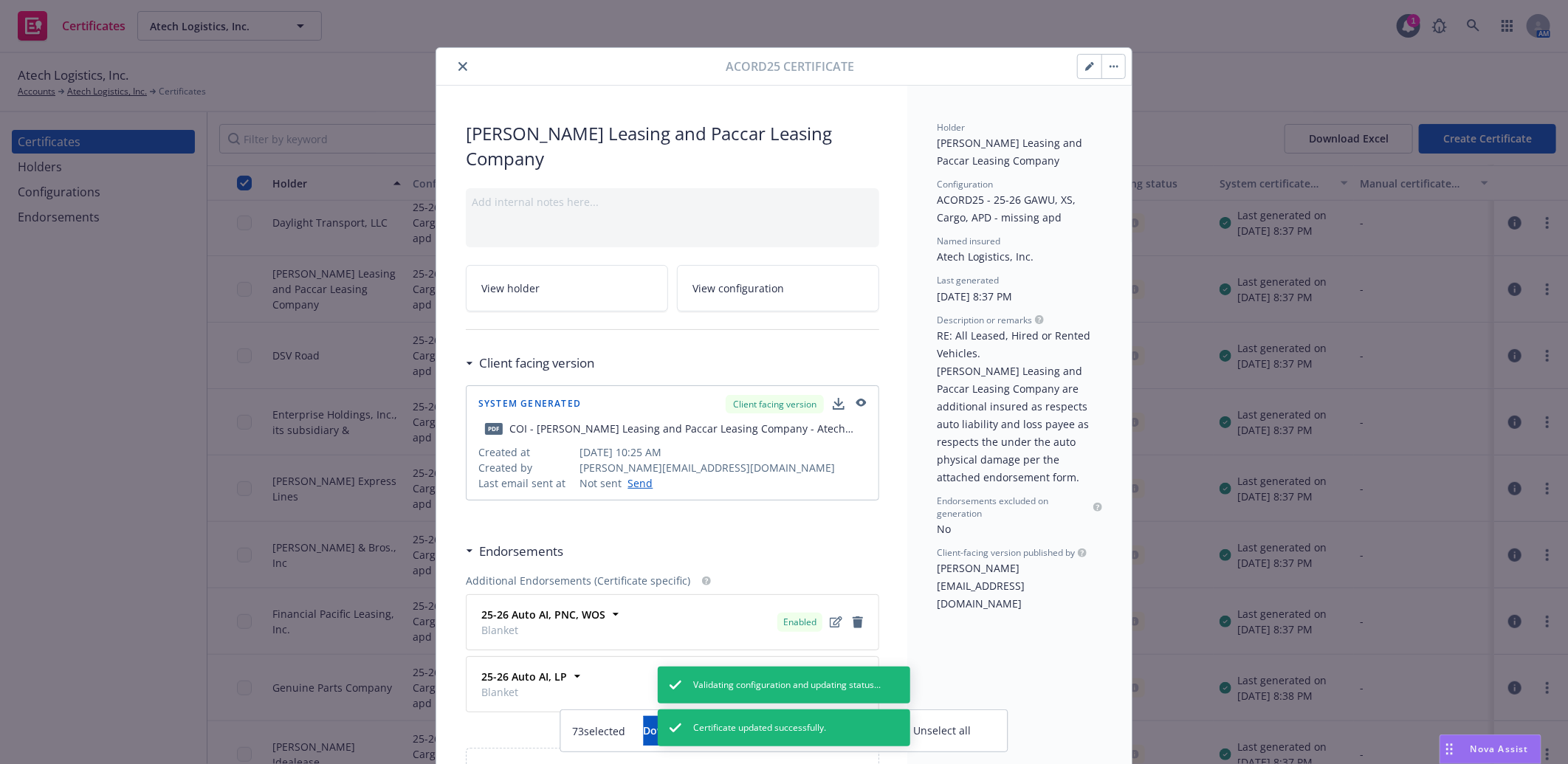
click at [459, 62] on icon "close" at bounding box center [463, 66] width 9 height 9
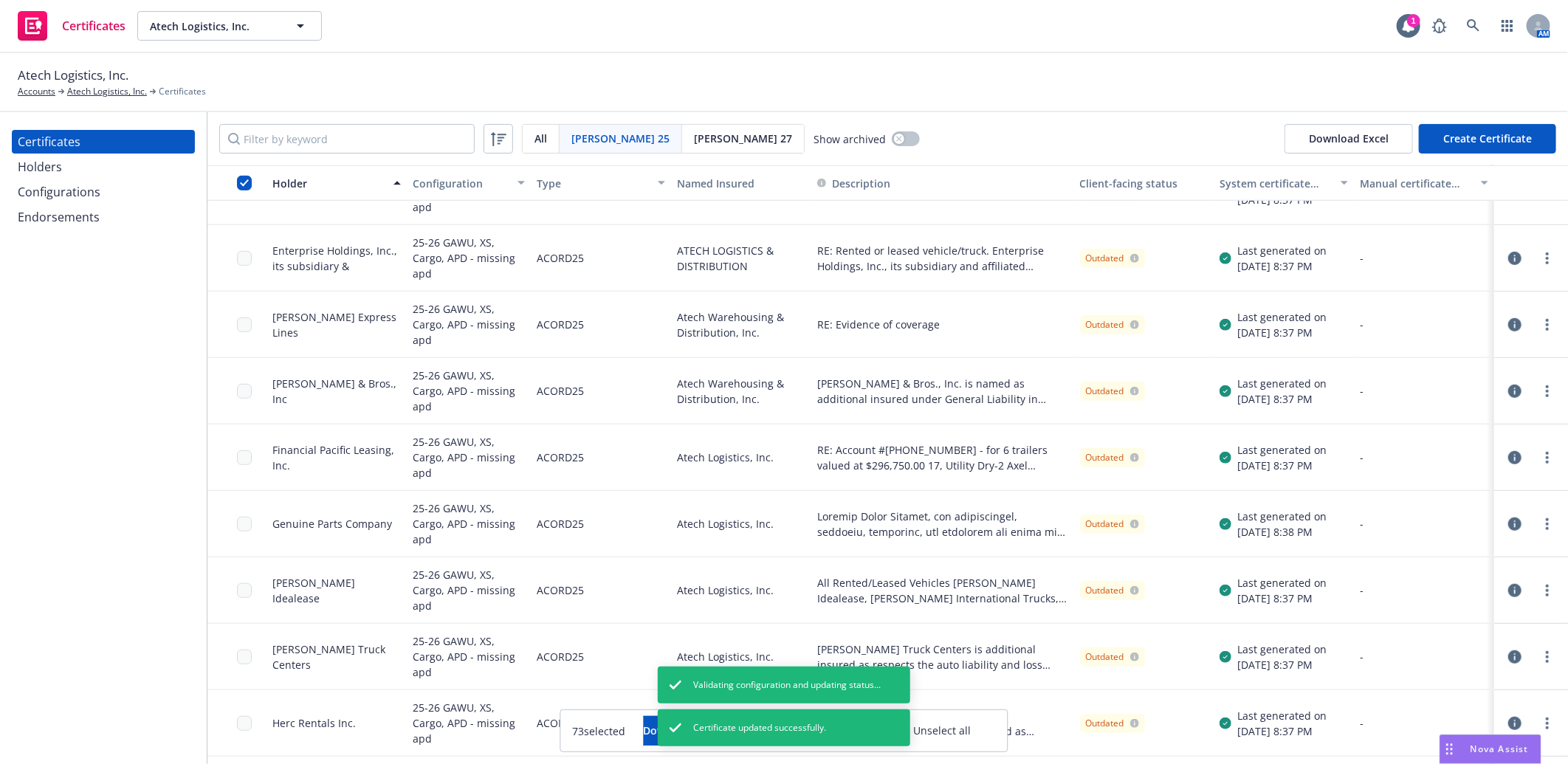
scroll to position [491, 0]
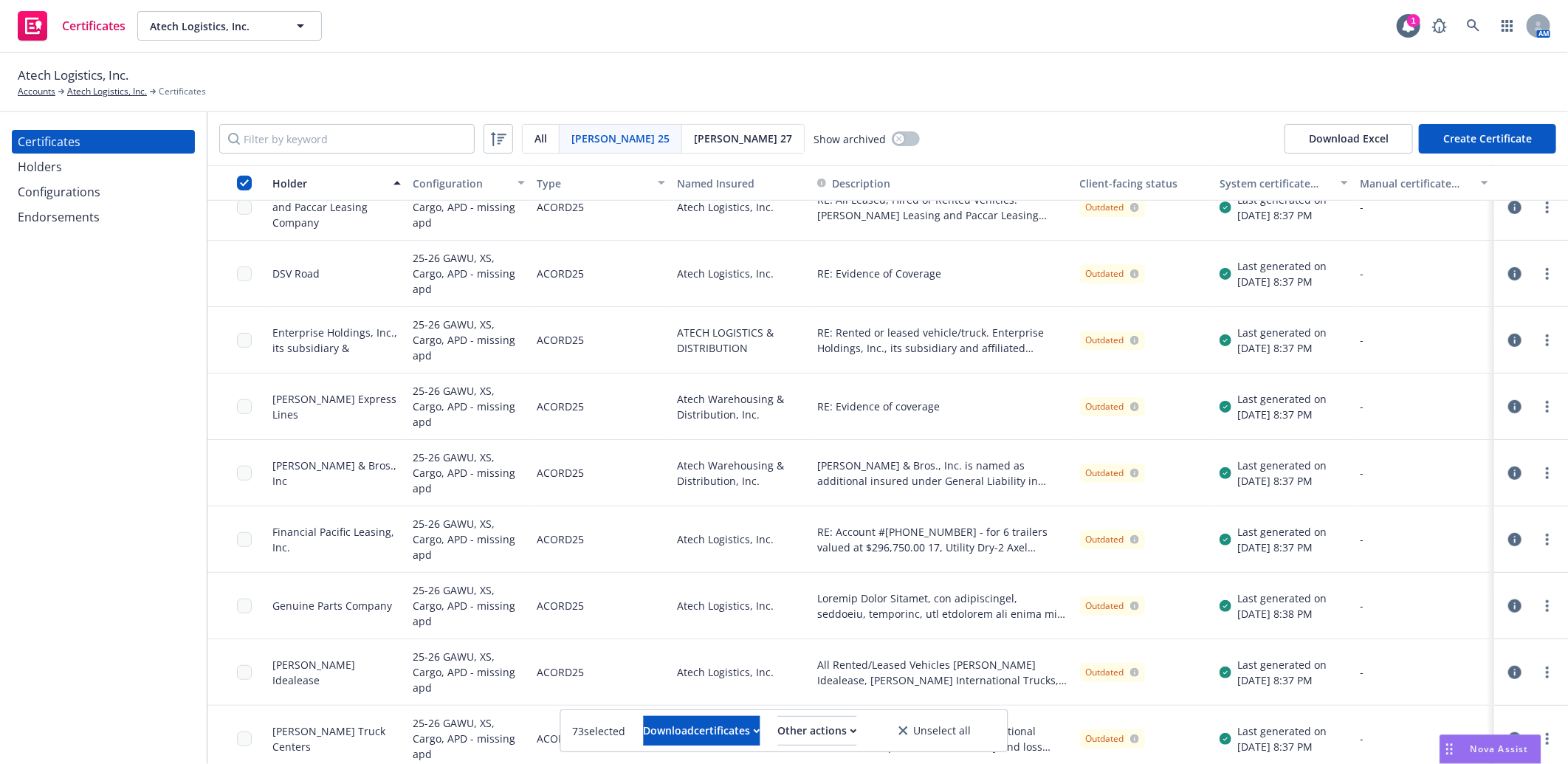
click at [1508, 271] on icon "button" at bounding box center [1515, 274] width 13 height 13
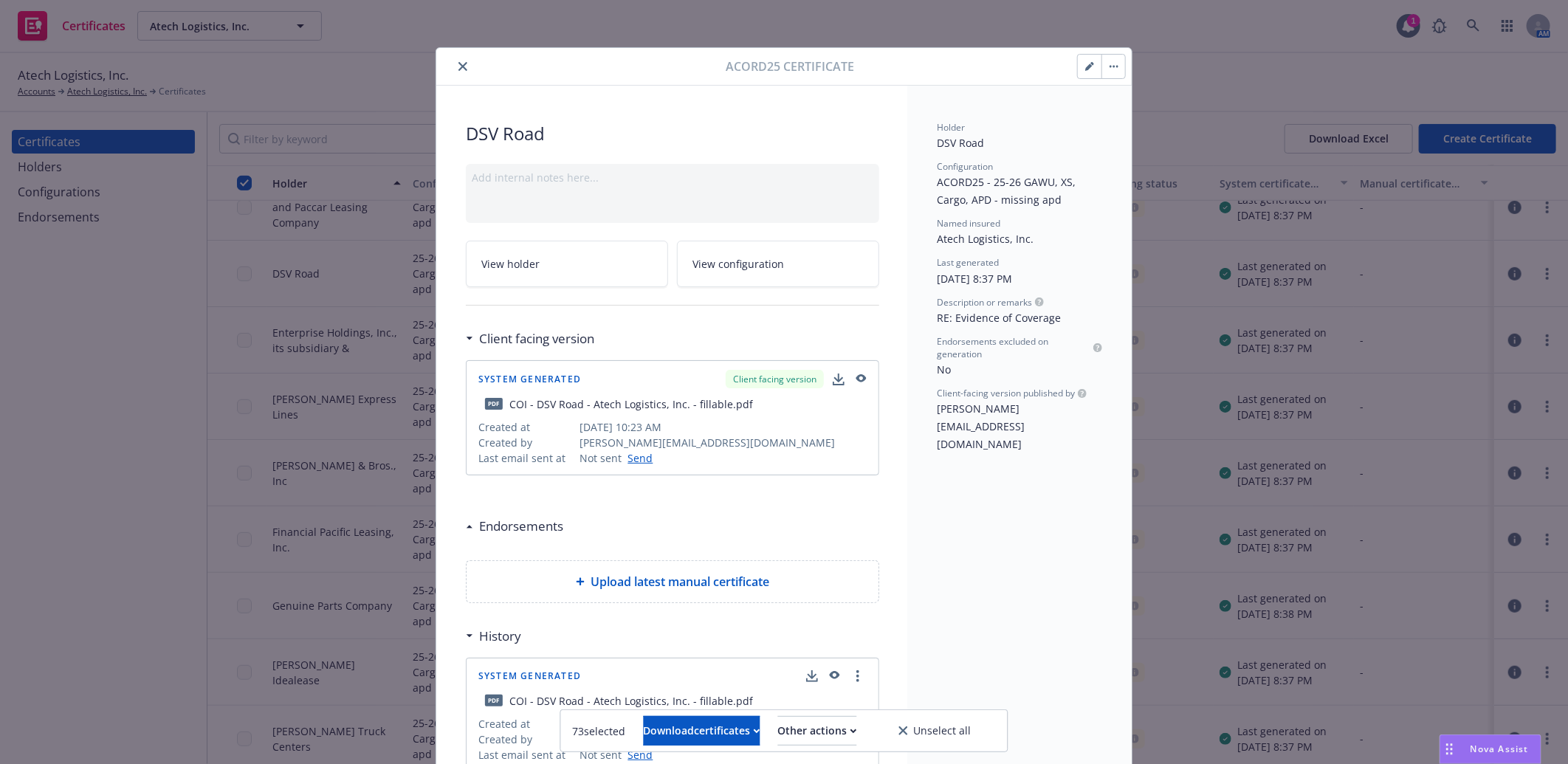
click at [1082, 60] on button "button" at bounding box center [1089, 66] width 24 height 24
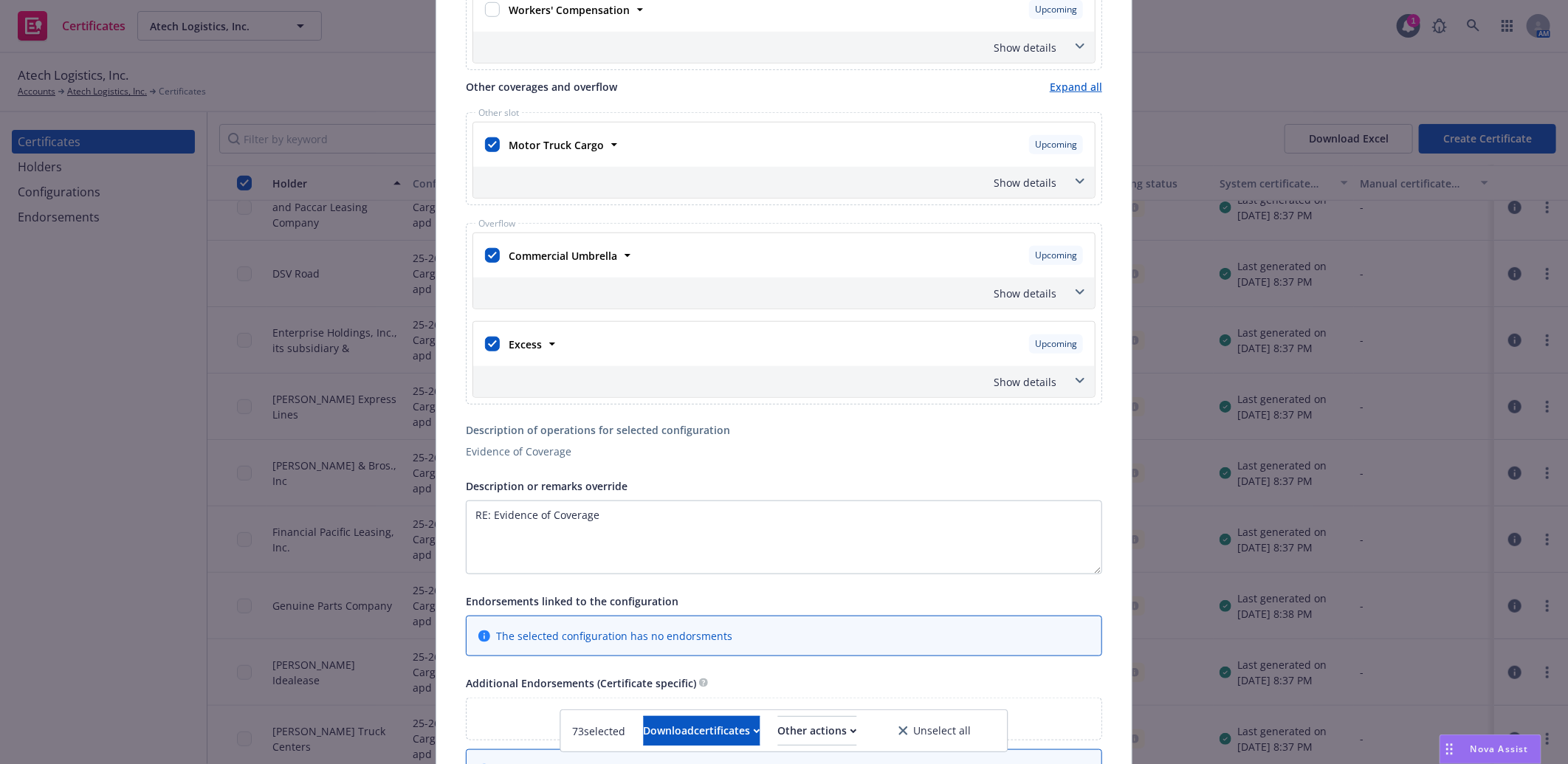
scroll to position [739, 0]
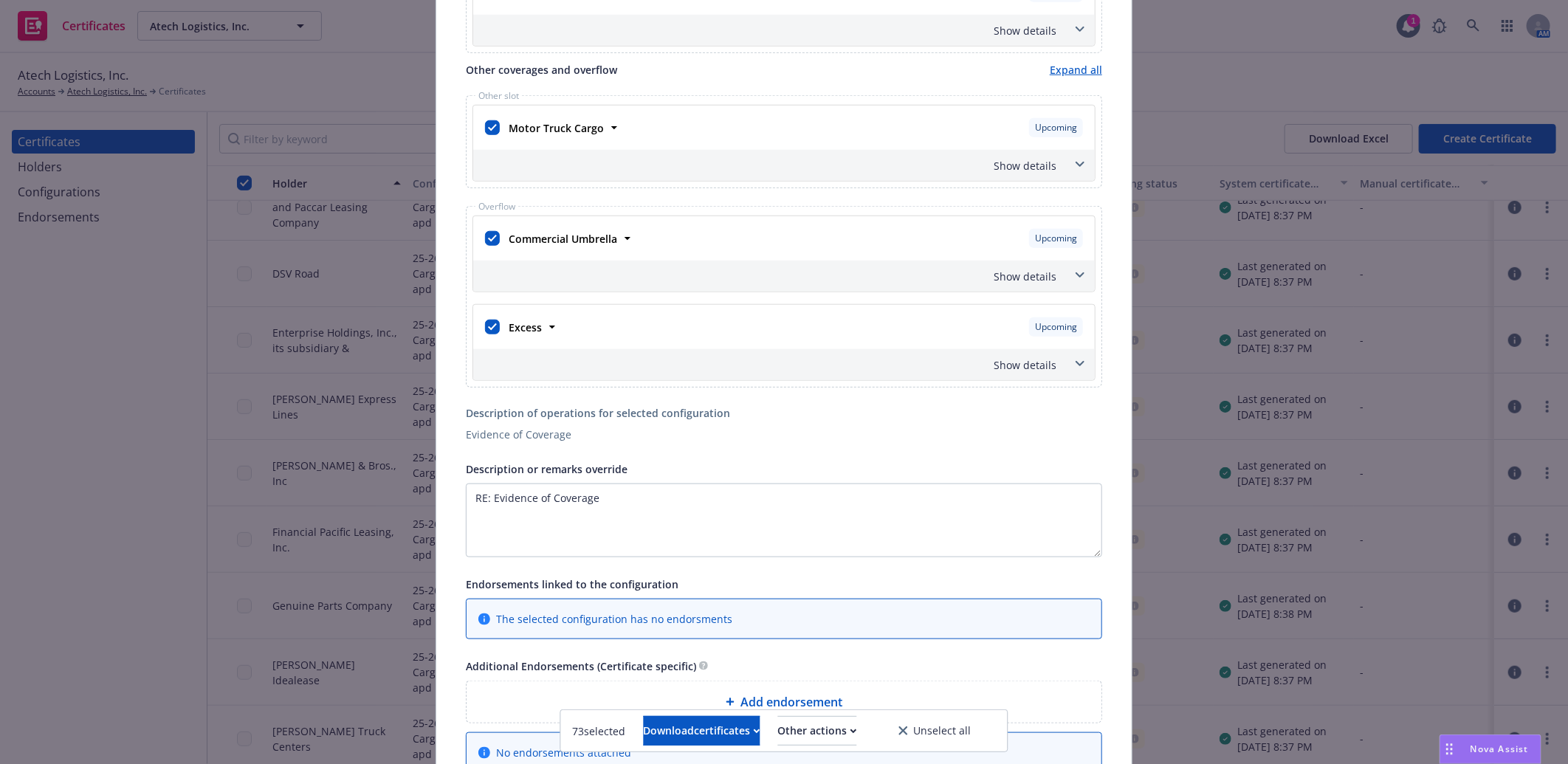
click at [482, 341] on div at bounding box center [492, 327] width 20 height 26
drag, startPoint x: 489, startPoint y: 322, endPoint x: 484, endPoint y: 281, distance: 41.3
click at [490, 323] on input "checkbox" at bounding box center [492, 327] width 15 height 15
checkbox input "false"
click at [485, 237] on input "checkbox" at bounding box center [492, 238] width 15 height 15
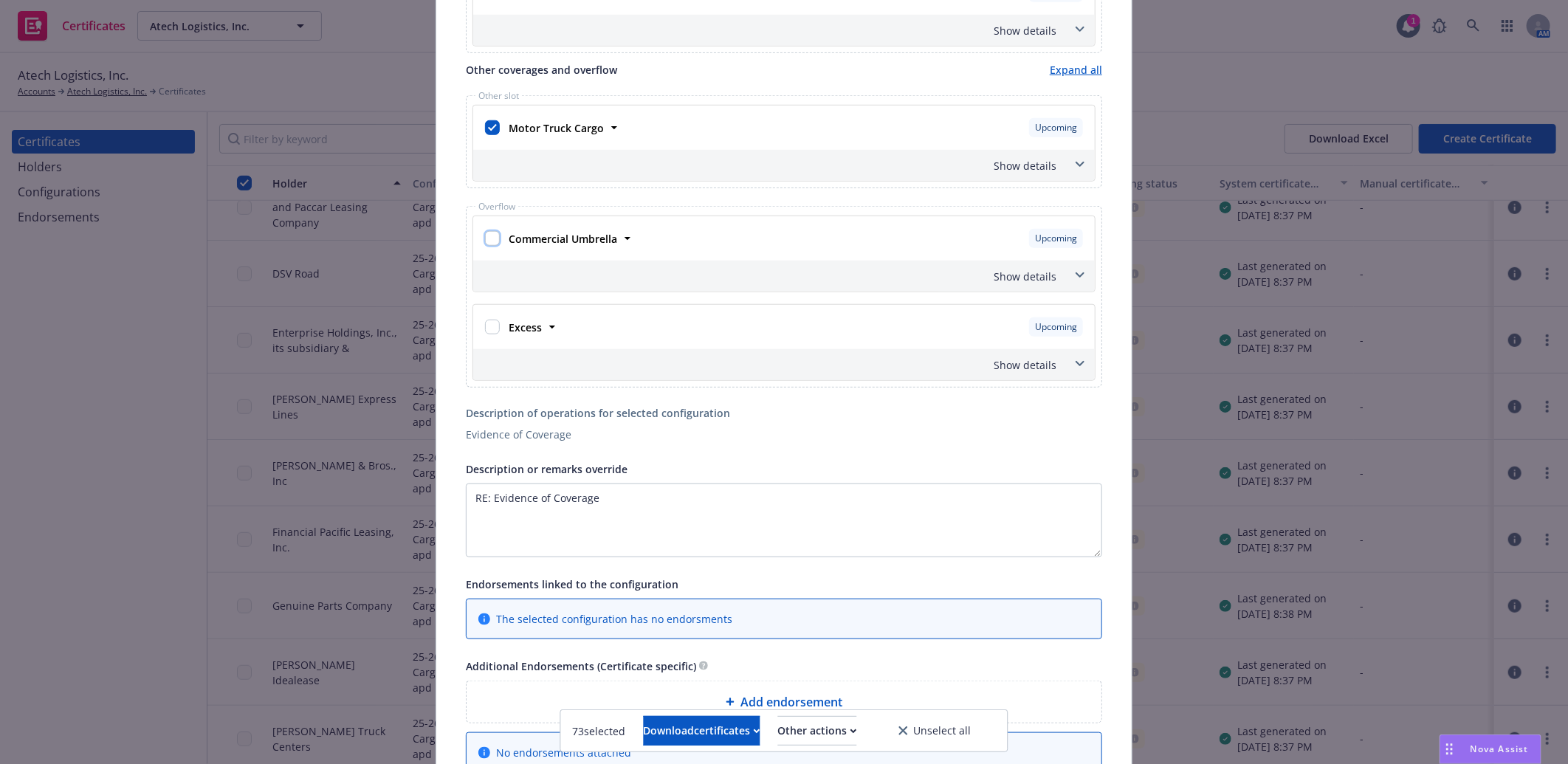
checkbox input "false"
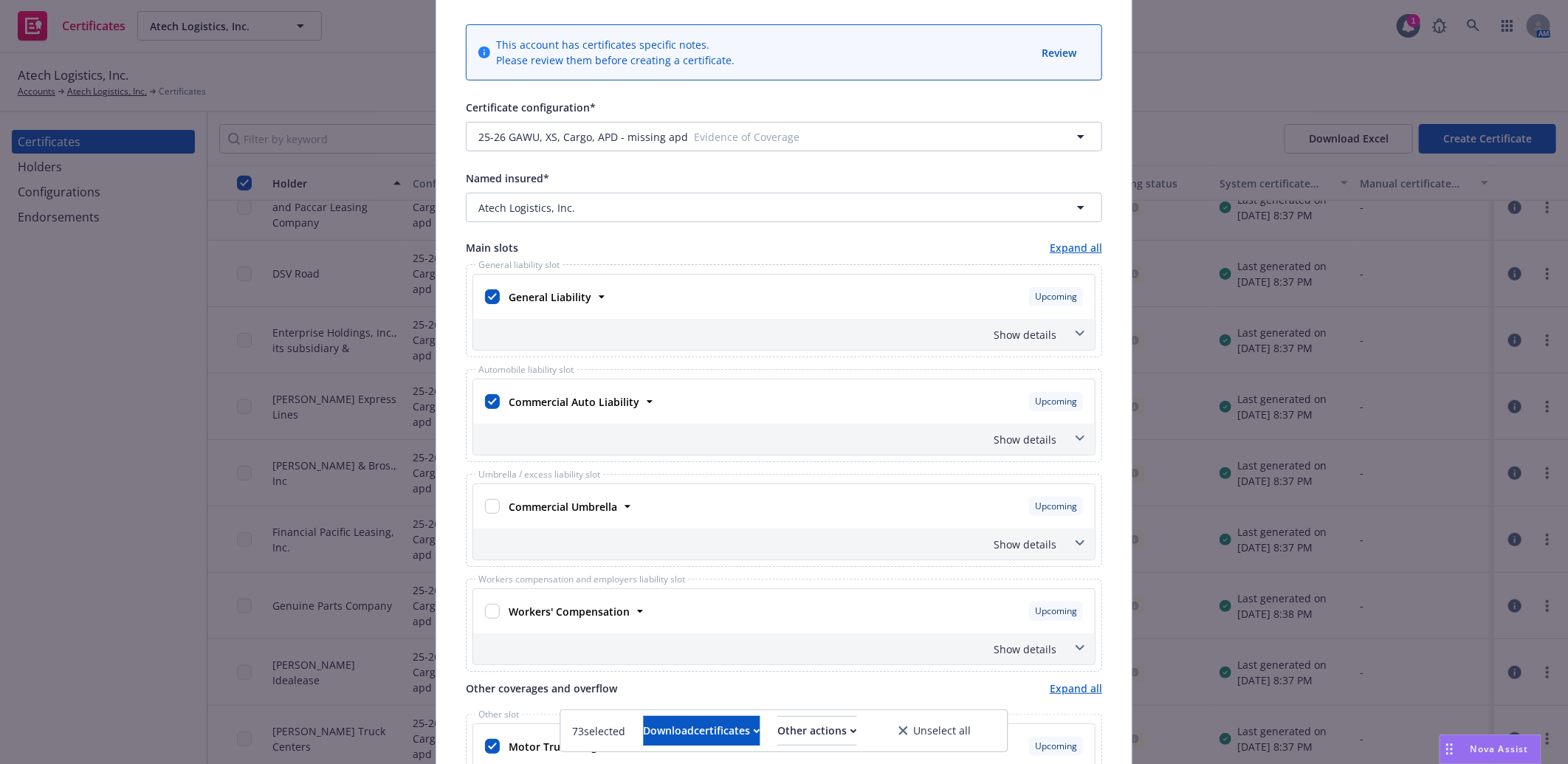
scroll to position [0, 0]
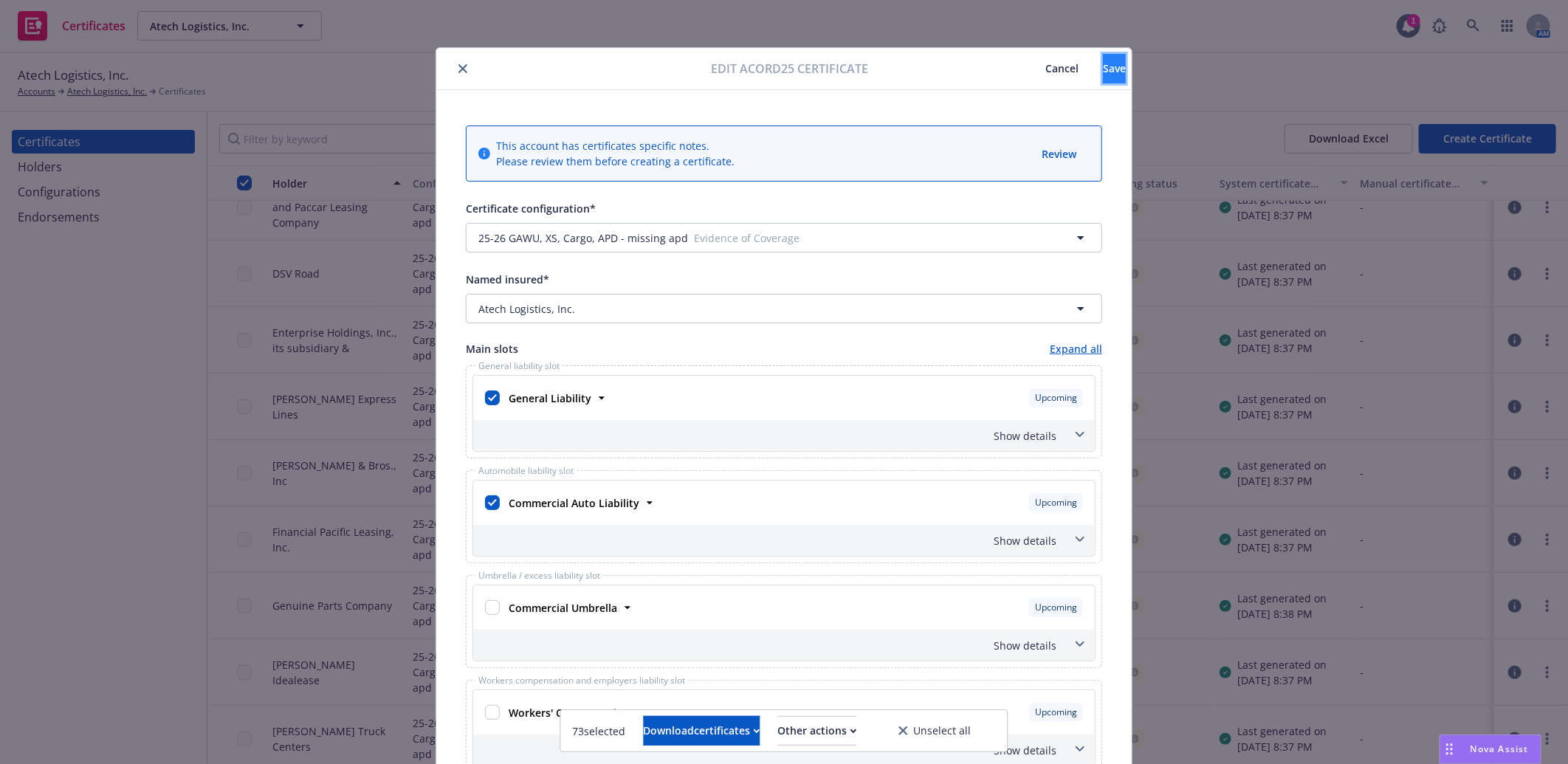
click at [1103, 71] on span "Save" at bounding box center [1114, 68] width 23 height 14
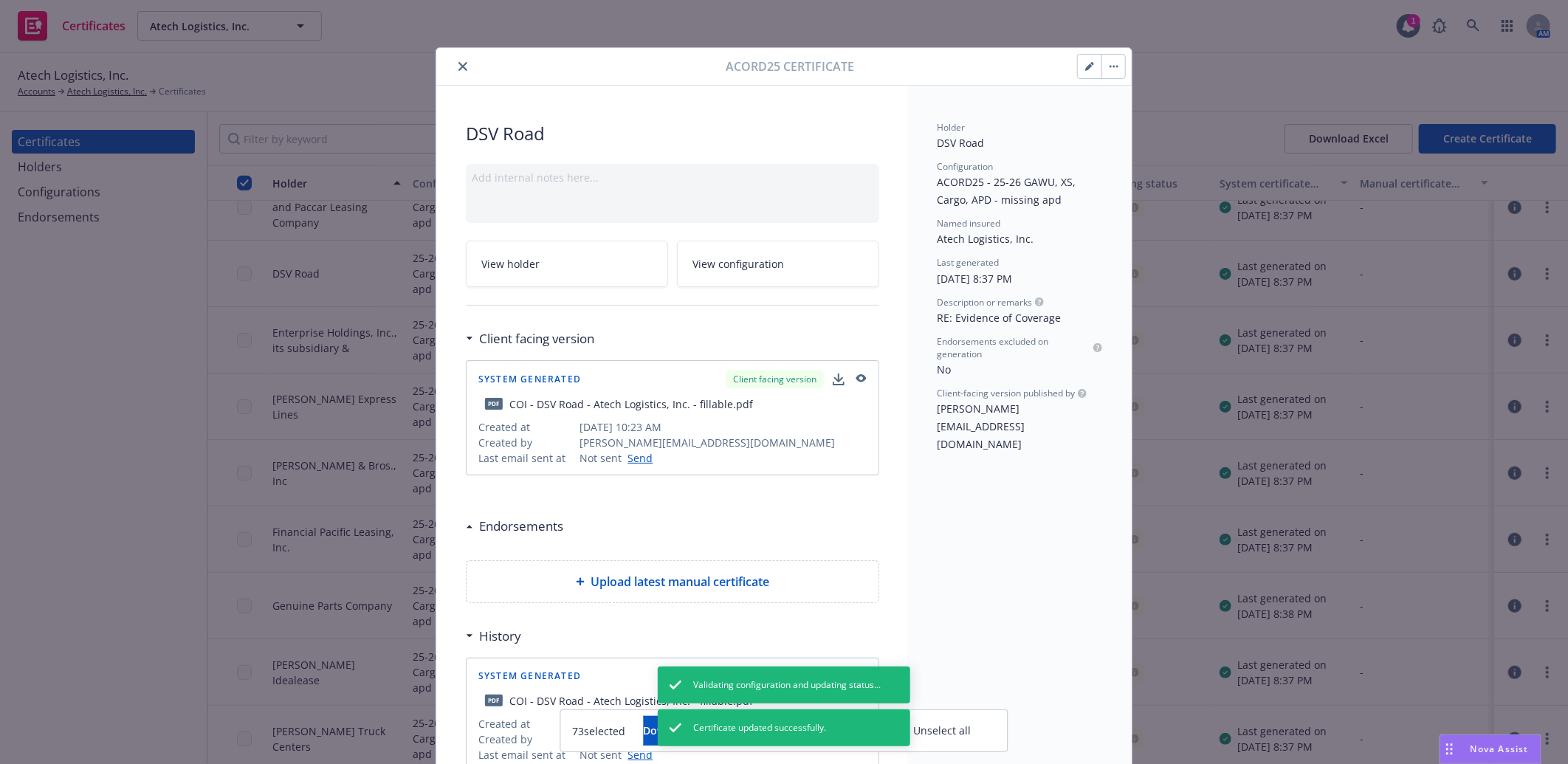
click at [459, 64] on icon "close" at bounding box center [463, 66] width 9 height 9
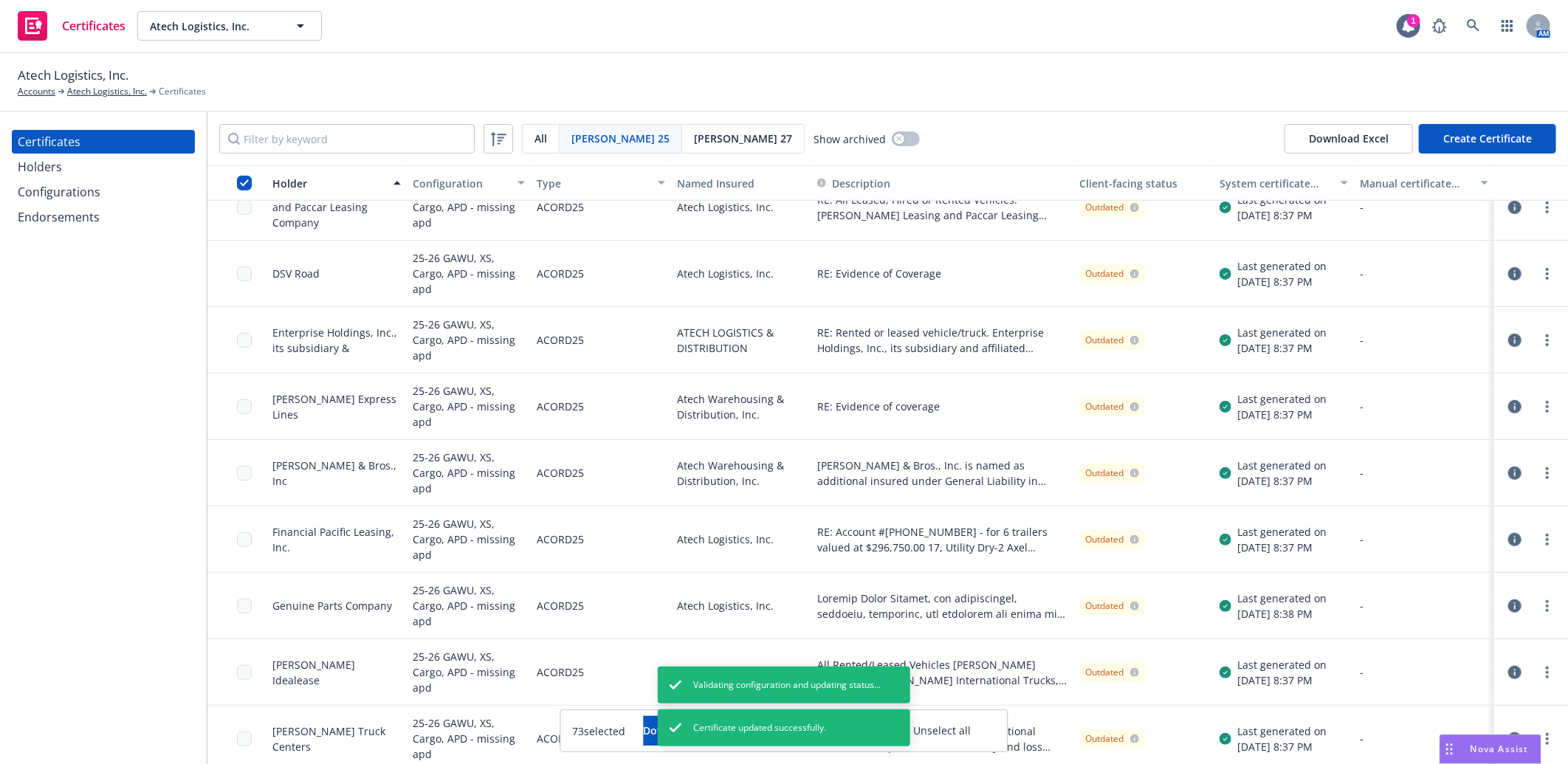
click at [1508, 336] on icon "button" at bounding box center [1515, 341] width 13 height 13
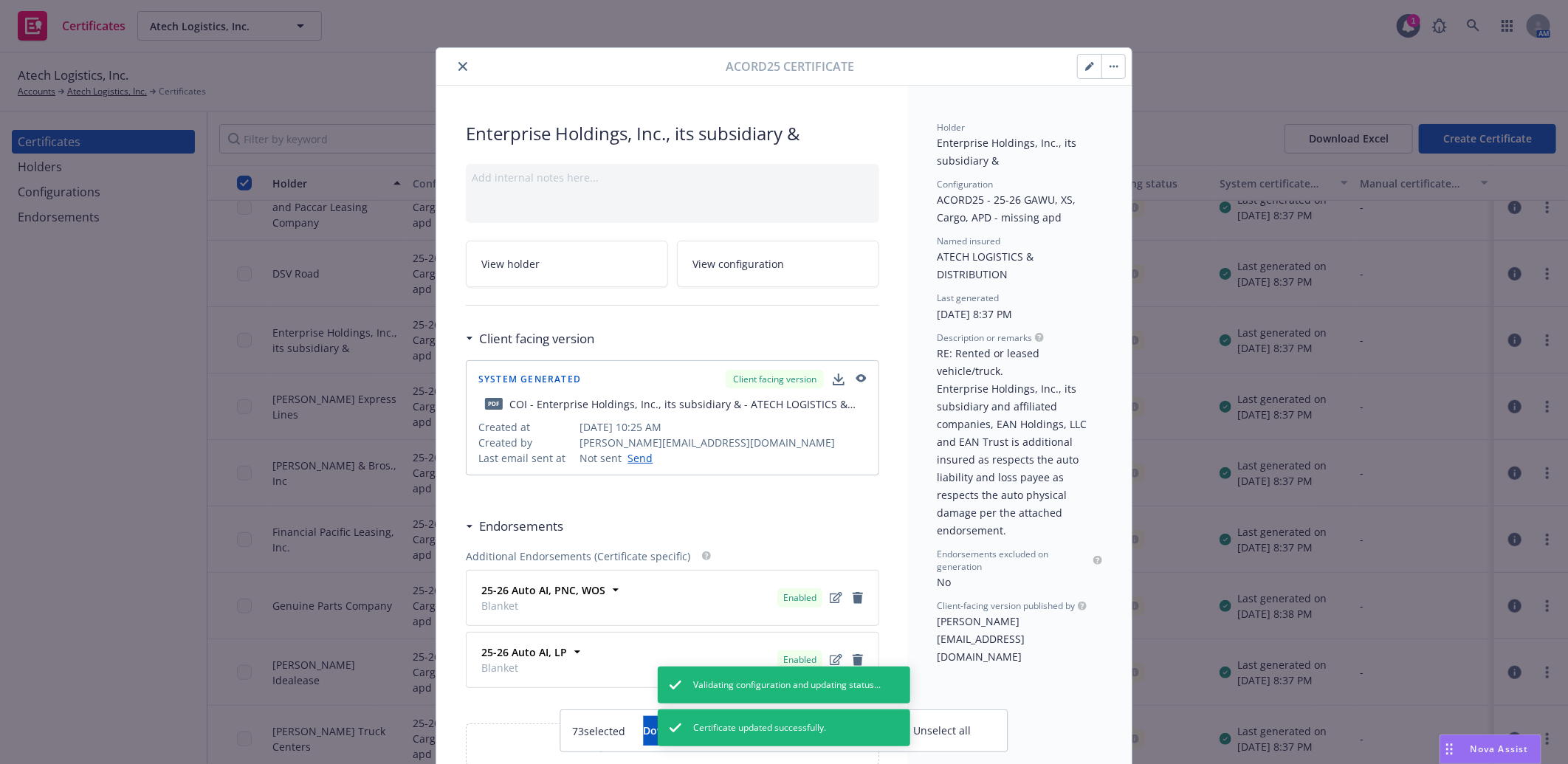
click at [1085, 63] on icon "button" at bounding box center [1089, 66] width 9 height 9
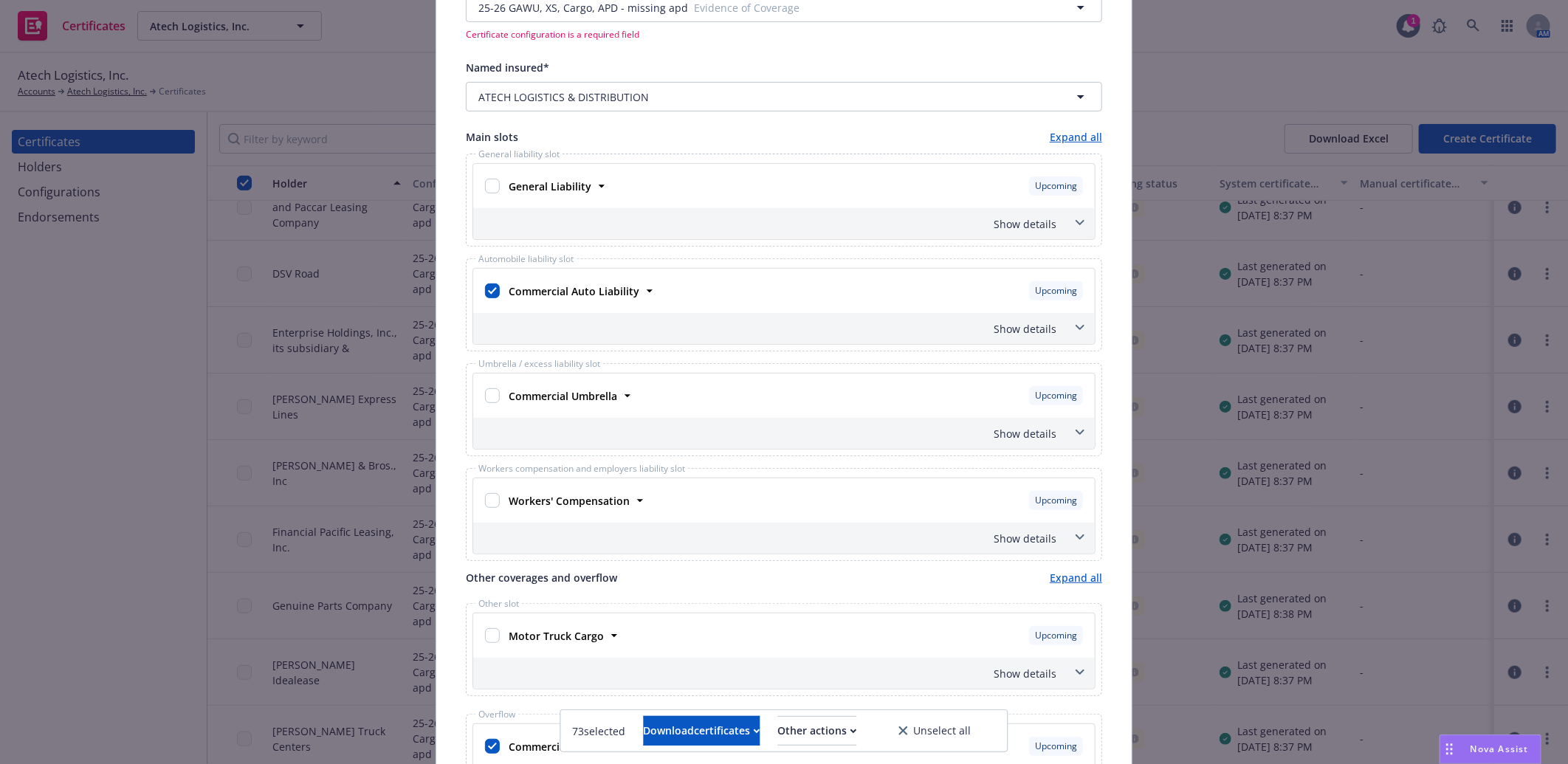
scroll to position [246, 0]
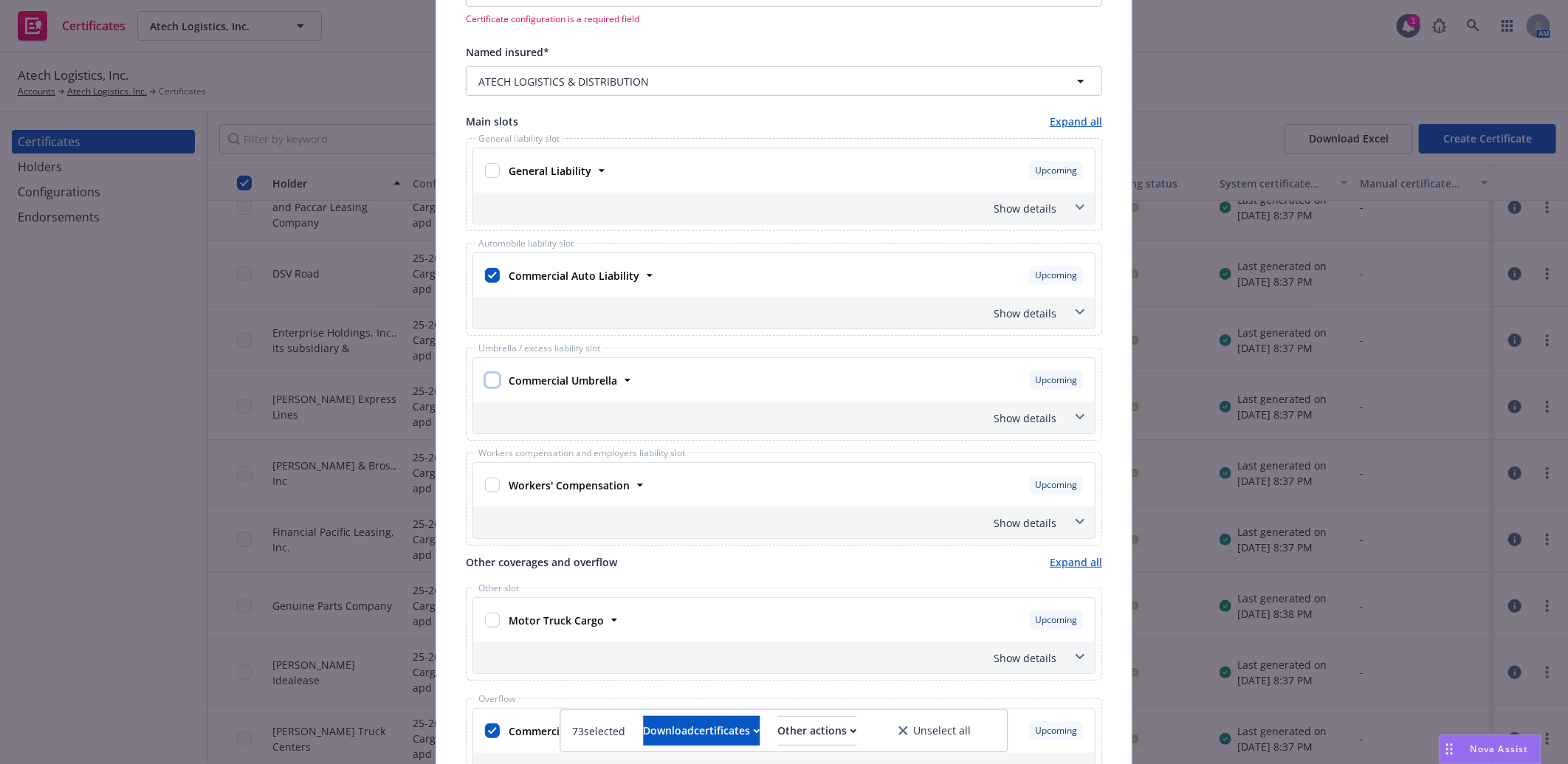
click at [486, 382] on input "checkbox" at bounding box center [492, 380] width 15 height 15
checkbox input "true"
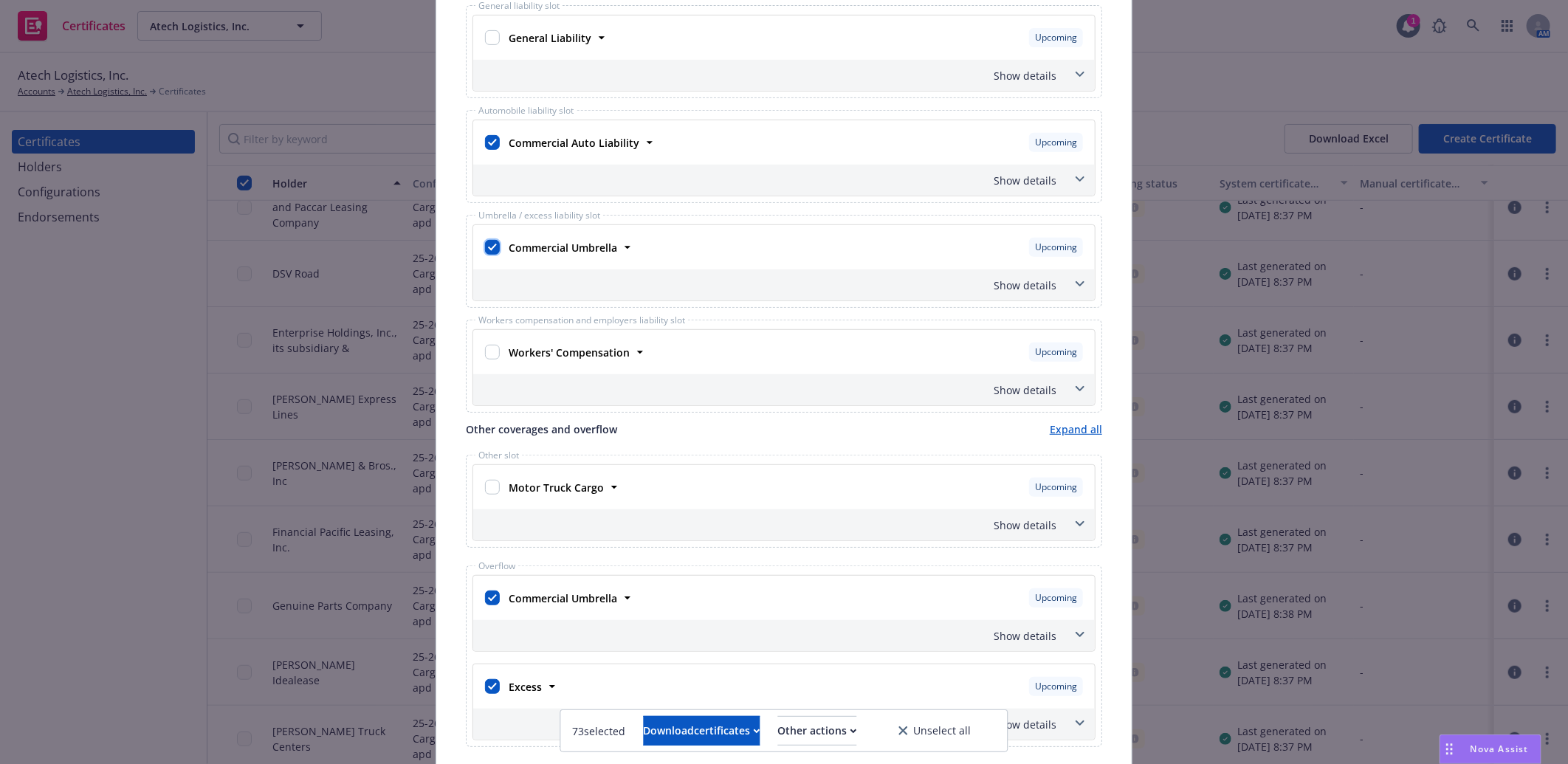
scroll to position [0, 0]
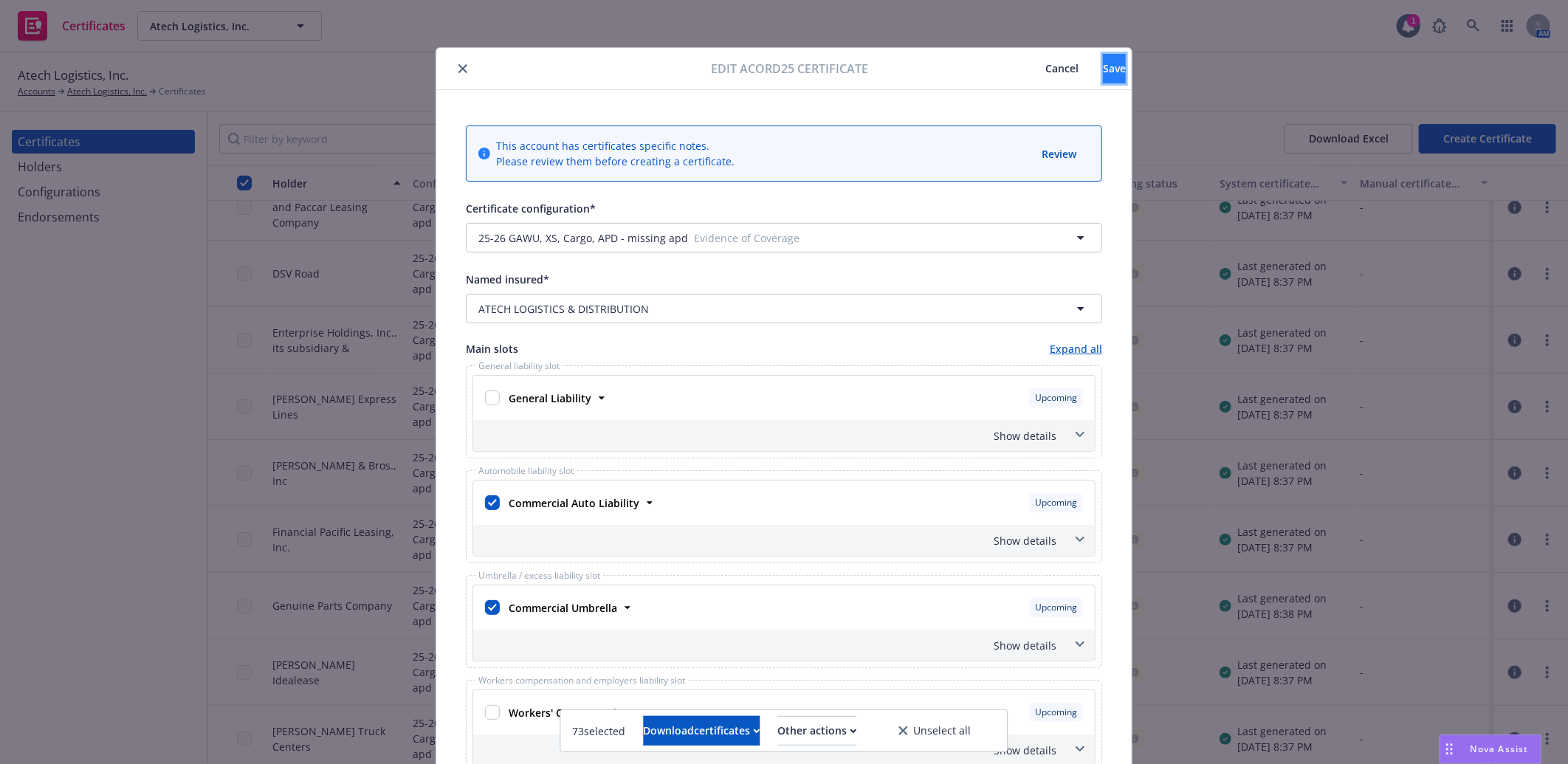
click at [1103, 70] on span "Save" at bounding box center [1114, 68] width 23 height 14
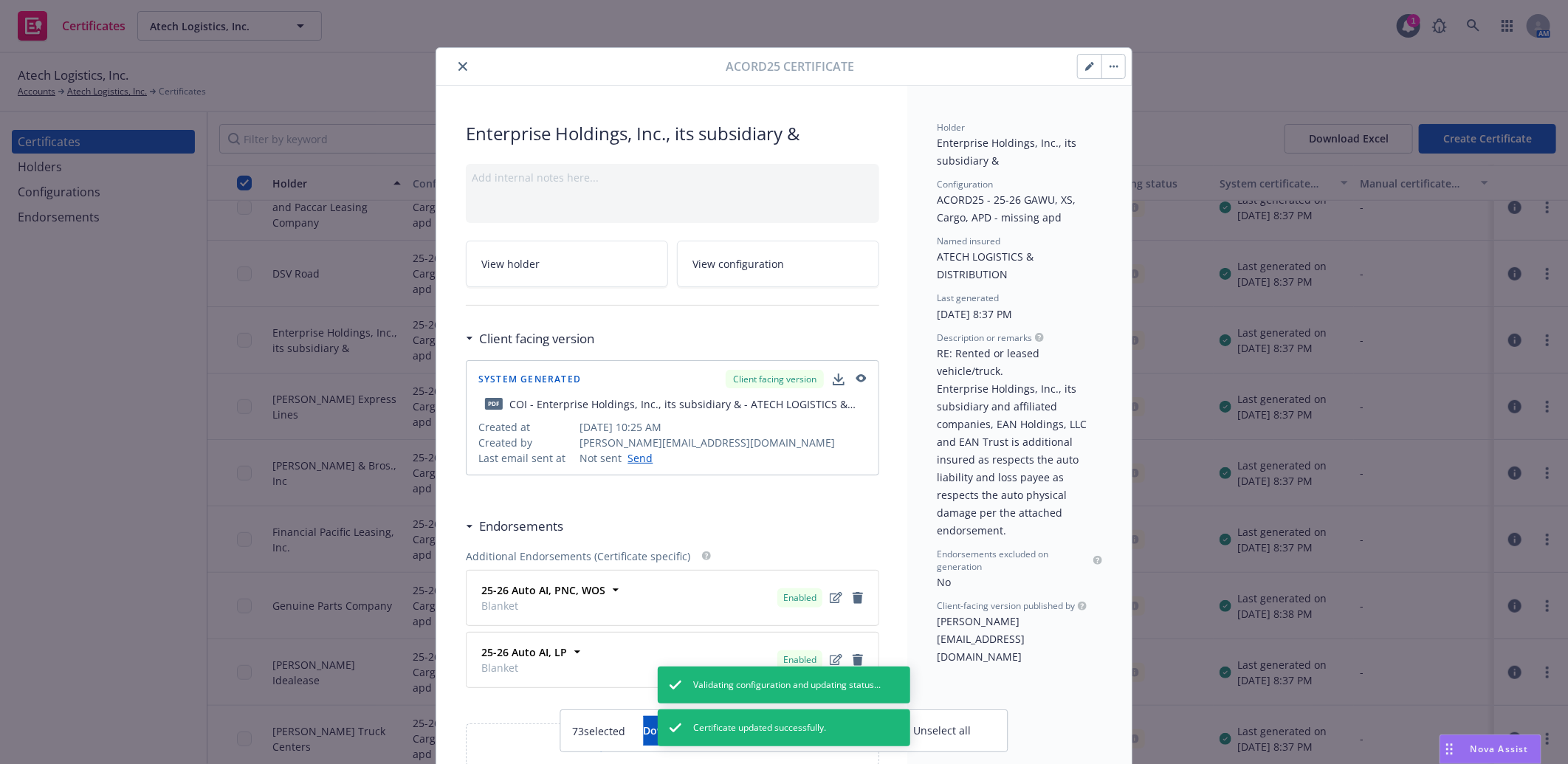
click at [462, 62] on button "close" at bounding box center [463, 66] width 18 height 18
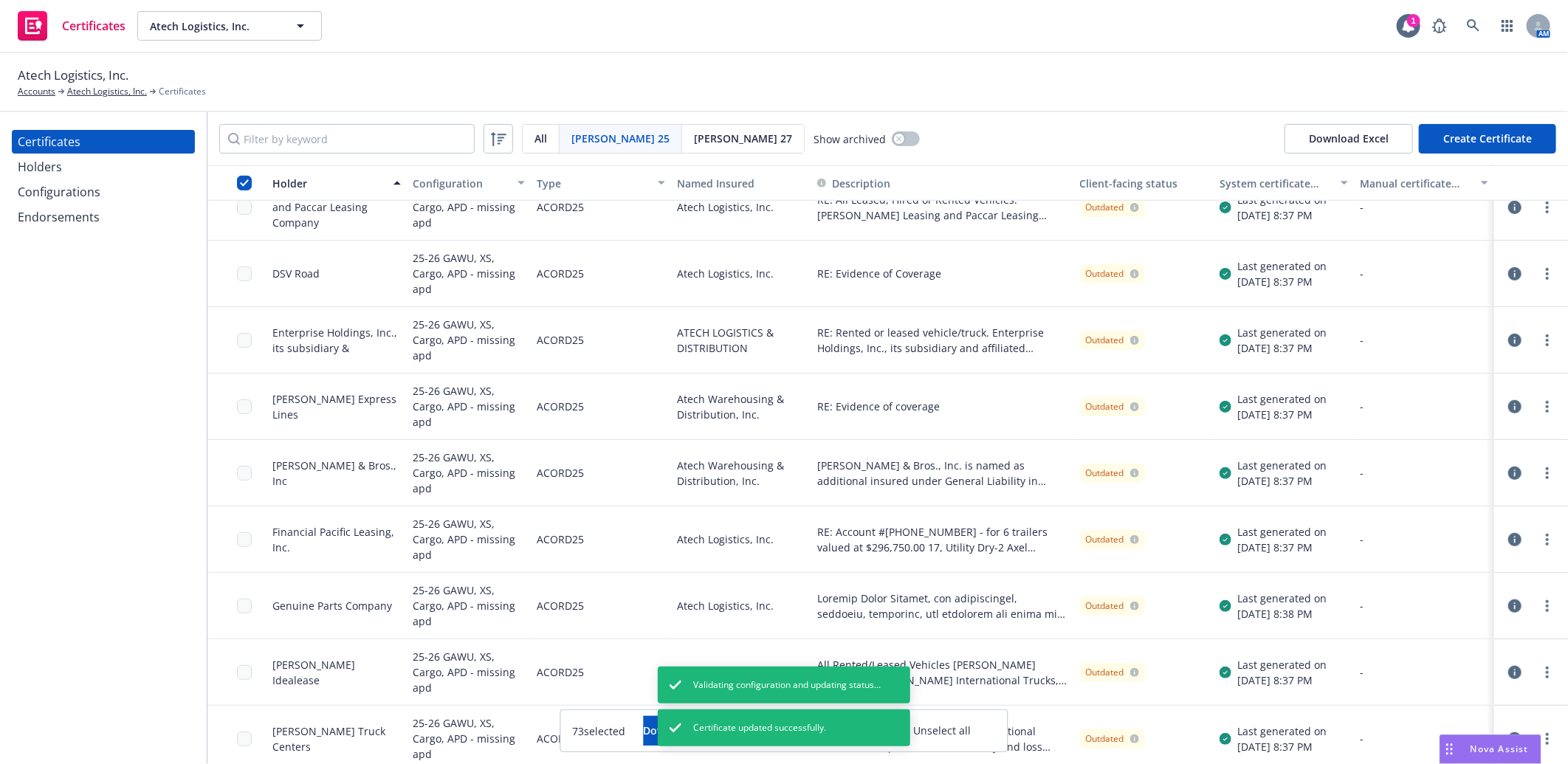
click at [1508, 403] on icon "button" at bounding box center [1515, 407] width 13 height 13
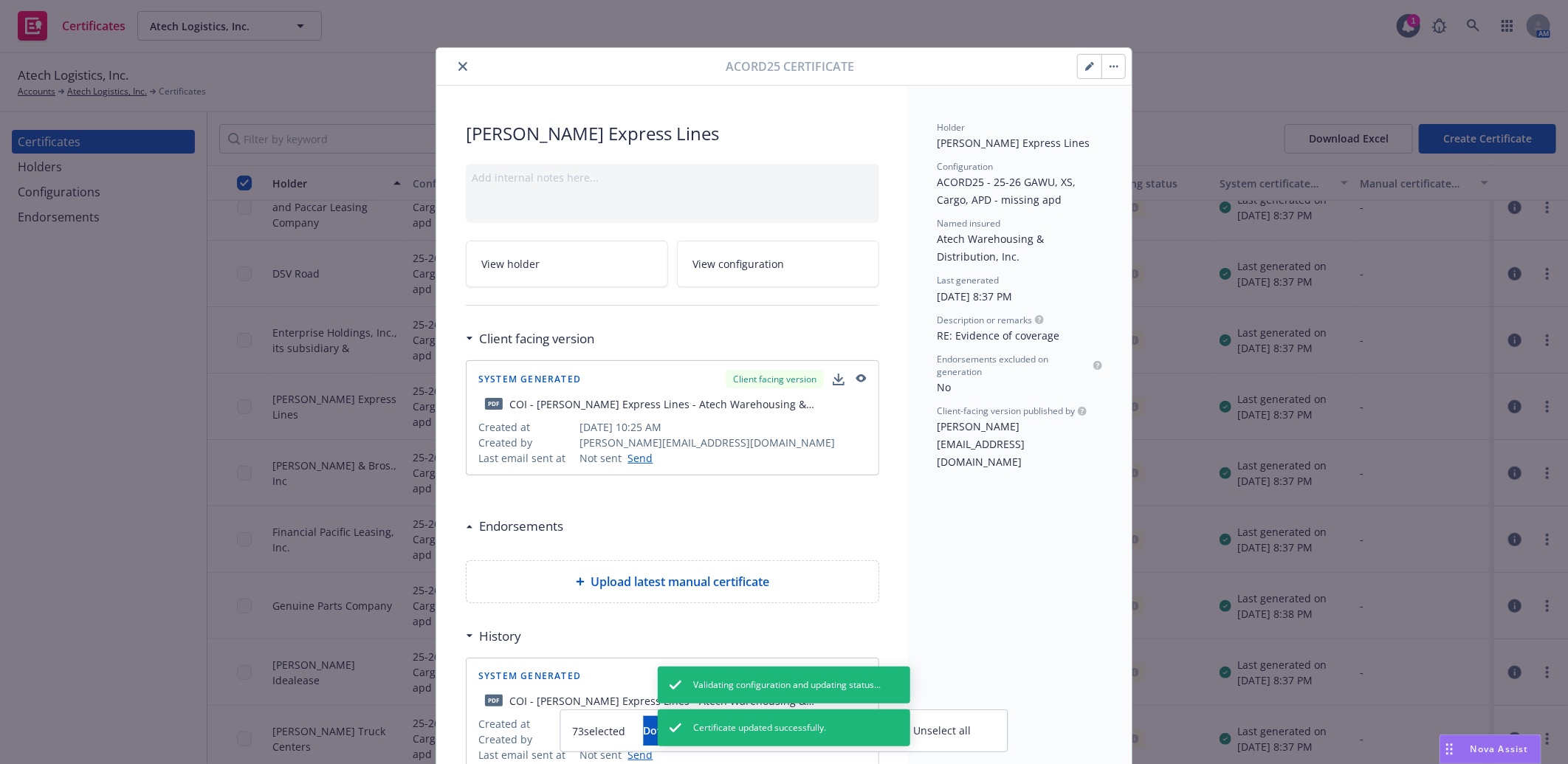
click at [1078, 64] on button "button" at bounding box center [1089, 66] width 24 height 24
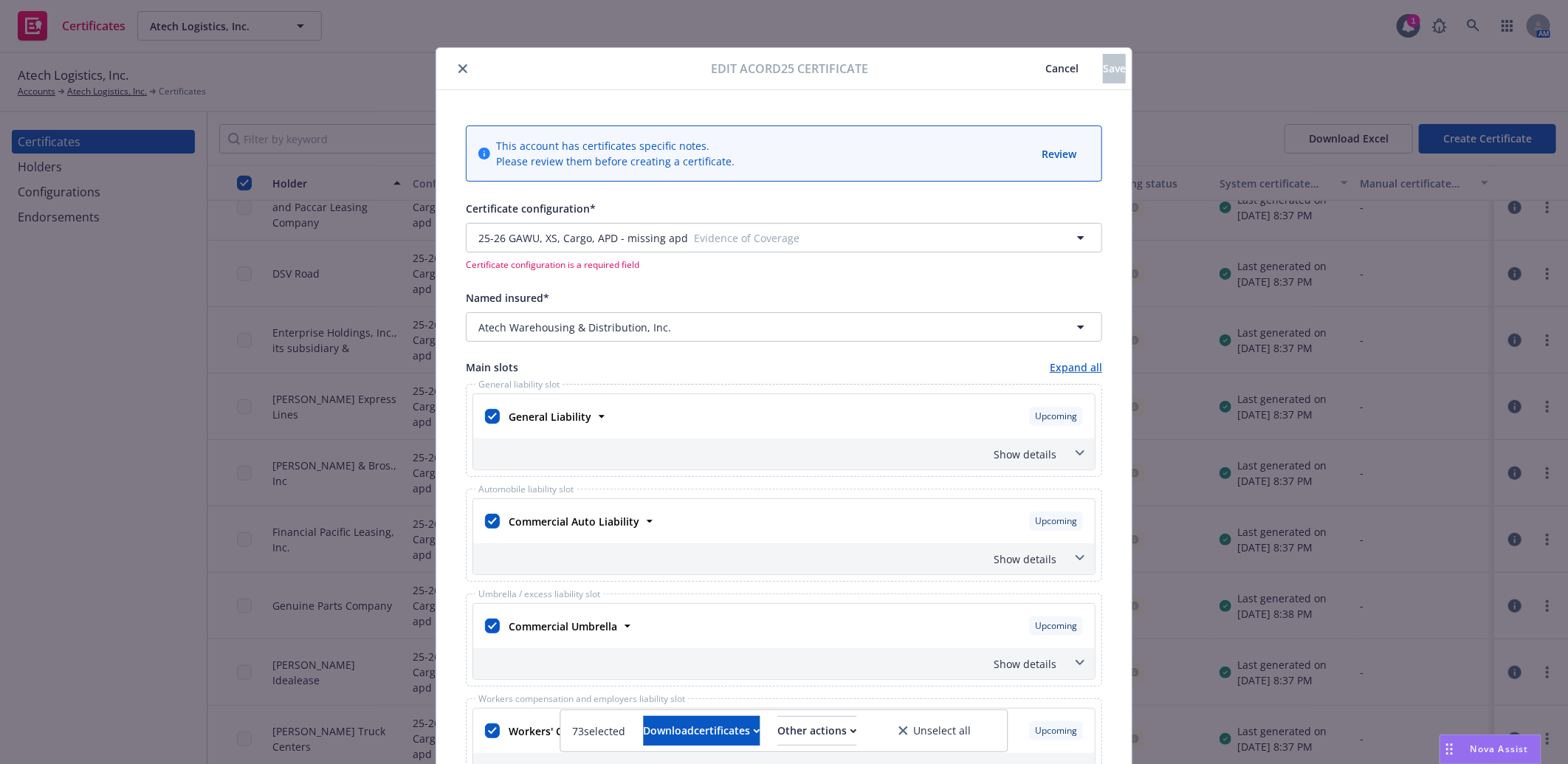
click at [442, 70] on div at bounding box center [576, 69] width 269 height 18
click at [459, 65] on icon "close" at bounding box center [463, 68] width 9 height 9
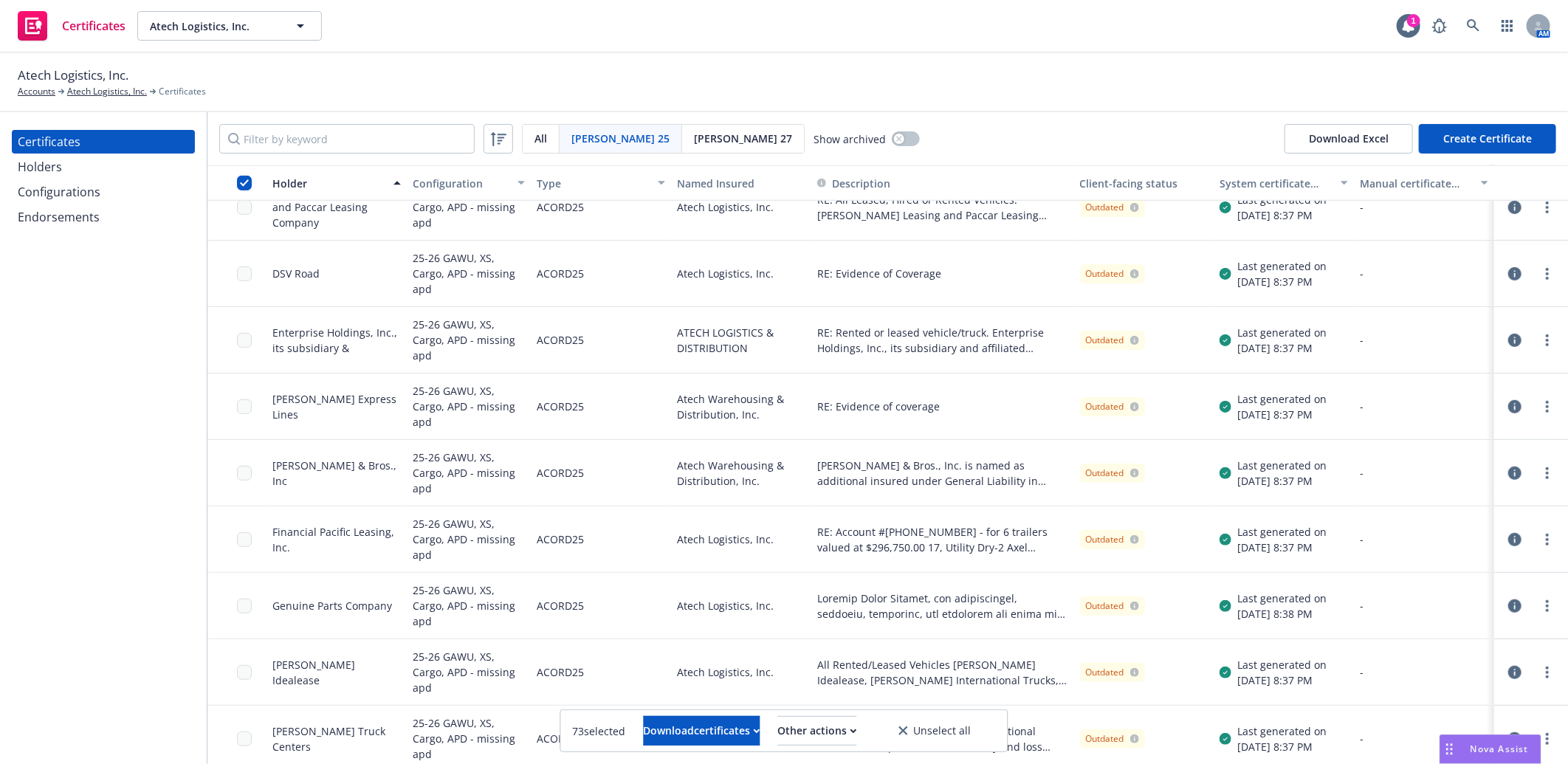
click at [1508, 471] on icon "button" at bounding box center [1515, 473] width 13 height 13
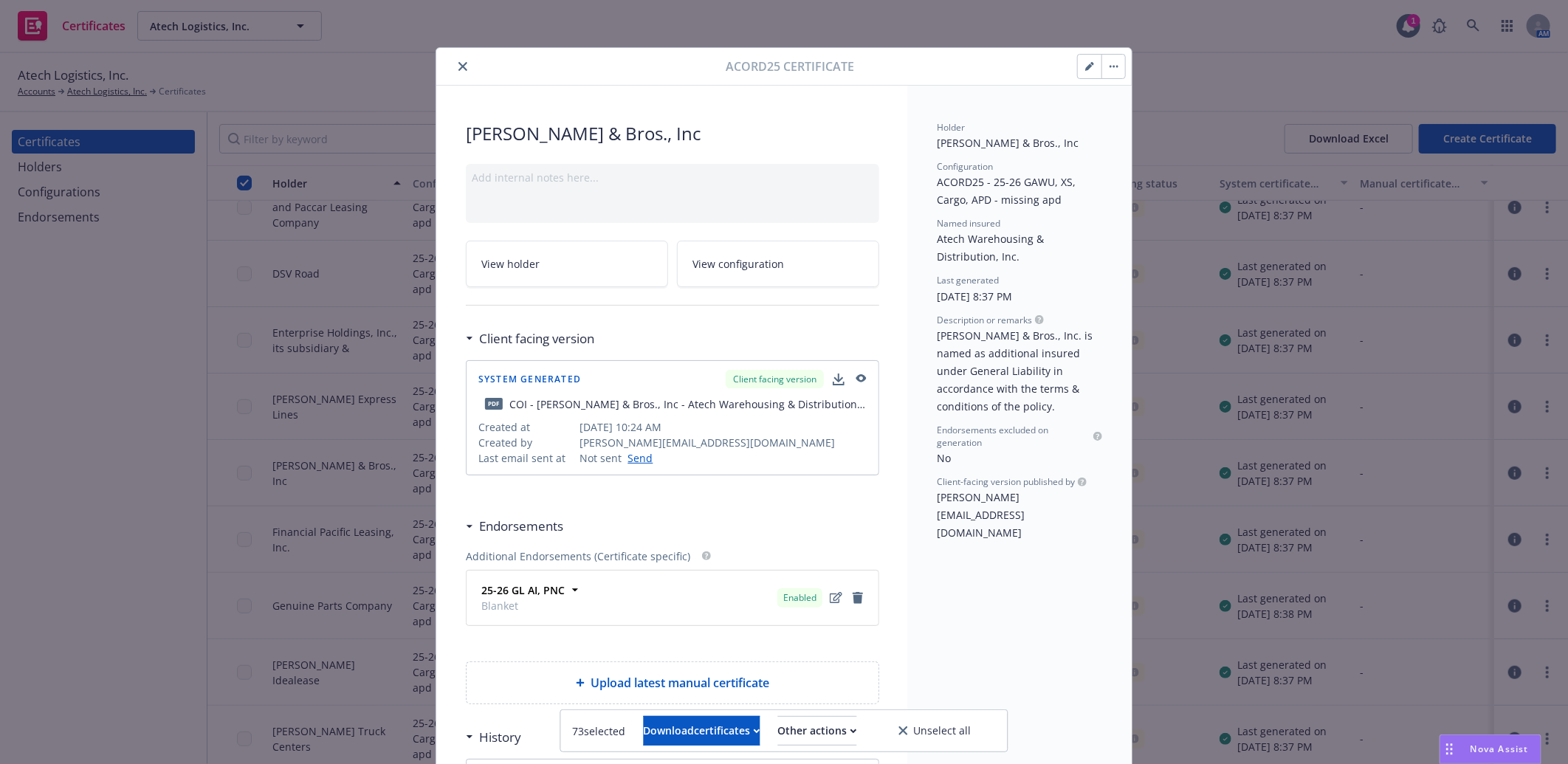
click at [1085, 64] on icon "button" at bounding box center [1089, 66] width 9 height 9
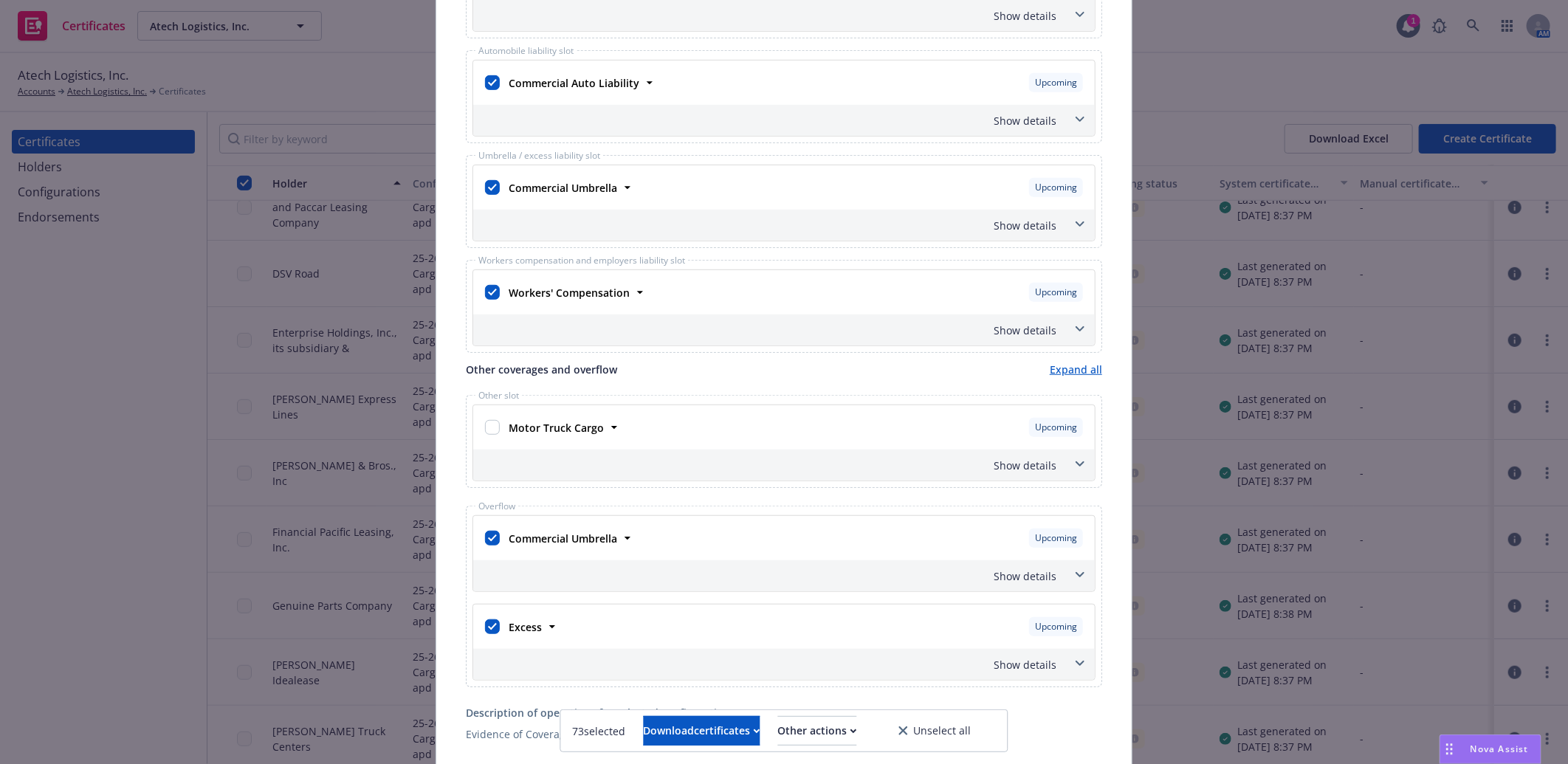
scroll to position [491, 0]
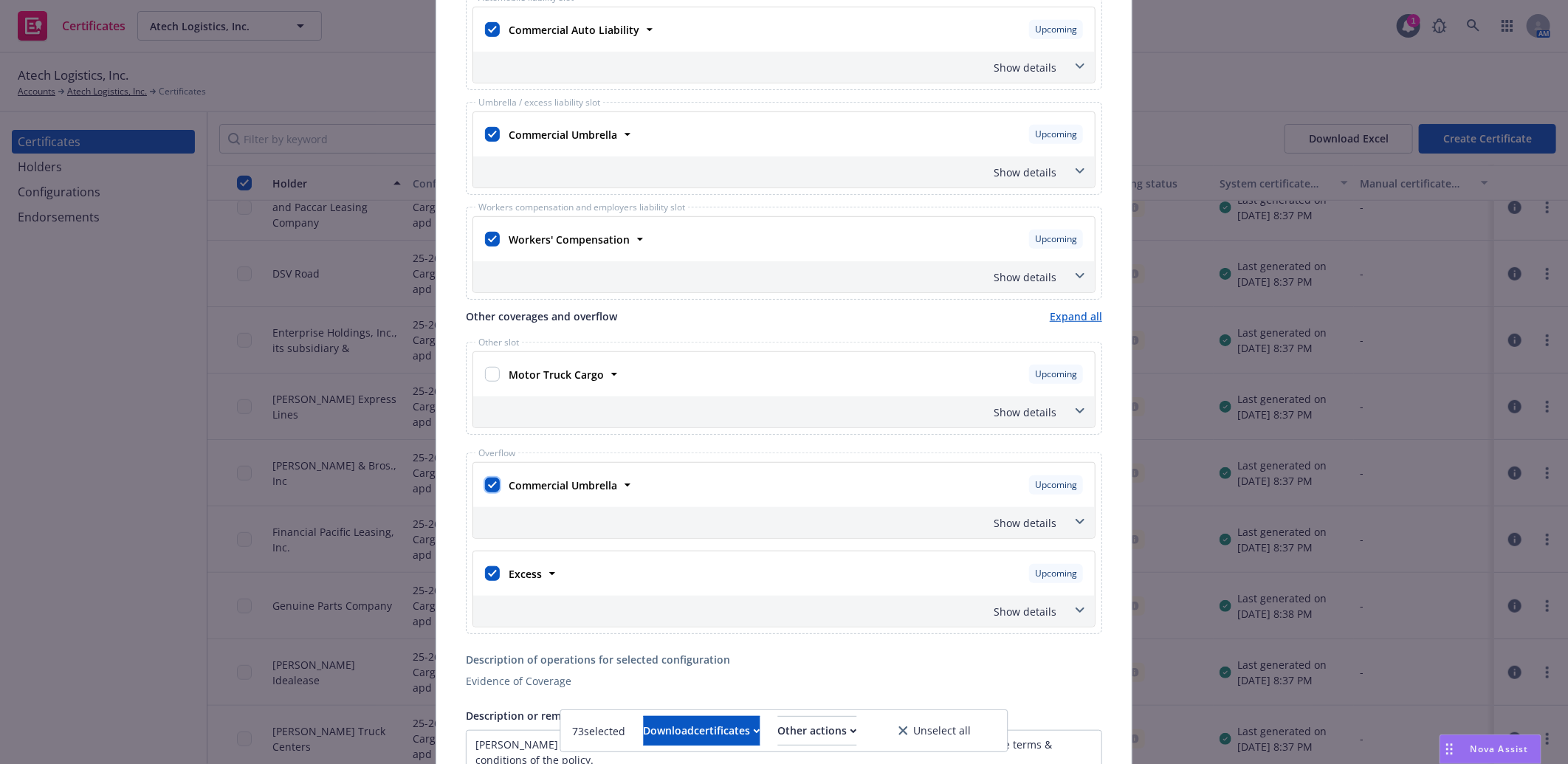
click at [485, 487] on input "checkbox" at bounding box center [492, 485] width 15 height 15
checkbox input "false"
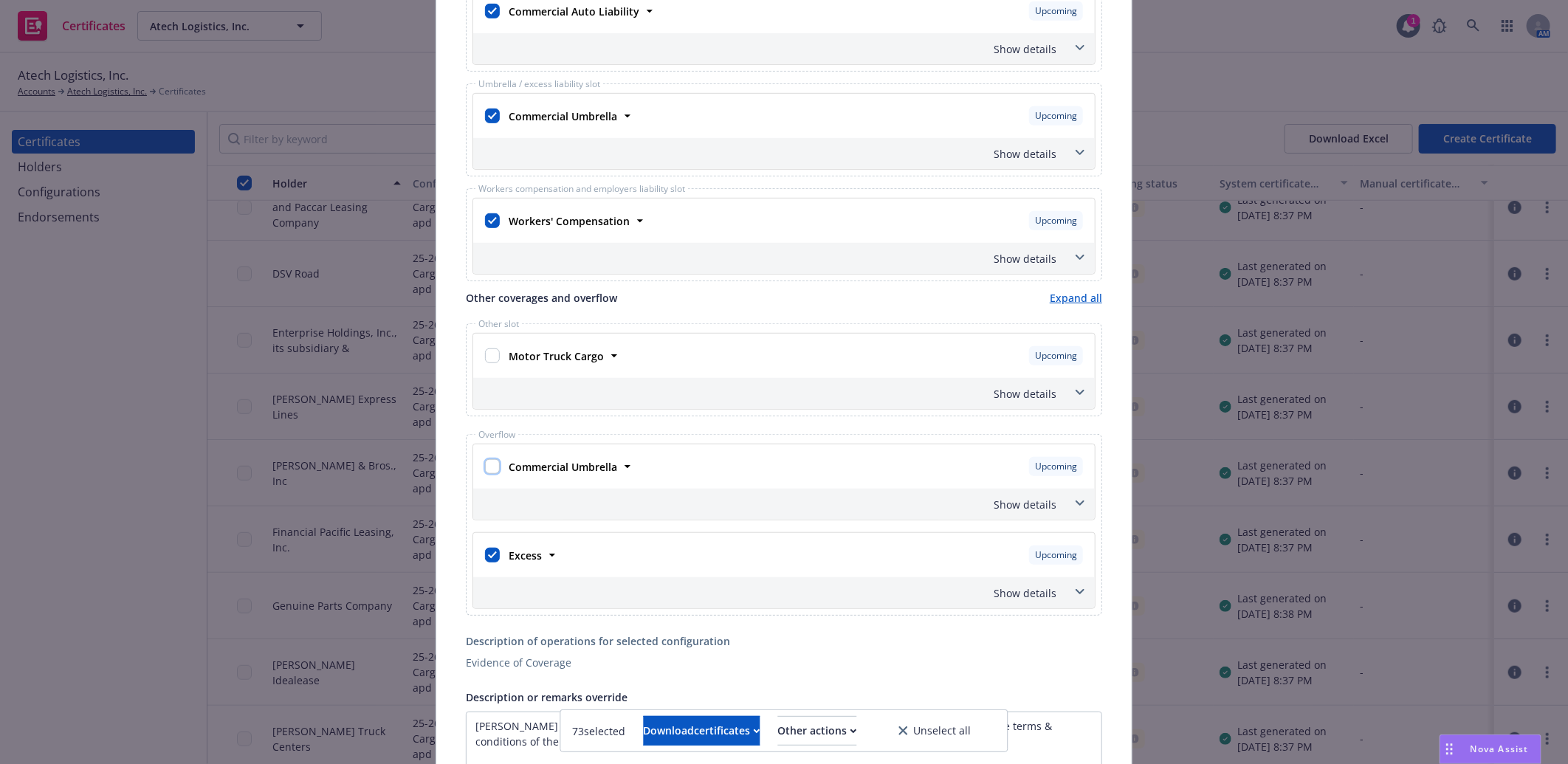
scroll to position [473, 0]
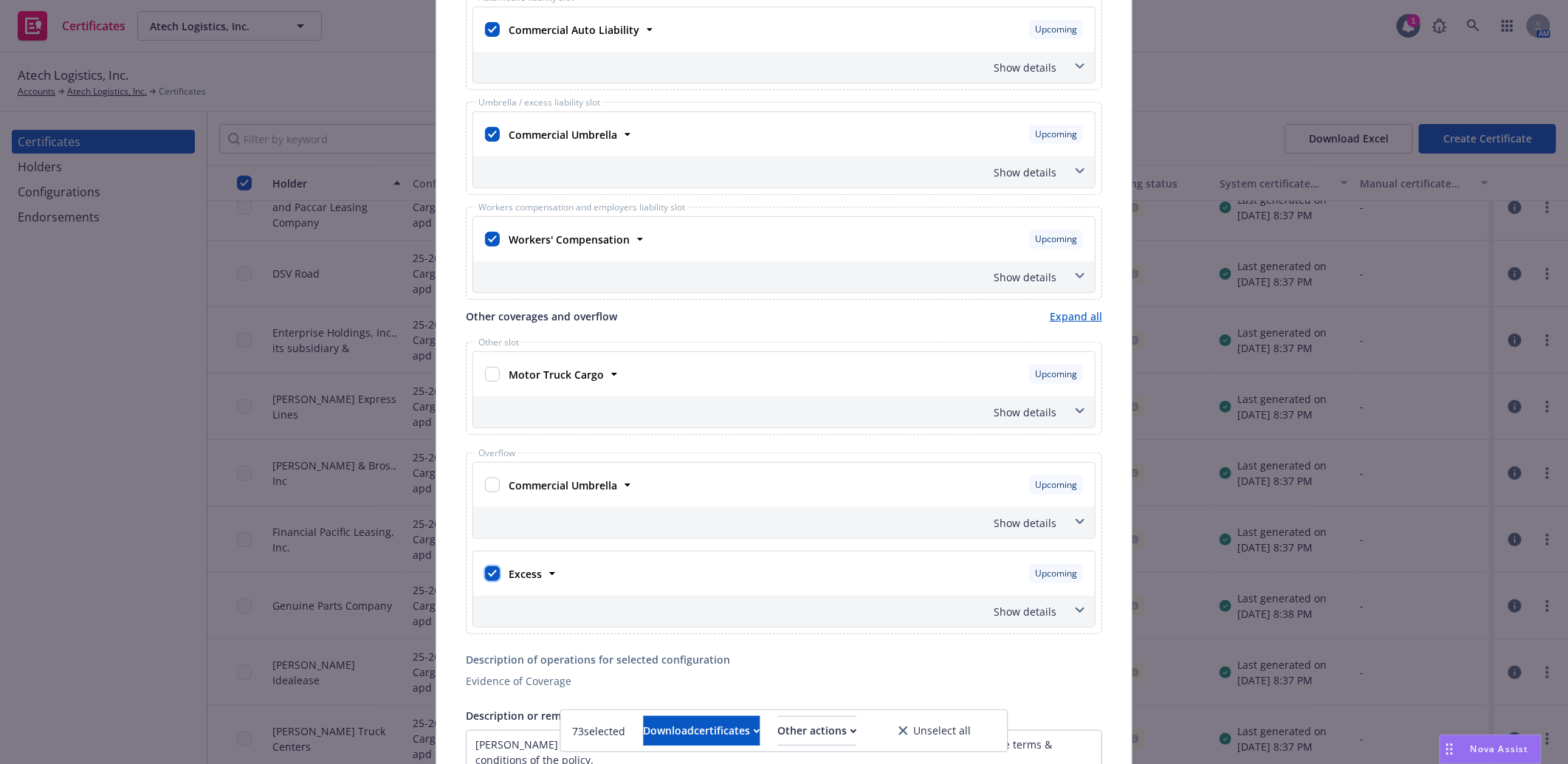
click at [485, 579] on input "checkbox" at bounding box center [492, 573] width 15 height 15
checkbox input "false"
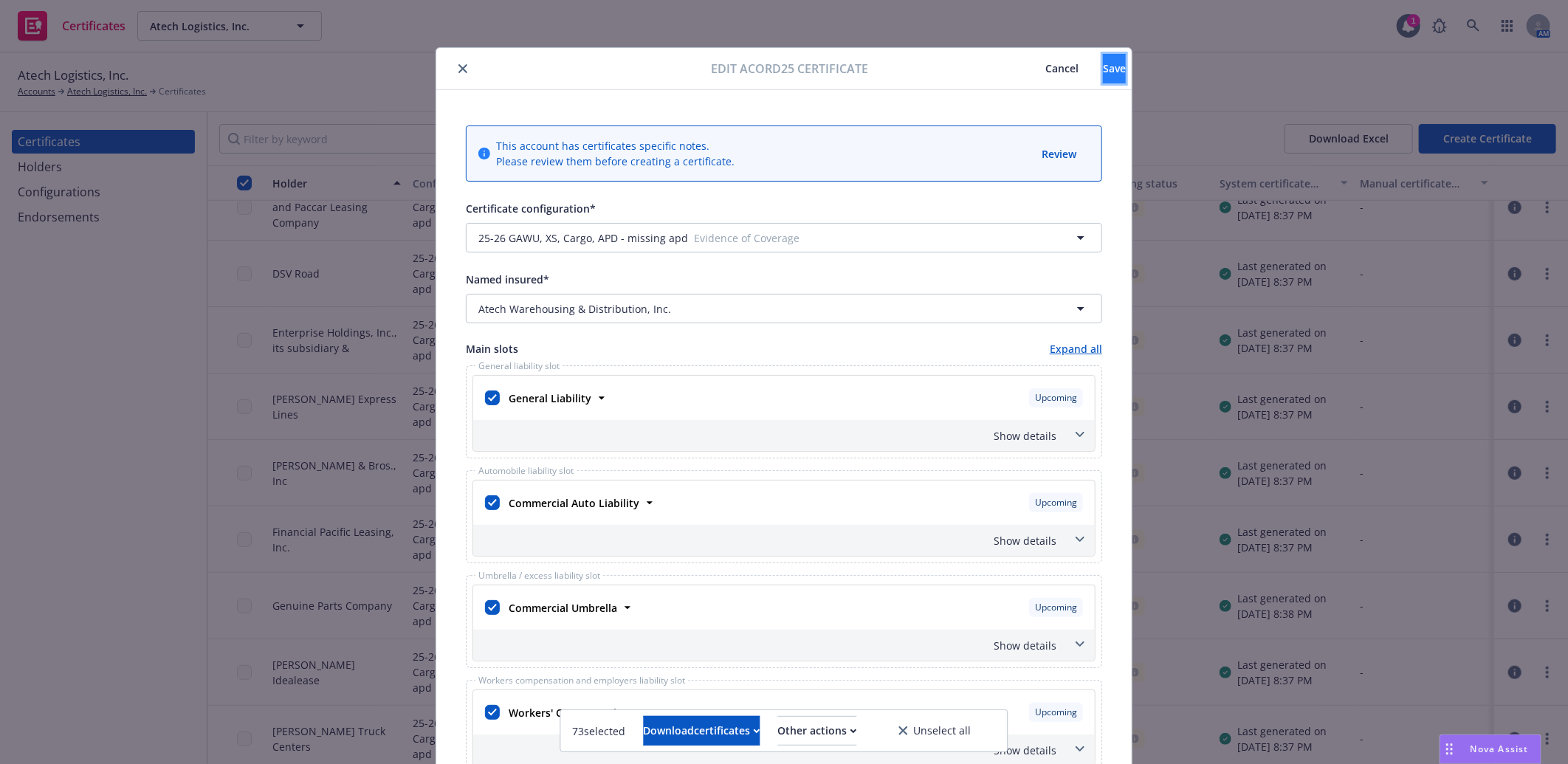
click at [1103, 71] on button "Save" at bounding box center [1114, 69] width 23 height 29
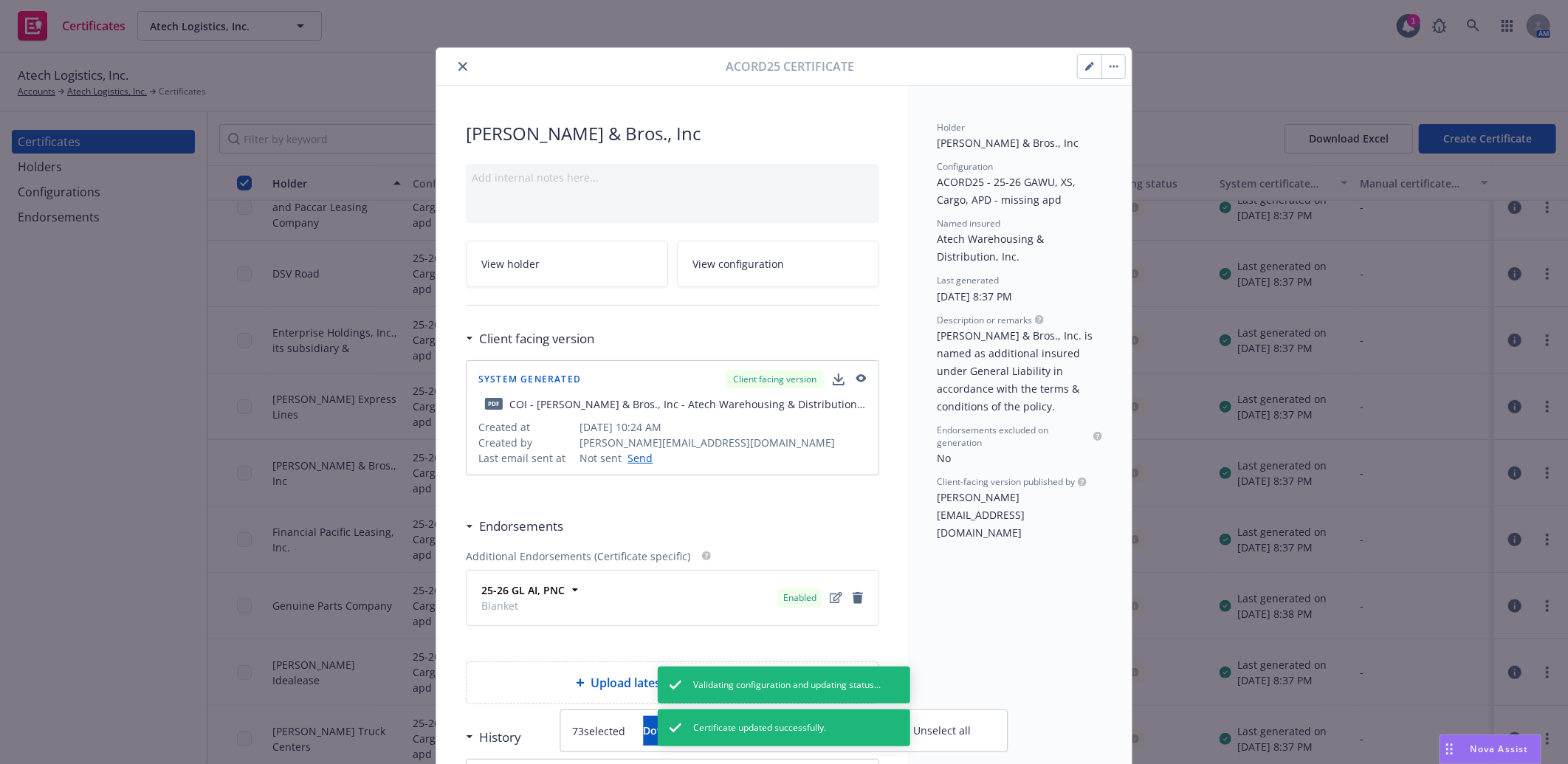
click at [454, 62] on button "close" at bounding box center [463, 66] width 18 height 18
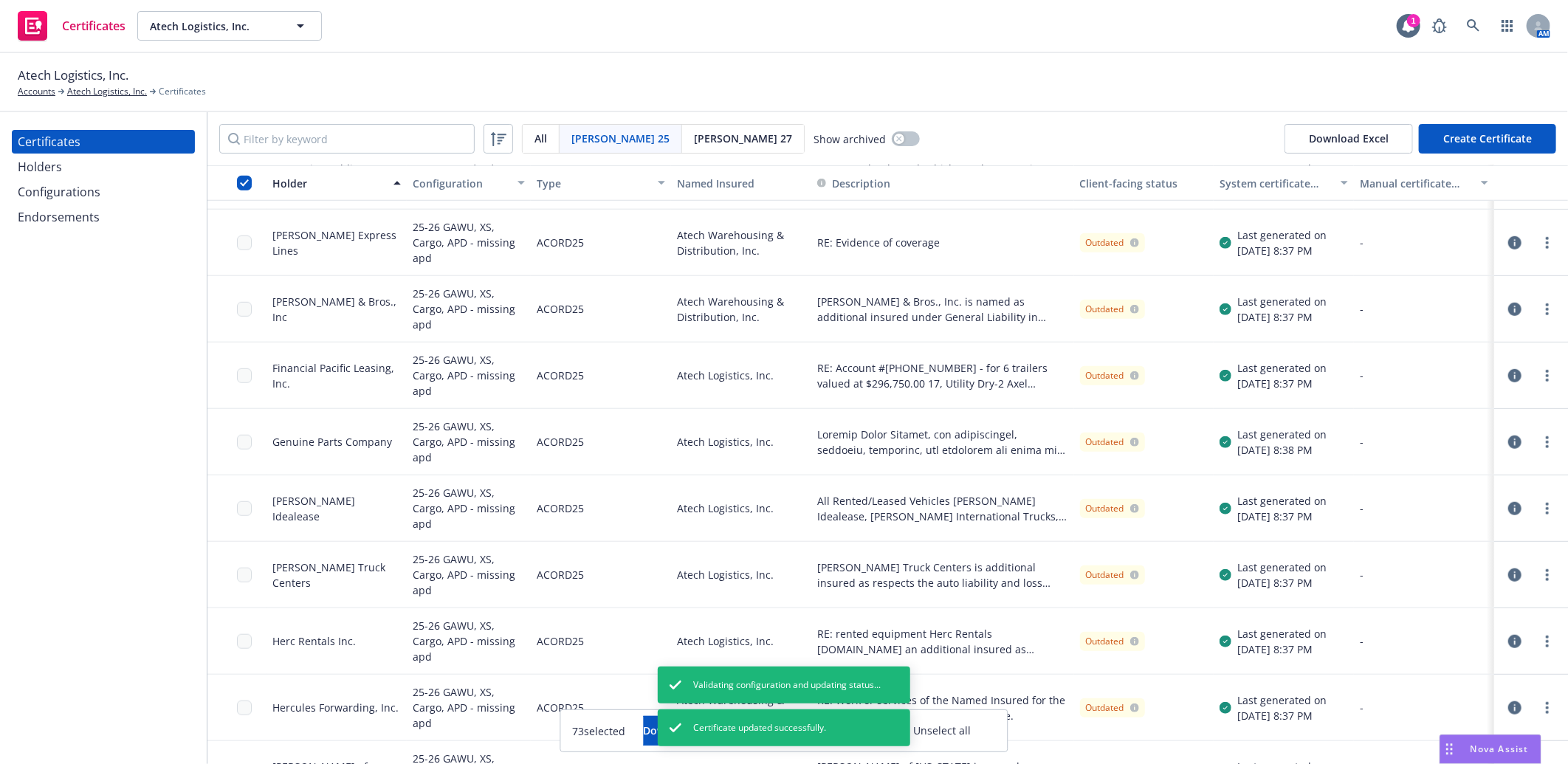
scroll to position [739, 0]
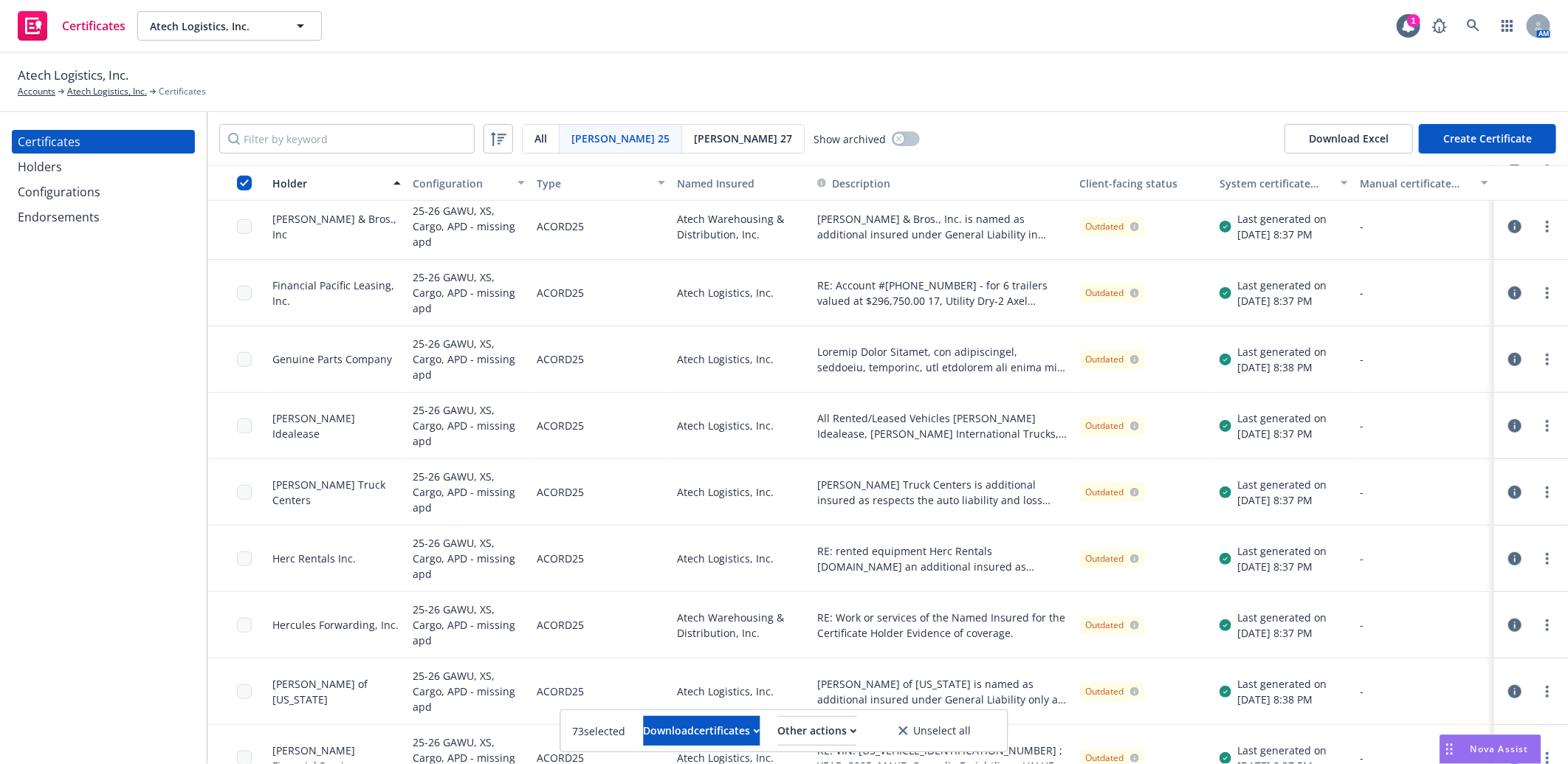
click at [1508, 292] on icon "button" at bounding box center [1515, 293] width 13 height 13
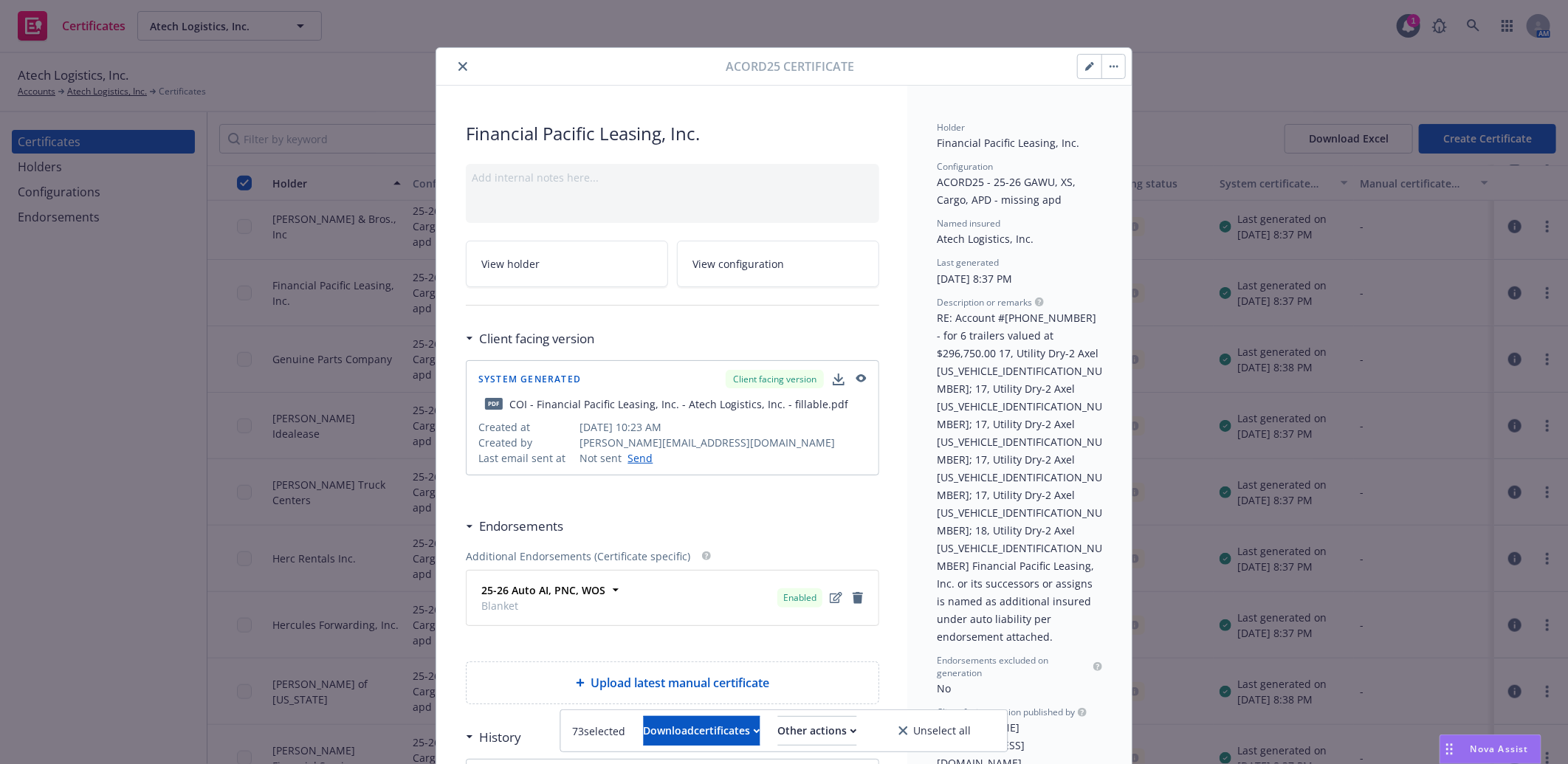
click at [1085, 62] on icon "button" at bounding box center [1089, 66] width 9 height 9
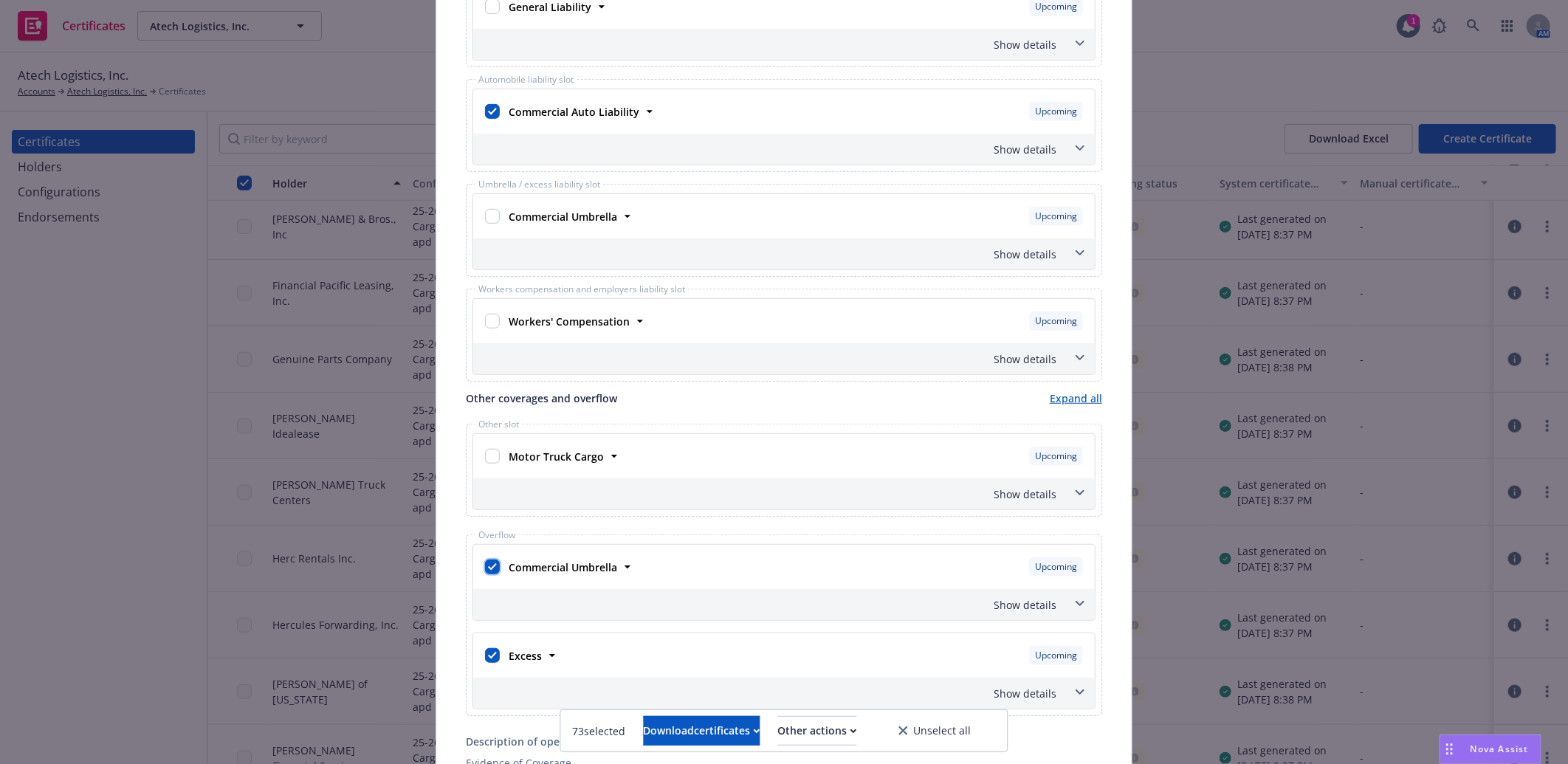
click at [485, 566] on input "checkbox" at bounding box center [492, 567] width 15 height 15
checkbox input "false"
click at [492, 655] on input "checkbox" at bounding box center [492, 656] width 15 height 15
checkbox input "false"
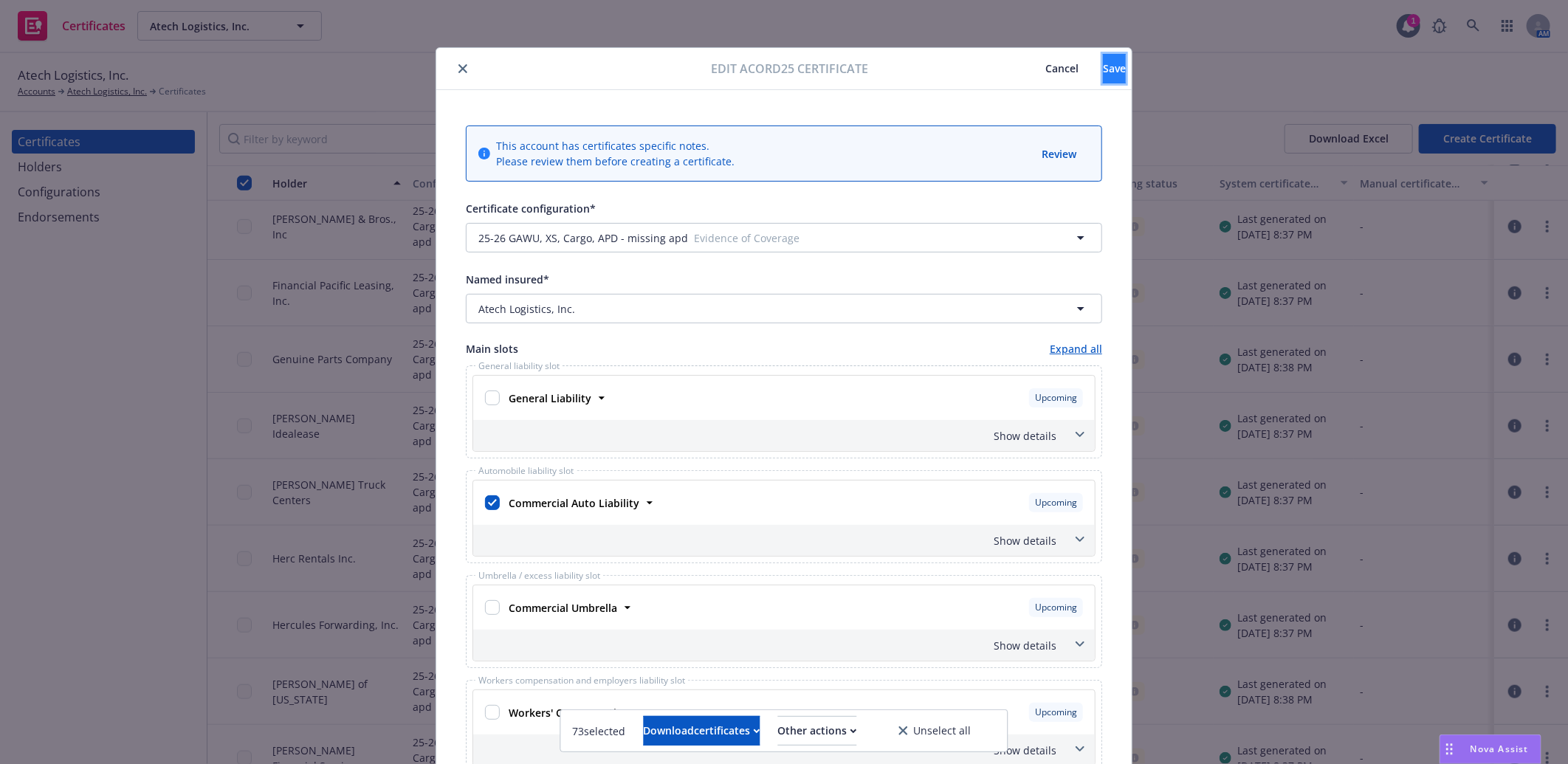
click at [1103, 74] on button "Save" at bounding box center [1114, 69] width 23 height 29
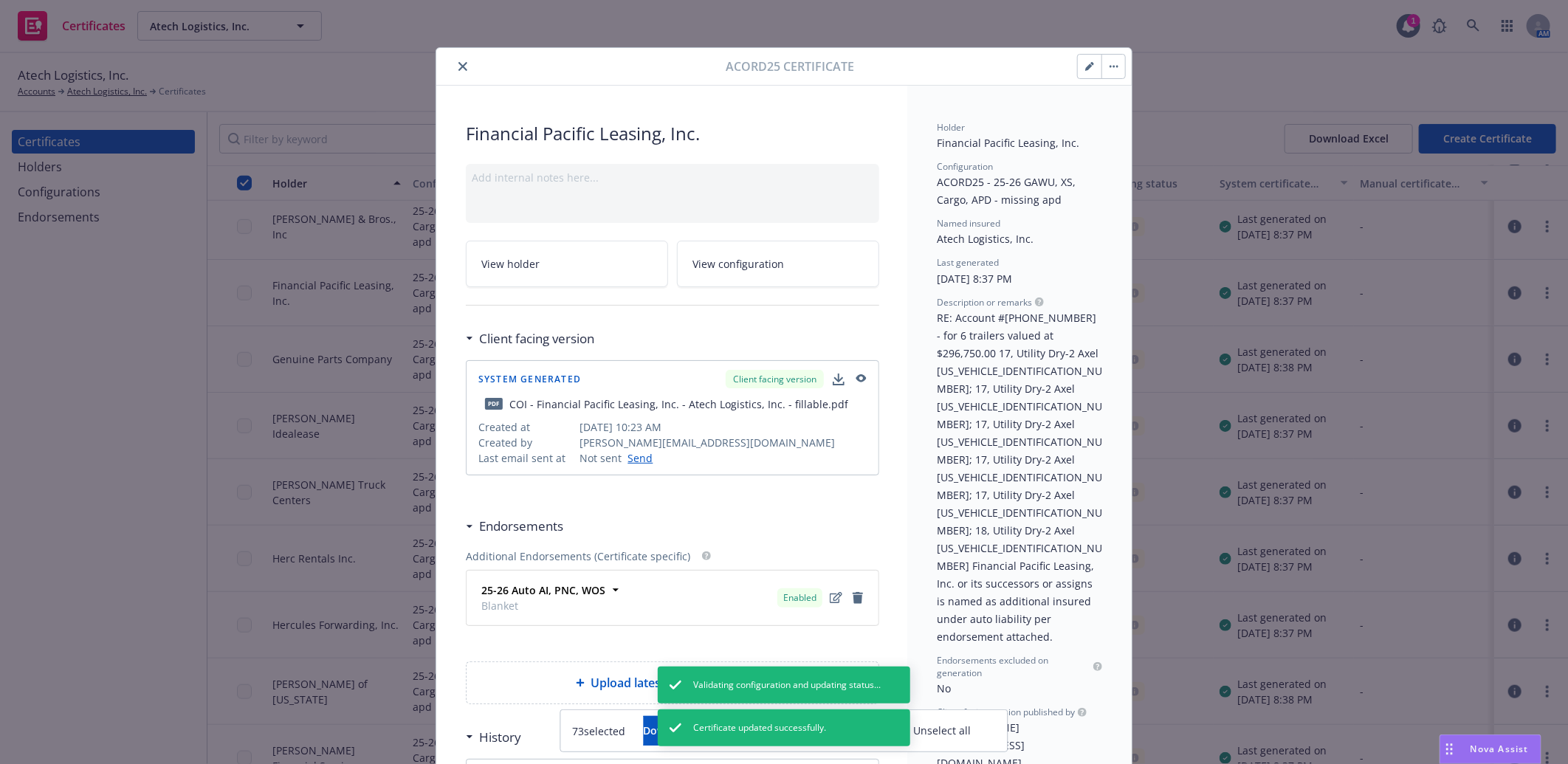
click at [459, 64] on icon "close" at bounding box center [463, 66] width 9 height 9
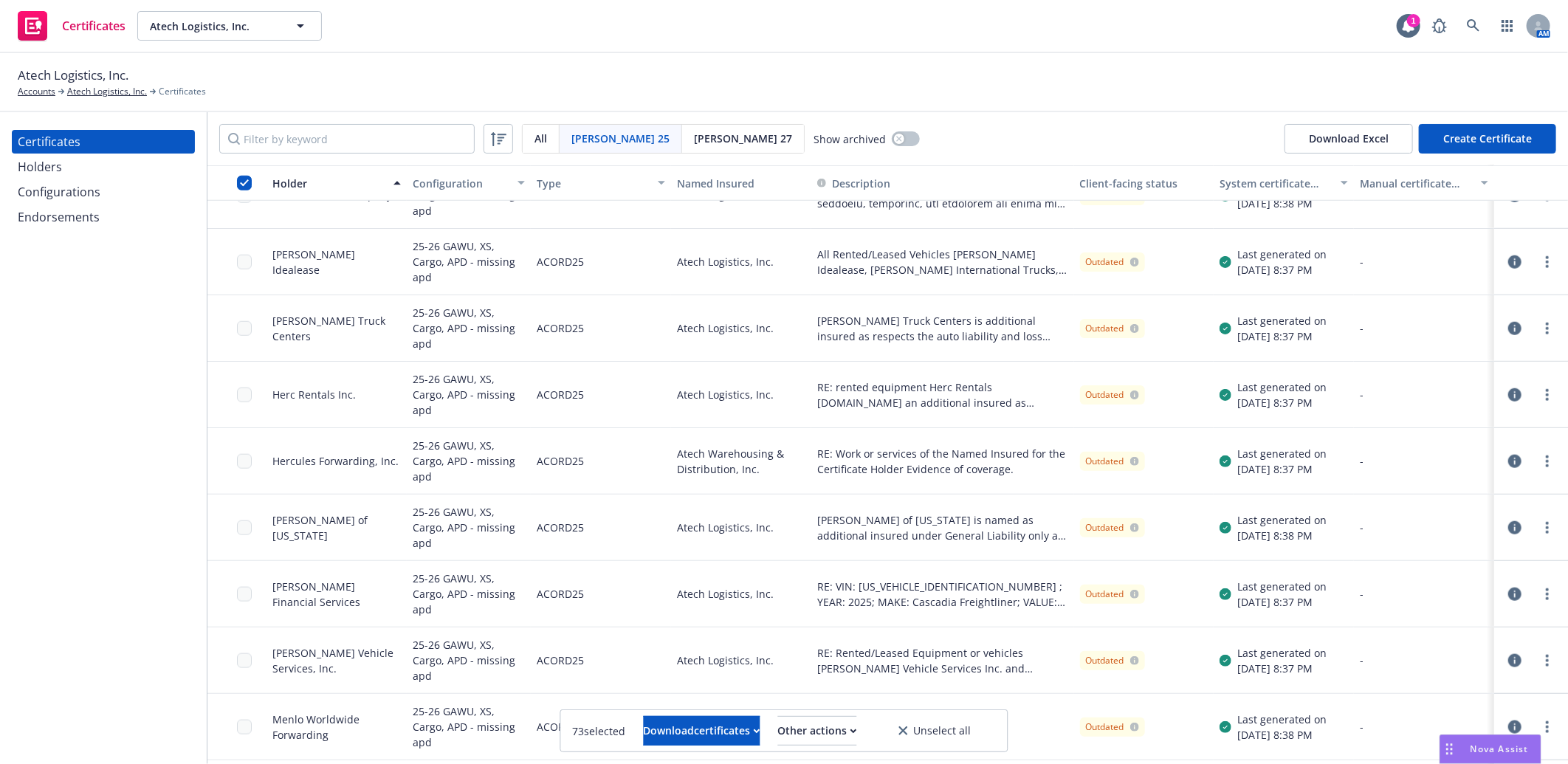
scroll to position [821, 0]
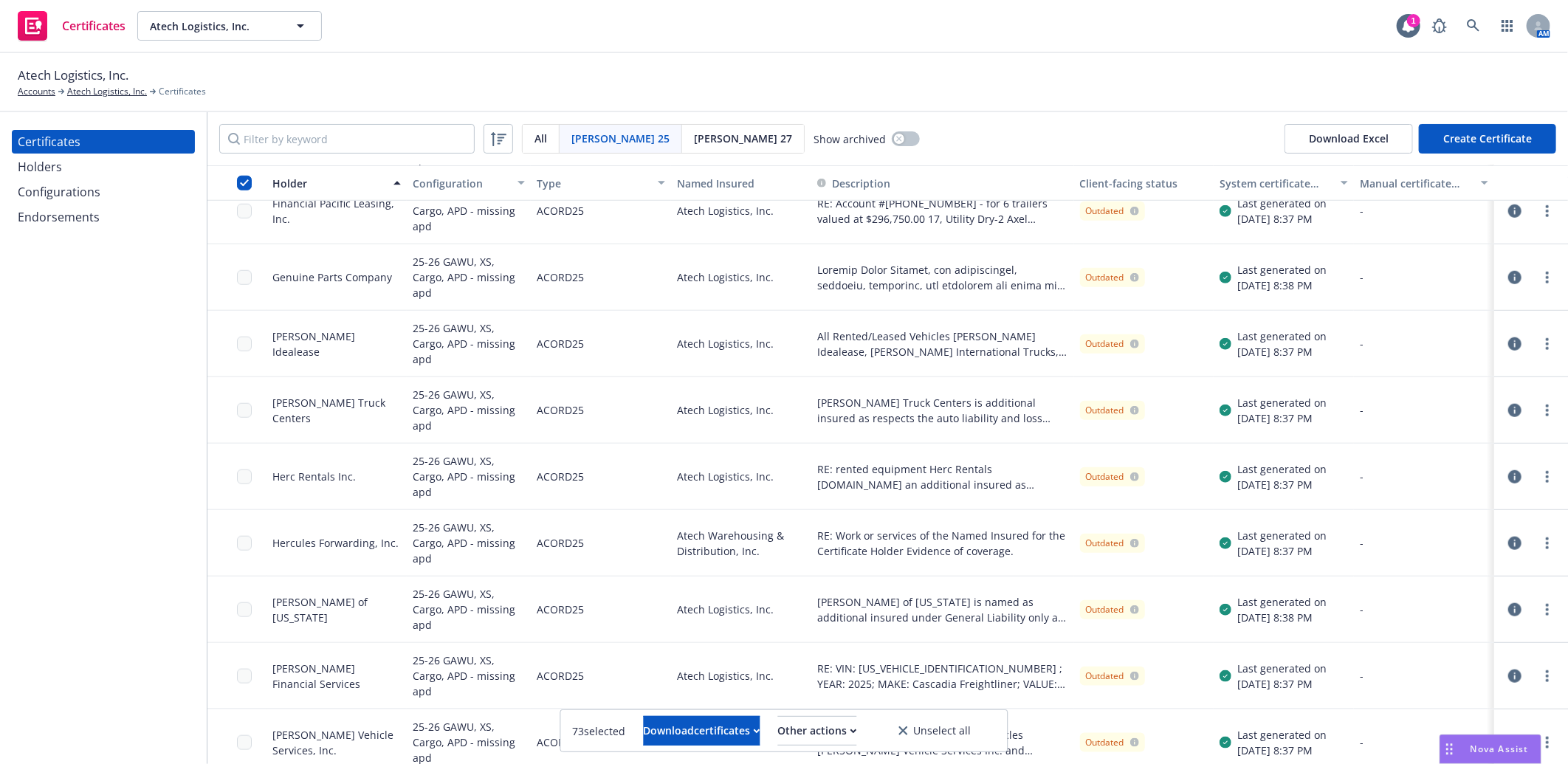
click at [1508, 274] on icon "button" at bounding box center [1515, 278] width 13 height 13
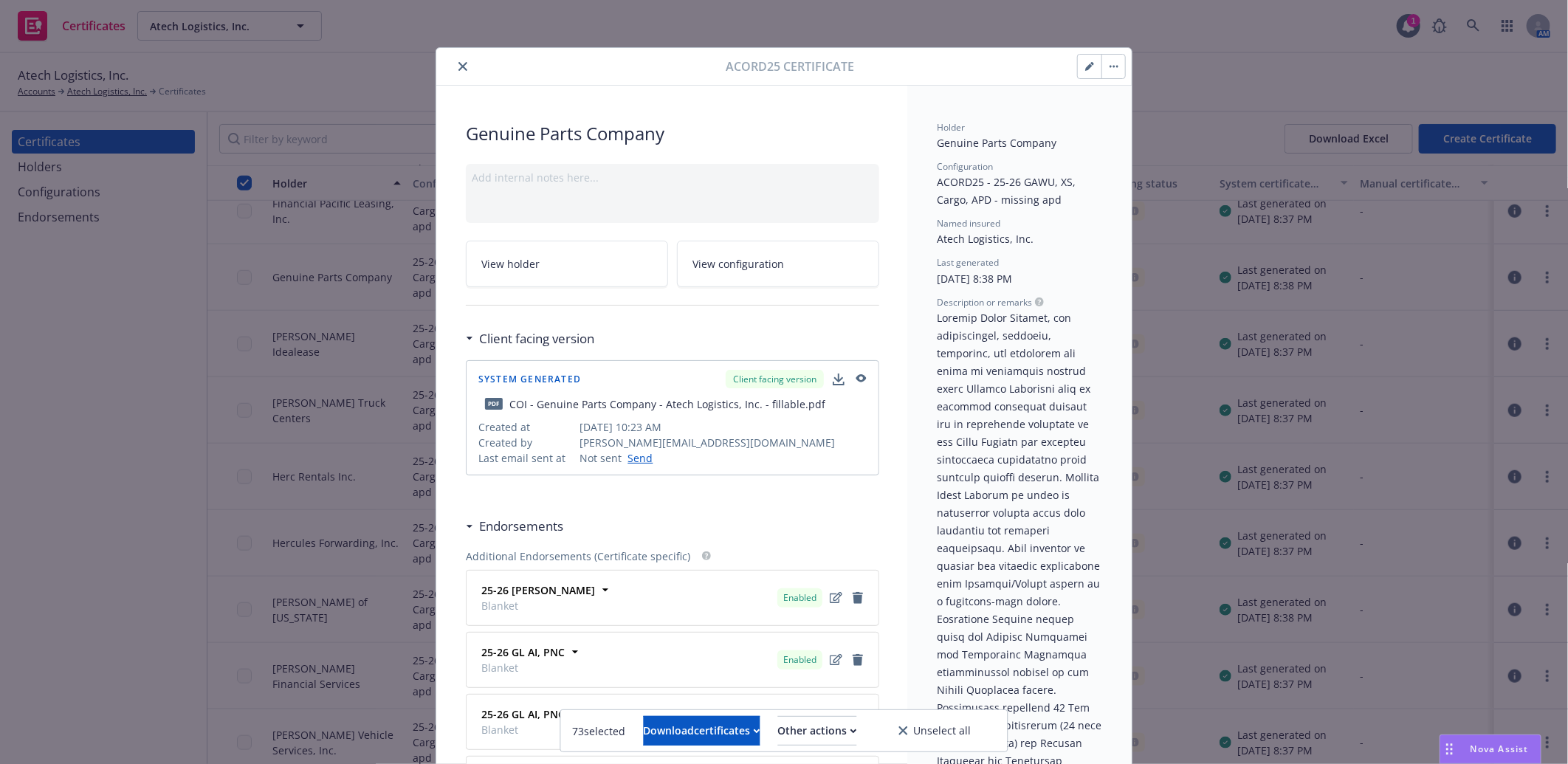
click at [1085, 64] on icon "button" at bounding box center [1089, 66] width 9 height 9
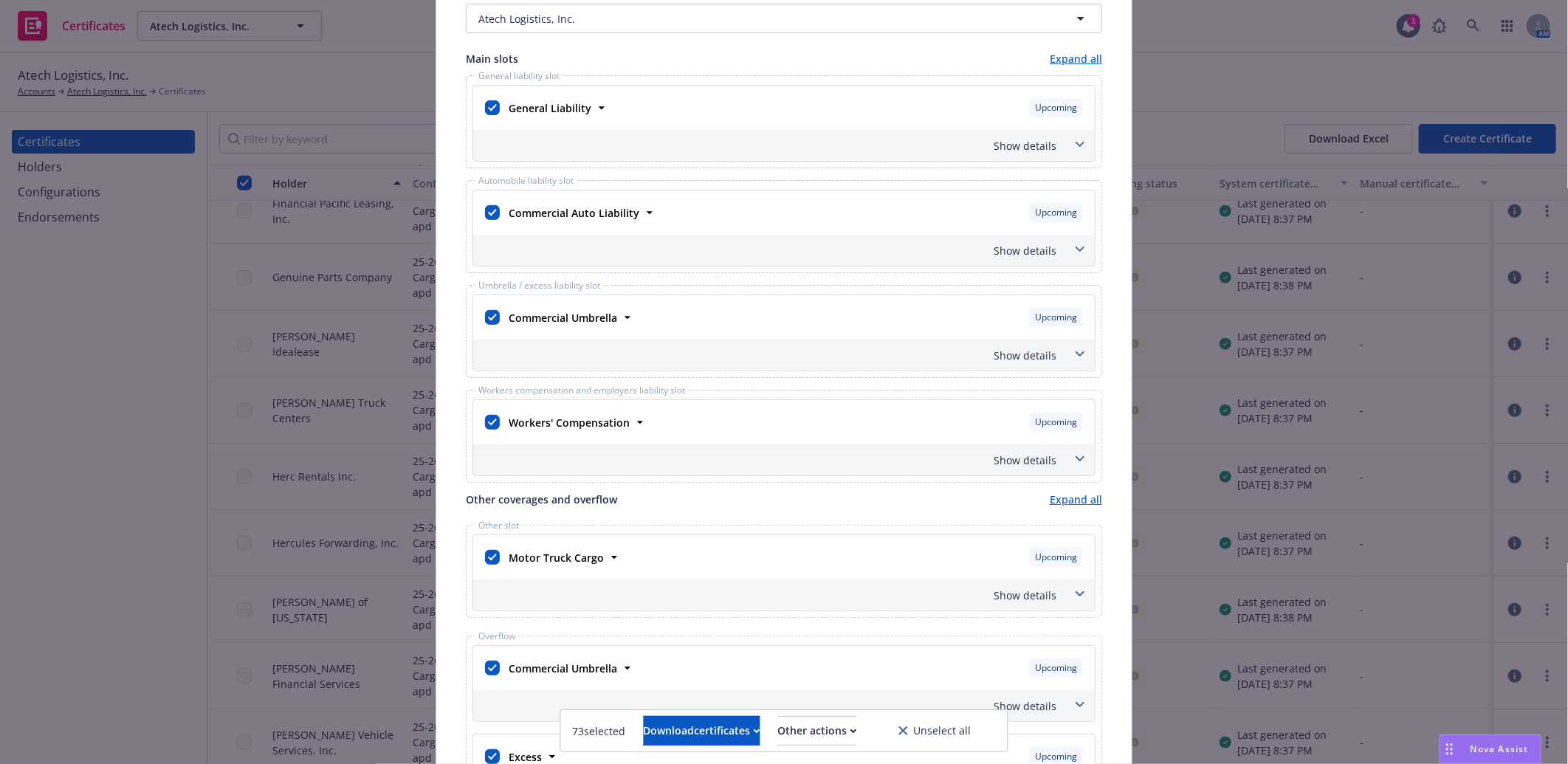
scroll to position [574, 0]
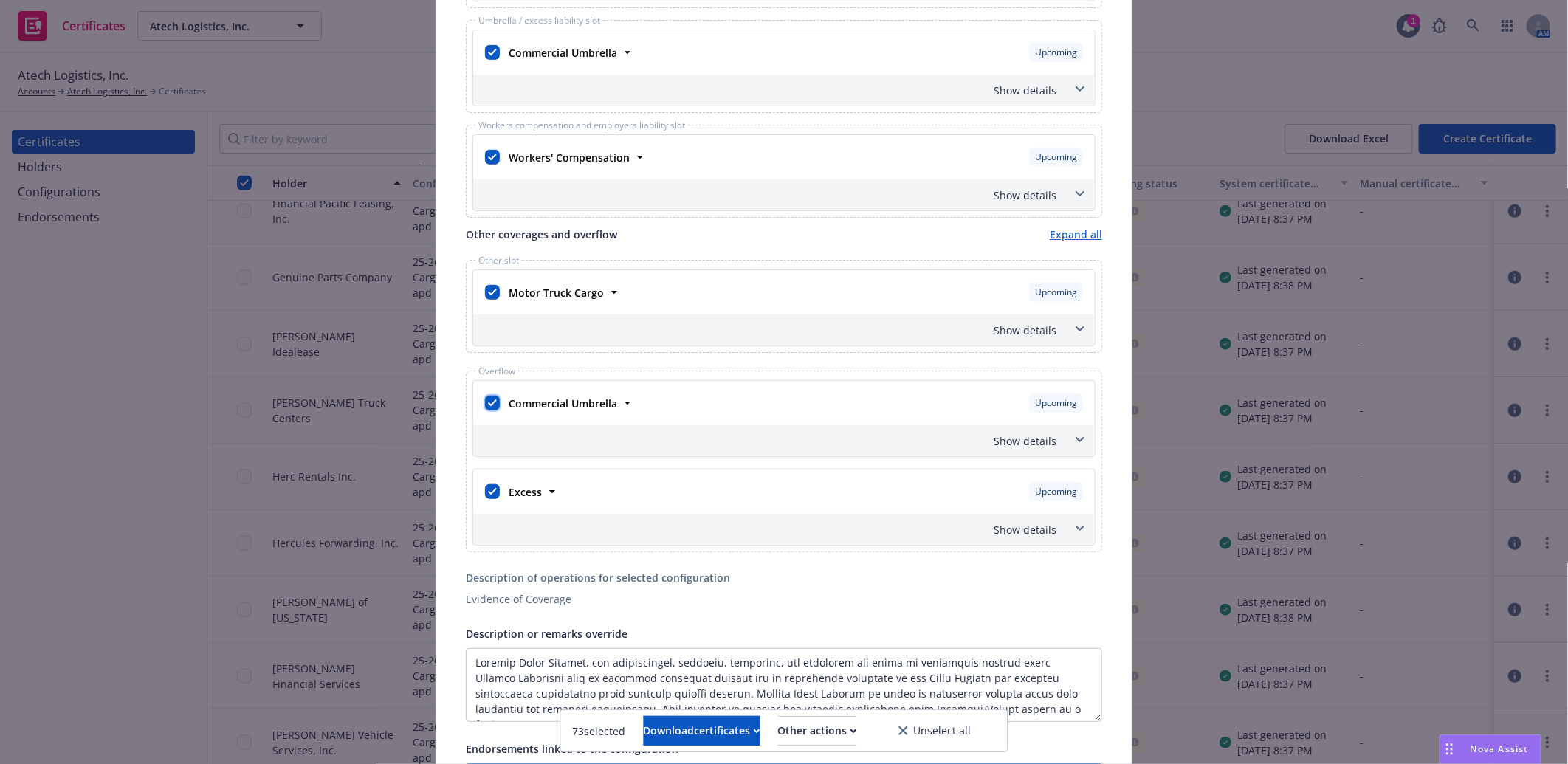
click at [485, 401] on input "checkbox" at bounding box center [492, 403] width 15 height 15
checkbox input "false"
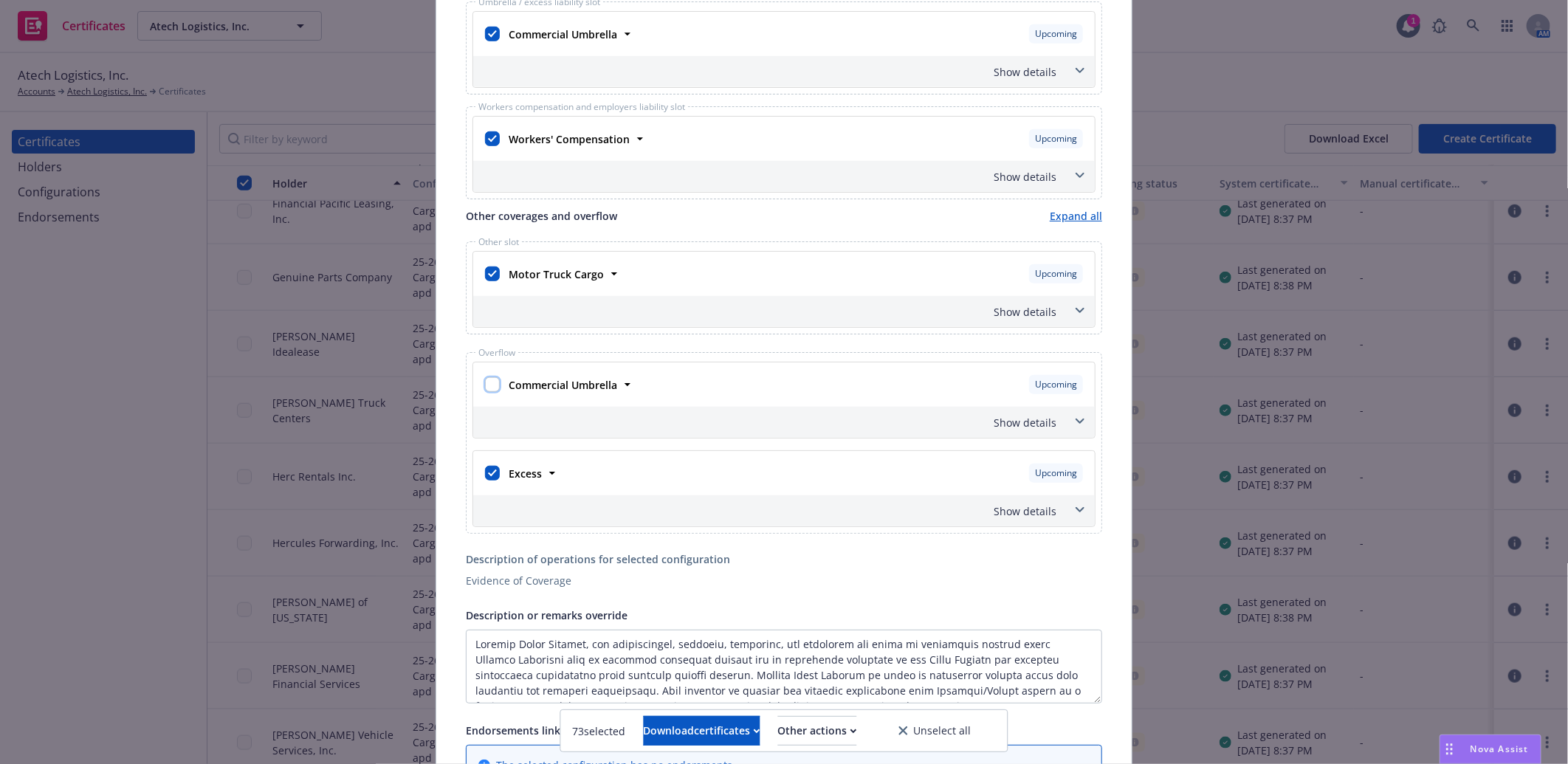
scroll to position [555, 0]
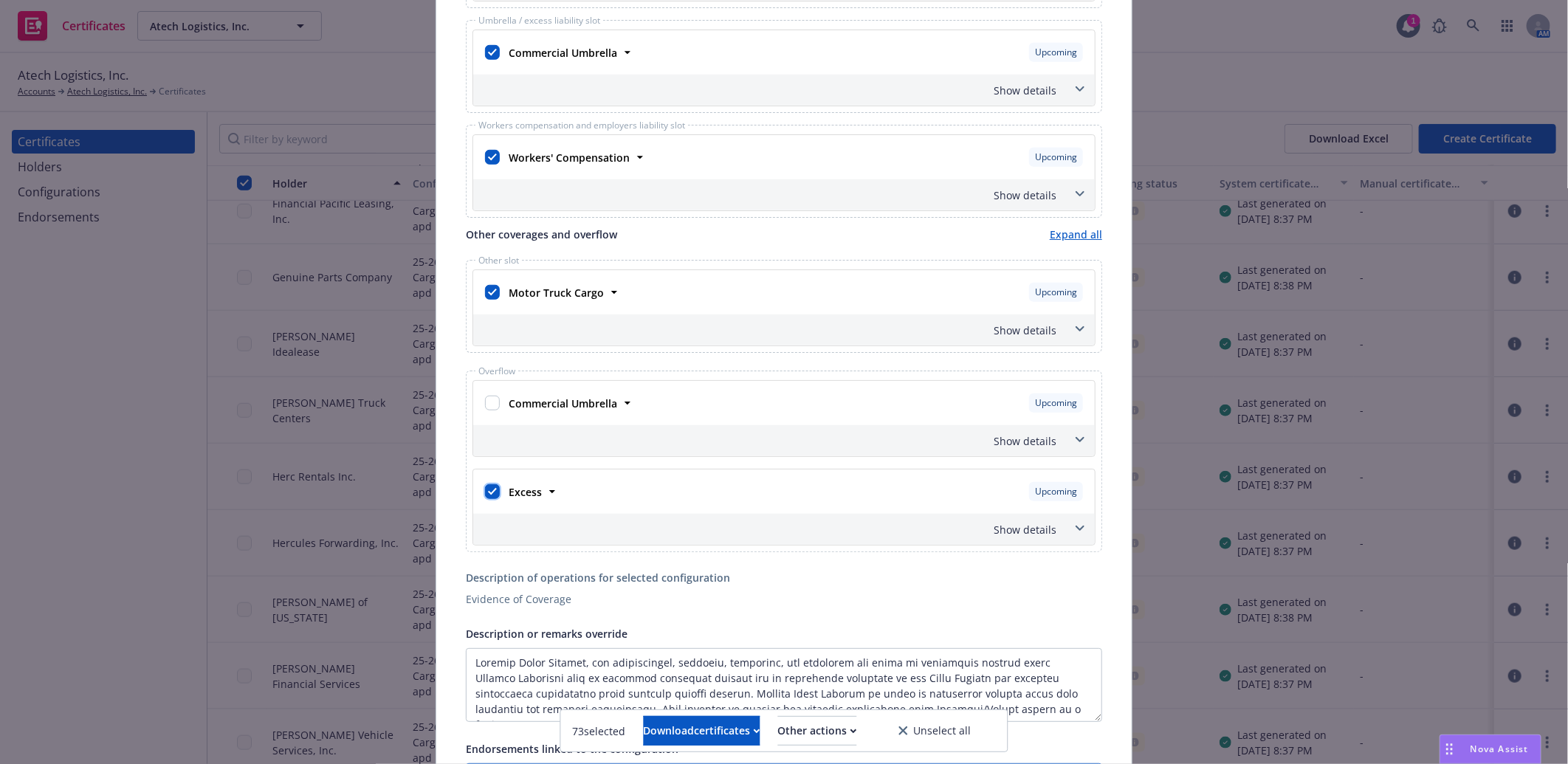
click at [491, 490] on input "checkbox" at bounding box center [492, 491] width 15 height 15
checkbox input "false"
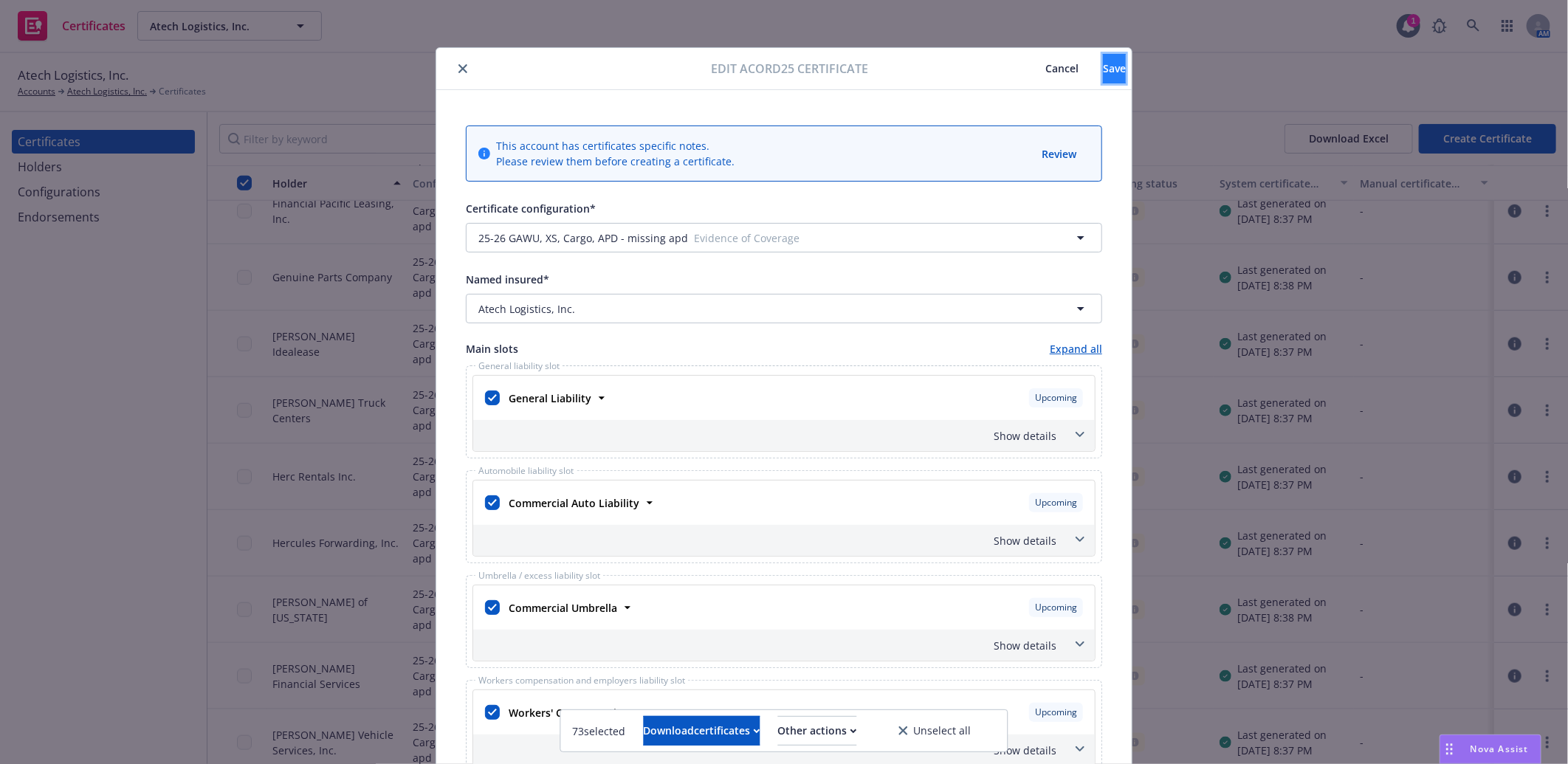
click at [1103, 68] on span "Save" at bounding box center [1114, 68] width 23 height 14
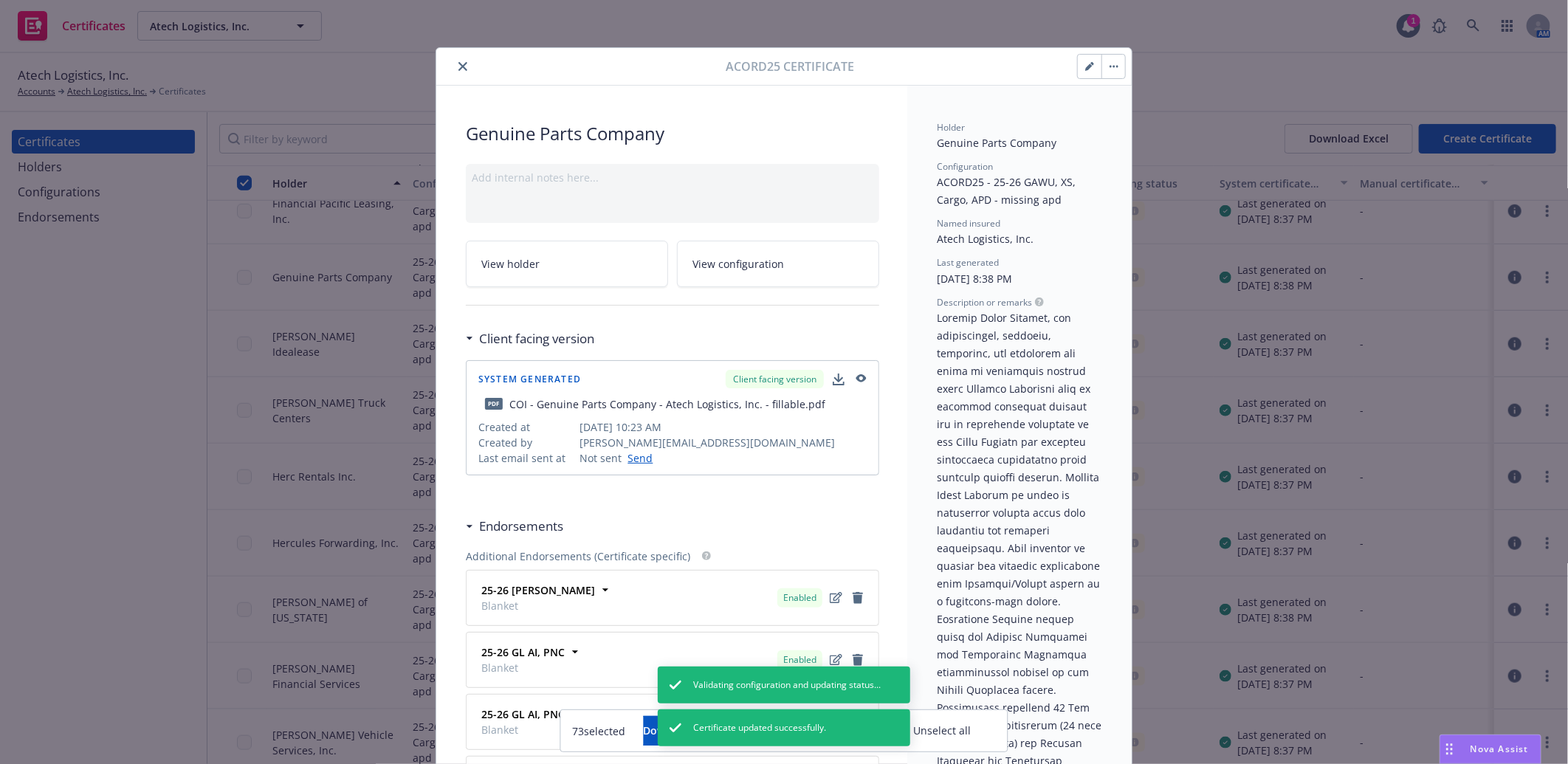
click at [459, 62] on icon "close" at bounding box center [463, 66] width 9 height 9
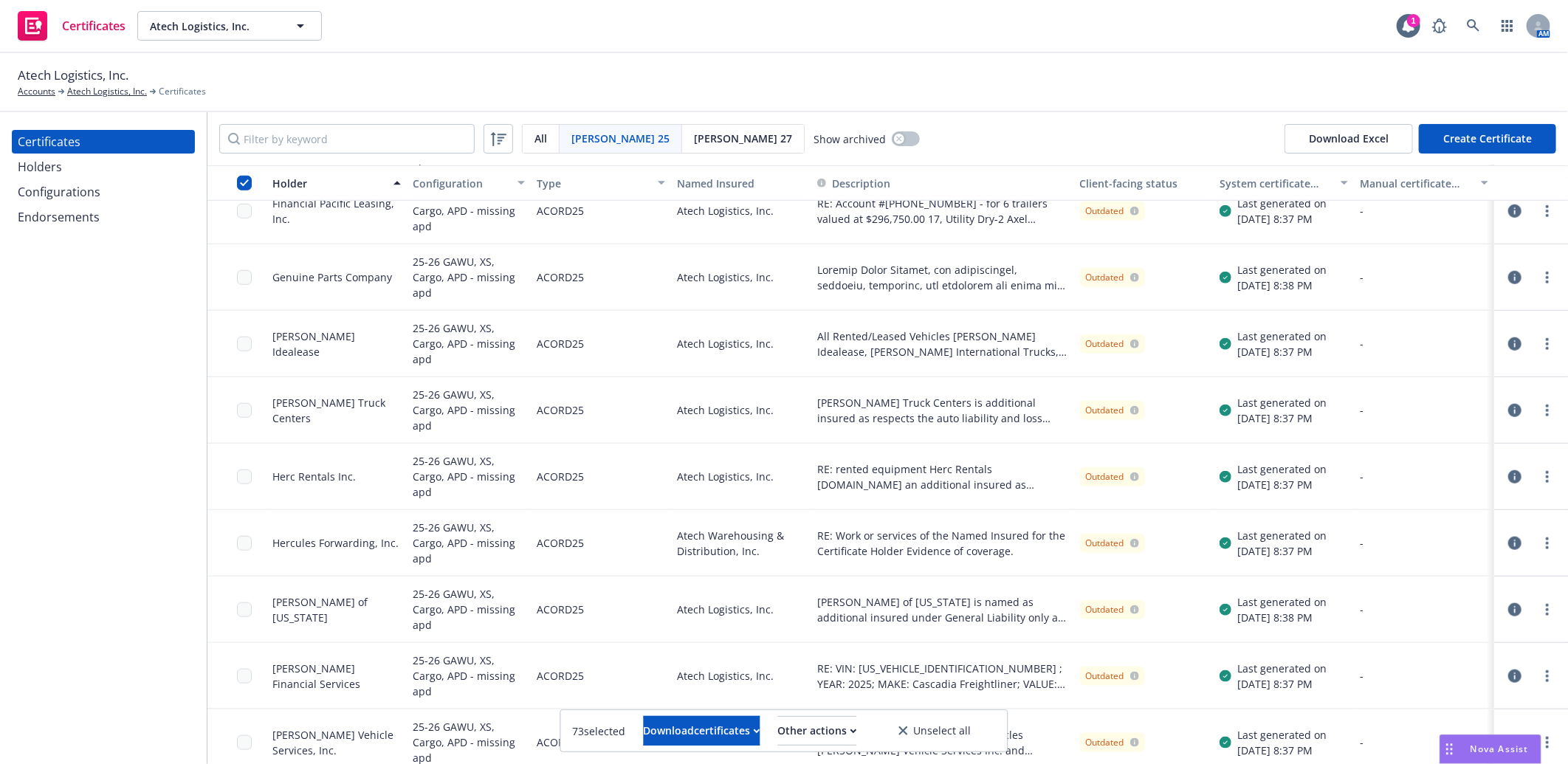
click at [1508, 408] on icon "button" at bounding box center [1515, 410] width 13 height 13
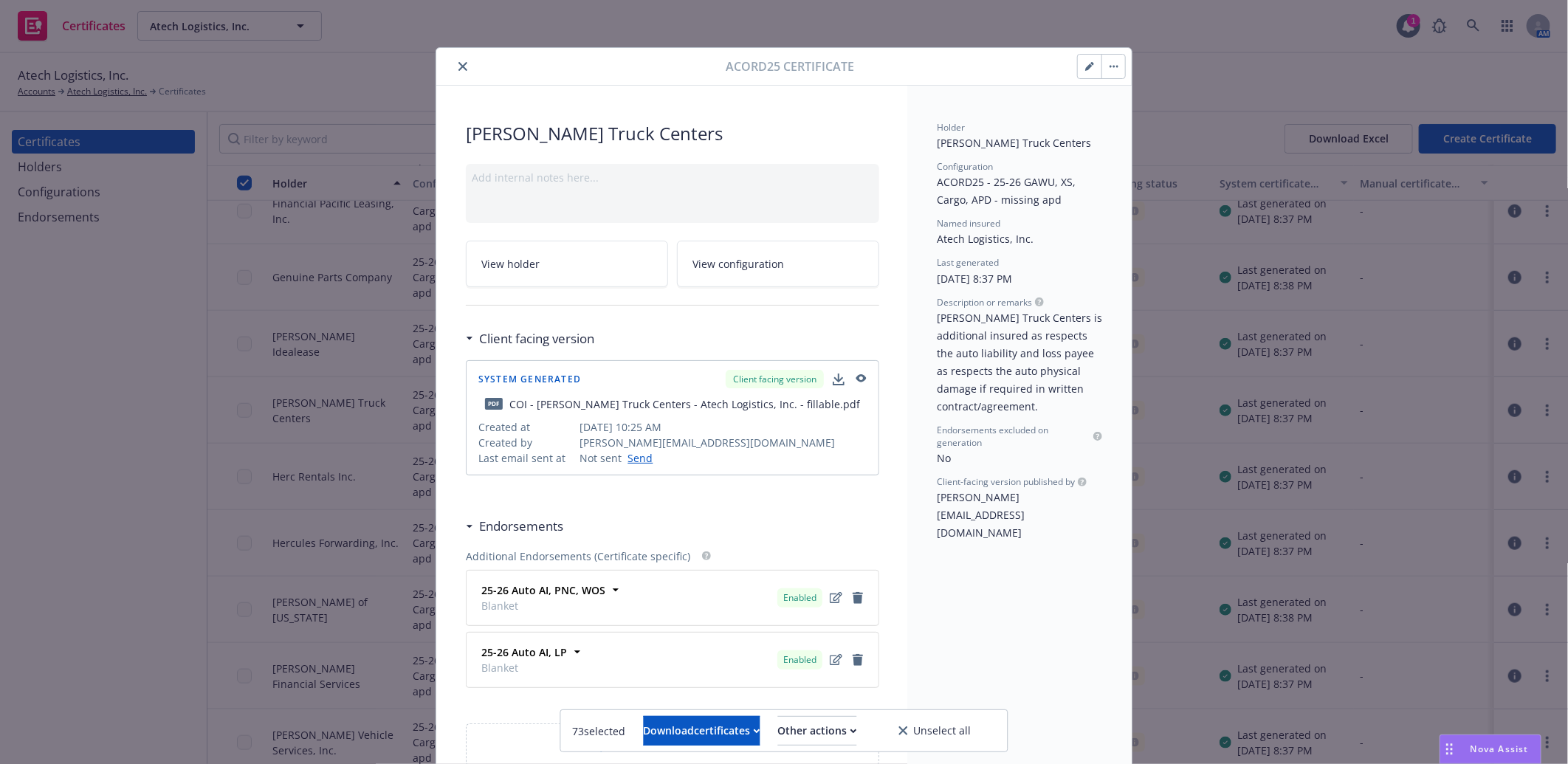
click at [1085, 63] on icon "button" at bounding box center [1089, 66] width 9 height 9
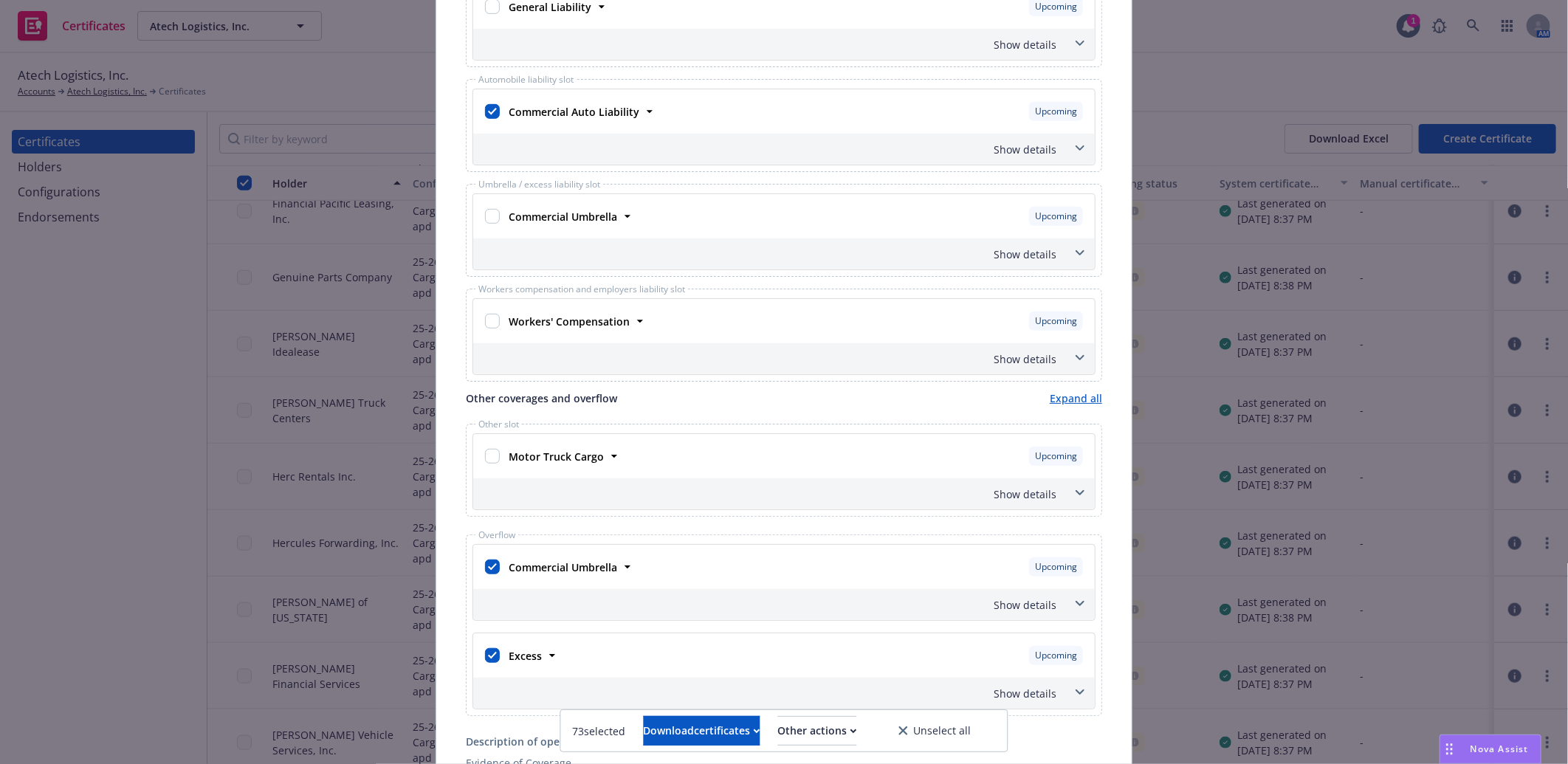
scroll to position [246, 0]
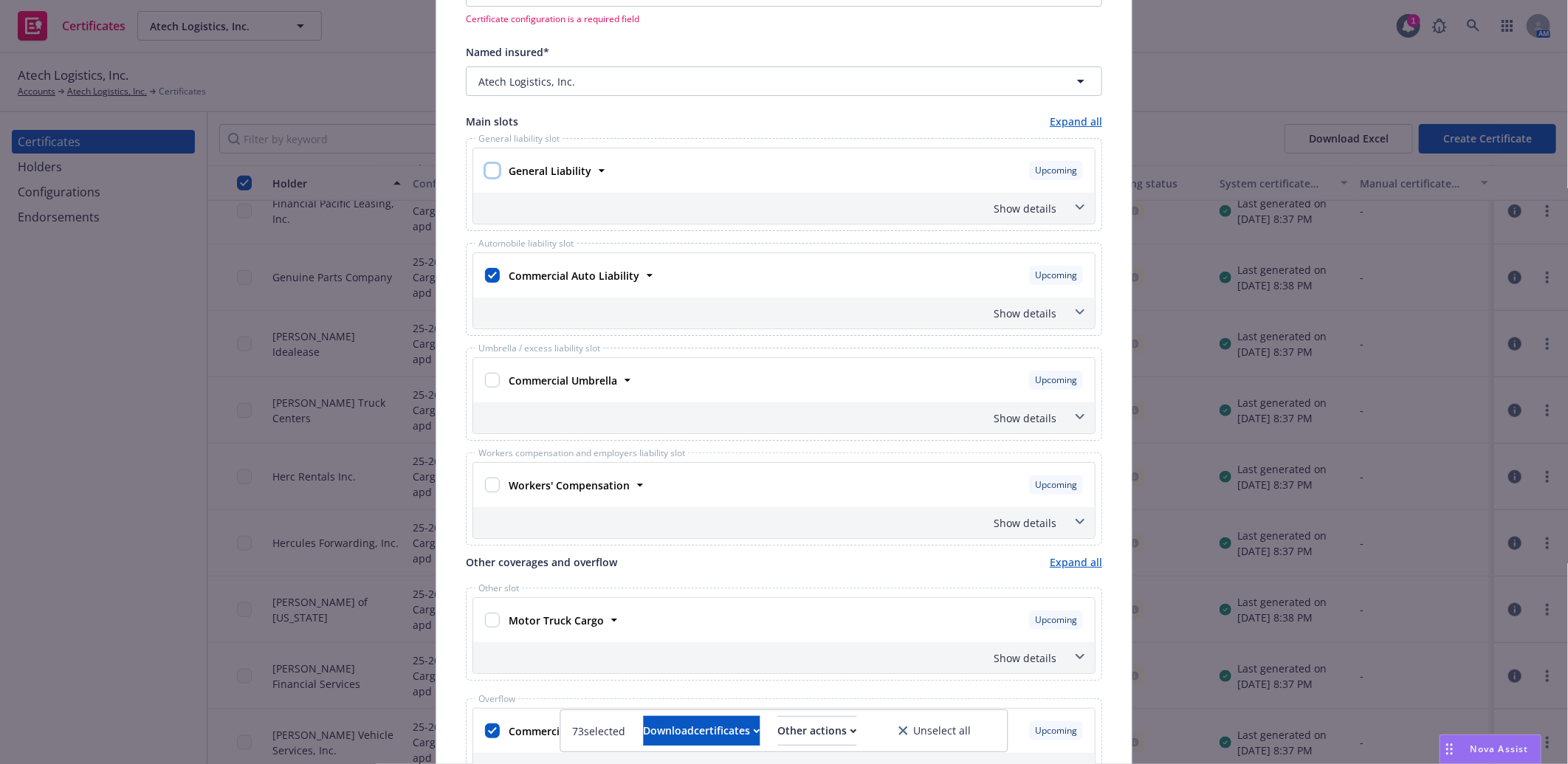
click at [490, 167] on input "checkbox" at bounding box center [492, 170] width 15 height 15
checkbox input "true"
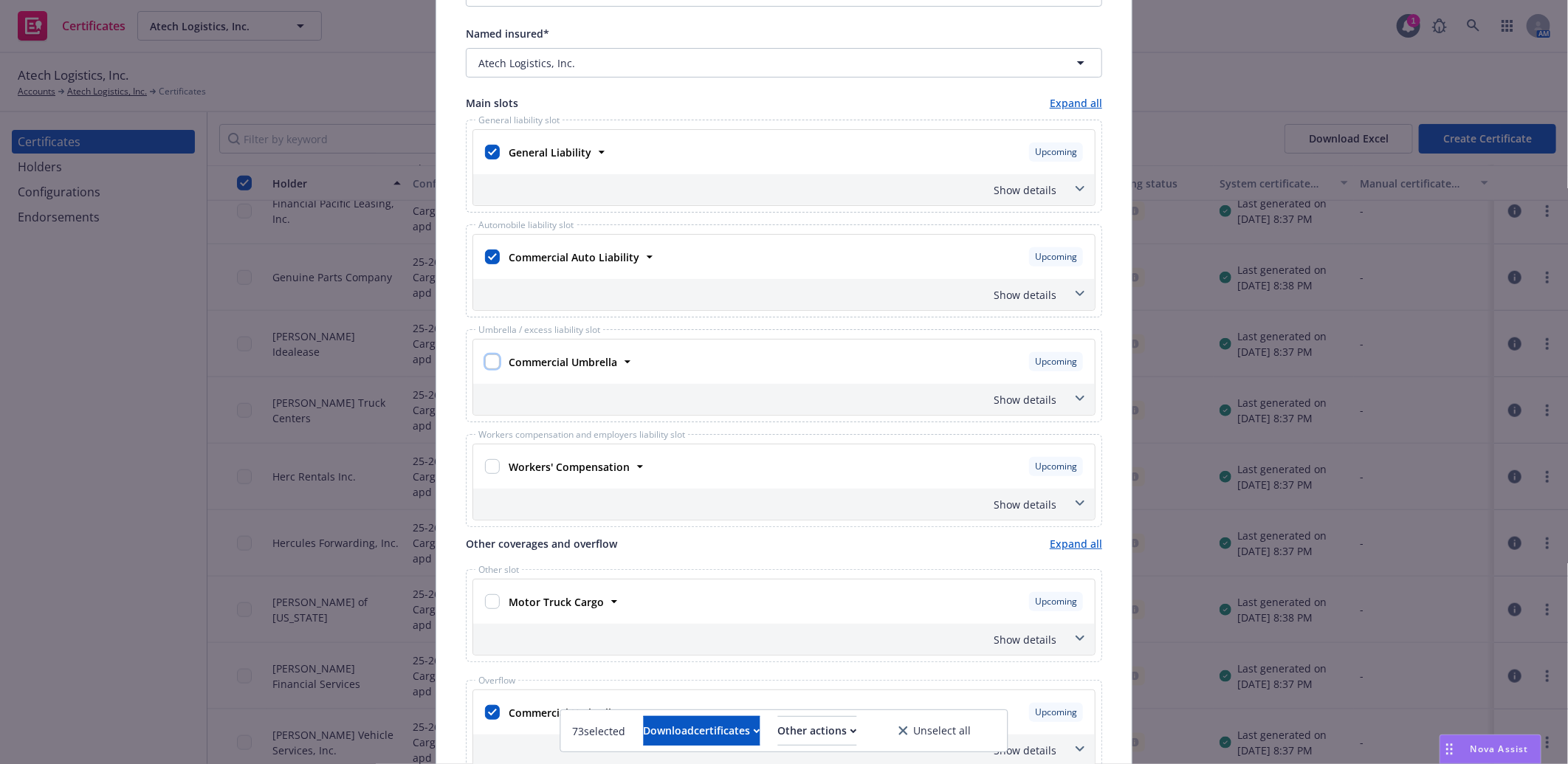
click at [485, 362] on input "checkbox" at bounding box center [492, 362] width 15 height 15
checkbox input "true"
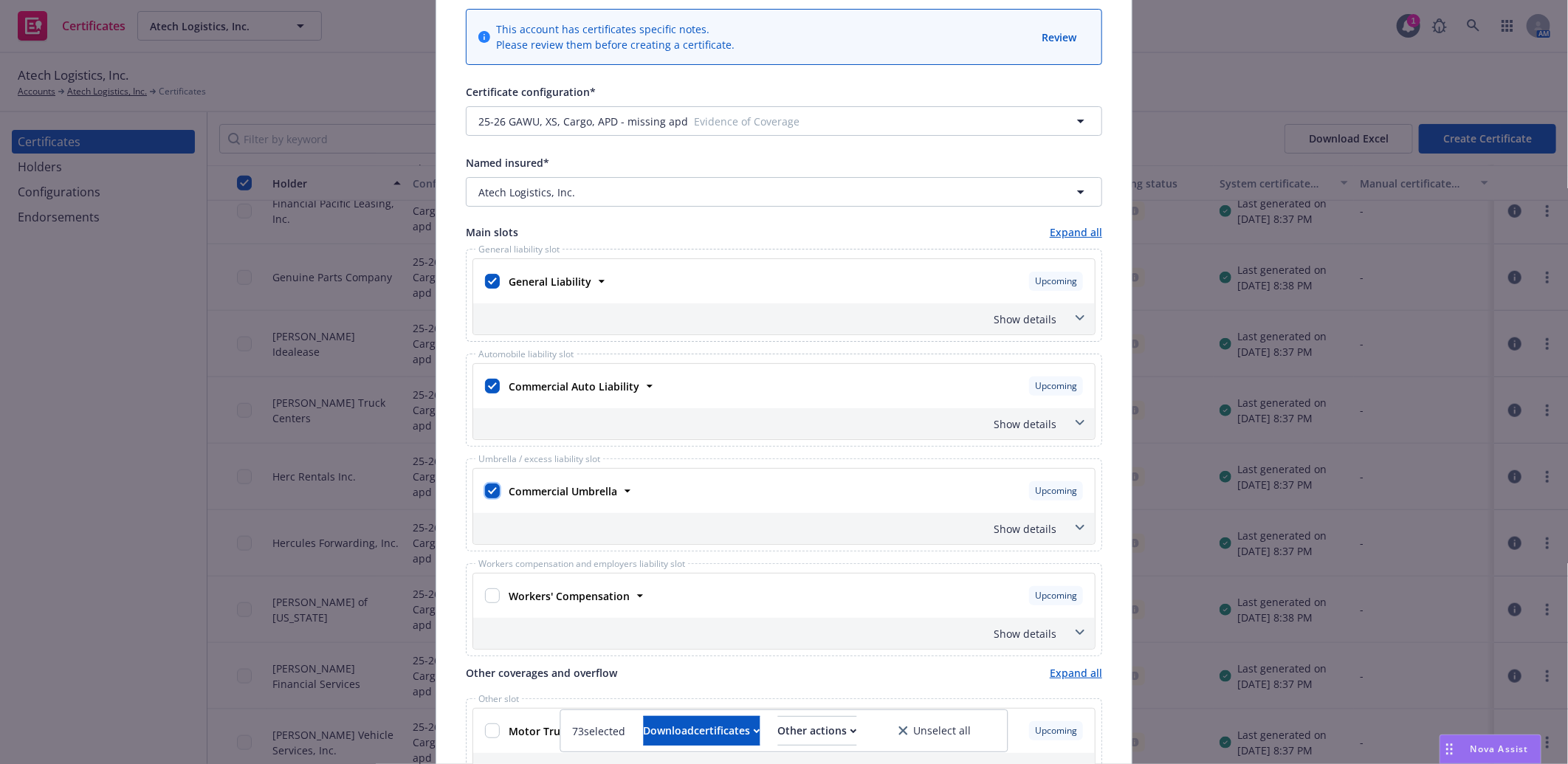
scroll to position [0, 0]
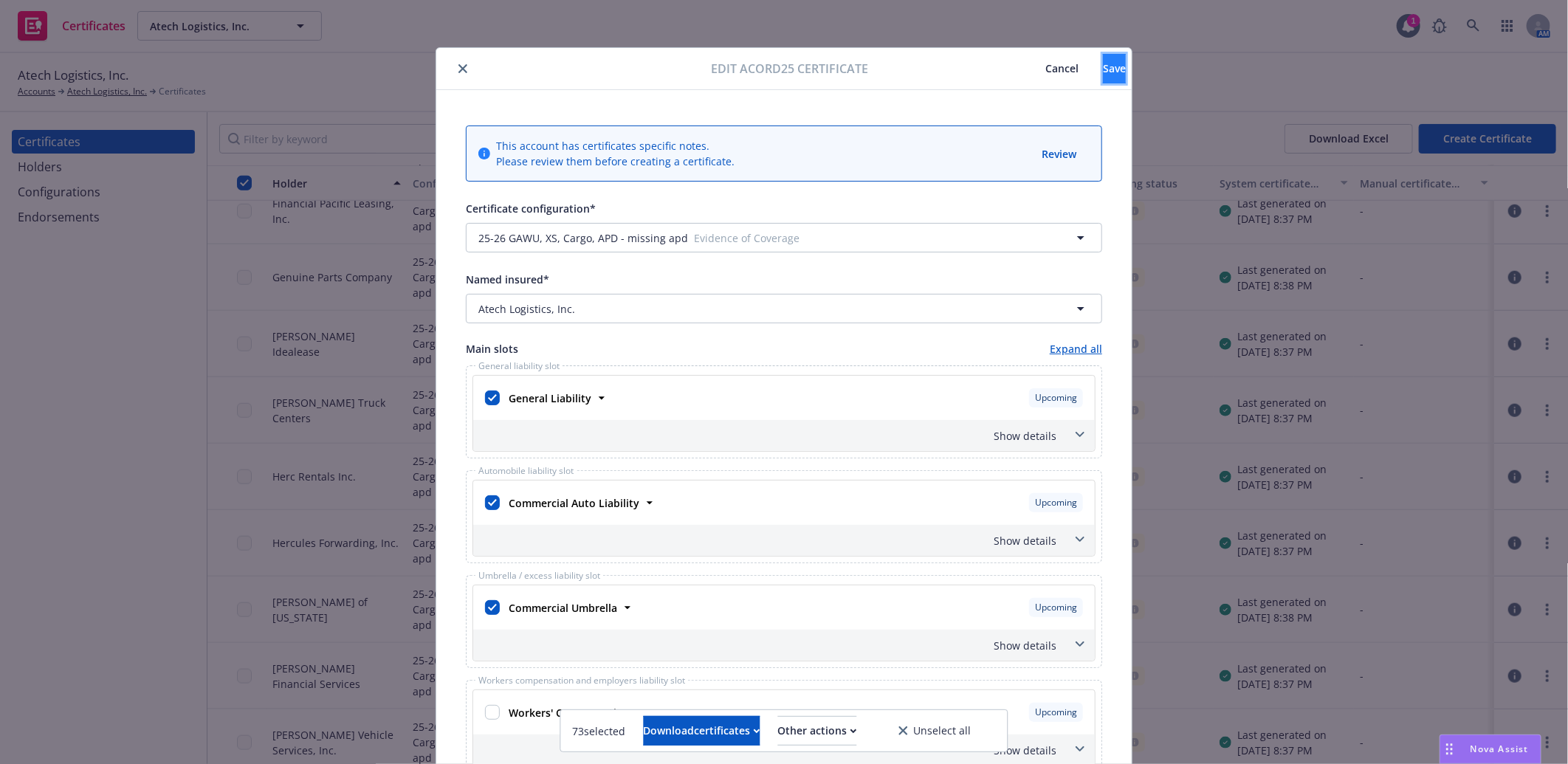
click at [1103, 71] on span "Save" at bounding box center [1114, 68] width 23 height 14
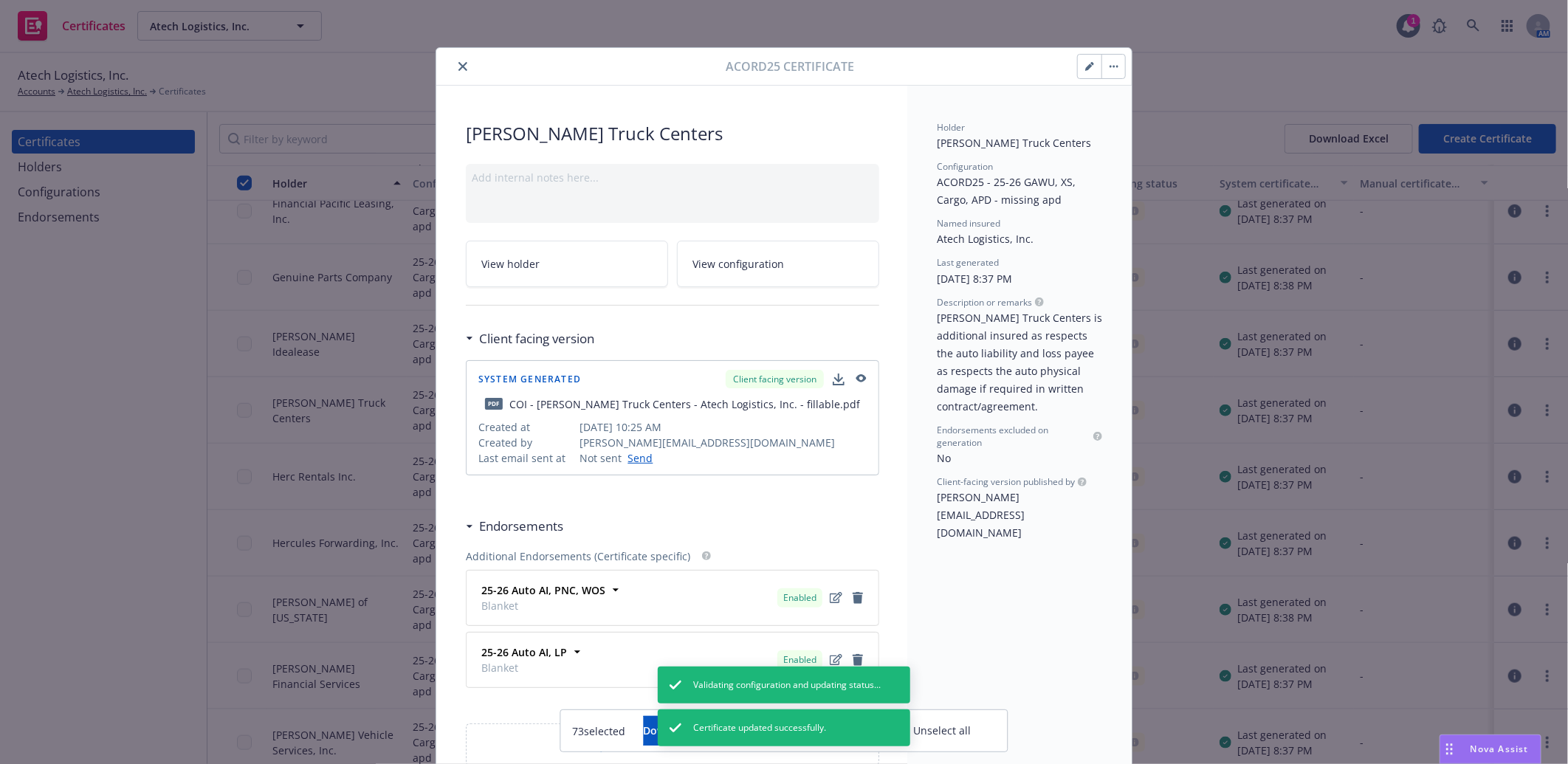
click at [459, 62] on icon "close" at bounding box center [463, 66] width 9 height 9
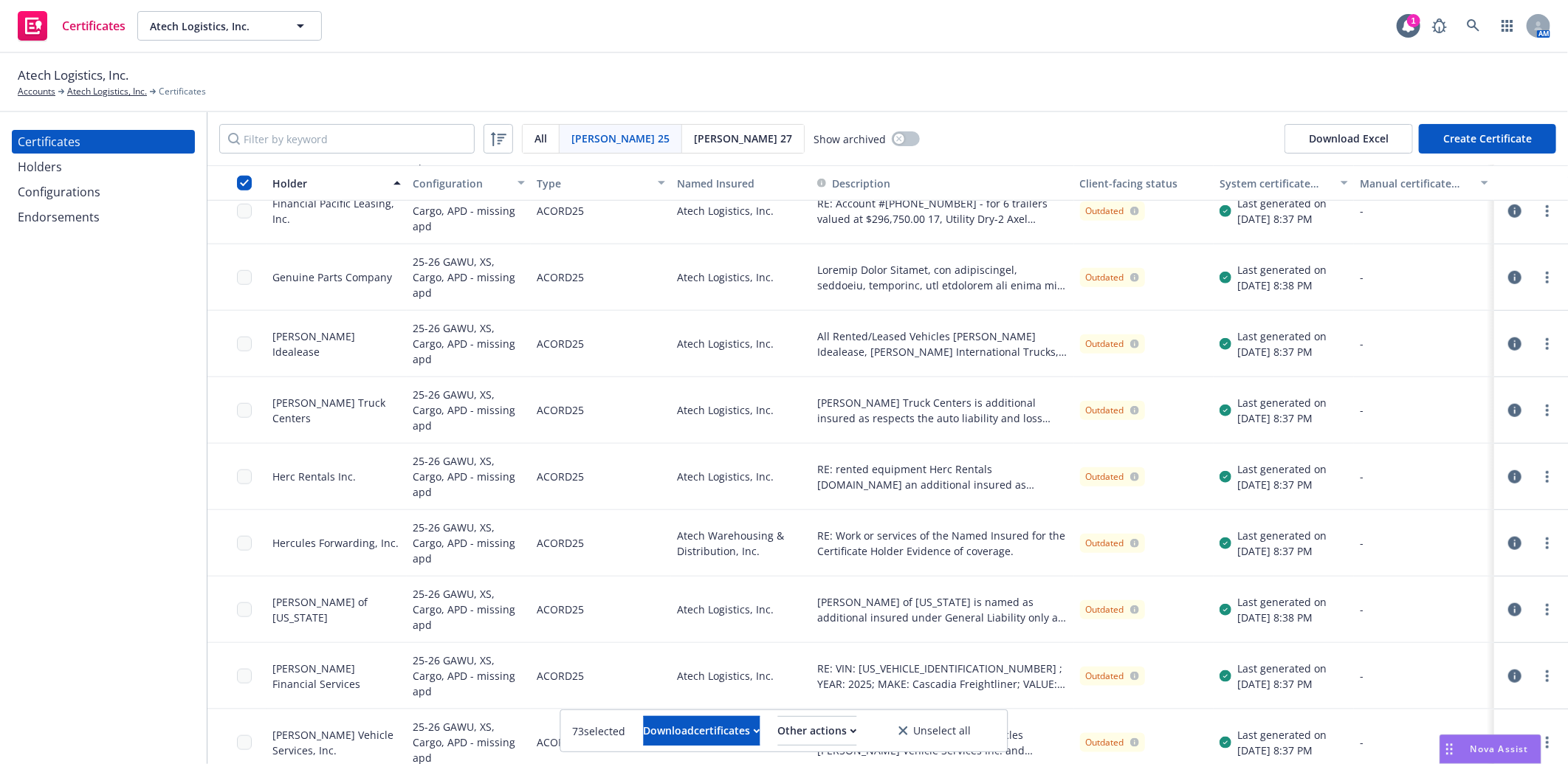
click at [1508, 404] on icon "button" at bounding box center [1515, 410] width 13 height 13
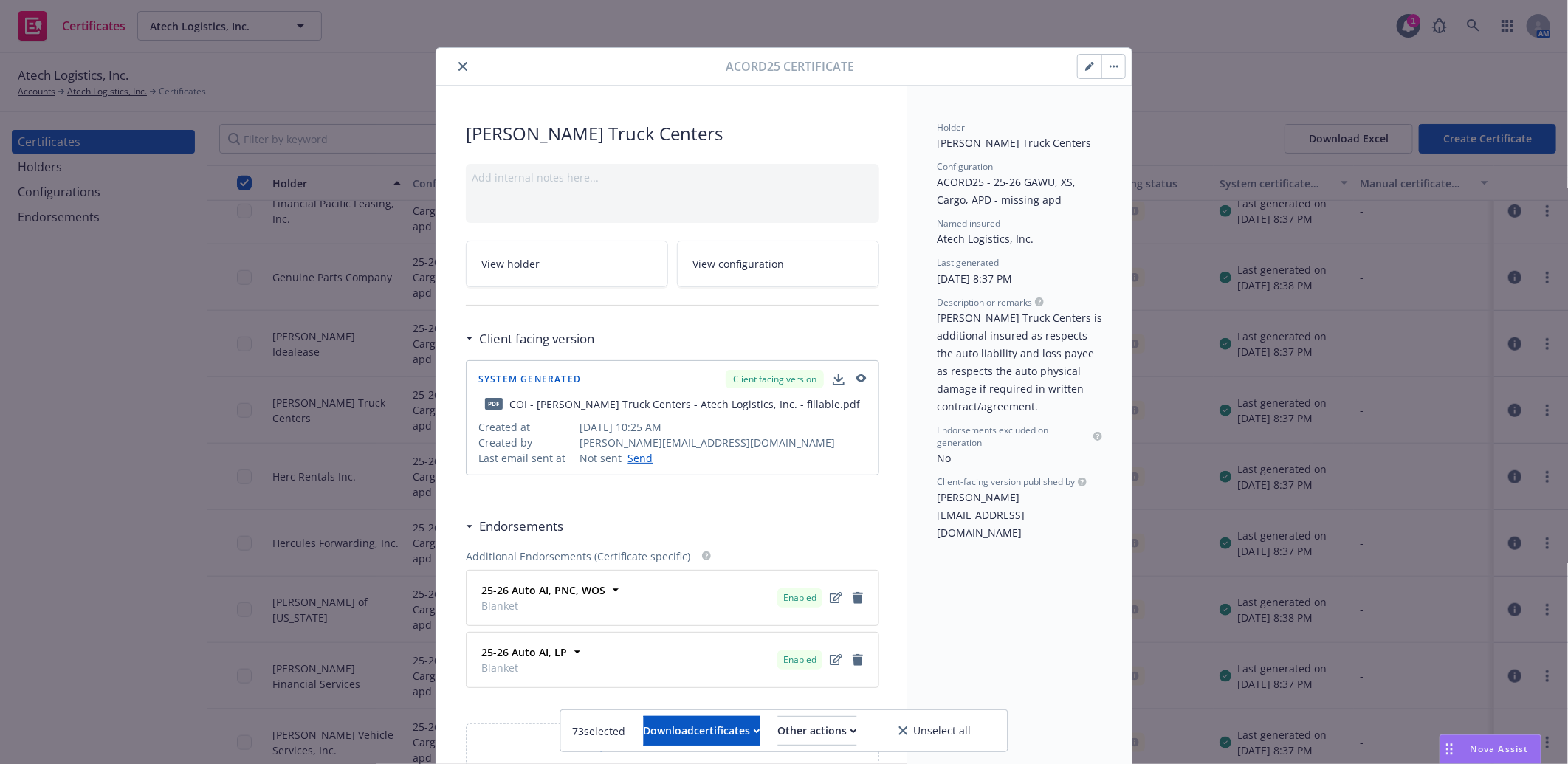
click at [1091, 63] on icon "button" at bounding box center [1092, 64] width 4 height 4
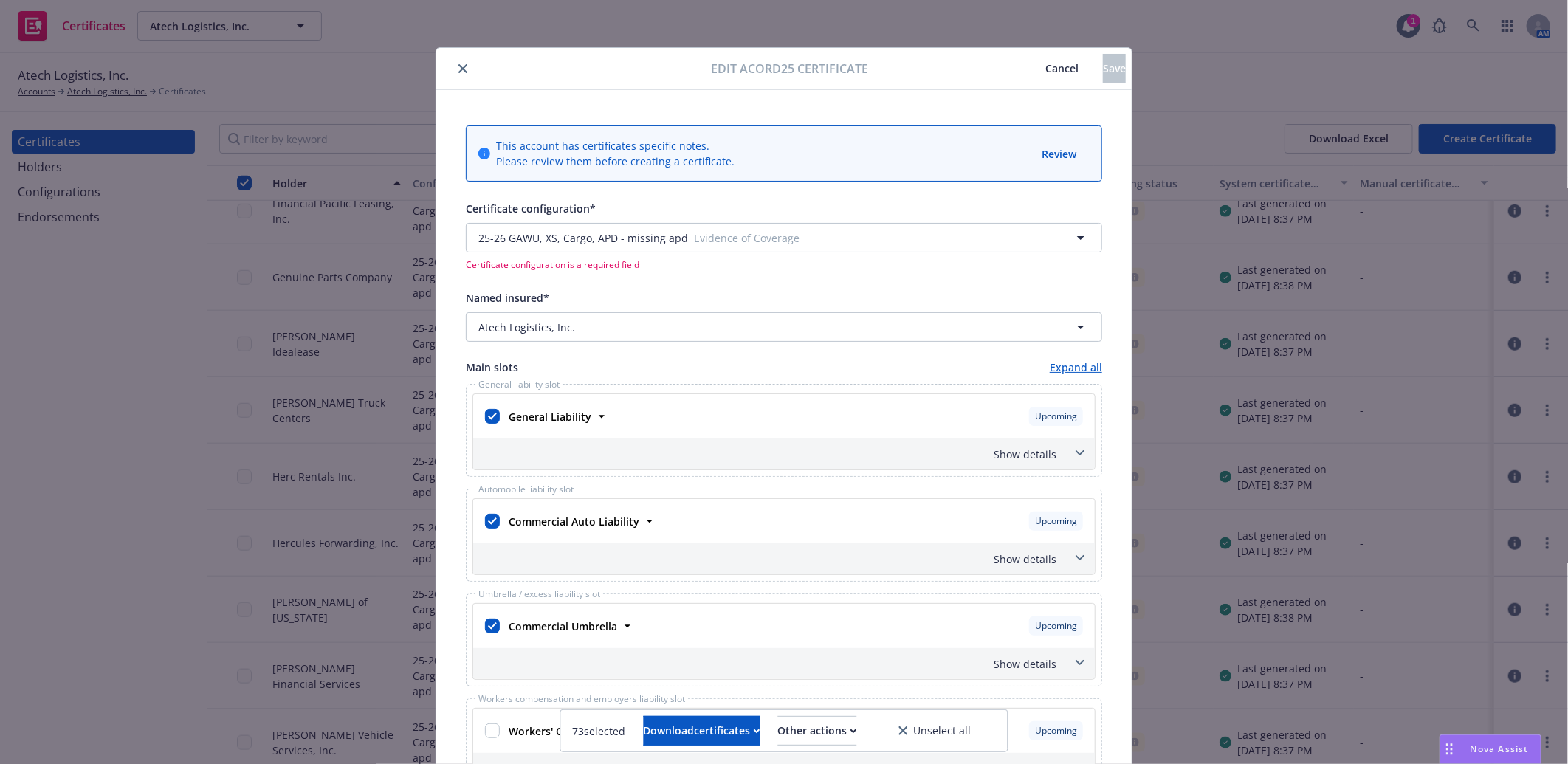
click at [506, 421] on div "General Liability" at bounding box center [549, 416] width 86 height 16
click at [485, 418] on input "checkbox" at bounding box center [492, 416] width 15 height 15
checkbox input "false"
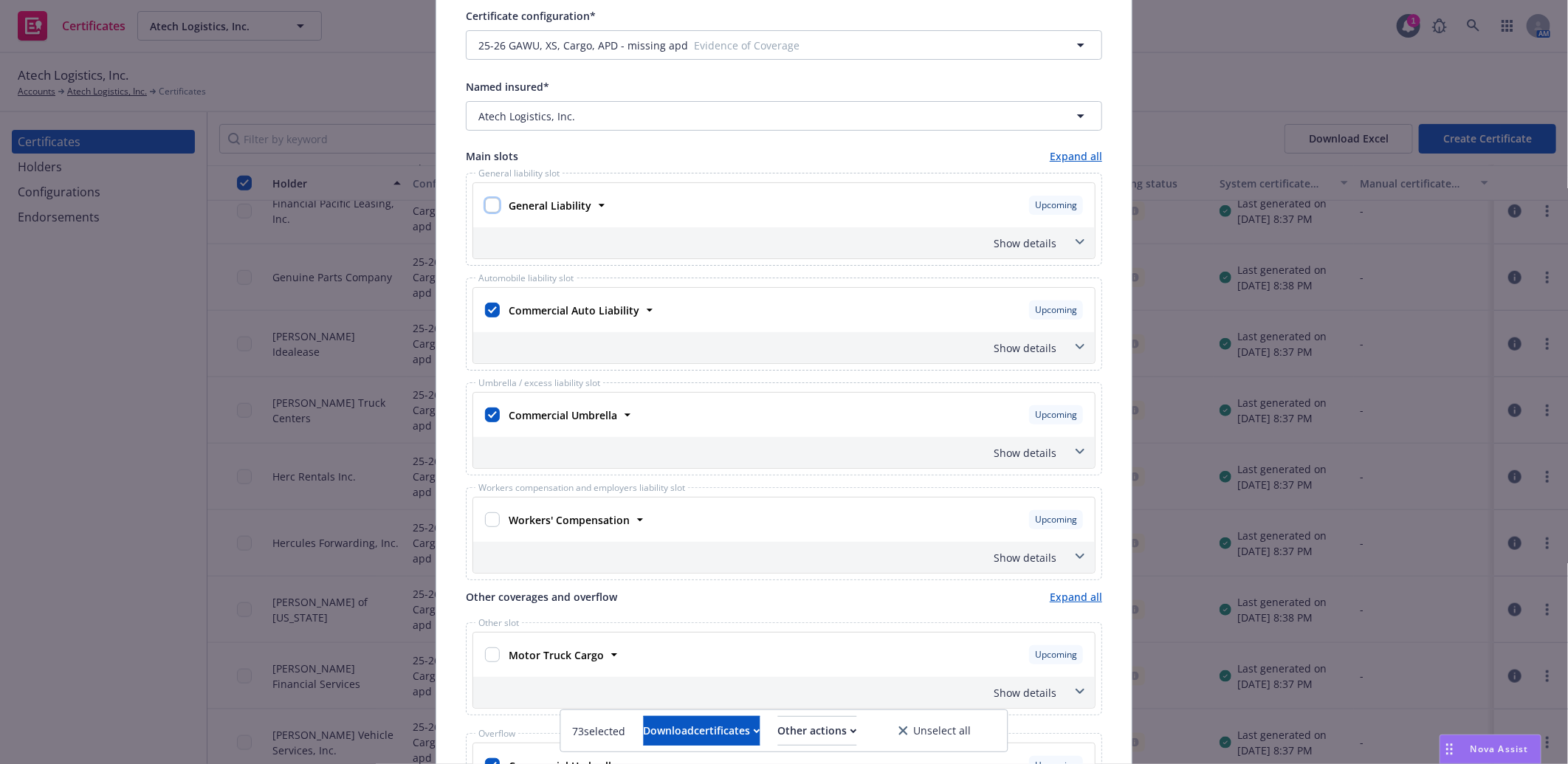
scroll to position [246, 0]
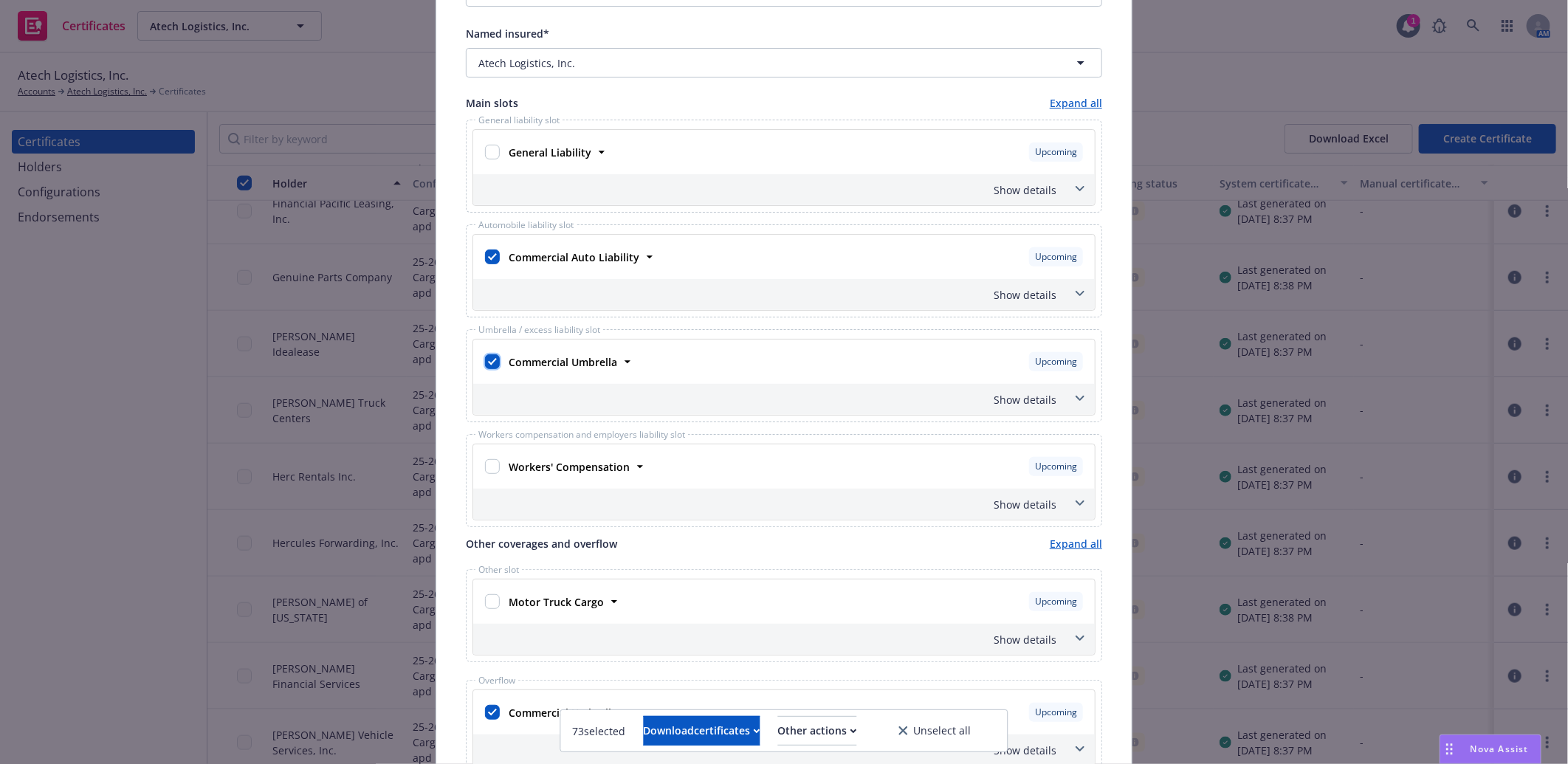
click at [485, 364] on input "checkbox" at bounding box center [492, 362] width 15 height 15
checkbox input "false"
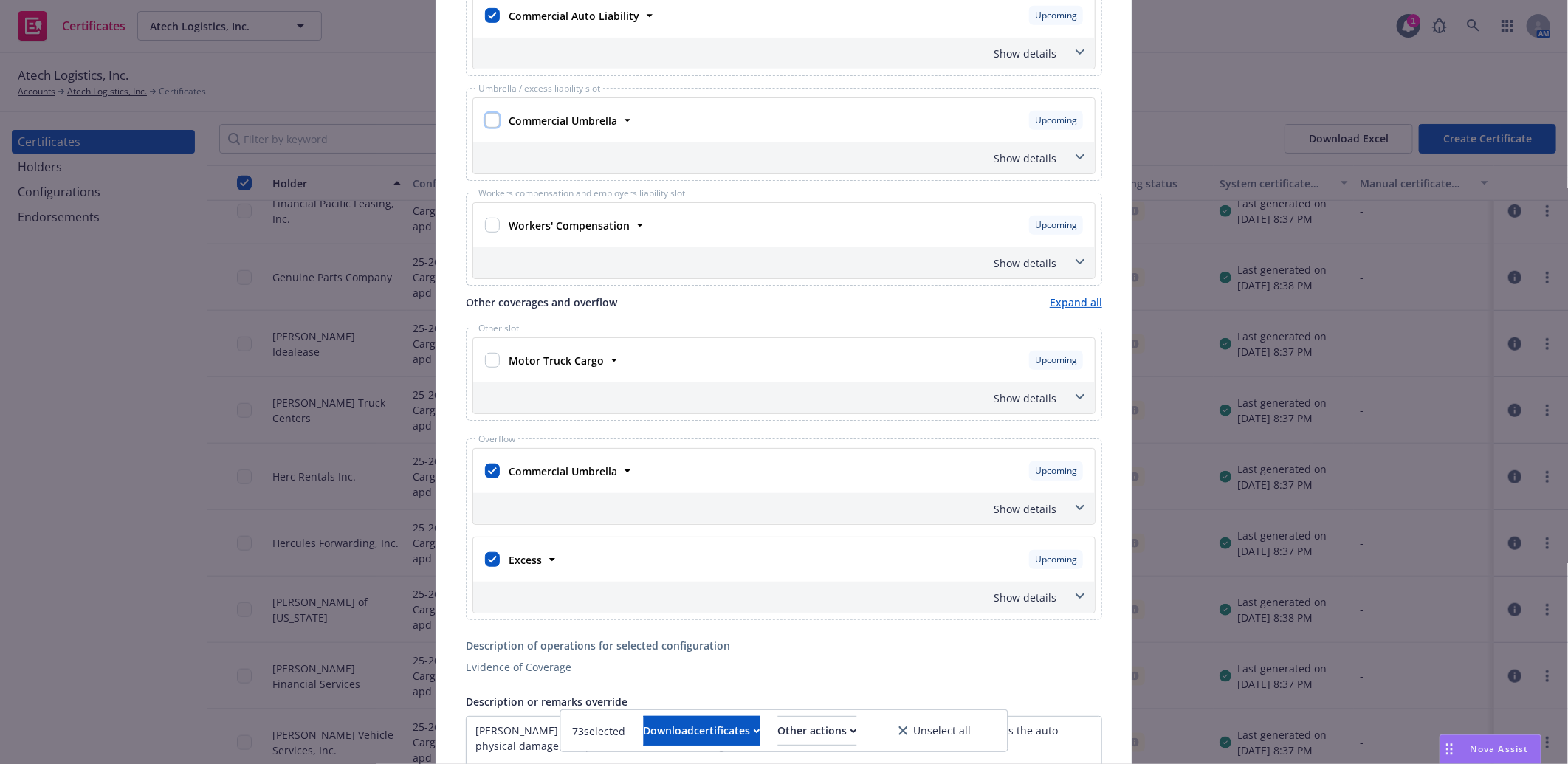
scroll to position [574, 0]
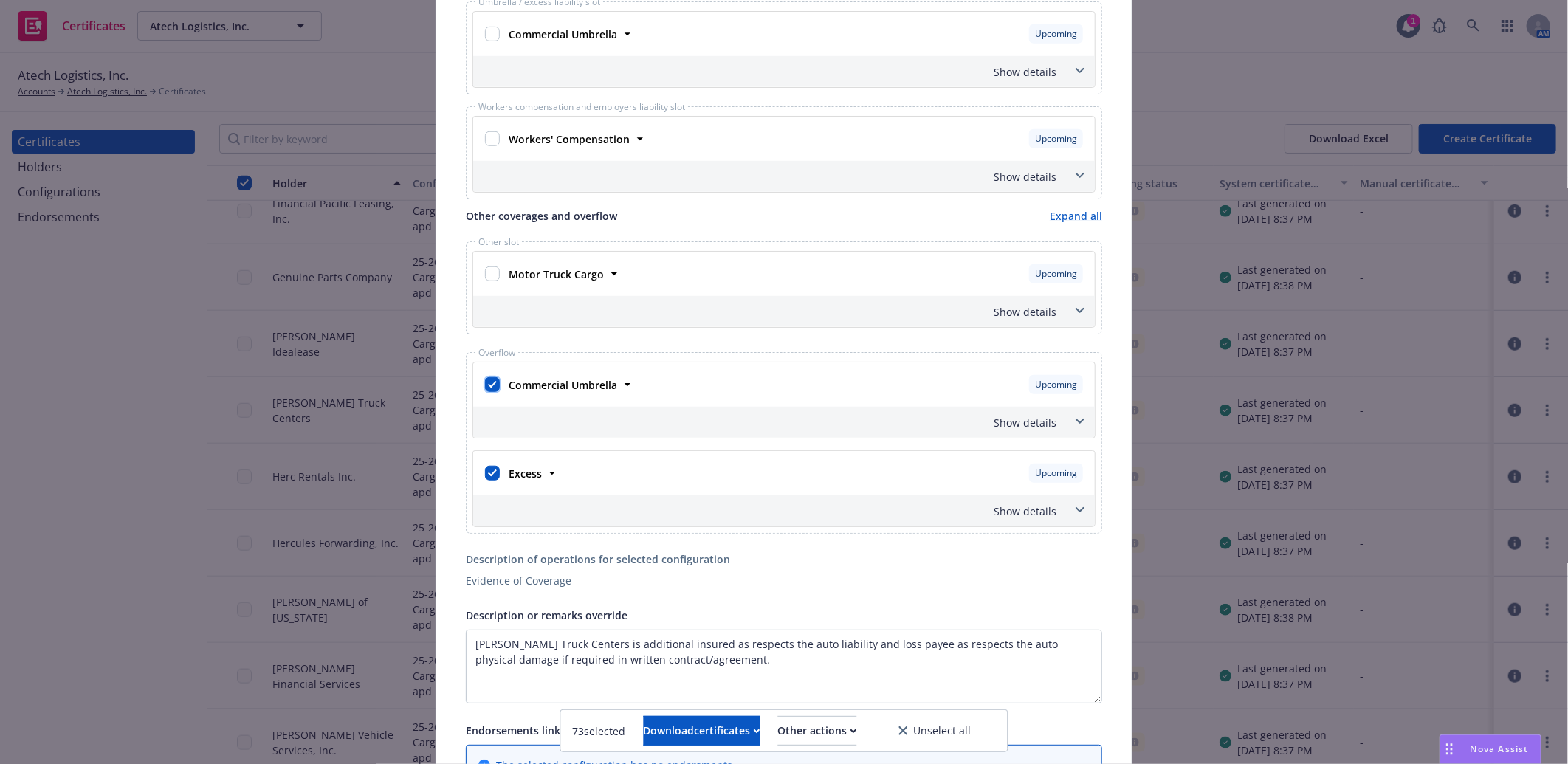
click at [485, 384] on input "checkbox" at bounding box center [492, 385] width 15 height 15
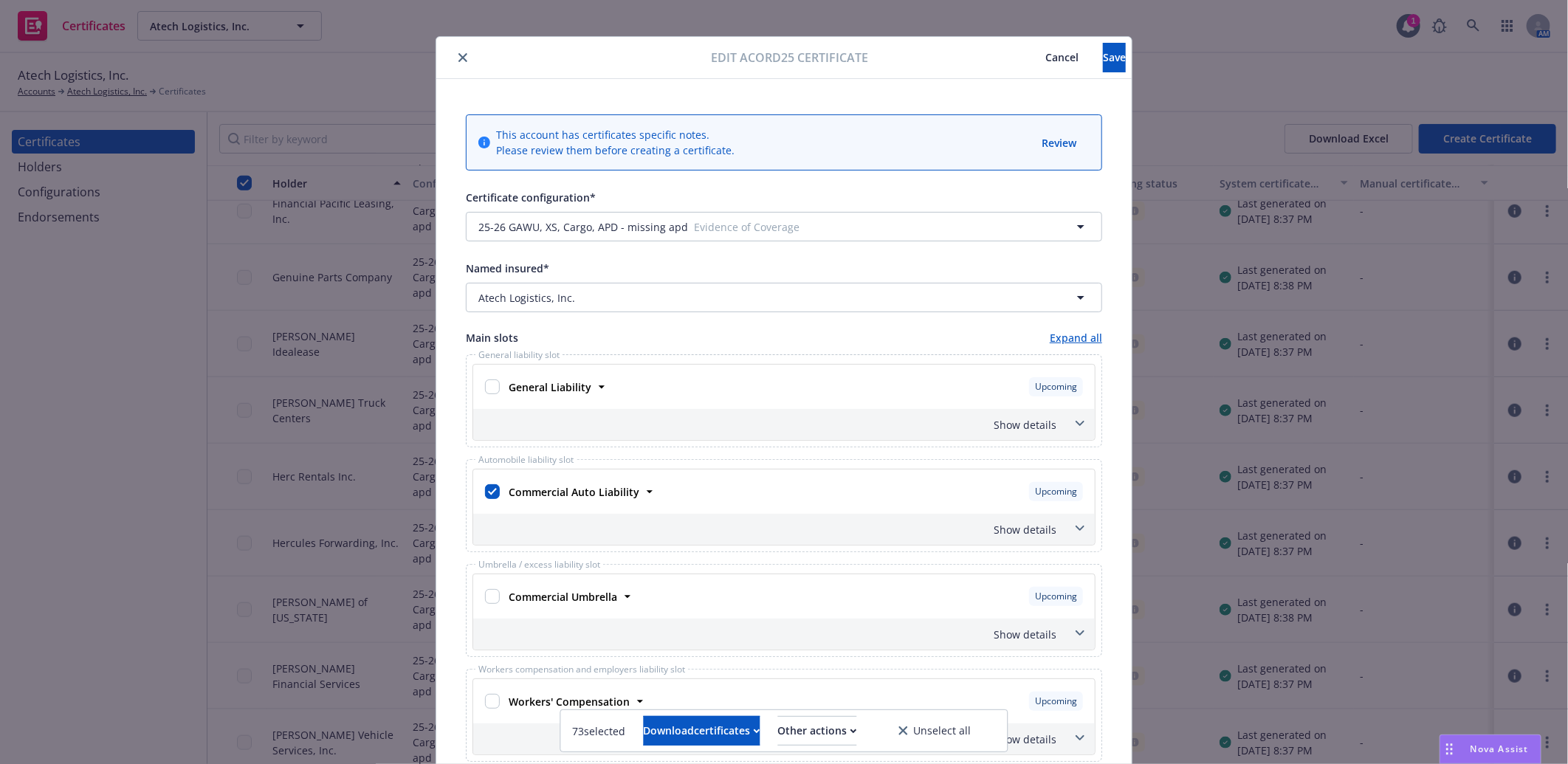
scroll to position [0, 0]
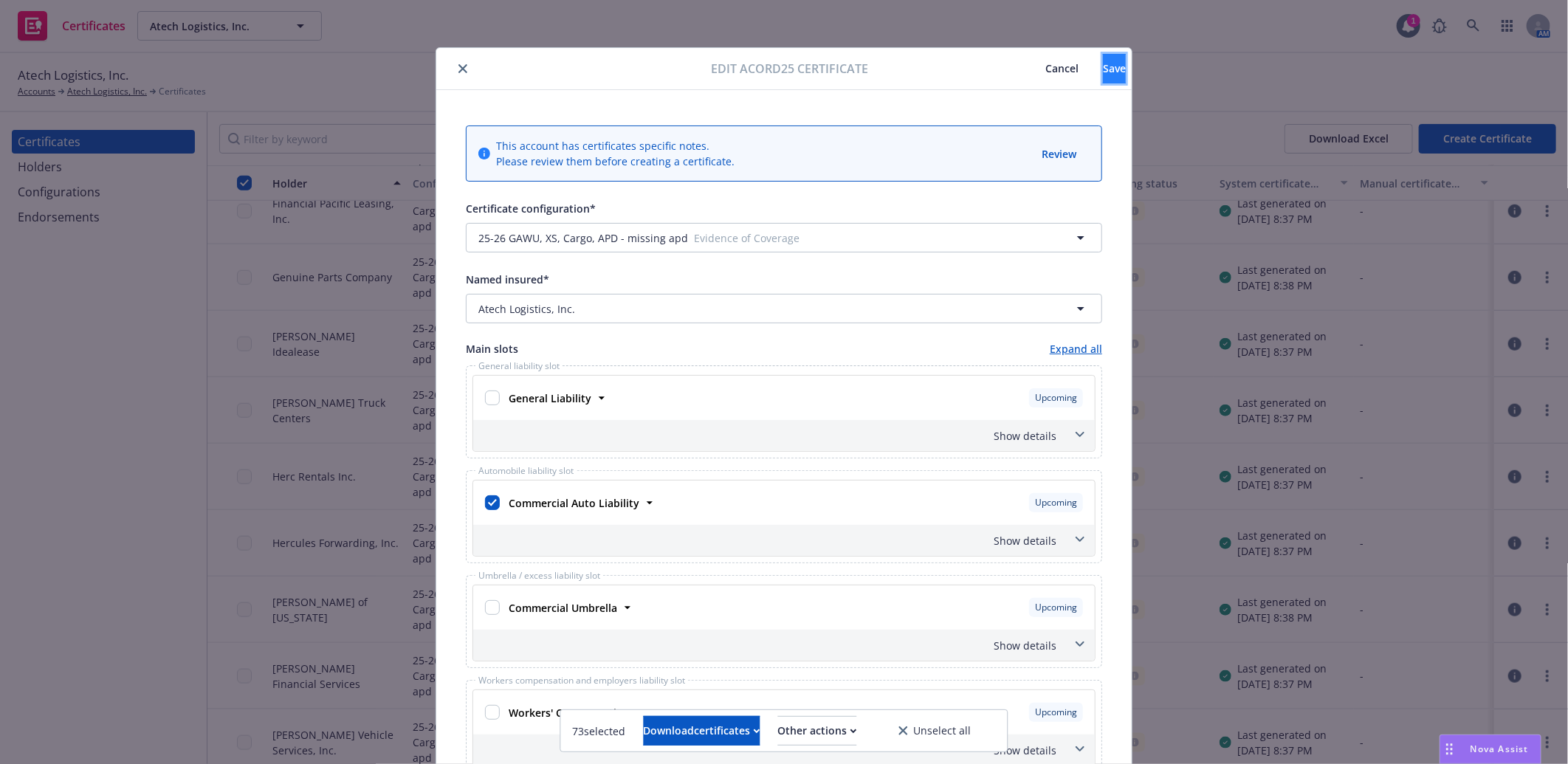
click at [1103, 70] on button "Save" at bounding box center [1114, 69] width 23 height 29
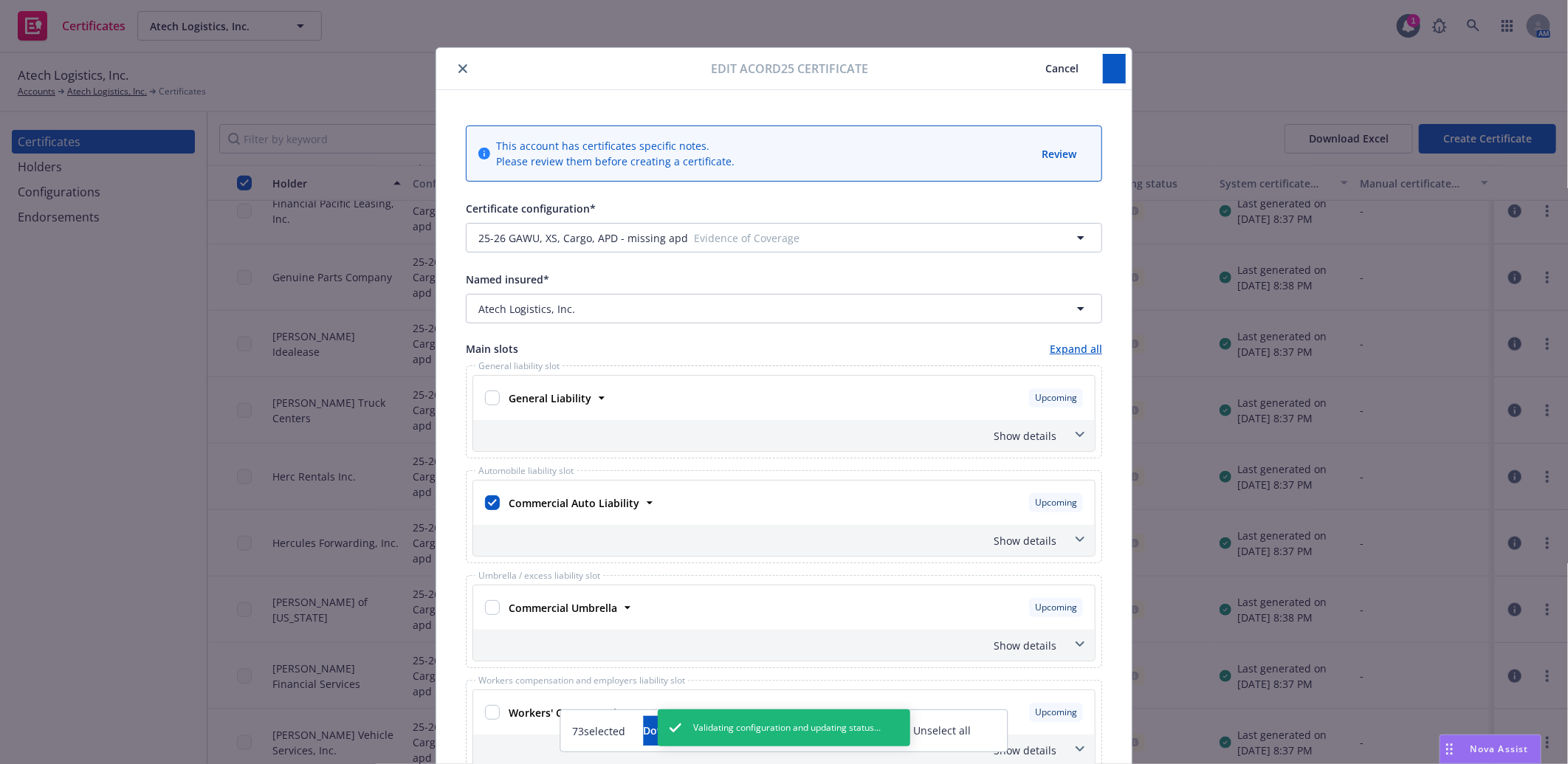
checkbox input "false"
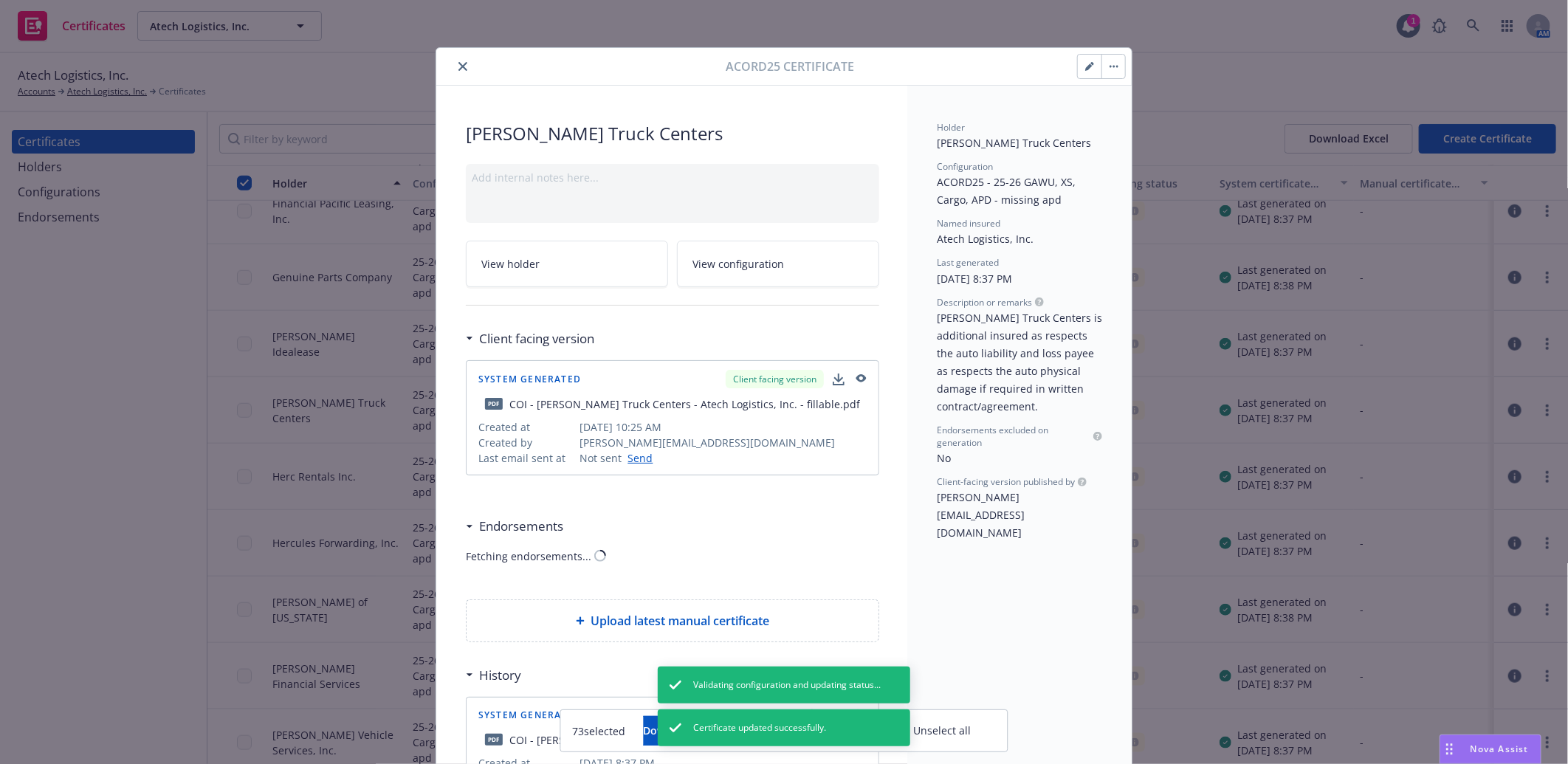
click at [459, 64] on icon "close" at bounding box center [463, 66] width 9 height 9
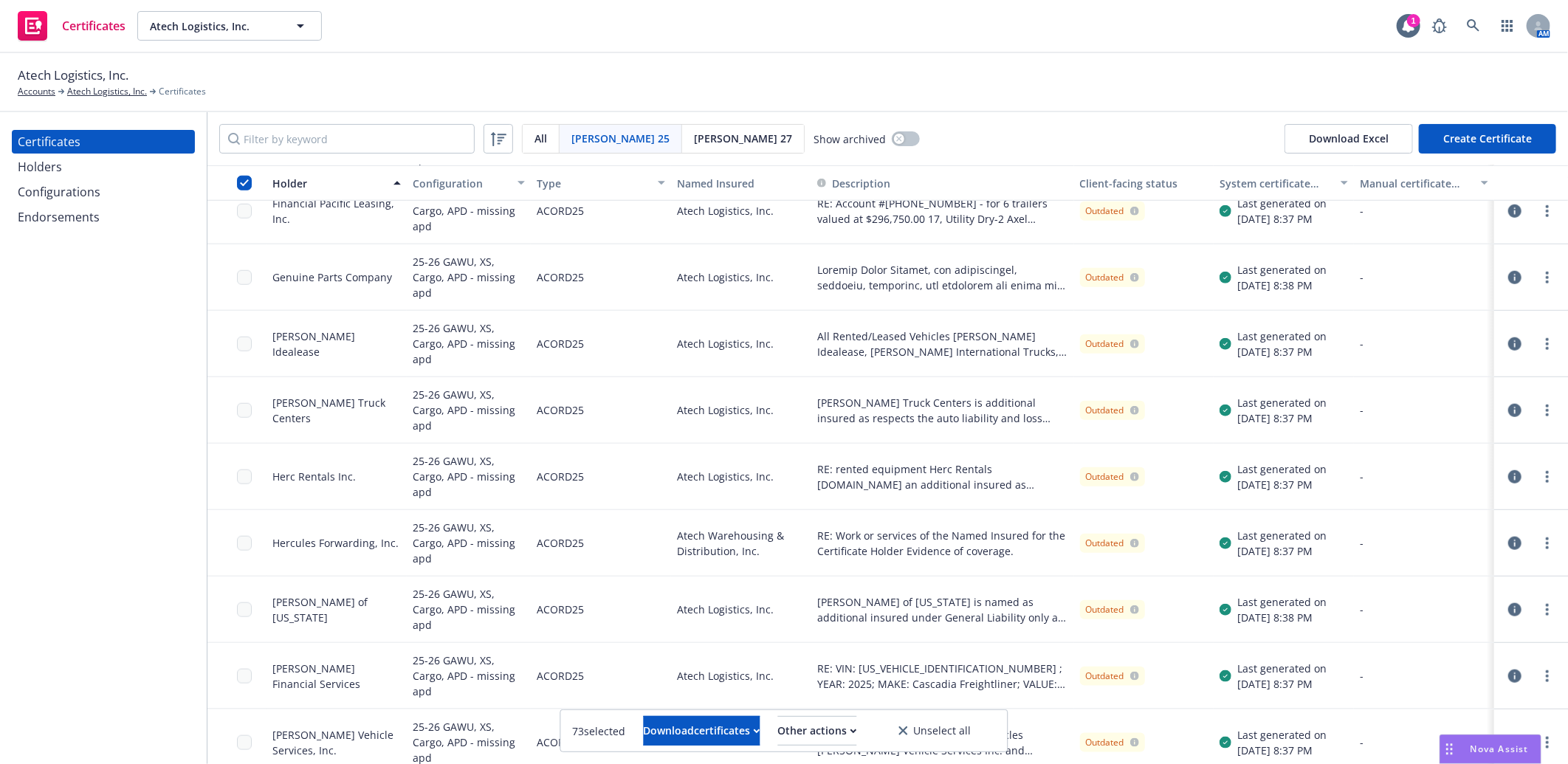
click at [1508, 473] on icon "button" at bounding box center [1515, 477] width 13 height 13
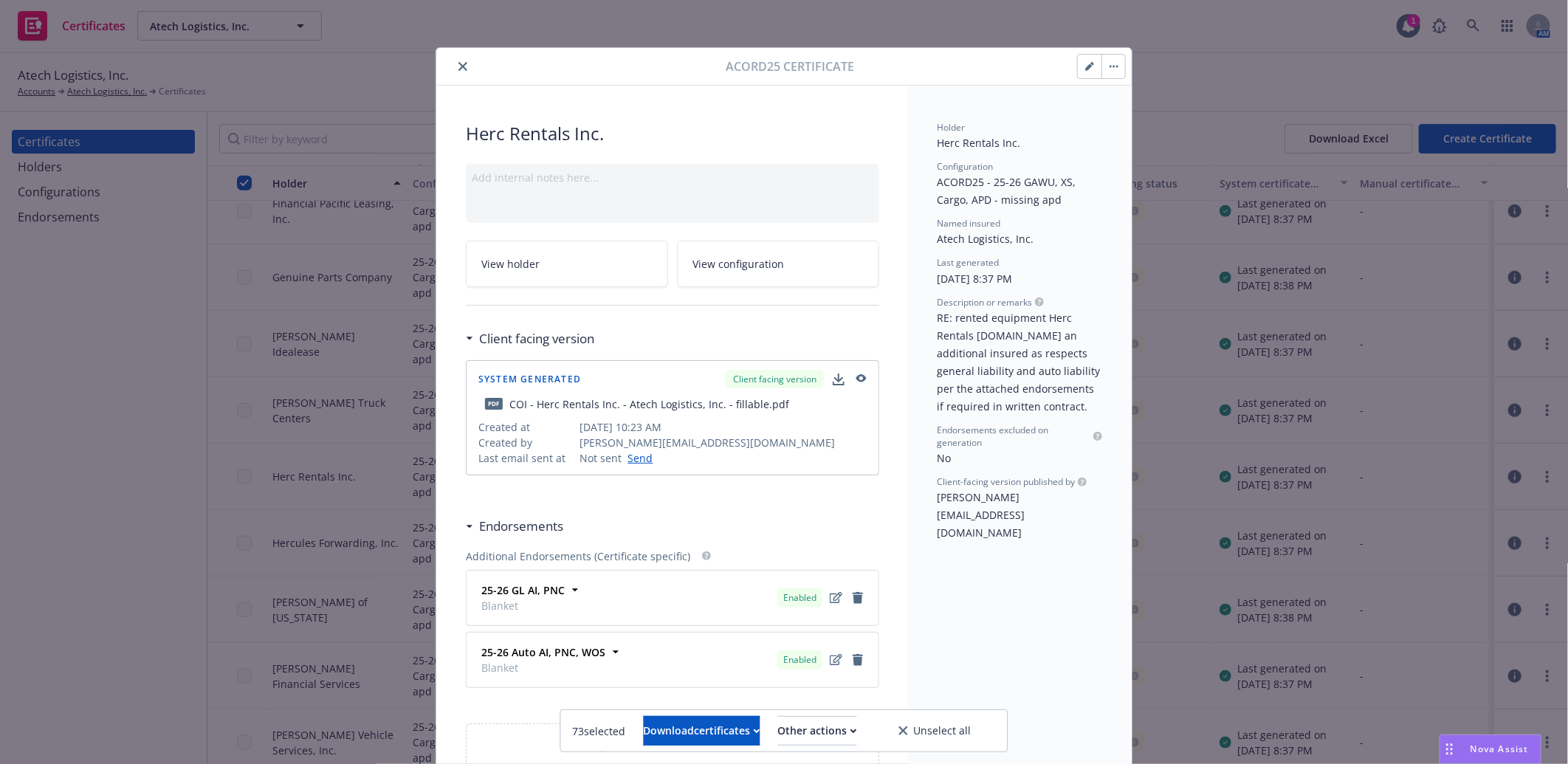
click at [1082, 60] on button "button" at bounding box center [1089, 66] width 24 height 24
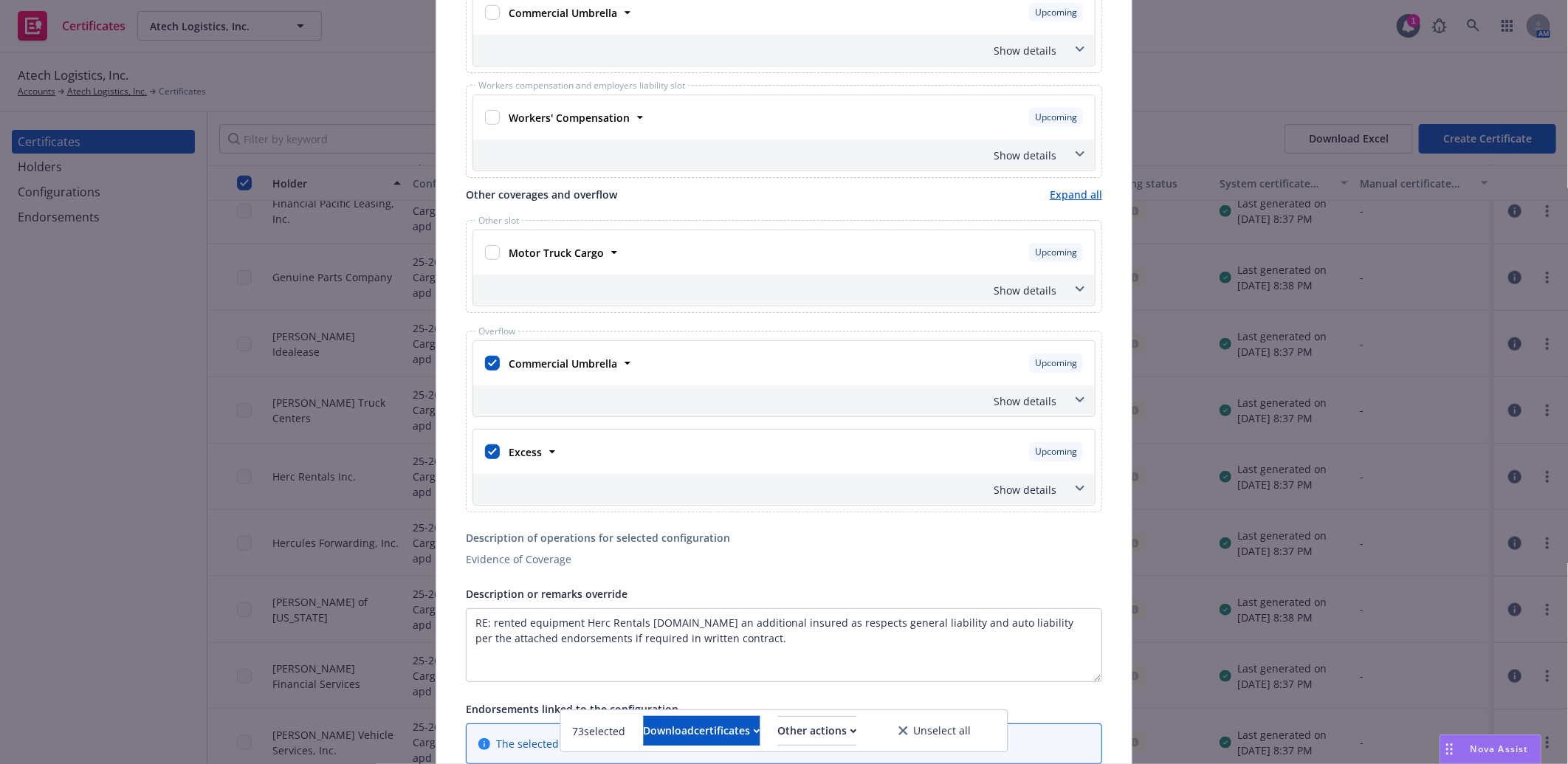
scroll to position [902, 0]
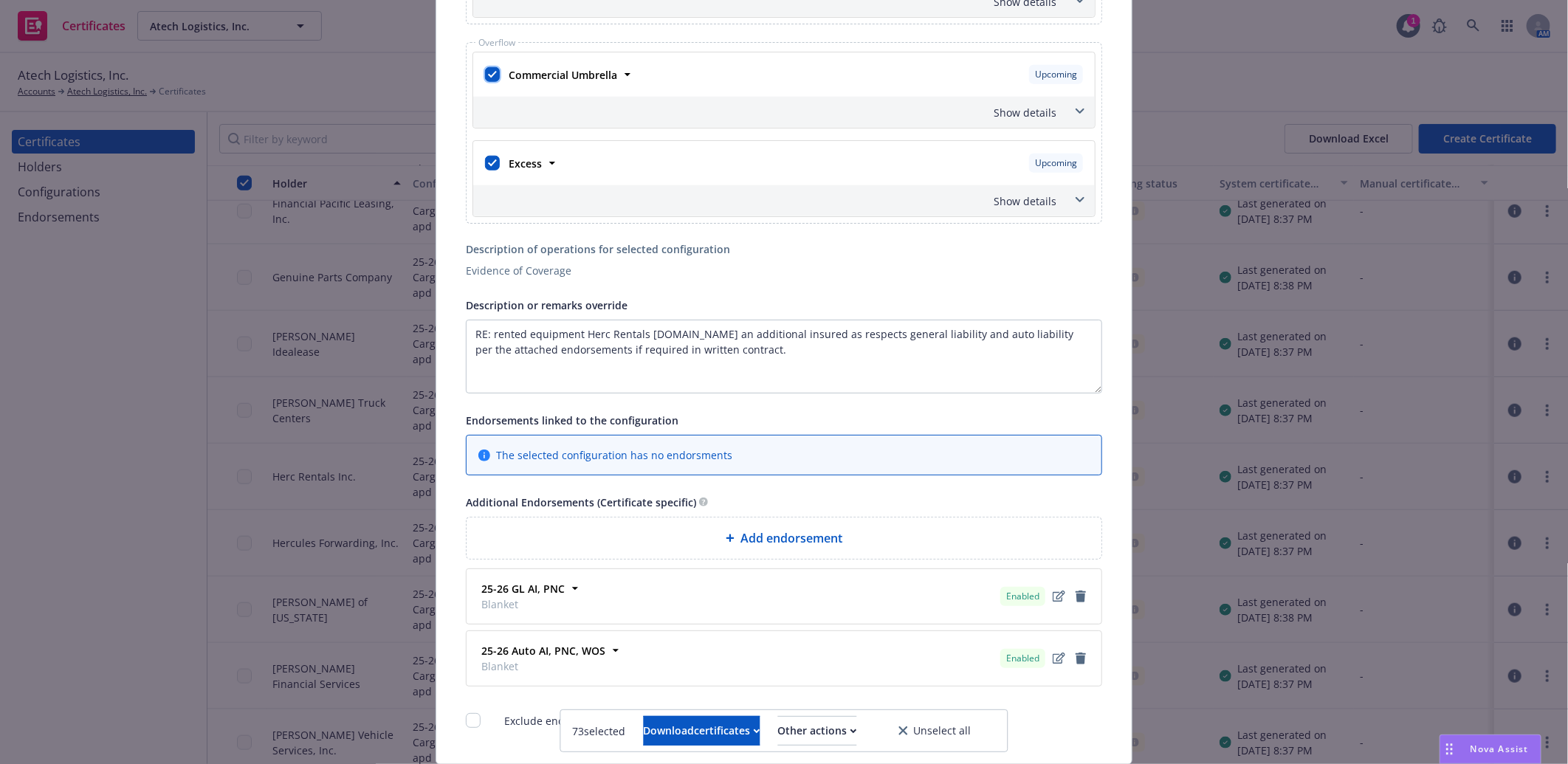
click at [485, 70] on input "checkbox" at bounding box center [492, 75] width 15 height 15
checkbox input "false"
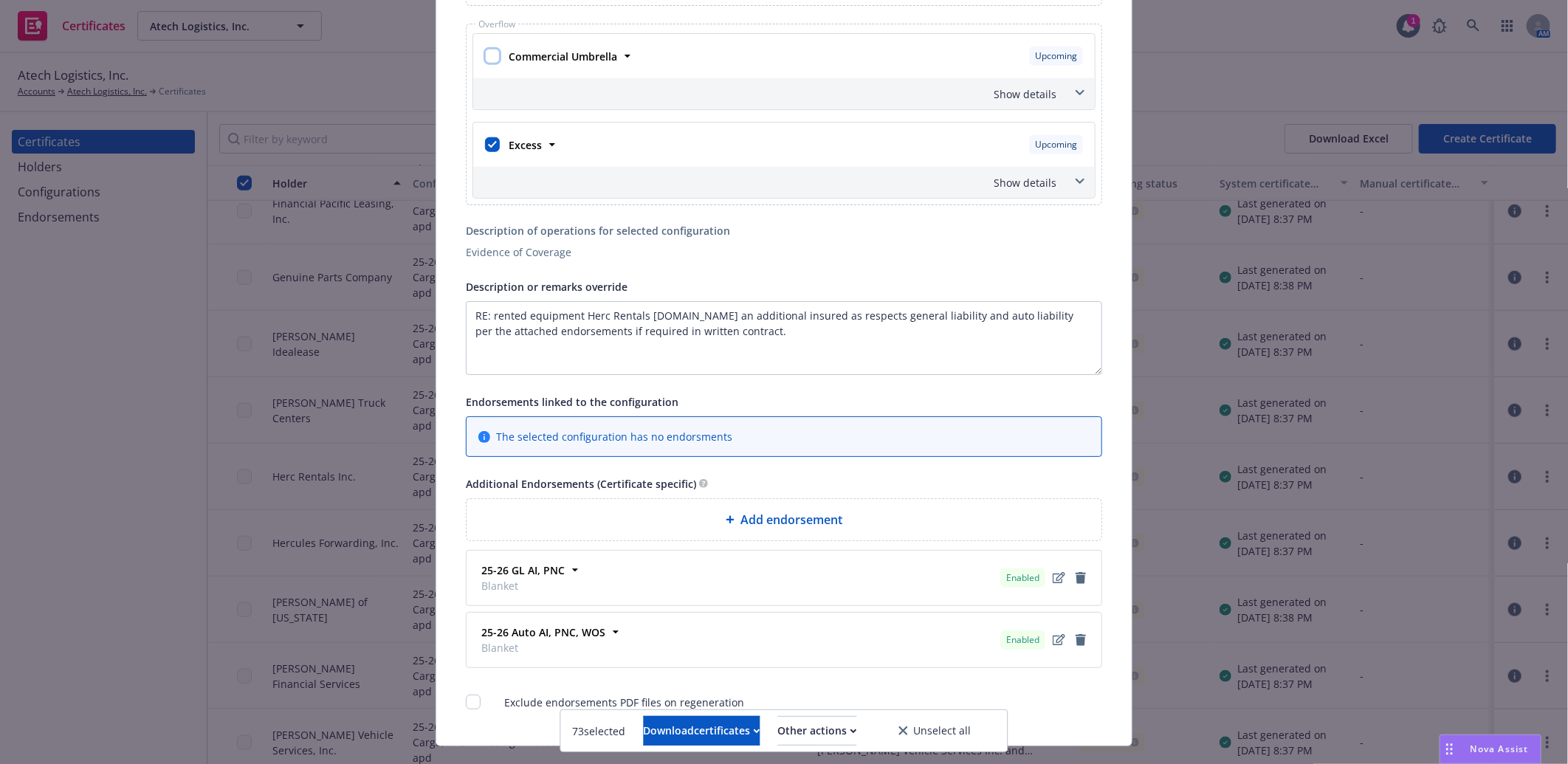
scroll to position [883, 0]
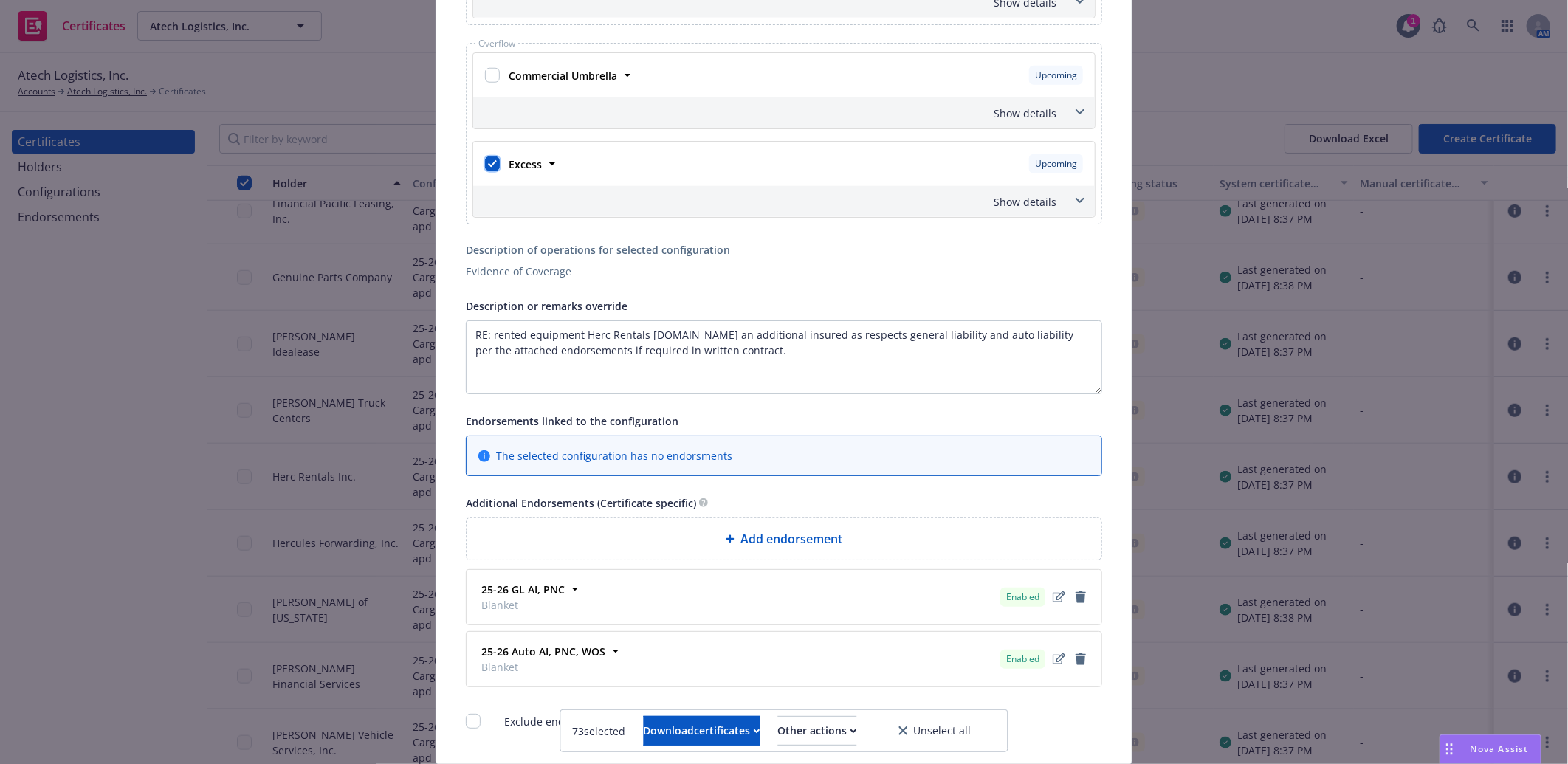
click at [488, 166] on input "checkbox" at bounding box center [492, 164] width 15 height 15
checkbox input "false"
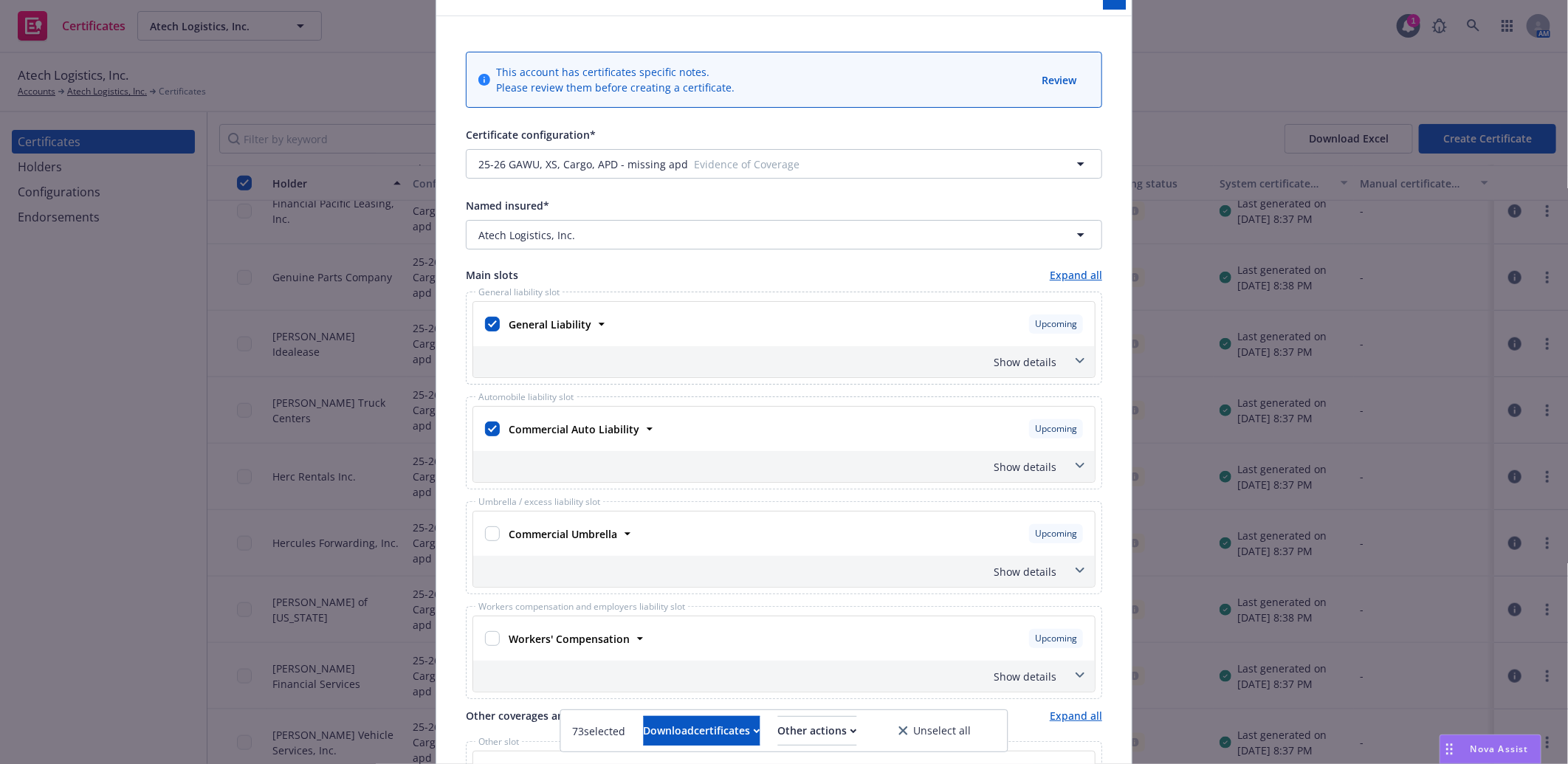
scroll to position [0, 0]
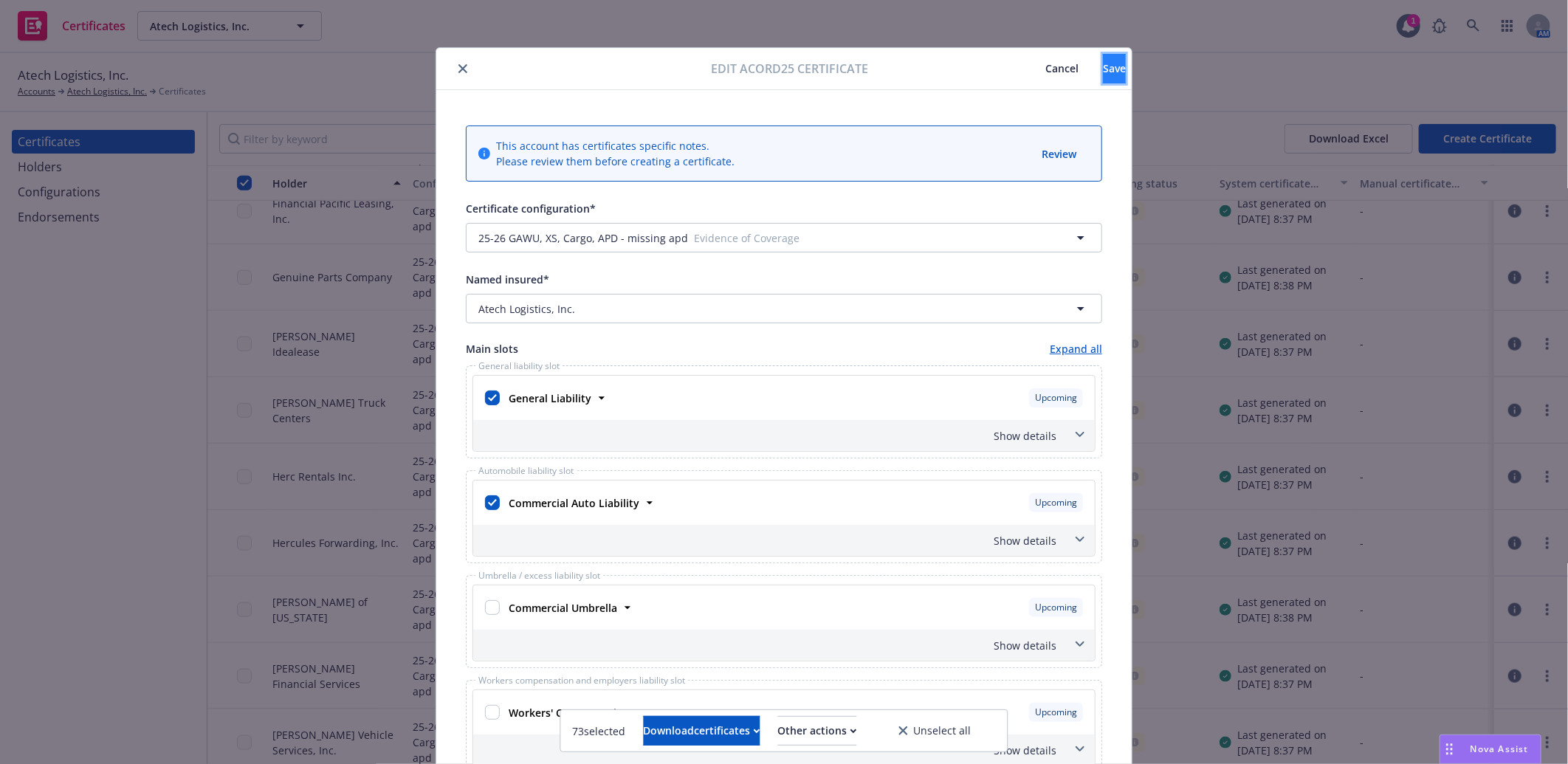
click at [1103, 70] on span "Save" at bounding box center [1114, 68] width 23 height 14
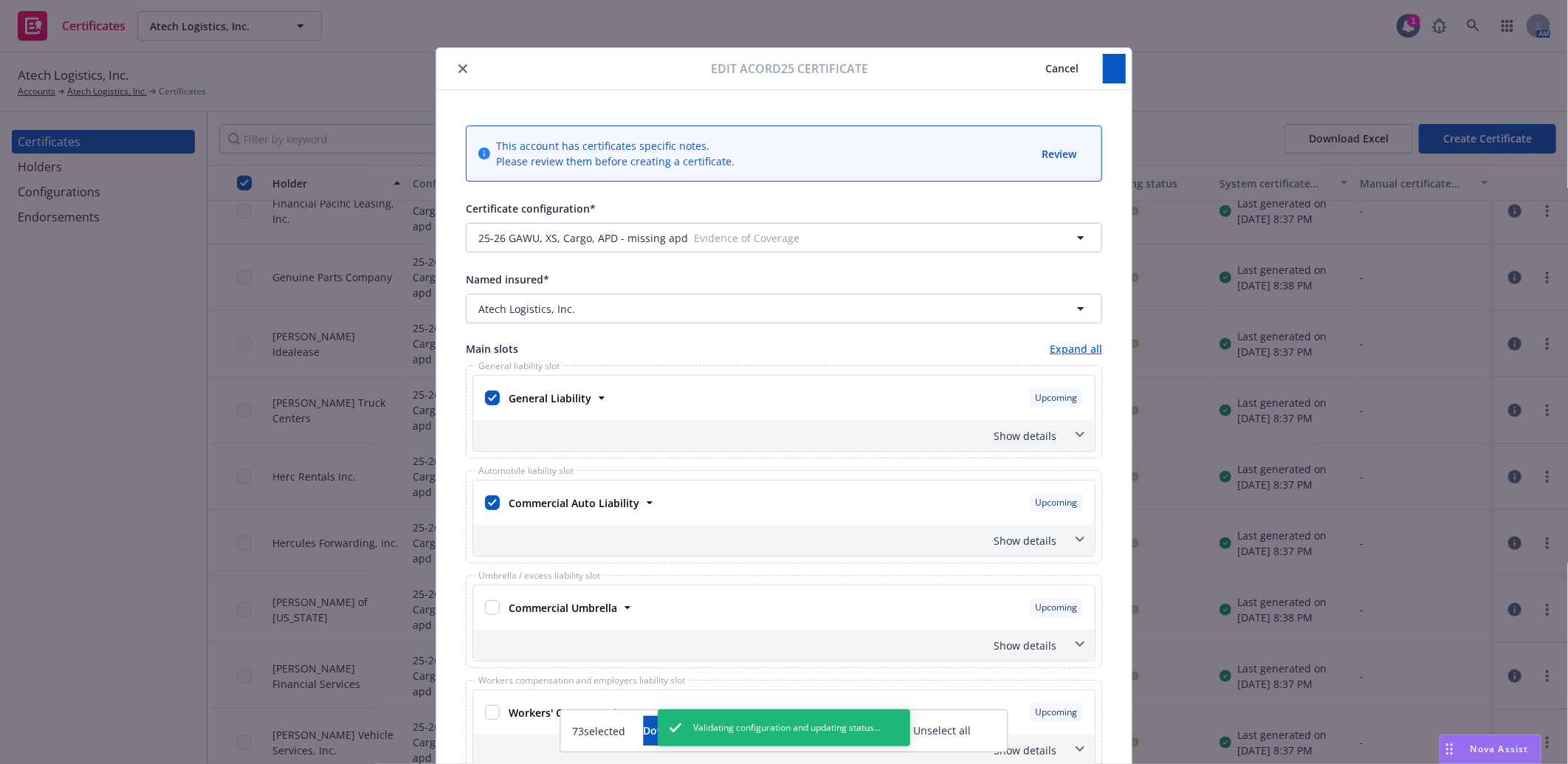
click at [459, 64] on icon "close" at bounding box center [463, 68] width 9 height 9
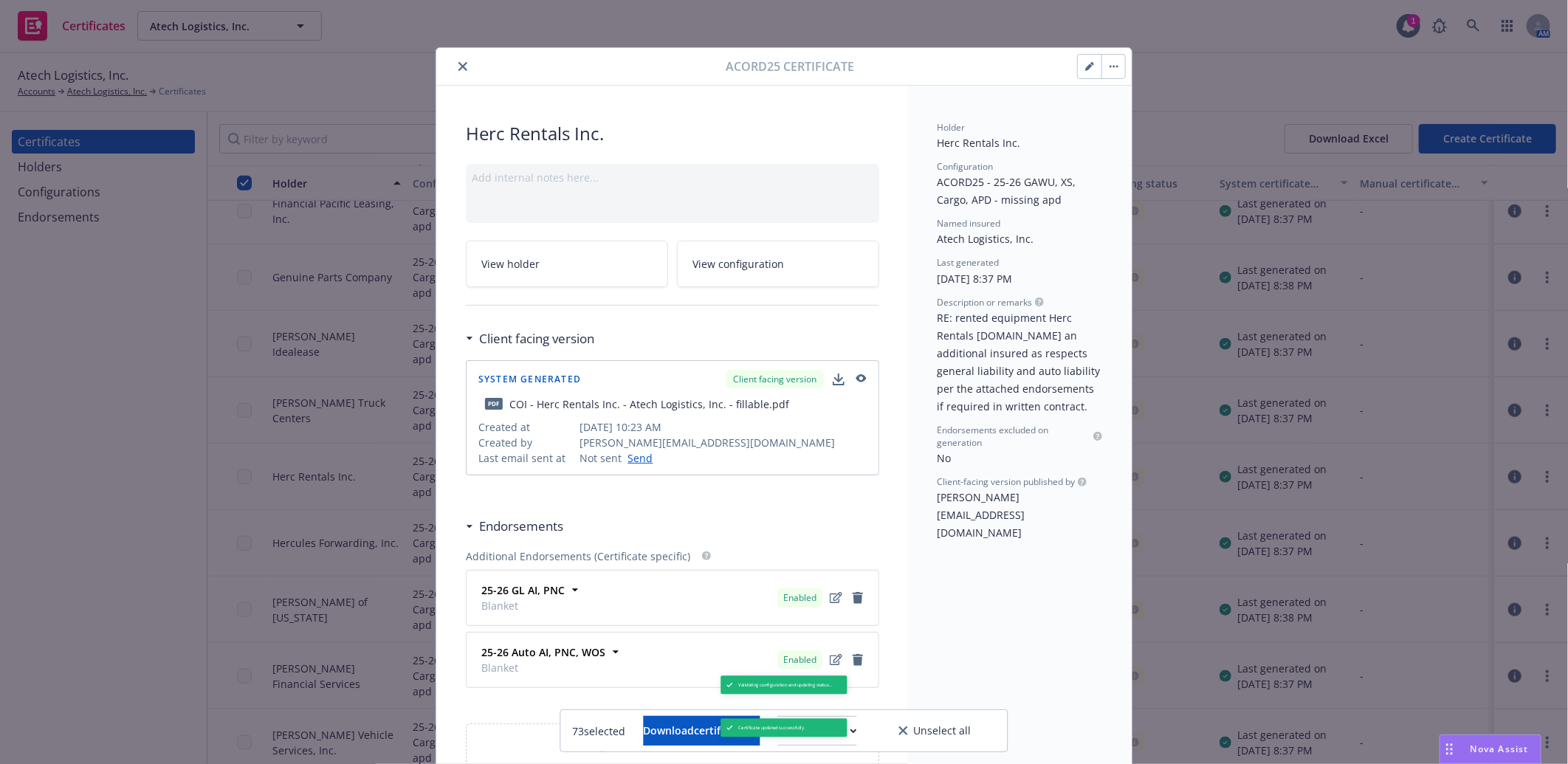
click at [459, 64] on icon "close" at bounding box center [463, 66] width 9 height 9
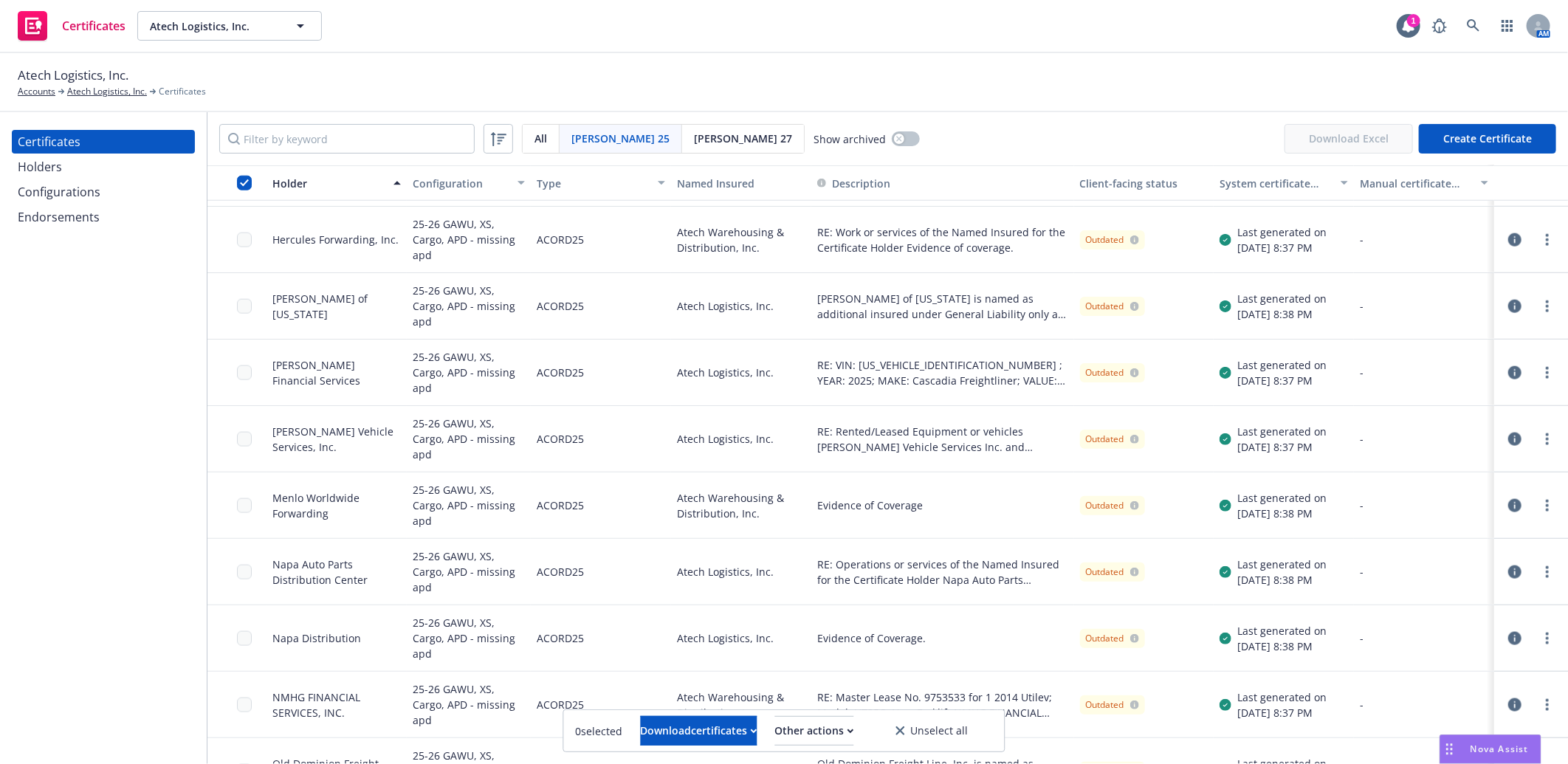
scroll to position [1148, 0]
